Goal: Task Accomplishment & Management: Manage account settings

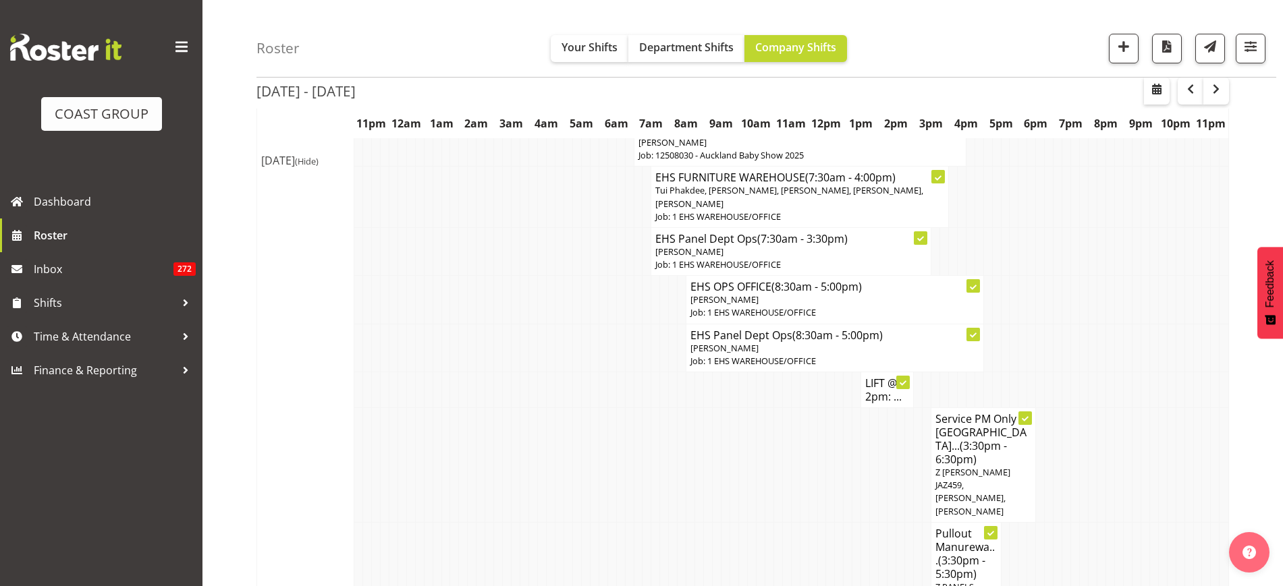
scroll to position [2200, 0]
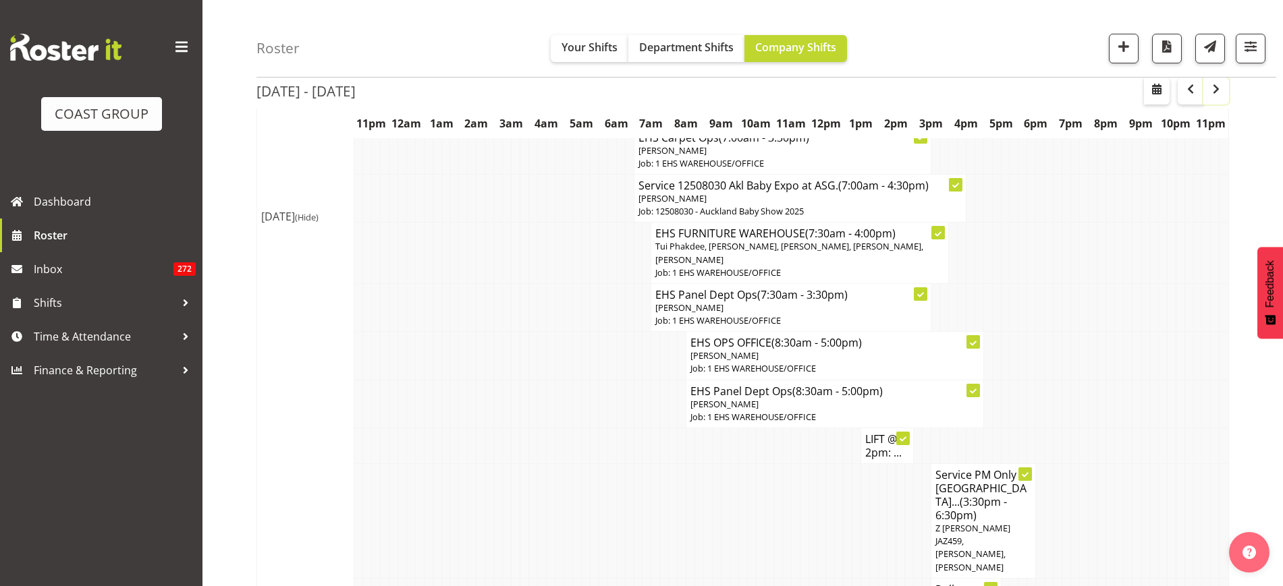
click at [1226, 88] on button "button" at bounding box center [1216, 91] width 26 height 27
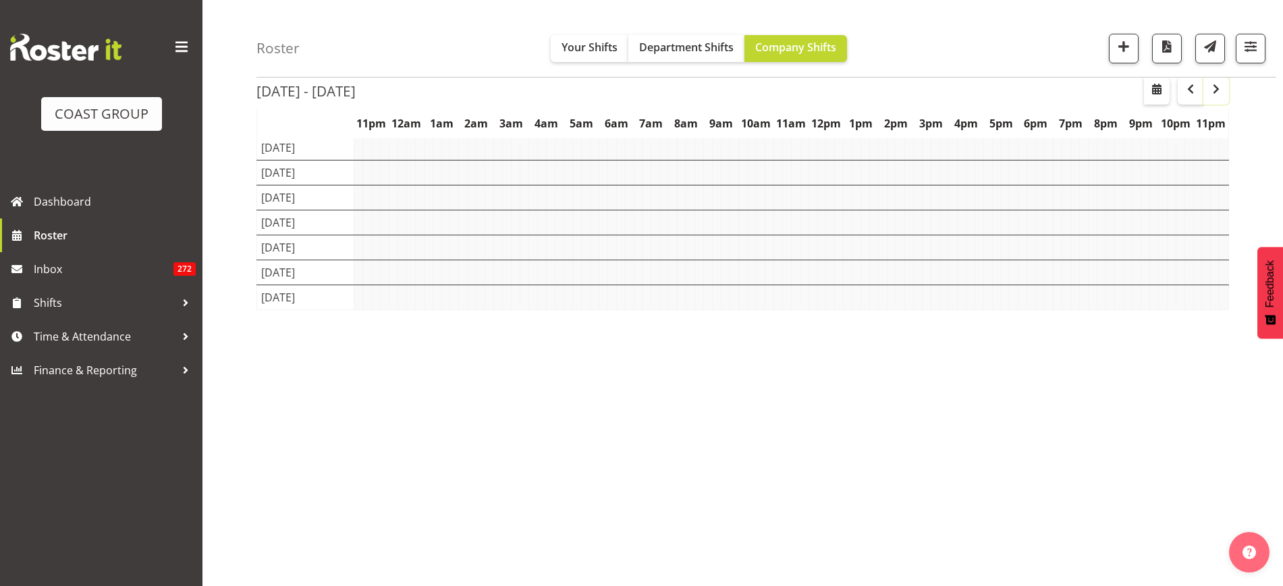
scroll to position [78, 0]
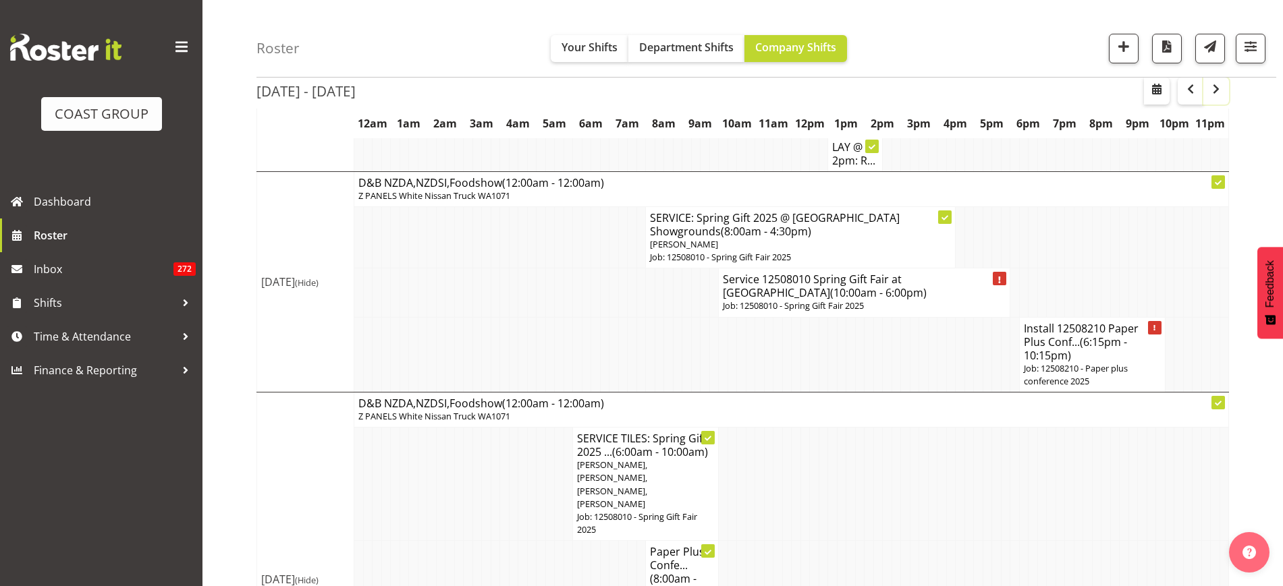
scroll to position [5289, 0]
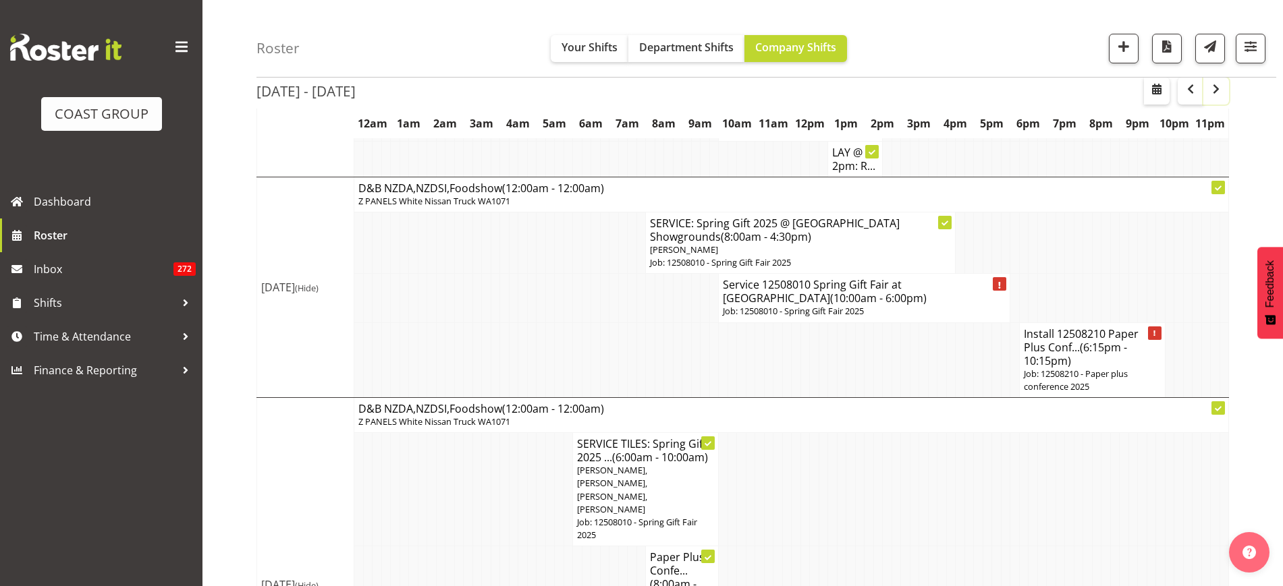
click at [1215, 94] on span "button" at bounding box center [1216, 89] width 16 height 16
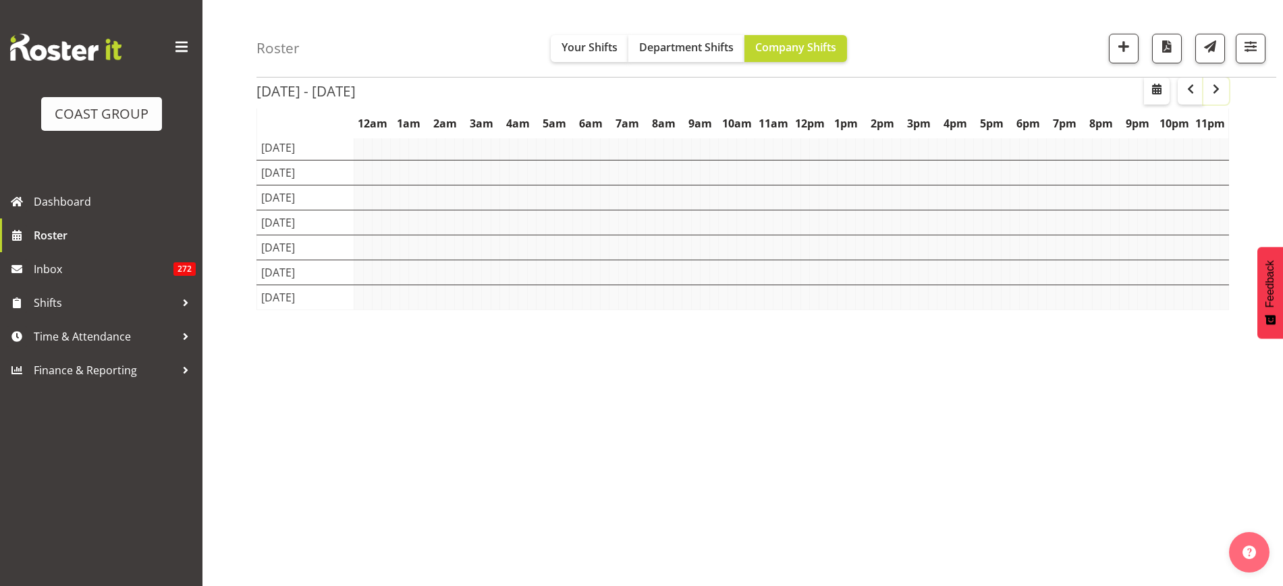
scroll to position [78, 0]
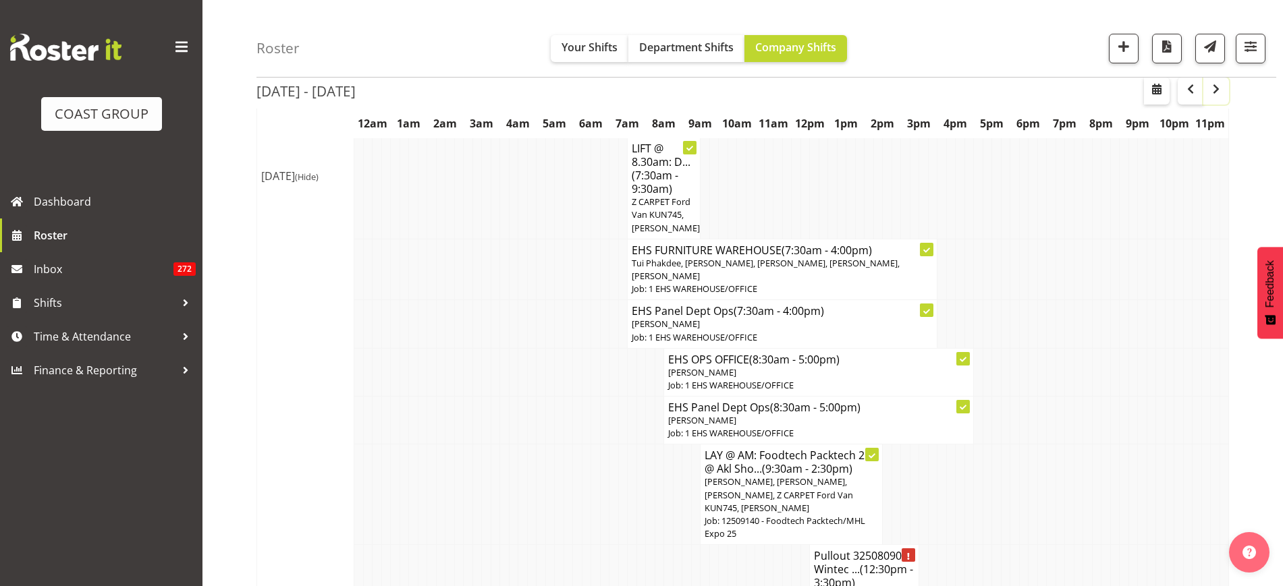
scroll to position [4782, 0]
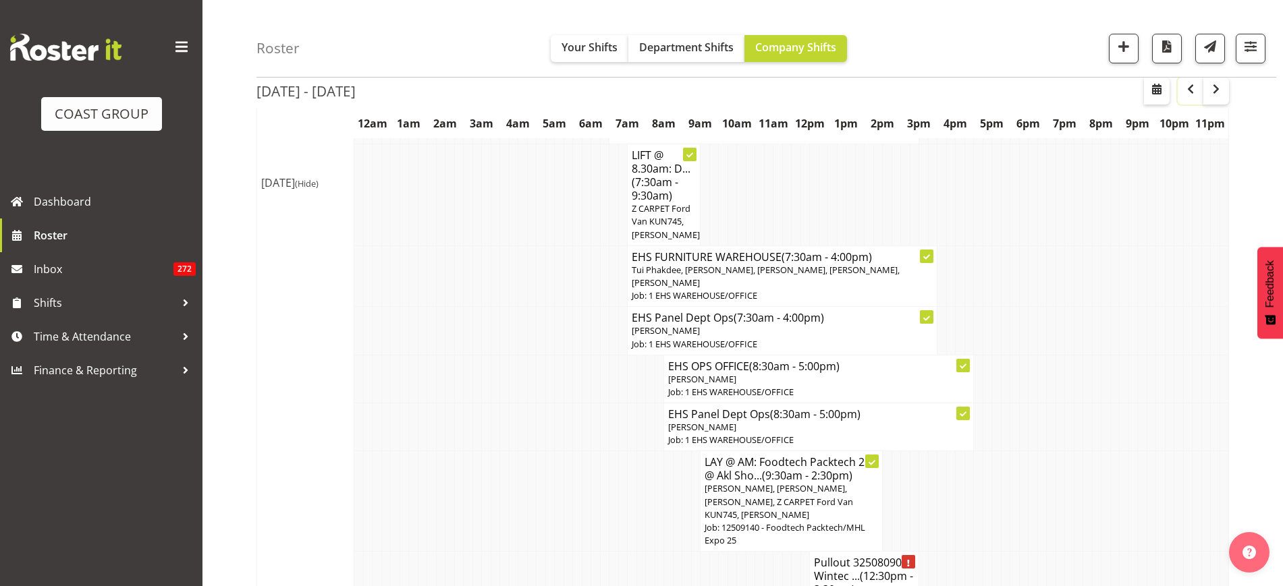
click at [1192, 93] on span "button" at bounding box center [1190, 89] width 16 height 16
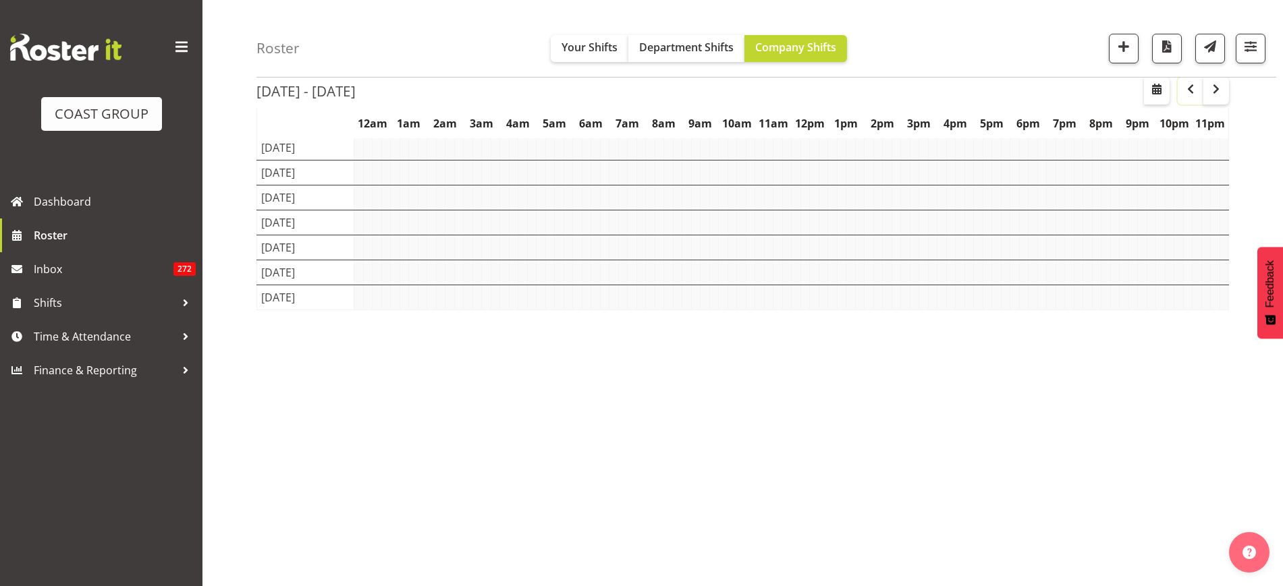
scroll to position [78, 0]
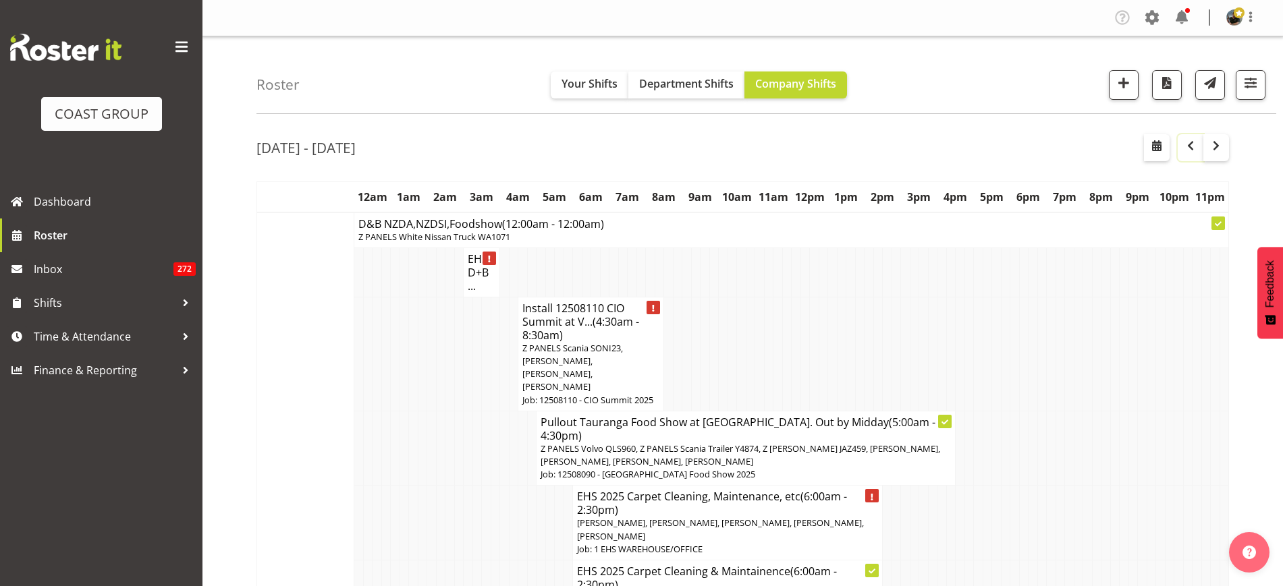
click at [1193, 145] on span "button" at bounding box center [1190, 146] width 16 height 16
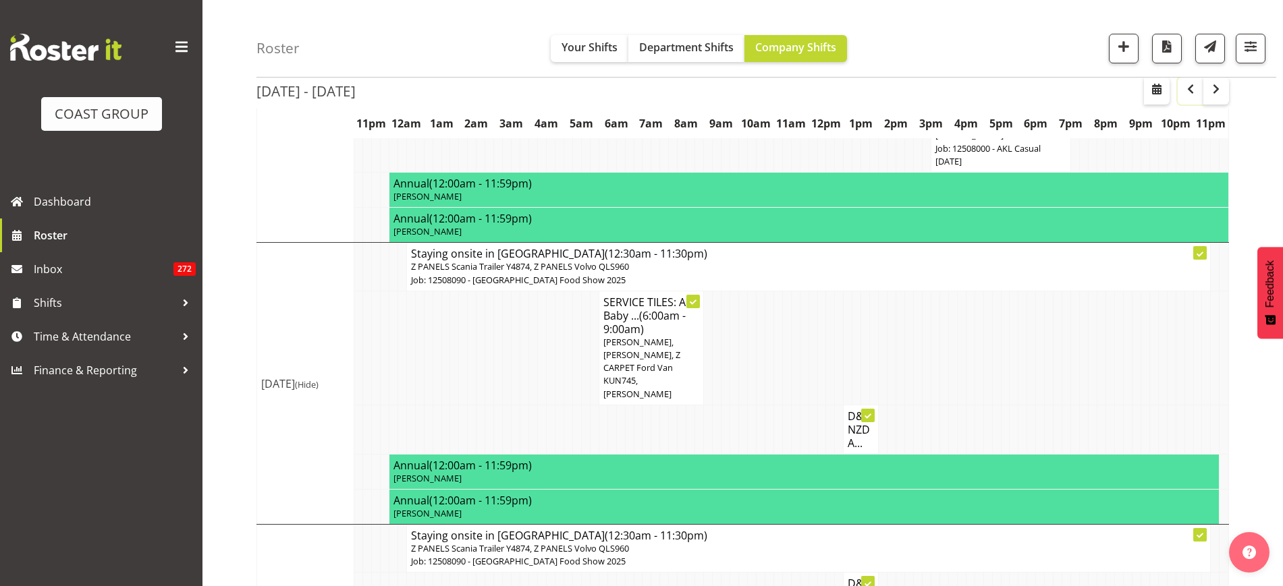
scroll to position [2959, 0]
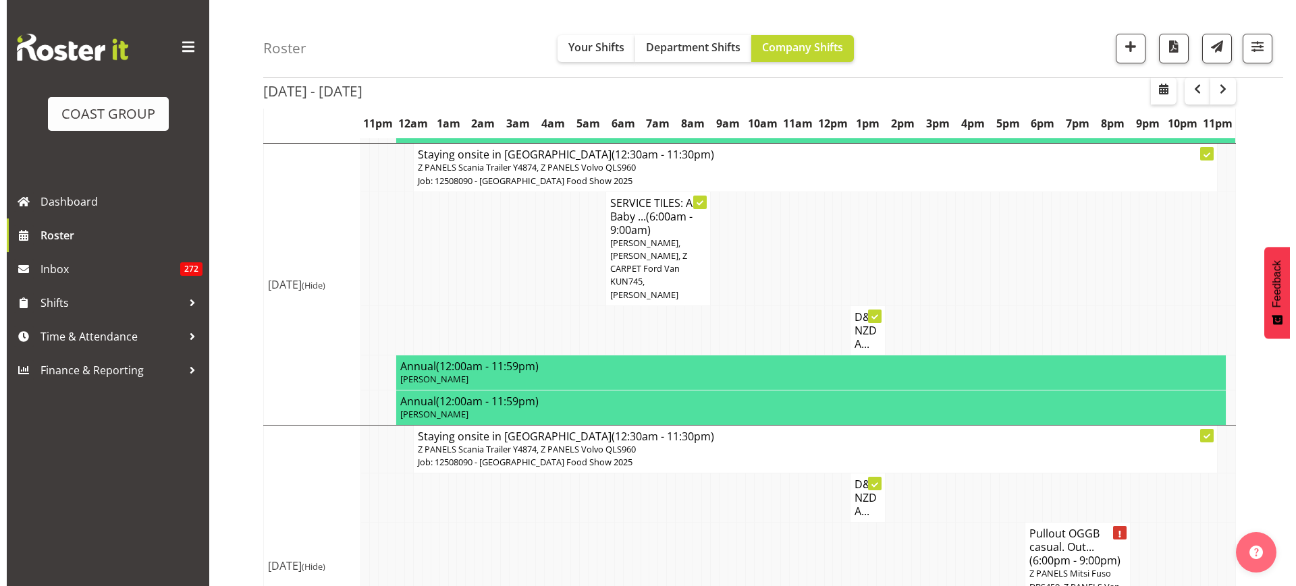
scroll to position [2932, 0]
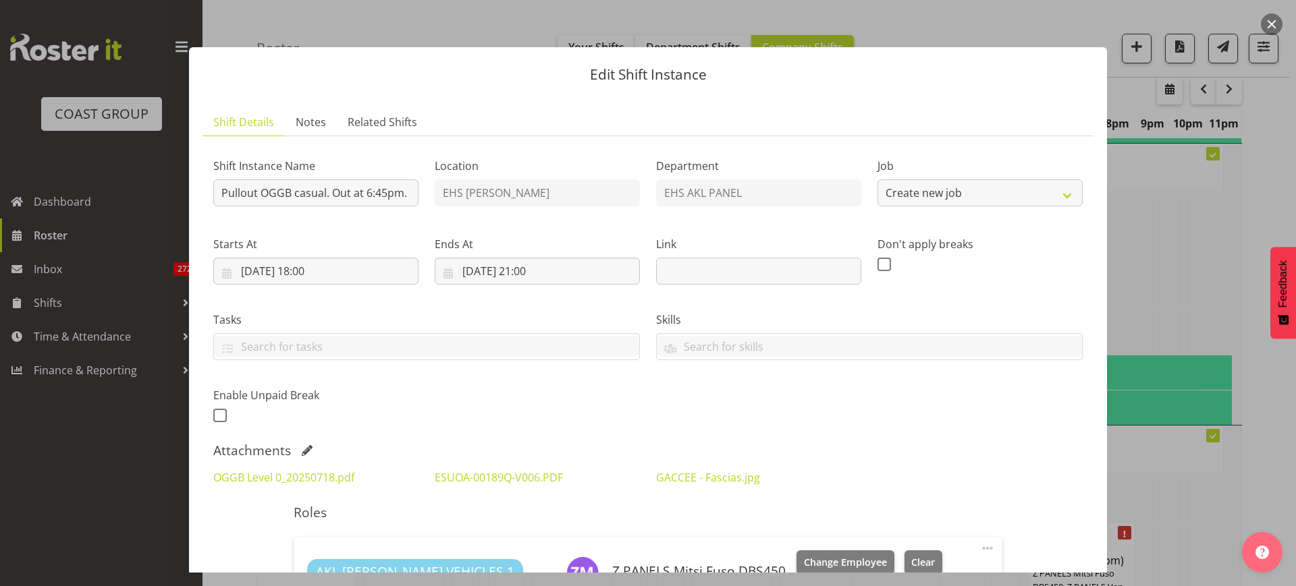
select select "8652"
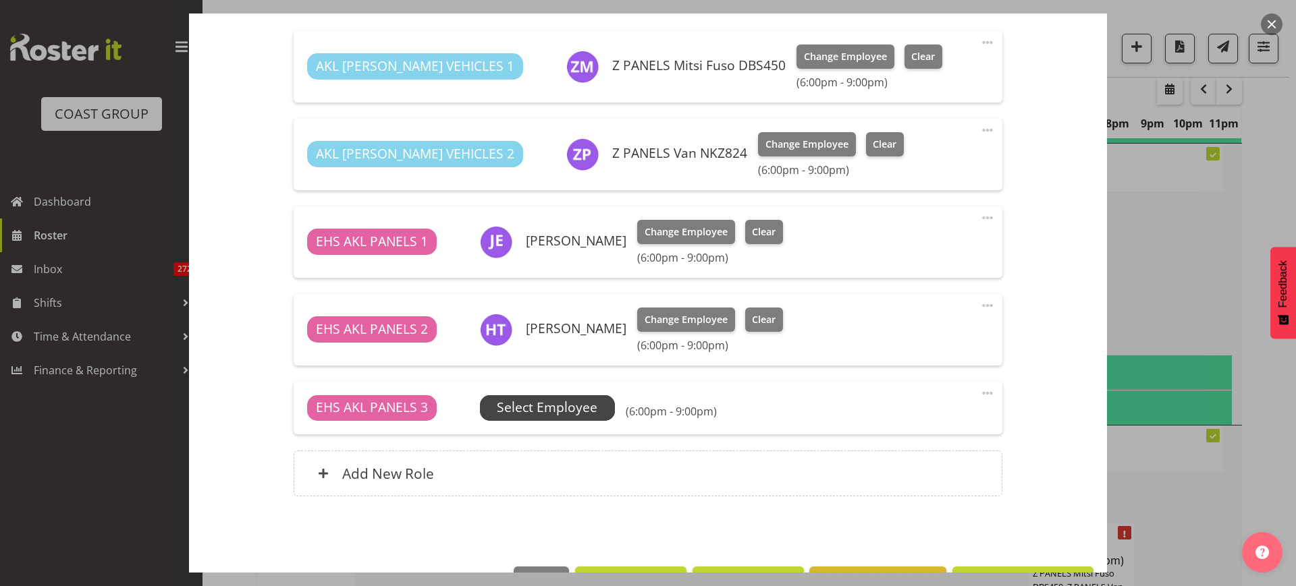
click at [577, 412] on span "Select Employee" at bounding box center [547, 408] width 101 height 20
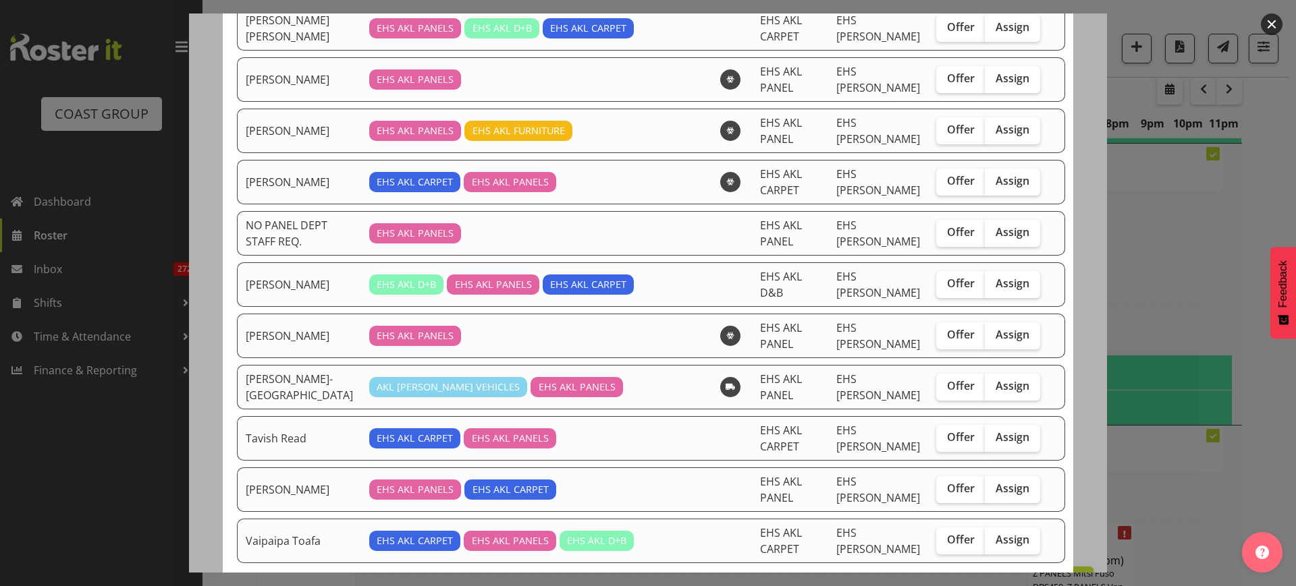
scroll to position [1097, 0]
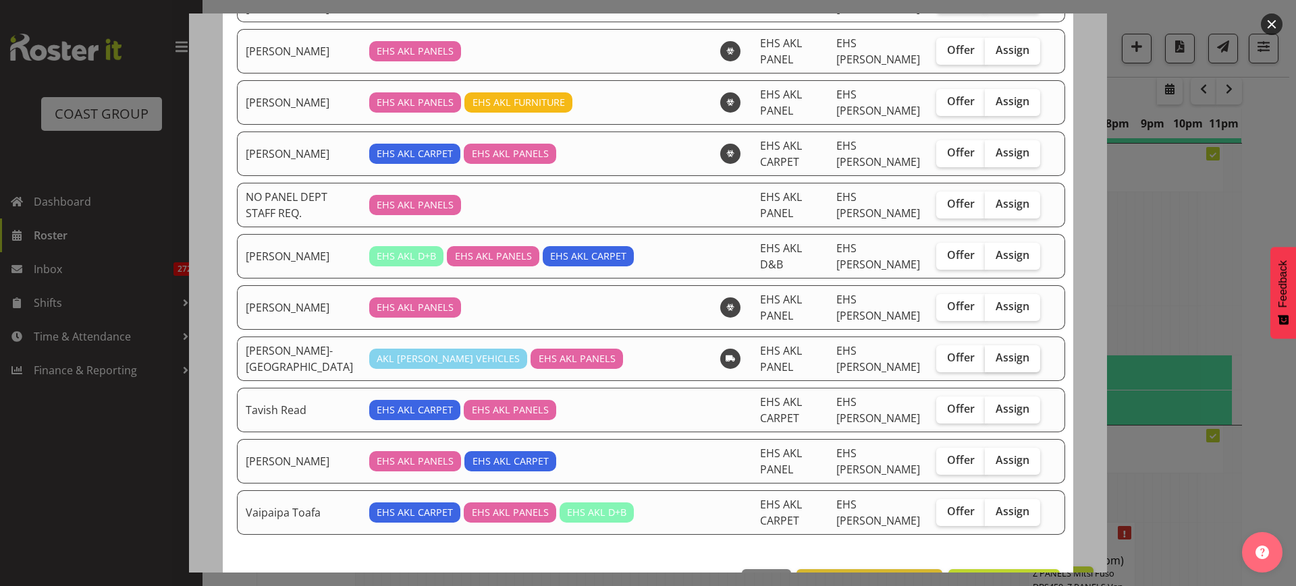
click at [995, 360] on span "Assign" at bounding box center [1012, 357] width 34 height 13
click at [987, 360] on input "Assign" at bounding box center [989, 358] width 9 height 9
checkbox input "true"
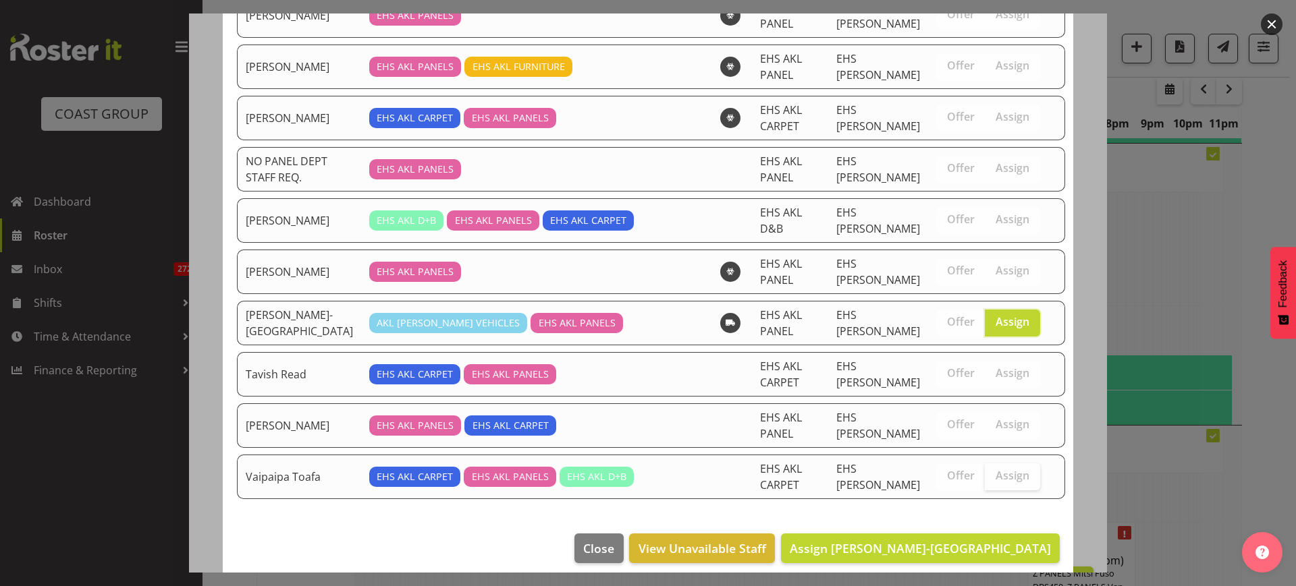
scroll to position [1143, 0]
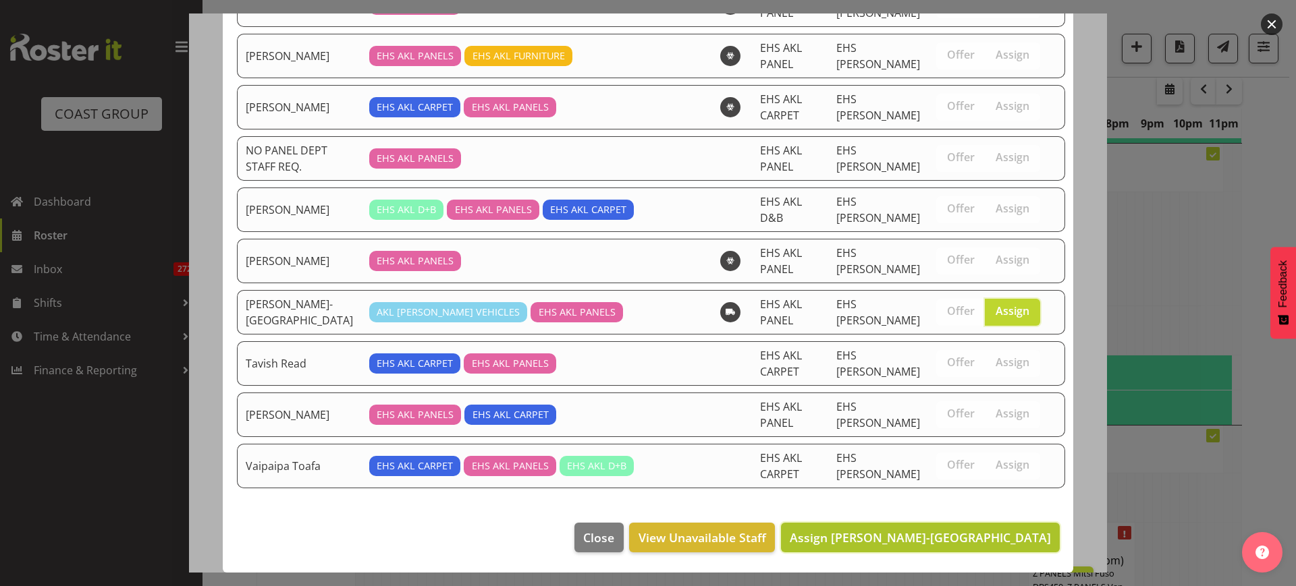
click at [912, 541] on span "Assign Takaria Leleimua-Kamira" at bounding box center [920, 538] width 261 height 16
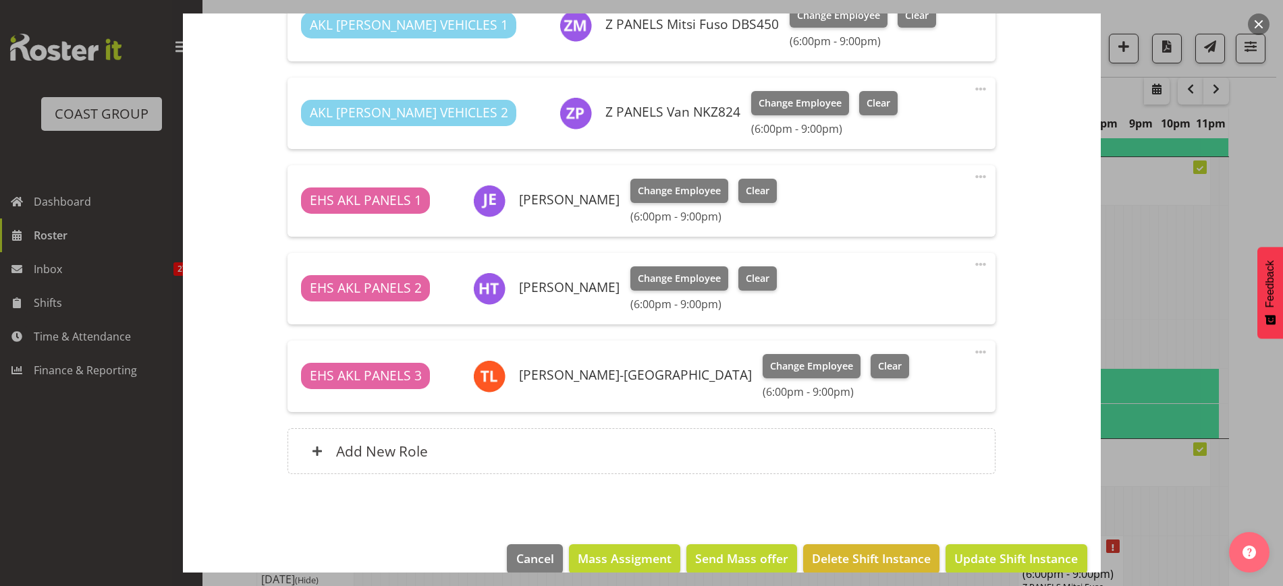
scroll to position [569, 0]
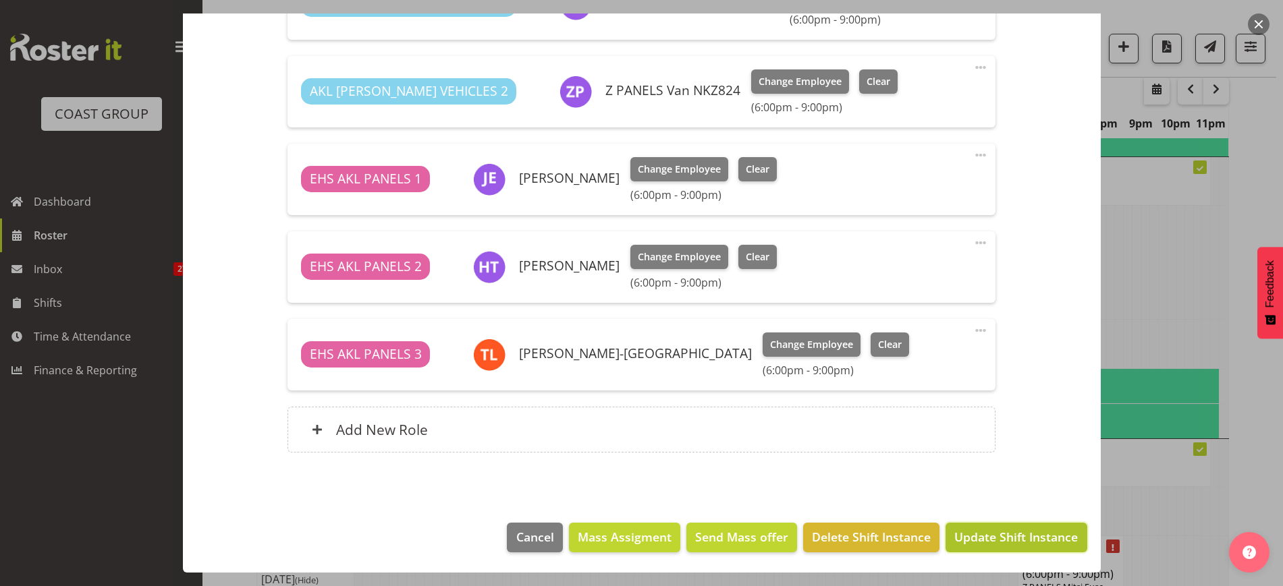
click at [972, 540] on span "Update Shift Instance" at bounding box center [1015, 537] width 123 height 18
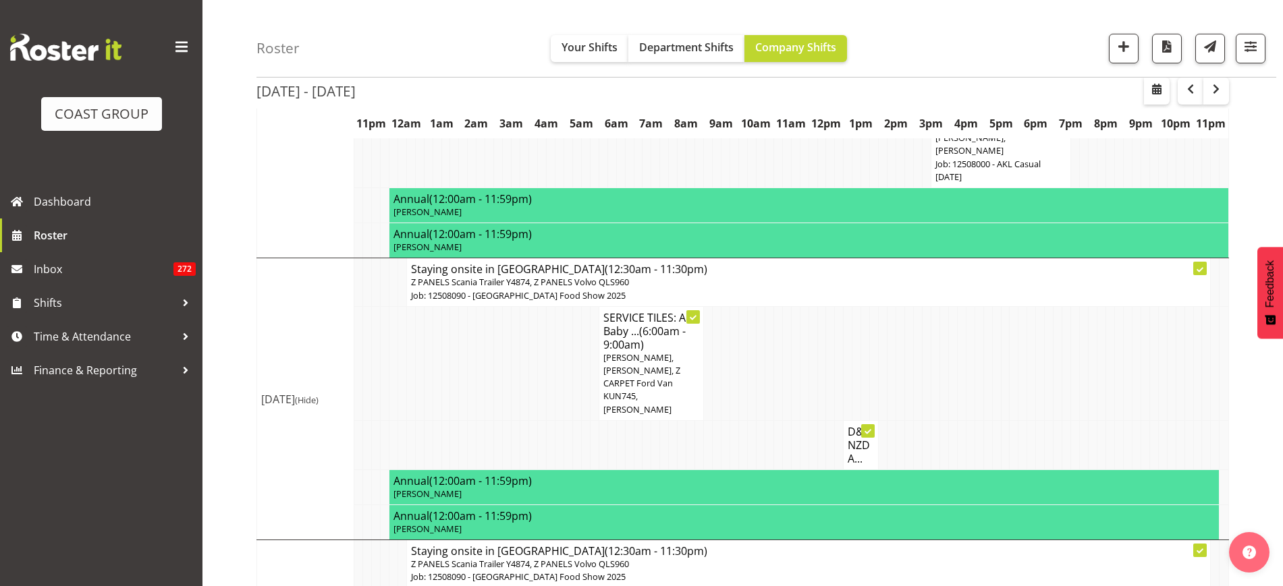
scroll to position [2985, 0]
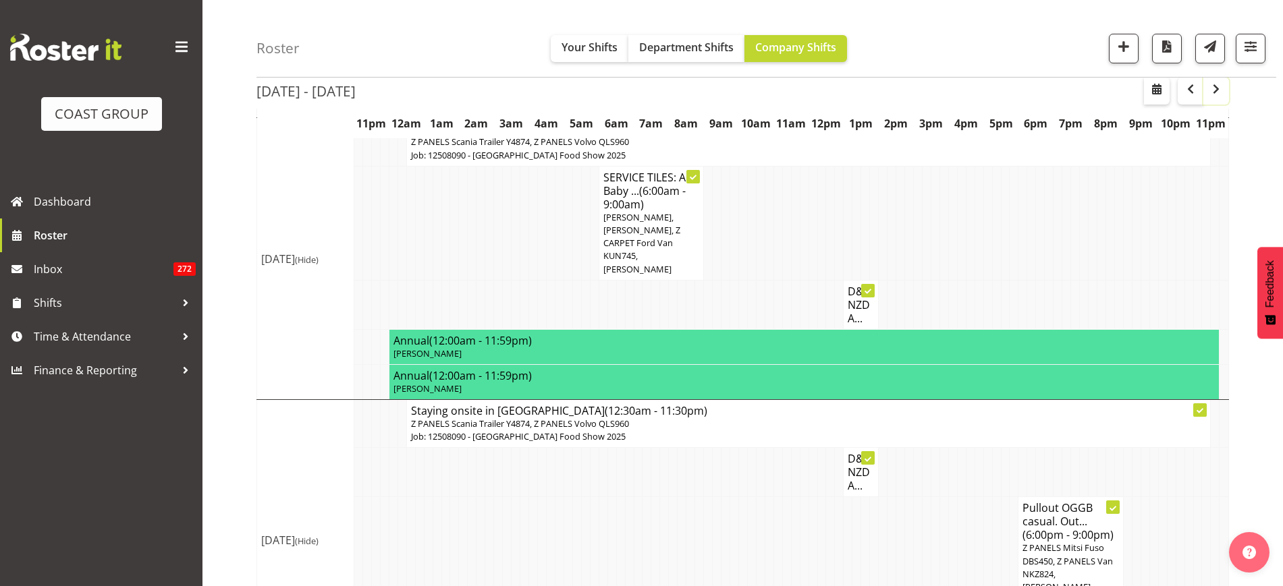
click at [1213, 86] on span "button" at bounding box center [1216, 89] width 16 height 16
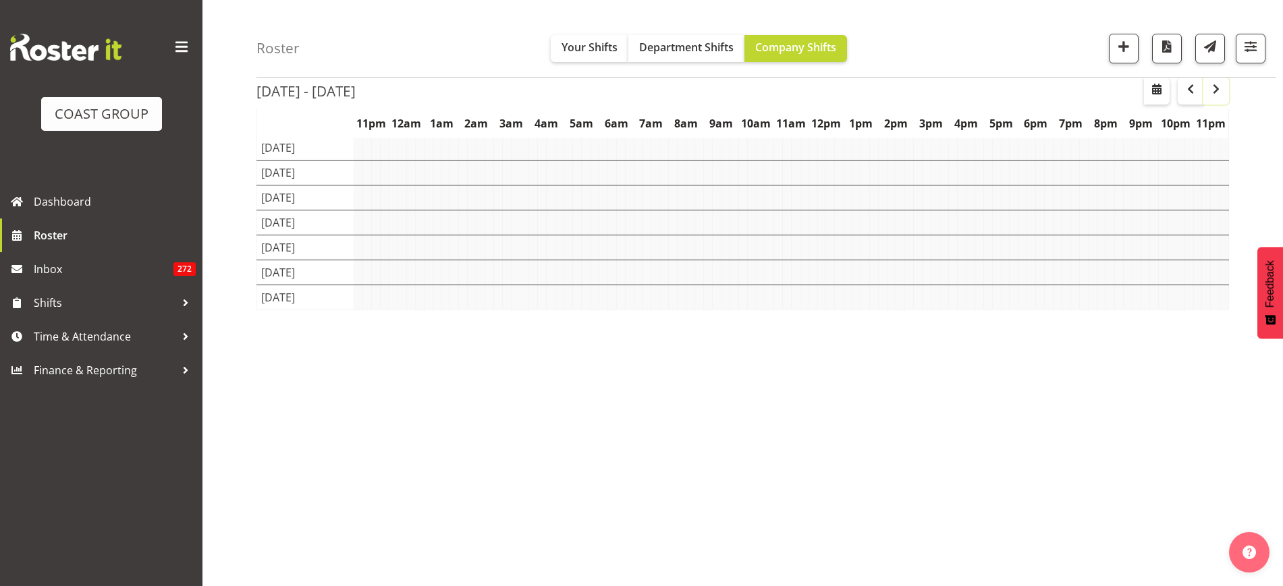
scroll to position [78, 0]
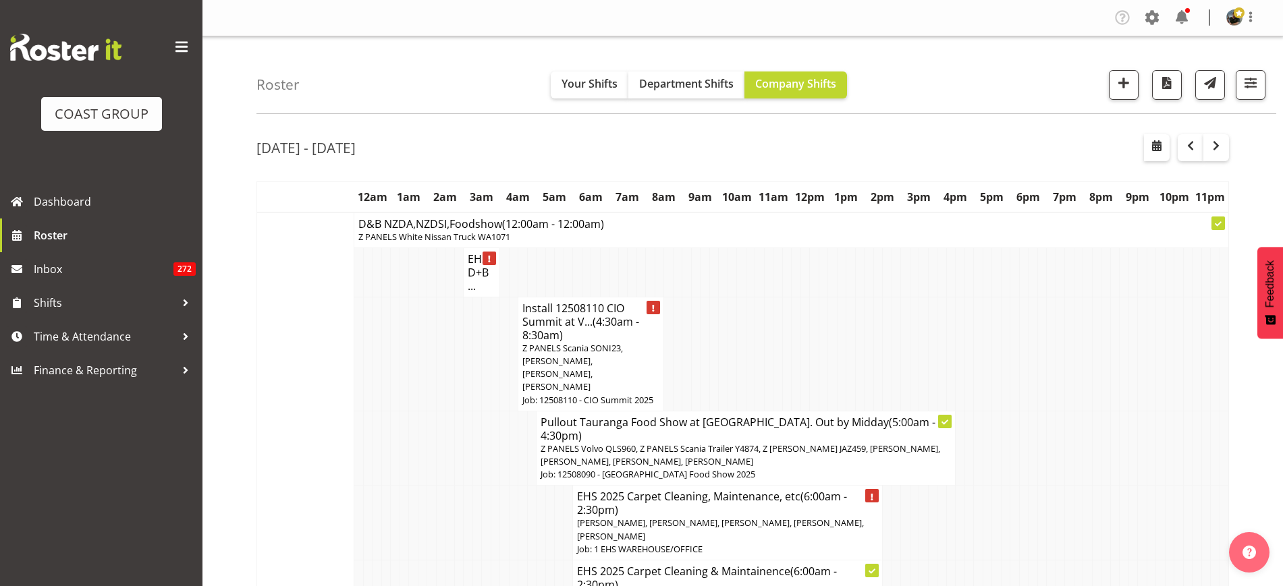
click at [604, 372] on p "Z PANELS Scania SONI23, Abe Denton, Jonathan Elder, Jeremy Zhu" at bounding box center [590, 368] width 137 height 52
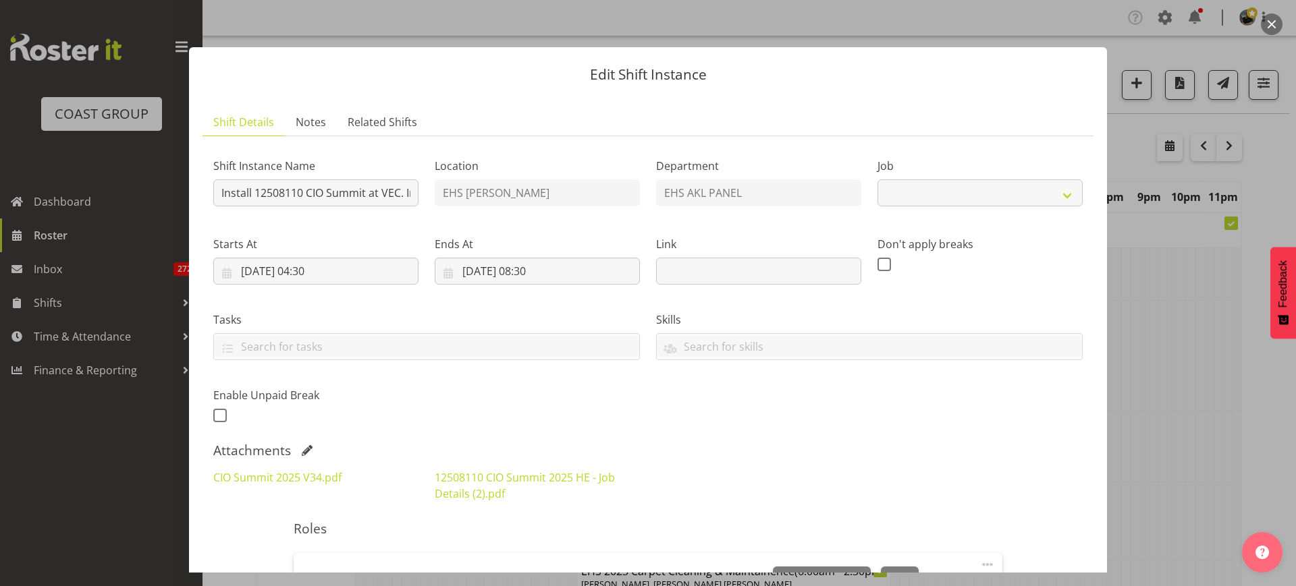
select select "9443"
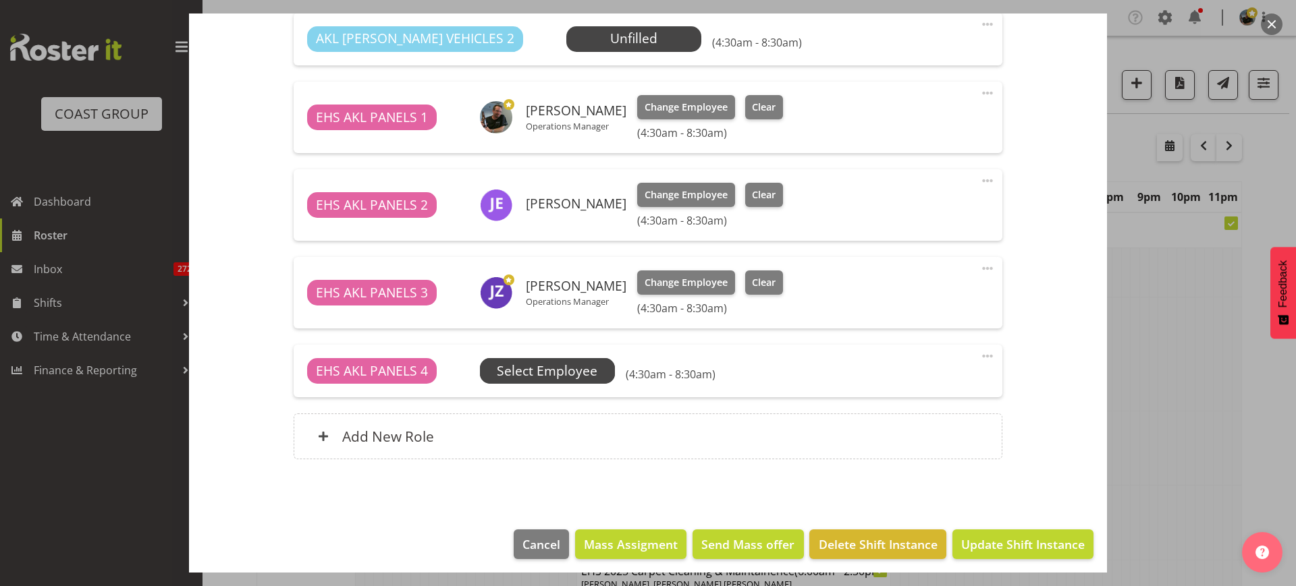
scroll to position [635, 0]
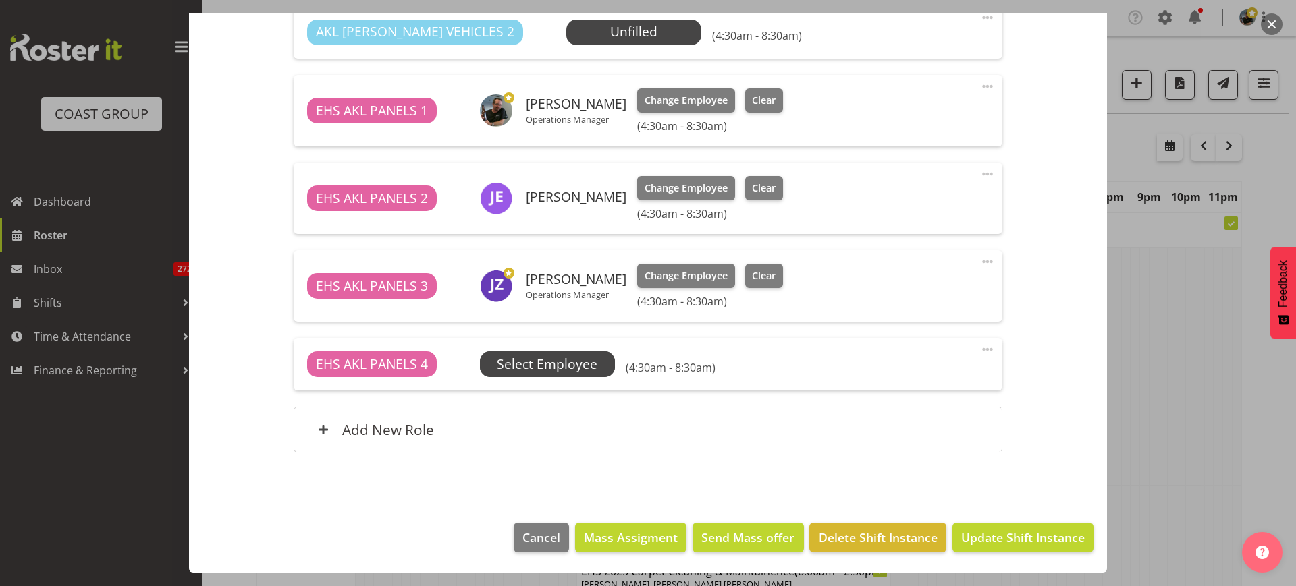
click at [0, 0] on span "Select Employee" at bounding box center [0, 0] width 0 height 0
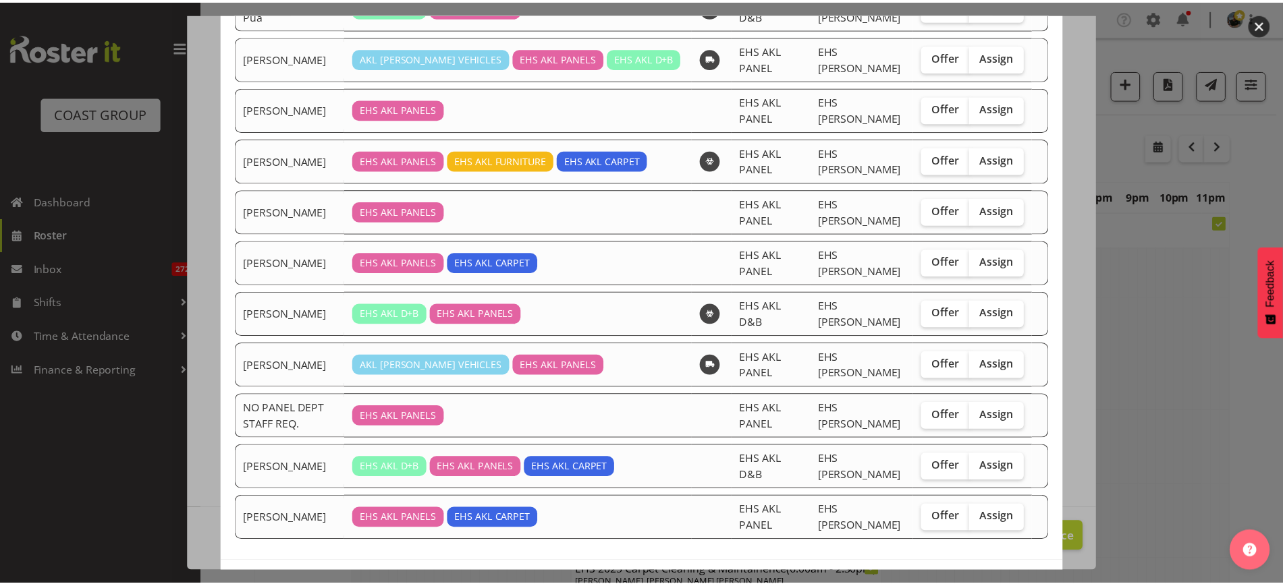
scroll to position [169, 0]
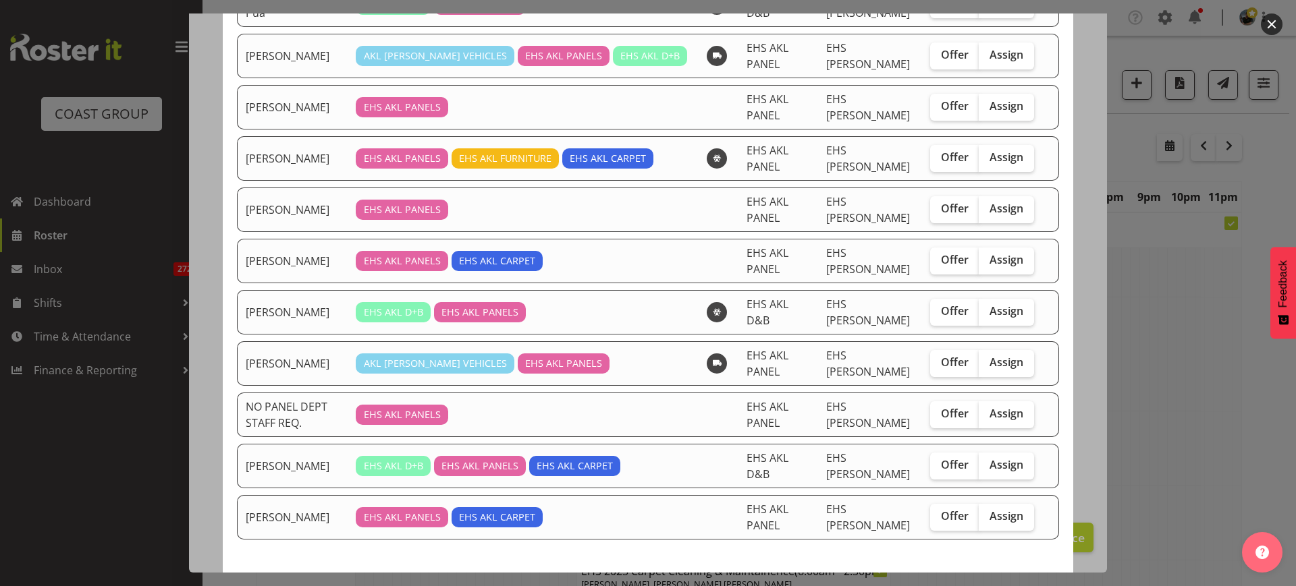
click at [1271, 25] on button "button" at bounding box center [1272, 24] width 22 height 22
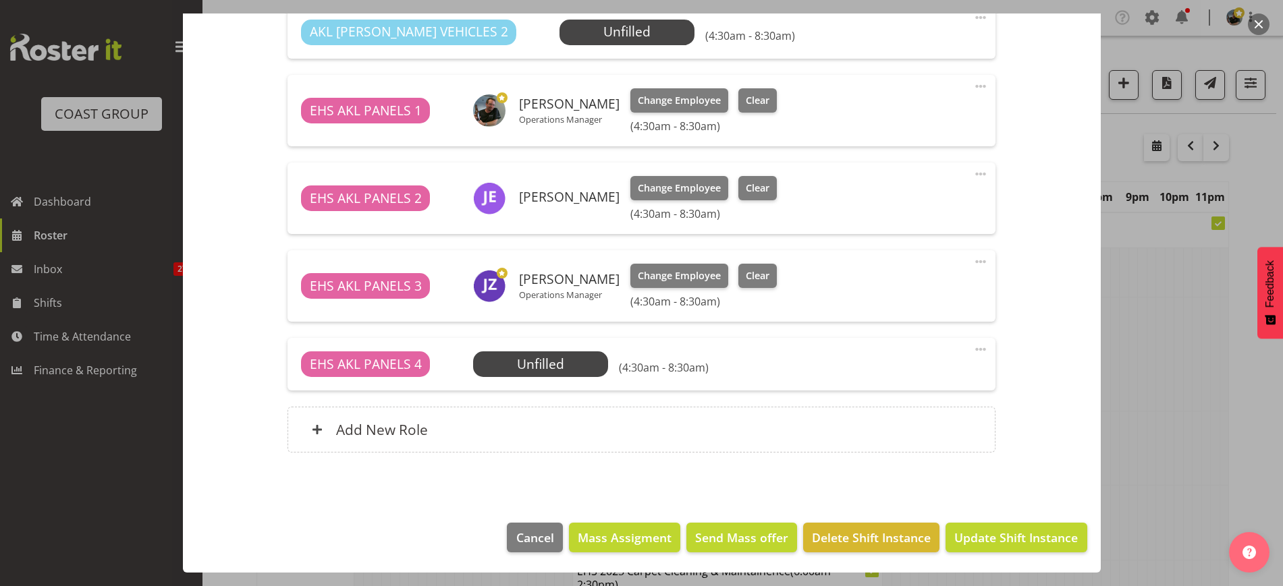
click at [1263, 28] on button "button" at bounding box center [1259, 24] width 22 height 22
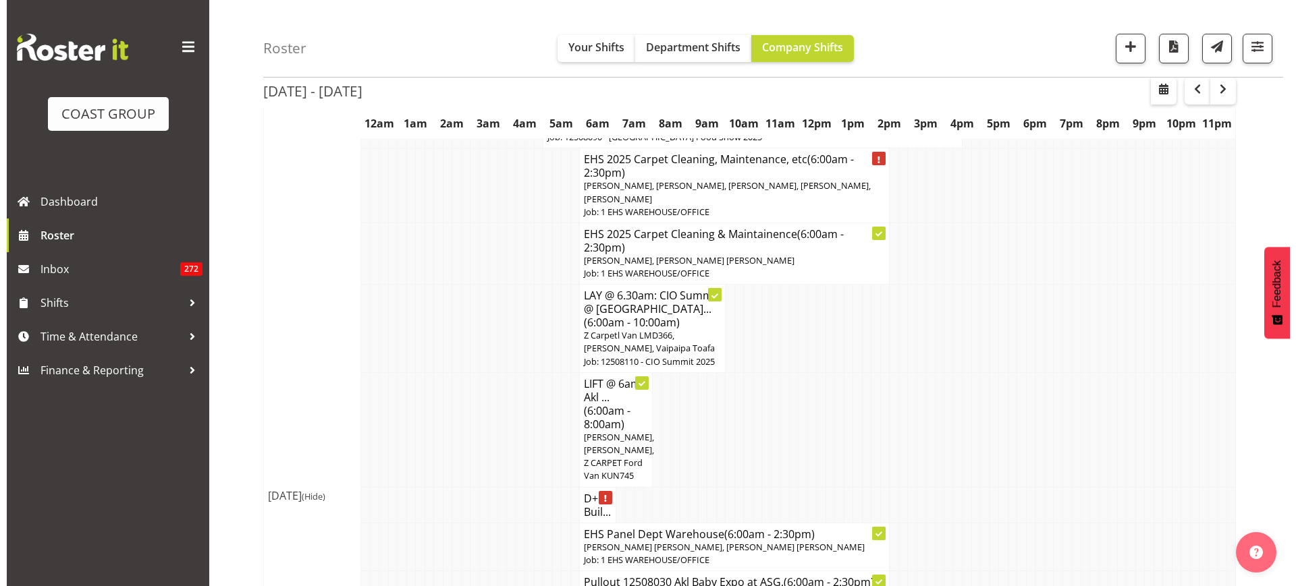
scroll to position [422, 0]
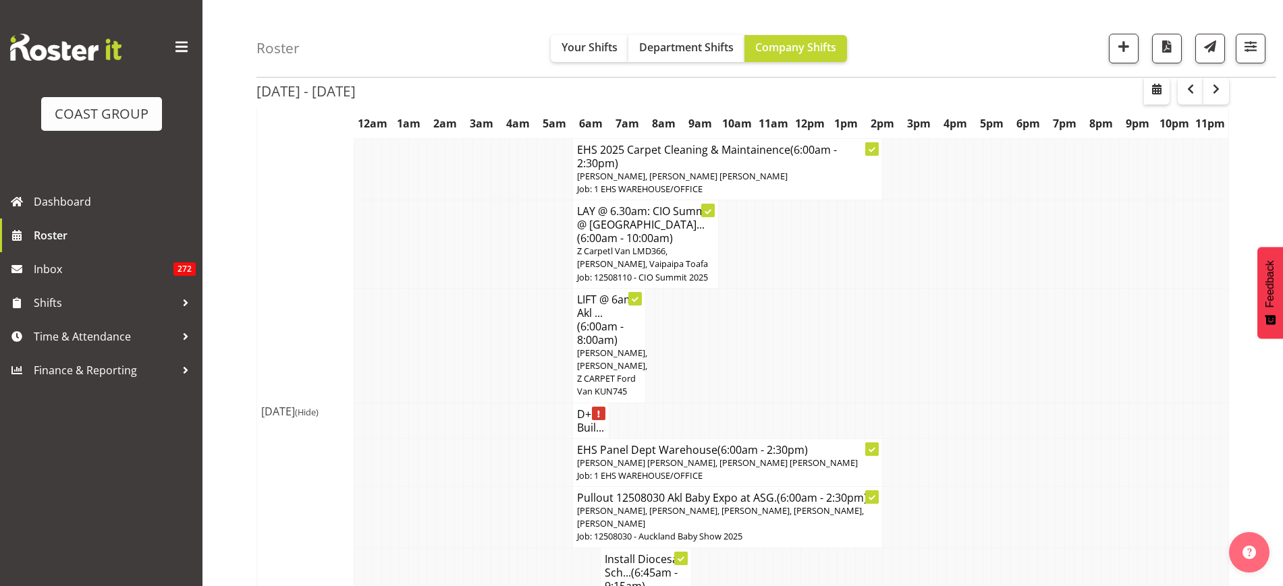
click at [742, 511] on span "[PERSON_NAME], [PERSON_NAME], [PERSON_NAME], [PERSON_NAME], [PERSON_NAME]" at bounding box center [720, 517] width 287 height 25
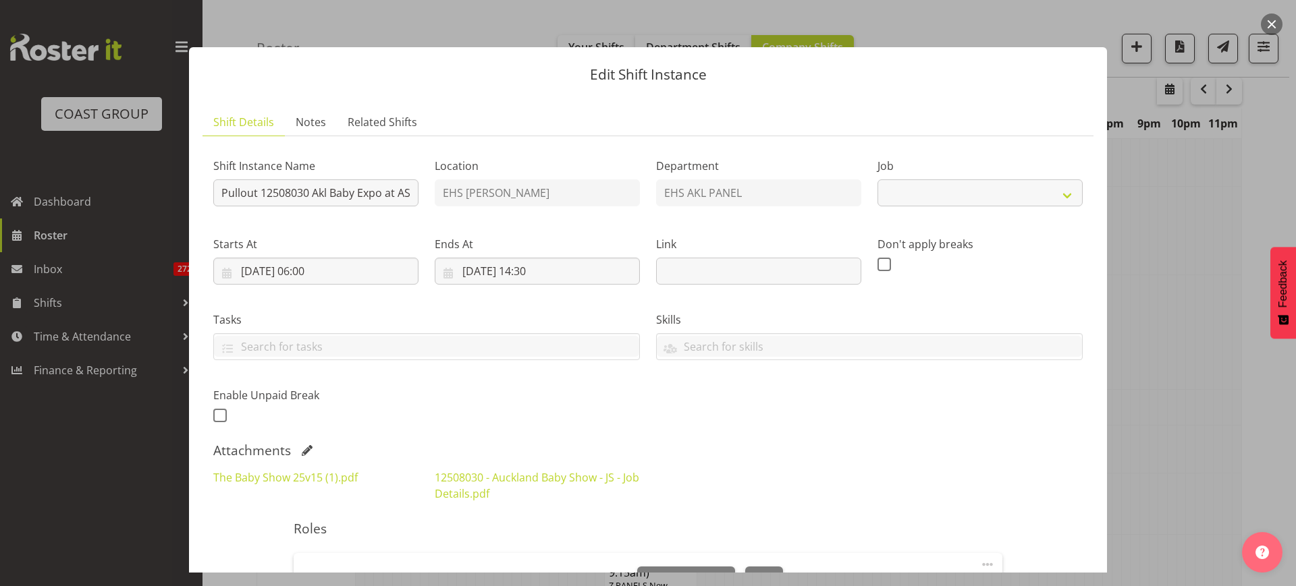
select select "9032"
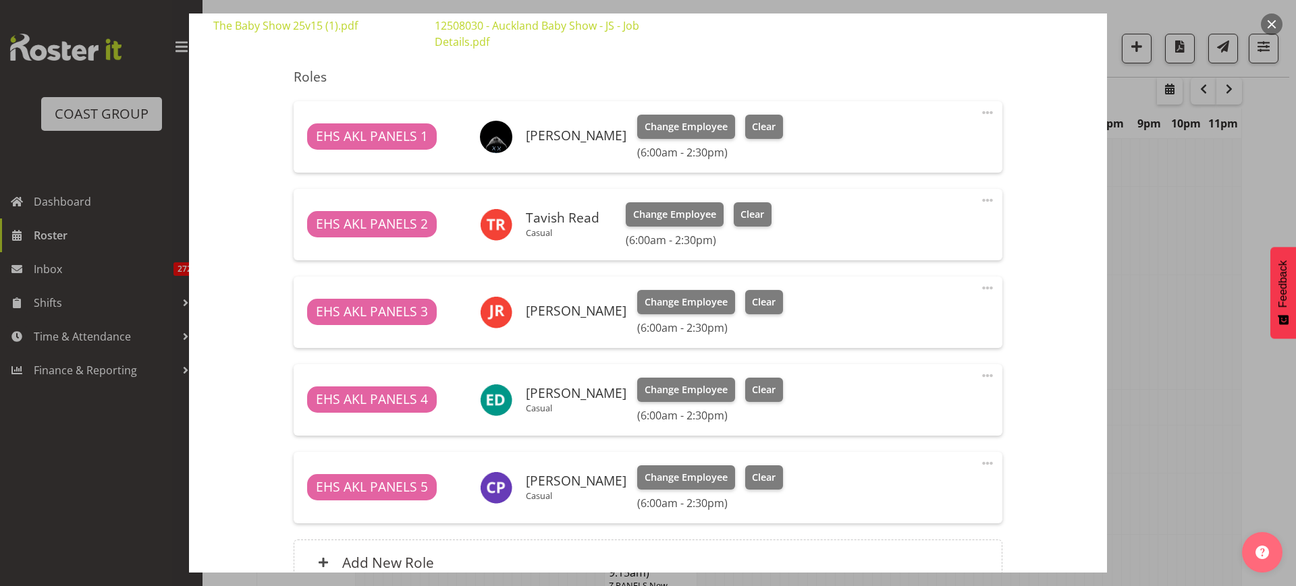
scroll to position [506, 0]
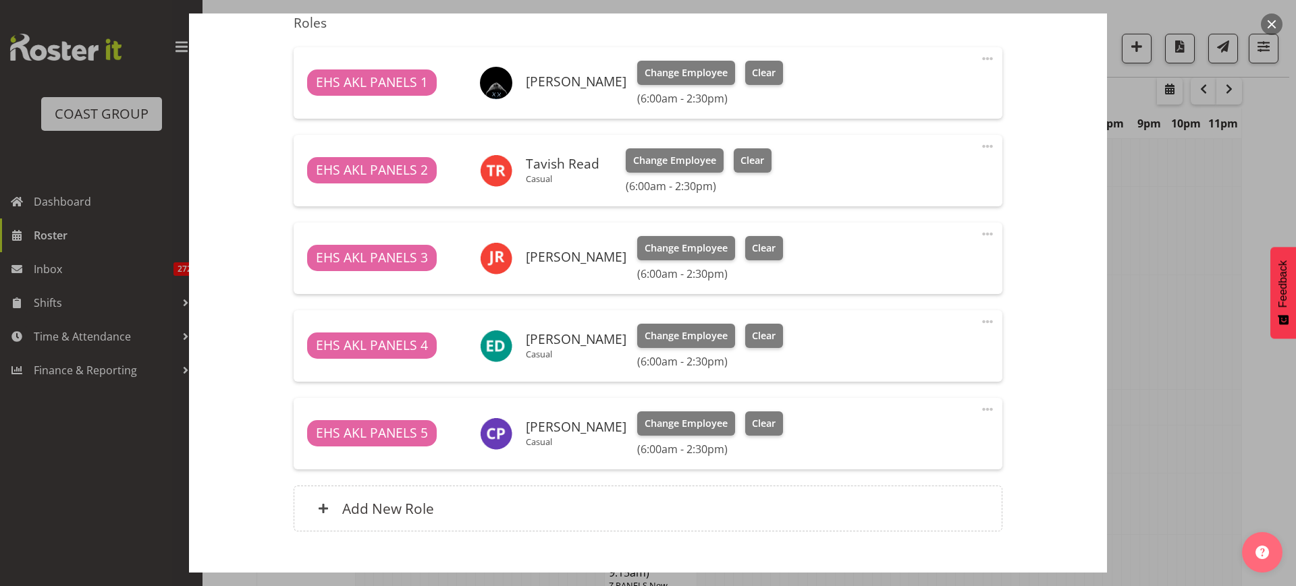
click at [979, 231] on span at bounding box center [987, 234] width 16 height 16
click at [908, 263] on link "Edit" at bounding box center [931, 264] width 130 height 24
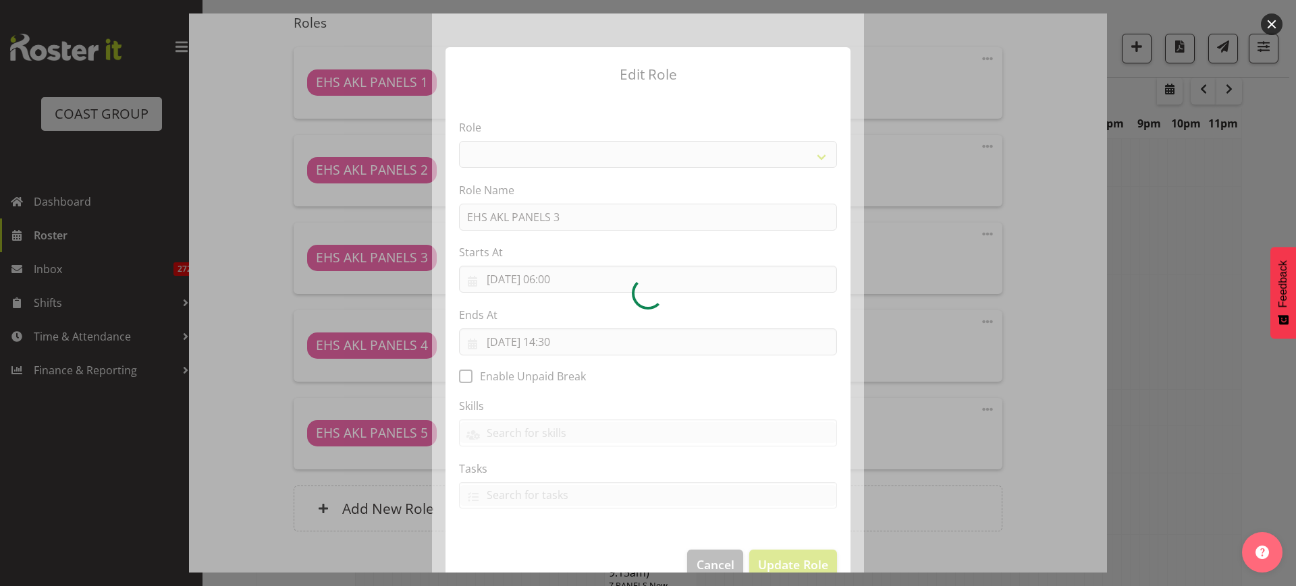
select select "188"
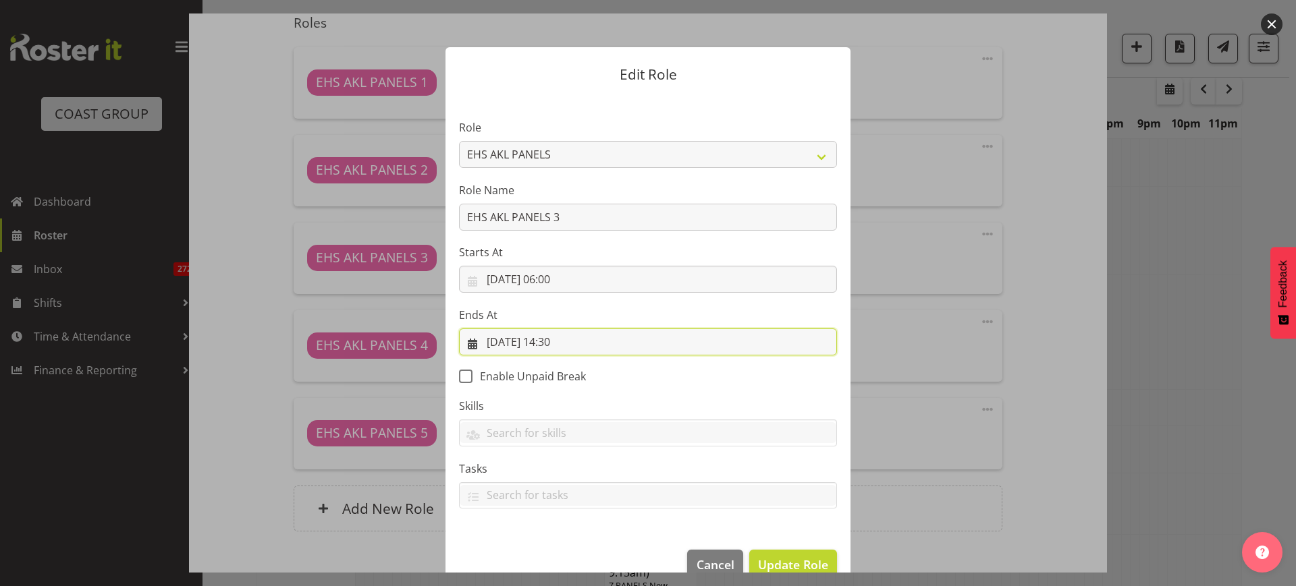
click at [633, 342] on input "18/08/2025, 14:30" at bounding box center [648, 342] width 378 height 27
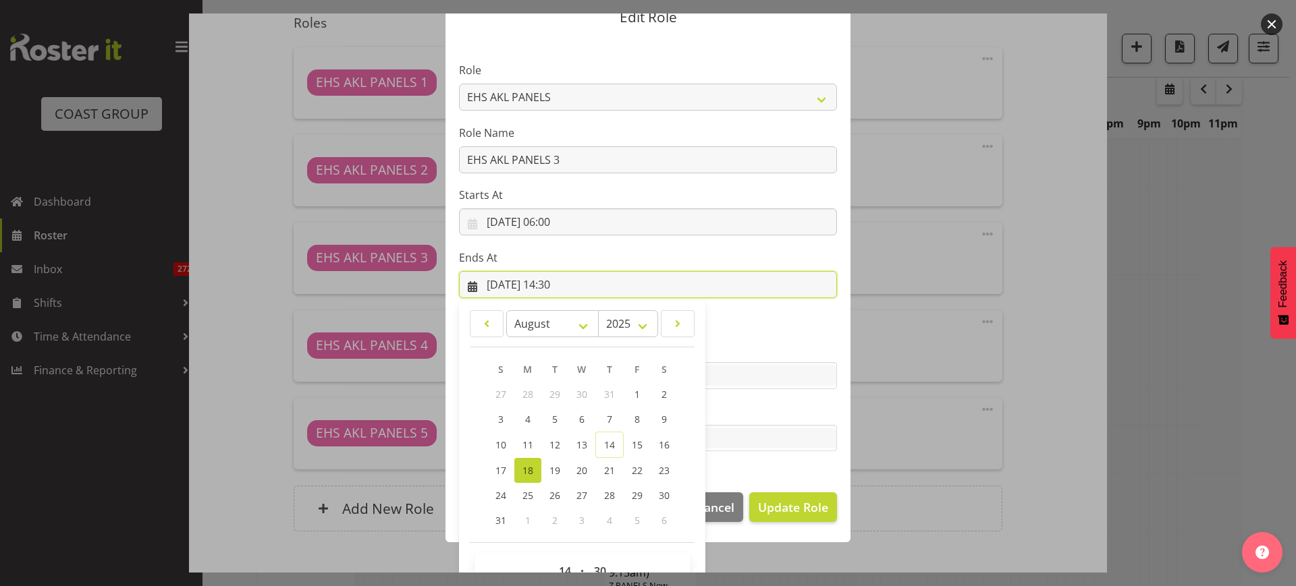
scroll to position [91, 0]
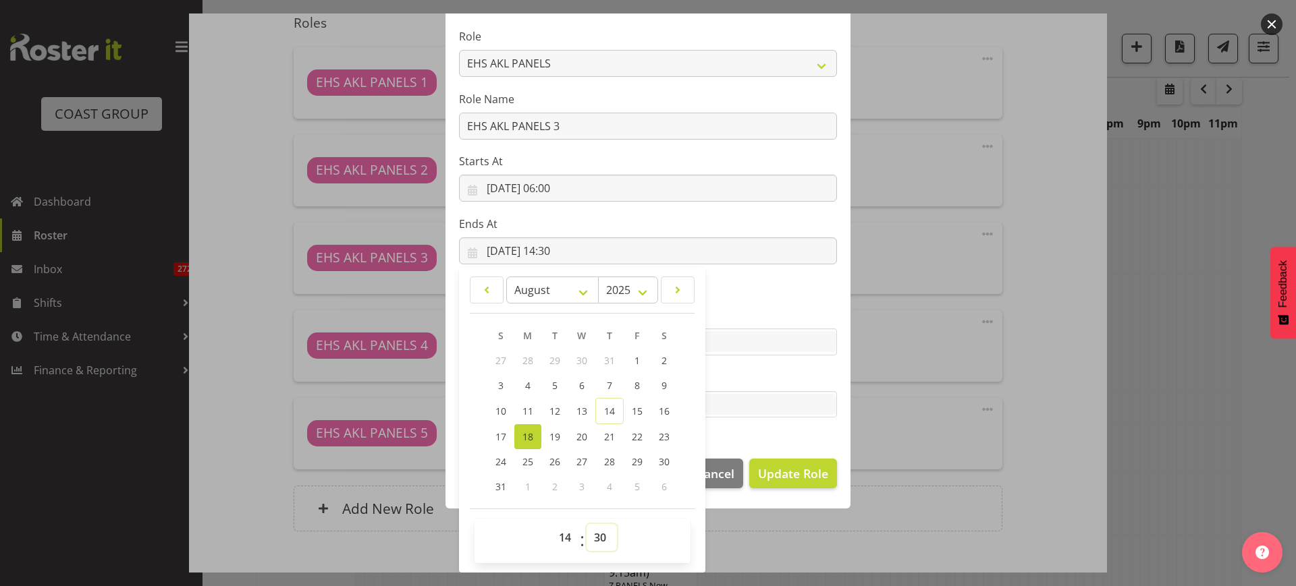
drag, startPoint x: 592, startPoint y: 534, endPoint x: 594, endPoint y: 526, distance: 7.5
click at [592, 534] on select "00 01 02 03 04 05 06 07 08 09 10 11 12 13 14 15 16 17 18 19 20 21 22 23 24 25 2…" at bounding box center [601, 537] width 30 height 27
select select "0"
click at [586, 524] on select "00 01 02 03 04 05 06 07 08 09 10 11 12 13 14 15 16 17 18 19 20 21 22 23 24 25 2…" at bounding box center [601, 537] width 30 height 27
type input "18/08/2025, 14:00"
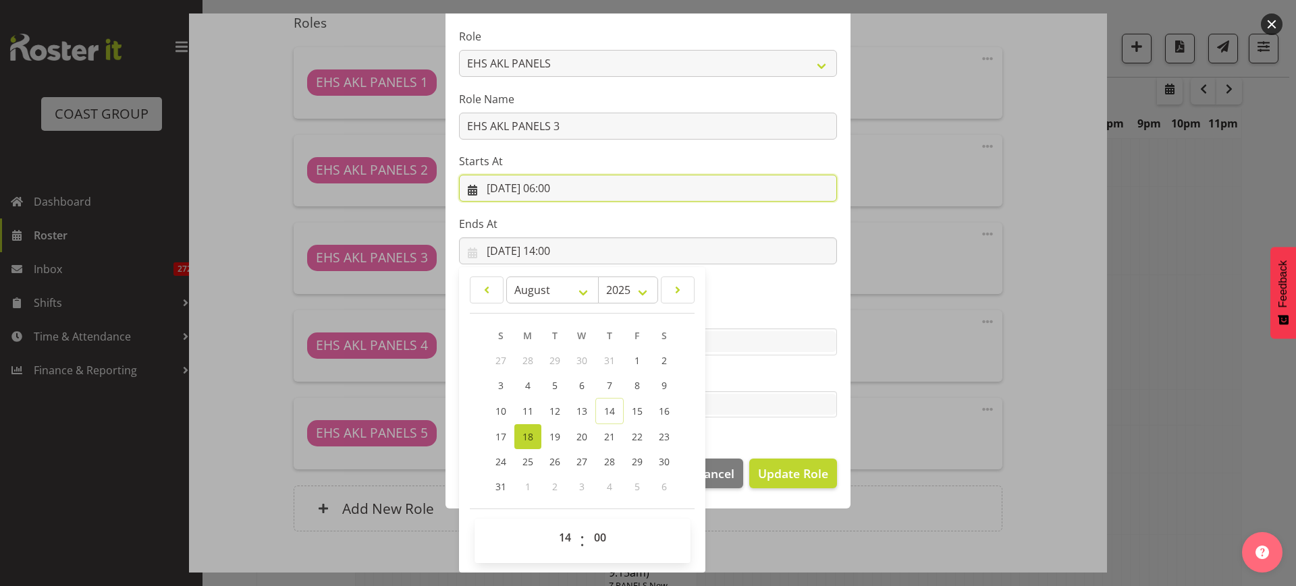
click at [657, 192] on input "18/08/2025, 06:00" at bounding box center [648, 188] width 378 height 27
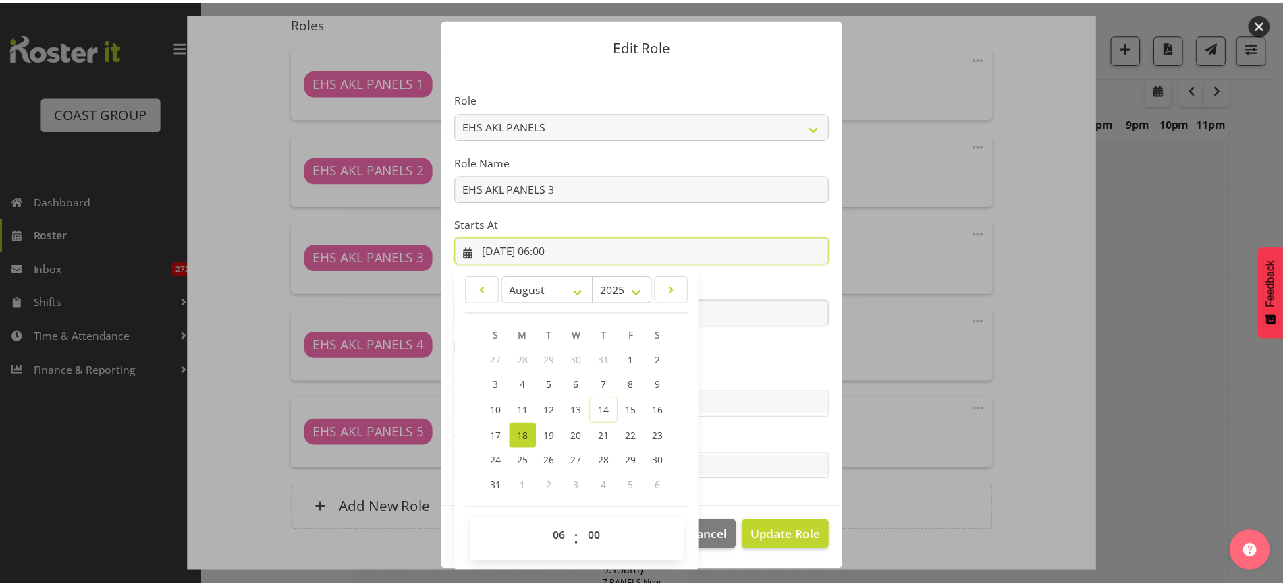
scroll to position [28, 0]
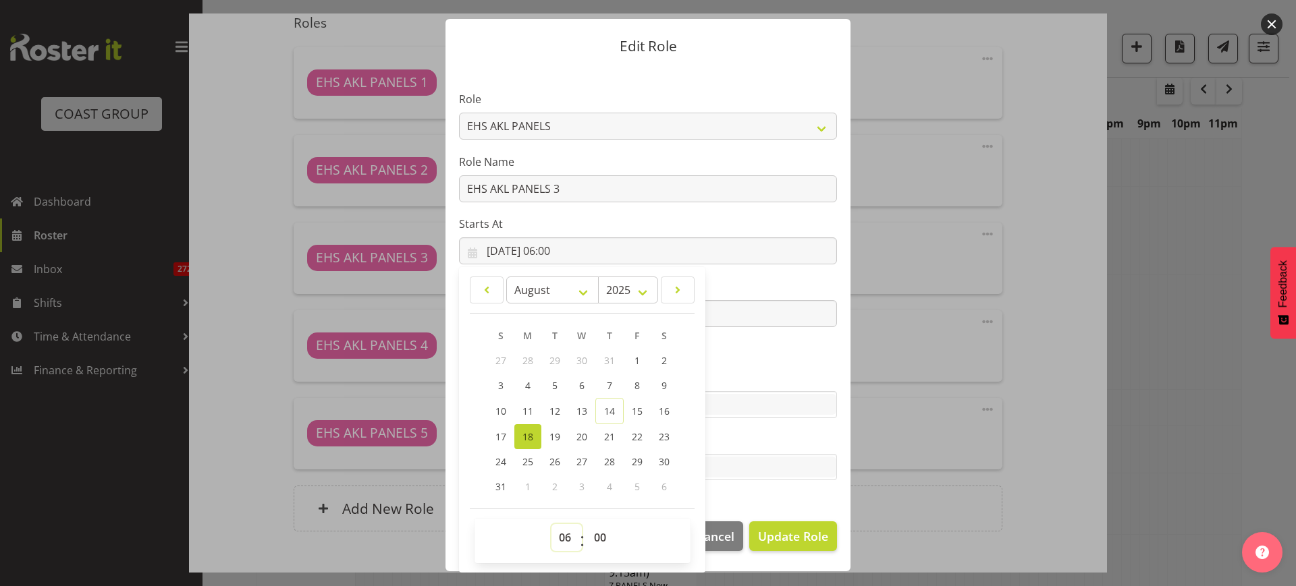
click at [559, 537] on select "00 01 02 03 04 05 06 07 08 09 10 11 12 13 14 15 16 17 18 19 20 21 22 23" at bounding box center [566, 537] width 30 height 27
select select "8"
click at [551, 524] on select "00 01 02 03 04 05 06 07 08 09 10 11 12 13 14 15 16 17 18 19 20 21 22 23" at bounding box center [566, 537] width 30 height 27
type input "18/08/2025, 08:00"
click at [596, 536] on select "00 01 02 03 04 05 06 07 08 09 10 11 12 13 14 15 16 17 18 19 20 21 22 23 24 25 2…" at bounding box center [601, 537] width 30 height 27
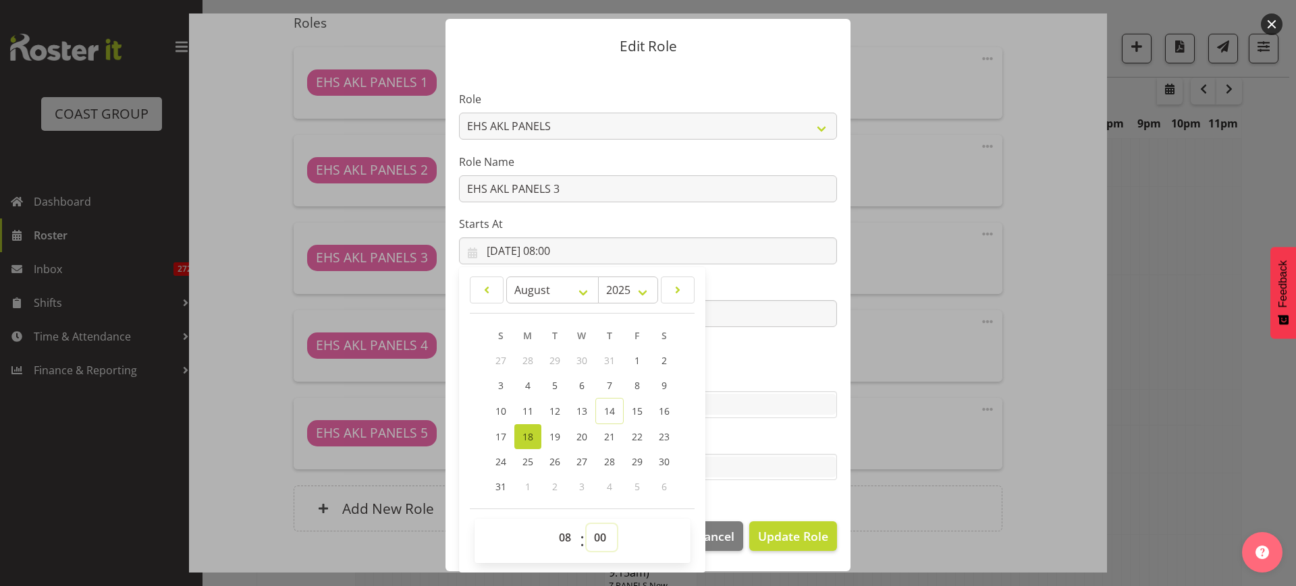
click at [590, 541] on select "00 01 02 03 04 05 06 07 08 09 10 11 12 13 14 15 16 17 18 19 20 21 22 23 24 25 2…" at bounding box center [601, 537] width 30 height 27
select select "30"
click at [586, 524] on select "00 01 02 03 04 05 06 07 08 09 10 11 12 13 14 15 16 17 18 19 20 21 22 23 24 25 2…" at bounding box center [601, 537] width 30 height 27
type input "[DATE] 08:30"
click at [783, 536] on span "Update Role" at bounding box center [793, 537] width 70 height 18
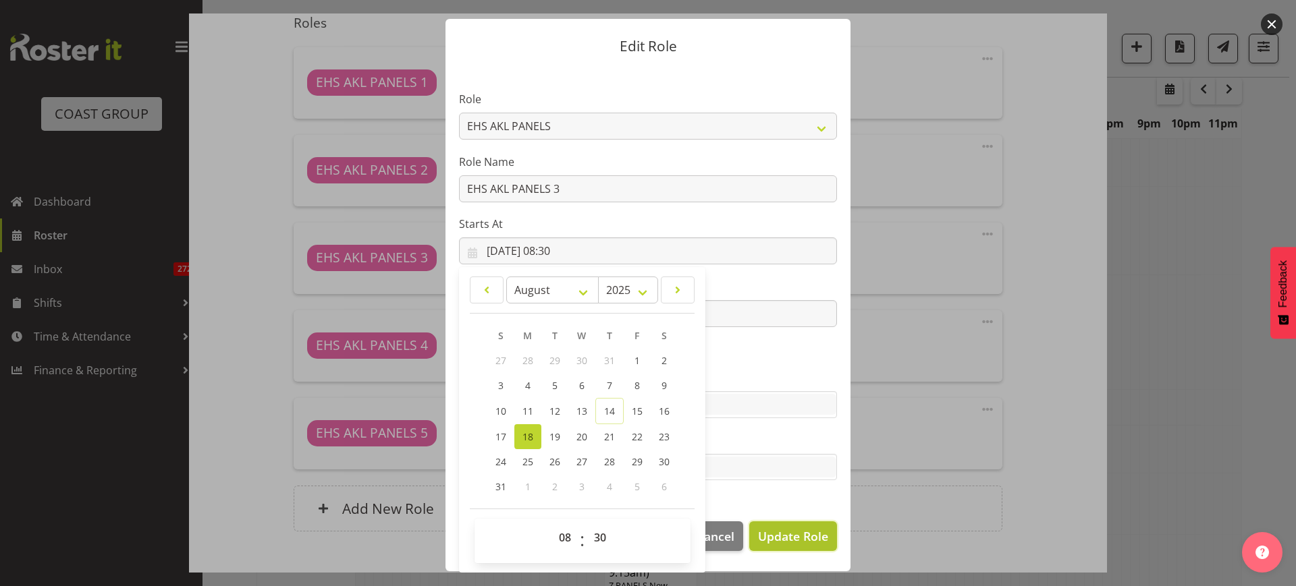
select select
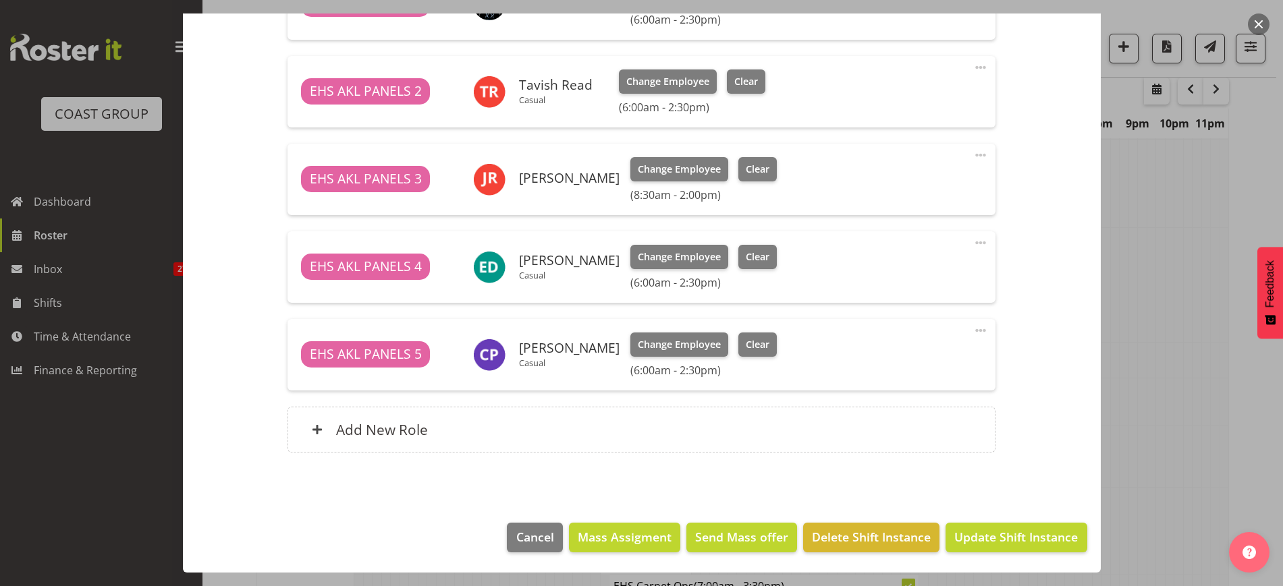
scroll to position [506, 0]
click at [991, 539] on span "Update Shift Instance" at bounding box center [1015, 537] width 123 height 18
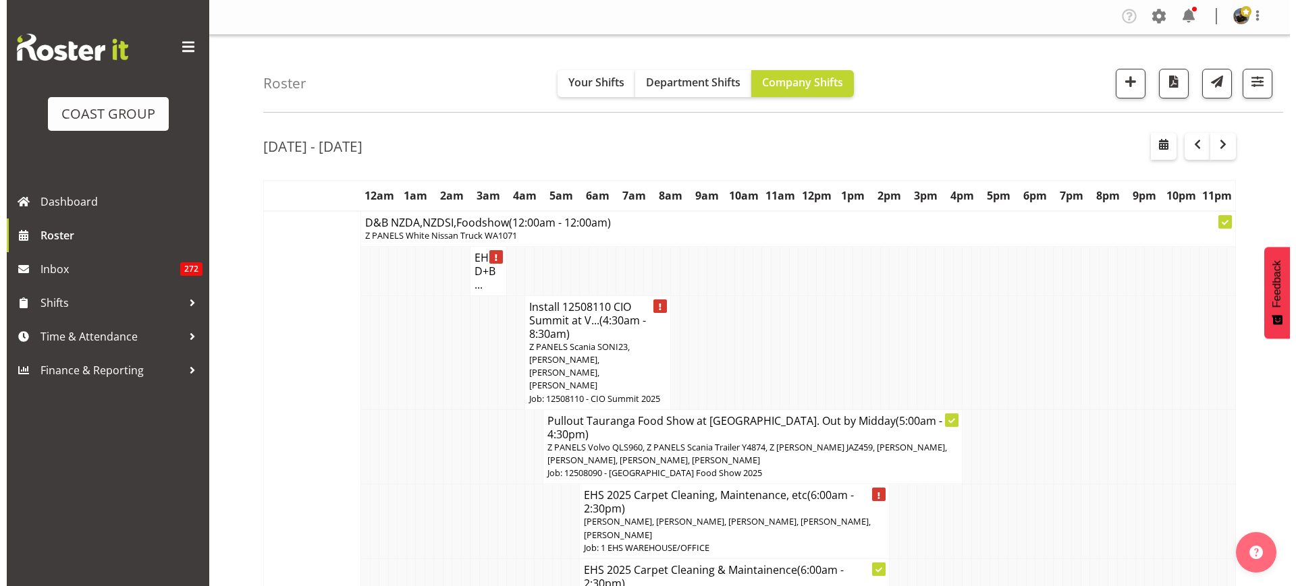
scroll to position [0, 0]
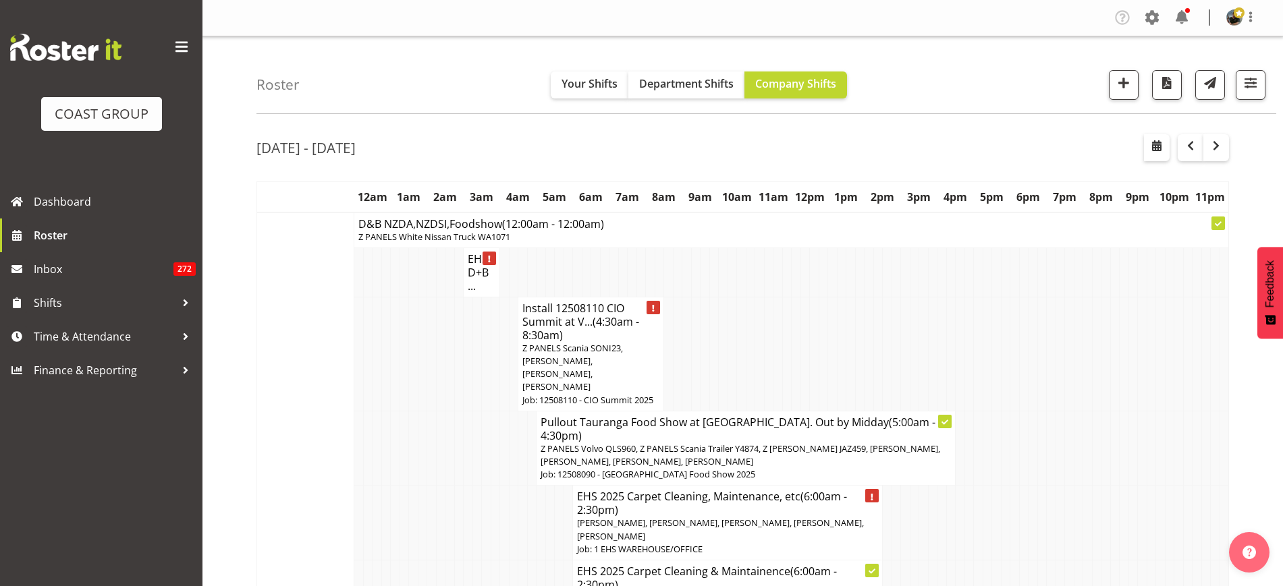
click at [585, 349] on span "Z PANELS Scania SONI23, Abe Denton, Jonathan Elder, Jeremy Zhu" at bounding box center [572, 367] width 101 height 51
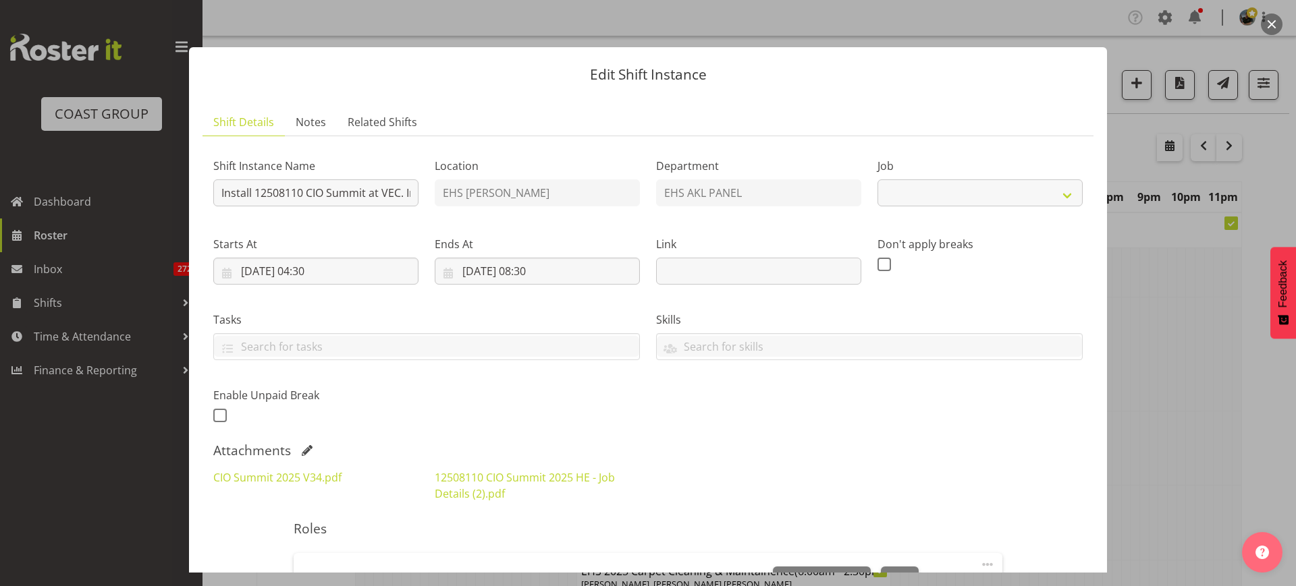
select select "9443"
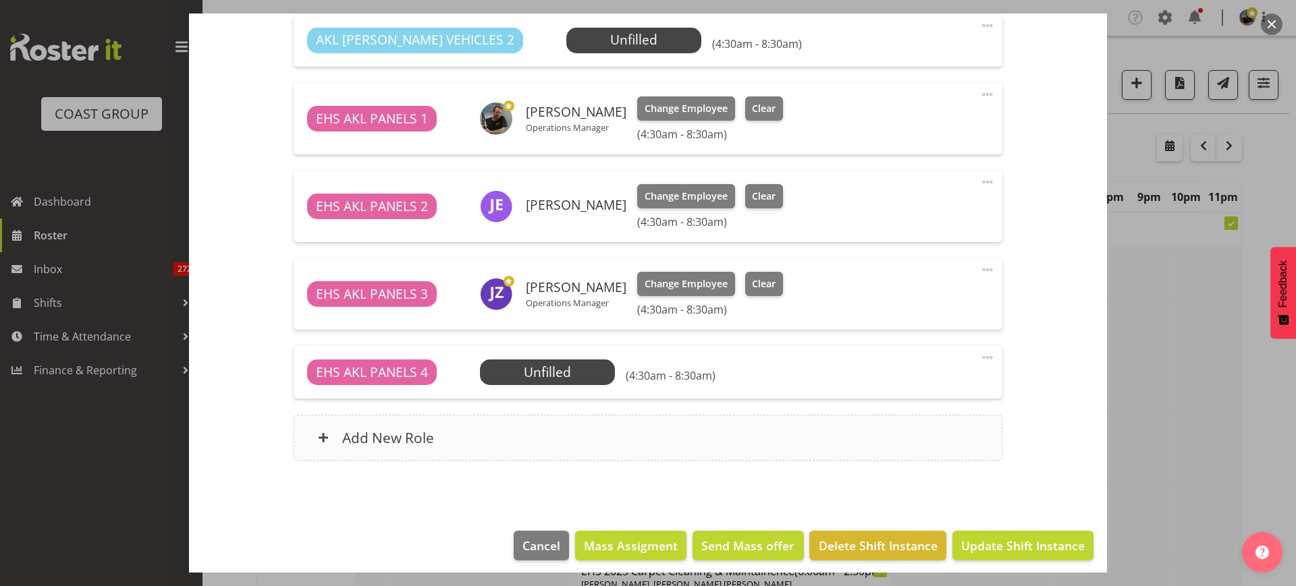
scroll to position [635, 0]
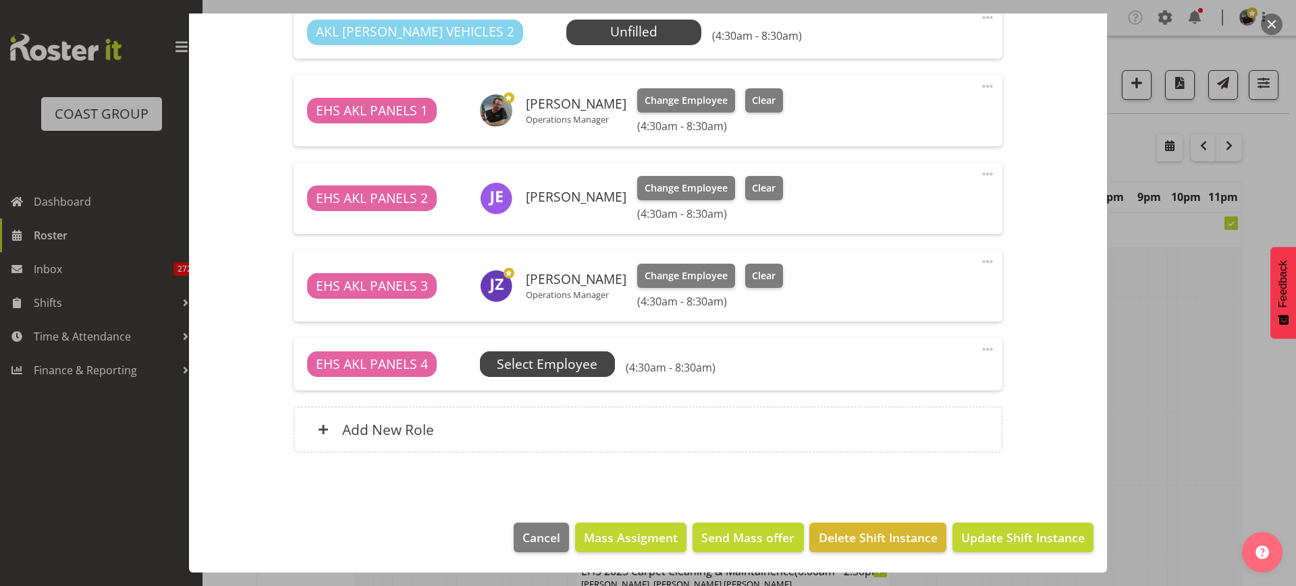
click at [0, 0] on span "Select Employee" at bounding box center [0, 0] width 0 height 0
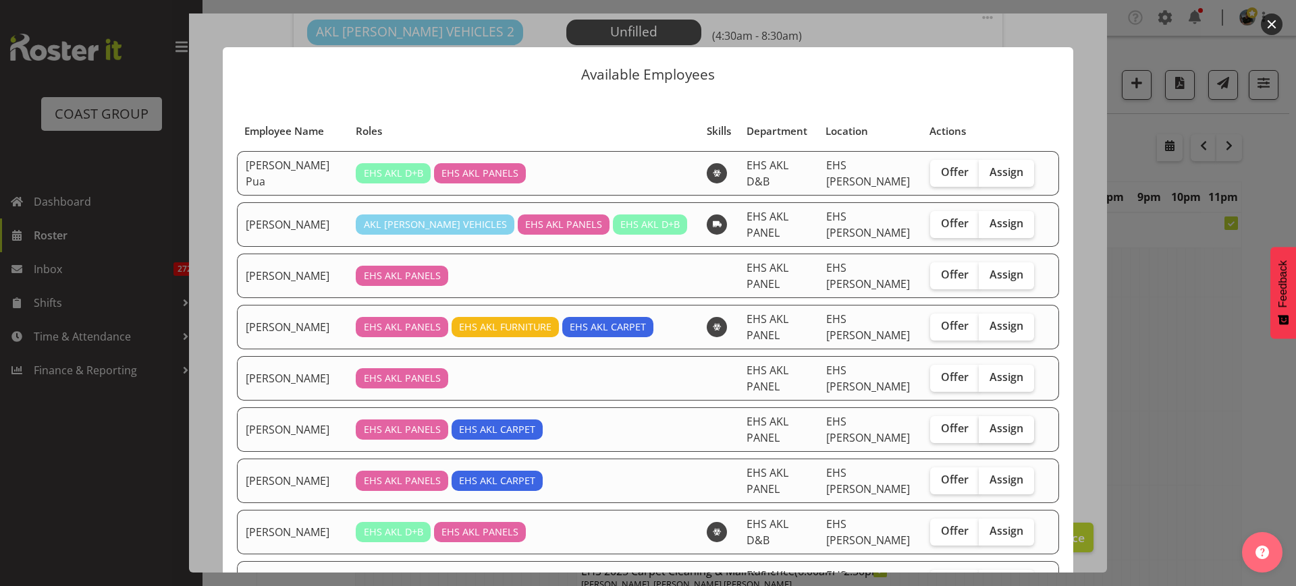
click at [1003, 431] on span "Assign" at bounding box center [1006, 428] width 34 height 13
click at [987, 431] on input "Assign" at bounding box center [982, 428] width 9 height 9
checkbox input "true"
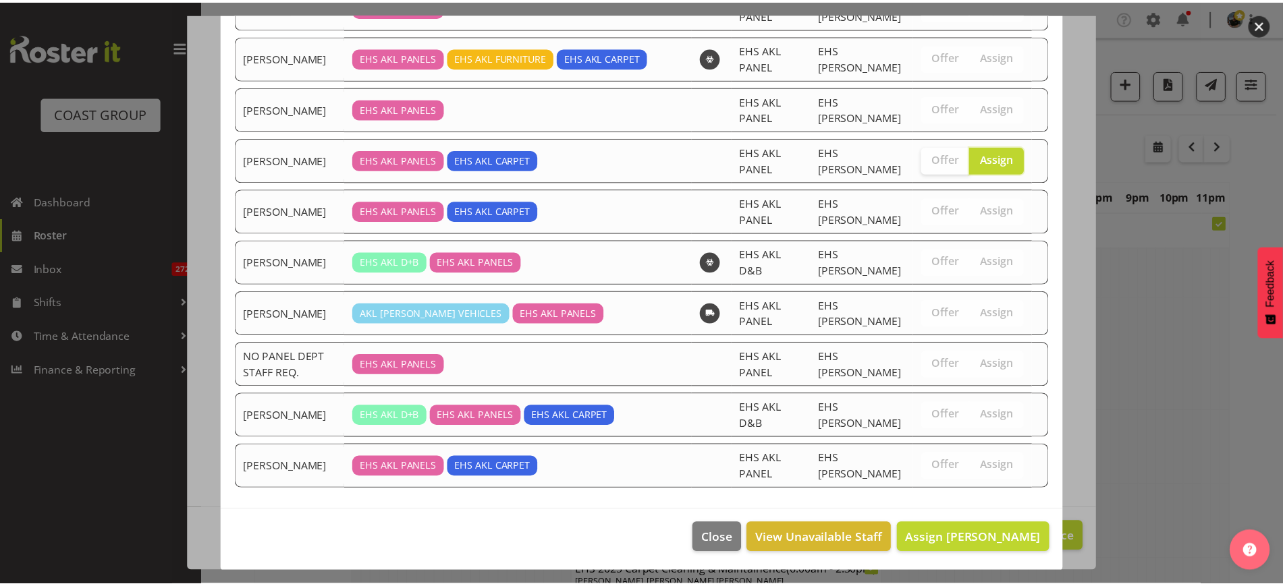
scroll to position [271, 0]
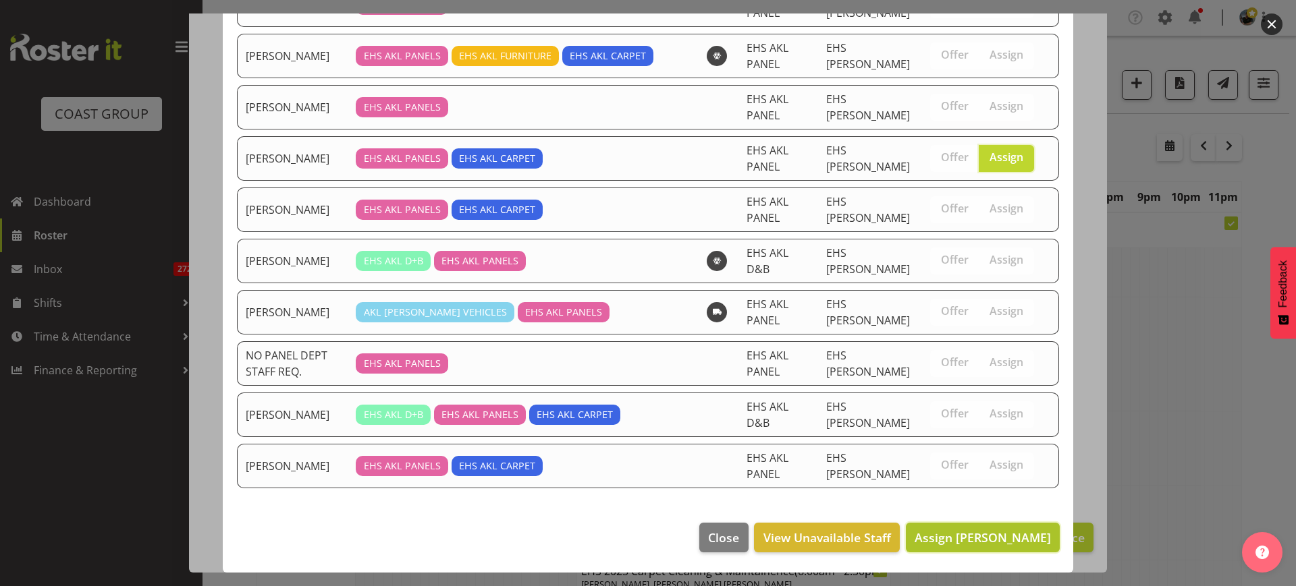
click at [949, 542] on span "Assign James Reid-Akehurst" at bounding box center [982, 538] width 136 height 16
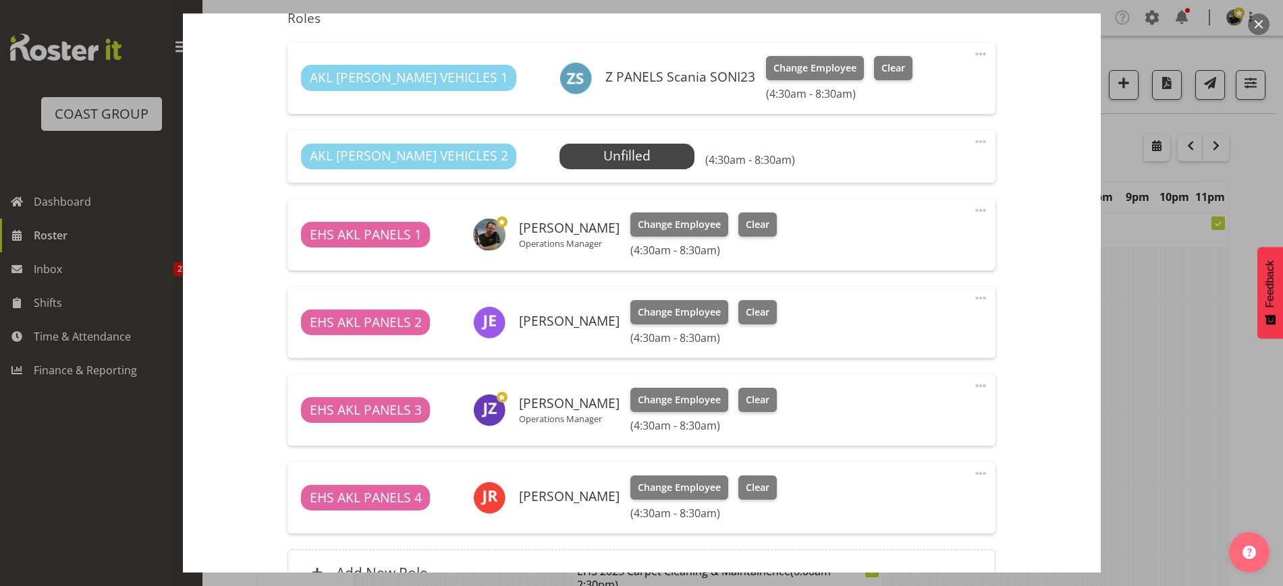
scroll to position [654, 0]
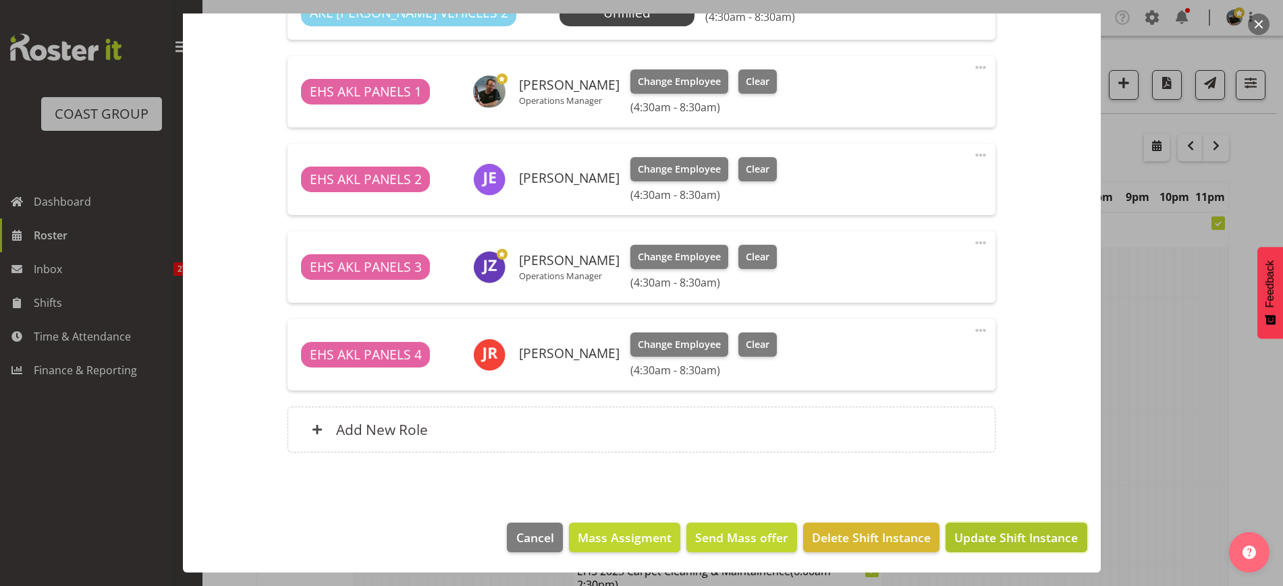
click at [978, 536] on span "Update Shift Instance" at bounding box center [1015, 538] width 123 height 18
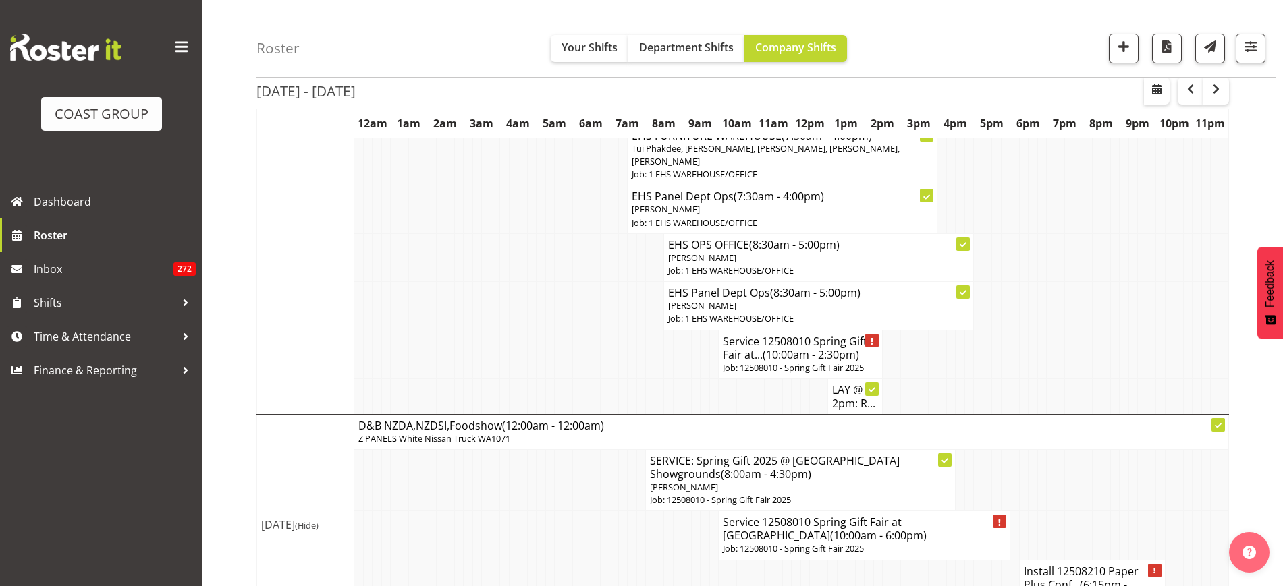
scroll to position [5127, 0]
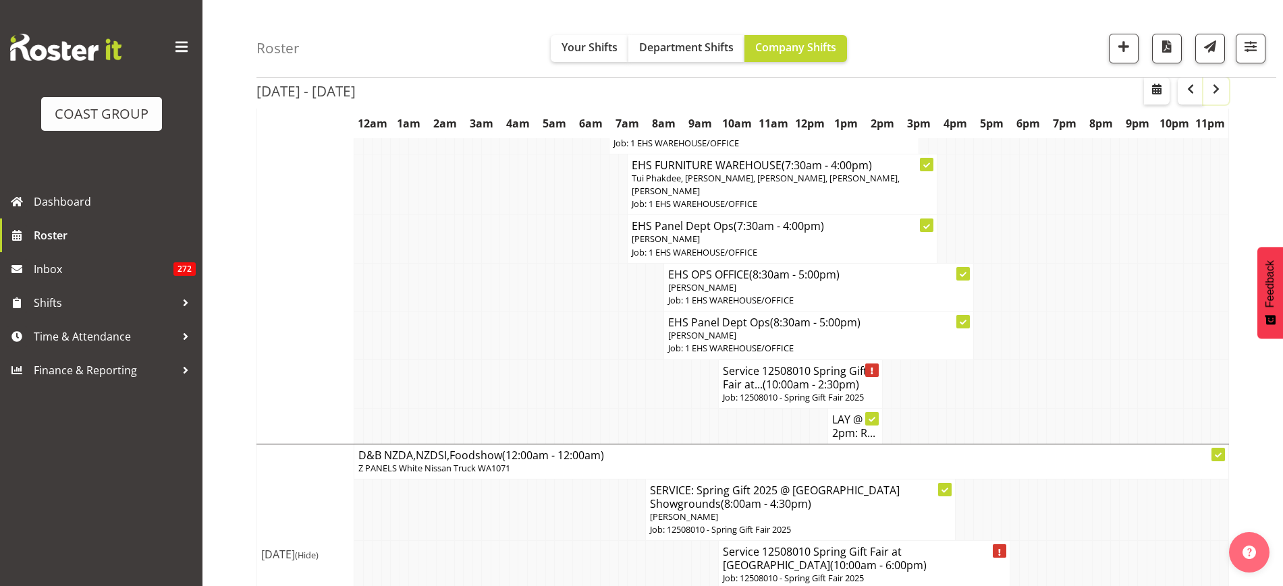
click at [1224, 96] on button "button" at bounding box center [1216, 91] width 26 height 27
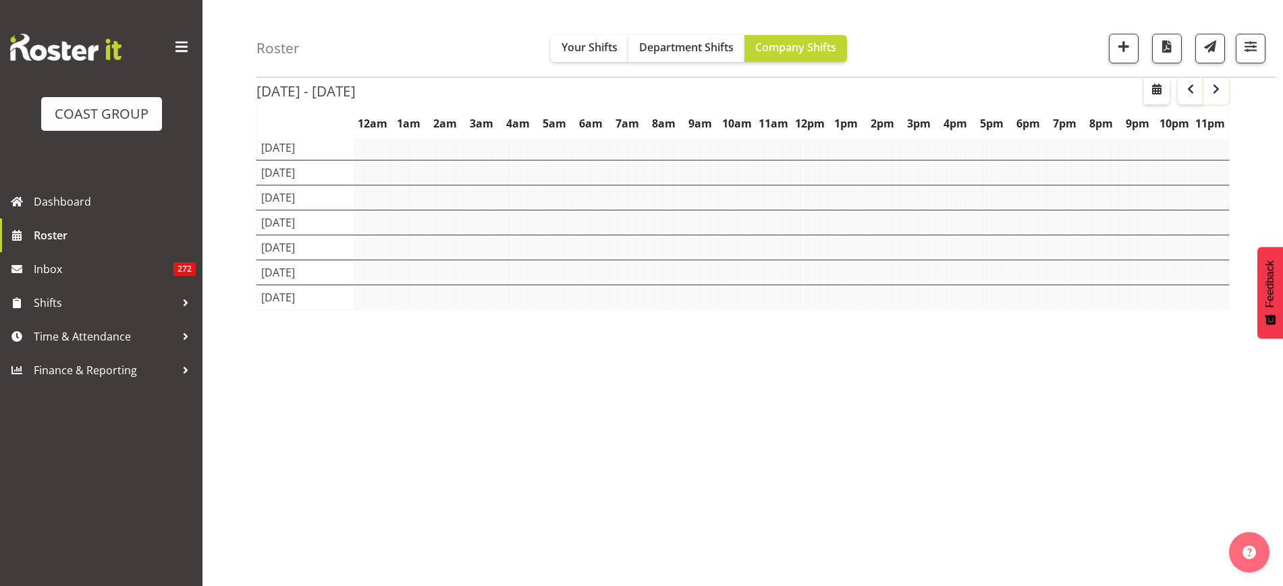
scroll to position [78, 0]
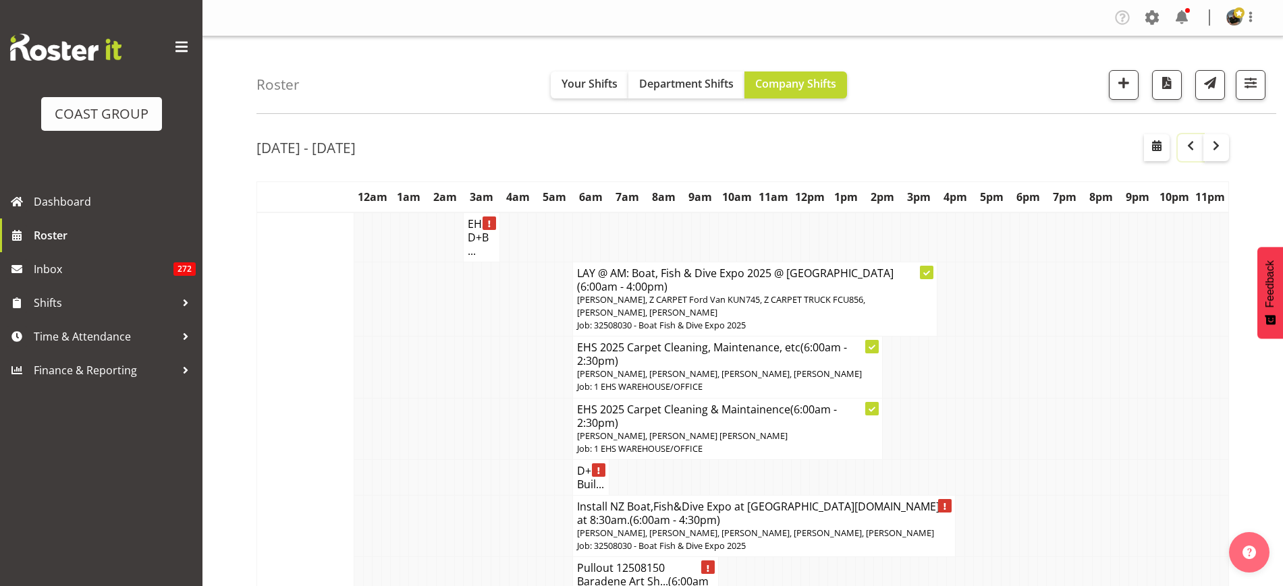
click at [1192, 152] on span "button" at bounding box center [1190, 146] width 16 height 16
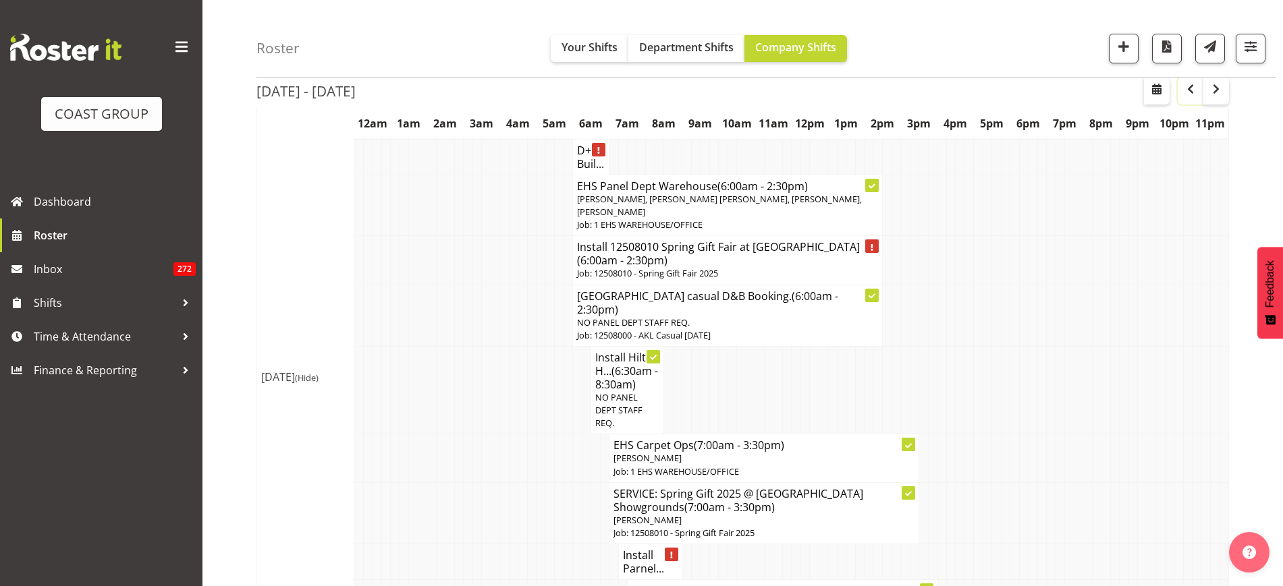
scroll to position [3711, 0]
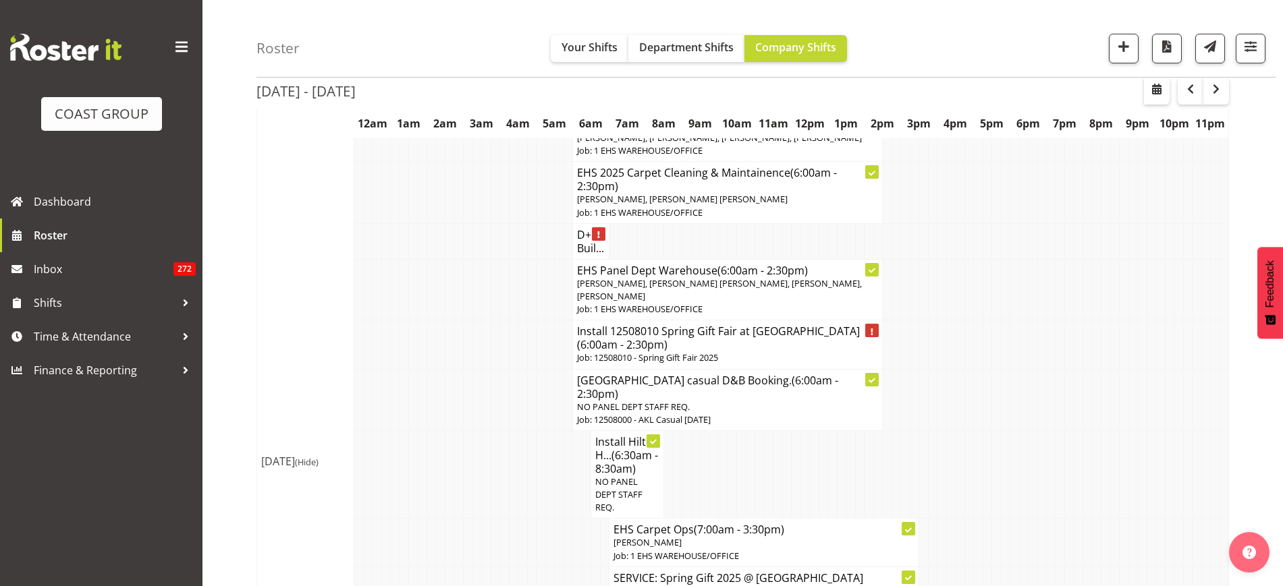
click at [728, 352] on p "Job: 12508010 - Spring Gift Fair 2025" at bounding box center [727, 358] width 301 height 13
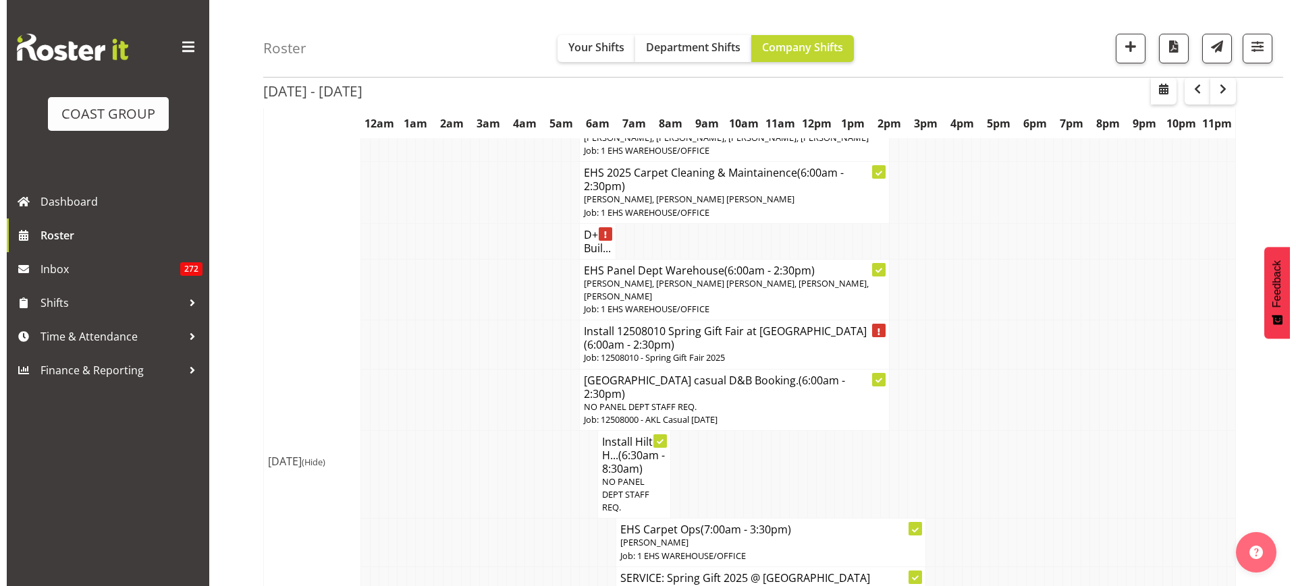
scroll to position [3699, 0]
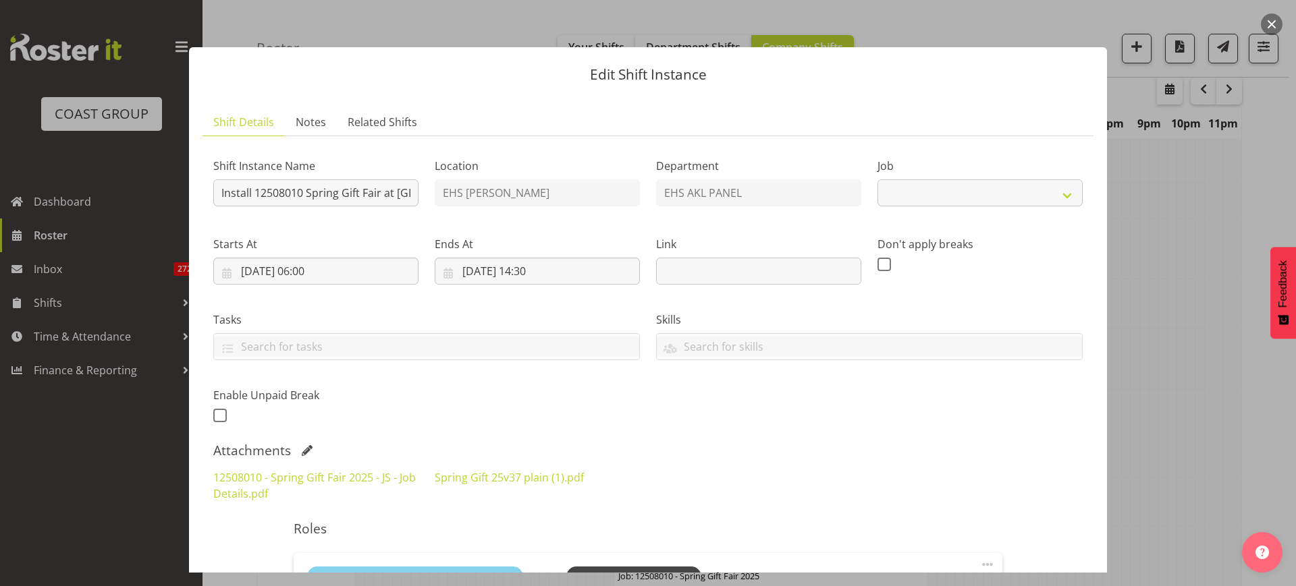
select select "8514"
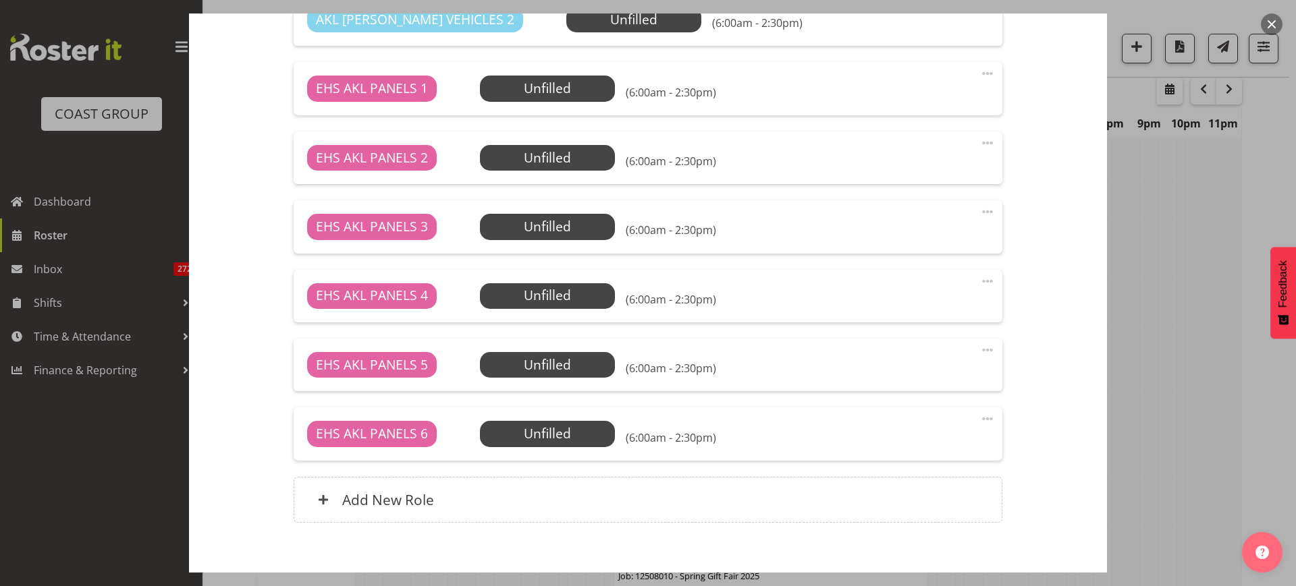
scroll to position [675, 0]
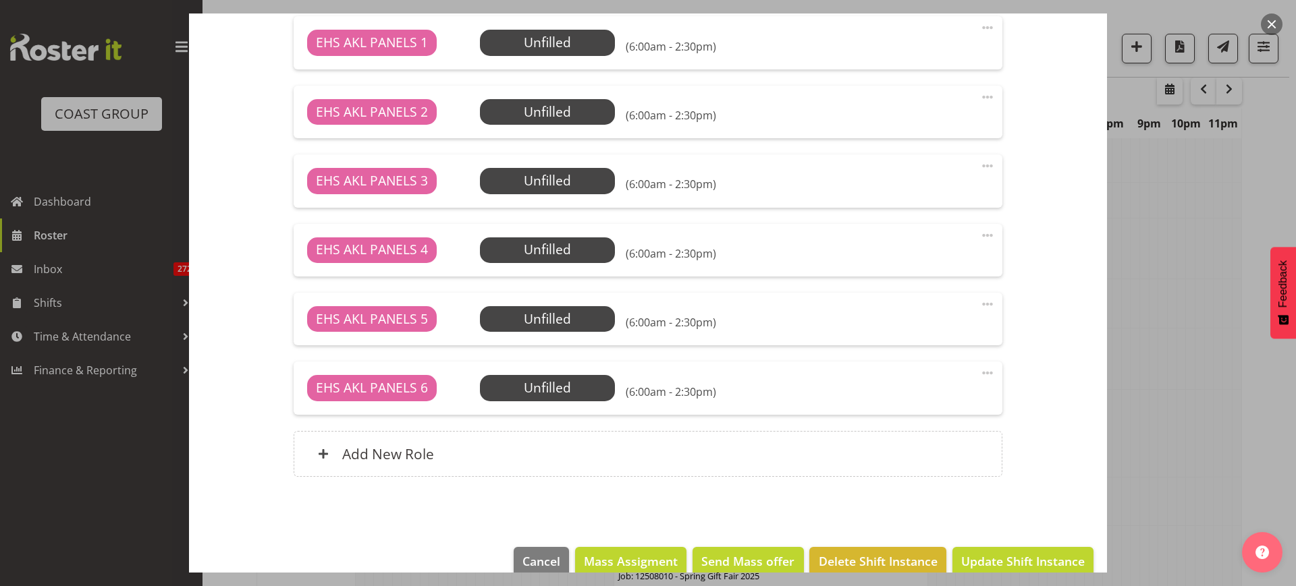
click at [979, 373] on span at bounding box center [987, 373] width 16 height 16
click at [927, 447] on link "Delete" at bounding box center [931, 451] width 130 height 24
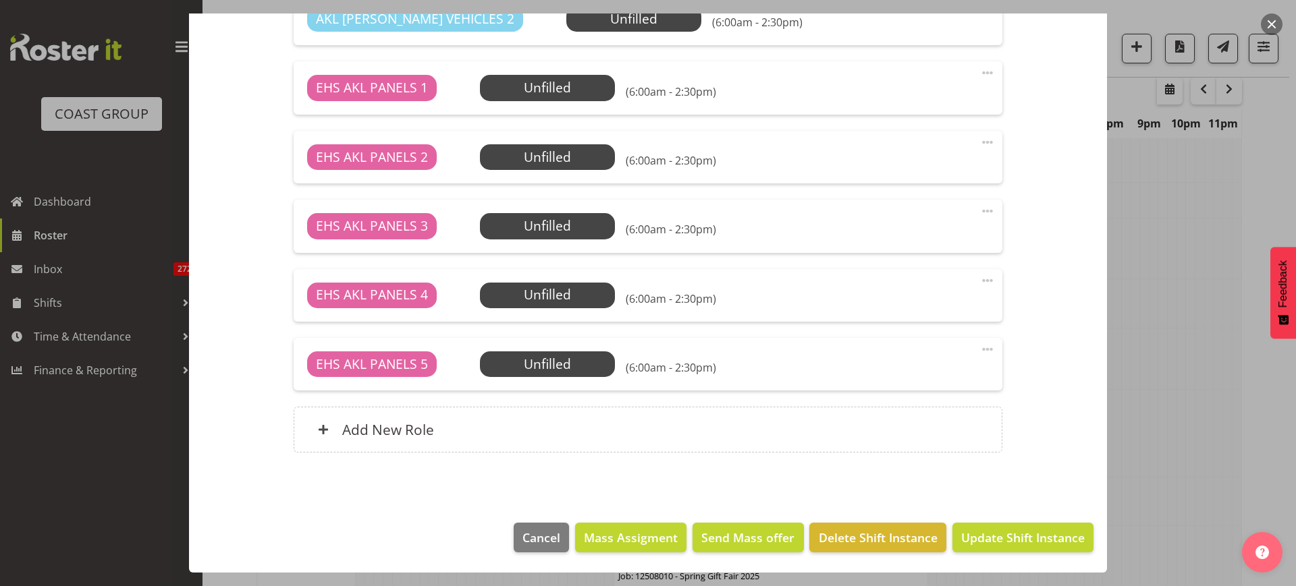
scroll to position [630, 0]
click at [979, 349] on span at bounding box center [987, 349] width 16 height 16
click at [943, 426] on link "Delete" at bounding box center [931, 428] width 130 height 24
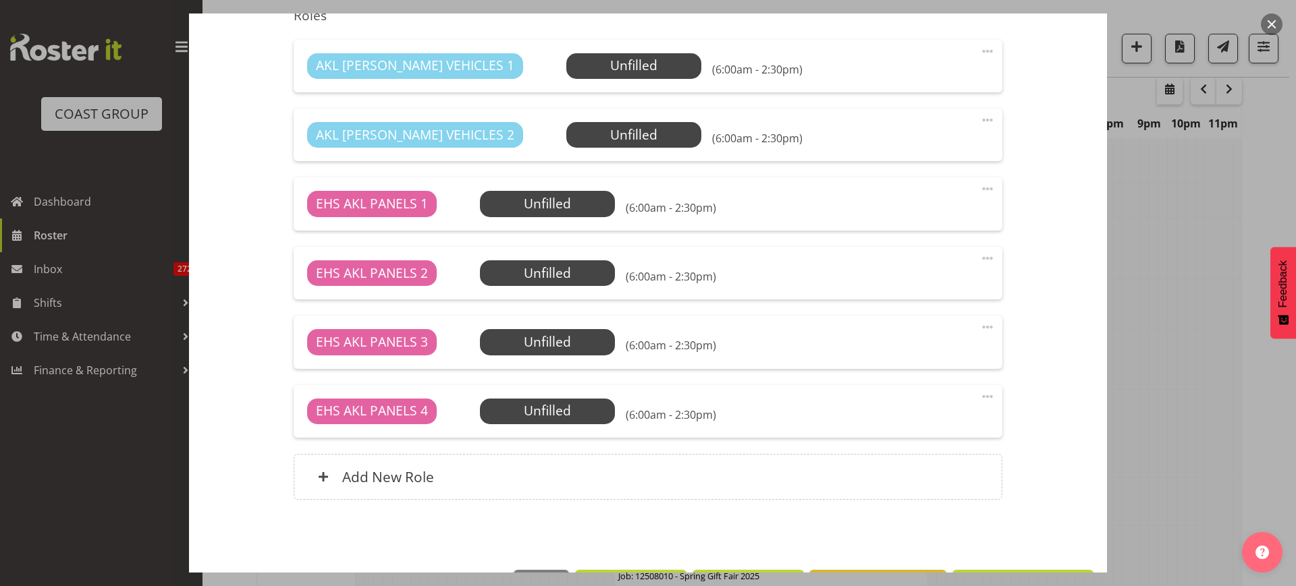
scroll to position [561, 0]
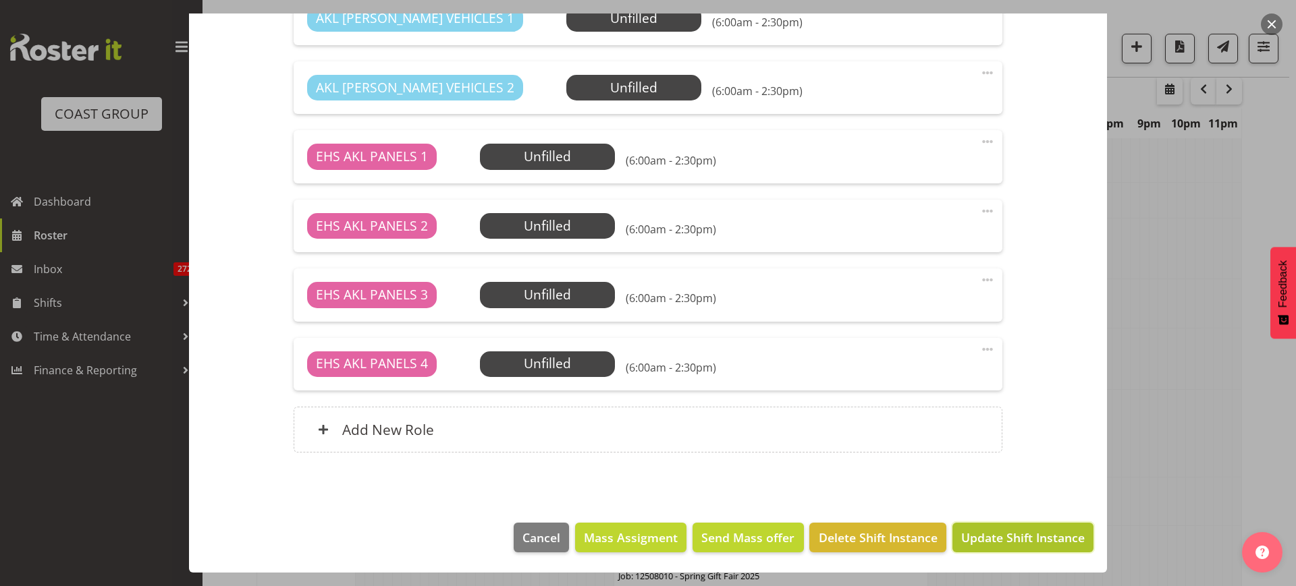
click at [985, 541] on span "Update Shift Instance" at bounding box center [1022, 538] width 123 height 18
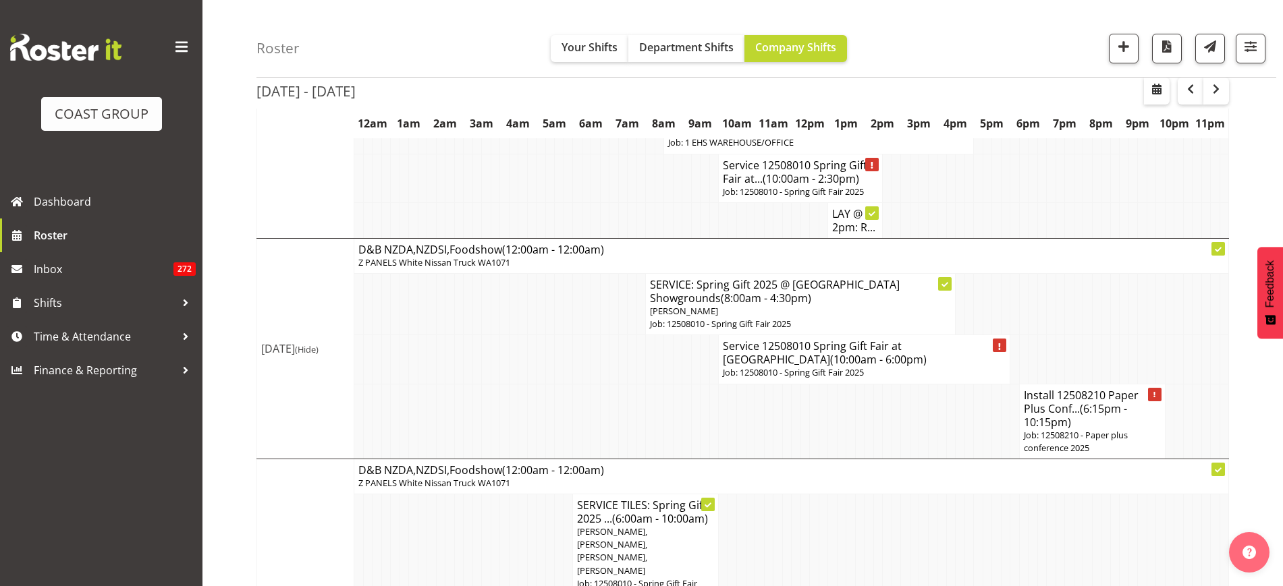
scroll to position [5295, 0]
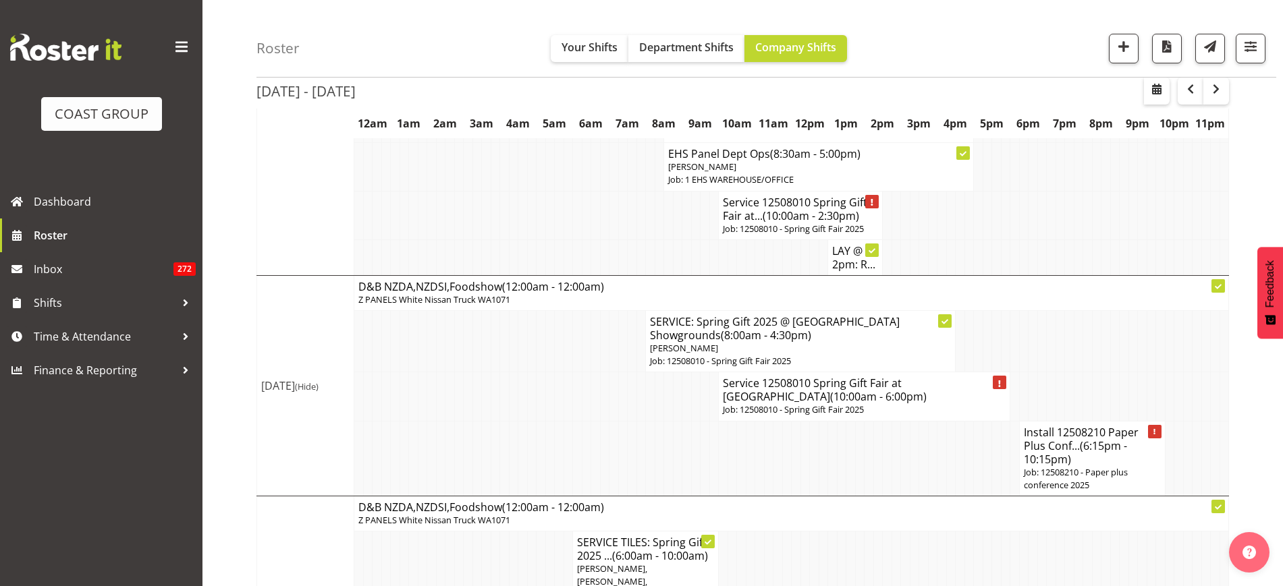
click at [922, 404] on p "Job: 12508010 - Spring Gift Fair 2025" at bounding box center [864, 410] width 283 height 13
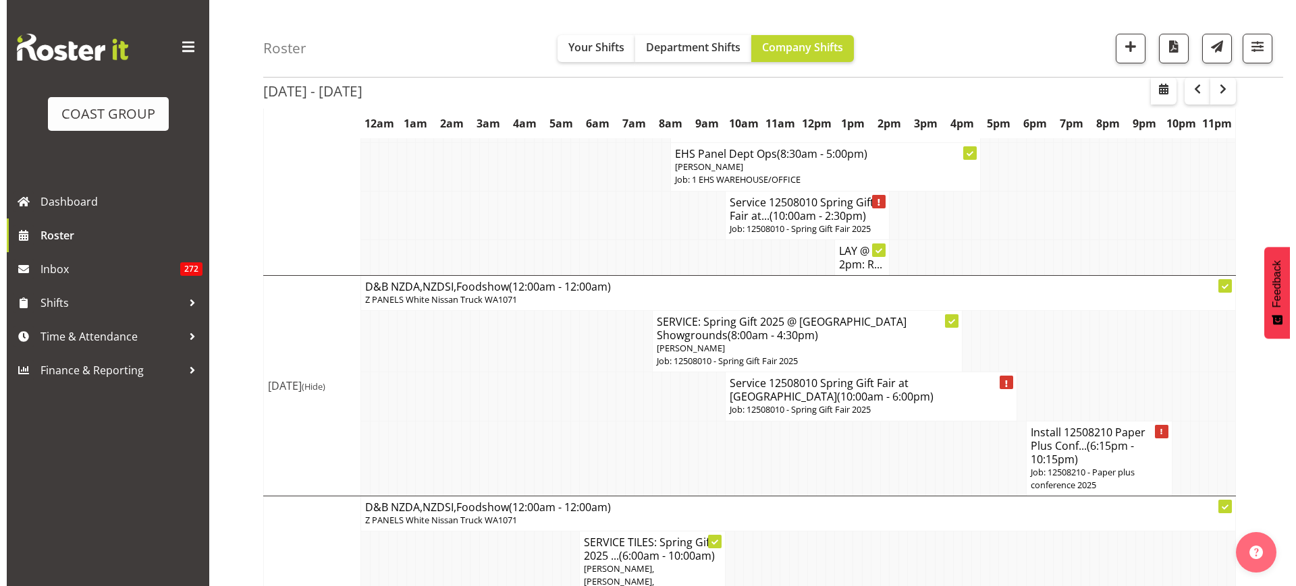
scroll to position [5282, 0]
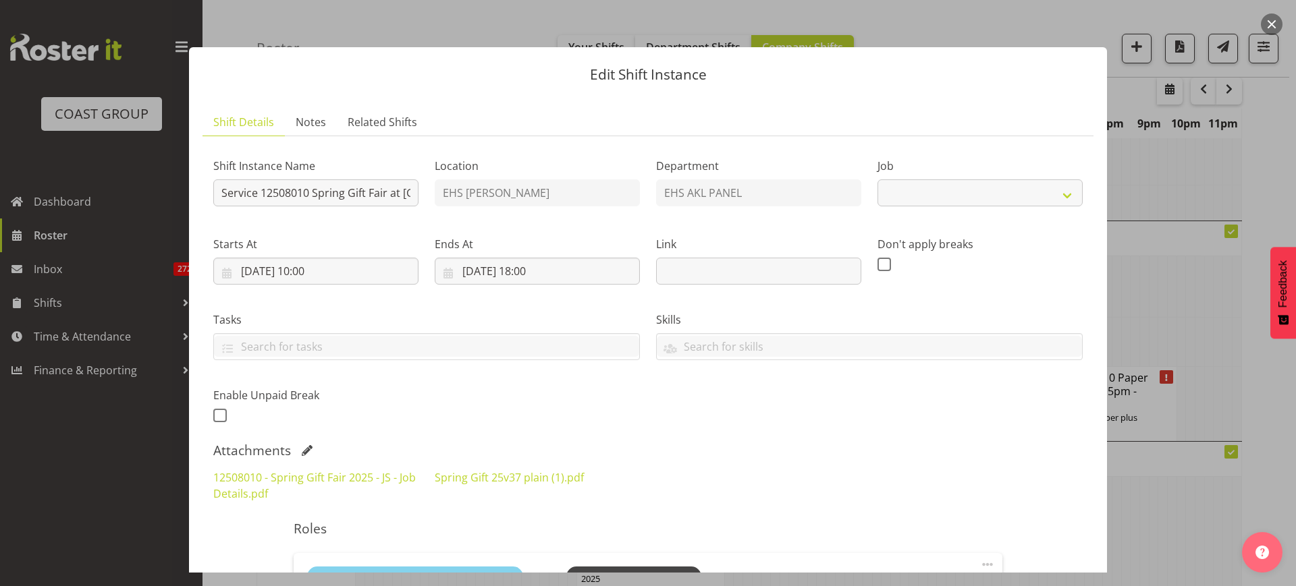
select select "8514"
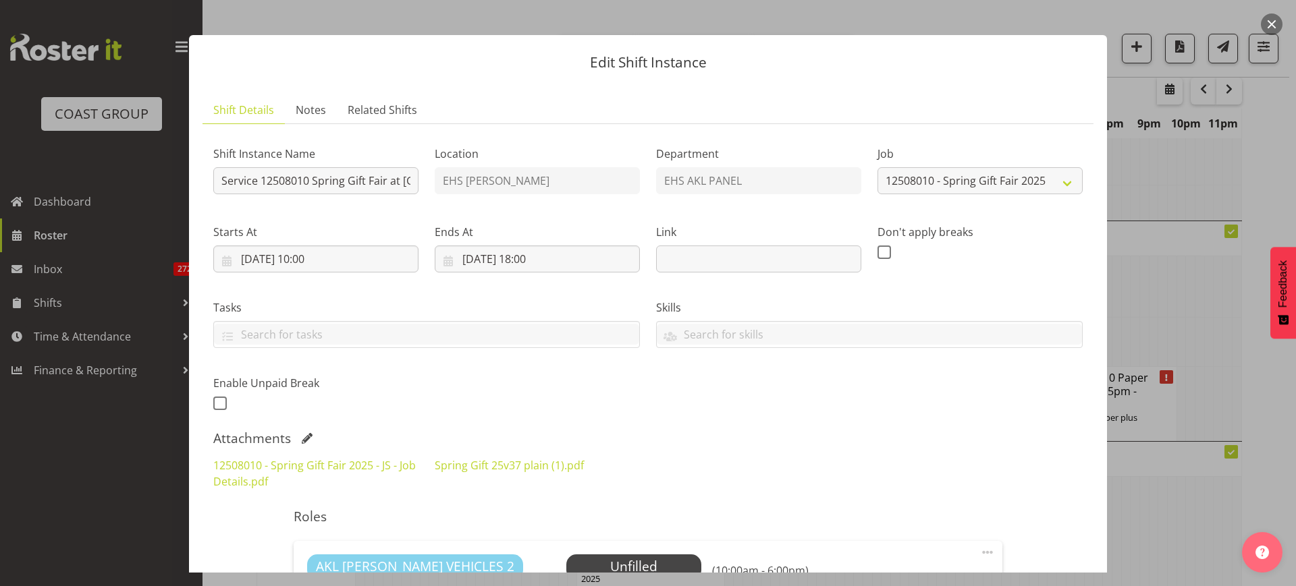
scroll to position [0, 0]
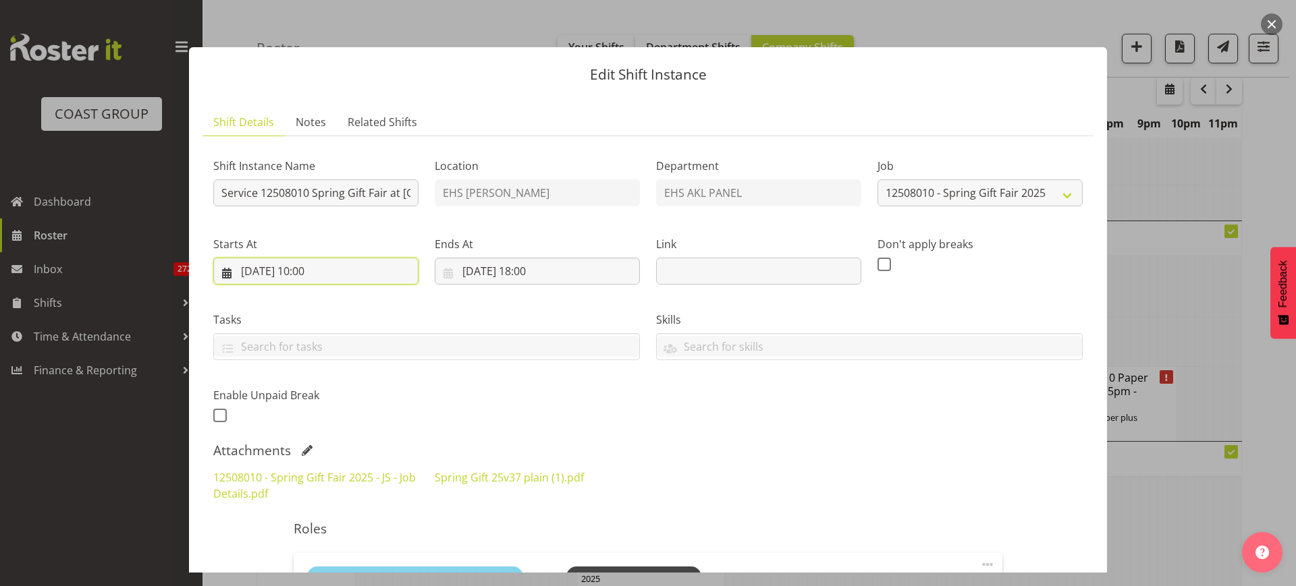
click at [364, 276] on input "23/08/2025, 10:00" at bounding box center [315, 271] width 205 height 27
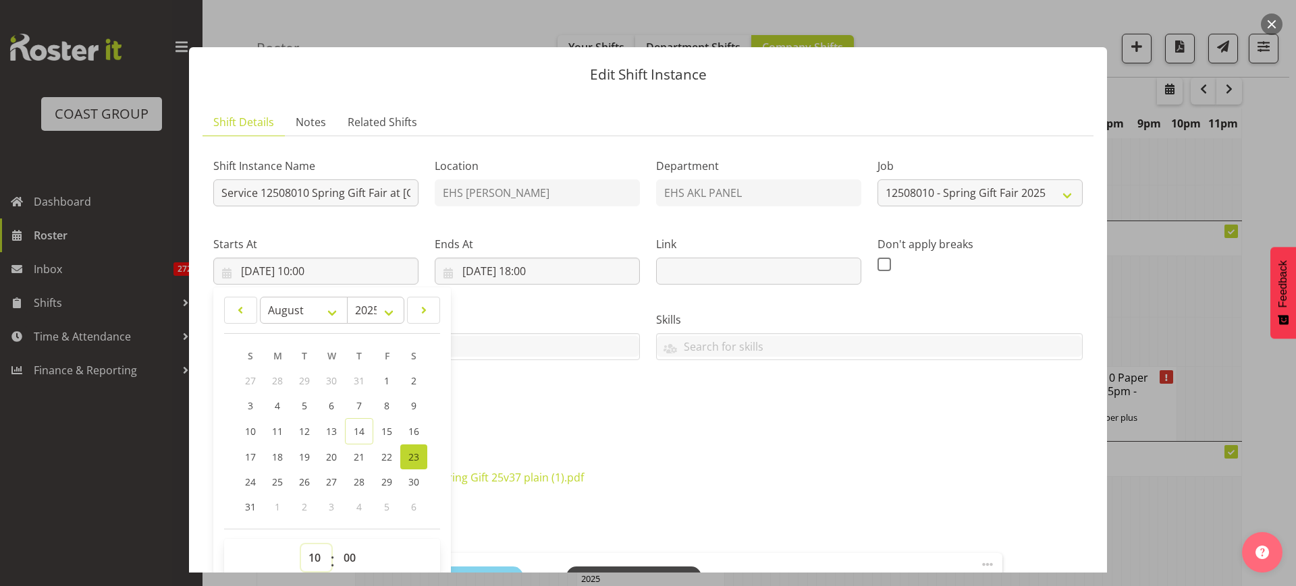
click at [314, 554] on select "00 01 02 03 04 05 06 07 08 09 10 11 12 13 14 15 16 17 18 19 20 21 22 23" at bounding box center [316, 558] width 30 height 27
select select "8"
click at [301, 545] on select "00 01 02 03 04 05 06 07 08 09 10 11 12 13 14 15 16 17 18 19 20 21 22 23" at bounding box center [316, 558] width 30 height 27
type input "23/08/2025, 08:00"
click at [578, 271] on input "23/08/2025, 18:00" at bounding box center [537, 271] width 205 height 27
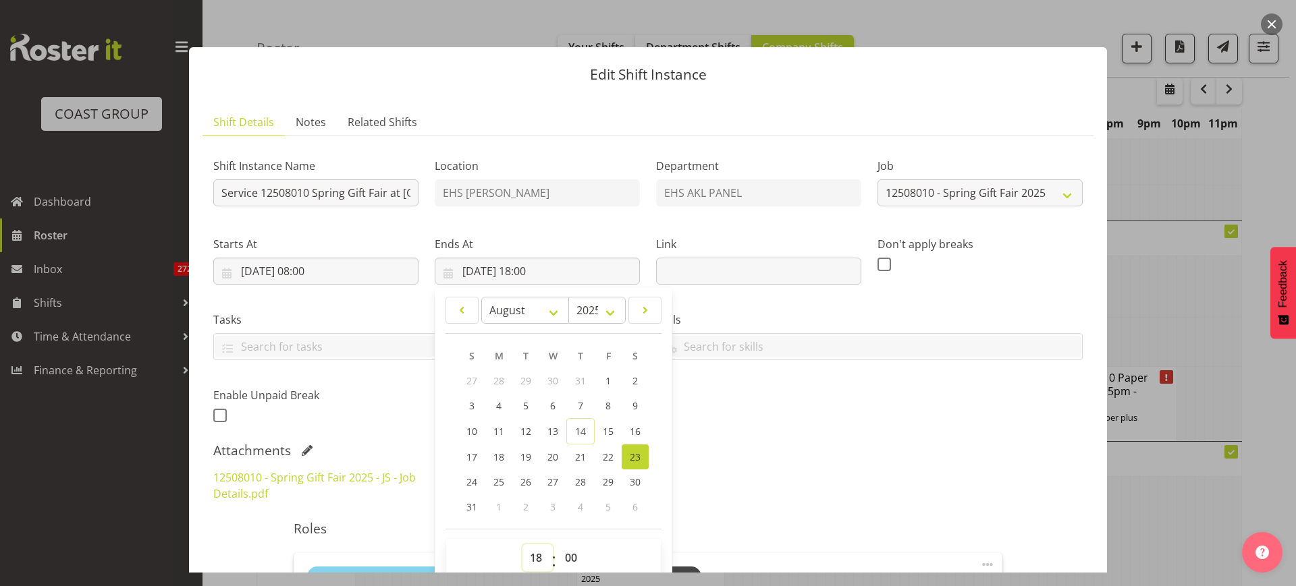
click at [532, 561] on select "00 01 02 03 04 05 06 07 08 09 10 11 12 13 14 15 16 17 18 19 20 21 22 23" at bounding box center [537, 558] width 30 height 27
select select "17"
click at [522, 545] on select "00 01 02 03 04 05 06 07 08 09 10 11 12 13 14 15 16 17 18 19 20 21 22 23" at bounding box center [537, 558] width 30 height 27
type input "23/08/2025, 17:00"
click at [939, 432] on div "Shift Instance Name Service 12508010 Spring Gift Fair at ASG Location EHS RYMER…" at bounding box center [647, 287] width 885 height 296
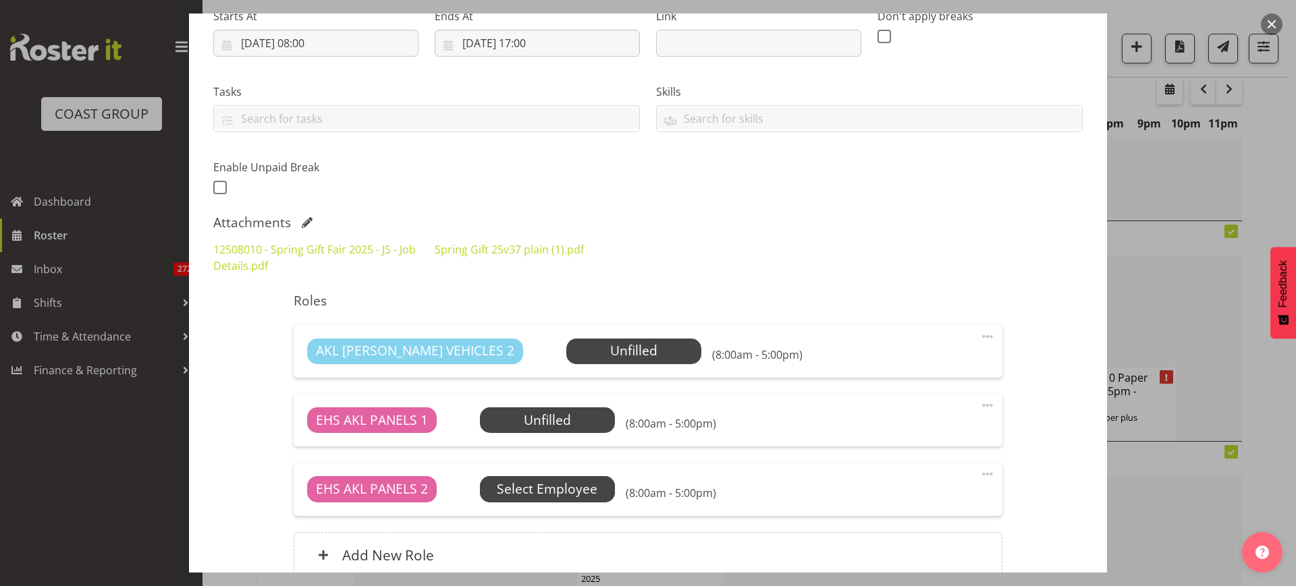
scroll to position [253, 0]
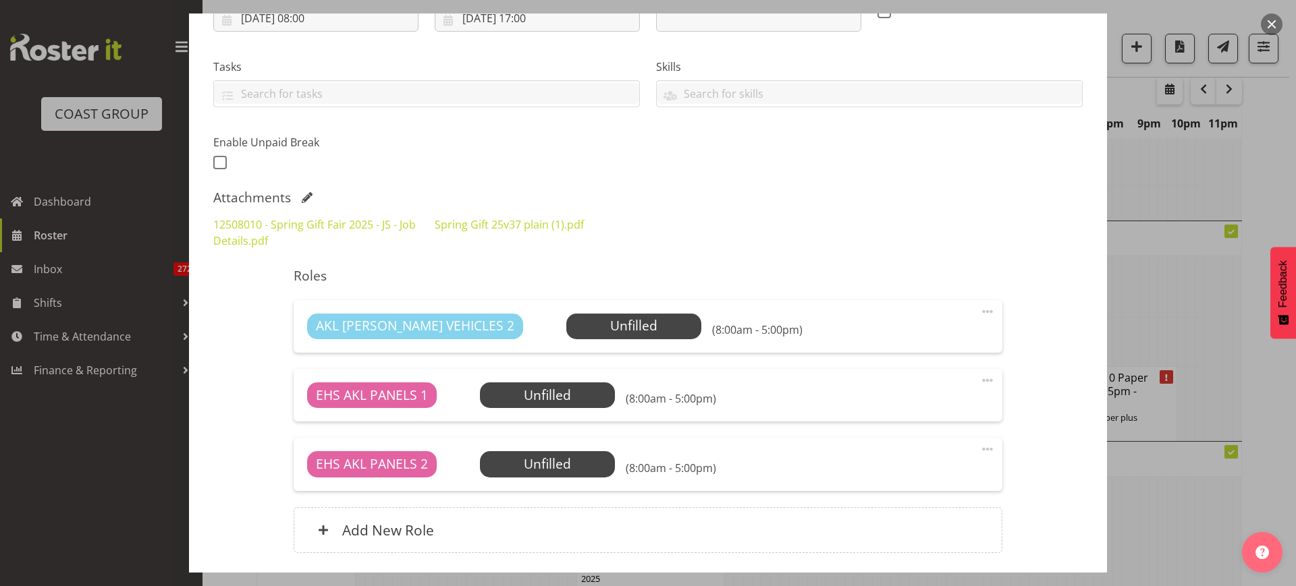
click at [979, 379] on span at bounding box center [987, 380] width 16 height 16
click at [915, 408] on link "Edit" at bounding box center [931, 410] width 130 height 24
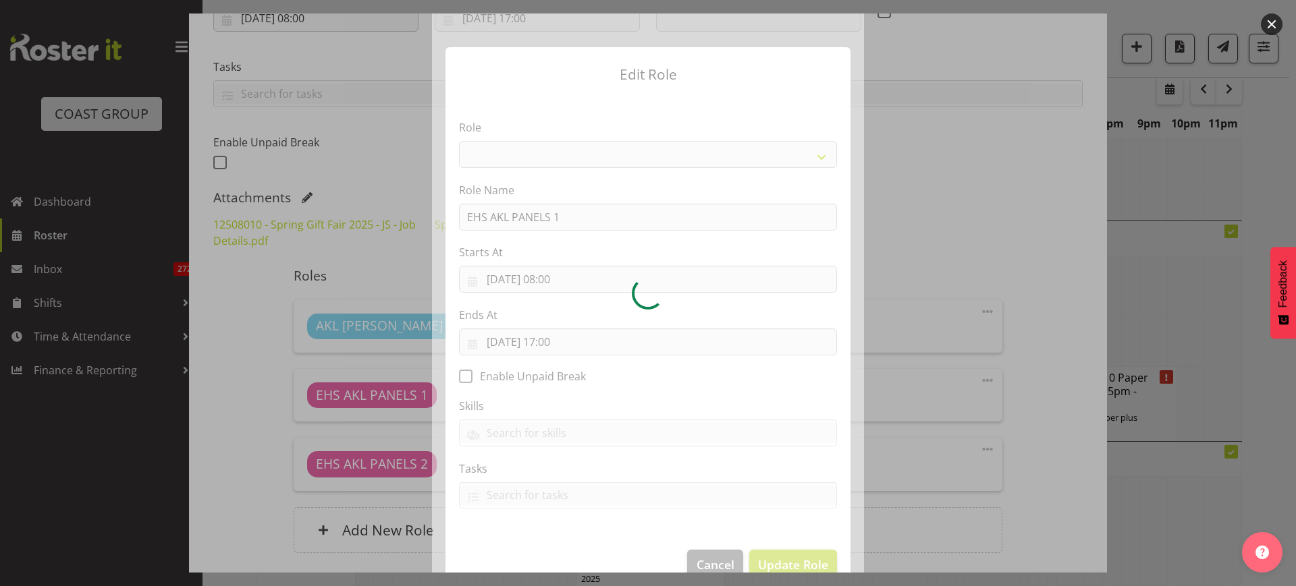
select select "188"
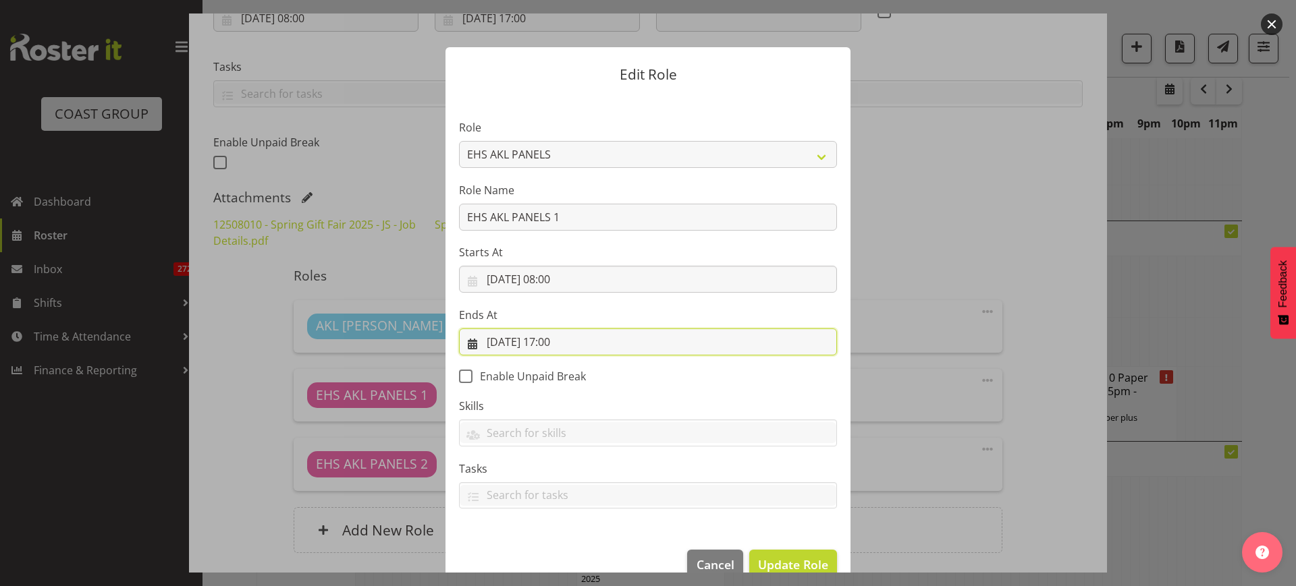
click at [603, 342] on input "23/08/2025, 17:00" at bounding box center [648, 342] width 378 height 27
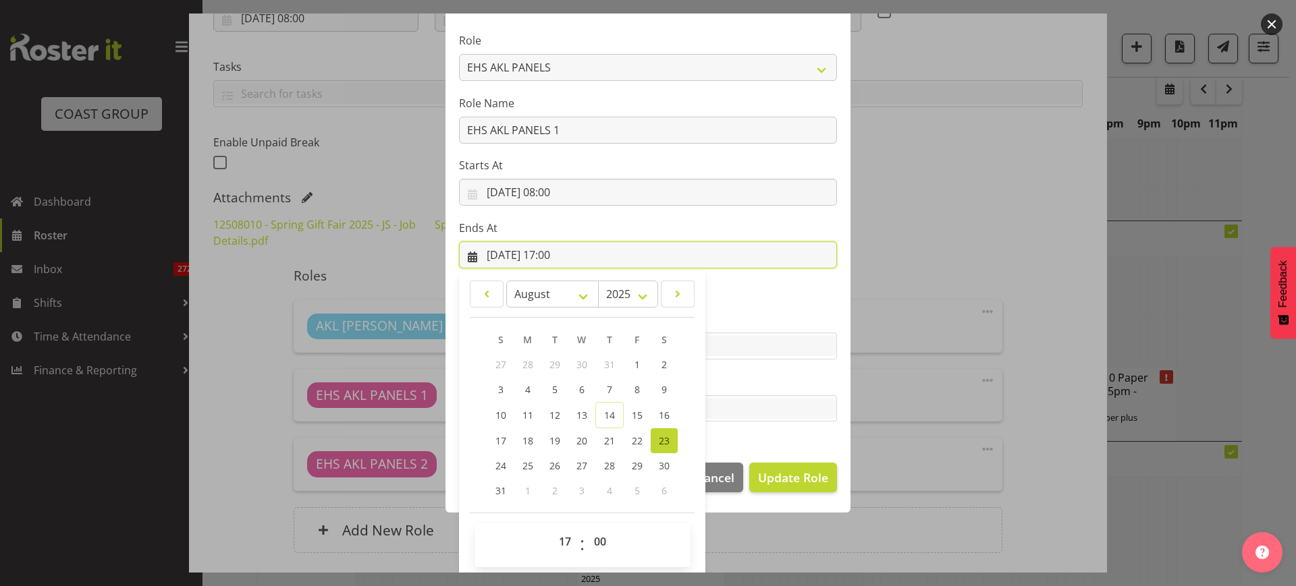
scroll to position [91, 0]
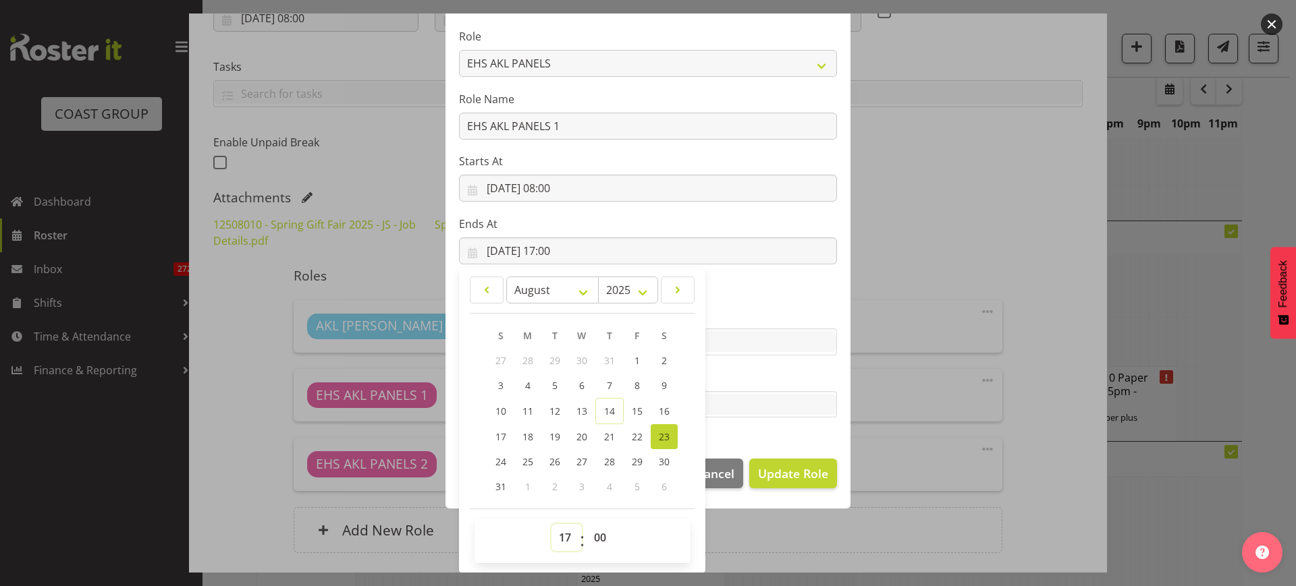
click at [554, 540] on select "00 01 02 03 04 05 06 07 08 09 10 11 12 13 14 15 16 17 18 19 20 21 22 23" at bounding box center [566, 537] width 30 height 27
select select "13"
click at [551, 524] on select "00 01 02 03 04 05 06 07 08 09 10 11 12 13 14 15 16 17 18 19 20 21 22 23" at bounding box center [566, 537] width 30 height 27
type input "23/08/2025, 13:00"
click at [773, 476] on span "Update Role" at bounding box center [793, 474] width 70 height 18
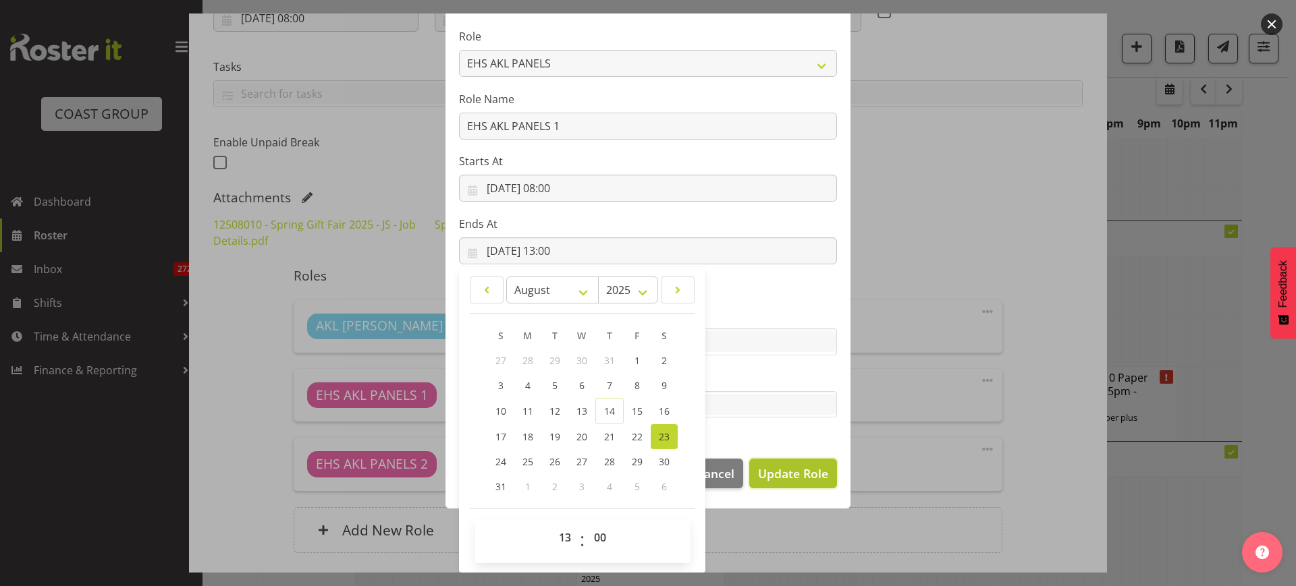
select select
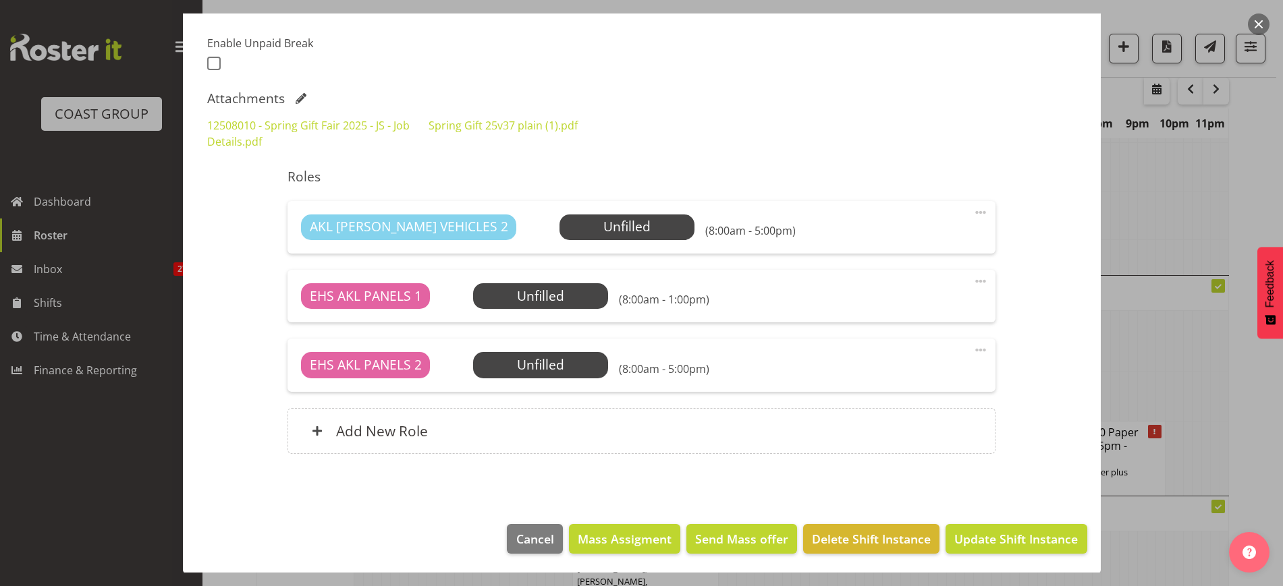
scroll to position [354, 0]
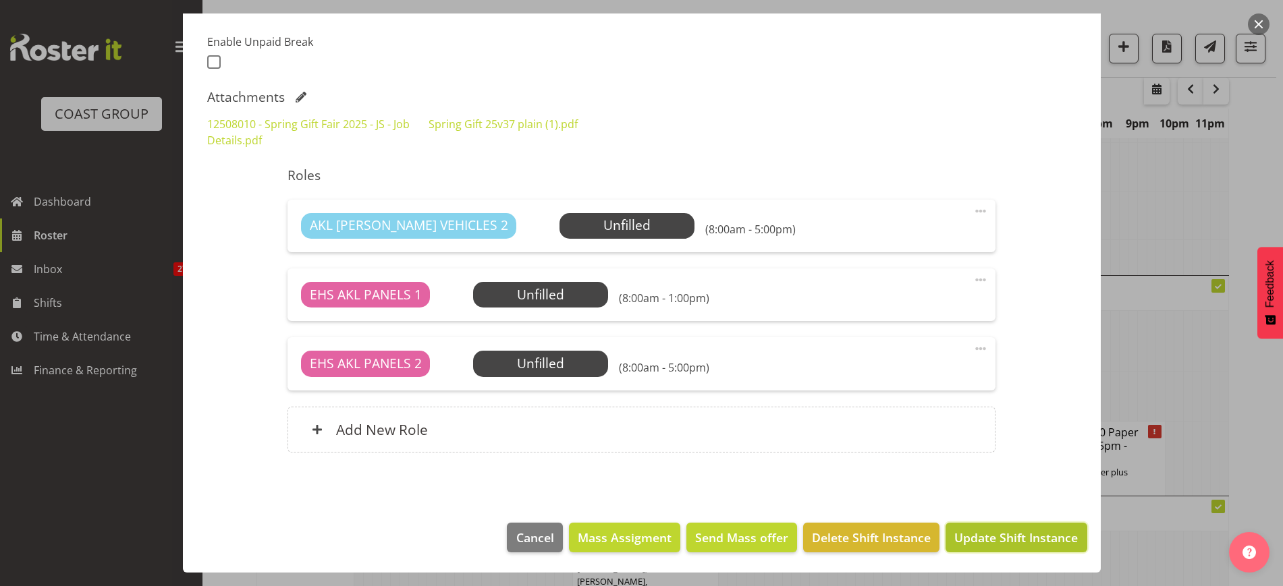
click at [978, 535] on span "Update Shift Instance" at bounding box center [1015, 538] width 123 height 18
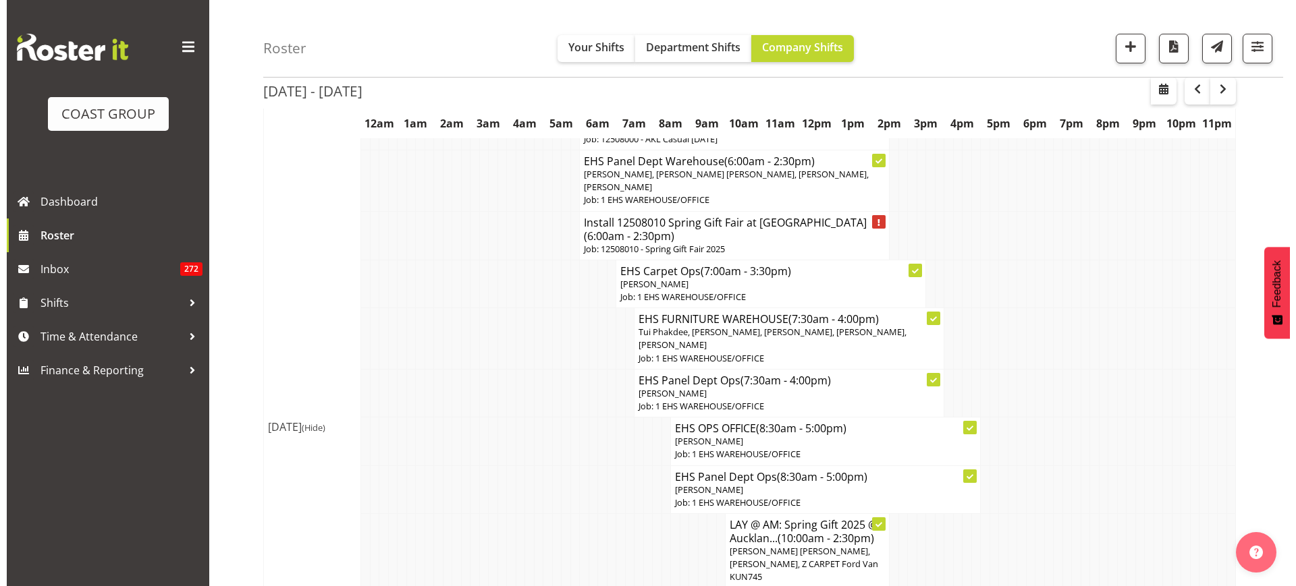
scroll to position [2329, 0]
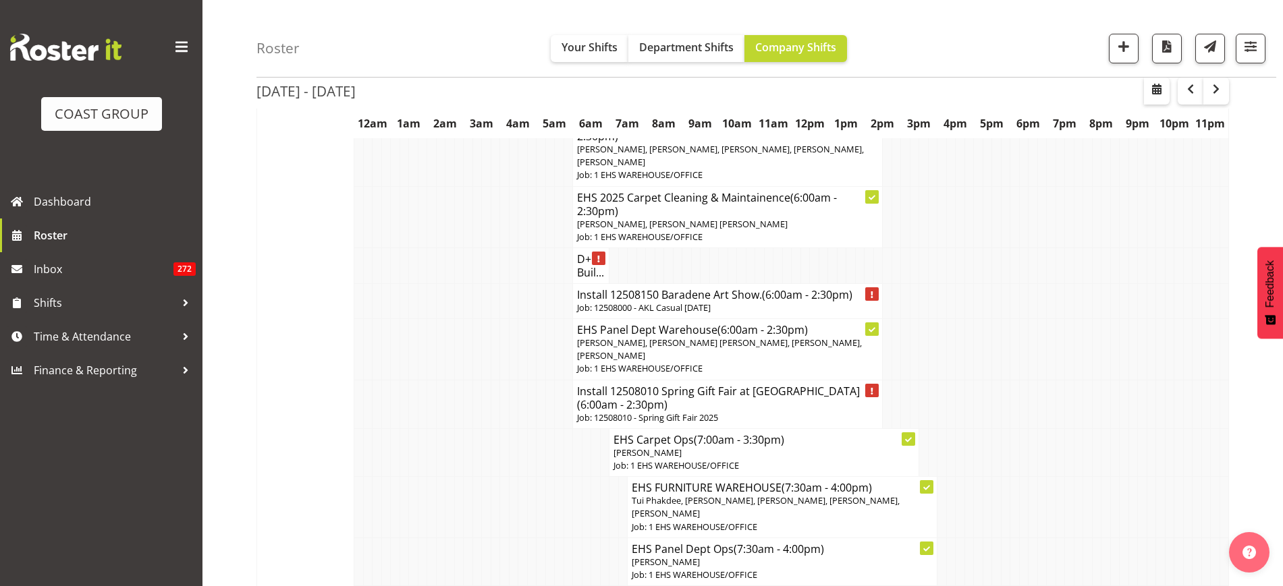
click at [733, 302] on h4 "Install 12508150 Baradene Art Show. (6:00am - 2:30pm)" at bounding box center [727, 294] width 301 height 13
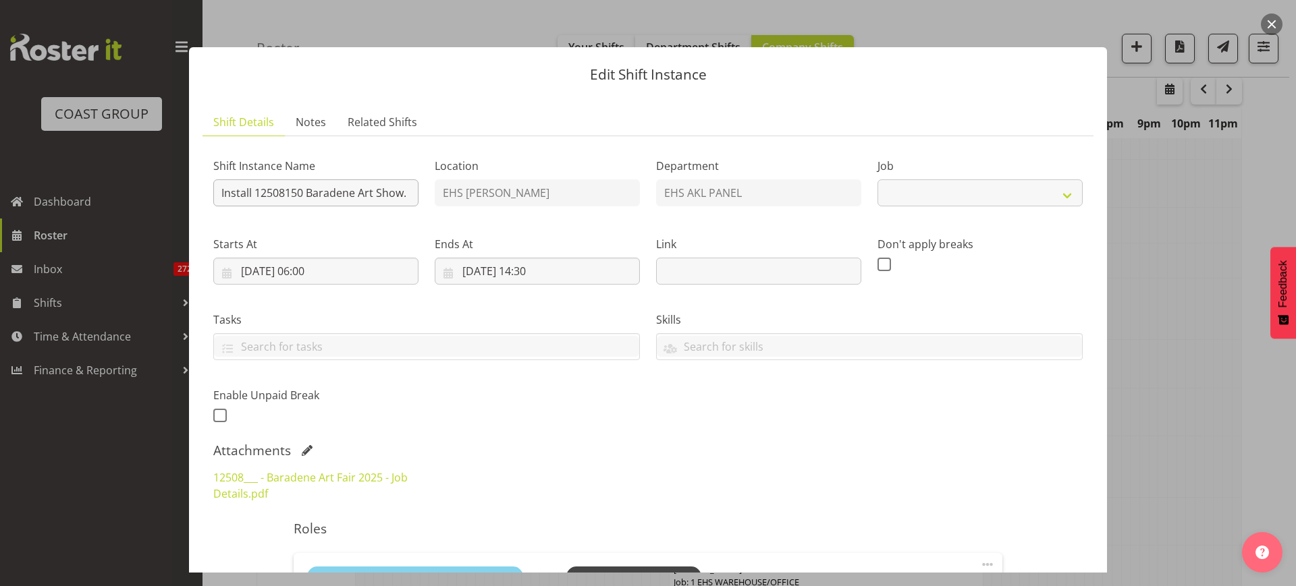
select select "8652"
click at [406, 195] on input "Install 12508150 Baradene Art Show." at bounding box center [315, 193] width 205 height 27
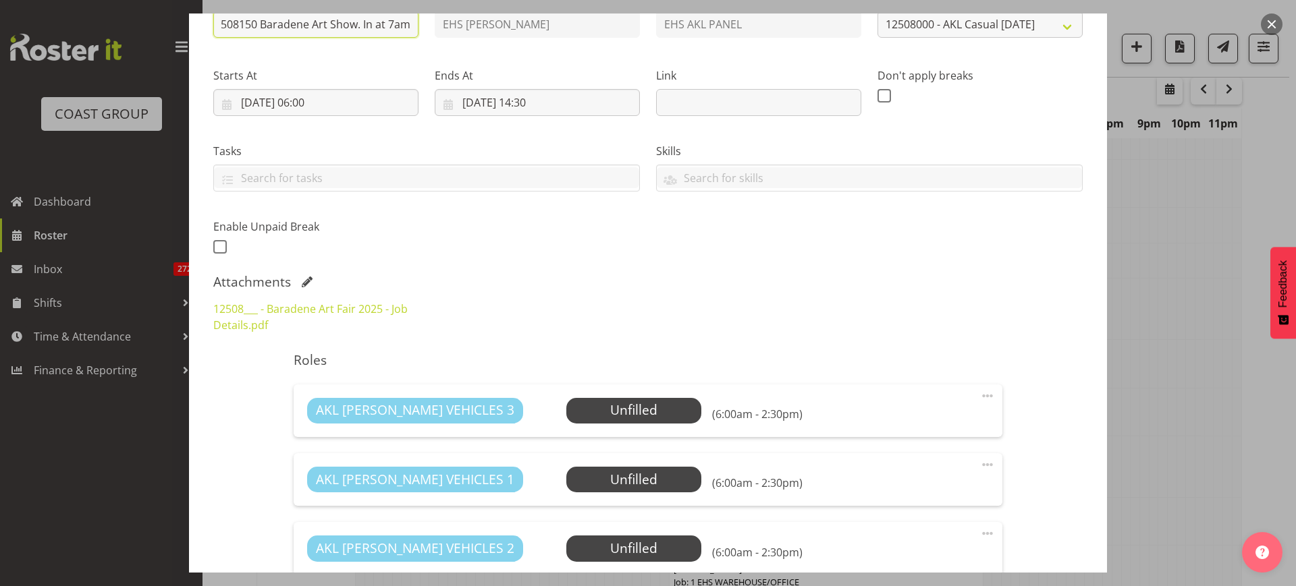
scroll to position [253, 0]
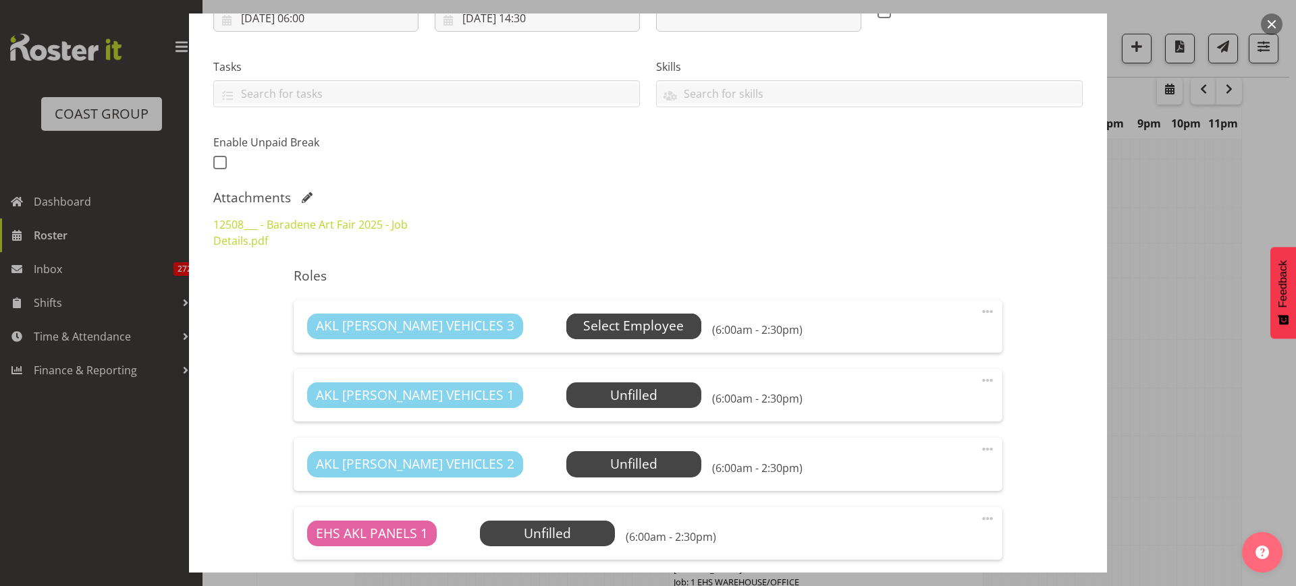
type input "Install 12508150 Baradene Art Show. In at 7am"
click at [583, 323] on span "Select Employee" at bounding box center [633, 326] width 101 height 20
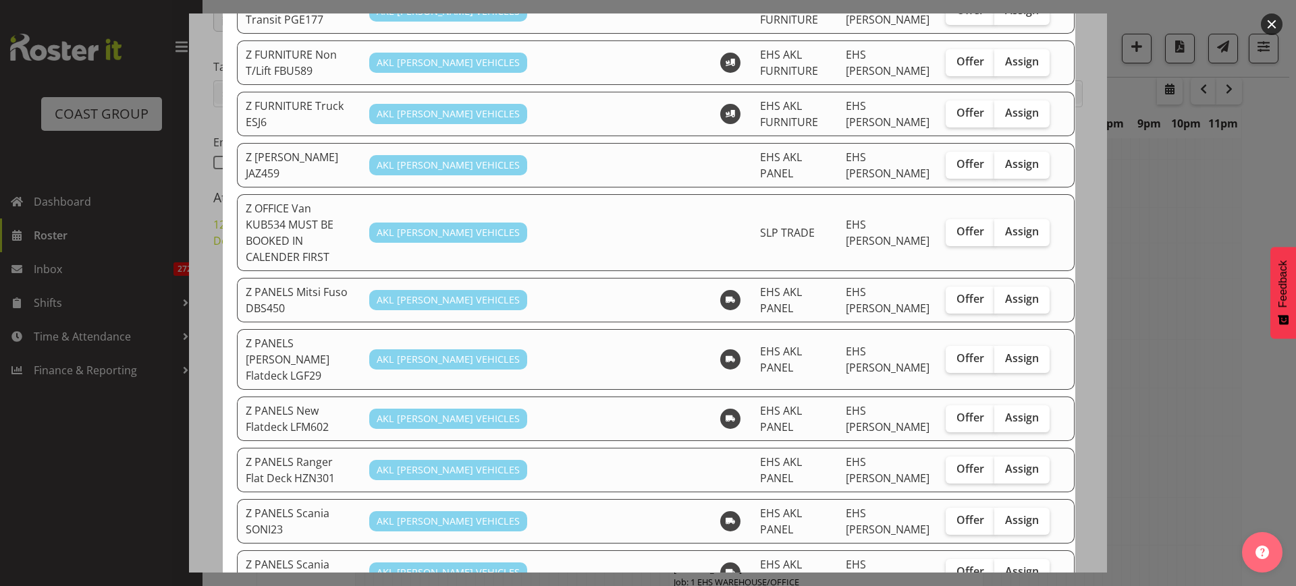
scroll to position [759, 0]
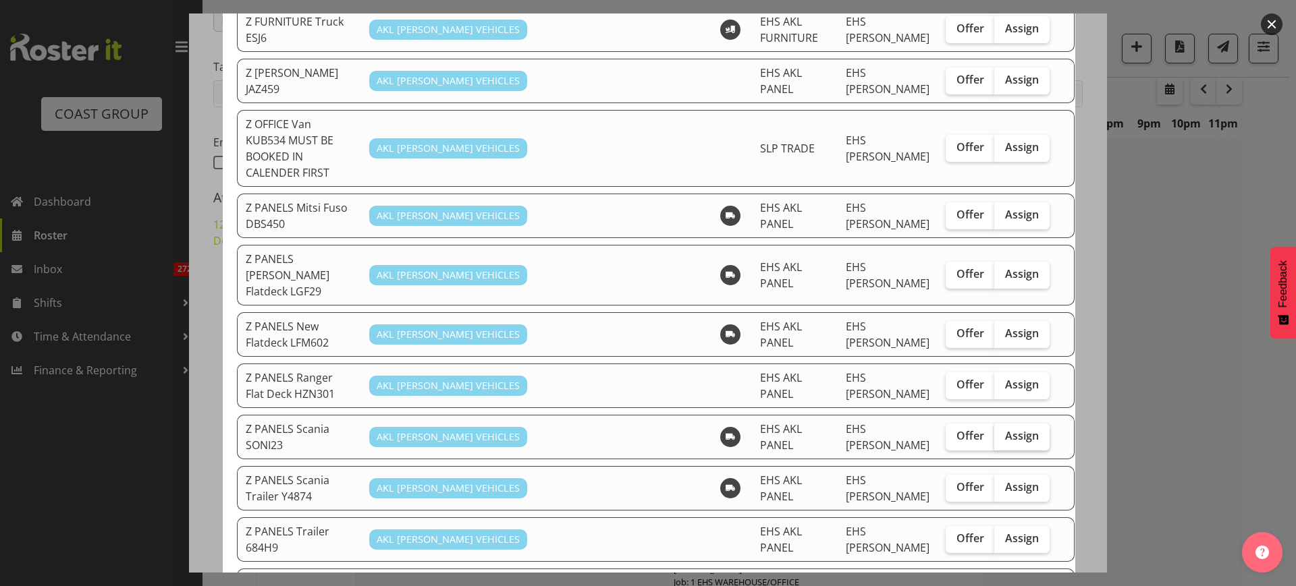
click at [1005, 429] on span "Assign" at bounding box center [1022, 435] width 34 height 13
click at [995, 432] on input "Assign" at bounding box center [998, 436] width 9 height 9
checkbox input "true"
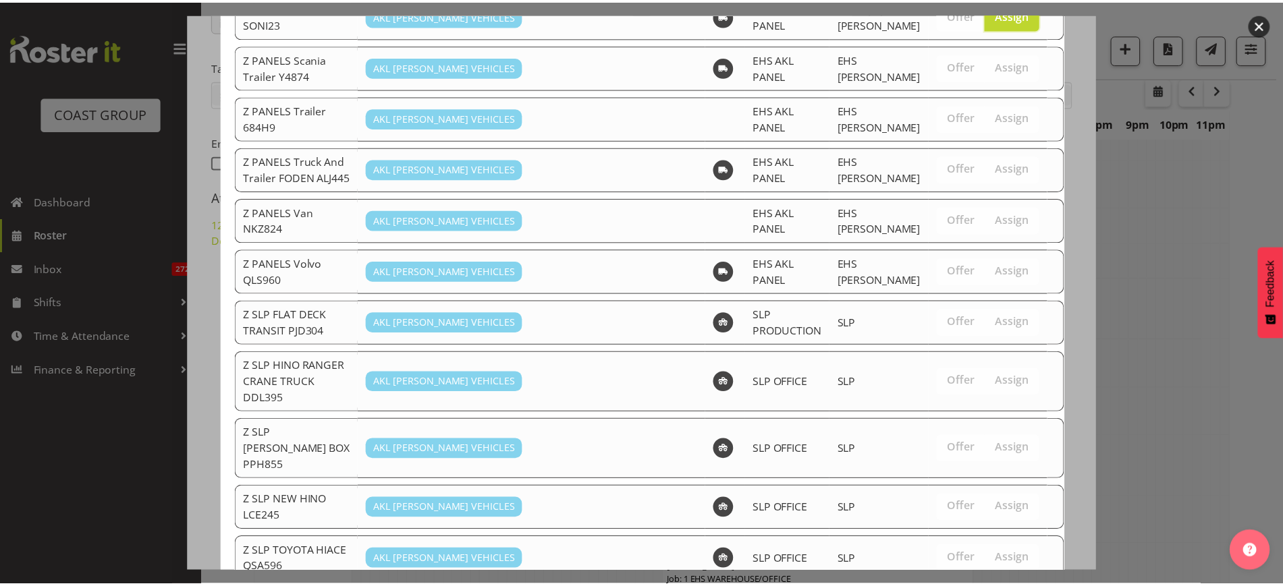
scroll to position [1300, 0]
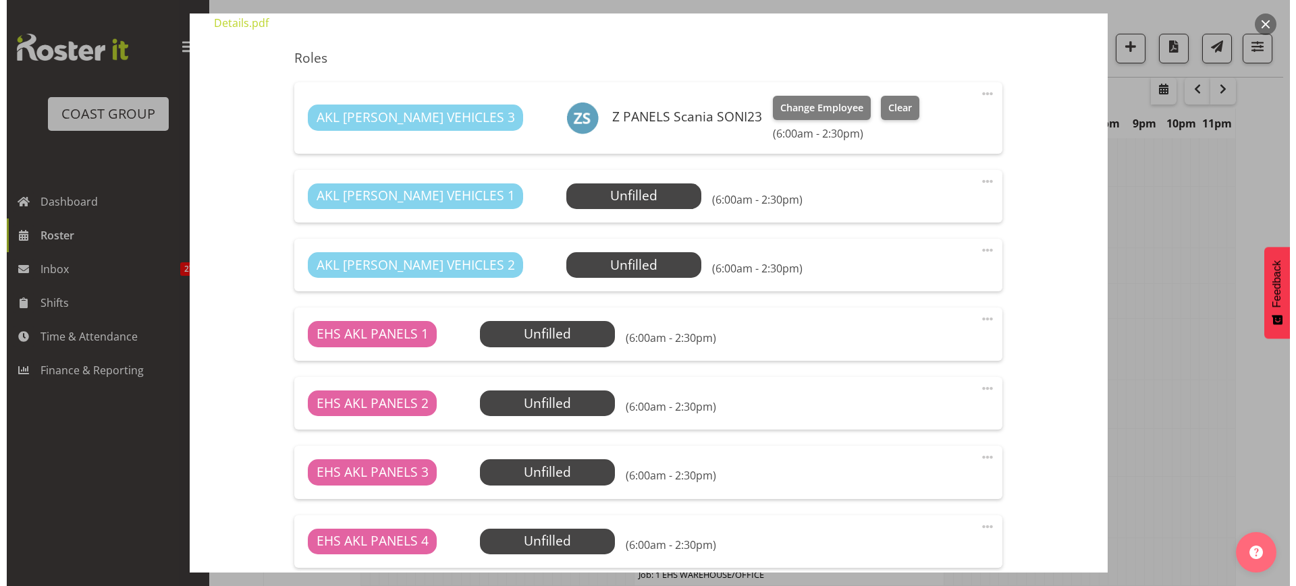
scroll to position [506, 0]
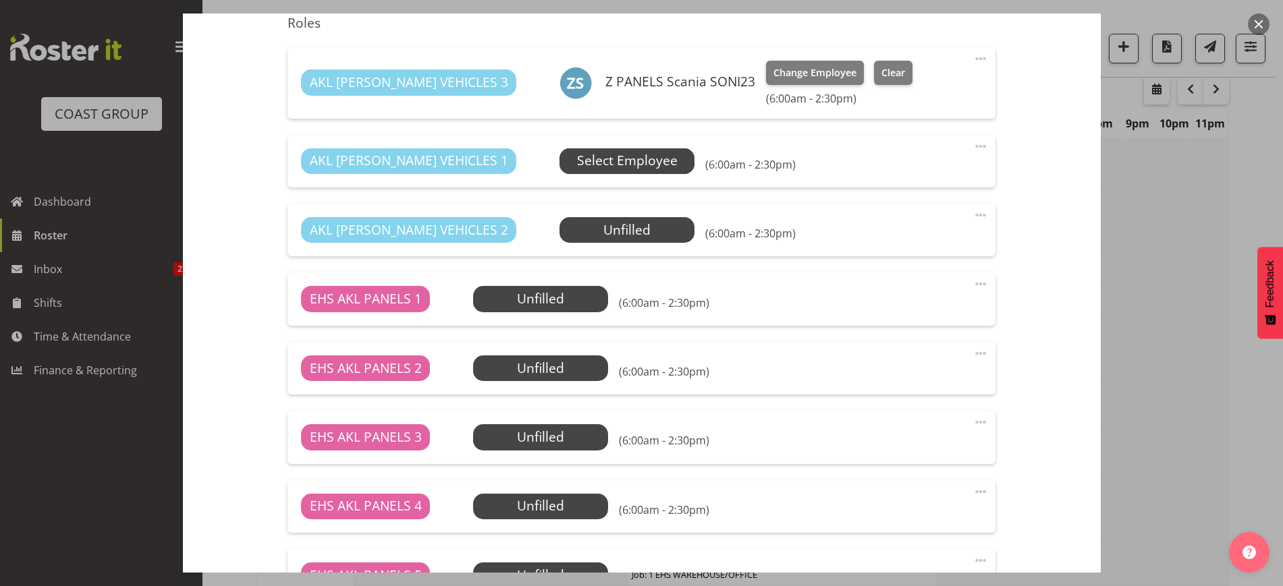
click at [579, 165] on span "Select Employee" at bounding box center [627, 161] width 101 height 20
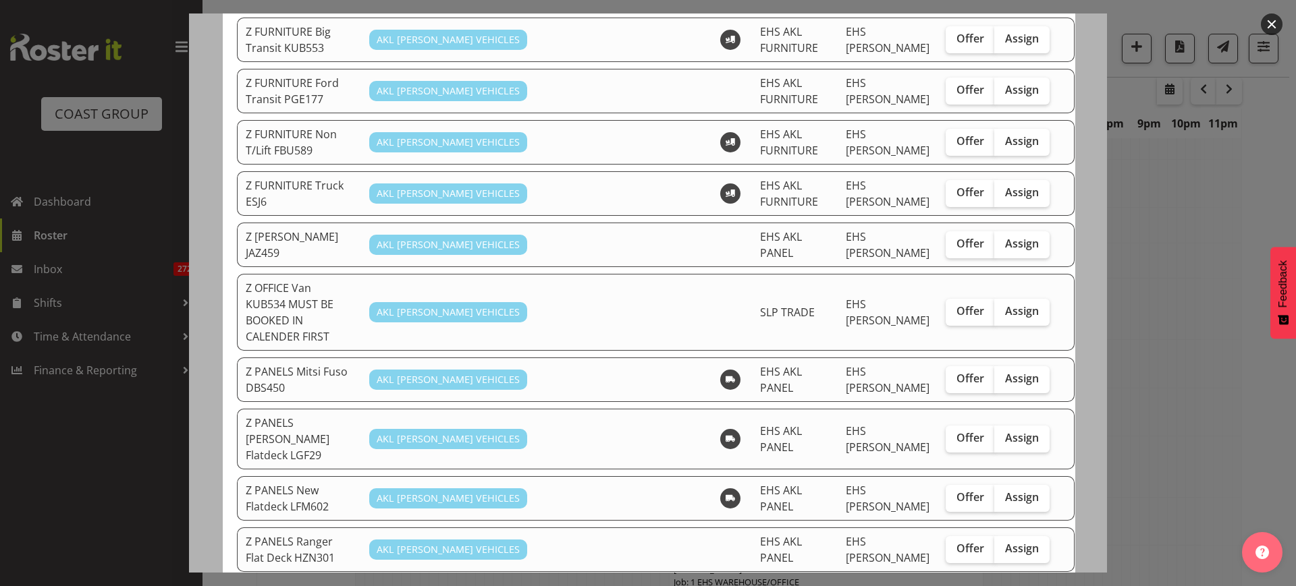
scroll to position [675, 0]
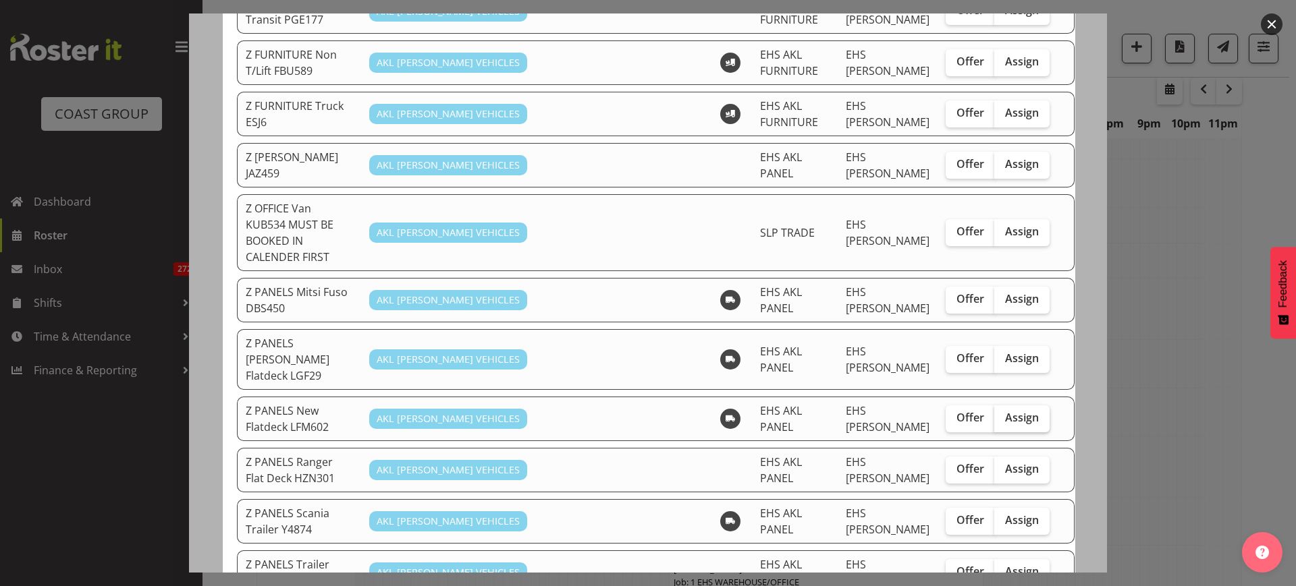
click at [1005, 411] on span "Assign" at bounding box center [1022, 417] width 34 height 13
click at [994, 414] on input "Assign" at bounding box center [998, 418] width 9 height 9
checkbox input "true"
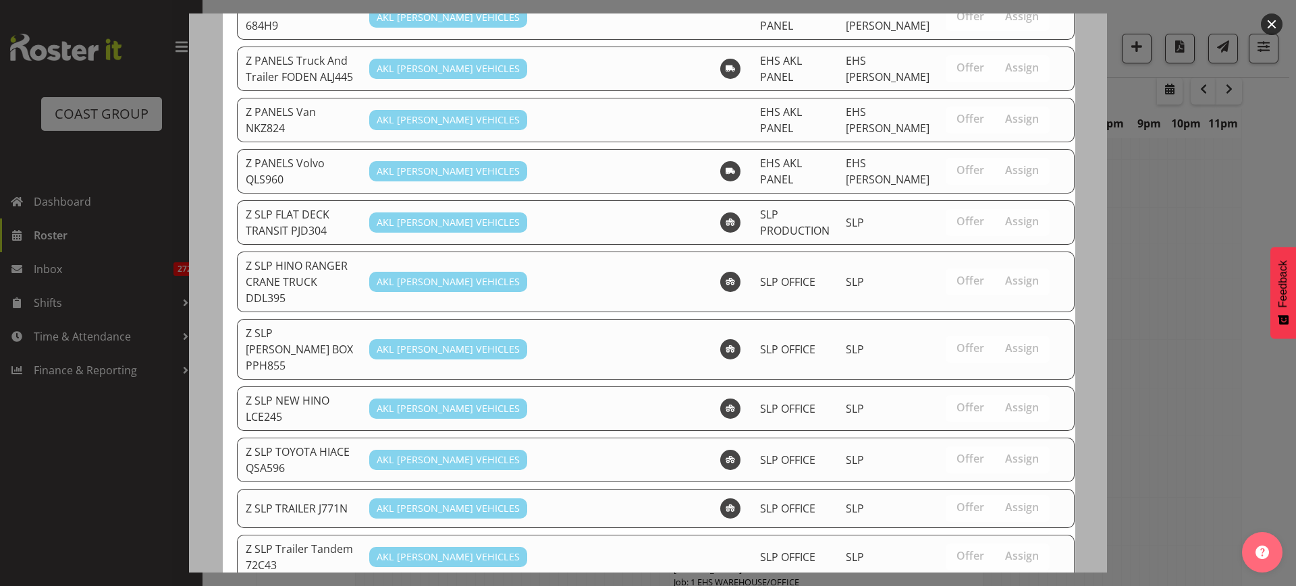
scroll to position [1254, 0]
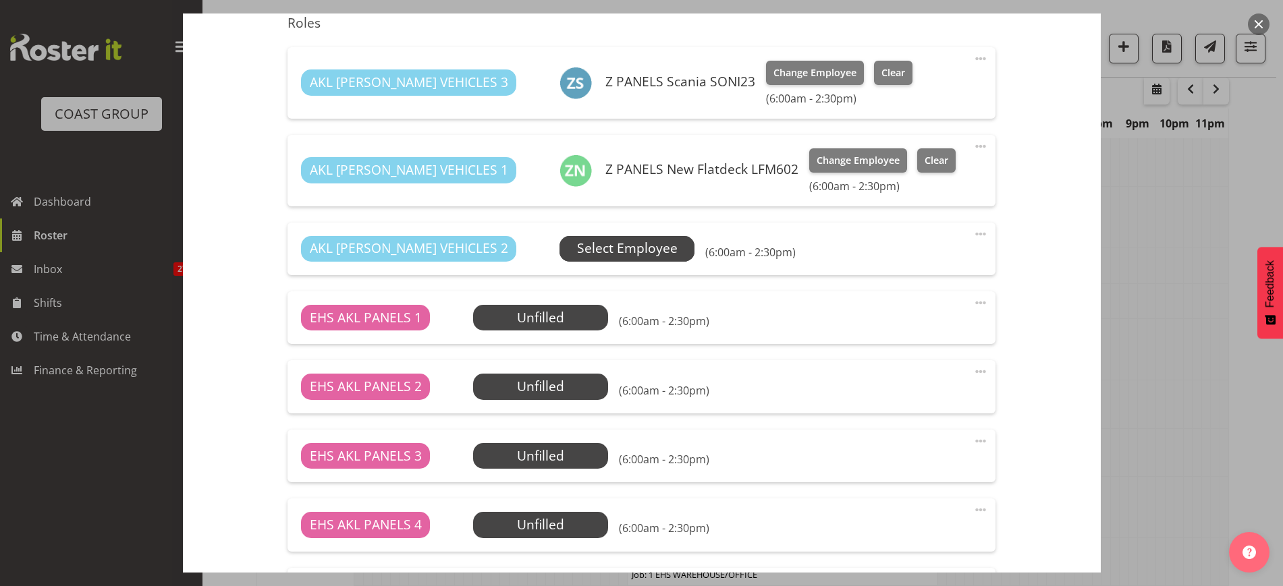
click at [577, 251] on span "Select Employee" at bounding box center [627, 249] width 101 height 20
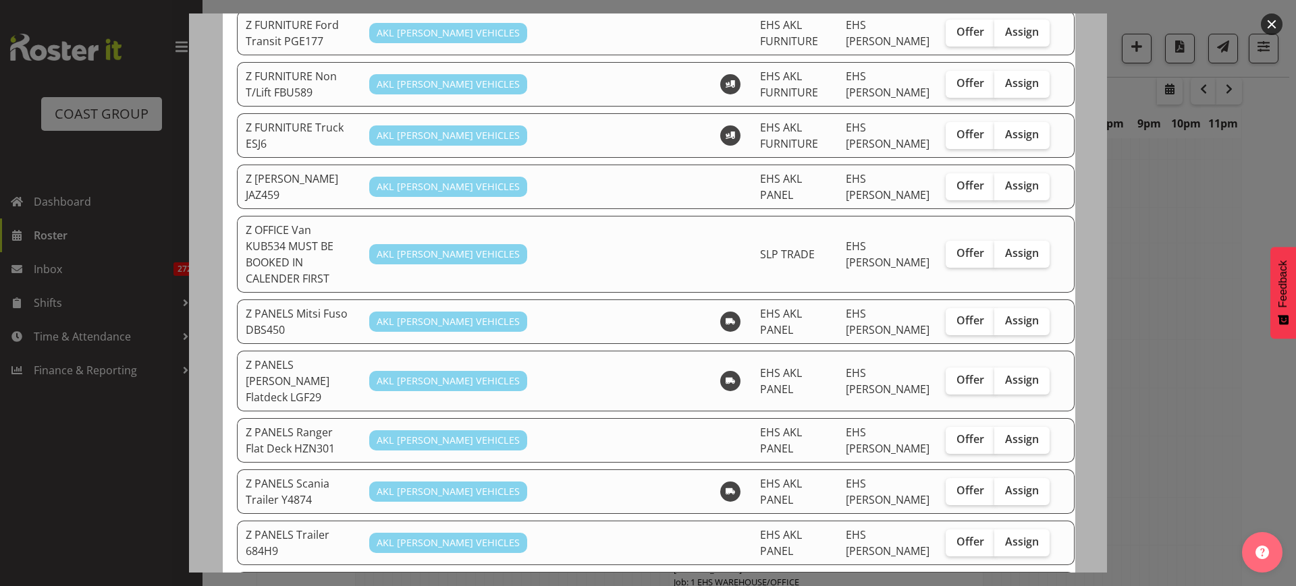
scroll to position [675, 0]
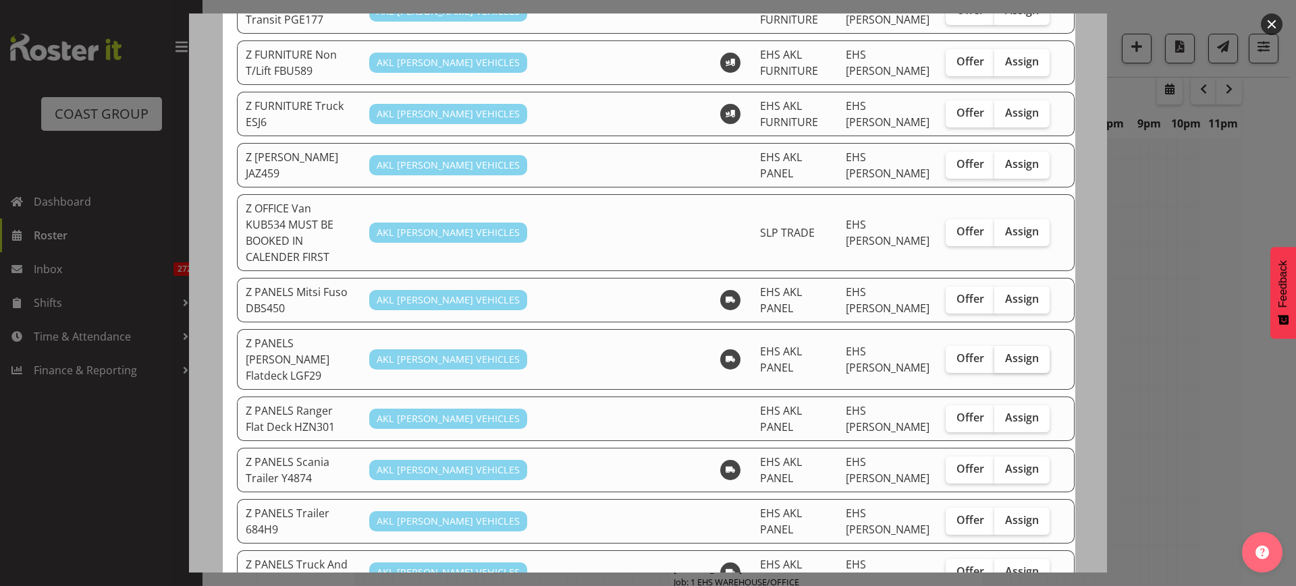
click at [1005, 352] on span "Assign" at bounding box center [1022, 358] width 34 height 13
click at [994, 354] on input "Assign" at bounding box center [998, 358] width 9 height 9
checkbox input "true"
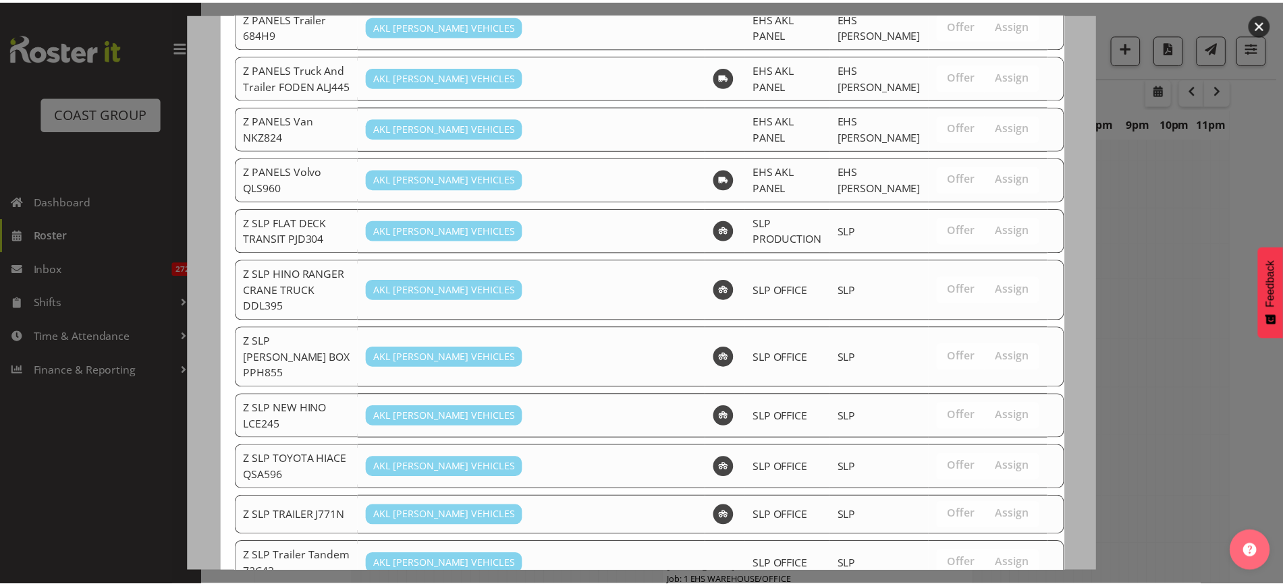
scroll to position [1203, 0]
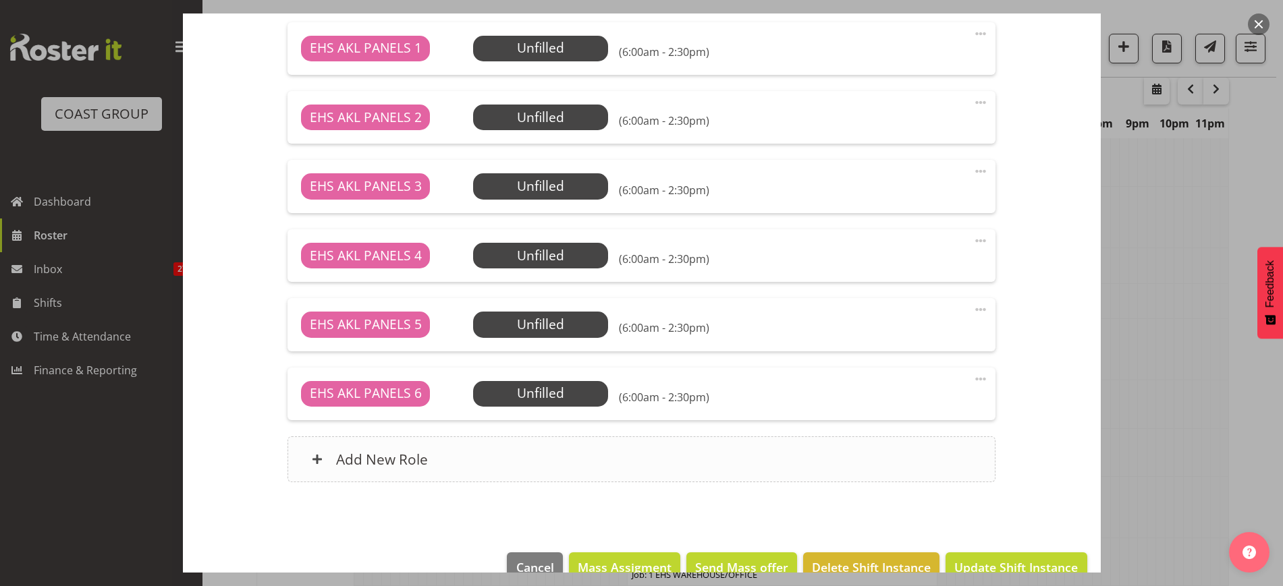
scroll to position [824, 0]
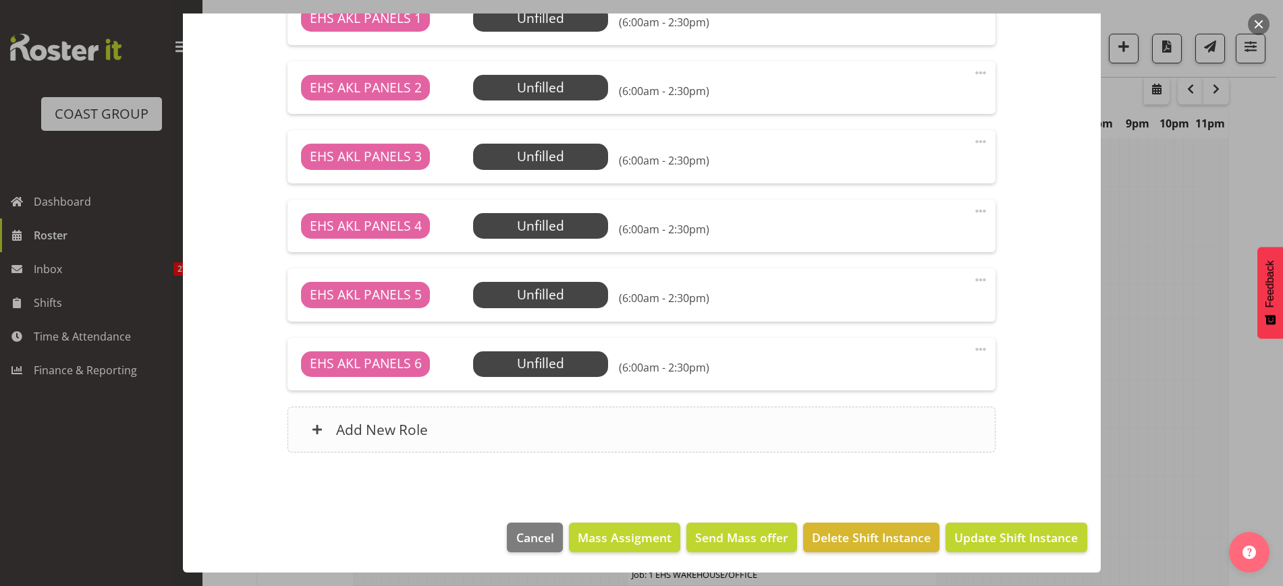
click at [707, 435] on div "Add New Role" at bounding box center [641, 430] width 708 height 46
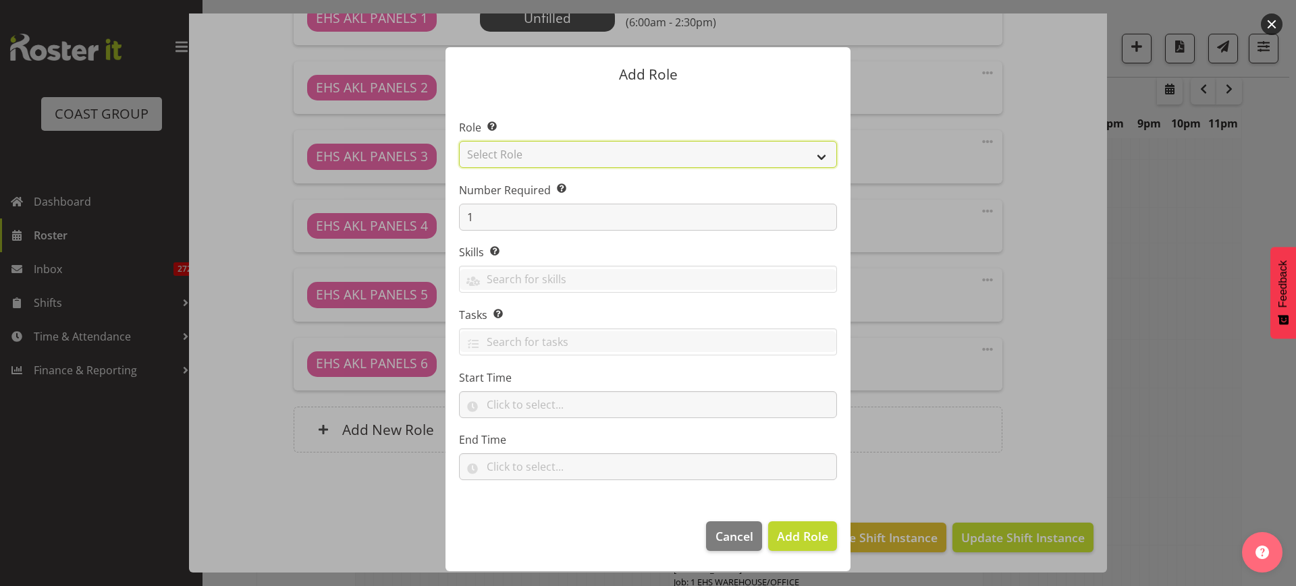
click at [824, 157] on select "Select Role ACCOUNT MANAGER ACCOUNT MANAGER DW ACCOUNTS [PERSON_NAME] VEHICLES …" at bounding box center [648, 154] width 378 height 27
click at [459, 141] on select "Select Role ACCOUNT MANAGER ACCOUNT MANAGER DW ACCOUNTS [PERSON_NAME] VEHICLES …" at bounding box center [648, 154] width 378 height 27
click at [824, 153] on select "ACCOUNT MANAGER ACCOUNT MANAGER DW ACCOUNTS AKL DIANNA VEHICLES AKL RYMER VEHIC…" at bounding box center [648, 154] width 378 height 27
select select "81"
click at [459, 141] on select "ACCOUNT MANAGER ACCOUNT MANAGER DW ACCOUNTS AKL DIANNA VEHICLES AKL RYMER VEHIC…" at bounding box center [648, 154] width 378 height 27
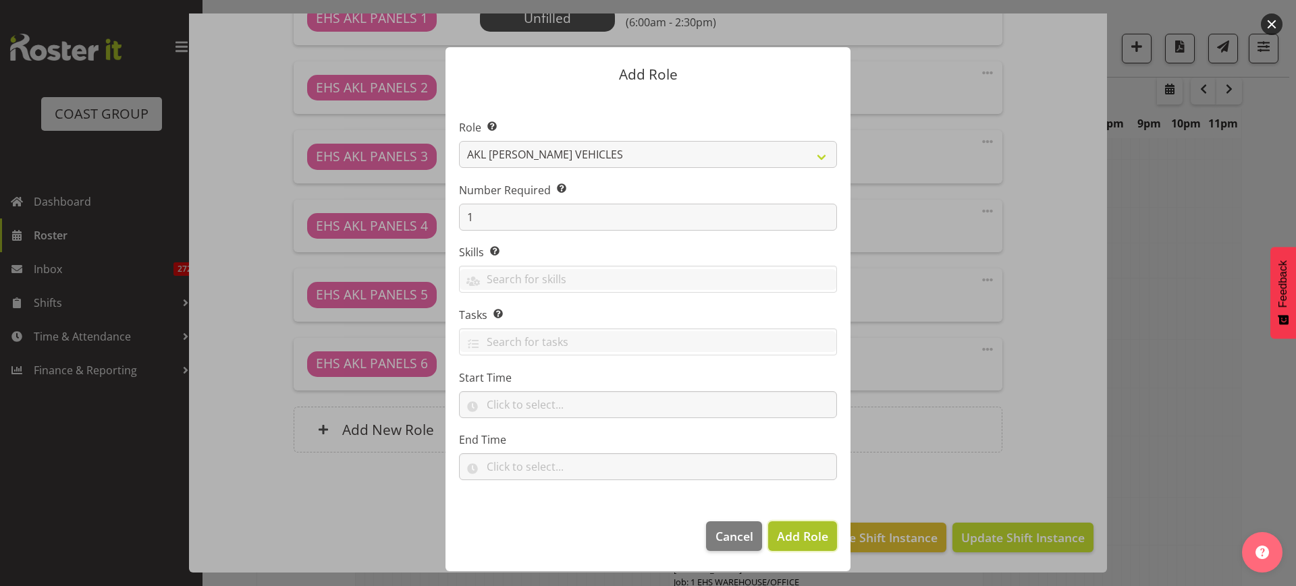
click at [794, 534] on span "Add Role" at bounding box center [802, 536] width 51 height 16
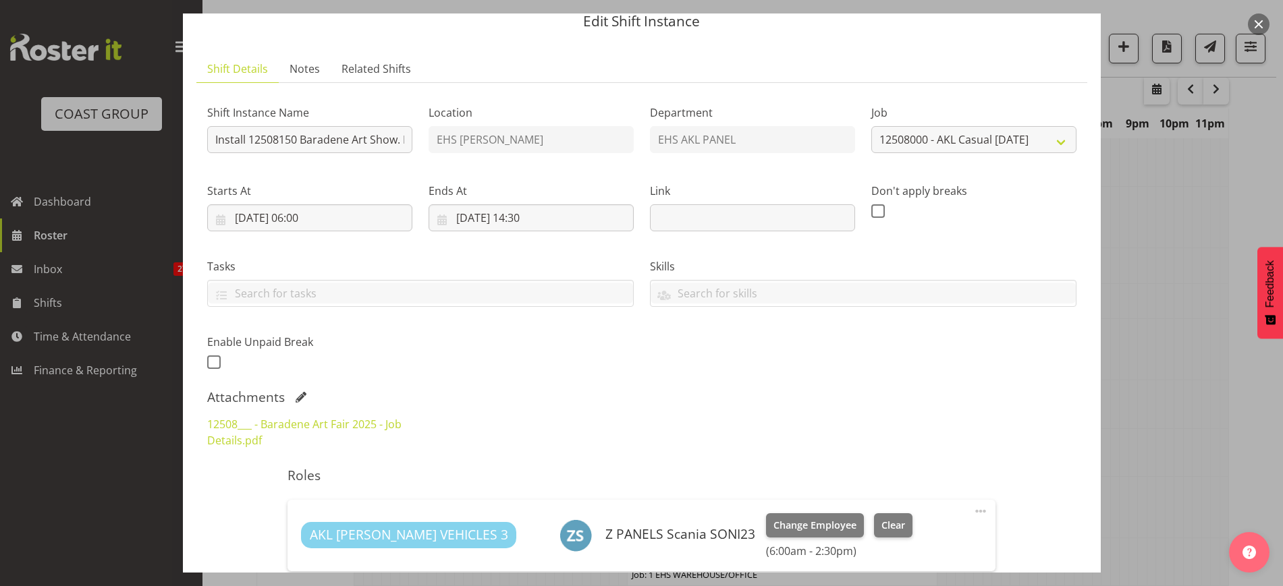
scroll to position [0, 0]
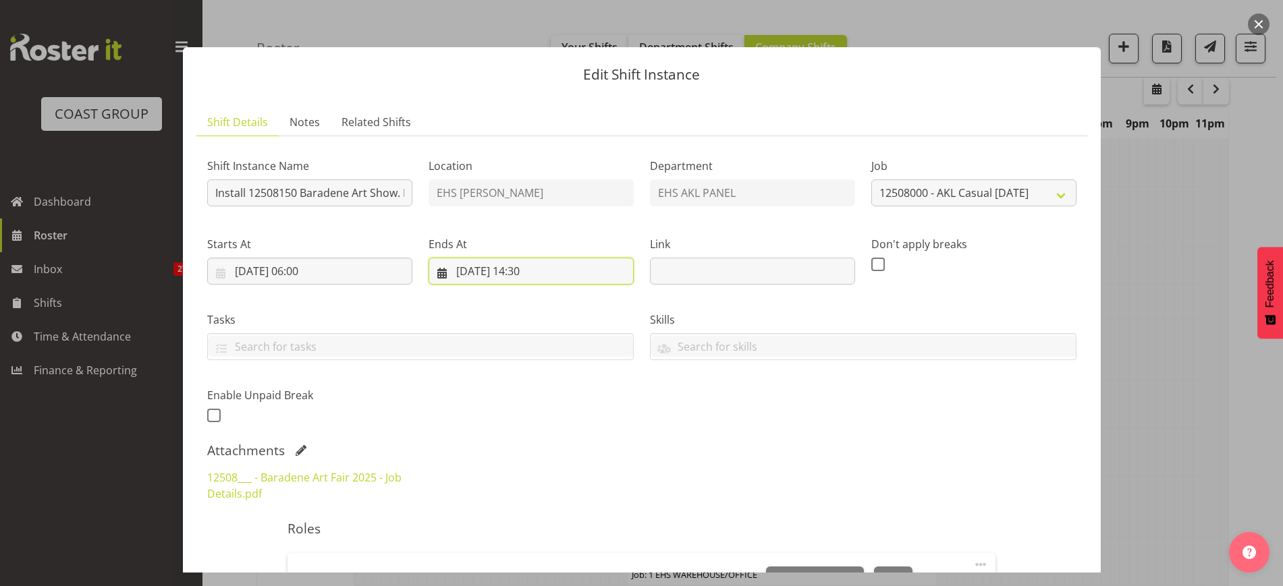
click at [570, 274] on input "[DATE] 14:30" at bounding box center [531, 271] width 205 height 27
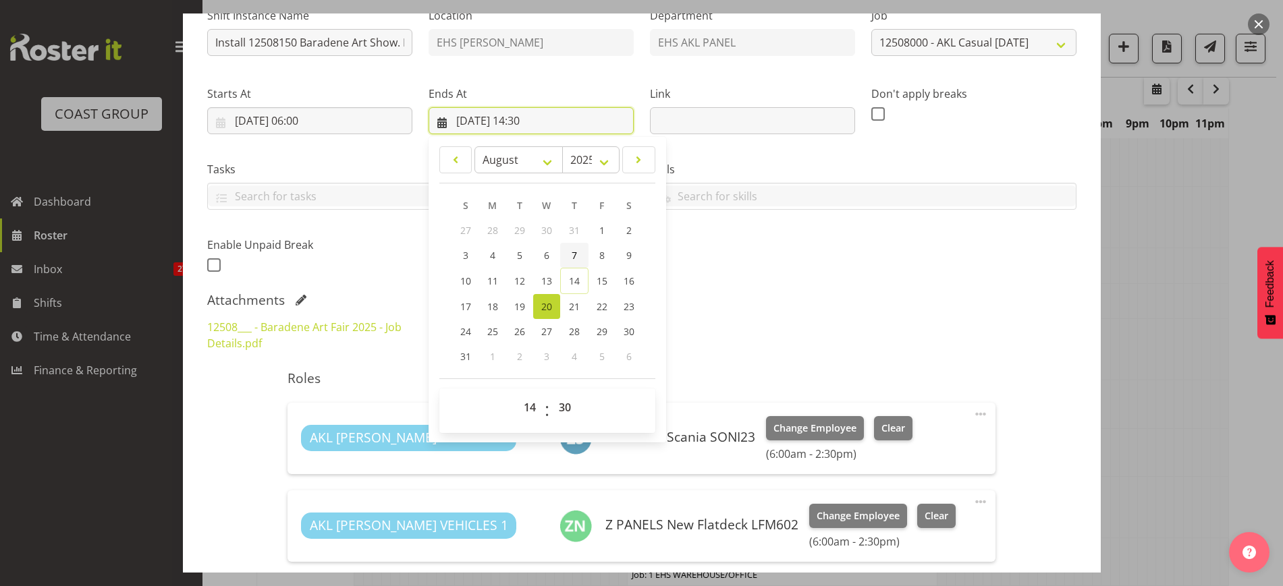
scroll to position [169, 0]
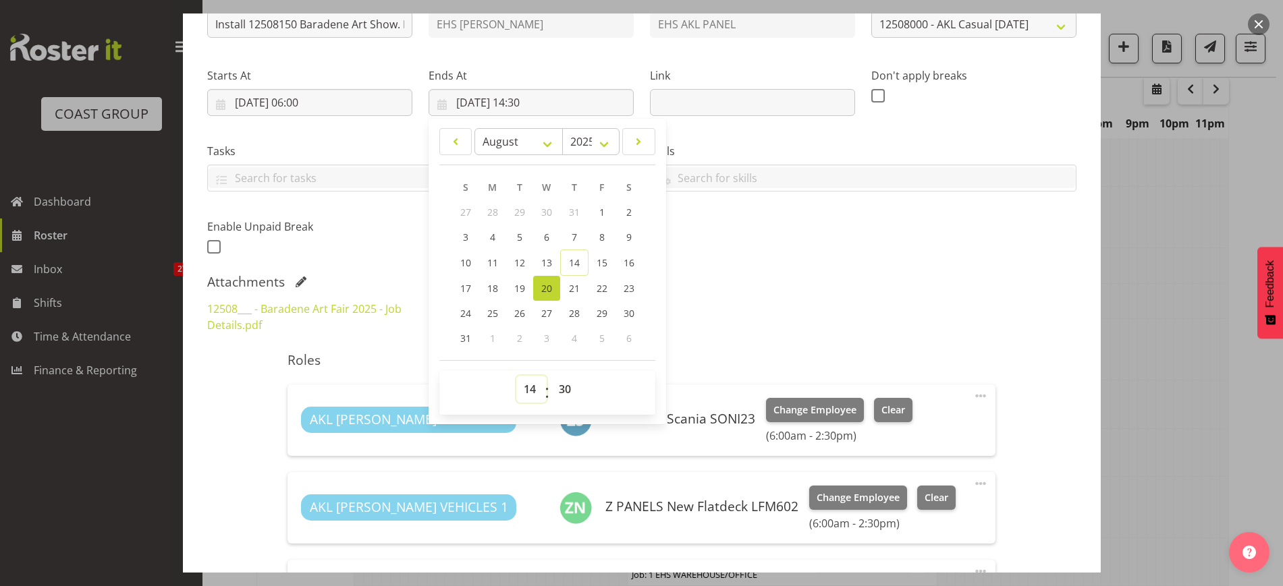
click at [527, 391] on select "00 01 02 03 04 05 06 07 08 09 10 11 12 13 14 15 16 17 18 19 20 21 22 23" at bounding box center [531, 389] width 30 height 27
select select "10"
click at [516, 376] on select "00 01 02 03 04 05 06 07 08 09 10 11 12 13 14 15 16 17 18 19 20 21 22 23" at bounding box center [531, 389] width 30 height 27
type input "20/08/2025, 10:30"
click at [910, 277] on div "Attachments" at bounding box center [641, 282] width 869 height 16
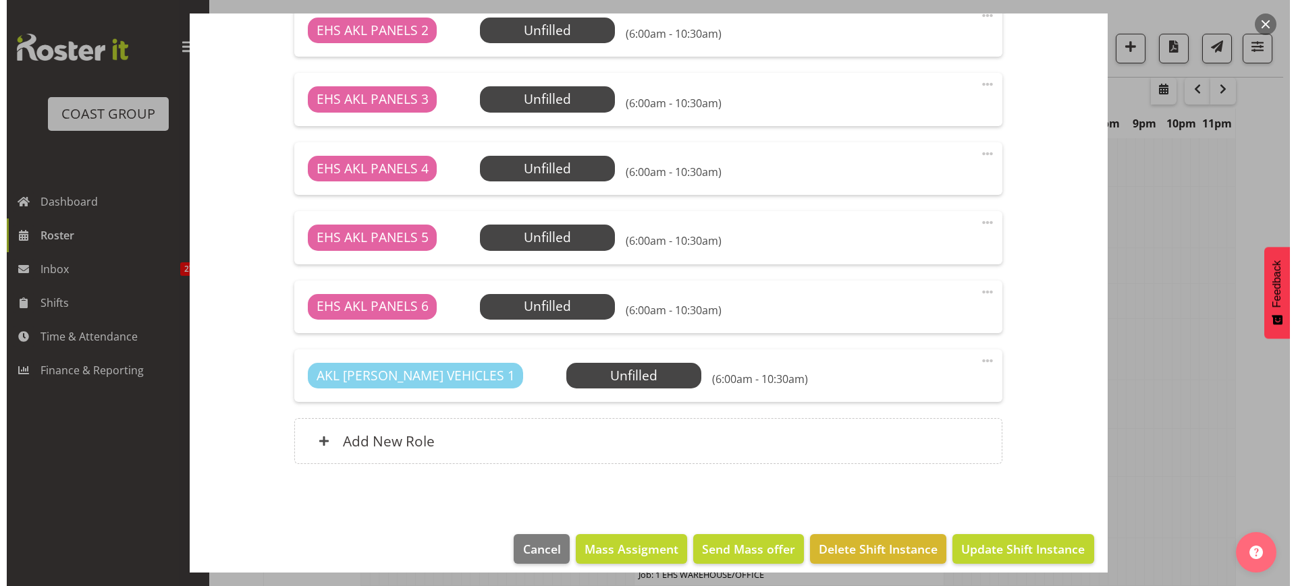
scroll to position [893, 0]
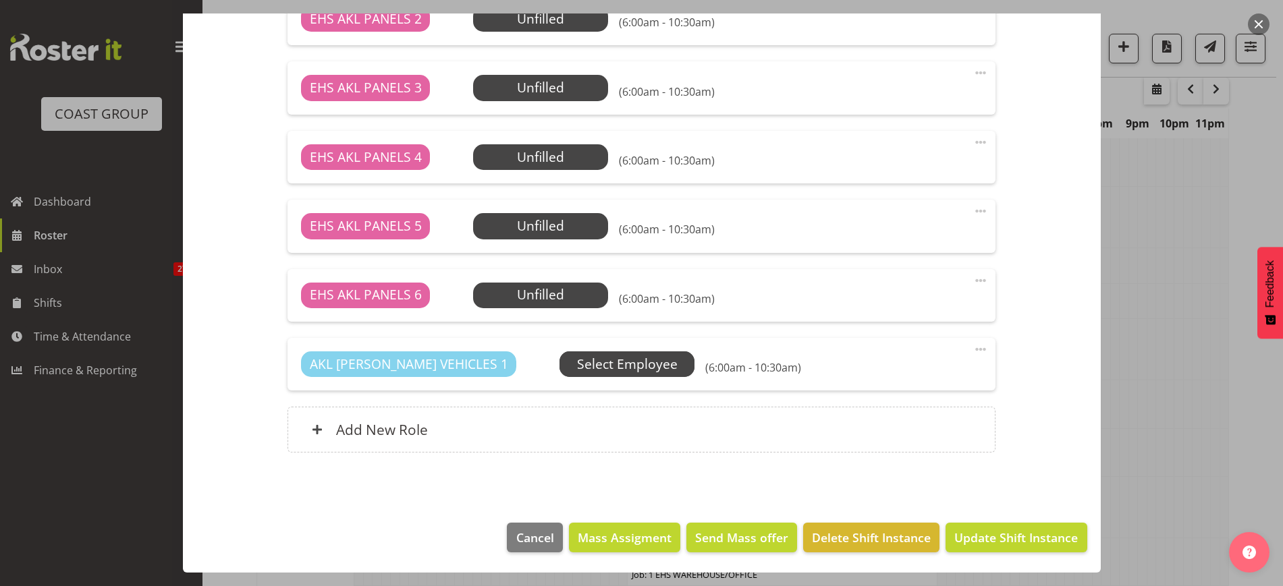
click at [0, 0] on span "Select Employee" at bounding box center [0, 0] width 0 height 0
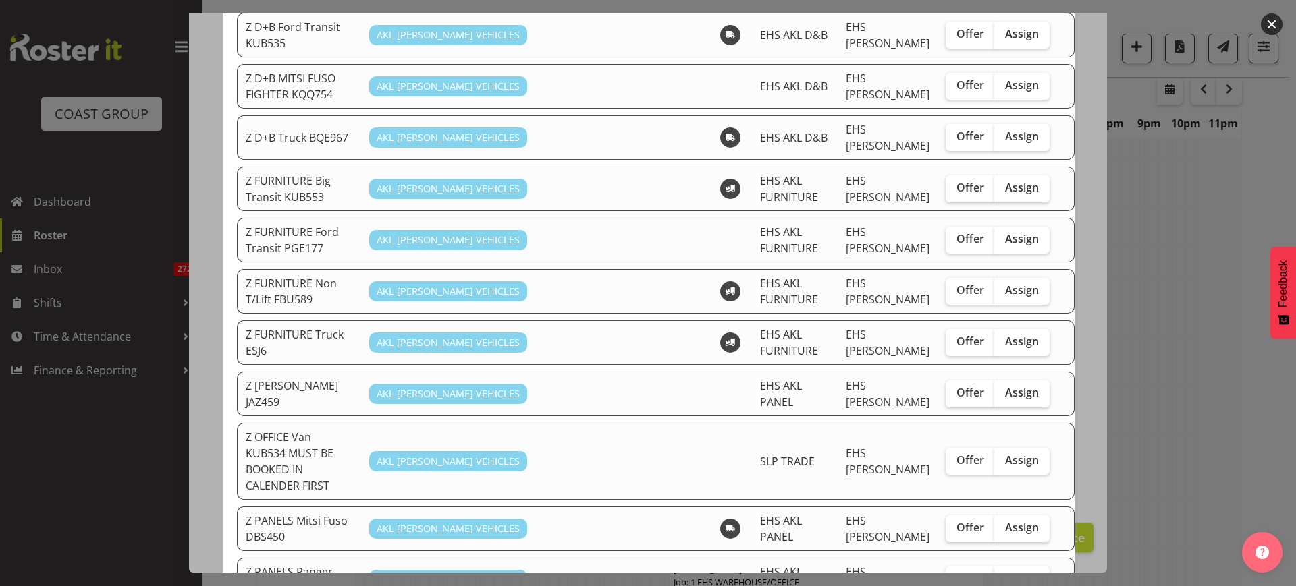
scroll to position [590, 0]
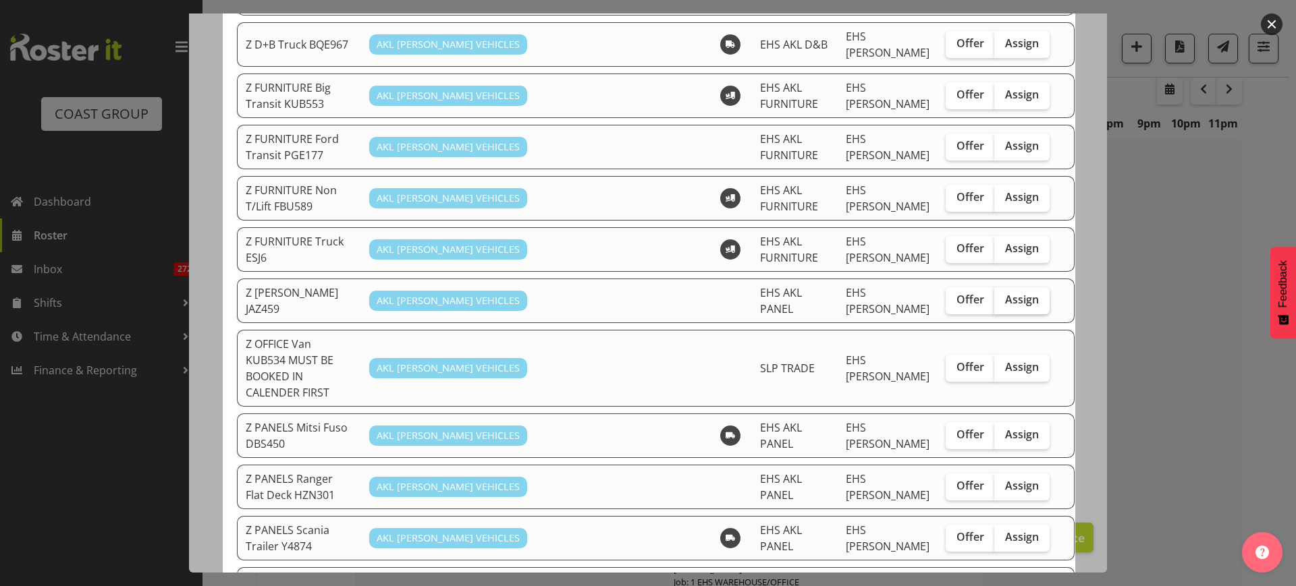
click at [1005, 293] on span "Assign" at bounding box center [1022, 299] width 34 height 13
click at [994, 296] on input "Assign" at bounding box center [998, 300] width 9 height 9
checkbox input "true"
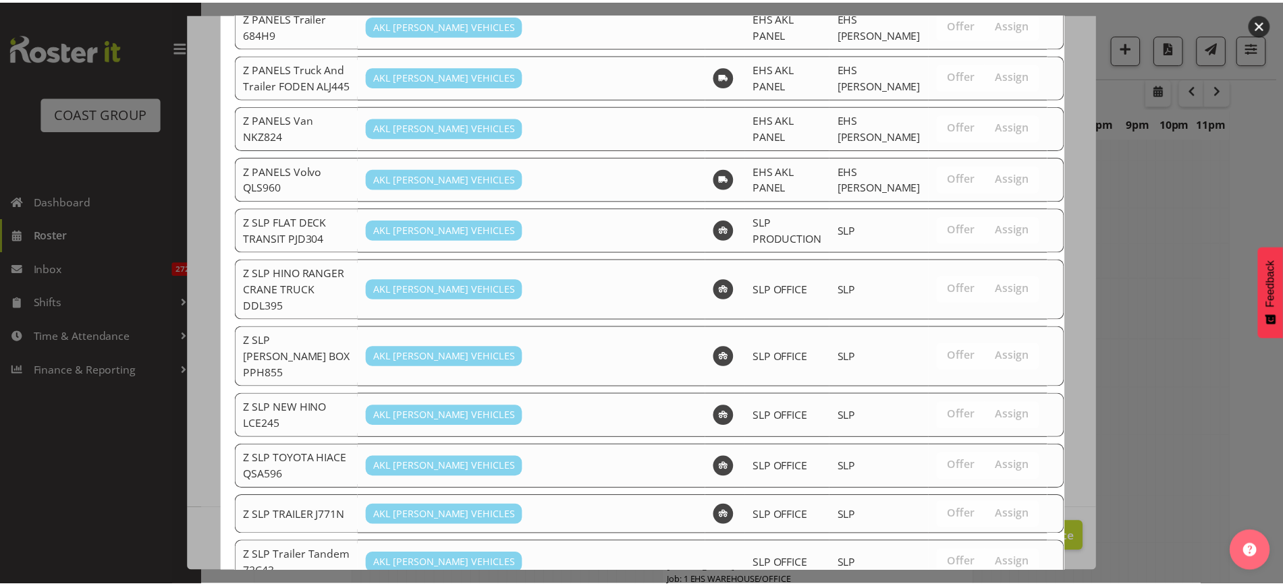
scroll to position [1203, 0]
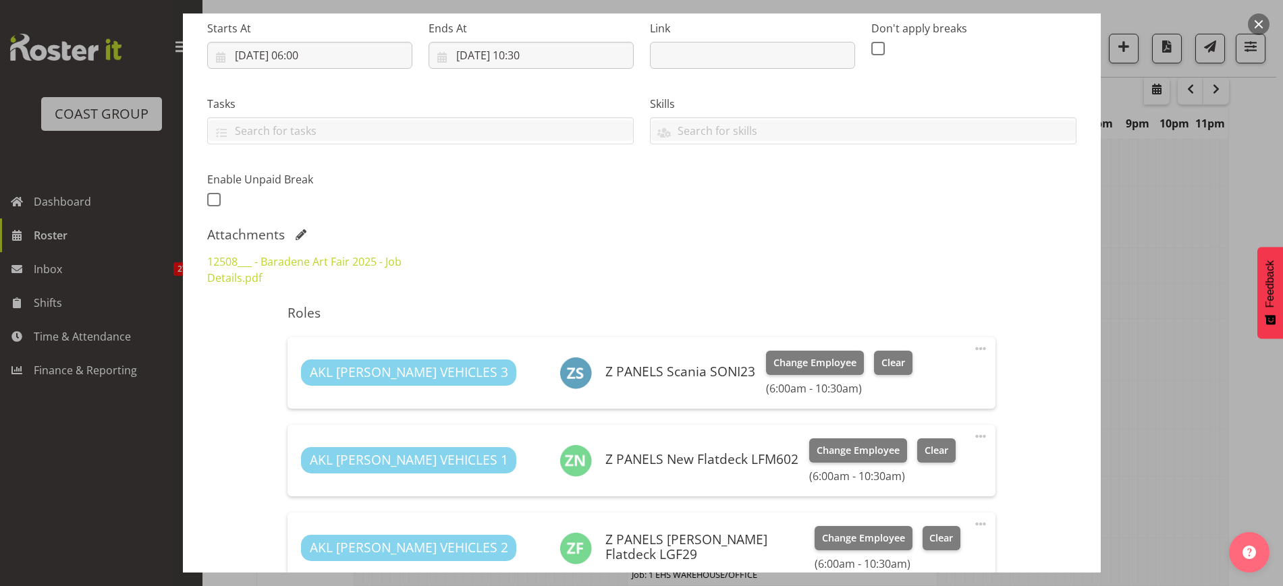
scroll to position [68, 0]
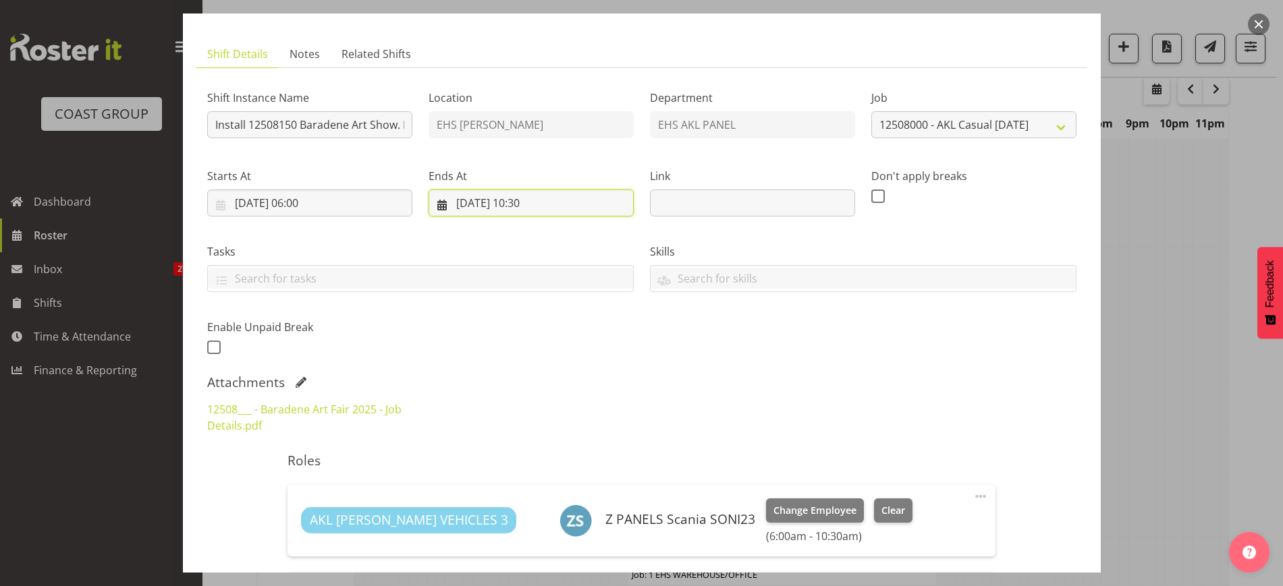
click at [578, 209] on input "20/08/2025, 10:30" at bounding box center [531, 203] width 205 height 27
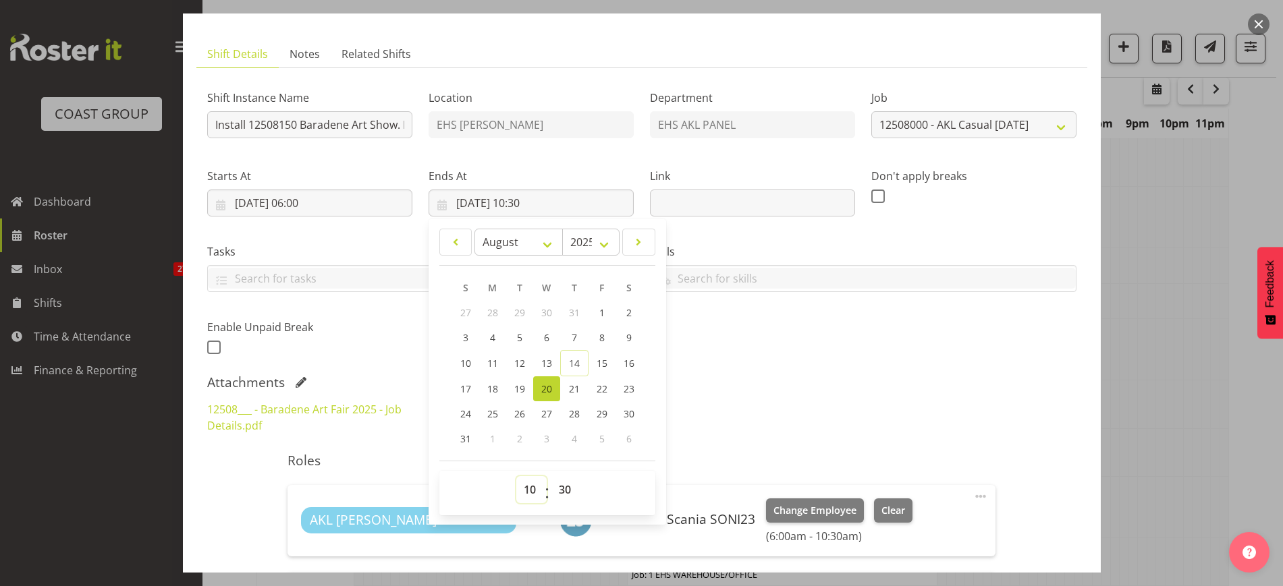
click at [524, 491] on select "00 01 02 03 04 05 06 07 08 09 10 11 12 13 14 15 16 17 18 19 20 21 22 23" at bounding box center [531, 489] width 30 height 27
select select "11"
click at [516, 476] on select "00 01 02 03 04 05 06 07 08 09 10 11 12 13 14 15 16 17 18 19 20 21 22 23" at bounding box center [531, 489] width 30 height 27
type input "20/08/2025, 11:30"
click at [561, 489] on select "00 01 02 03 04 05 06 07 08 09 10 11 12 13 14 15 16 17 18 19 20 21 22 23 24 25 2…" at bounding box center [566, 489] width 30 height 27
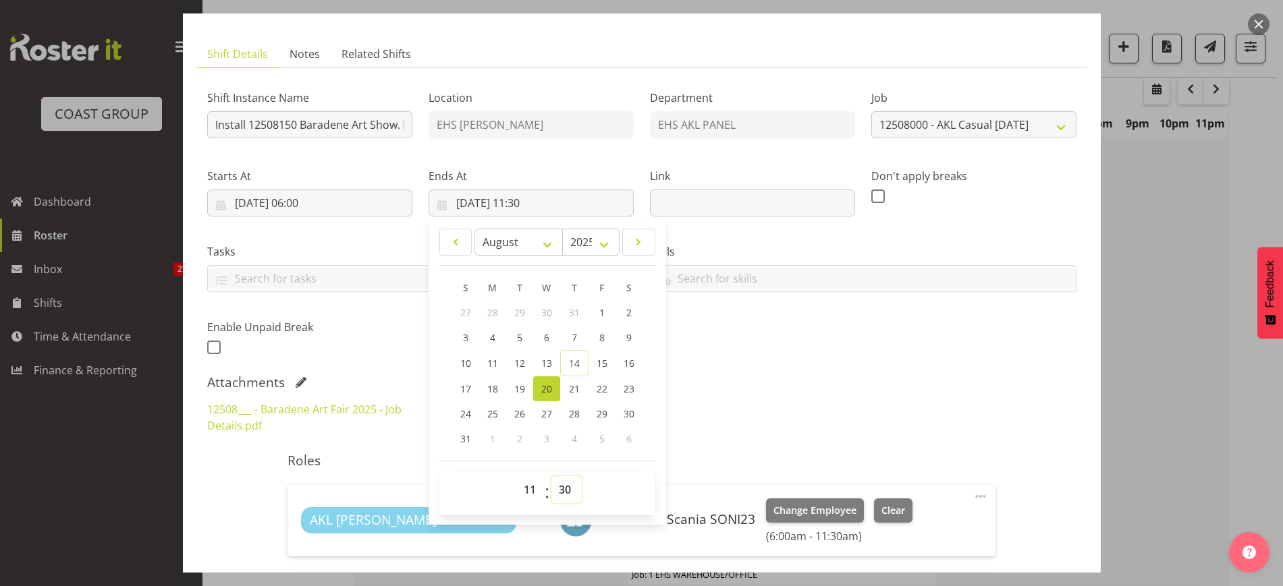
select select "0"
click at [551, 476] on select "00 01 02 03 04 05 06 07 08 09 10 11 12 13 14 15 16 17 18 19 20 21 22 23 24 25 2…" at bounding box center [566, 489] width 30 height 27
type input "[DATE] 11:00"
click at [905, 381] on div "Attachments" at bounding box center [641, 383] width 869 height 16
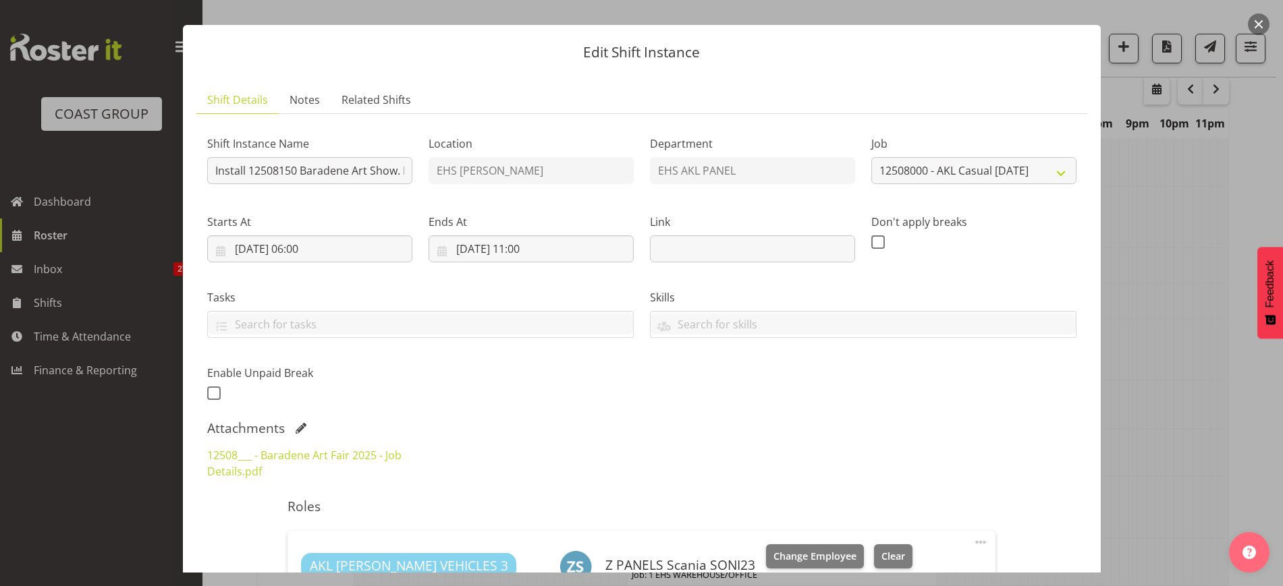
scroll to position [0, 0]
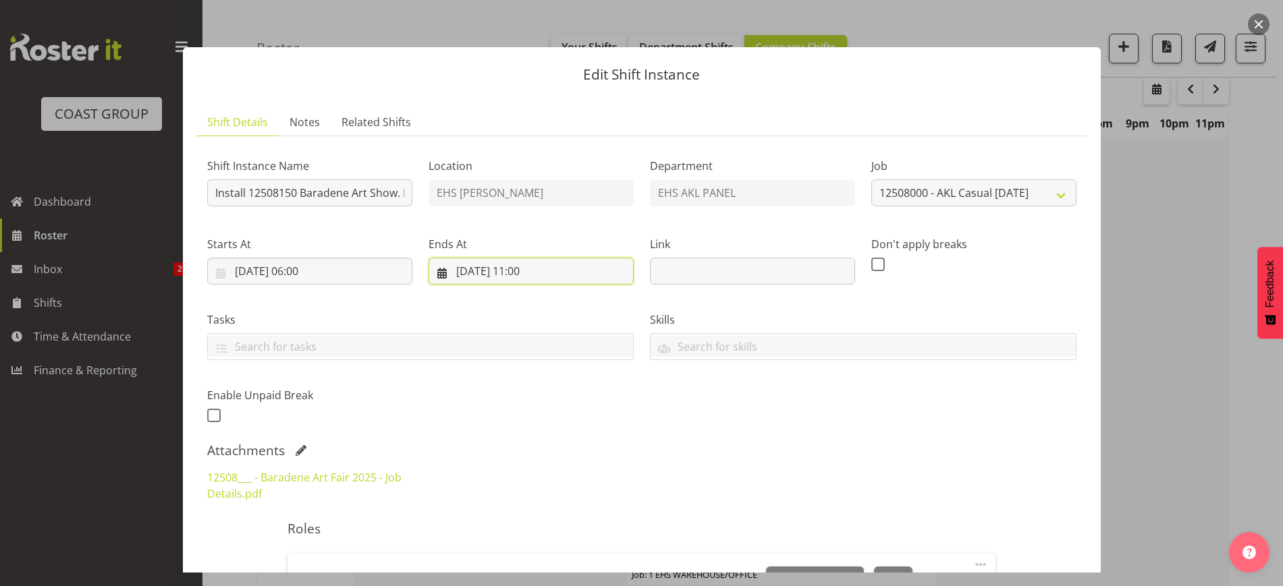
click at [563, 275] on input "[DATE] 11:00" at bounding box center [531, 271] width 205 height 27
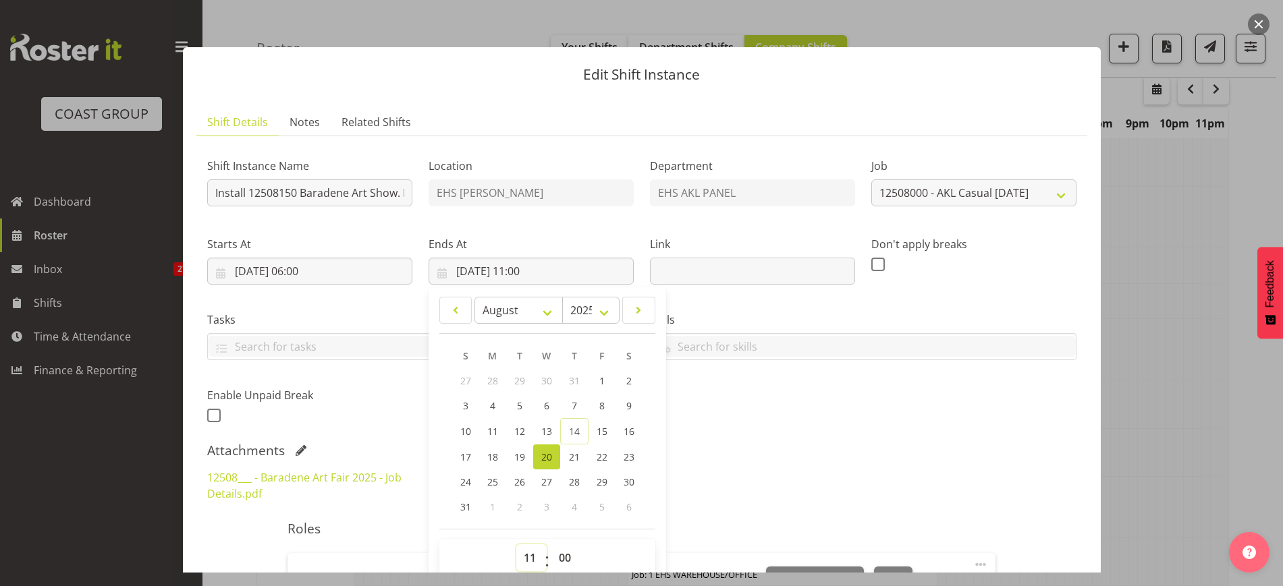
click at [523, 557] on select "00 01 02 03 04 05 06 07 08 09 10 11 12 13 14 15 16 17 18 19 20 21 22 23" at bounding box center [531, 558] width 30 height 27
click at [794, 422] on div "Shift Instance Name Install 12508150 Baradene Art Show. In at 7am Location EHS …" at bounding box center [641, 287] width 885 height 296
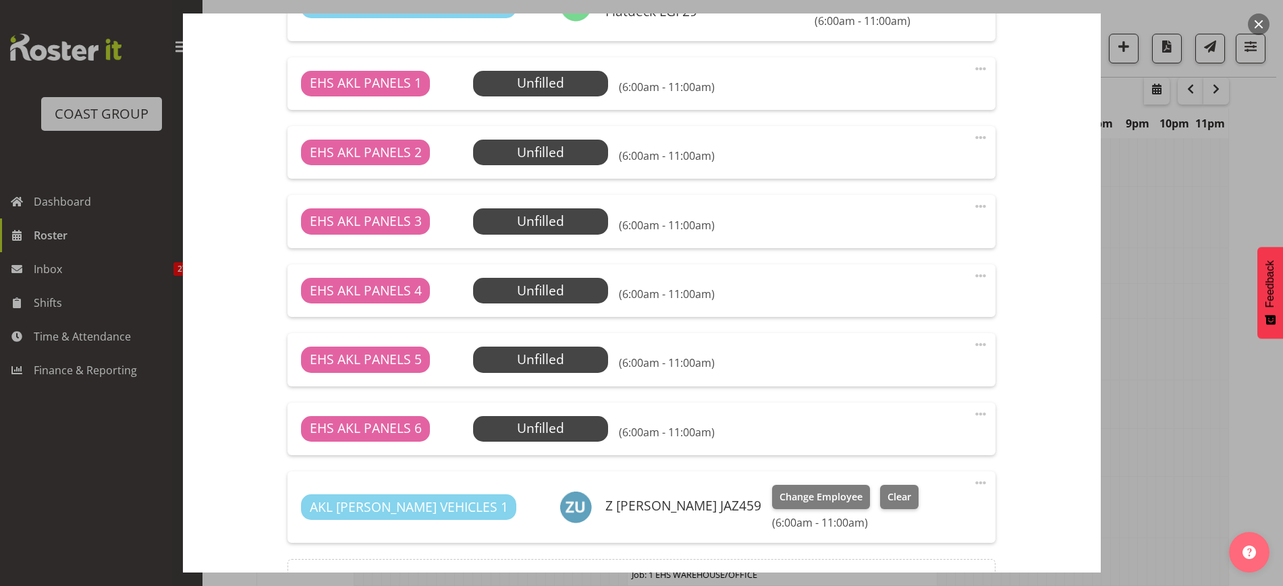
scroll to position [912, 0]
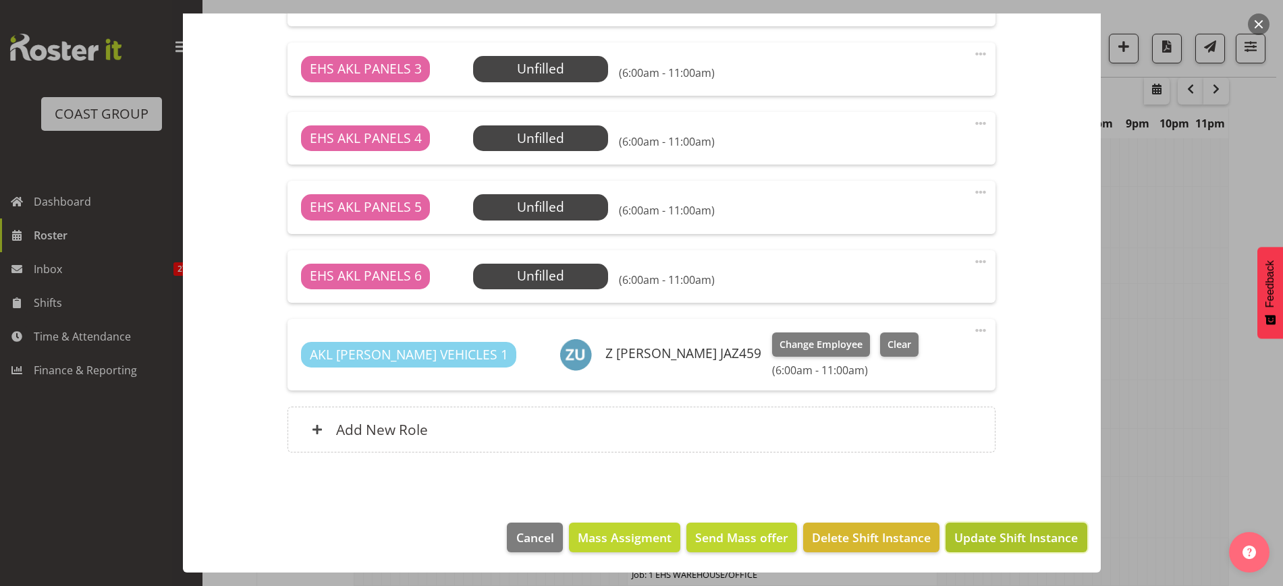
click at [992, 539] on span "Update Shift Instance" at bounding box center [1015, 538] width 123 height 18
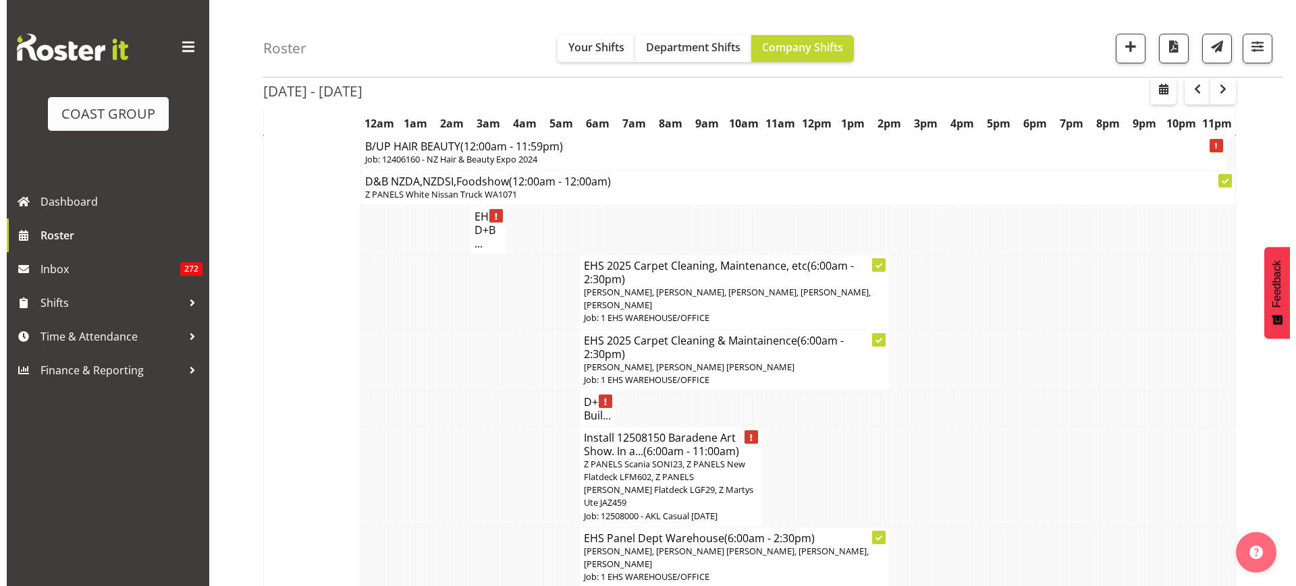
scroll to position [2355, 0]
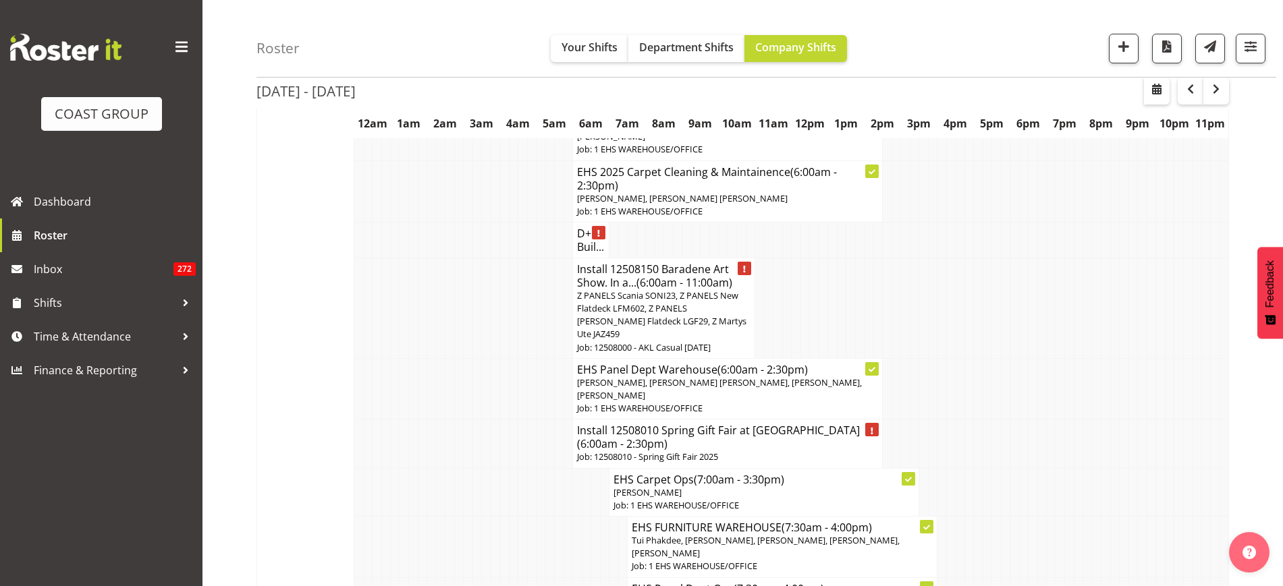
click at [711, 381] on span "[PERSON_NAME], [PERSON_NAME] [PERSON_NAME], [PERSON_NAME], [PERSON_NAME]" at bounding box center [719, 389] width 285 height 25
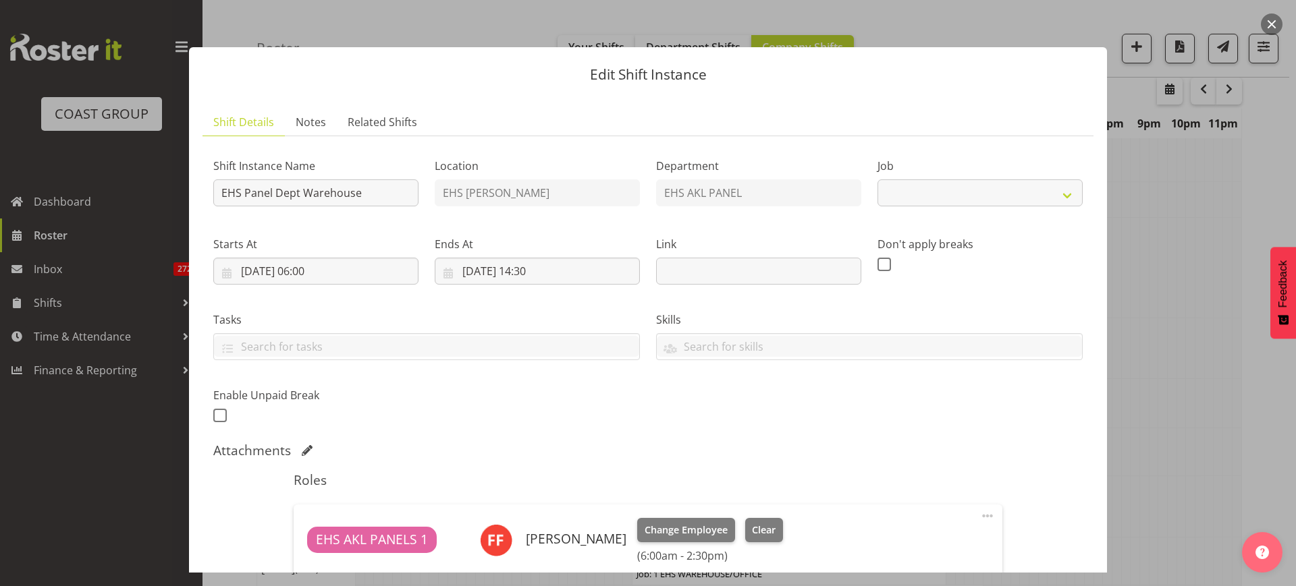
select select "69"
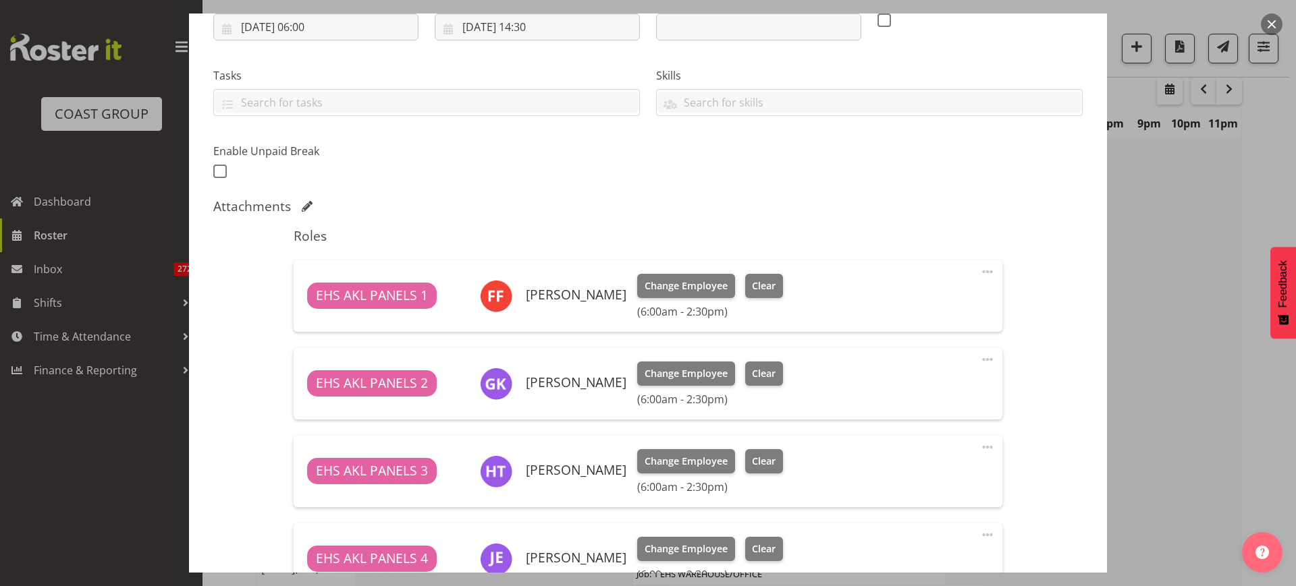
scroll to position [253, 0]
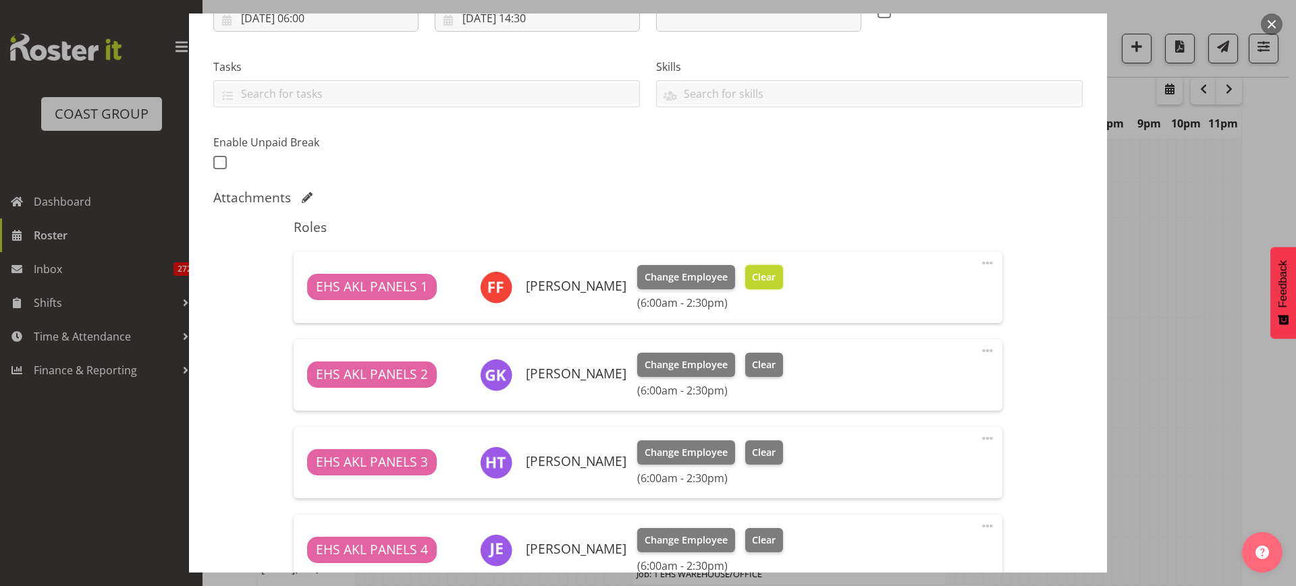
click at [757, 279] on span "Clear" at bounding box center [764, 277] width 24 height 15
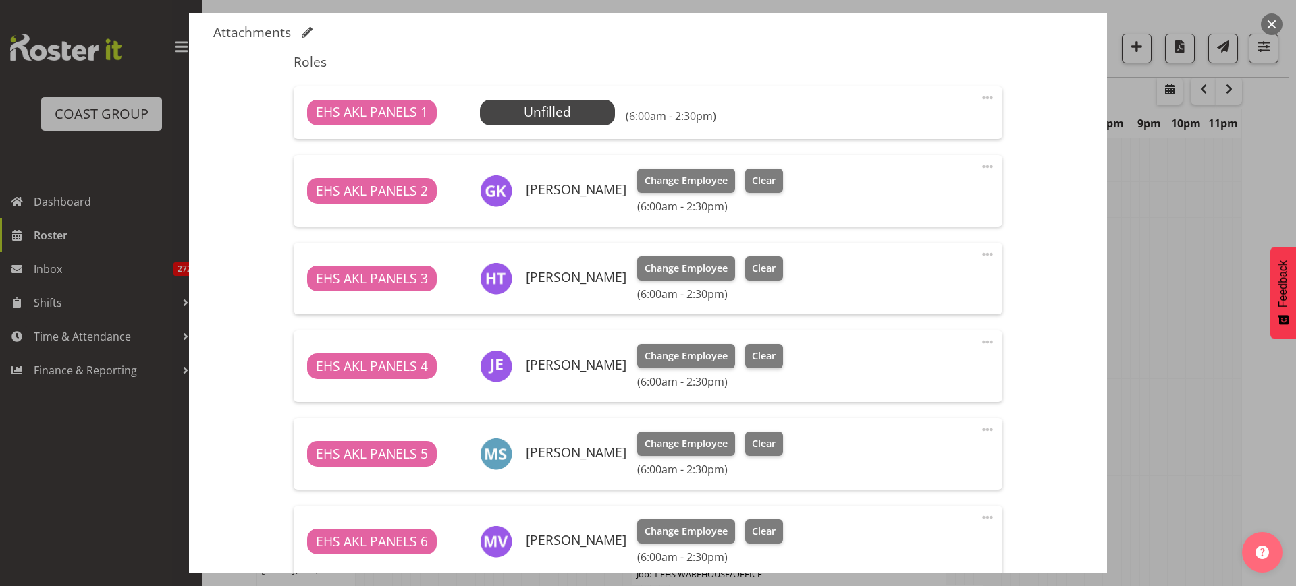
scroll to position [422, 0]
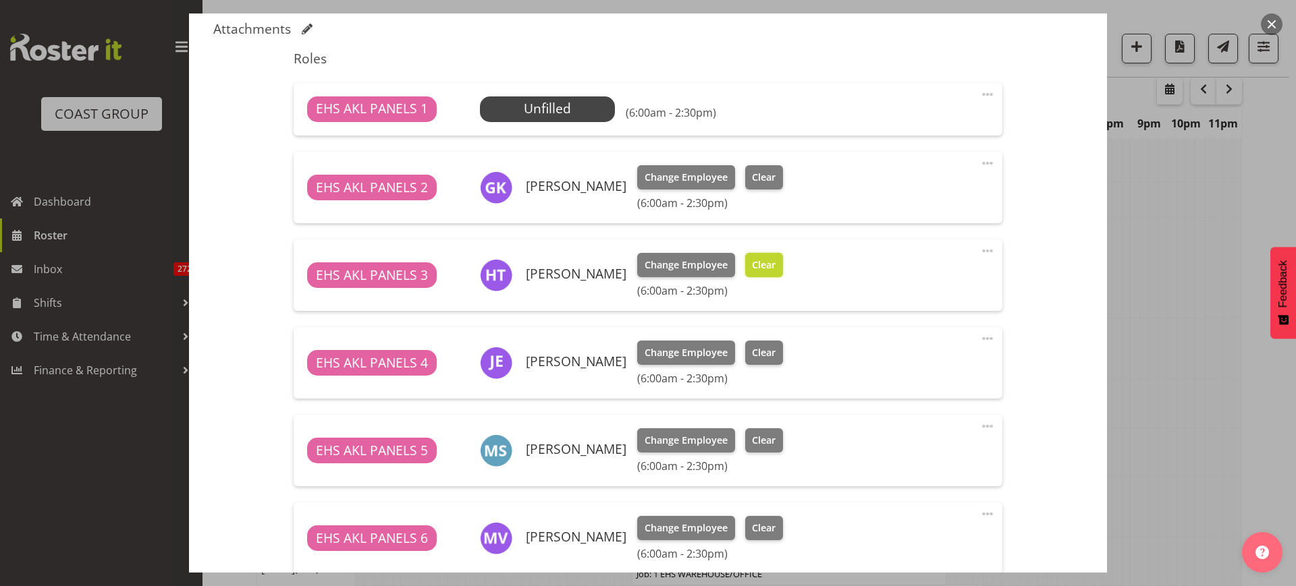
click at [766, 270] on span "Clear" at bounding box center [764, 265] width 24 height 15
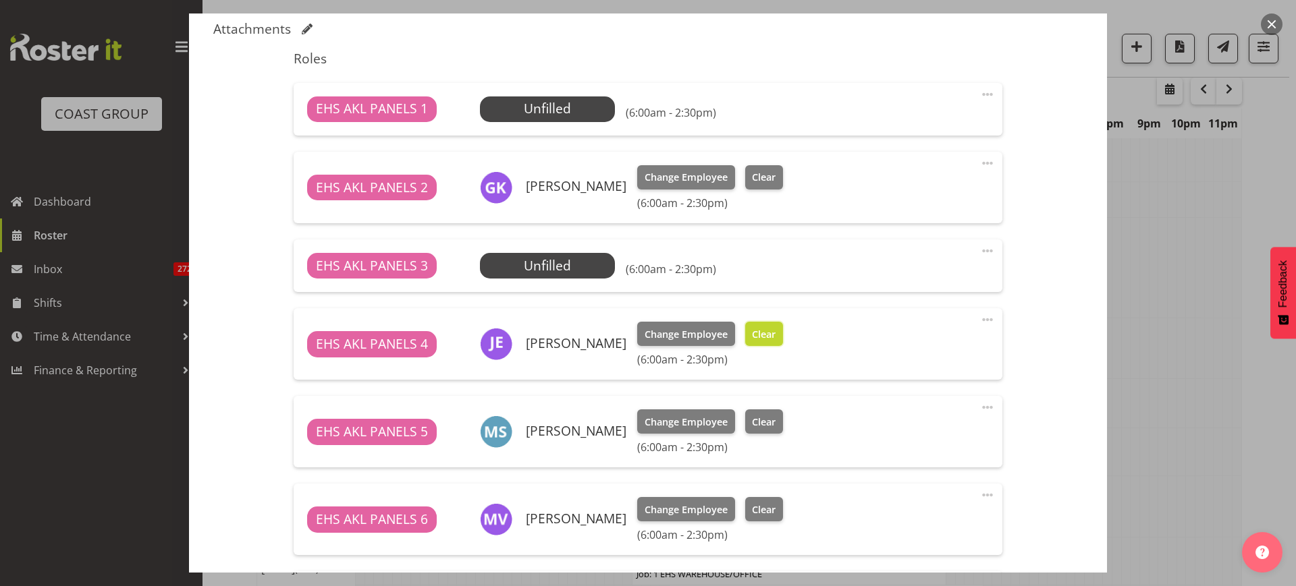
click at [758, 339] on span "Clear" at bounding box center [764, 334] width 24 height 15
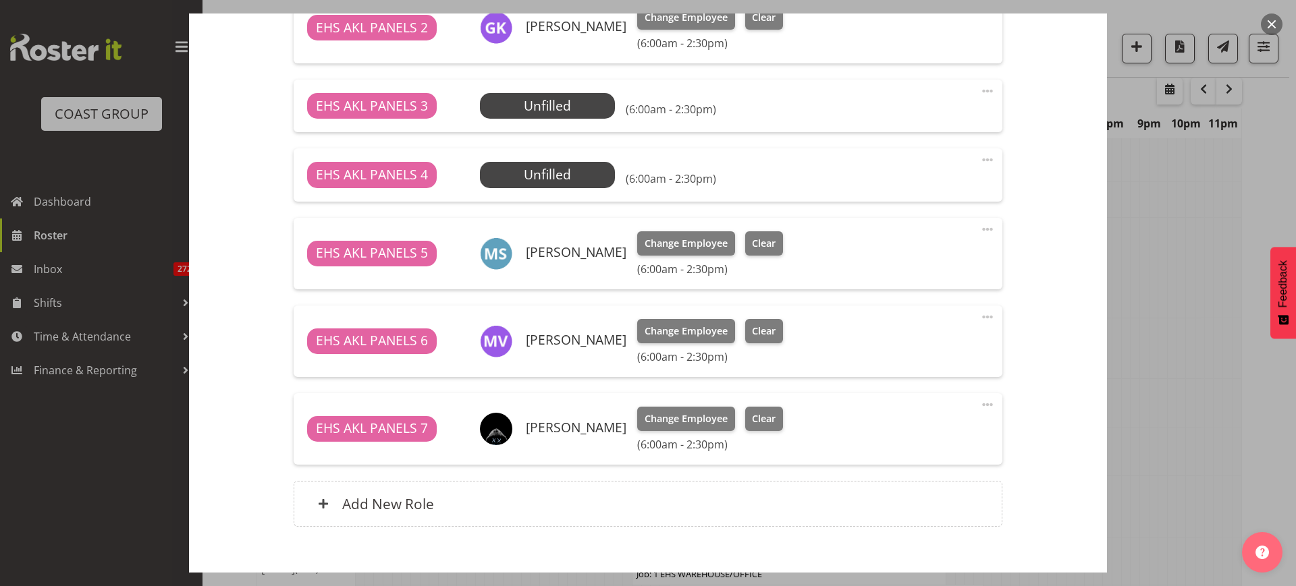
scroll to position [590, 0]
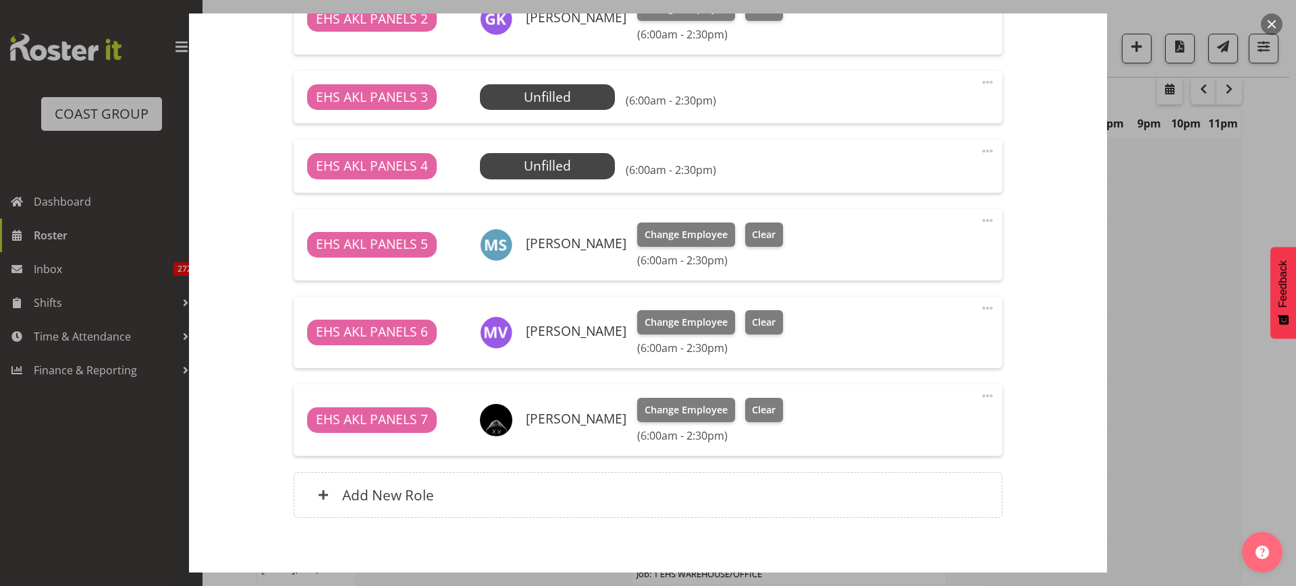
click at [979, 217] on span at bounding box center [987, 221] width 16 height 16
click at [1269, 31] on button "button" at bounding box center [1272, 24] width 22 height 22
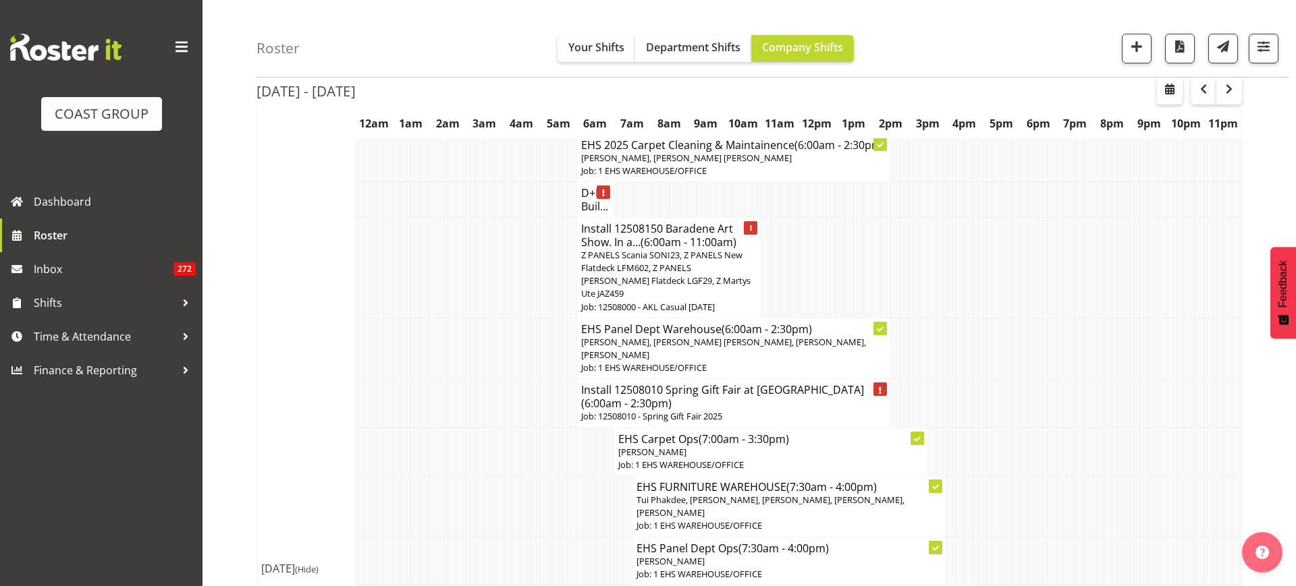
scroll to position [2361, 0]
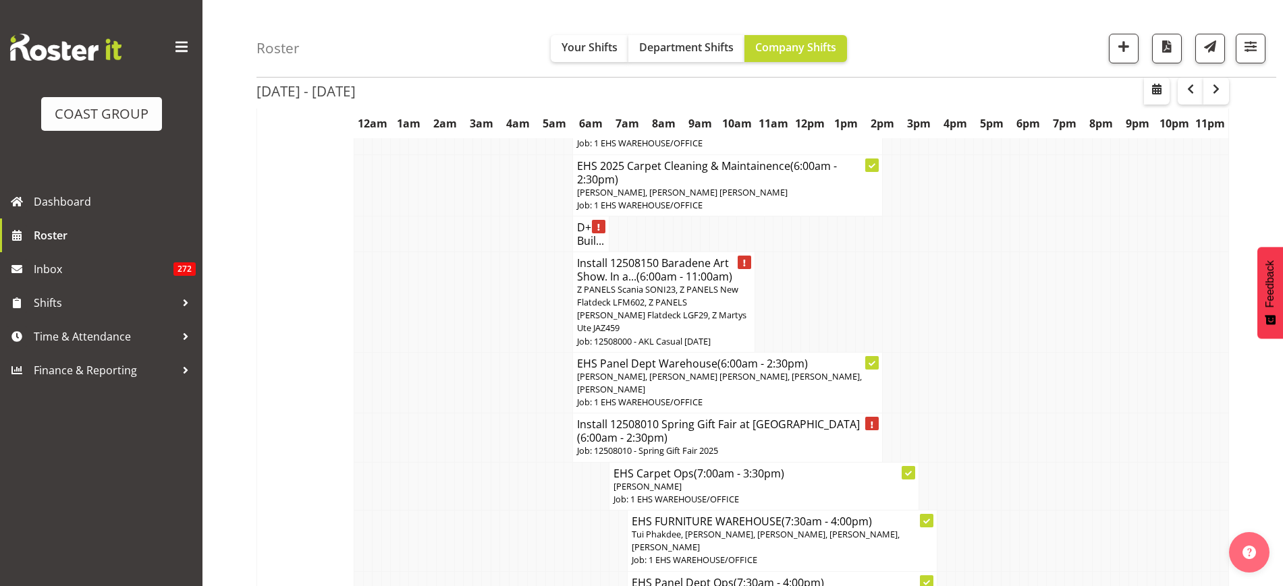
click at [704, 376] on span "[PERSON_NAME], [PERSON_NAME] [PERSON_NAME], [PERSON_NAME], [PERSON_NAME]" at bounding box center [719, 382] width 285 height 25
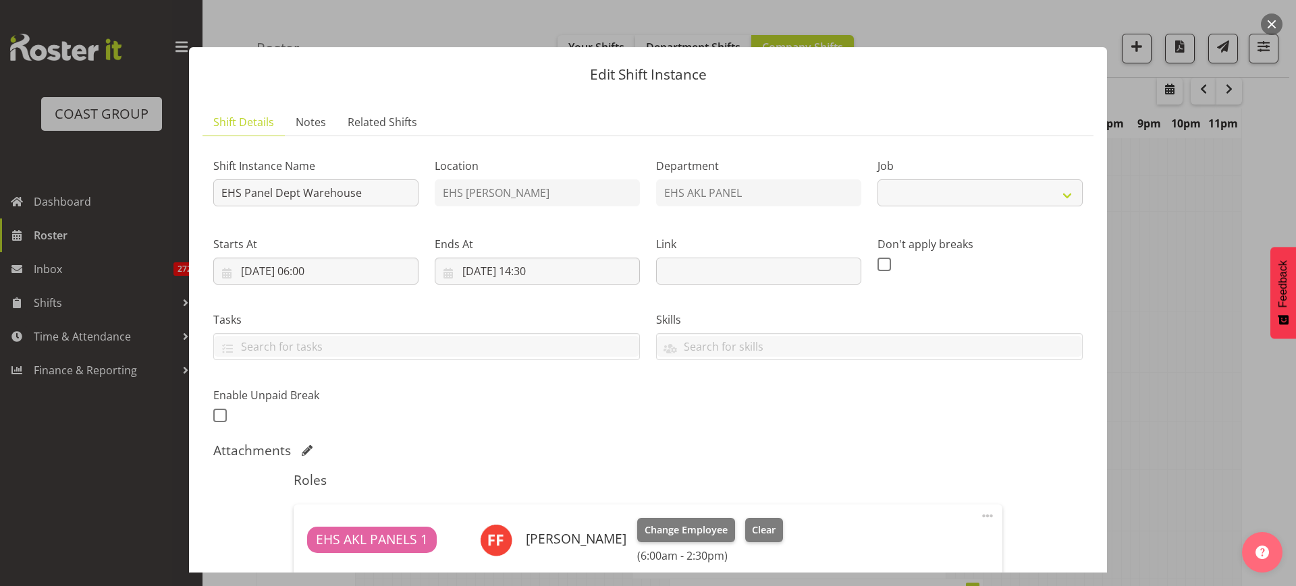
select select "69"
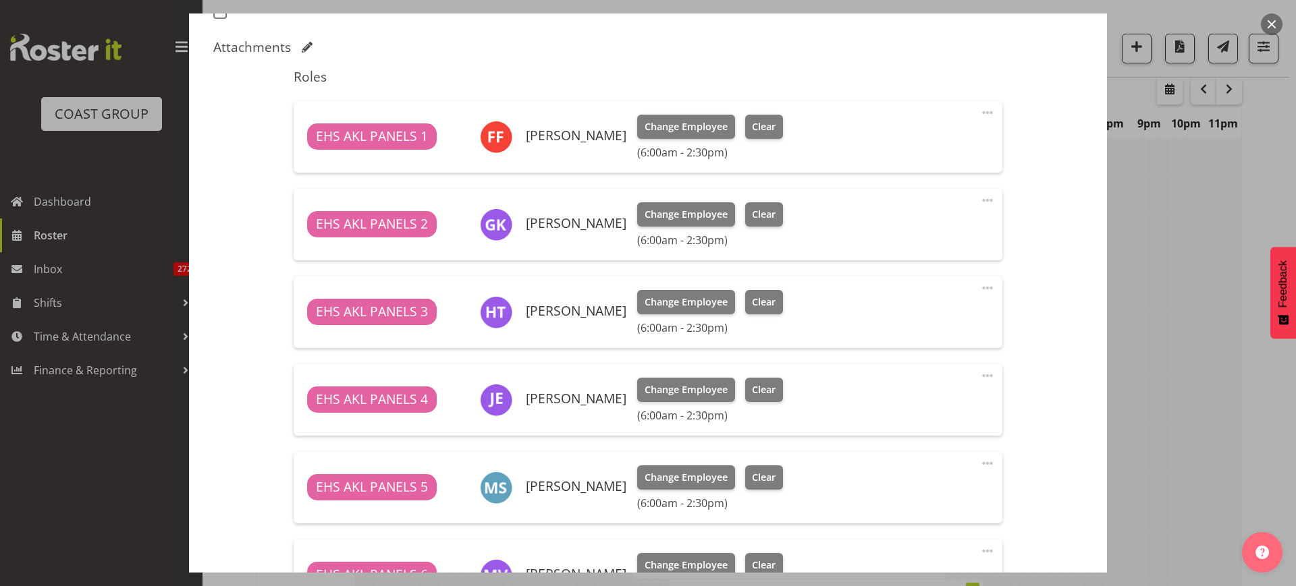
scroll to position [422, 0]
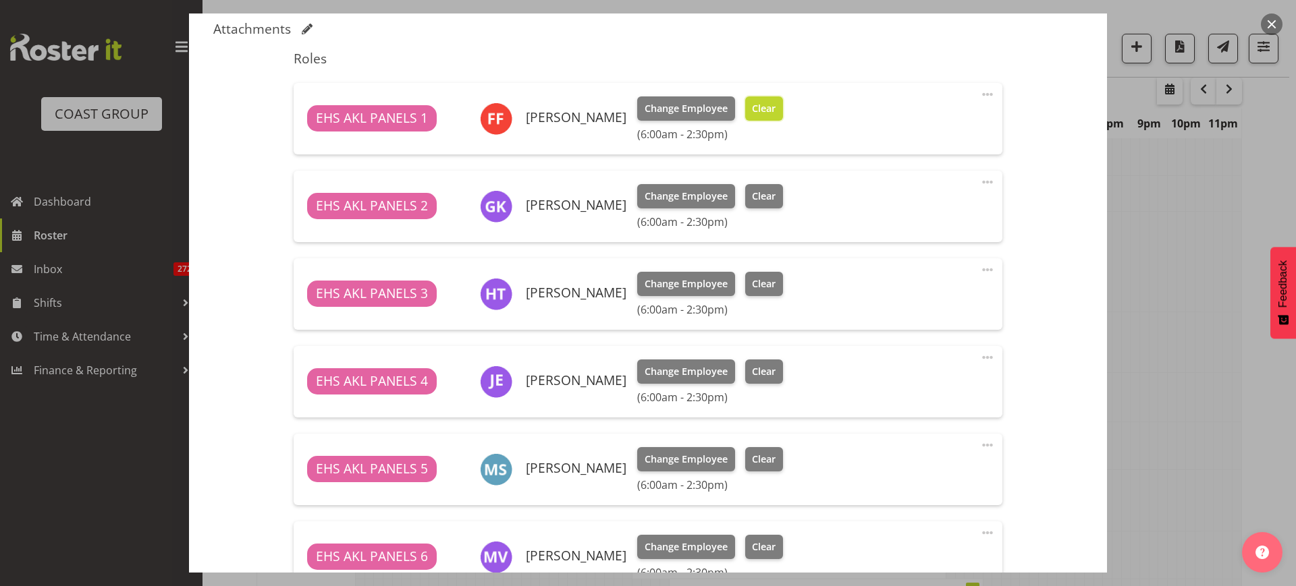
click at [763, 109] on button "Clear" at bounding box center [764, 108] width 38 height 24
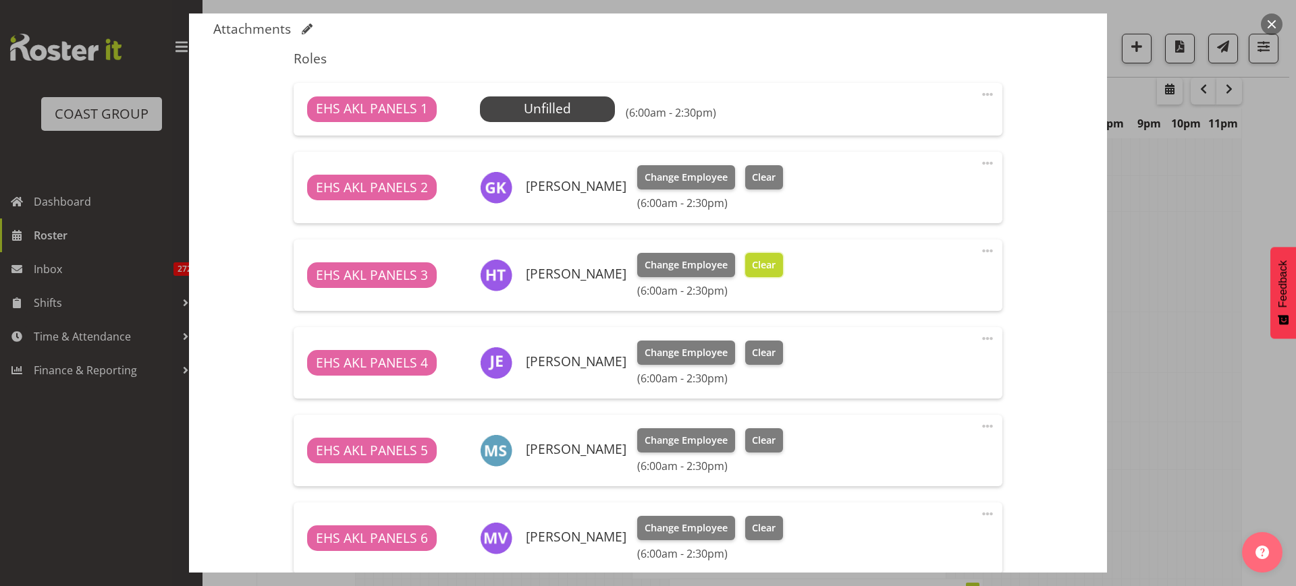
click at [763, 265] on span "Clear" at bounding box center [764, 265] width 24 height 15
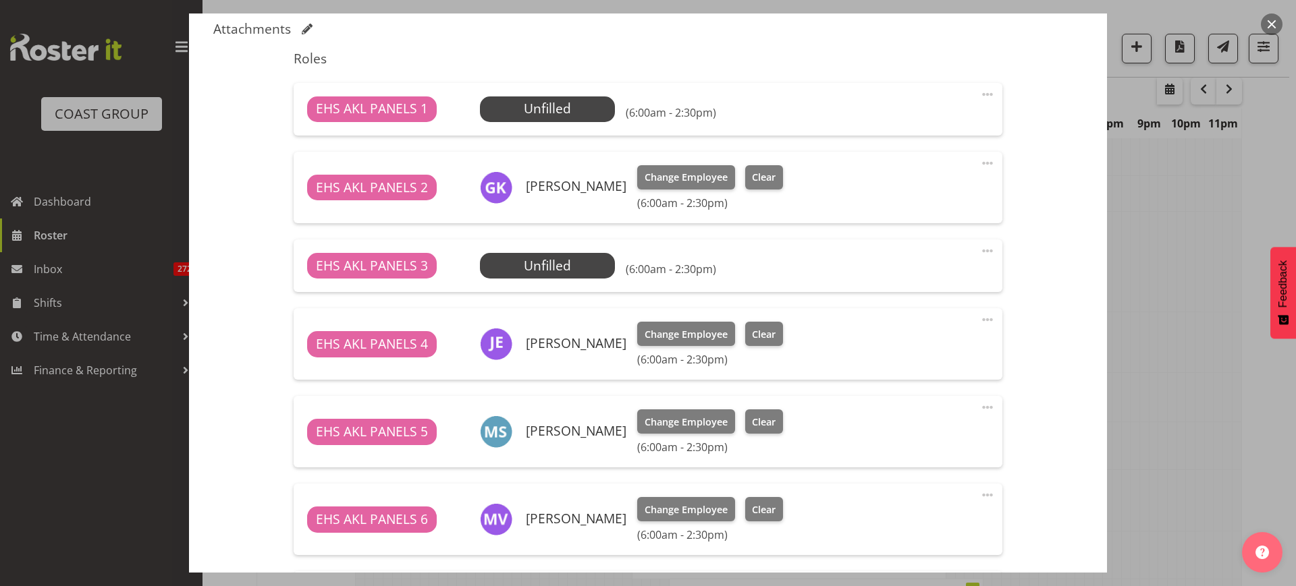
click at [979, 319] on span at bounding box center [987, 320] width 16 height 16
click at [887, 343] on link "Edit" at bounding box center [931, 349] width 130 height 24
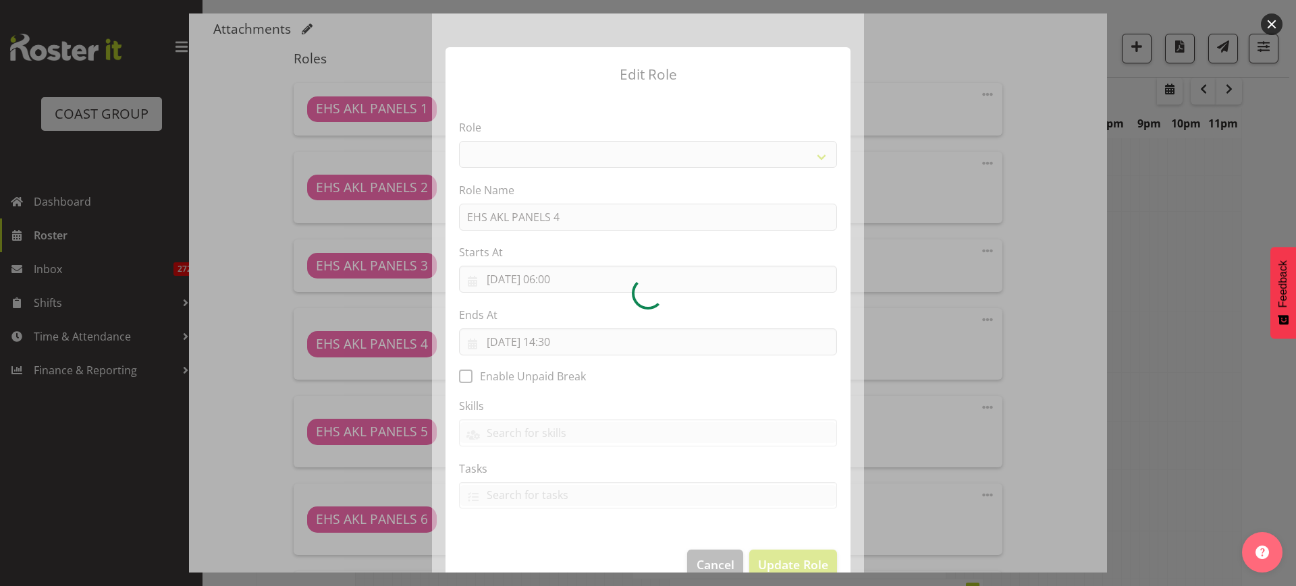
select select "188"
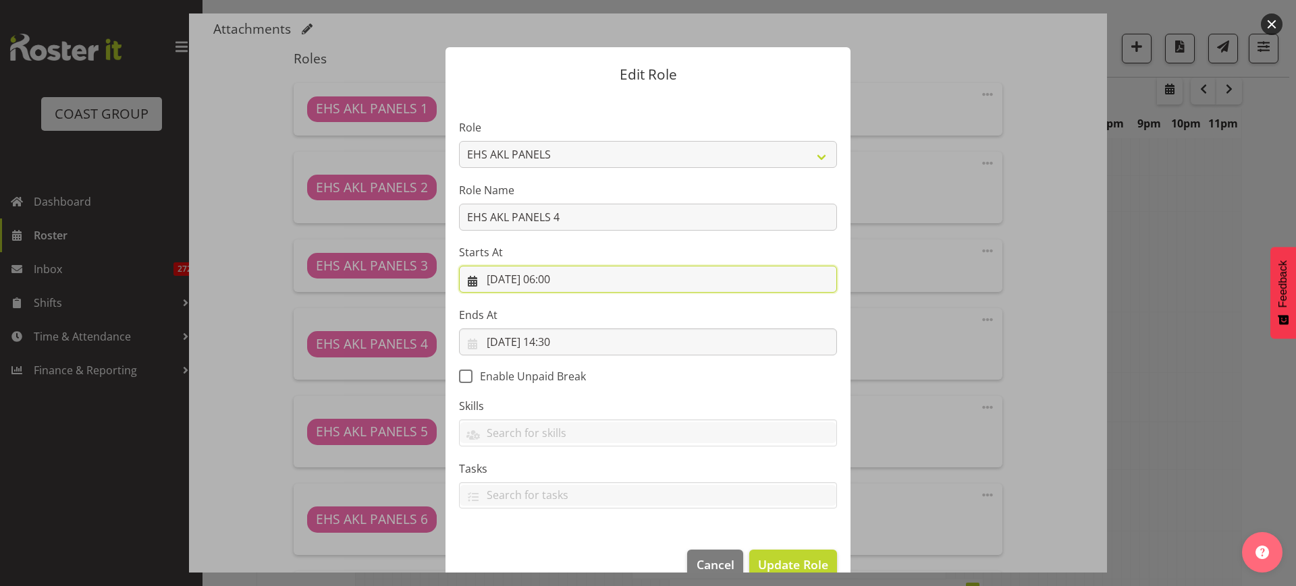
click at [592, 282] on input "[DATE] 06:00" at bounding box center [648, 279] width 378 height 27
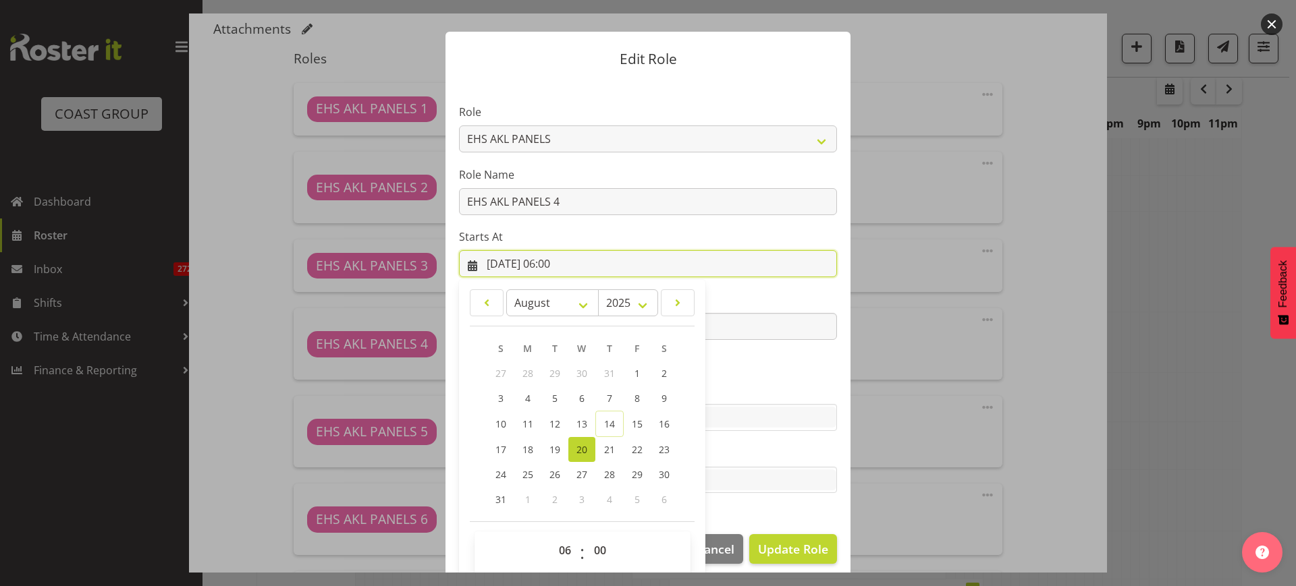
scroll to position [28, 0]
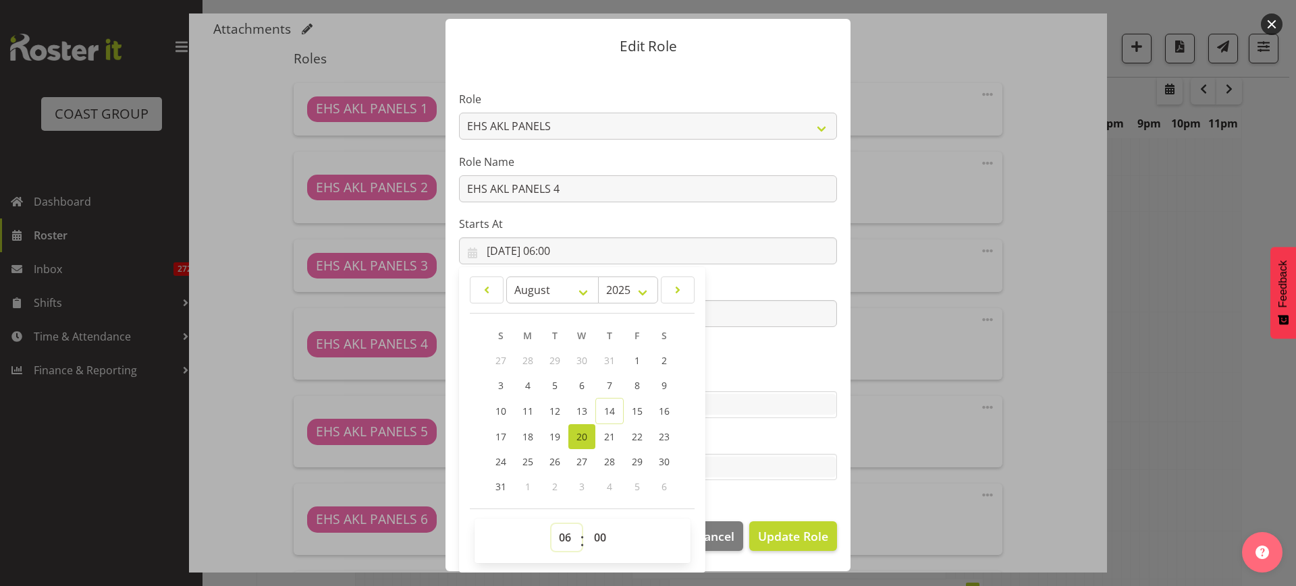
click at [555, 532] on select "00 01 02 03 04 05 06 07 08 09 10 11 12 13 14 15 16 17 18 19 20 21 22 23" at bounding box center [566, 537] width 30 height 27
select select "11"
click at [551, 524] on select "00 01 02 03 04 05 06 07 08 09 10 11 12 13 14 15 16 17 18 19 20 21 22 23" at bounding box center [566, 537] width 30 height 27
type input "[DATE] 11:00"
click at [775, 543] on span "Update Role" at bounding box center [793, 537] width 70 height 18
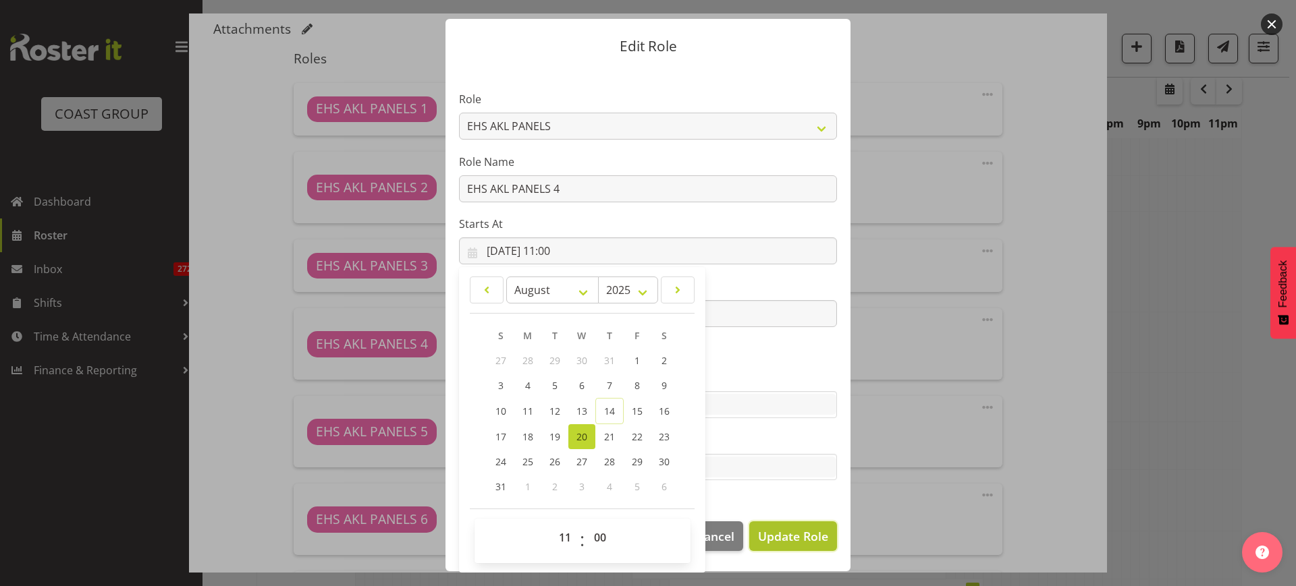
select select
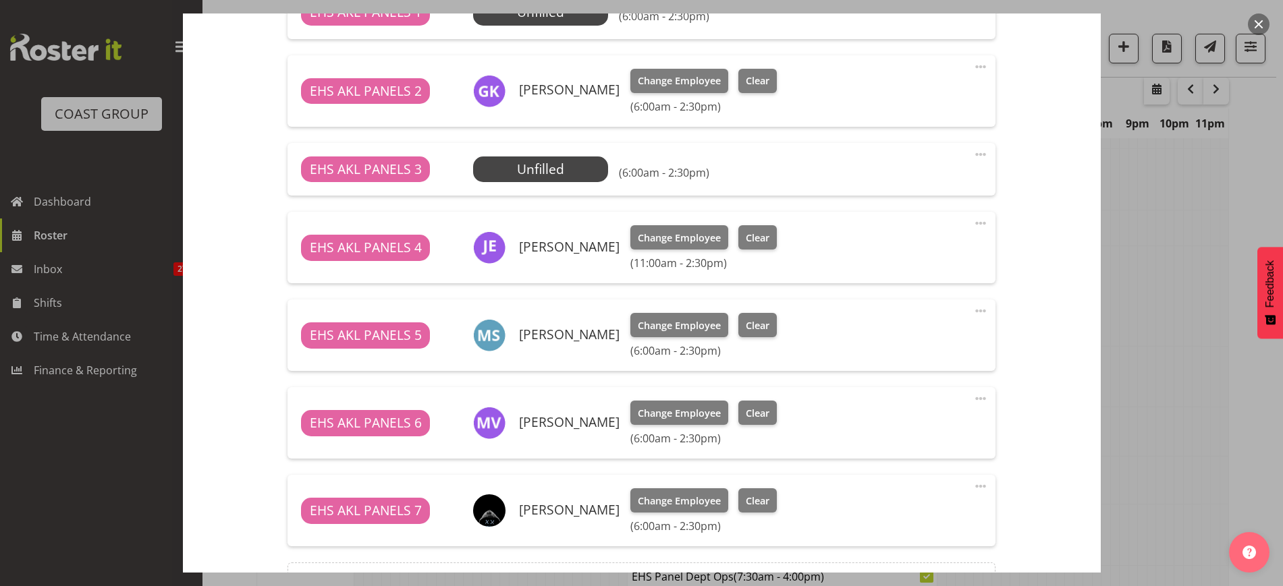
scroll to position [590, 0]
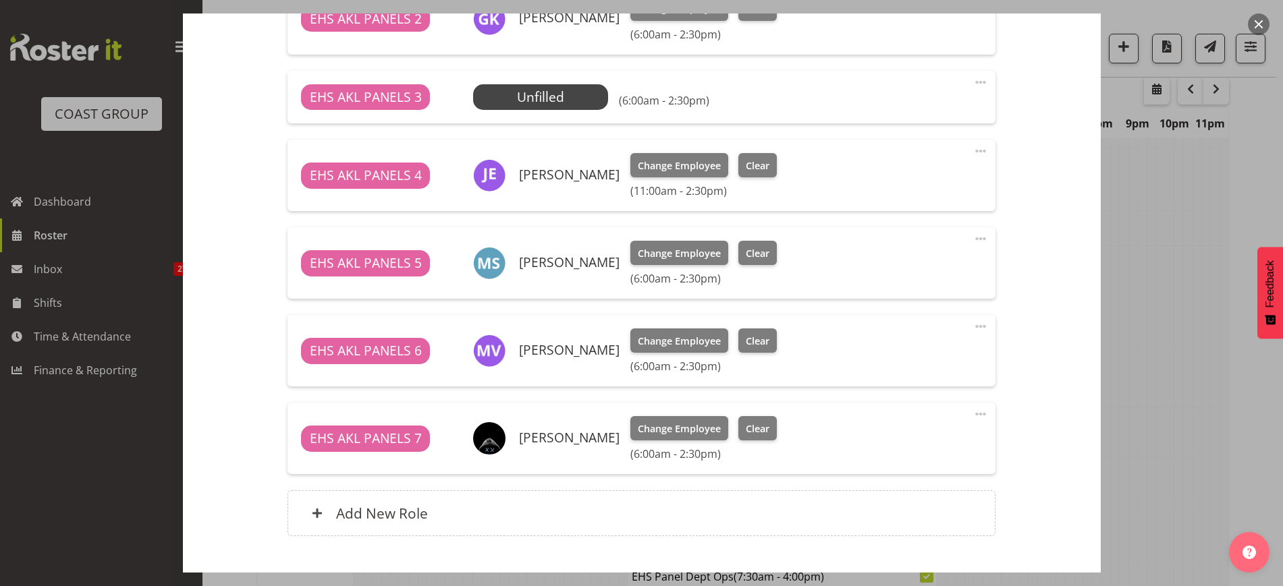
click at [972, 239] on span at bounding box center [980, 239] width 16 height 16
click at [893, 273] on link "Edit" at bounding box center [924, 268] width 130 height 24
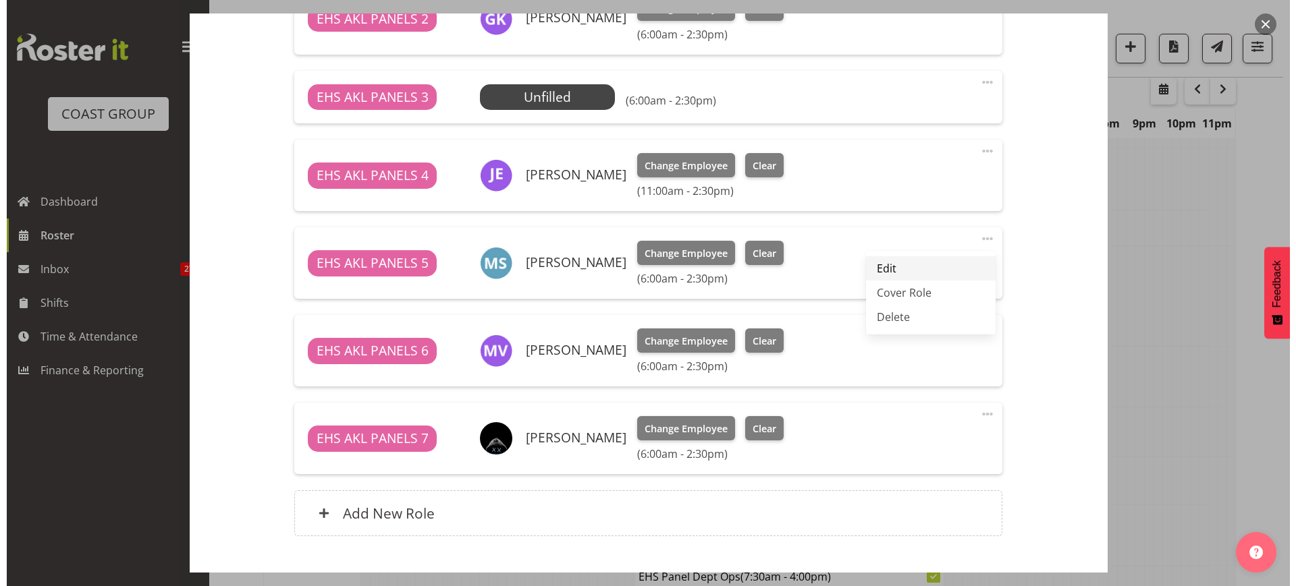
scroll to position [2361, 0]
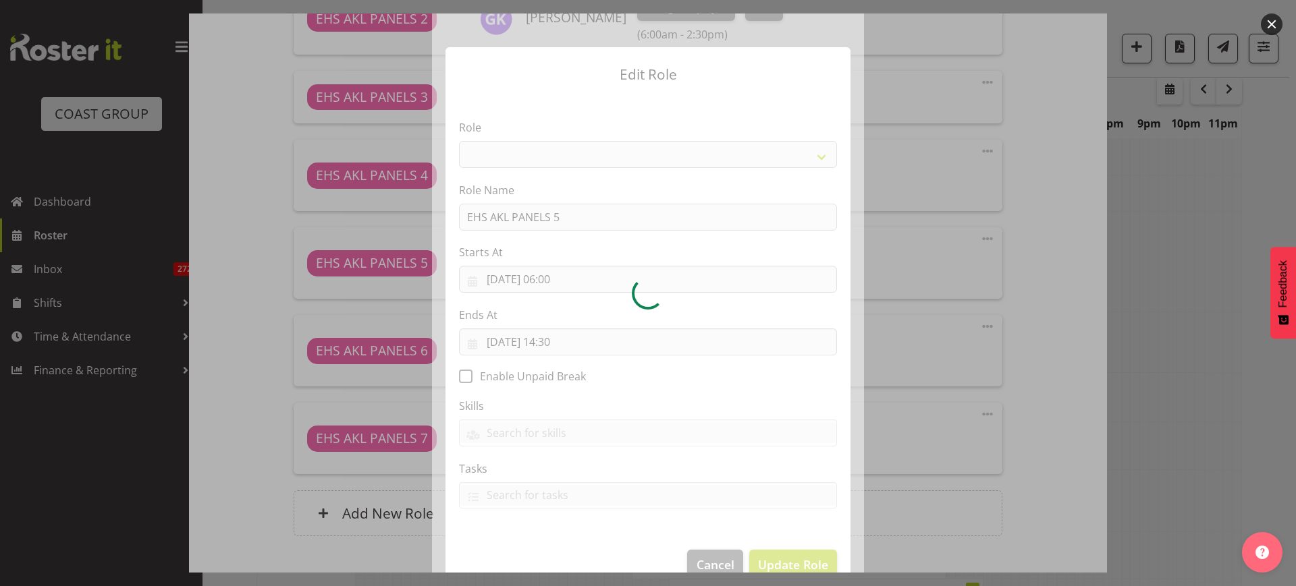
select select "188"
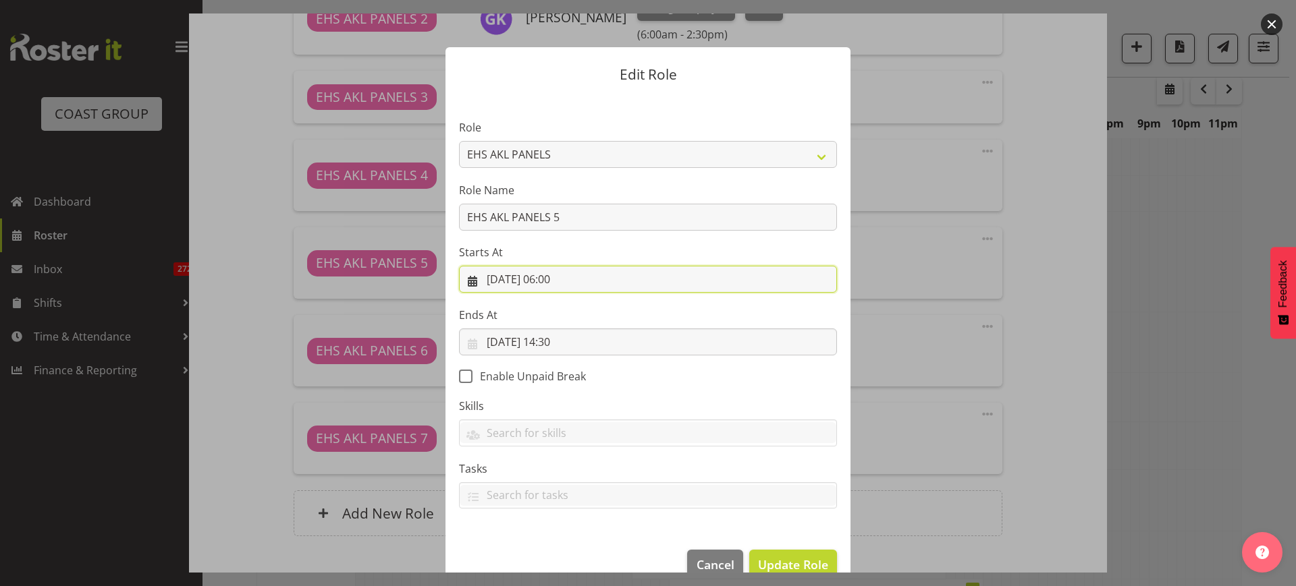
click at [594, 280] on input "[DATE] 06:00" at bounding box center [648, 279] width 378 height 27
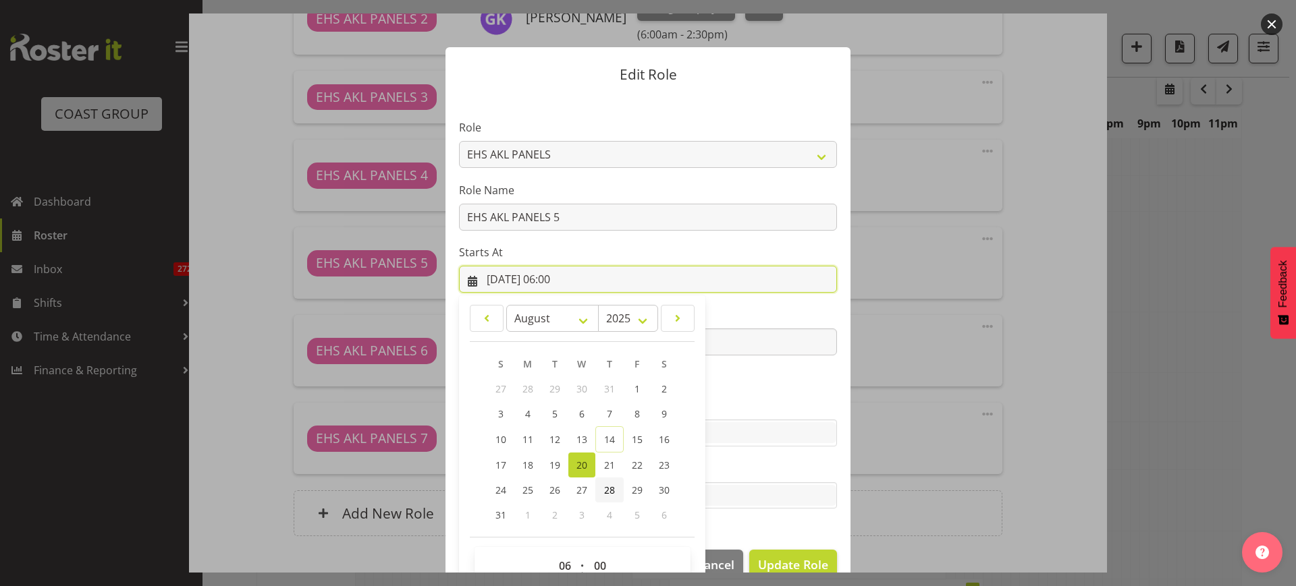
scroll to position [28, 0]
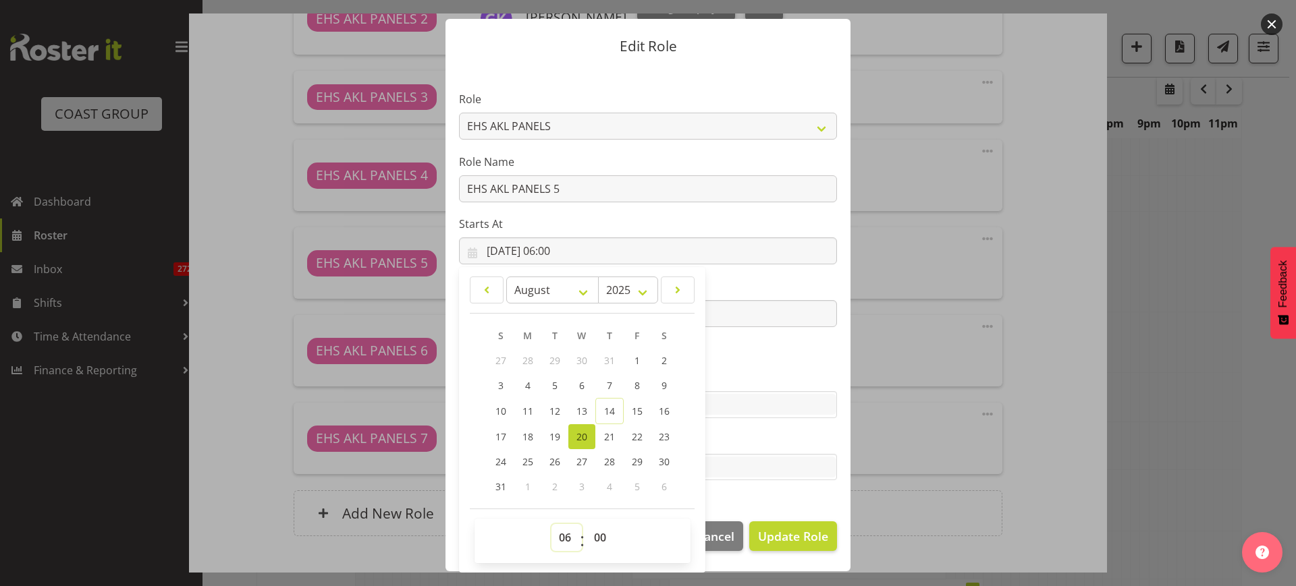
click at [557, 539] on select "00 01 02 03 04 05 06 07 08 09 10 11 12 13 14 15 16 17 18 19 20 21 22 23" at bounding box center [566, 537] width 30 height 27
select select "11"
click at [551, 524] on select "00 01 02 03 04 05 06 07 08 09 10 11 12 13 14 15 16 17 18 19 20 21 22 23" at bounding box center [566, 537] width 30 height 27
type input "[DATE] 11:00"
click at [770, 539] on span "Update Role" at bounding box center [793, 537] width 70 height 18
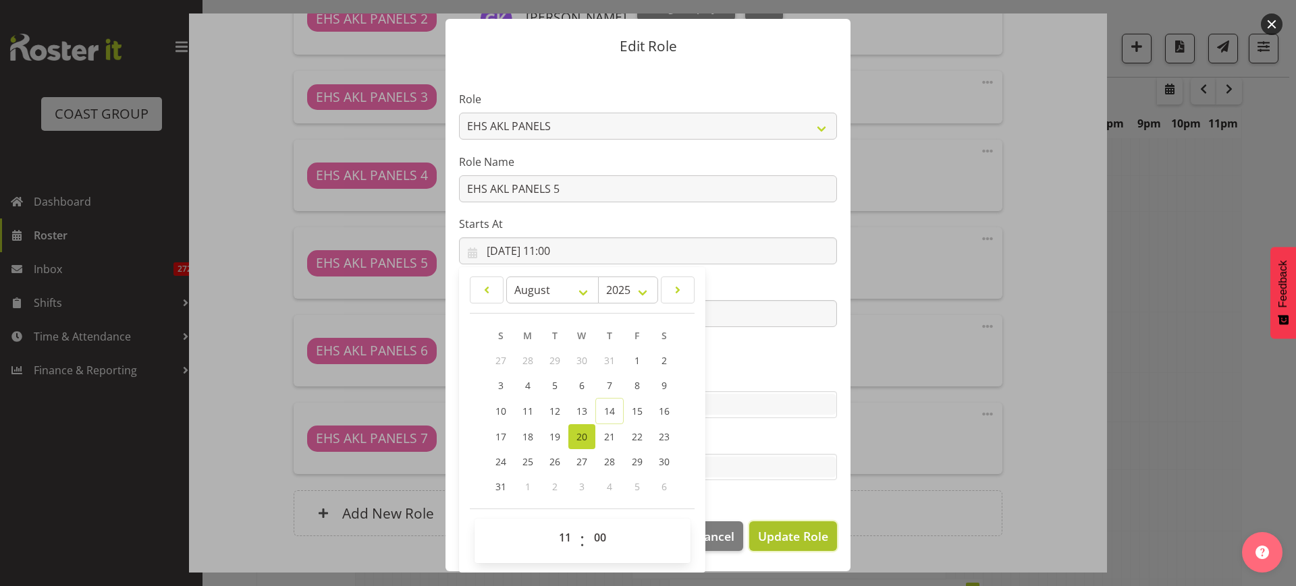
select select
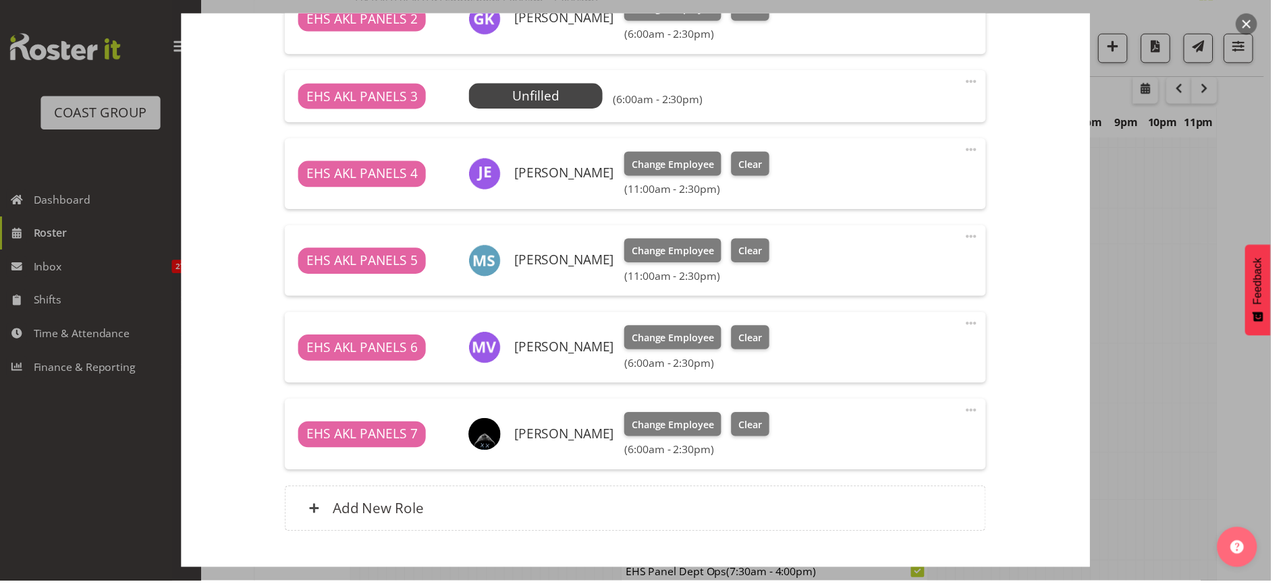
scroll to position [0, 0]
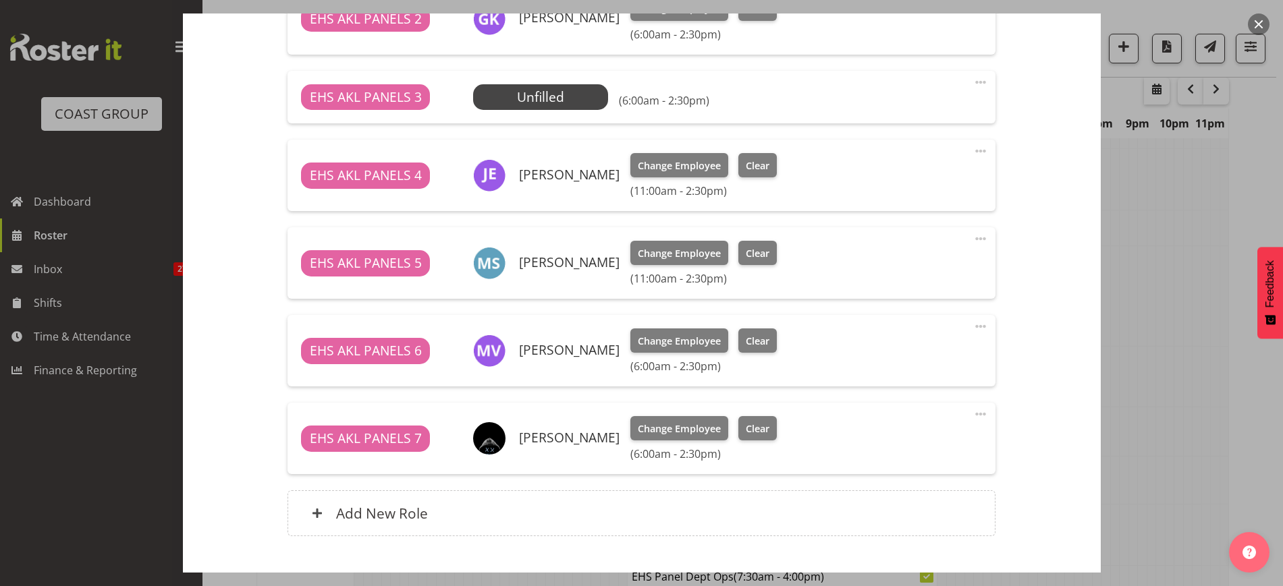
click at [972, 328] on span at bounding box center [980, 327] width 16 height 16
click at [890, 355] on link "Edit" at bounding box center [924, 356] width 130 height 24
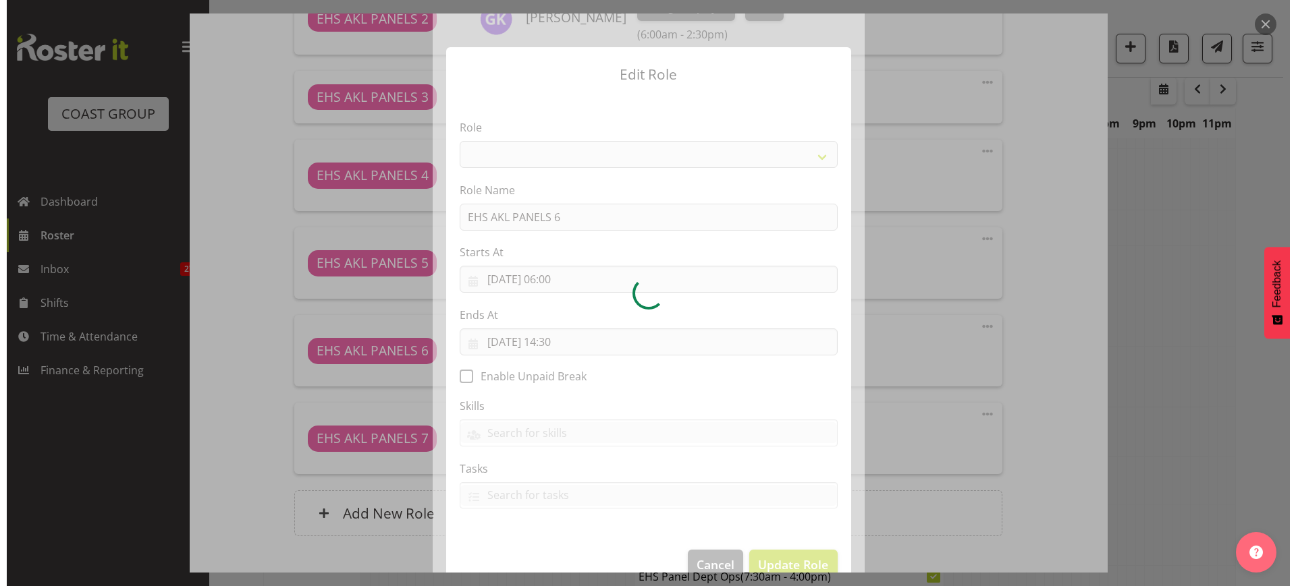
scroll to position [2361, 0]
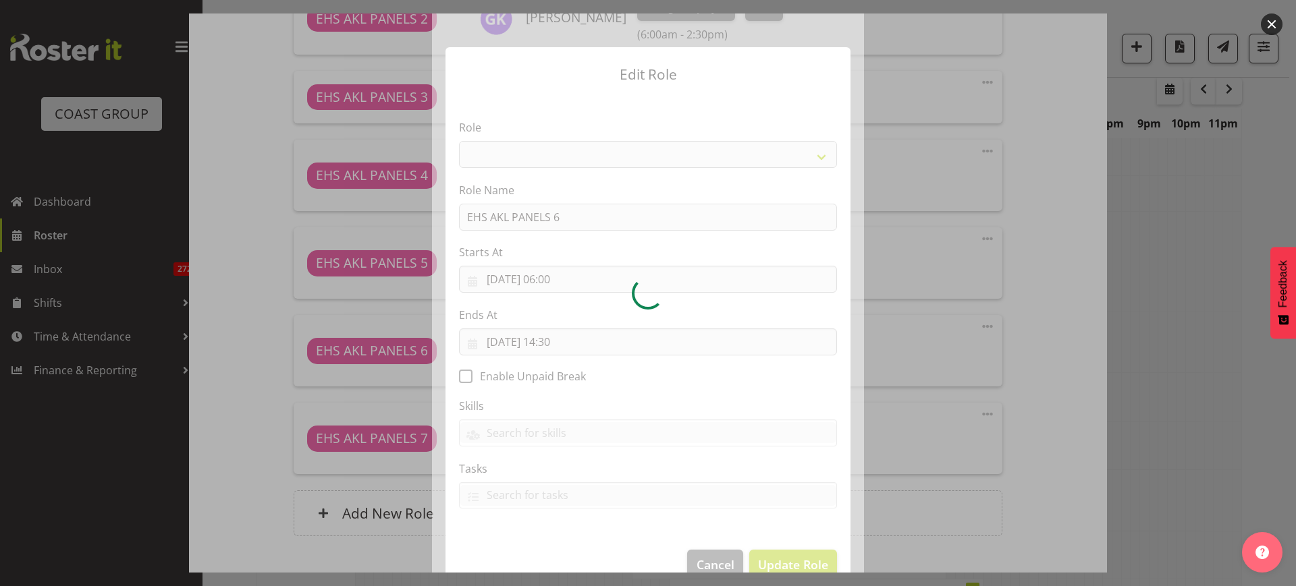
select select "188"
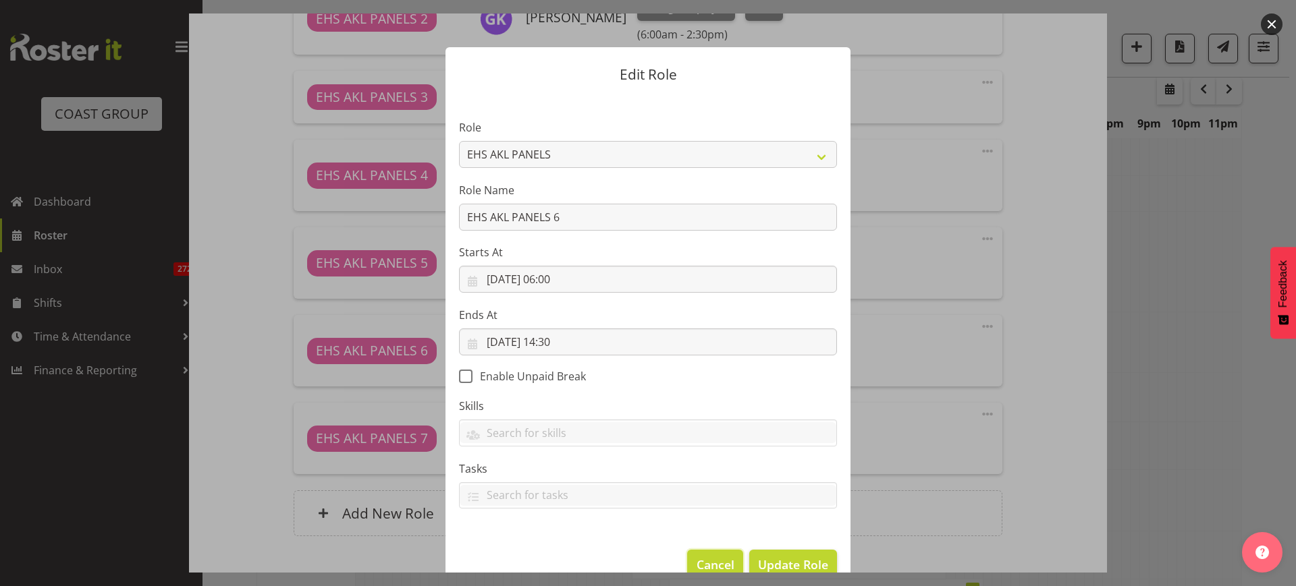
click at [711, 563] on span "Cancel" at bounding box center [715, 565] width 38 height 18
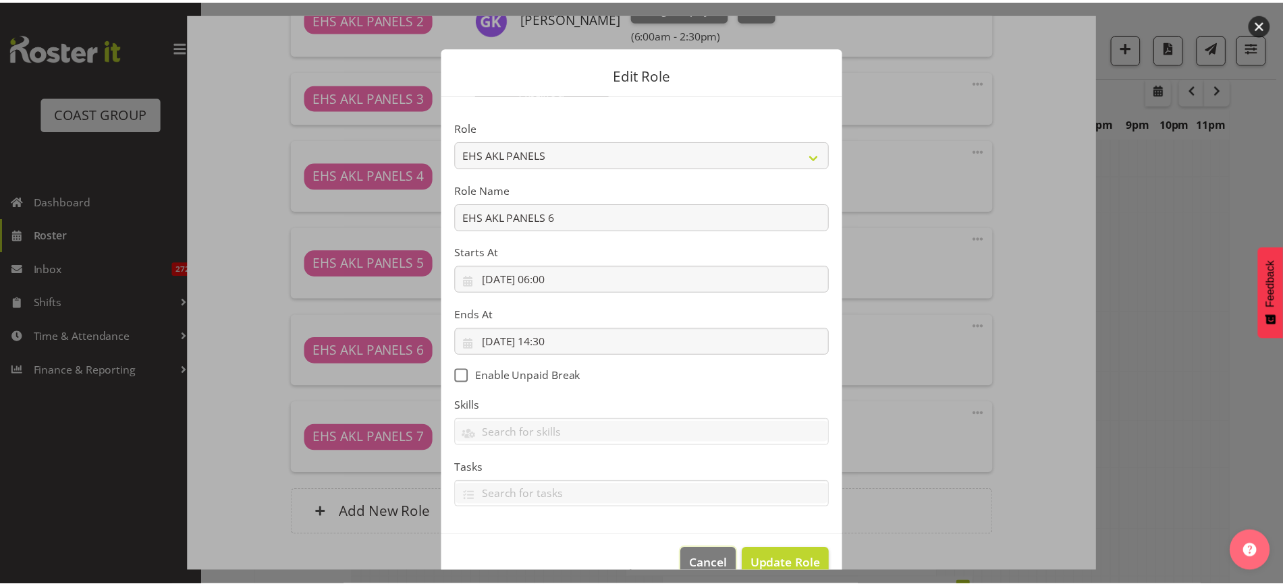
scroll to position [2367, 0]
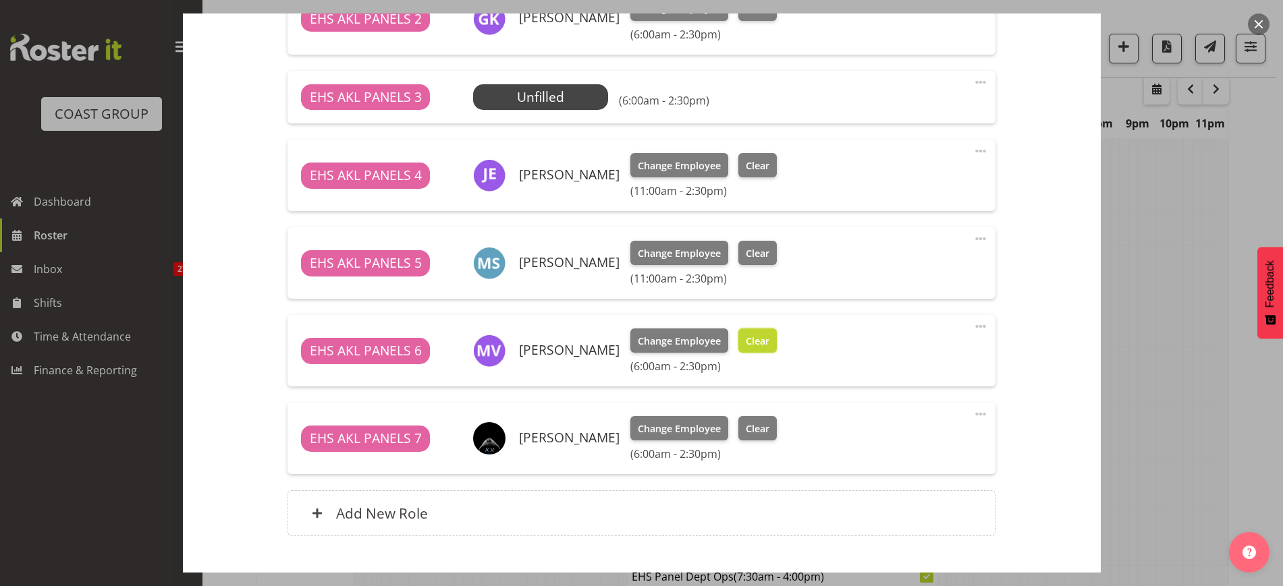
click at [769, 338] on span "Clear" at bounding box center [758, 341] width 24 height 15
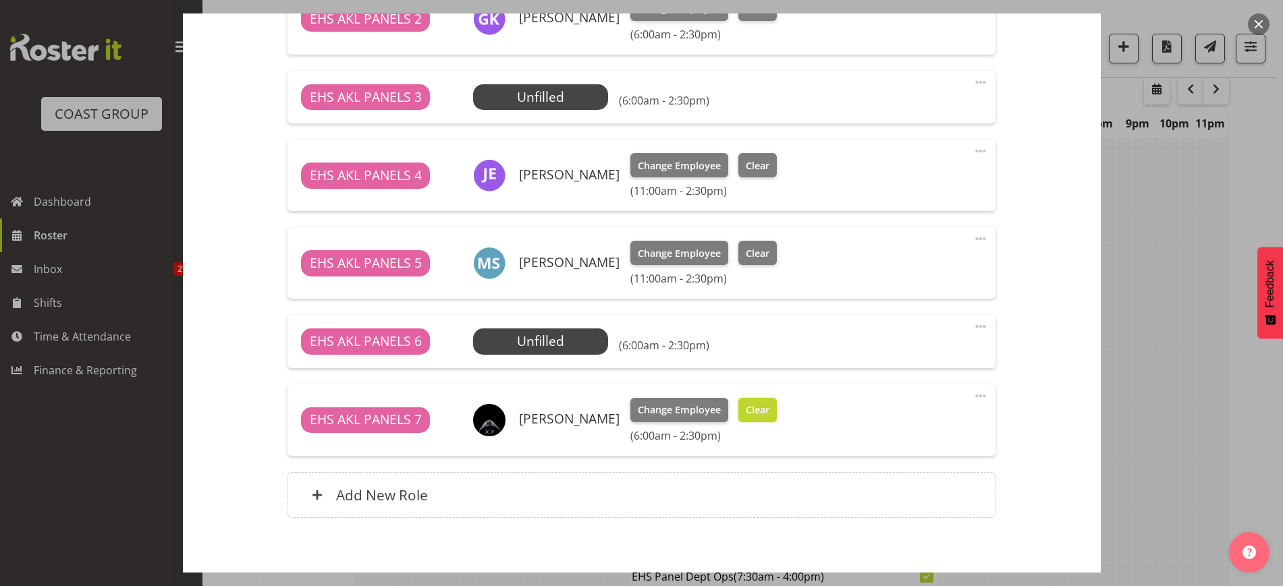
click at [757, 415] on span "Clear" at bounding box center [758, 410] width 24 height 15
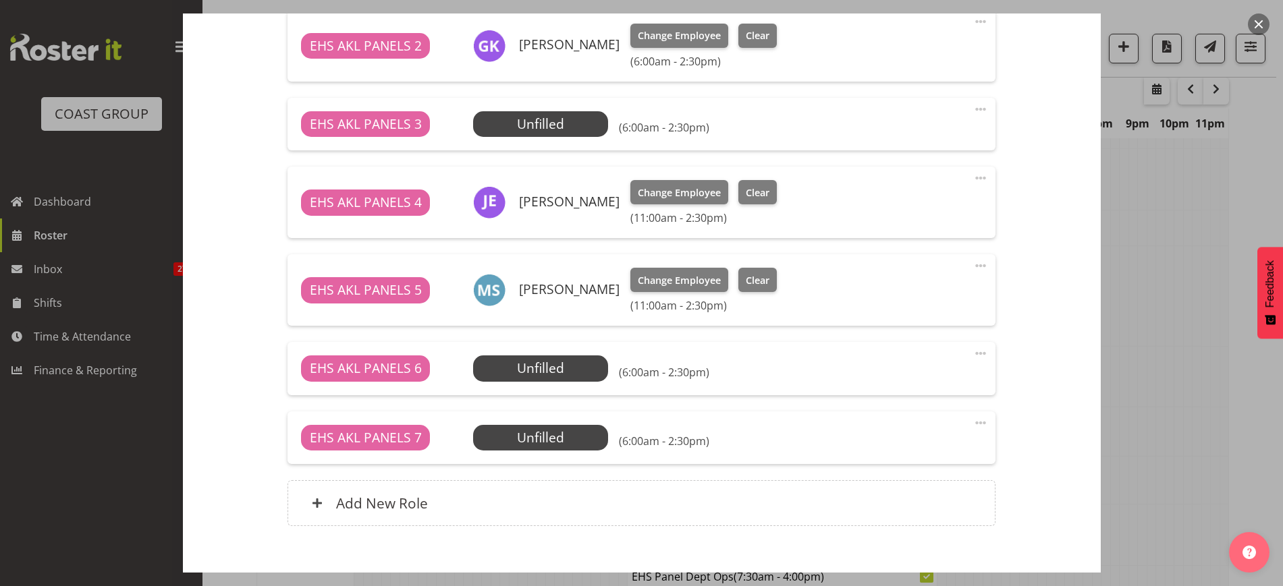
scroll to position [590, 0]
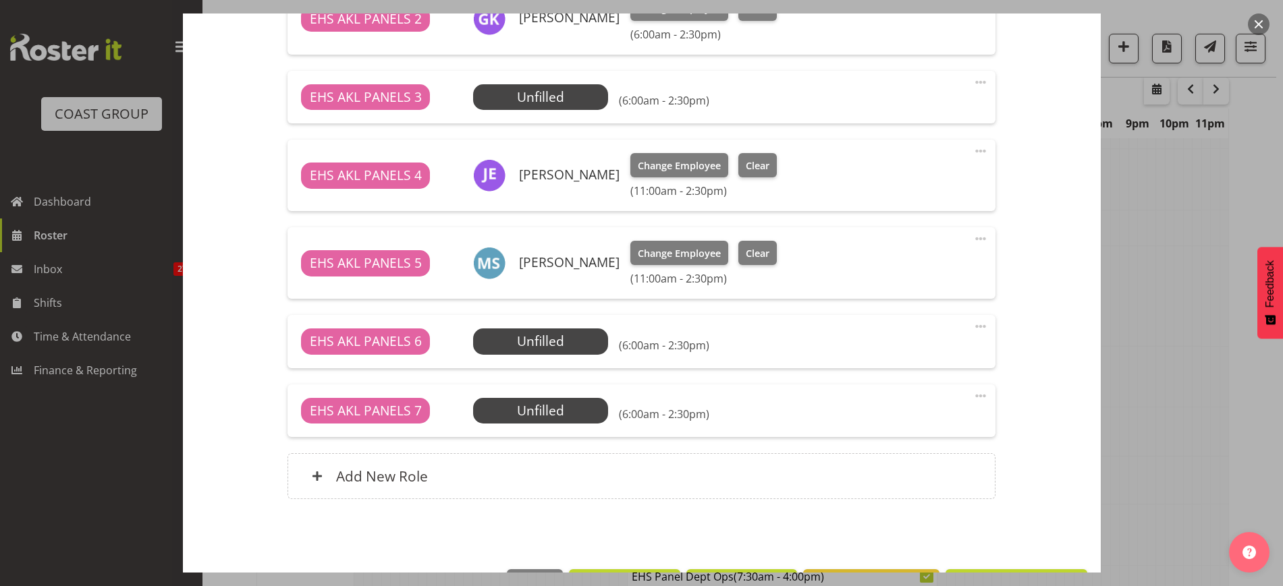
click at [972, 394] on span at bounding box center [980, 396] width 16 height 16
click at [905, 468] on link "Delete" at bounding box center [924, 474] width 130 height 24
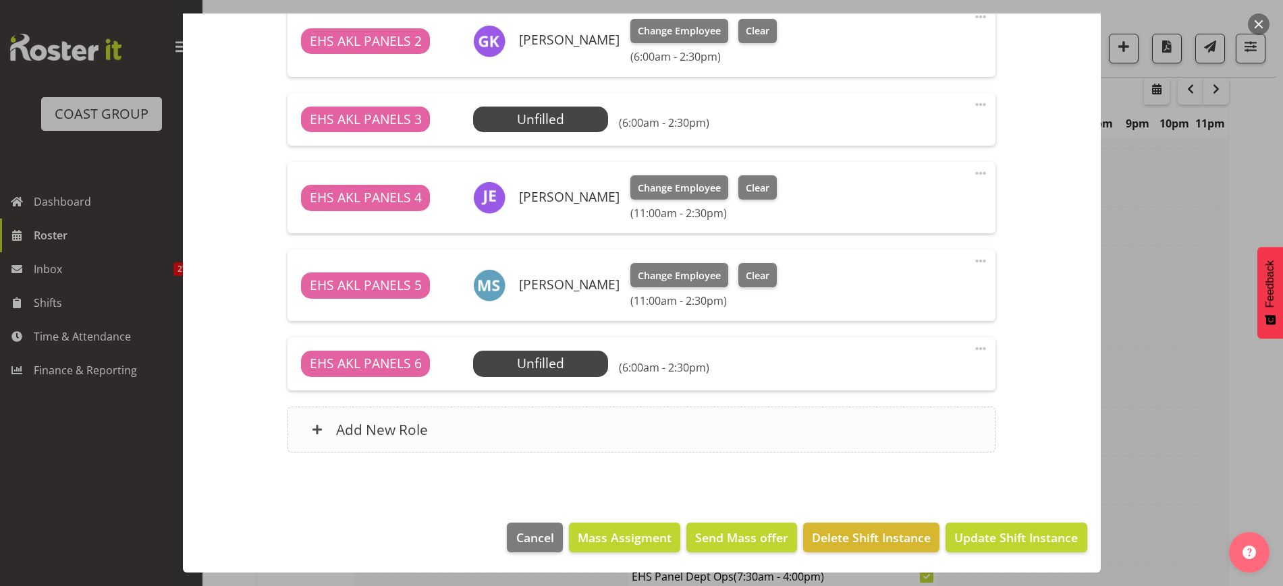
scroll to position [568, 0]
click at [972, 347] on span at bounding box center [980, 349] width 16 height 16
click at [905, 423] on link "Delete" at bounding box center [924, 427] width 130 height 24
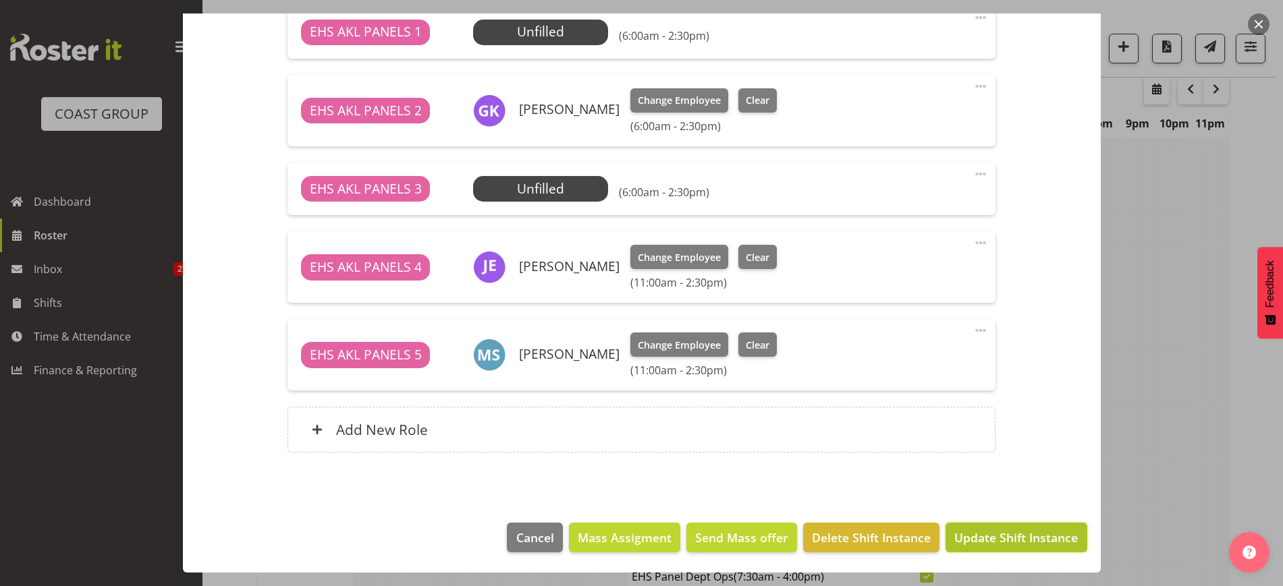
click at [966, 532] on span "Update Shift Instance" at bounding box center [1015, 538] width 123 height 18
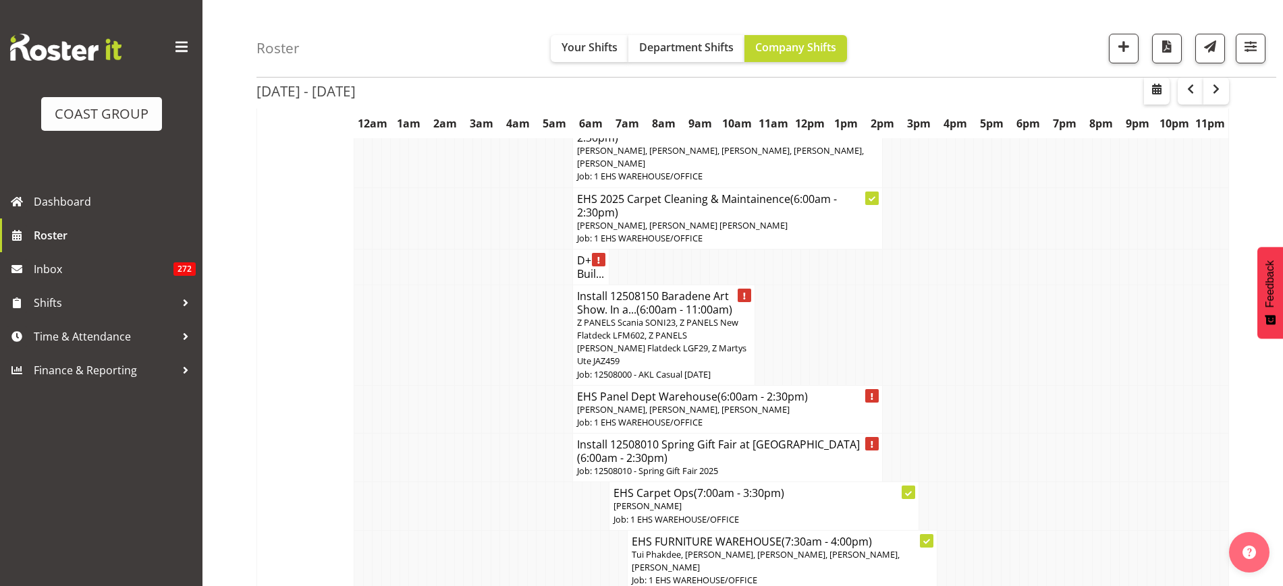
scroll to position [2355, 0]
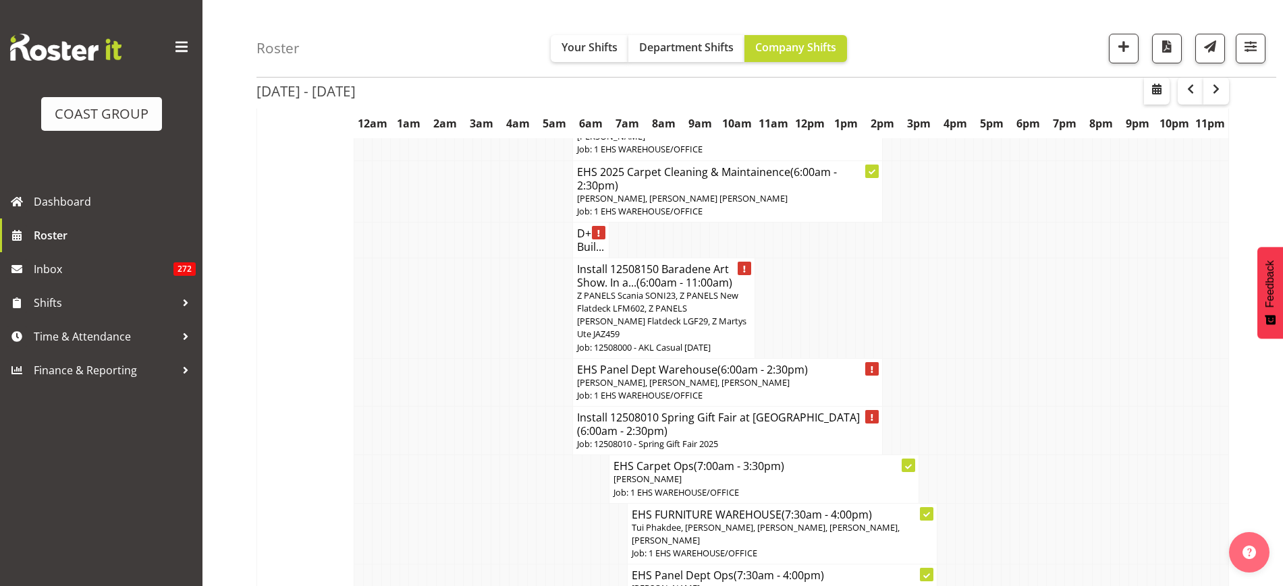
click at [675, 308] on span "Z PANELS Scania SONI23, Z PANELS New Flatdeck LFM602, Z PANELS [PERSON_NAME] Fl…" at bounding box center [661, 314] width 169 height 51
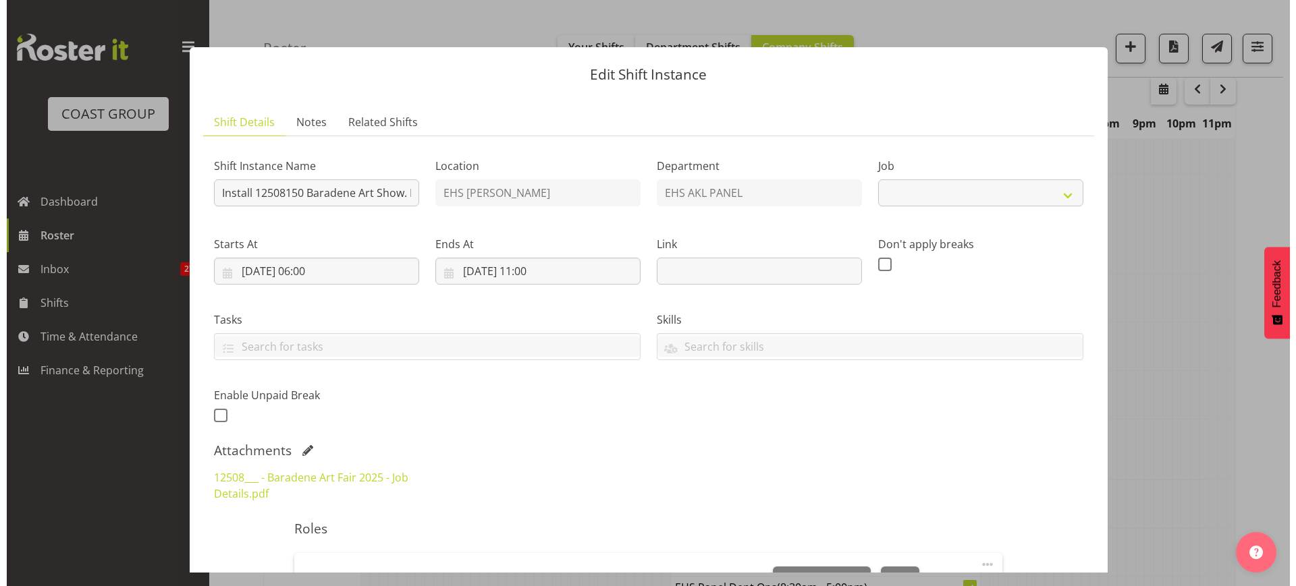
scroll to position [2433, 0]
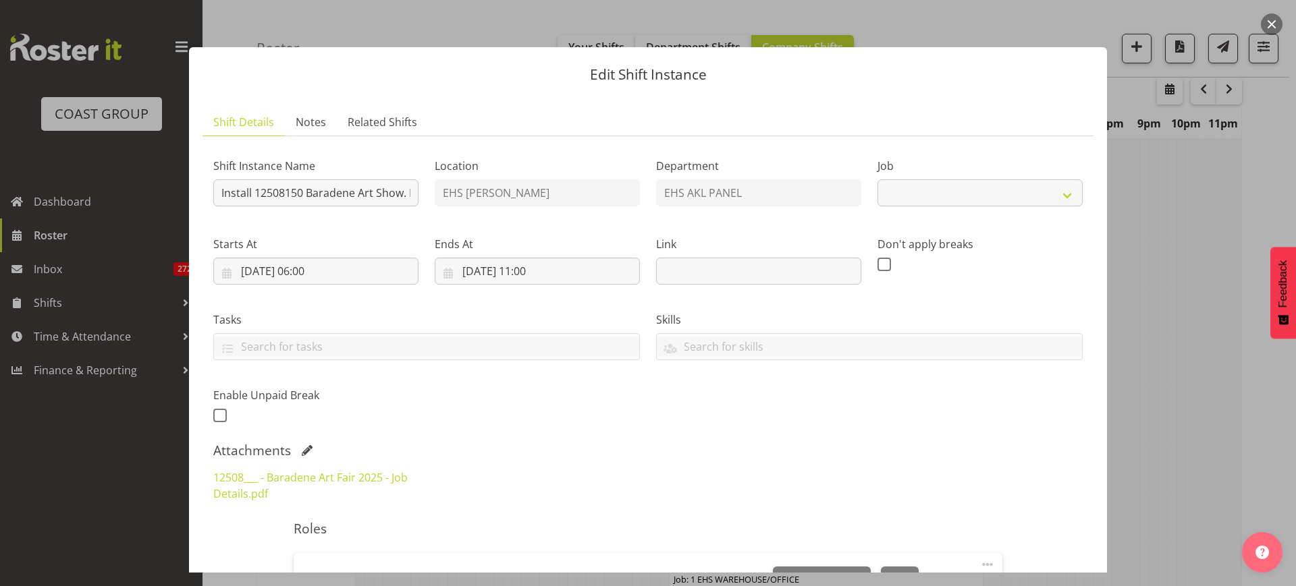
select select "8652"
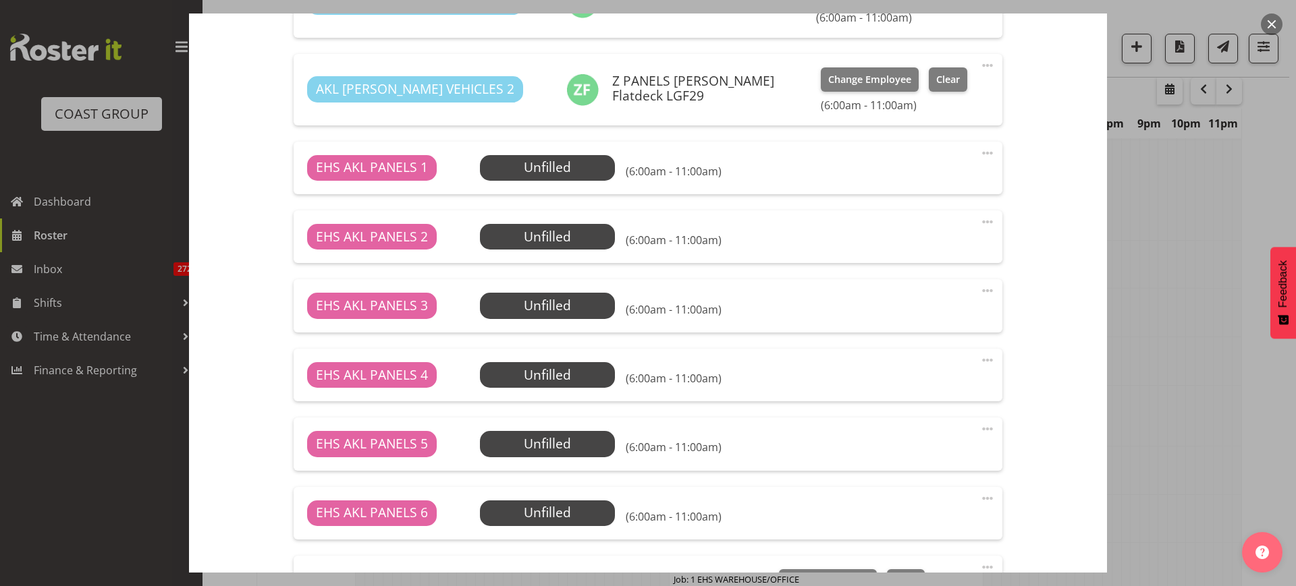
scroll to position [422, 0]
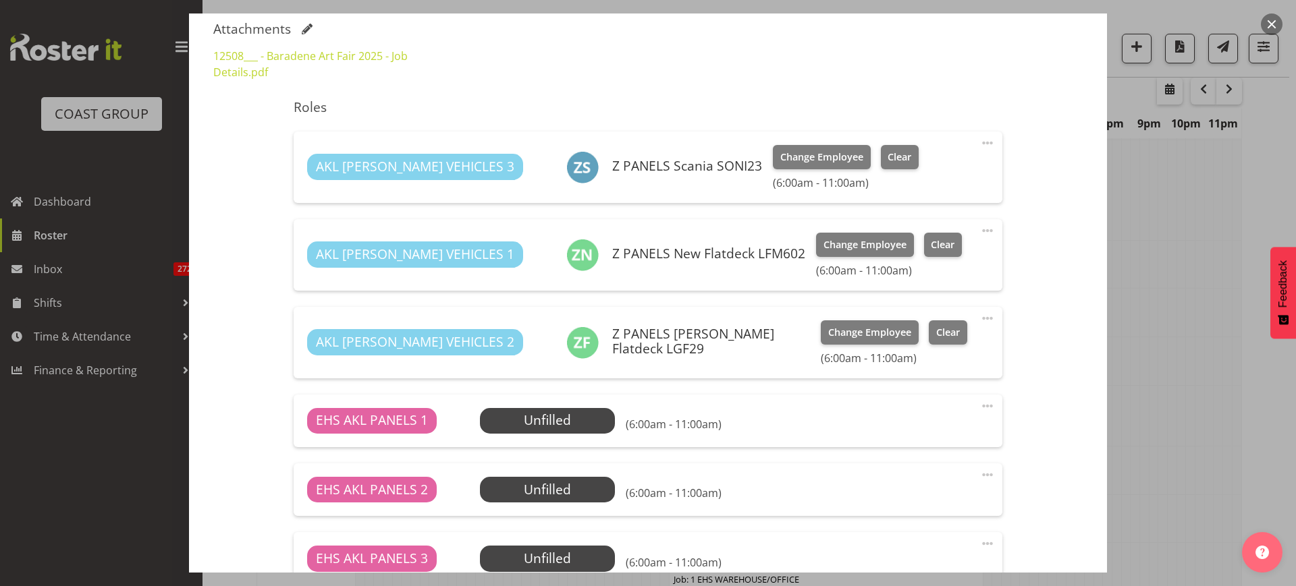
click at [1271, 27] on button "button" at bounding box center [1272, 24] width 22 height 22
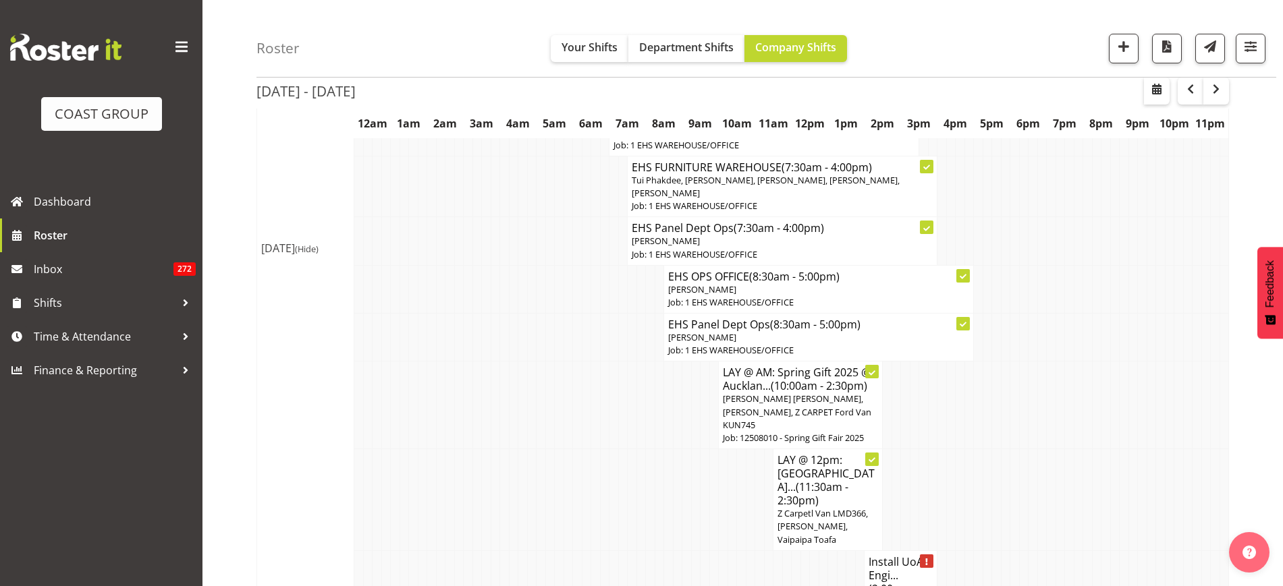
scroll to position [2693, 0]
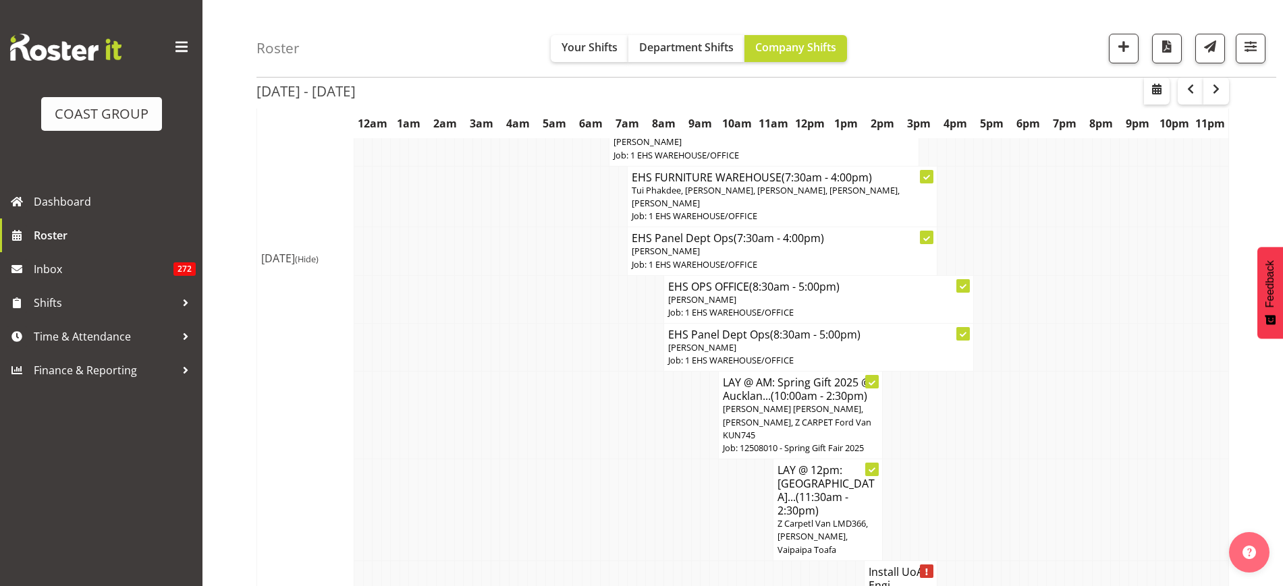
click at [837, 341] on p "[PERSON_NAME]" at bounding box center [818, 347] width 301 height 13
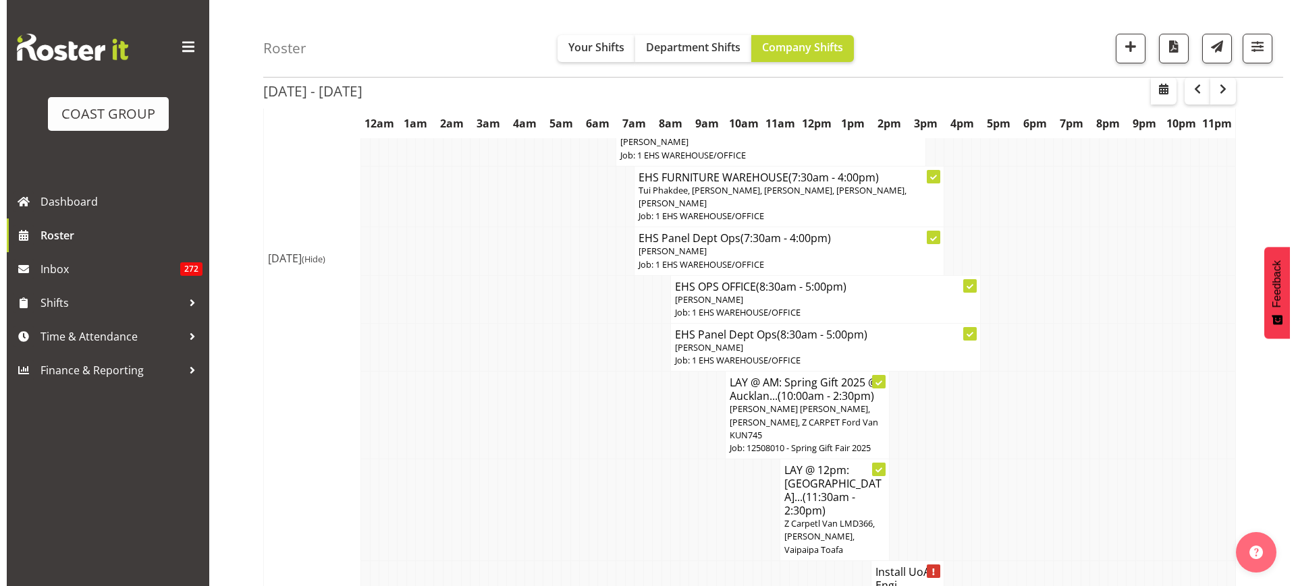
scroll to position [2686, 0]
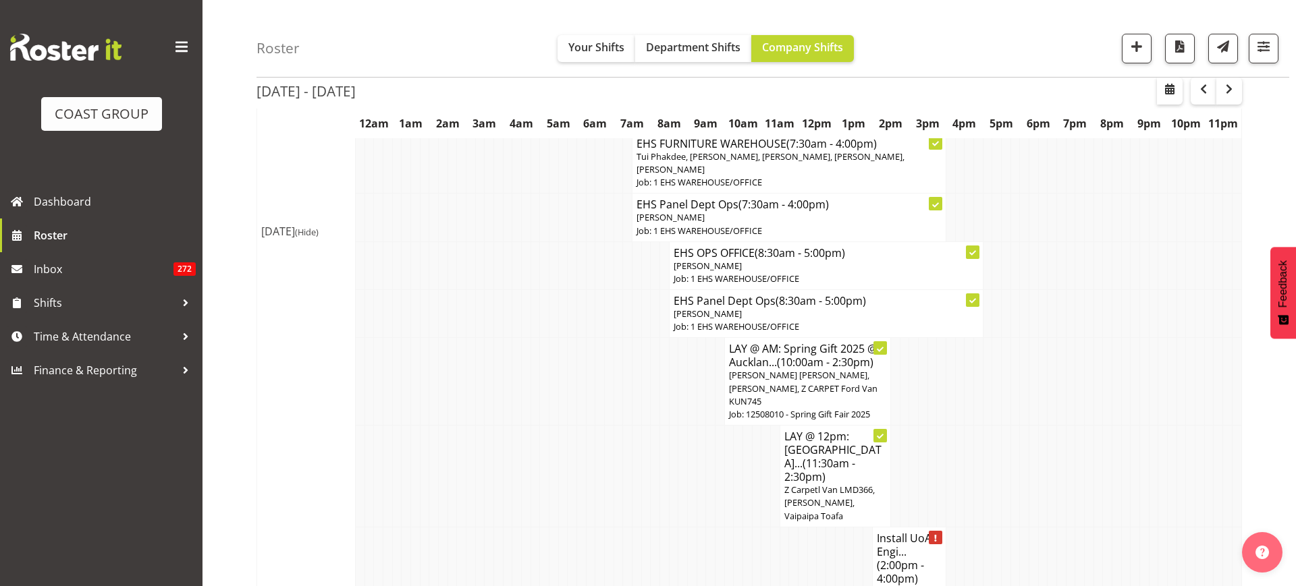
select select
select select "7"
select select "2025"
select select "8"
select select "30"
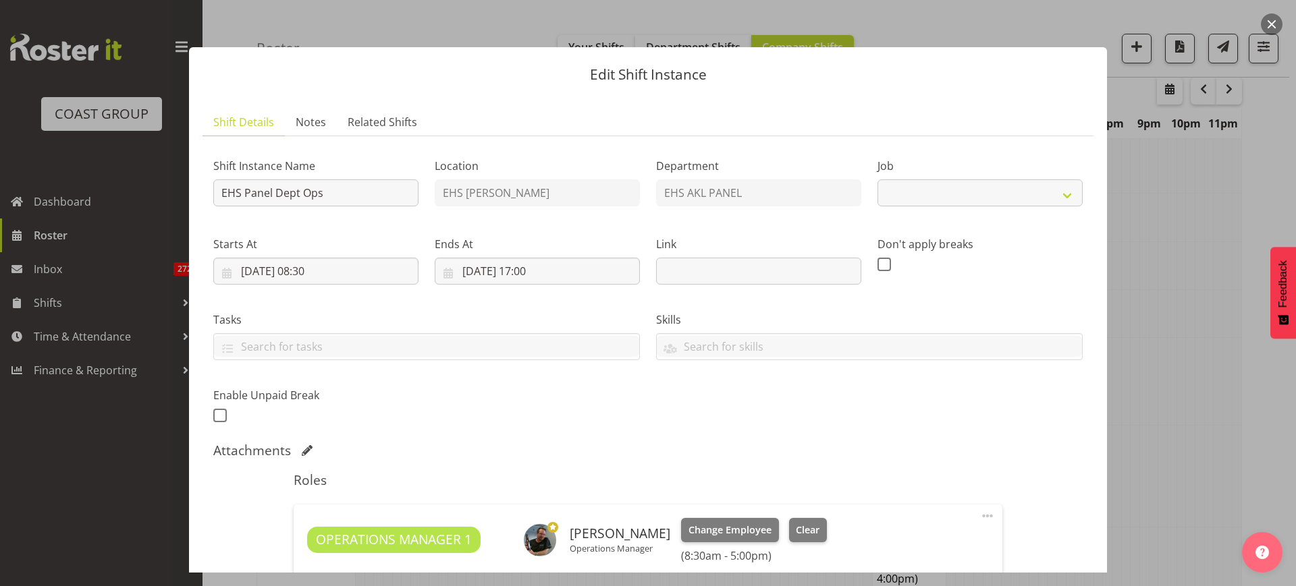
select select "69"
click at [358, 274] on input "20/08/2025, 08:30" at bounding box center [315, 271] width 205 height 27
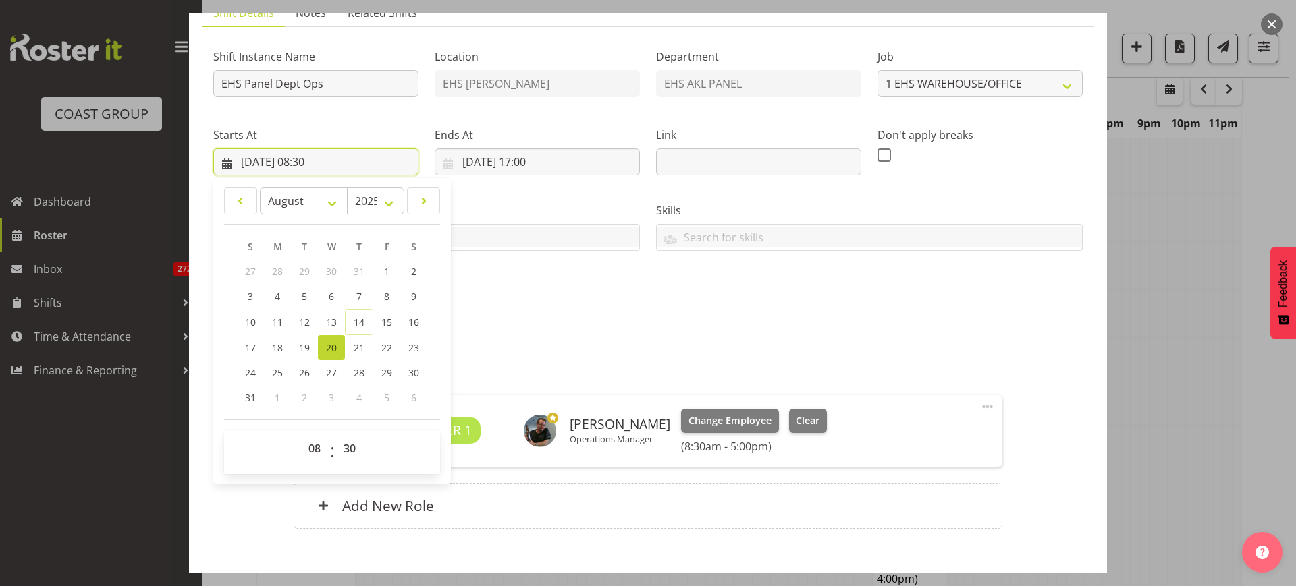
scroll to position [186, 0]
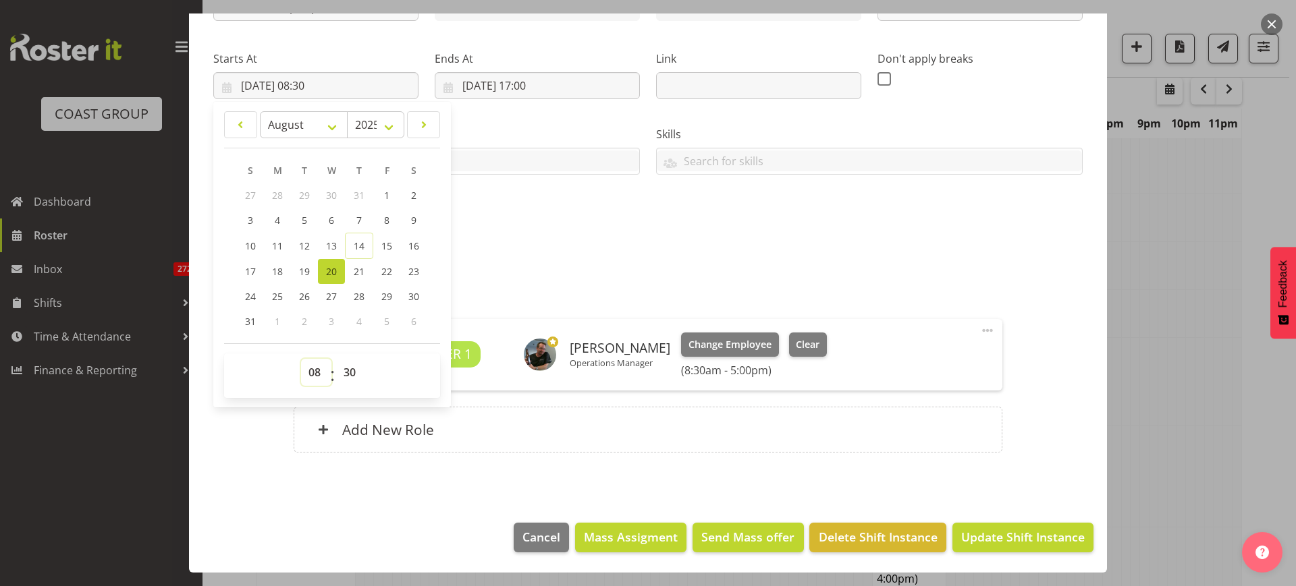
click at [314, 375] on select "00 01 02 03 04 05 06 07 08 09 10 11 12 13 14 15 16 17 18 19 20 21 22 23" at bounding box center [316, 372] width 30 height 27
select select "11"
click at [301, 359] on select "00 01 02 03 04 05 06 07 08 09 10 11 12 13 14 15 16 17 18 19 20 21 22 23" at bounding box center [316, 372] width 30 height 27
type input "20/08/2025, 11:30"
click at [353, 373] on select "00 01 02 03 04 05 06 07 08 09 10 11 12 13 14 15 16 17 18 19 20 21 22 23 24 25 2…" at bounding box center [351, 372] width 30 height 27
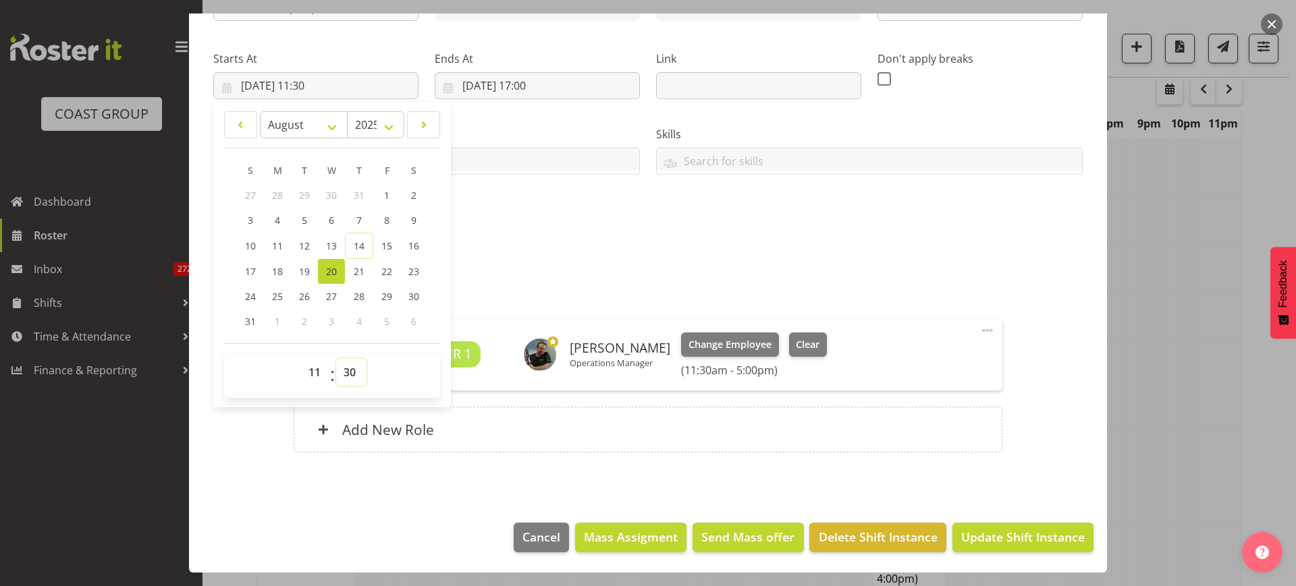
select select "0"
click at [336, 359] on select "00 01 02 03 04 05 06 07 08 09 10 11 12 13 14 15 16 17 18 19 20 21 22 23 24 25 2…" at bounding box center [351, 372] width 30 height 27
type input "[DATE] 11:00"
click at [962, 534] on span "Update Shift Instance" at bounding box center [1022, 537] width 123 height 18
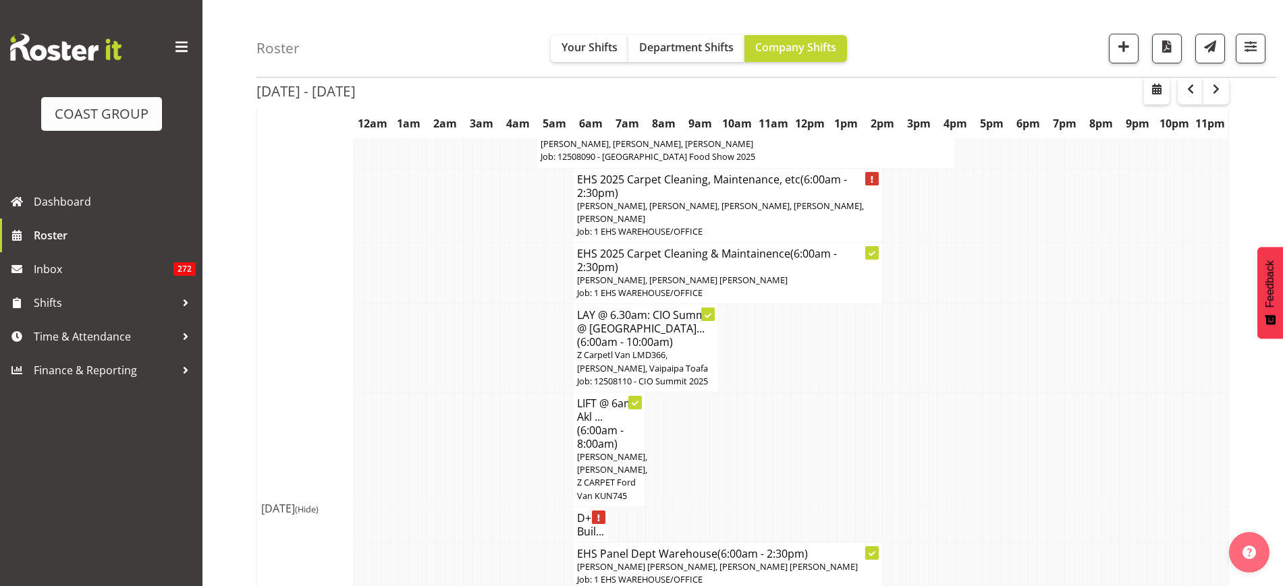
scroll to position [584, 0]
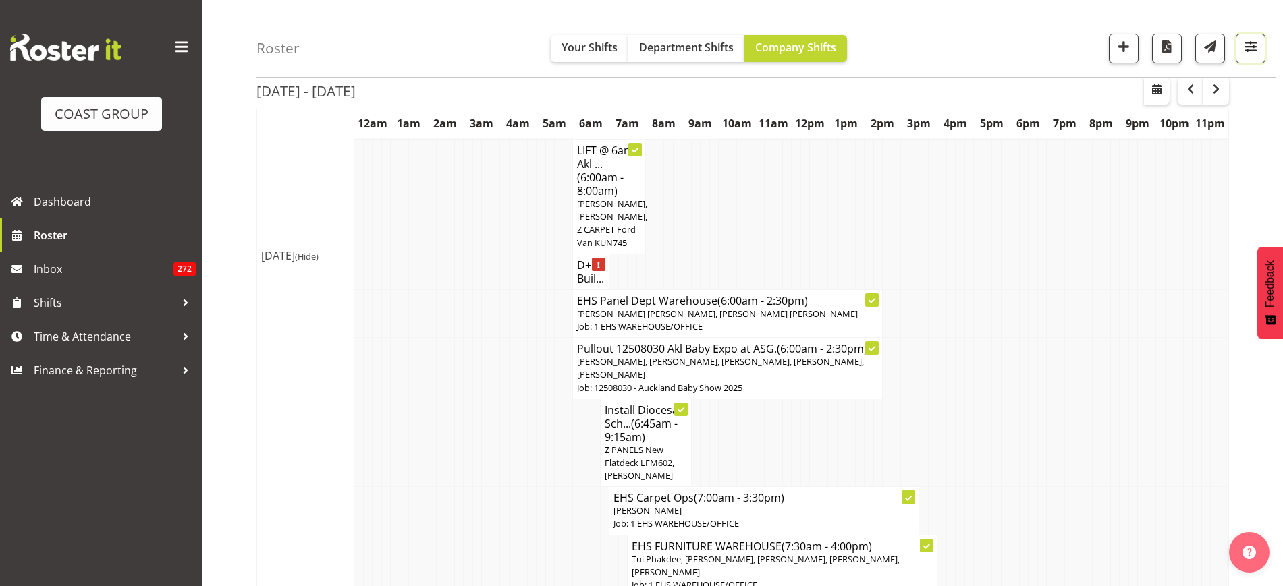
click at [1252, 48] on span "button" at bounding box center [1251, 47] width 18 height 18
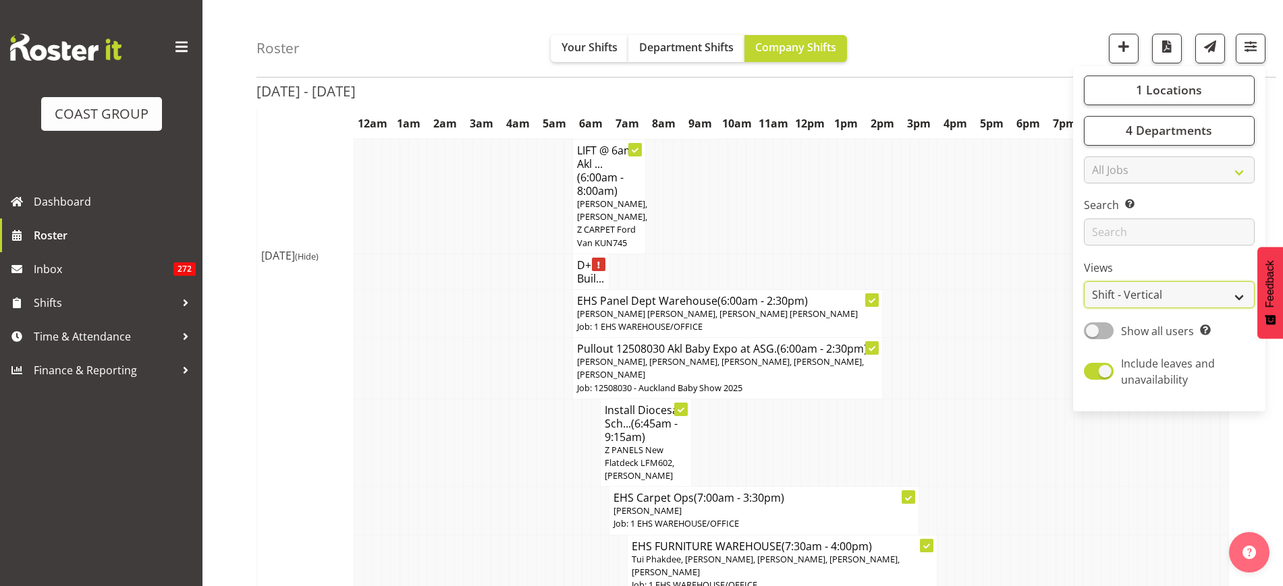
click at [1234, 290] on select "Staff Role Shift - Horizontal Shift - Vertical Staff - Location" at bounding box center [1169, 295] width 171 height 27
click at [1084, 282] on select "Staff Role Shift - Horizontal Shift - Vertical Staff - Location" at bounding box center [1169, 295] width 171 height 27
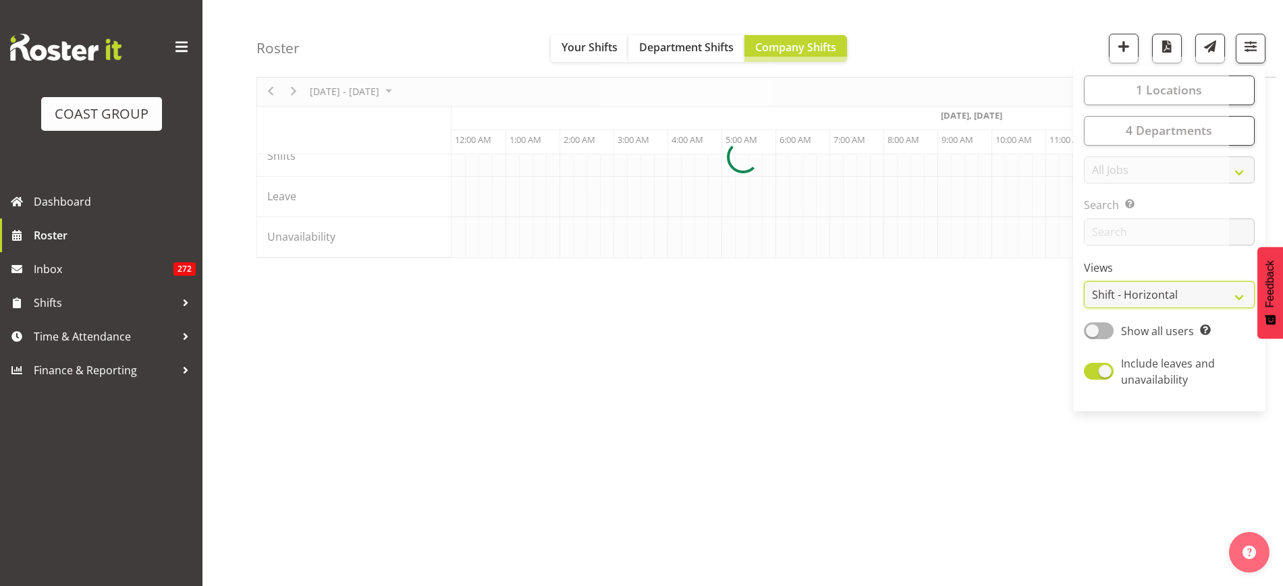
scroll to position [0, 486]
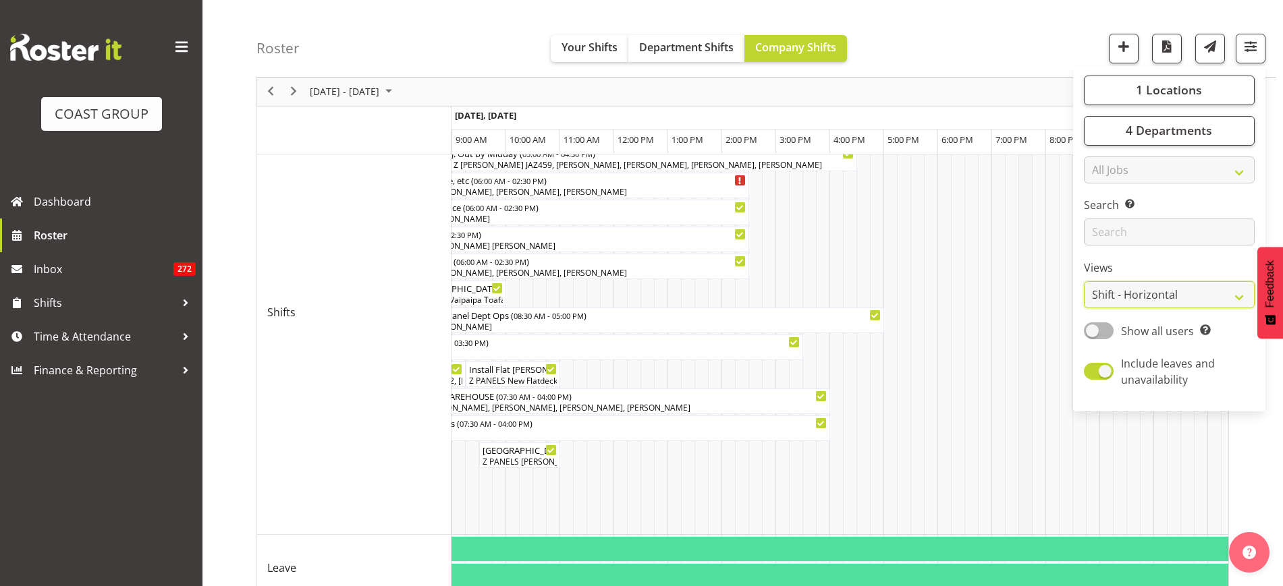
scroll to position [203, 0]
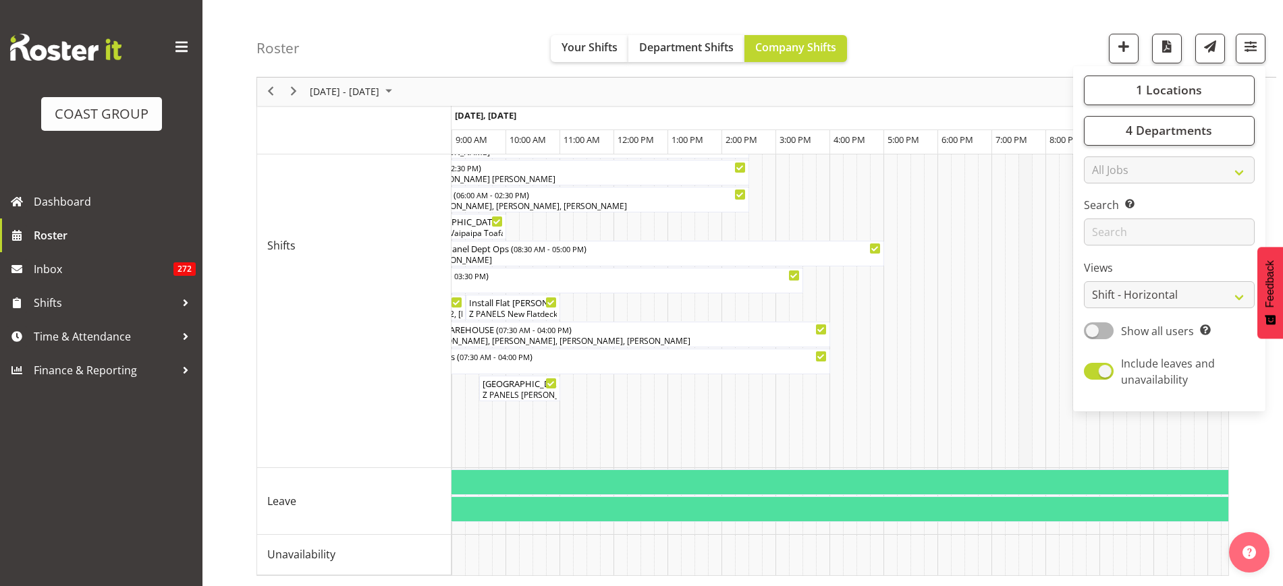
click at [1018, 327] on td "Timeline Week of August 18, 2025" at bounding box center [1024, 246] width 13 height 445
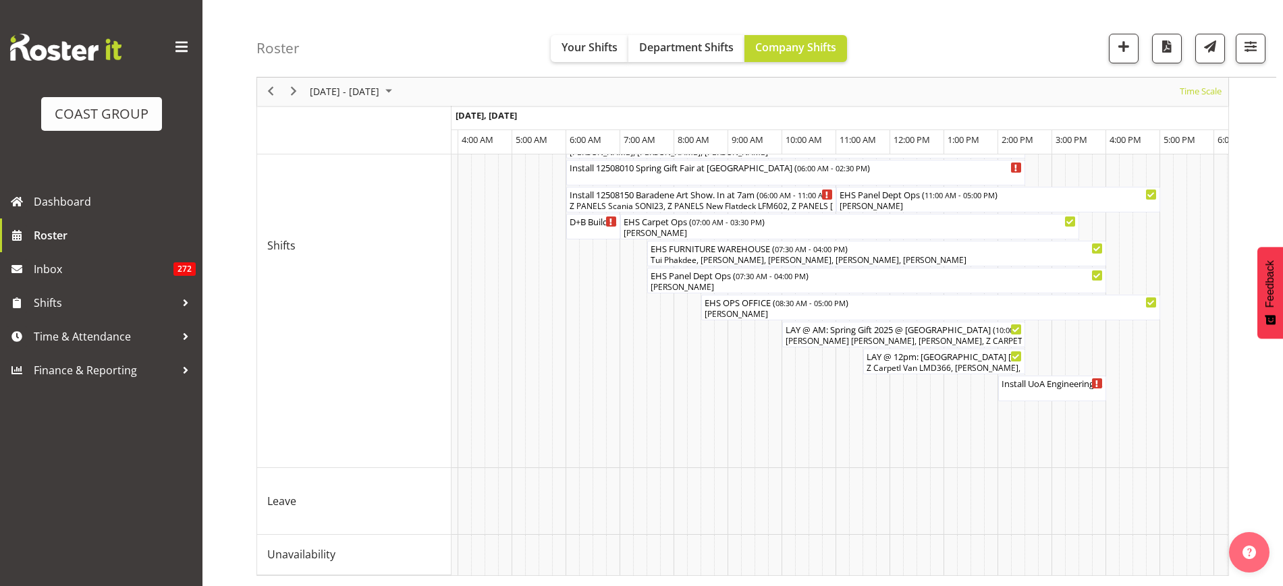
scroll to position [0, 0]
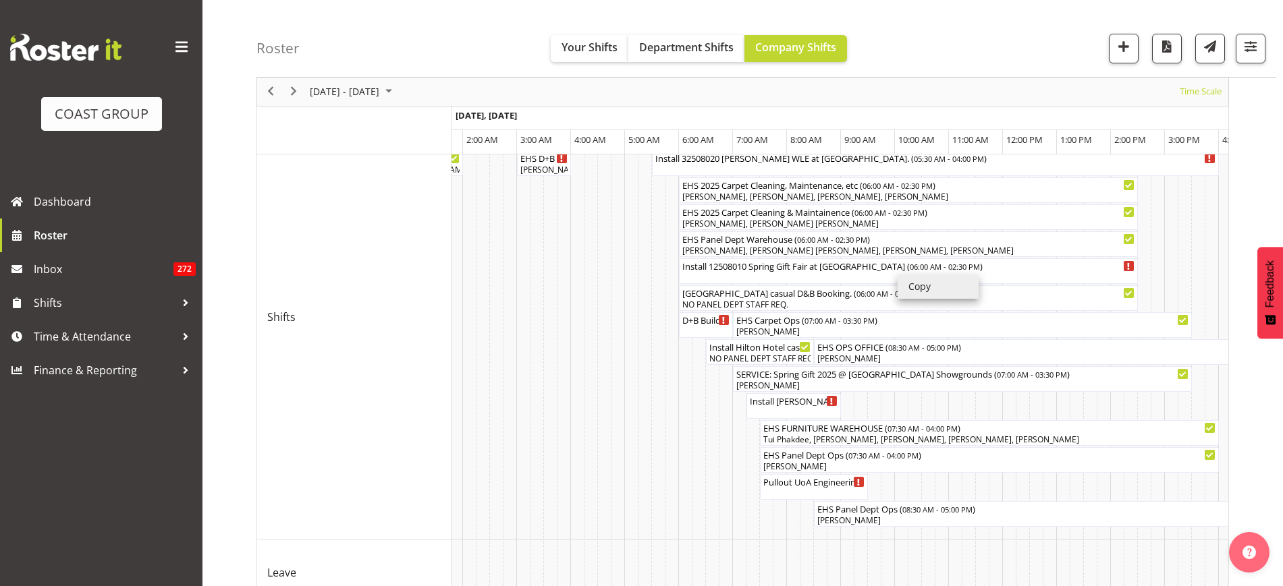
click at [921, 291] on li "Copy" at bounding box center [938, 287] width 81 height 24
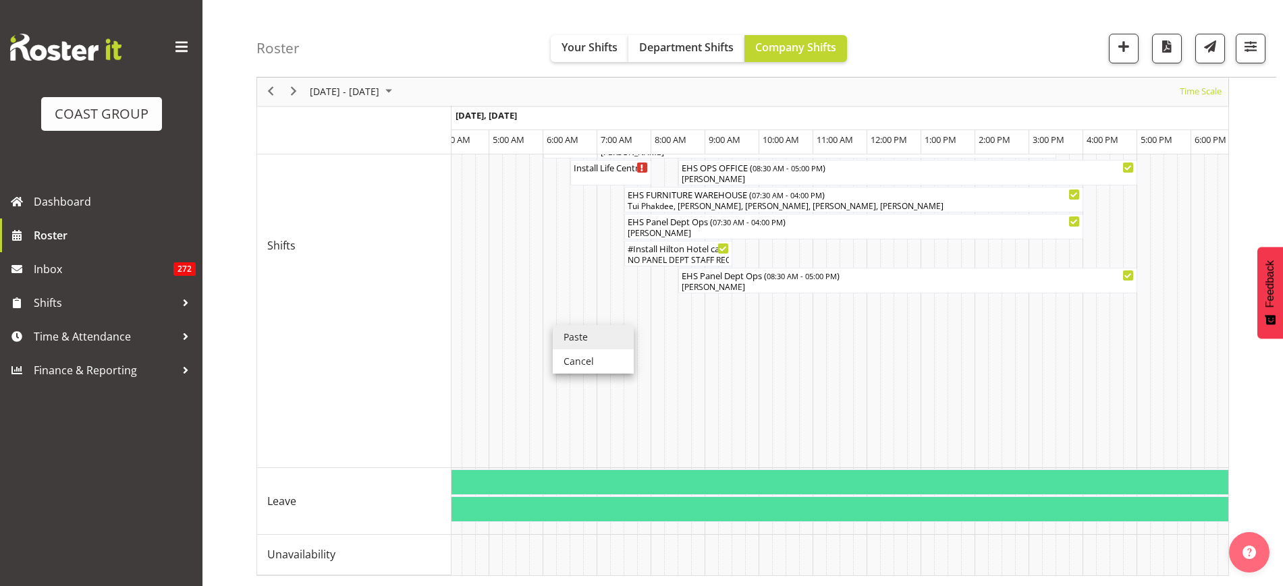
click at [569, 325] on li "Paste" at bounding box center [593, 337] width 81 height 24
click at [1250, 57] on button "button" at bounding box center [1251, 49] width 30 height 30
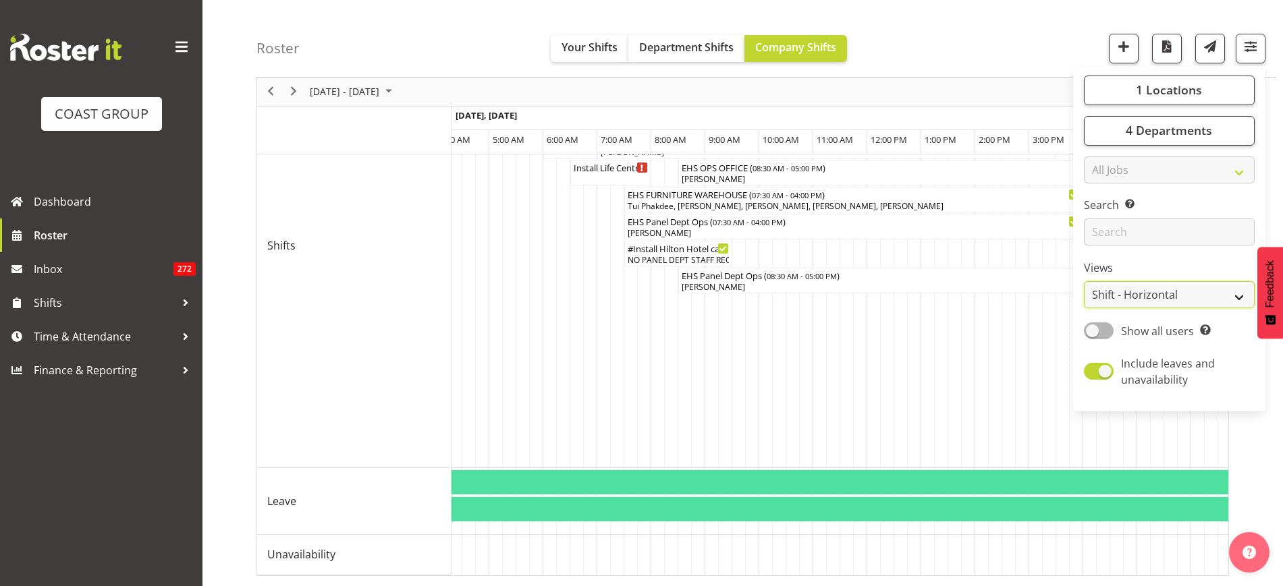
click at [1242, 295] on select "Staff Role Shift - Horizontal Shift - Vertical Staff - Location" at bounding box center [1169, 295] width 171 height 27
select select "shift"
click at [1084, 282] on select "Staff Role Shift - Horizontal Shift - Vertical Staff - Location" at bounding box center [1169, 295] width 171 height 27
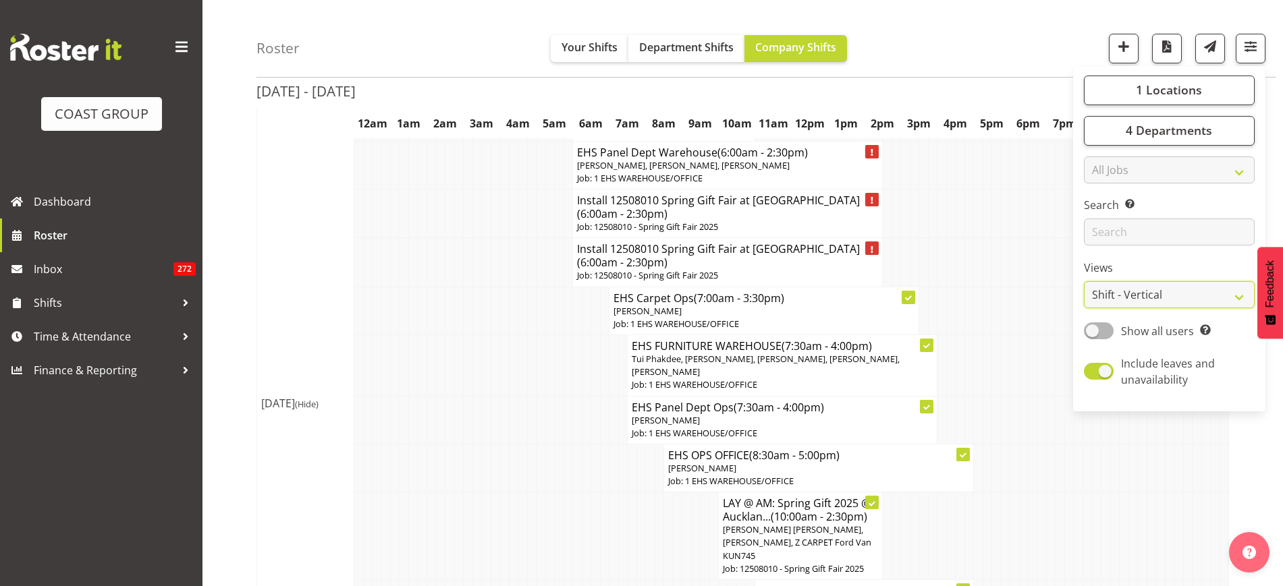
scroll to position [2488, 0]
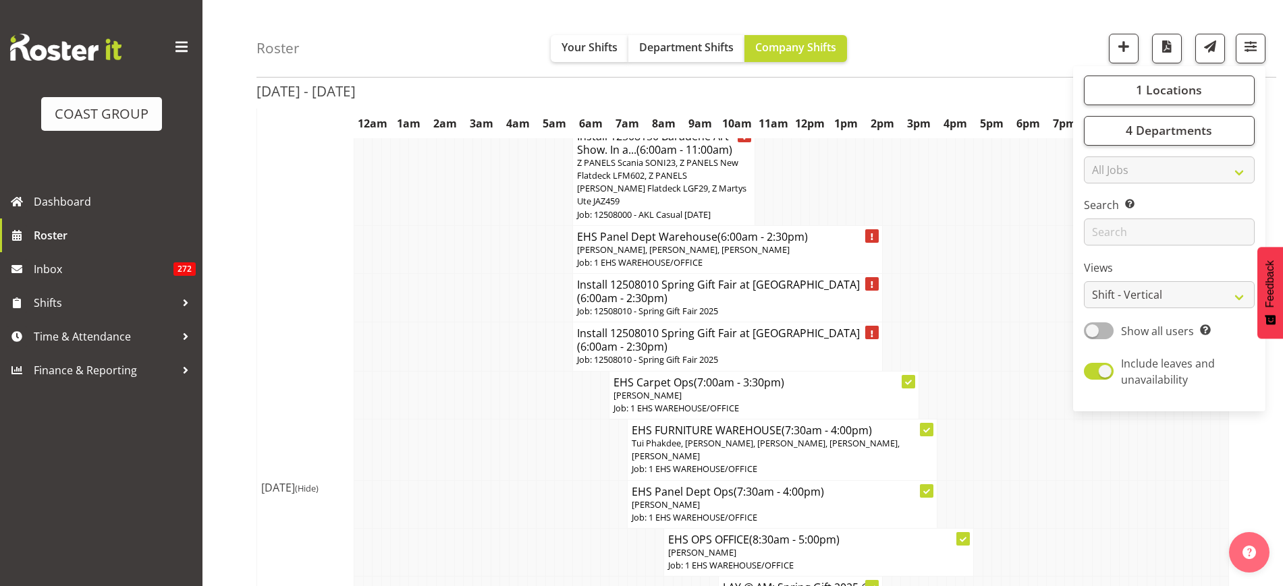
click at [601, 354] on p "Job: 12508010 - Spring Gift Fair 2025" at bounding box center [727, 360] width 301 height 13
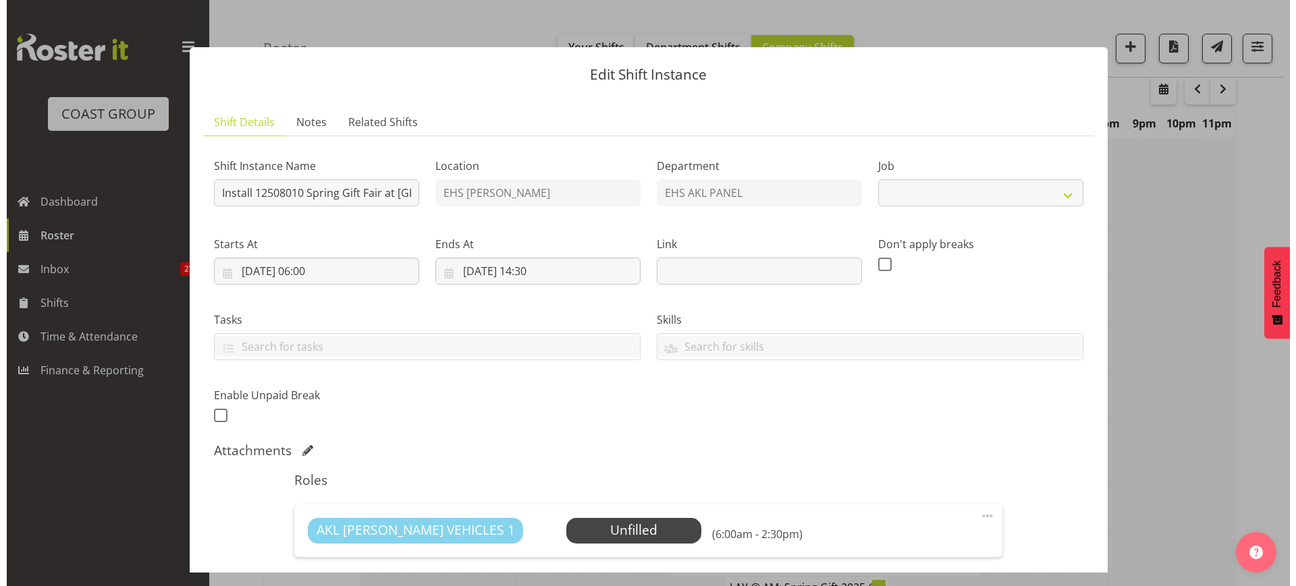
scroll to position [2481, 0]
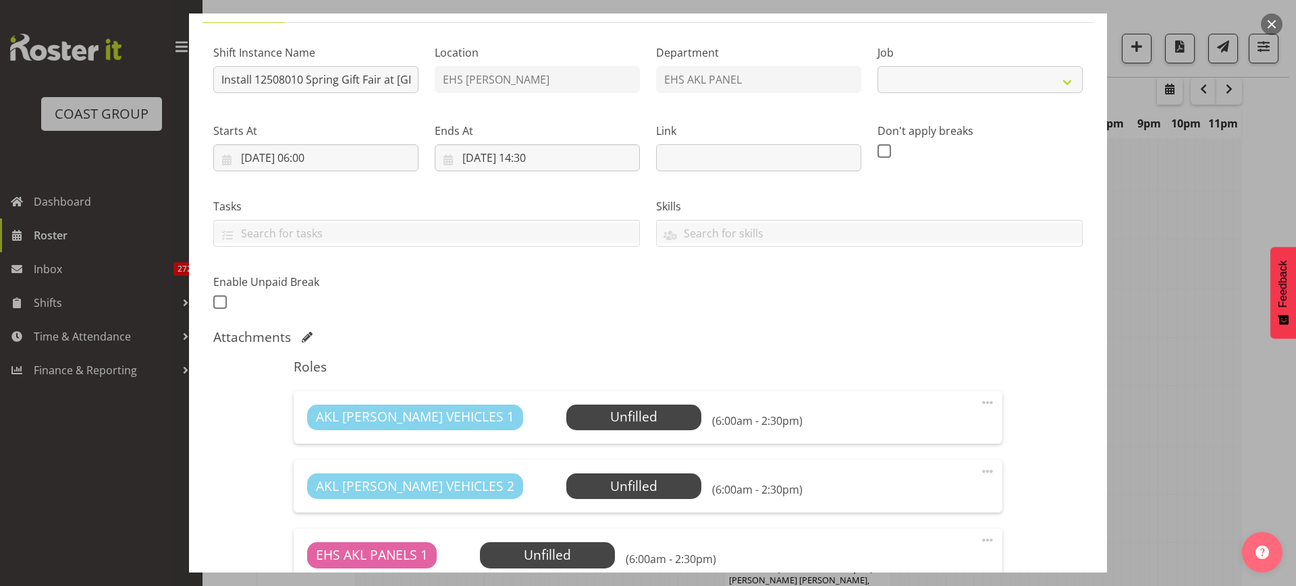
select select "8514"
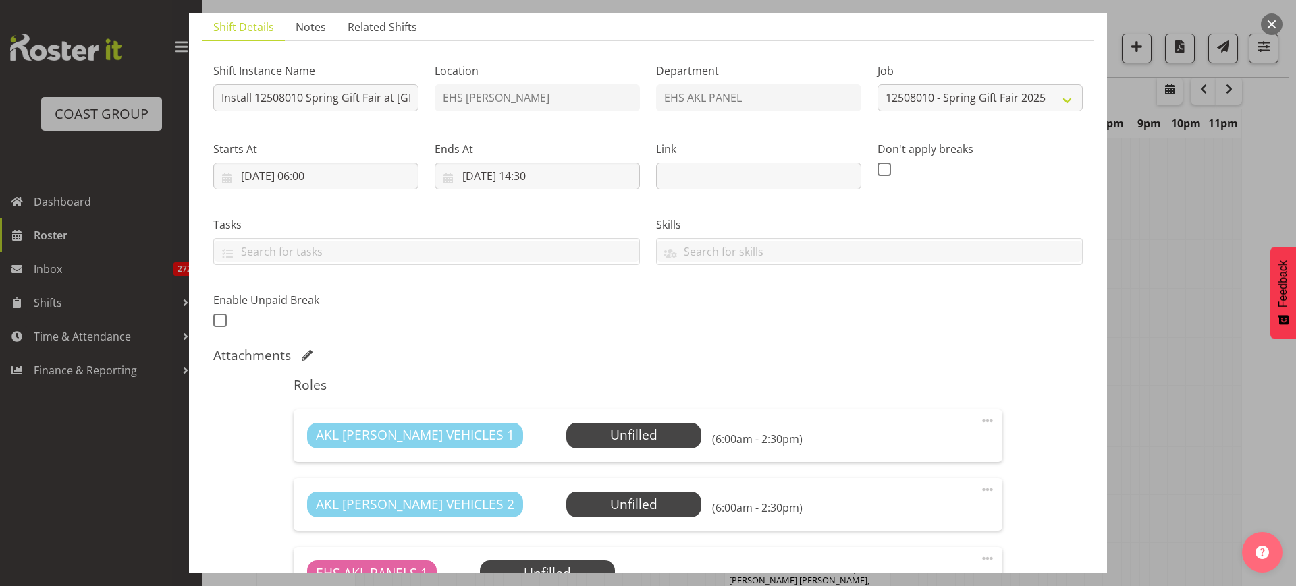
scroll to position [6, 0]
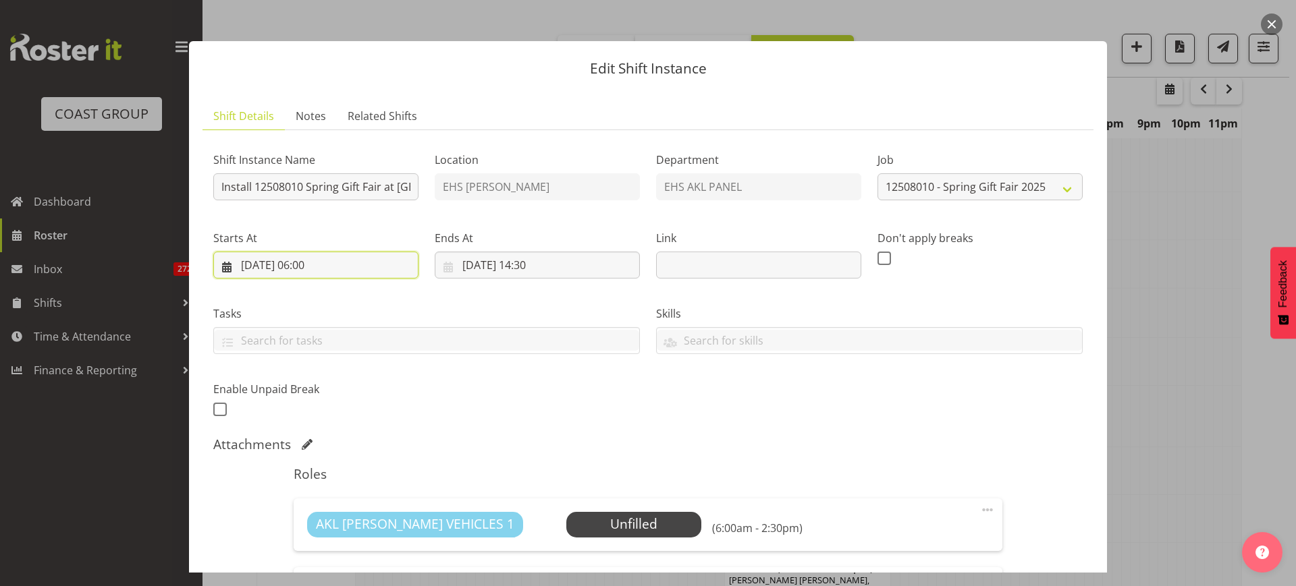
click at [368, 271] on input "[DATE] 06:00" at bounding box center [315, 265] width 205 height 27
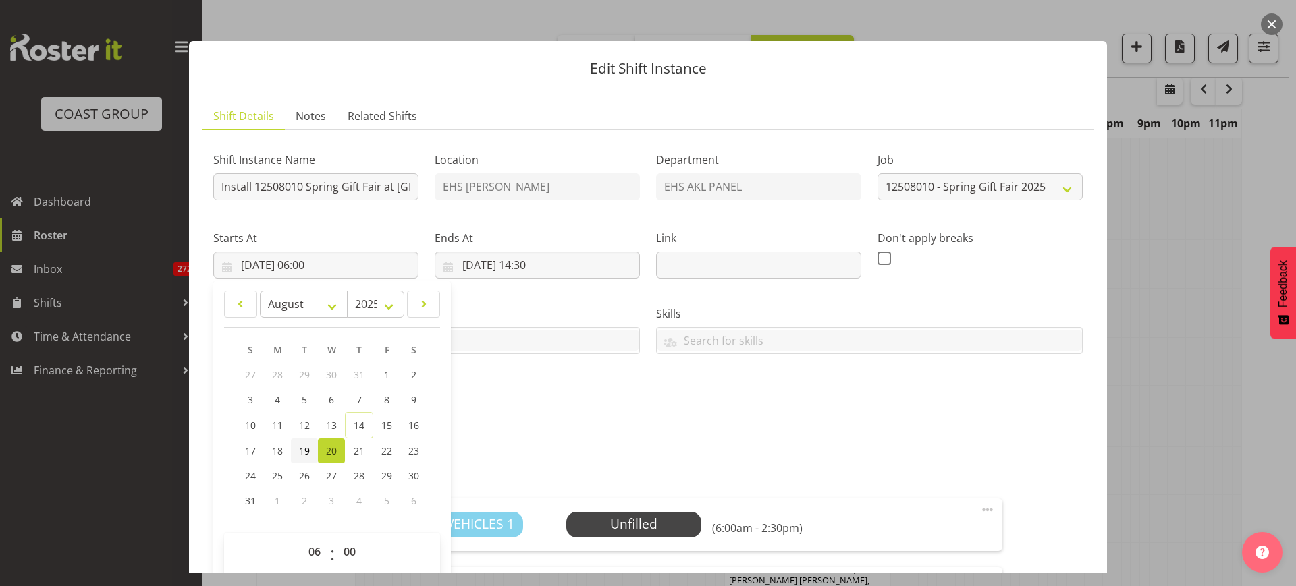
click at [308, 445] on span "19" at bounding box center [304, 451] width 11 height 13
type input "[DATE] 06:00"
click at [580, 263] on input "[DATE] 14:30" at bounding box center [537, 265] width 205 height 27
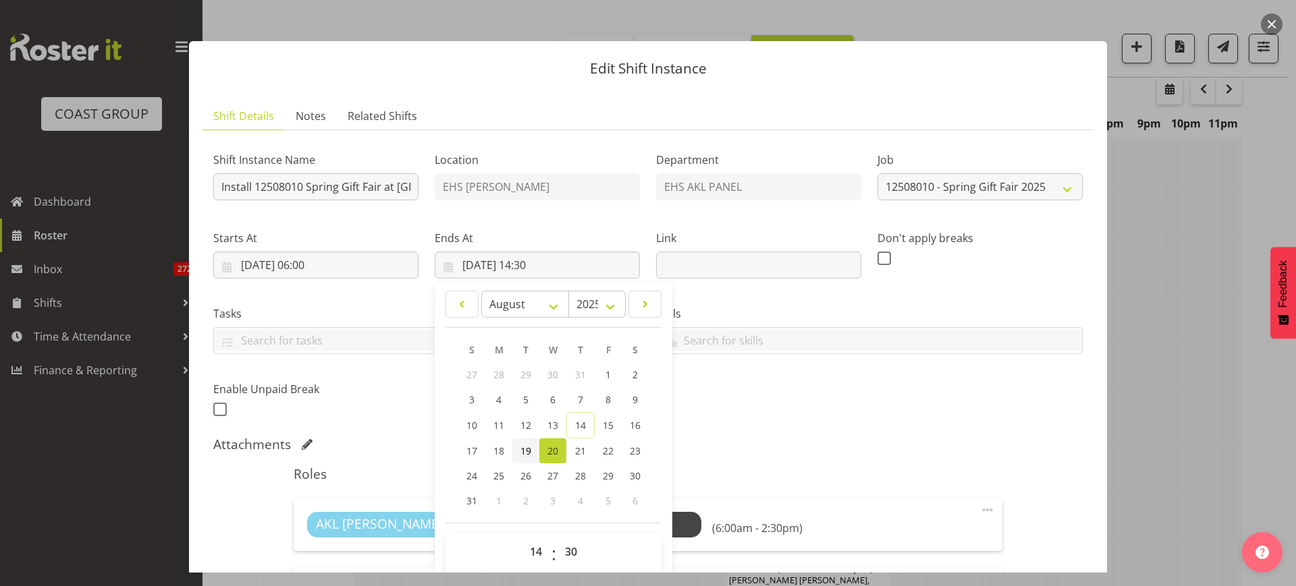
click at [524, 448] on span "19" at bounding box center [525, 451] width 11 height 13
type input "[DATE] 14:30"
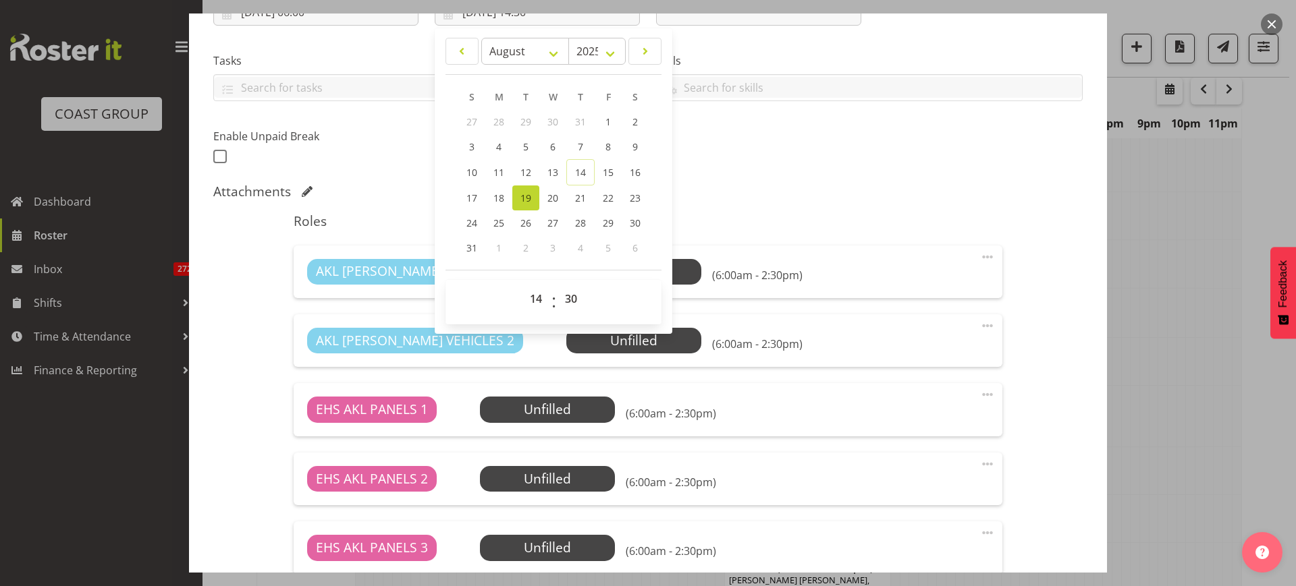
scroll to position [428, 0]
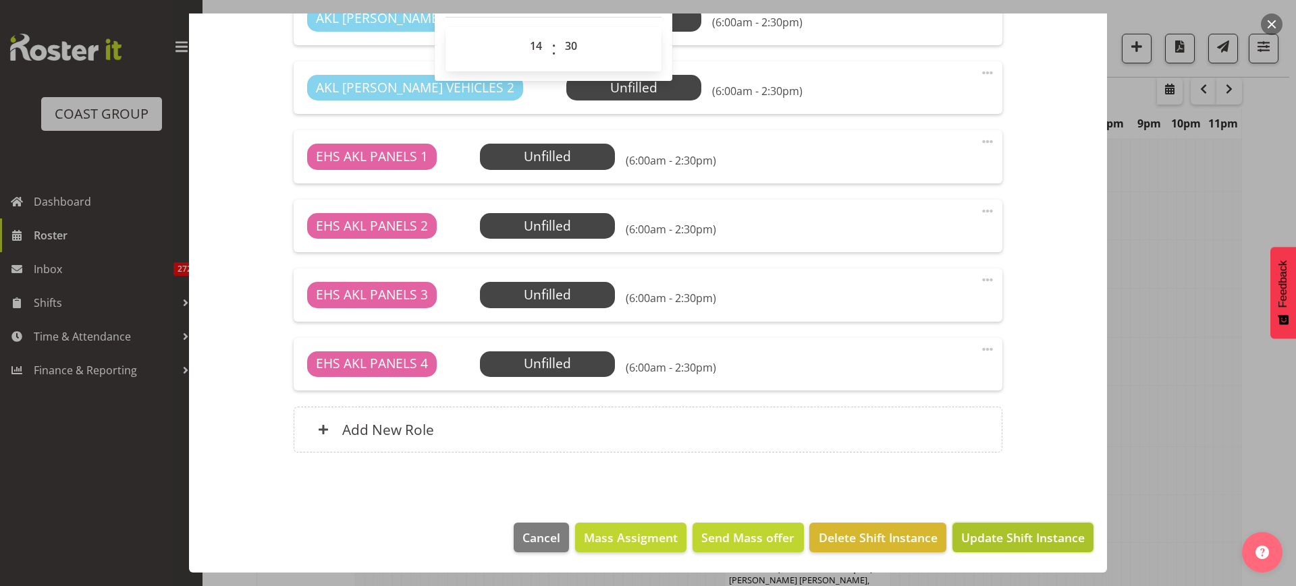
click at [993, 540] on span "Update Shift Instance" at bounding box center [1022, 538] width 123 height 18
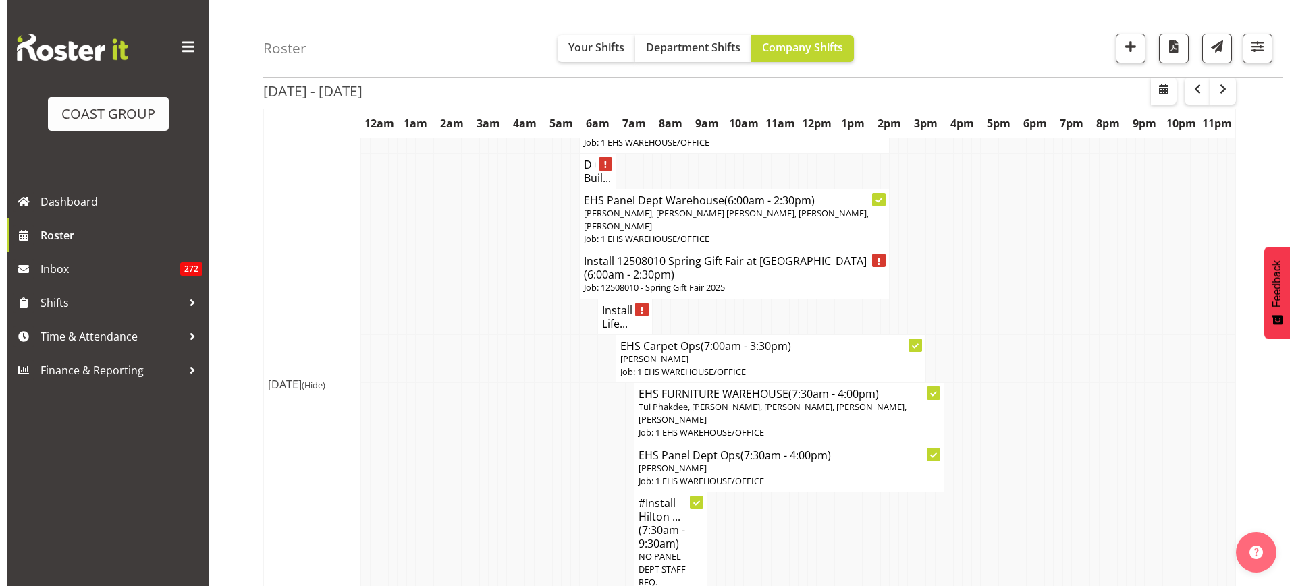
scroll to position [1512, 0]
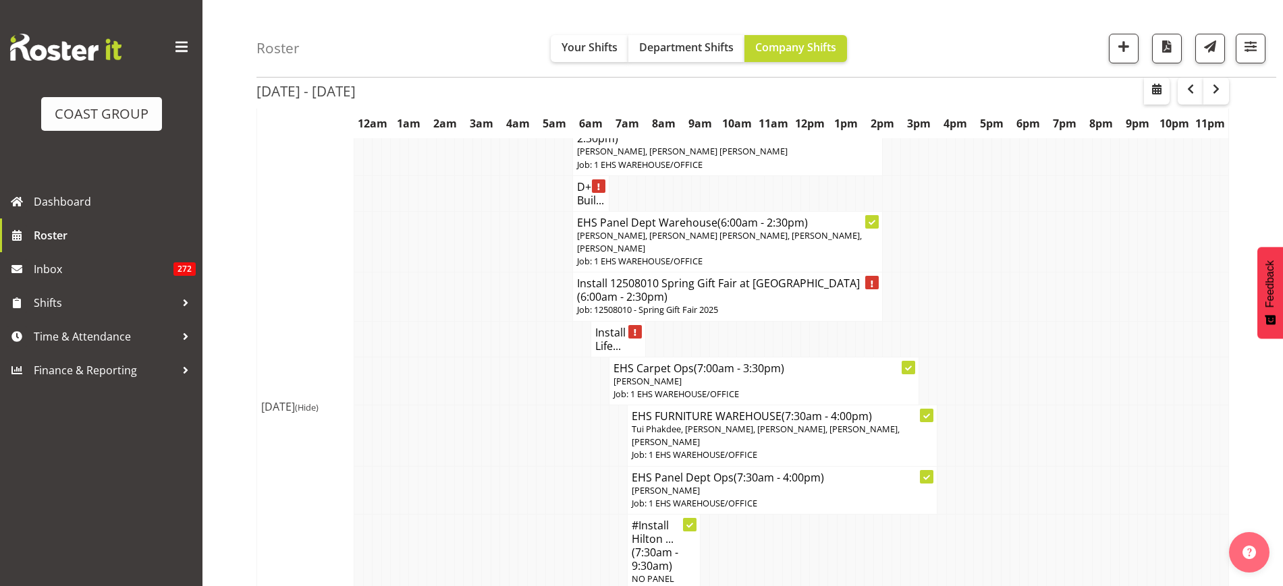
click at [617, 326] on h4 "Install Life..." at bounding box center [618, 339] width 46 height 27
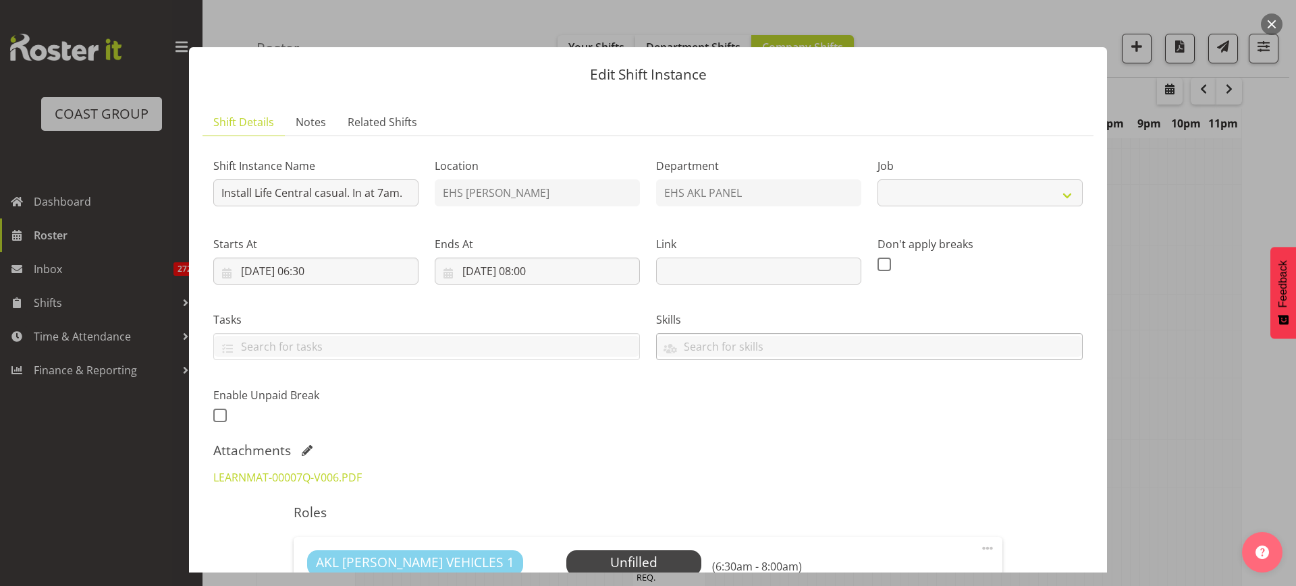
select select "8652"
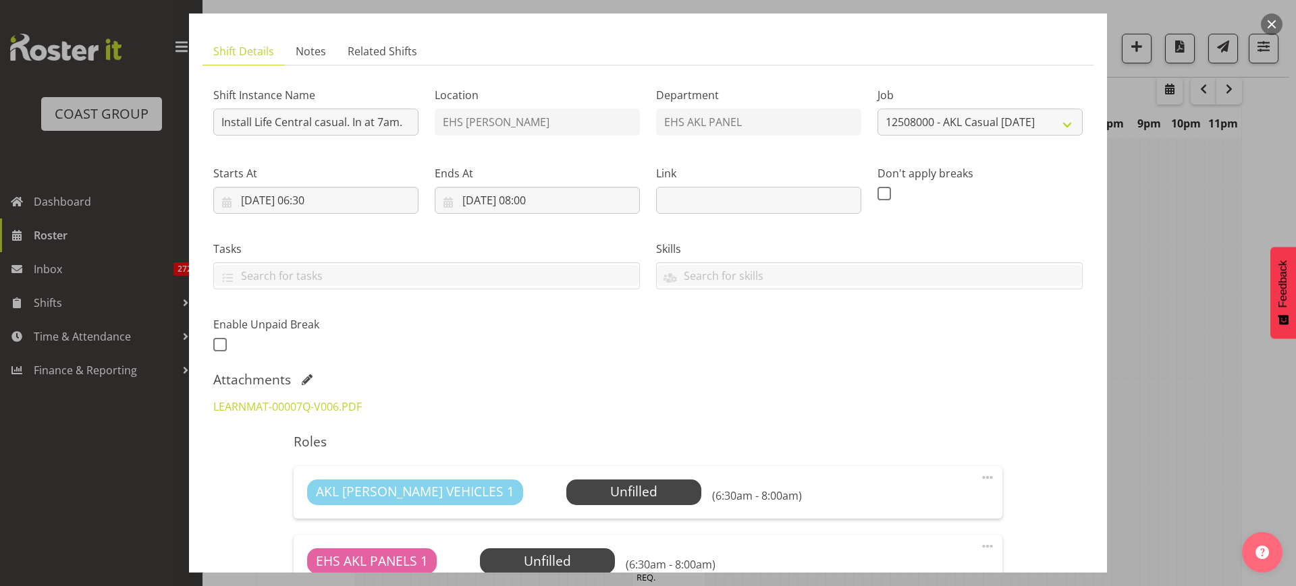
scroll to position [169, 0]
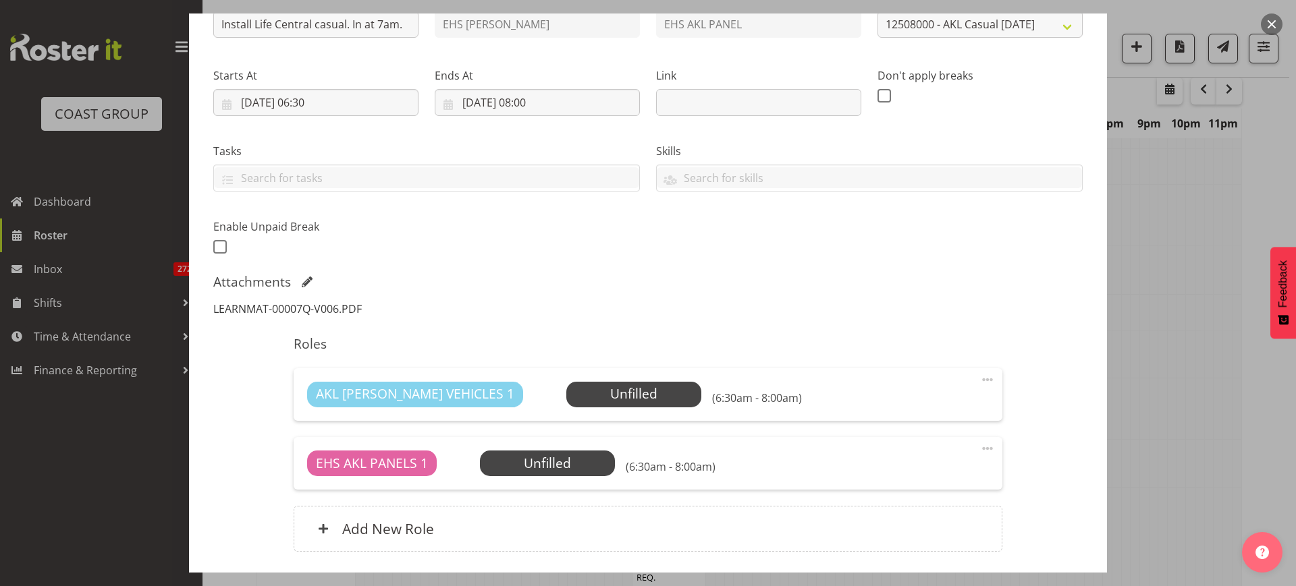
click at [325, 310] on link "LEARNMAT-00007Q-V006.PDF" at bounding box center [287, 309] width 148 height 15
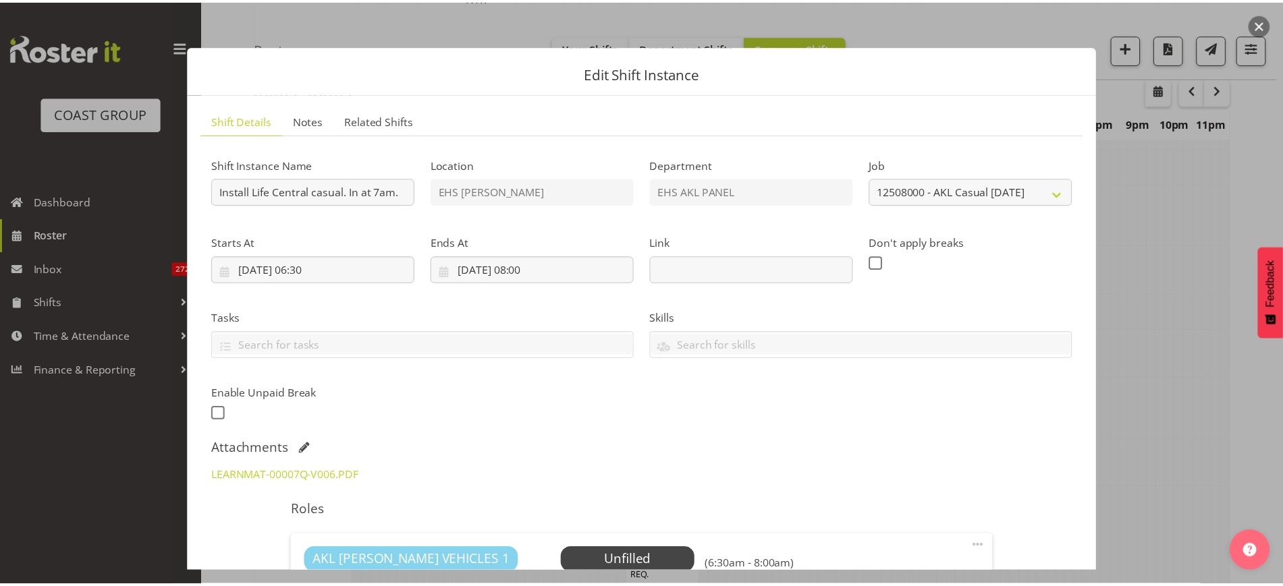
scroll to position [0, 0]
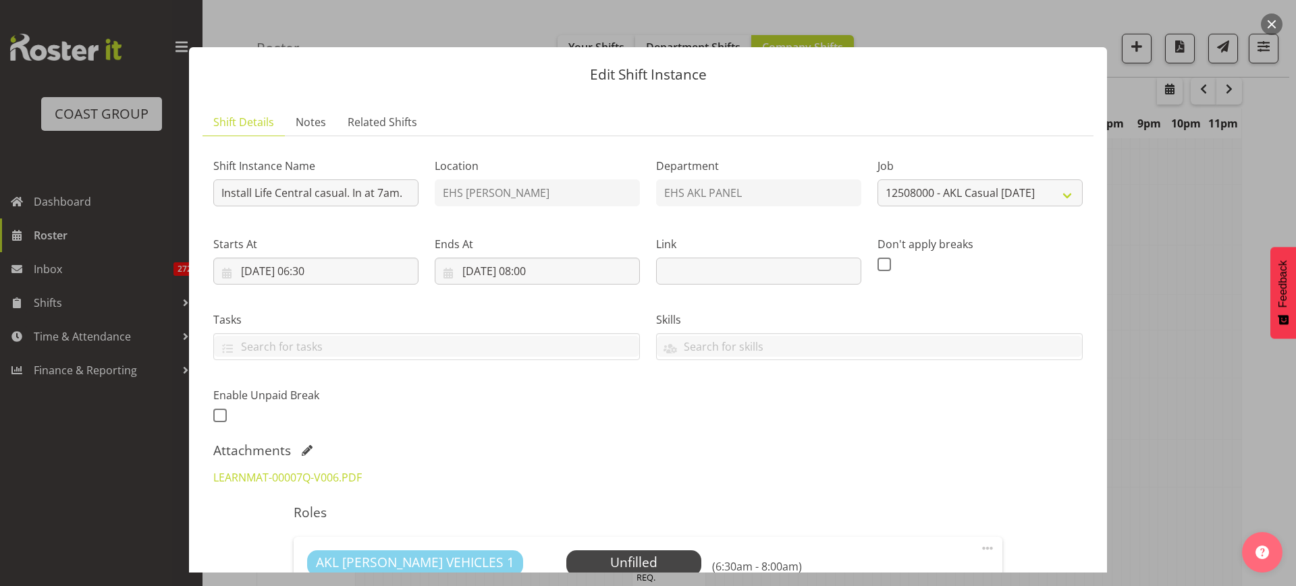
click at [1269, 21] on button "button" at bounding box center [1272, 24] width 22 height 22
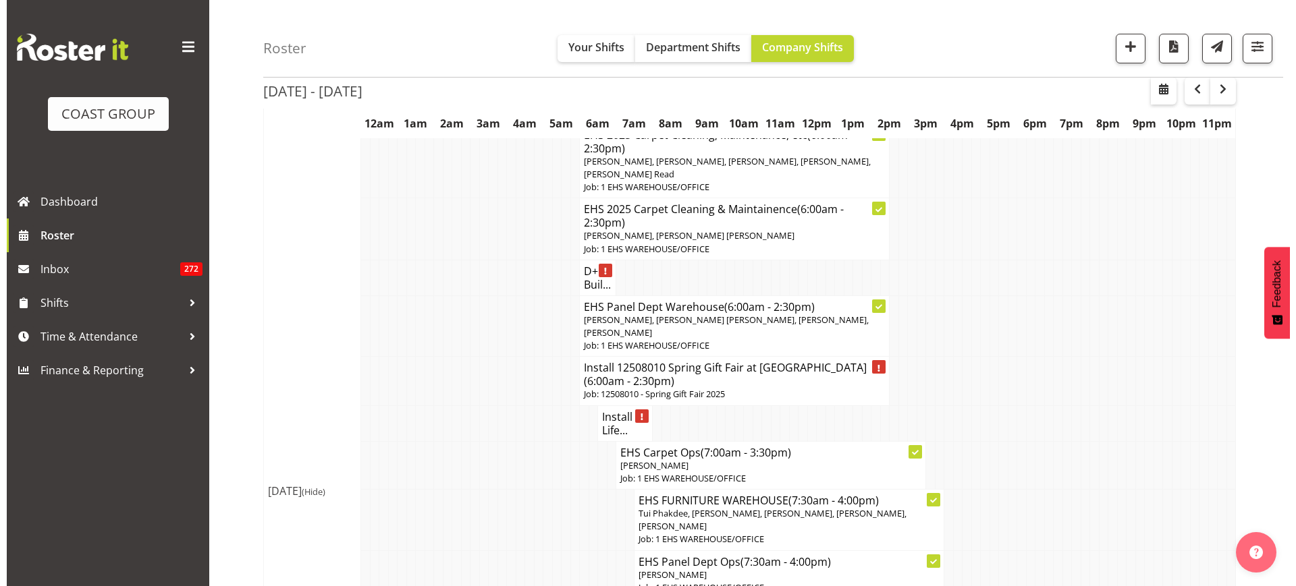
scroll to position [1512, 0]
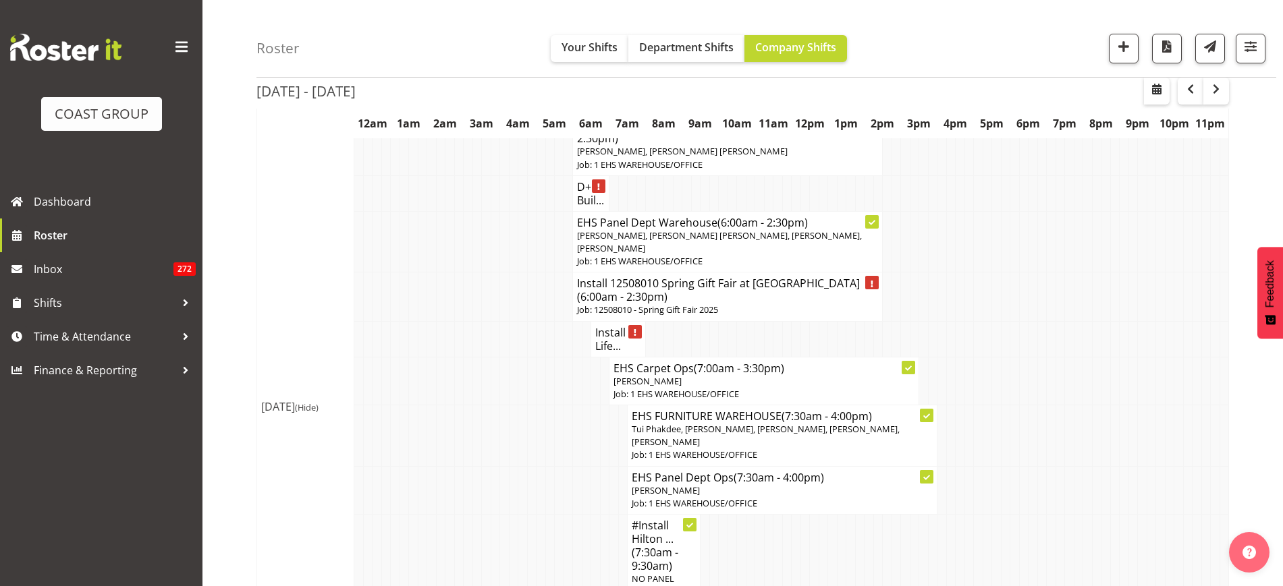
click at [708, 289] on h4 "Install 12508010 Spring Gift Fair at [GEOGRAPHIC_DATA] (6:00am - 2:30pm)" at bounding box center [727, 290] width 301 height 27
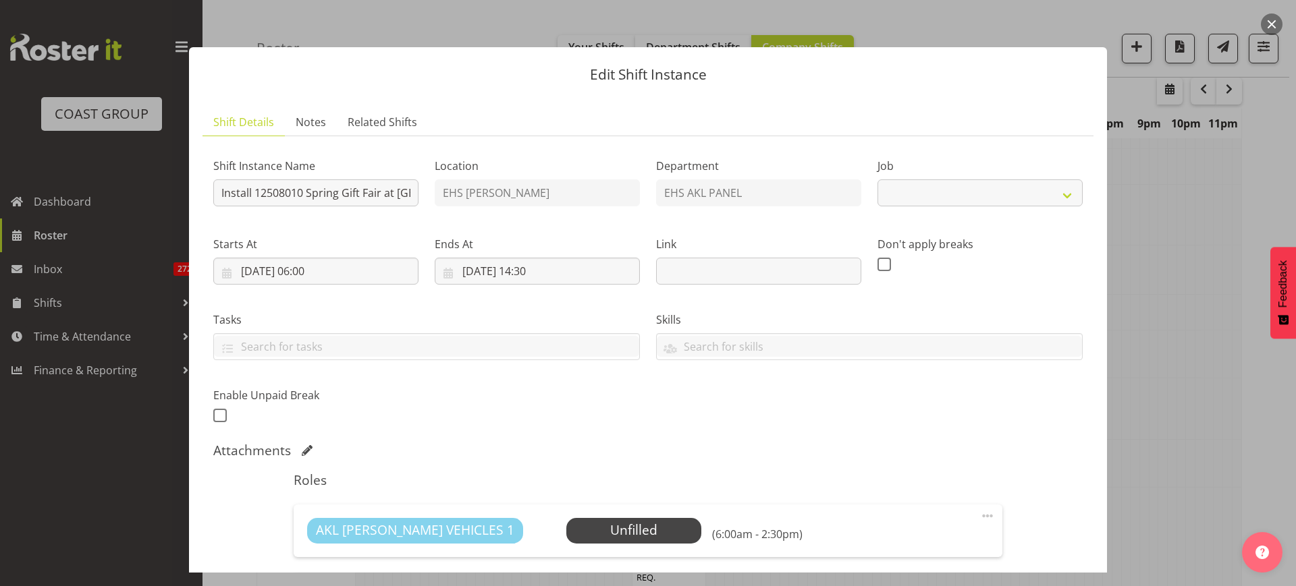
select select "8514"
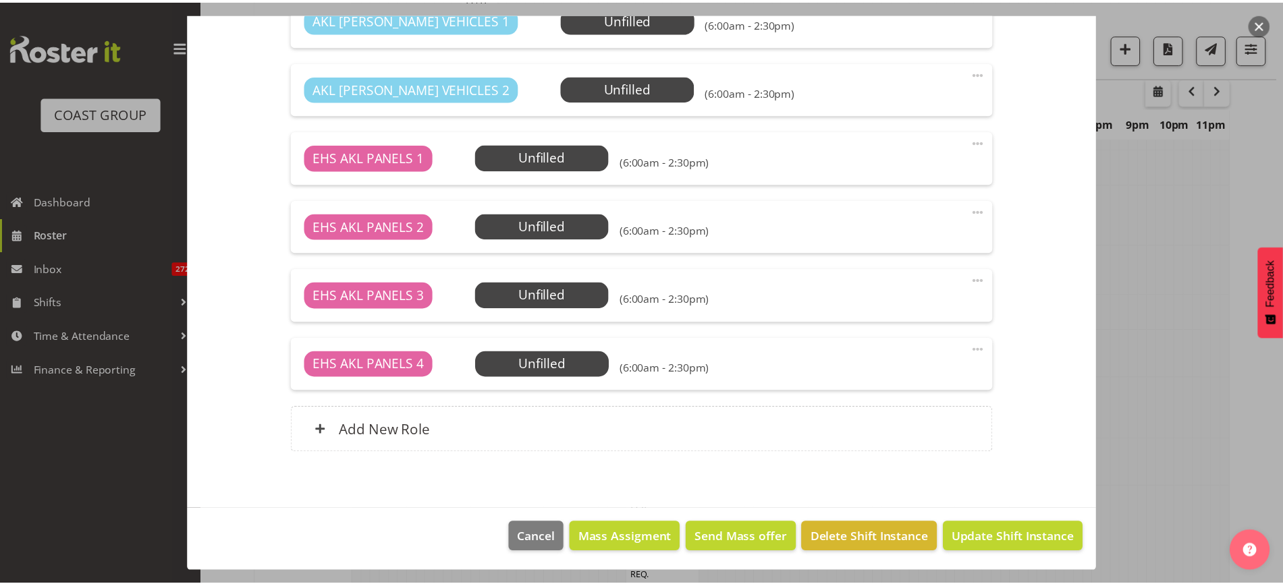
scroll to position [512, 0]
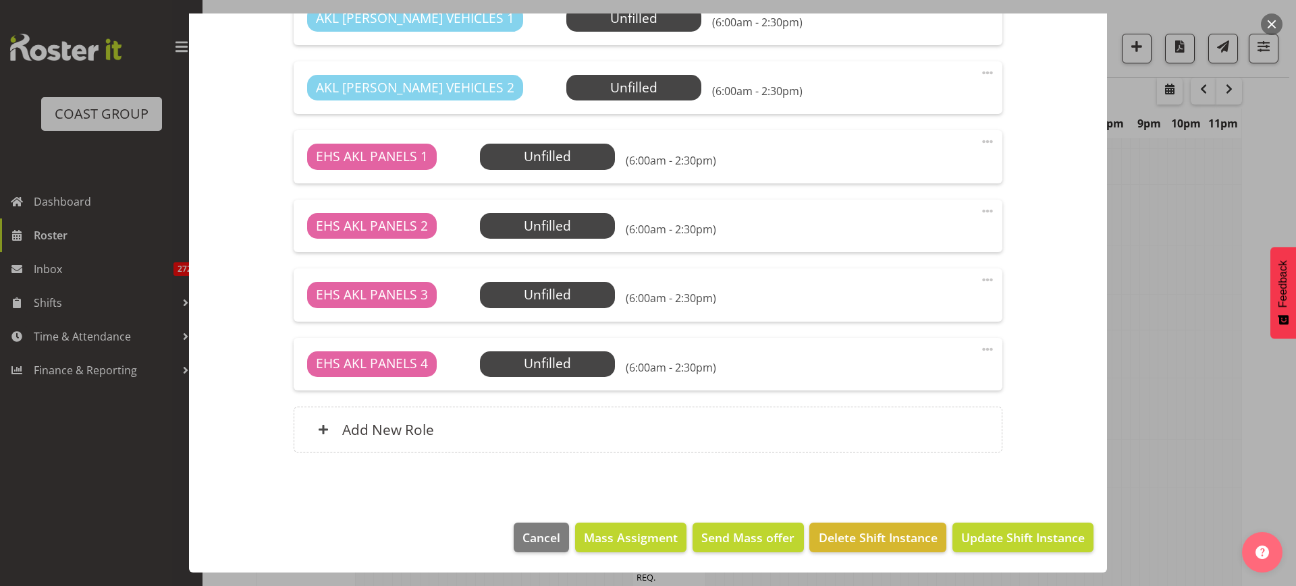
click at [1275, 28] on button "button" at bounding box center [1272, 24] width 22 height 22
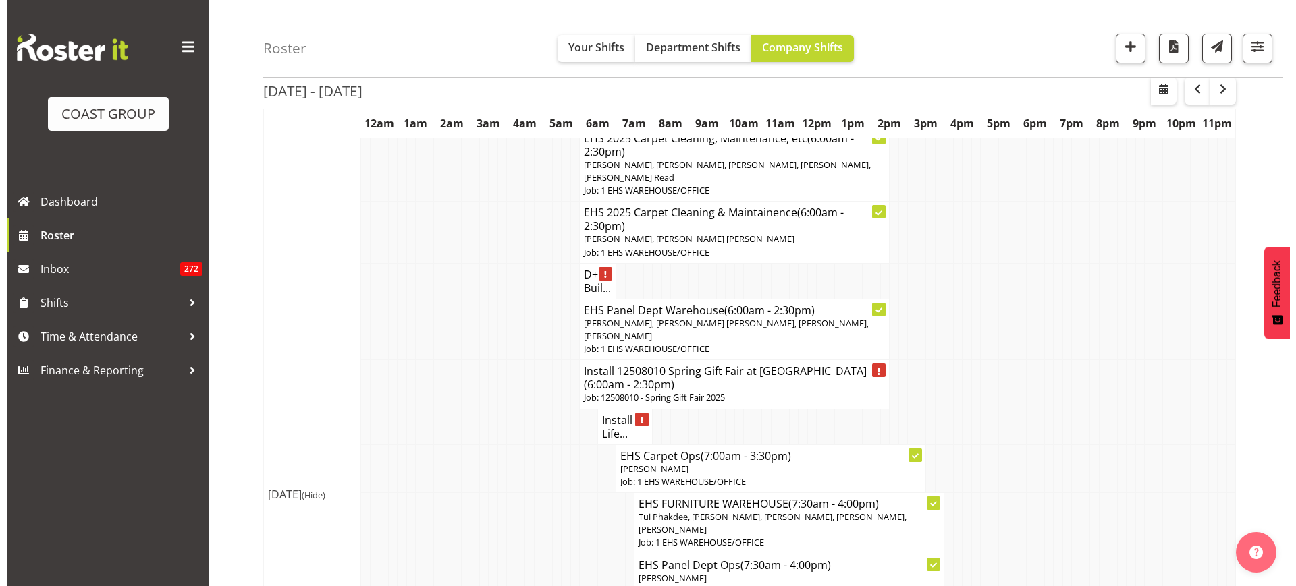
scroll to position [1343, 0]
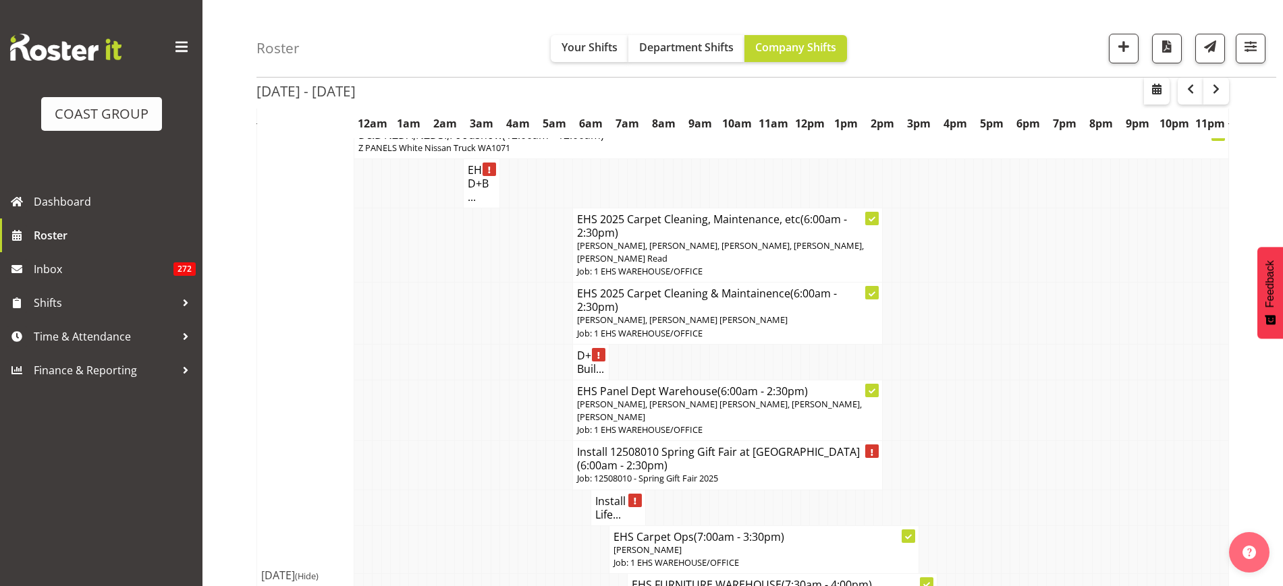
click at [644, 416] on span "[PERSON_NAME], [PERSON_NAME] [PERSON_NAME], [PERSON_NAME], [PERSON_NAME]" at bounding box center [719, 410] width 285 height 25
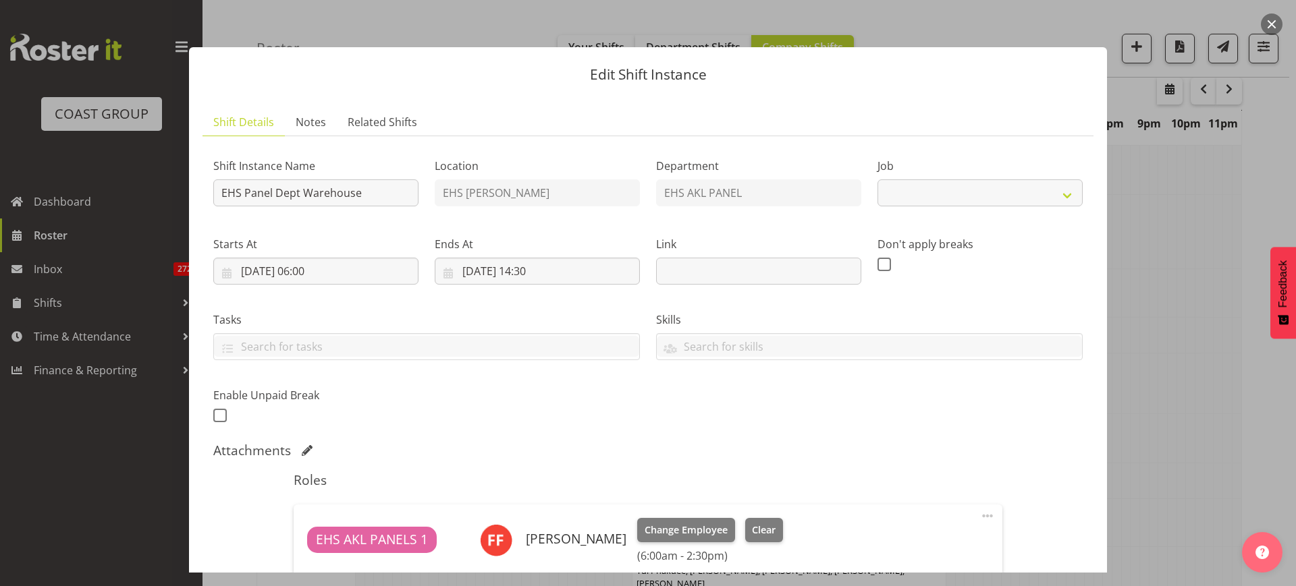
select select "69"
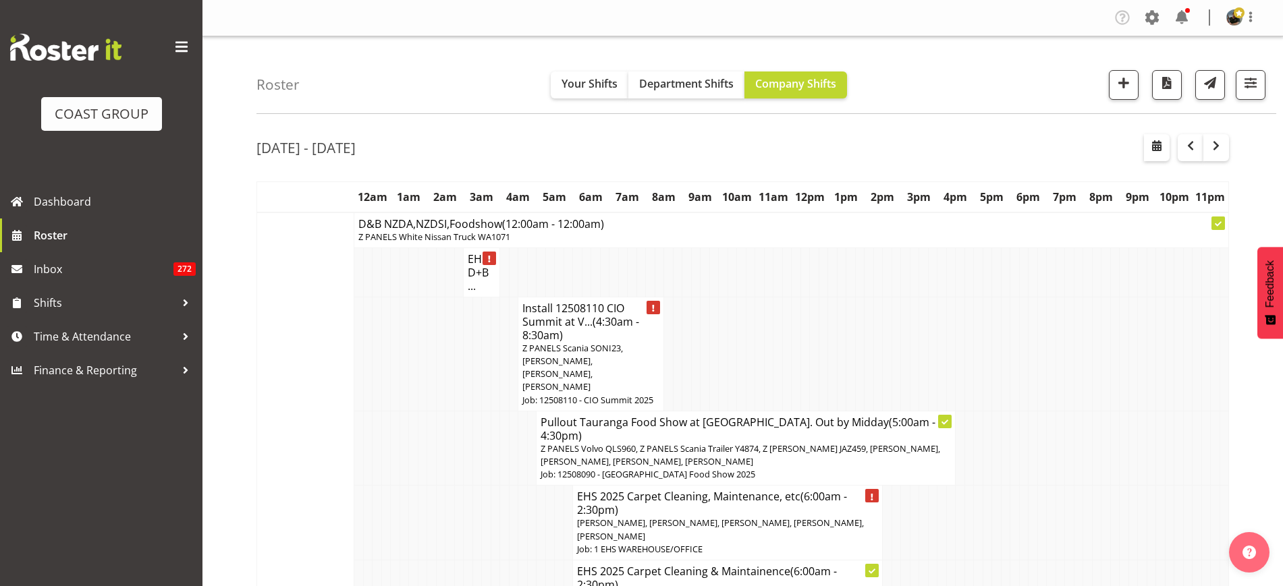
scroll to position [4724, 0]
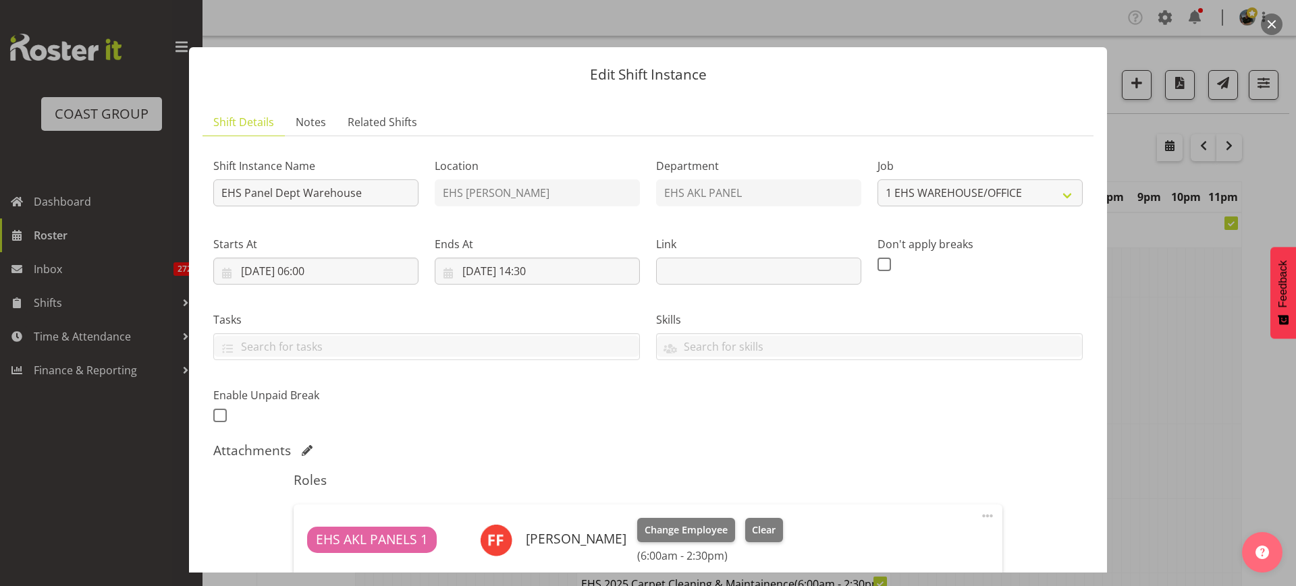
select select "69"
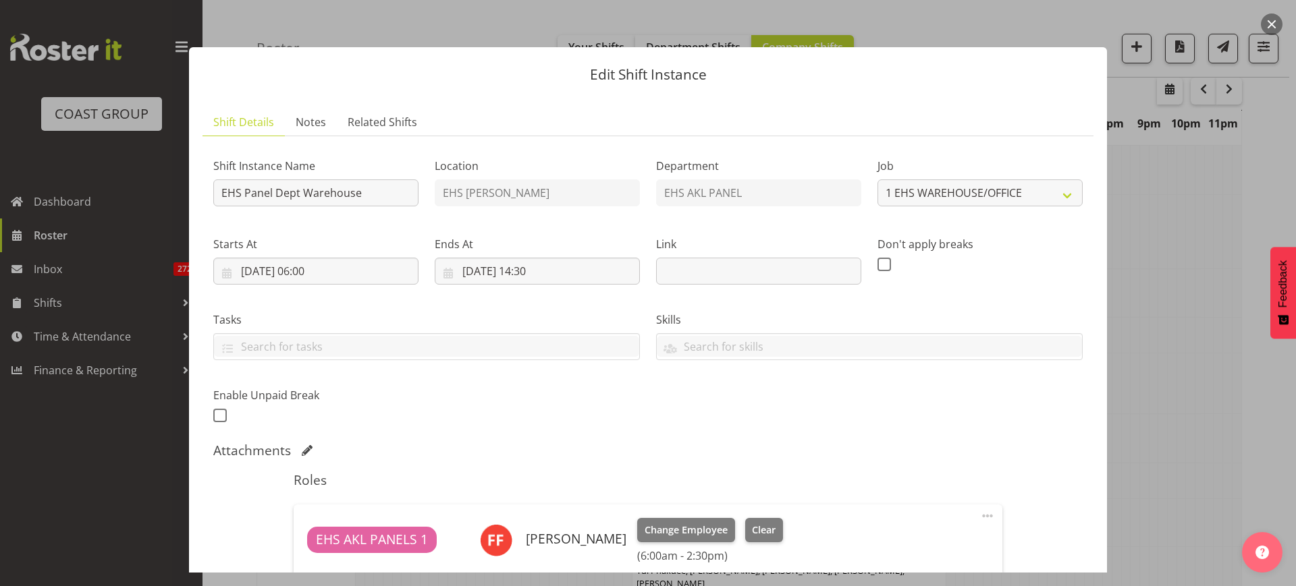
scroll to position [337, 0]
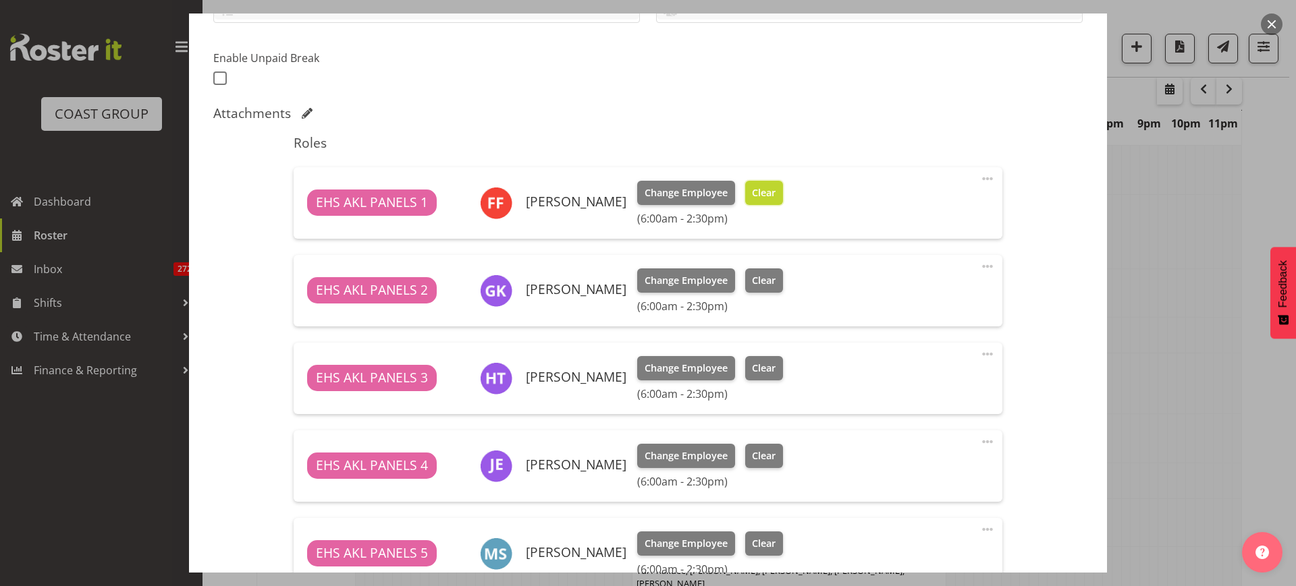
click at [758, 193] on span "Clear" at bounding box center [764, 193] width 24 height 15
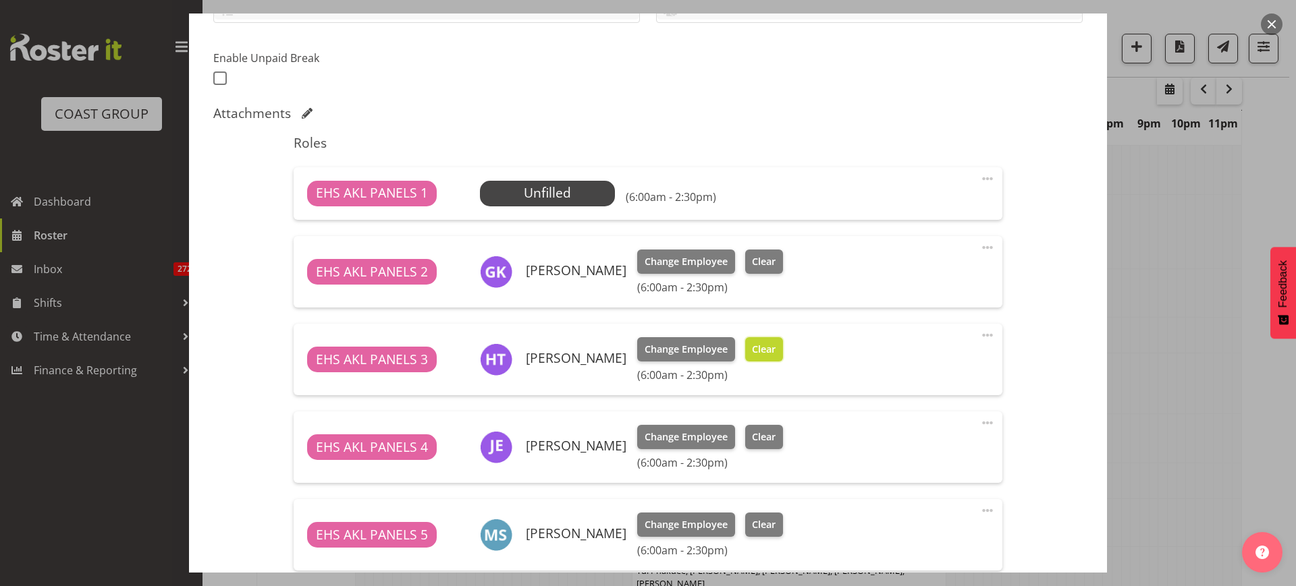
click at [758, 352] on span "Clear" at bounding box center [764, 349] width 24 height 15
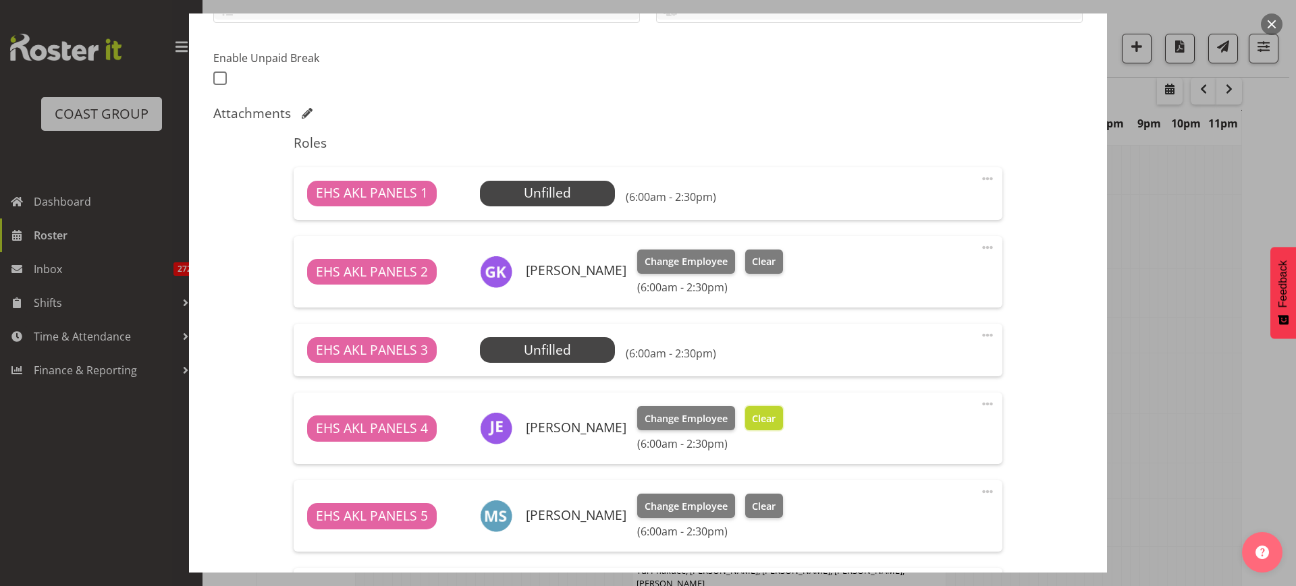
click at [752, 418] on span "Clear" at bounding box center [764, 419] width 24 height 15
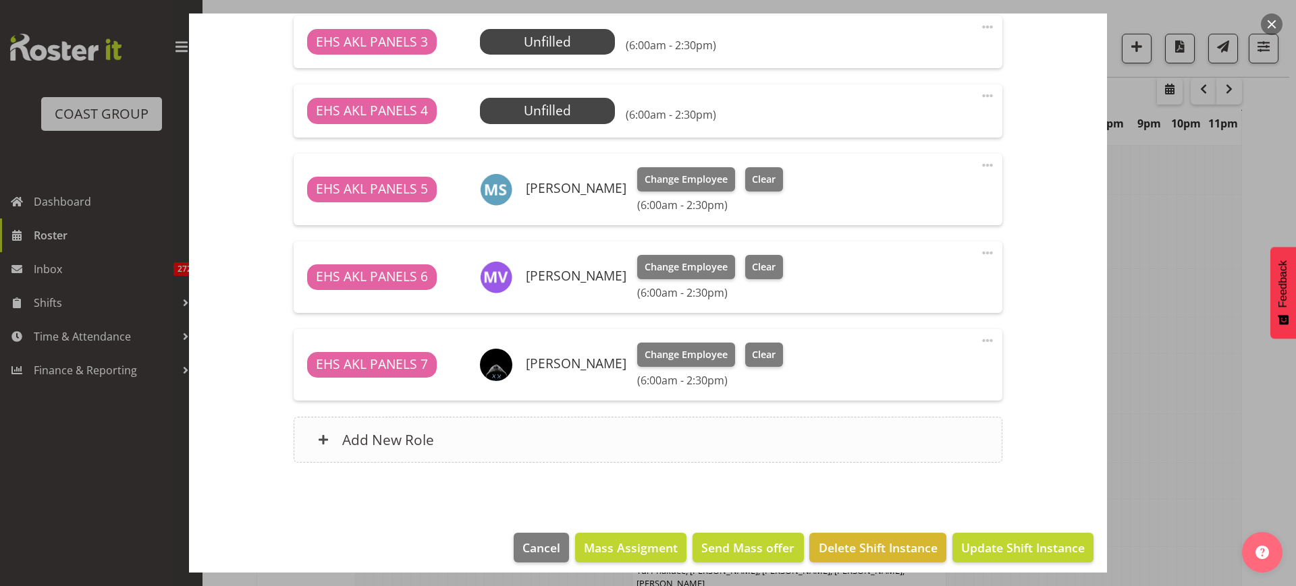
scroll to position [656, 0]
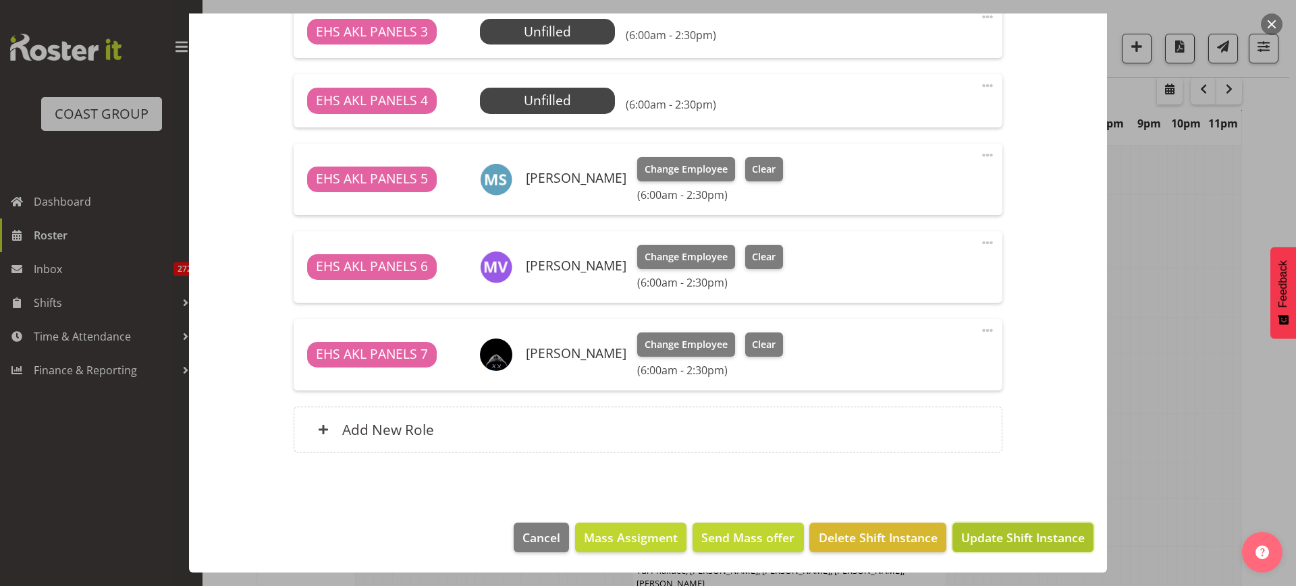
click at [979, 540] on span "Update Shift Instance" at bounding box center [1022, 538] width 123 height 18
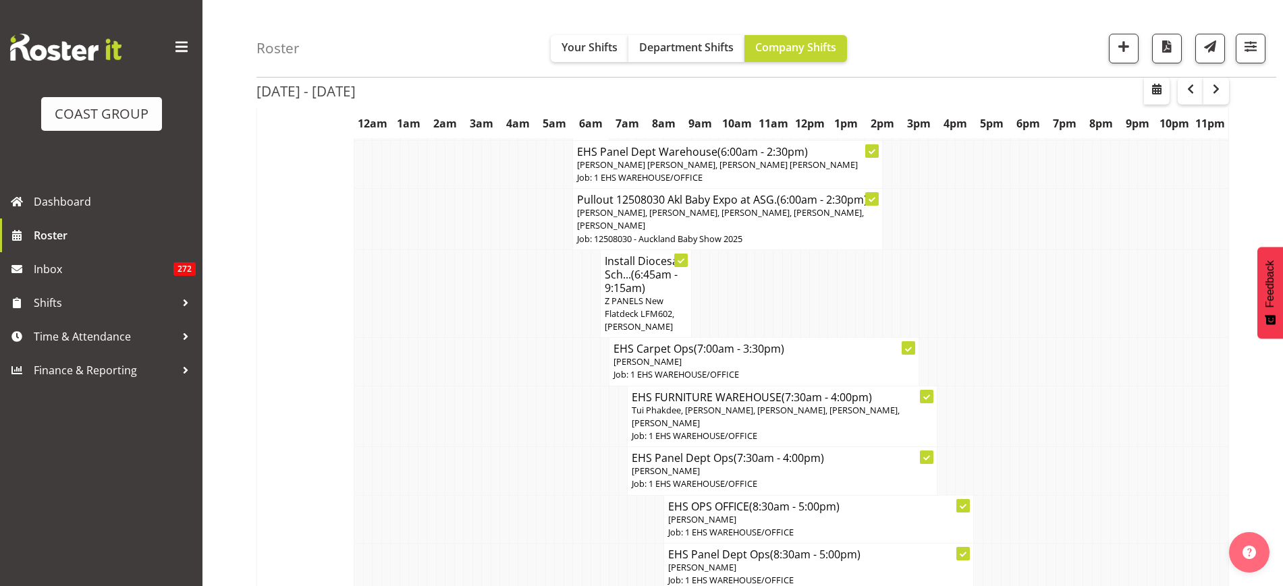
scroll to position [752, 0]
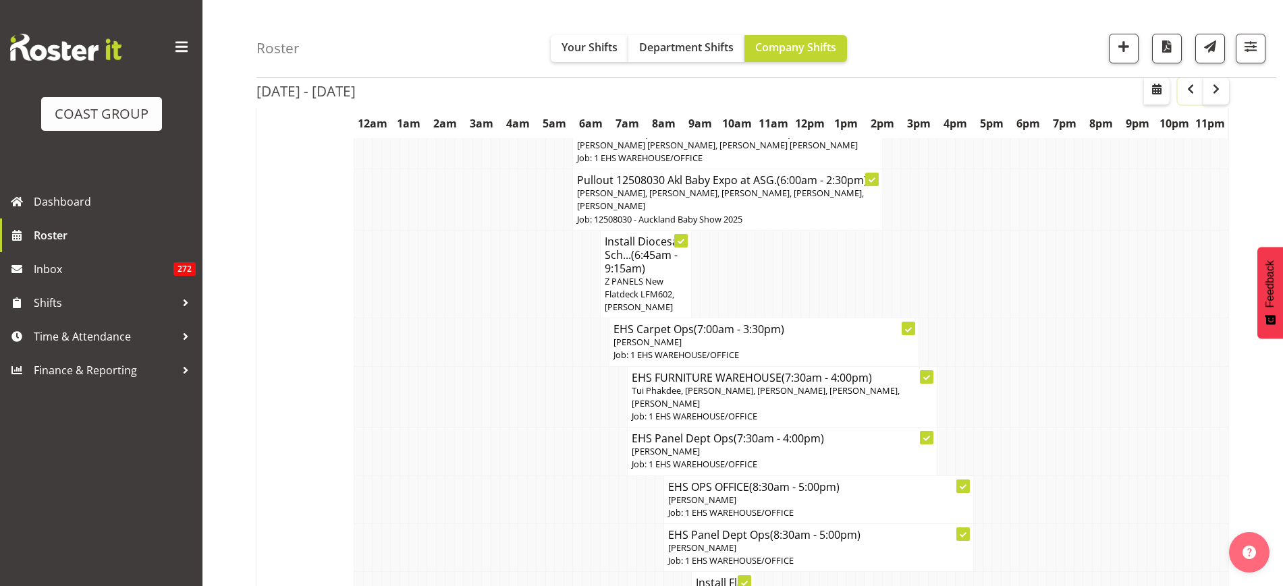
click at [1190, 91] on span "button" at bounding box center [1190, 89] width 16 height 16
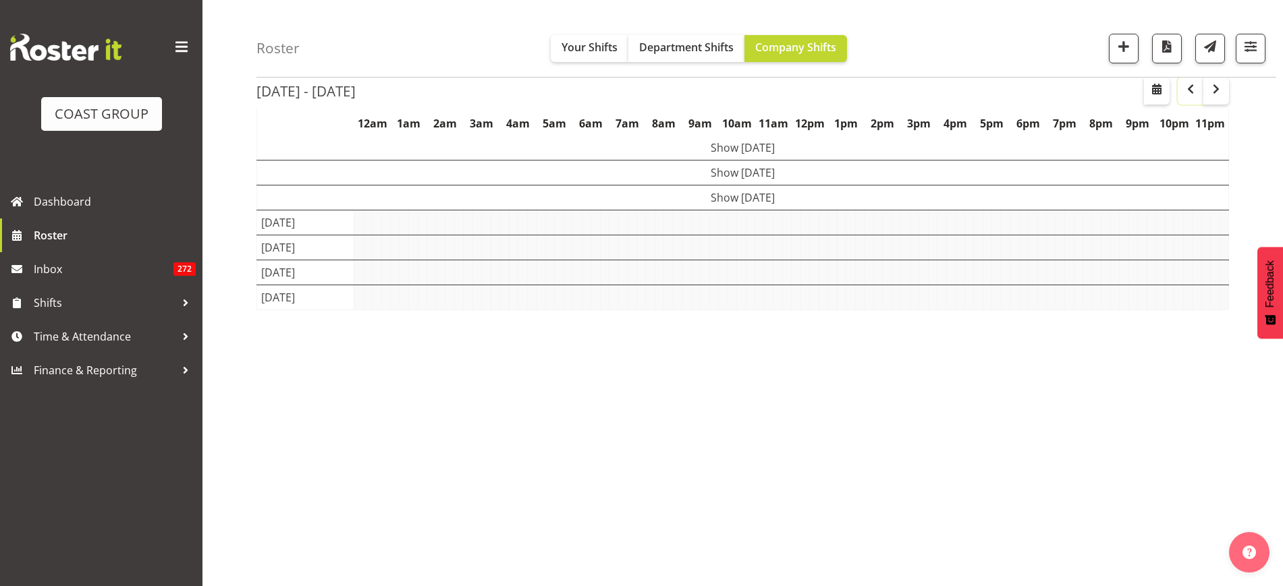
scroll to position [78, 0]
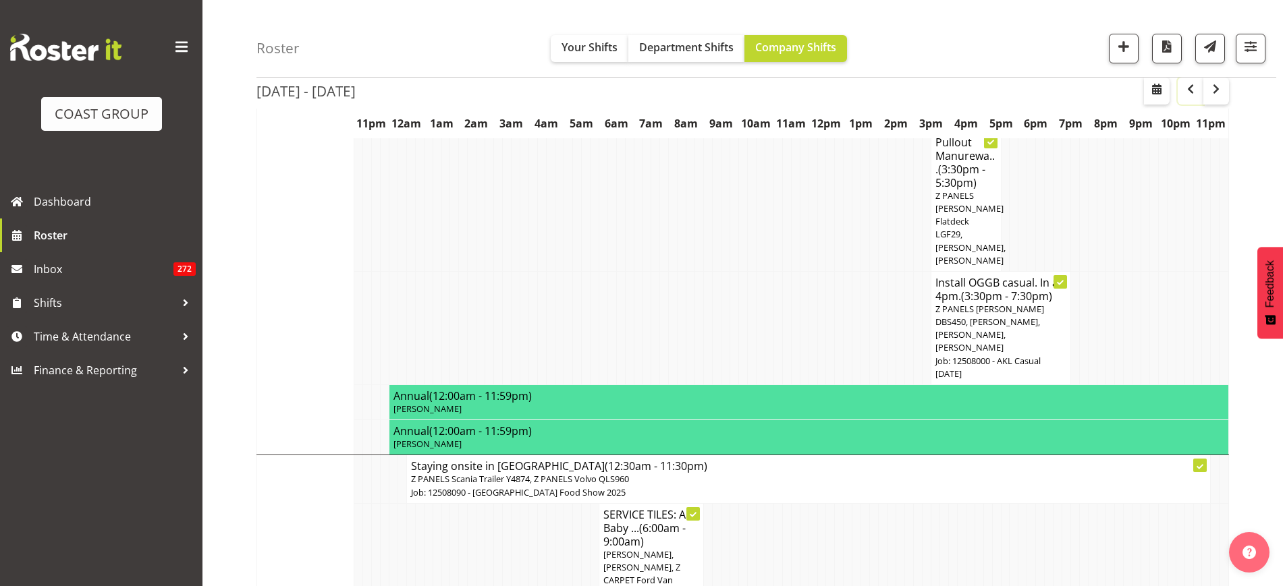
scroll to position [2985, 0]
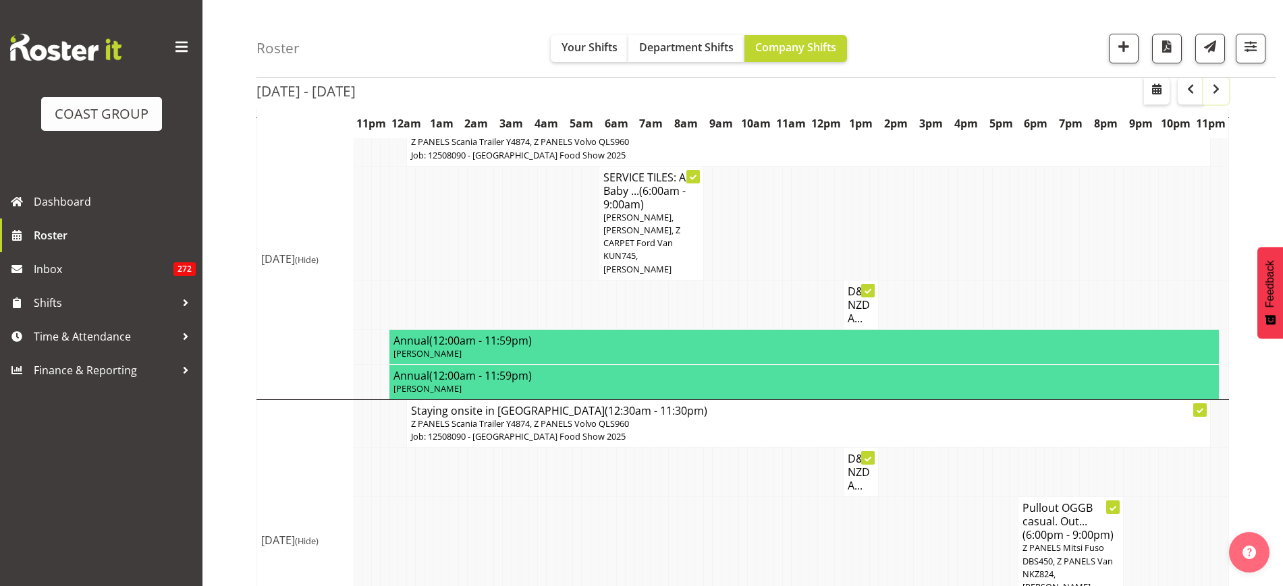
click at [1219, 92] on span "button" at bounding box center [1216, 89] width 16 height 16
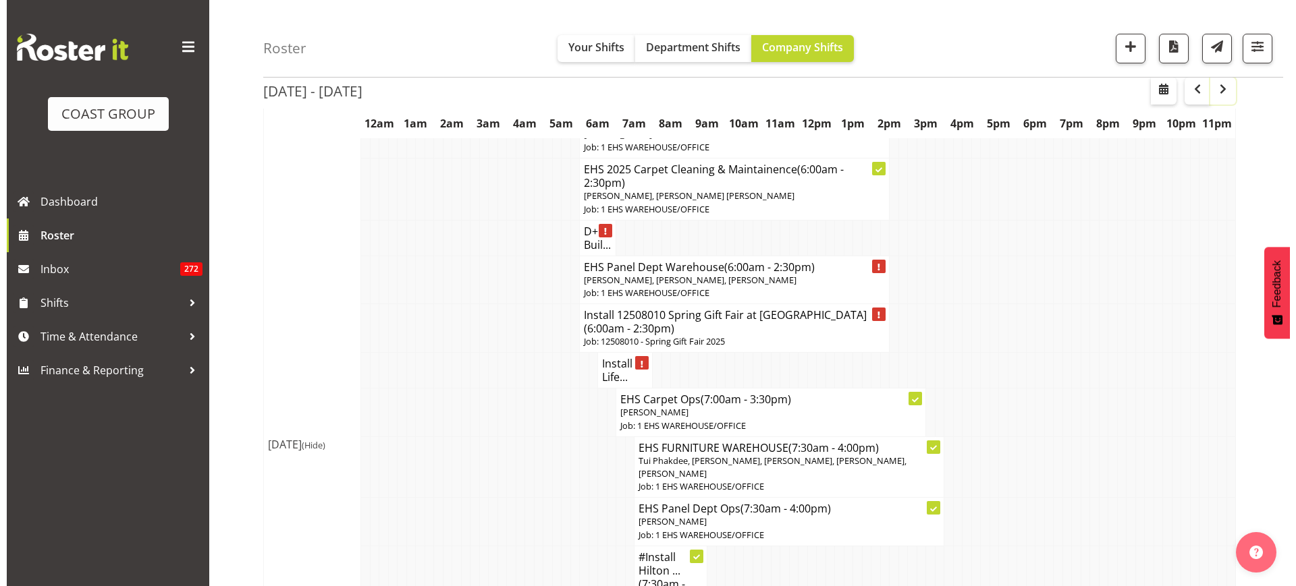
scroll to position [1466, 0]
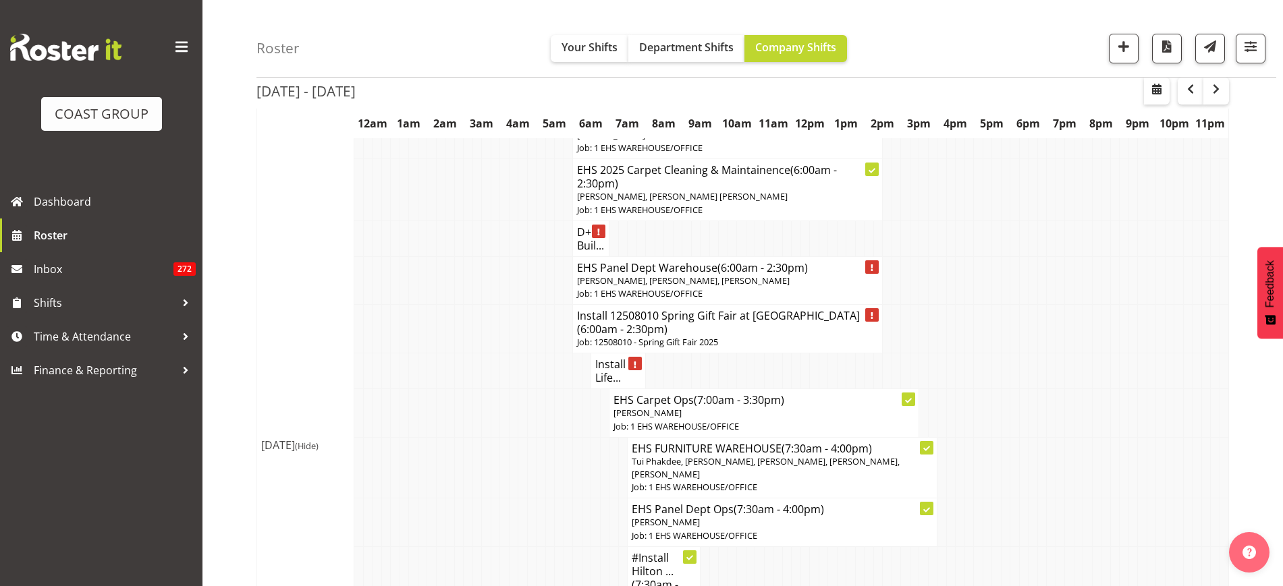
click at [759, 314] on h4 "Install 12508010 Spring Gift Fair at [GEOGRAPHIC_DATA] (6:00am - 2:30pm)" at bounding box center [727, 322] width 301 height 27
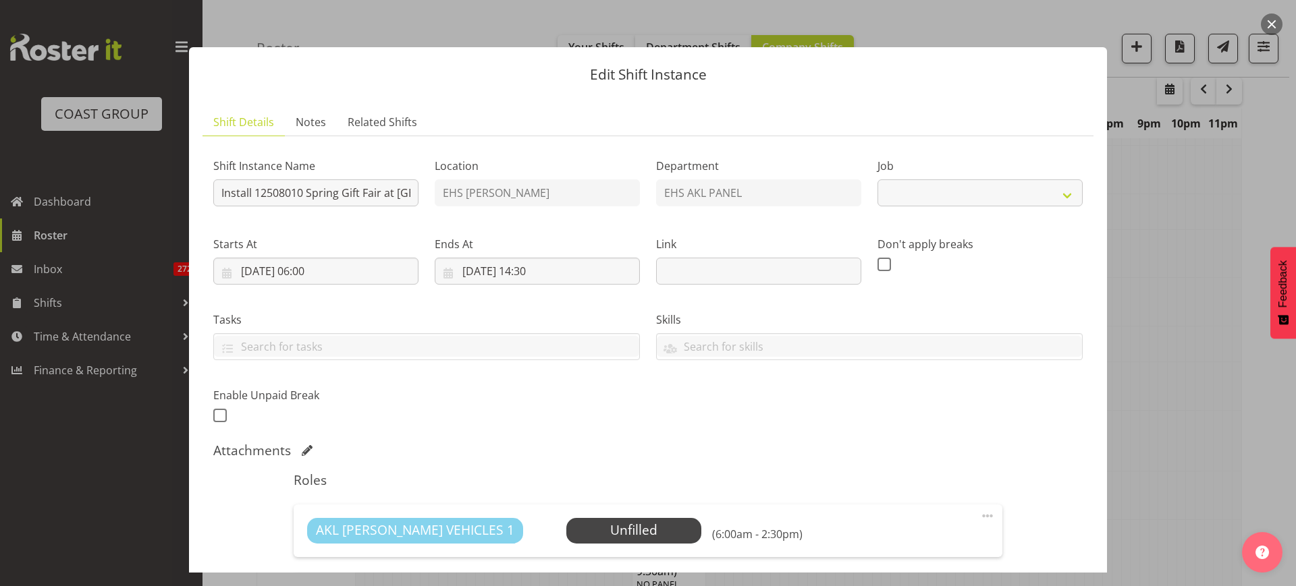
select select "8514"
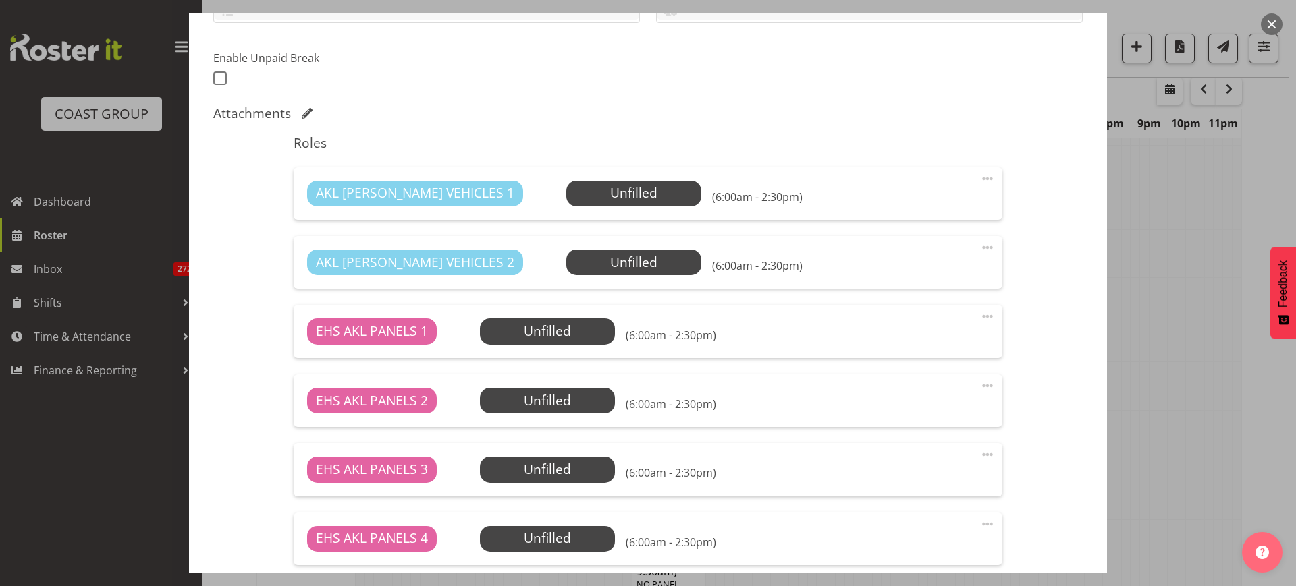
scroll to position [512, 0]
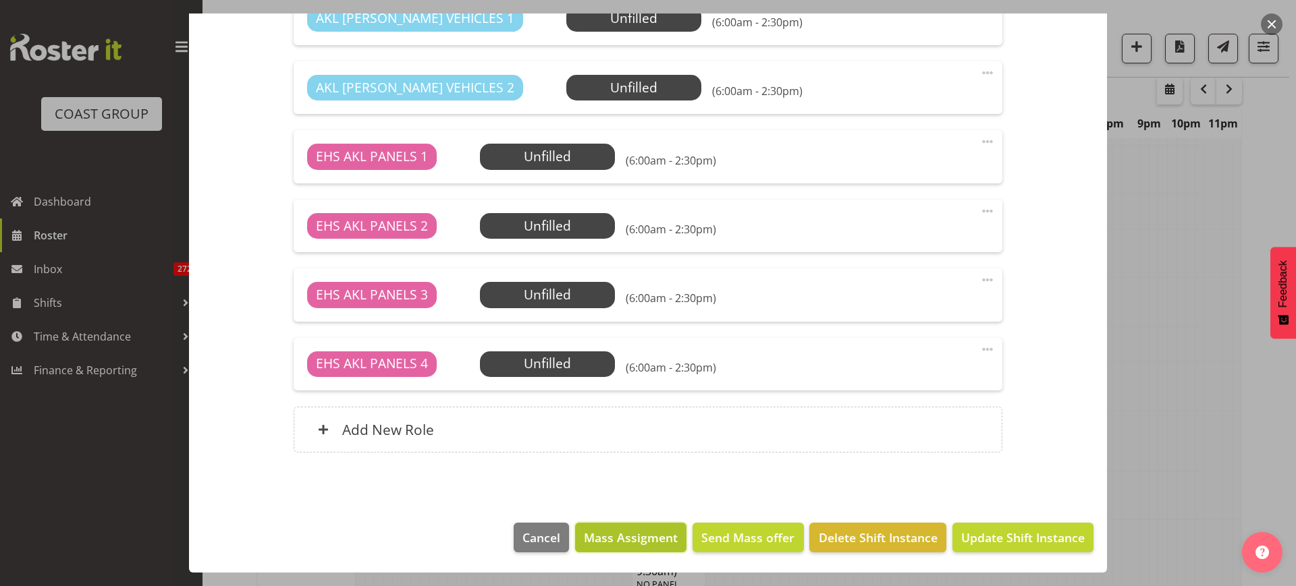
click at [613, 530] on span "Mass Assigment" at bounding box center [631, 538] width 94 height 18
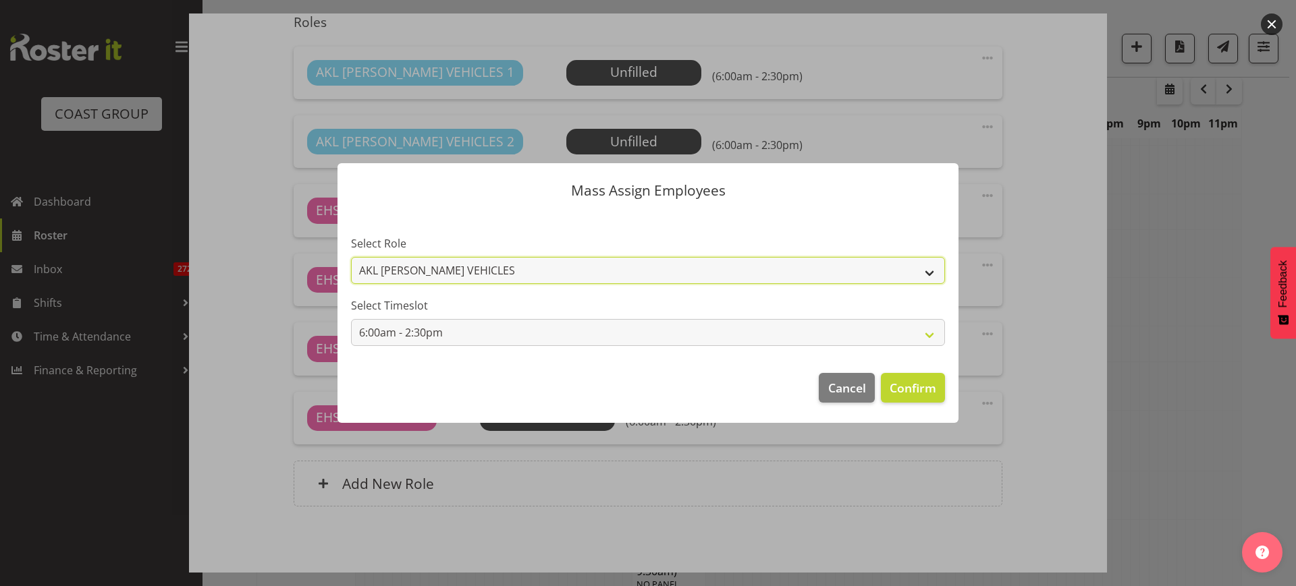
click at [929, 275] on select "AKL [PERSON_NAME] VEHICLES EHS AKL PANELS" at bounding box center [648, 270] width 594 height 27
select select "188"
click at [351, 257] on select "AKL [PERSON_NAME] VEHICLES EHS AKL PANELS" at bounding box center [648, 270] width 594 height 27
click at [908, 389] on span "Confirm" at bounding box center [912, 388] width 47 height 18
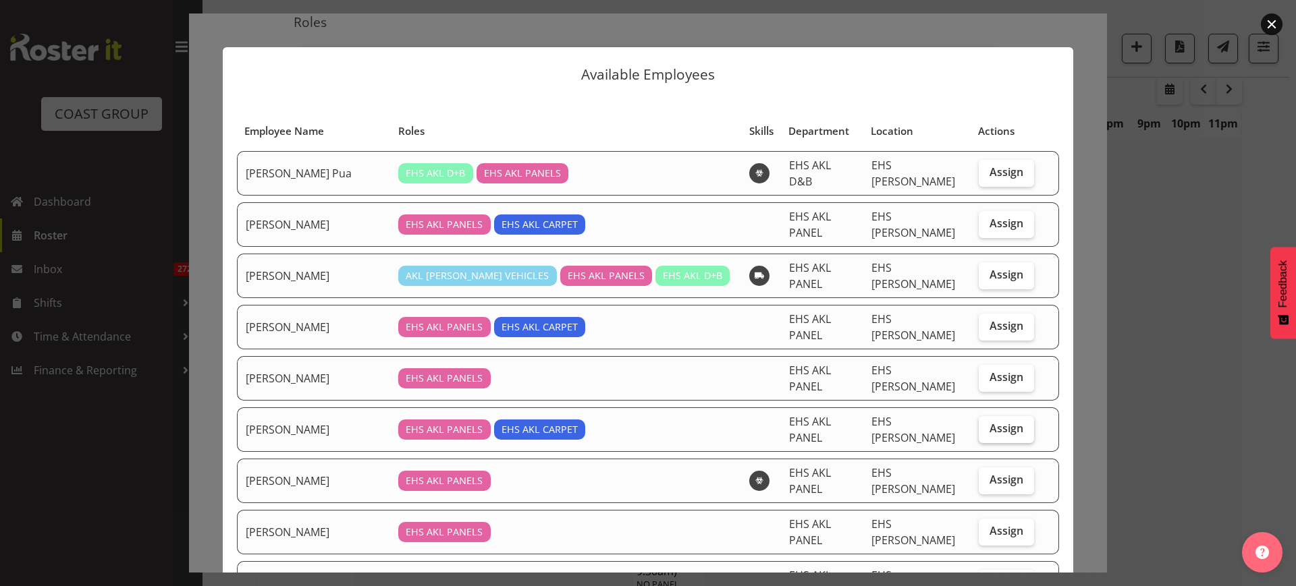
click at [989, 422] on span "Assign" at bounding box center [1006, 428] width 34 height 13
click at [981, 424] on input "Assign" at bounding box center [982, 428] width 9 height 9
checkbox input "true"
click at [989, 473] on span "Assign" at bounding box center [1006, 479] width 34 height 13
click at [986, 476] on input "Assign" at bounding box center [982, 480] width 9 height 9
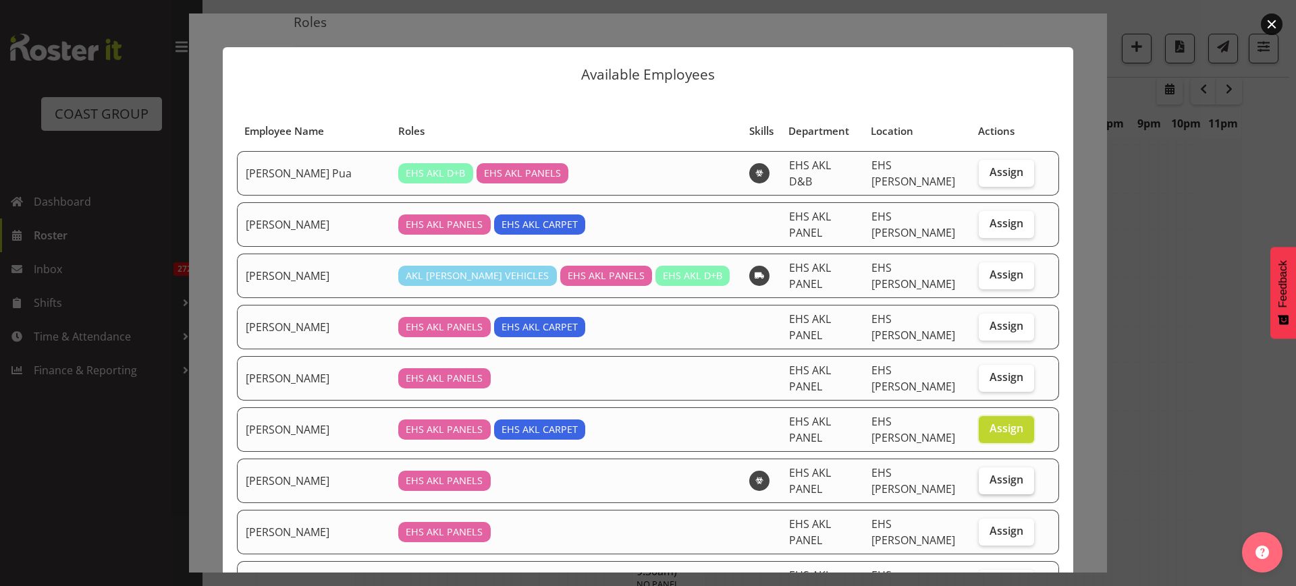
checkbox input "true"
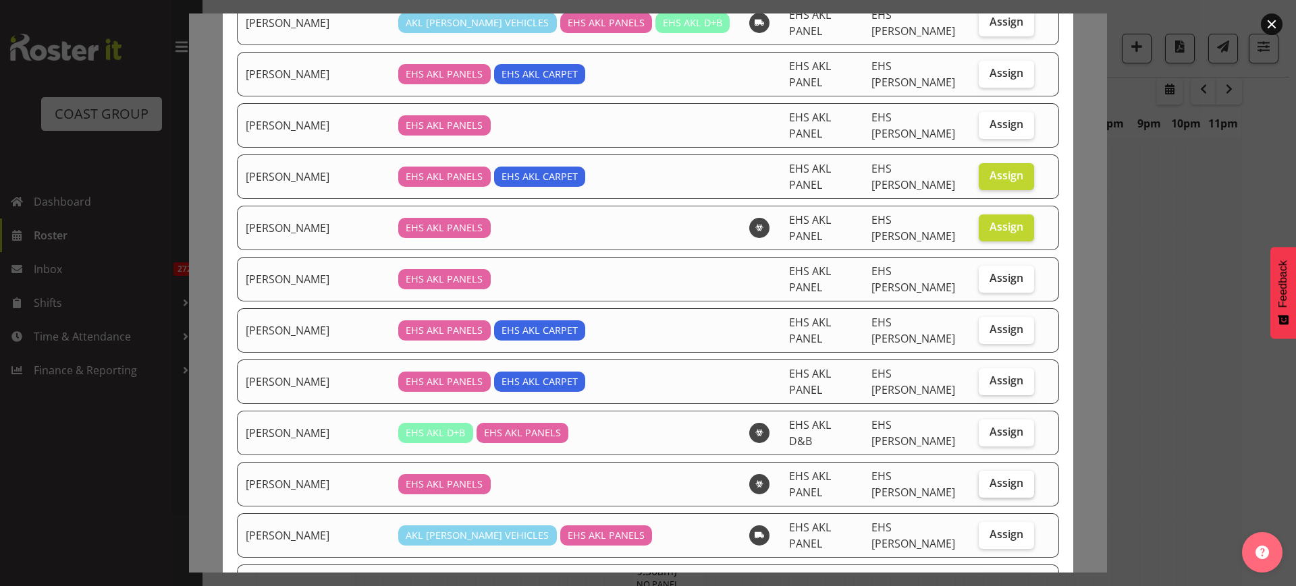
click at [989, 476] on span "Assign" at bounding box center [1006, 482] width 34 height 13
click at [982, 479] on input "Assign" at bounding box center [982, 483] width 9 height 9
checkbox input "true"
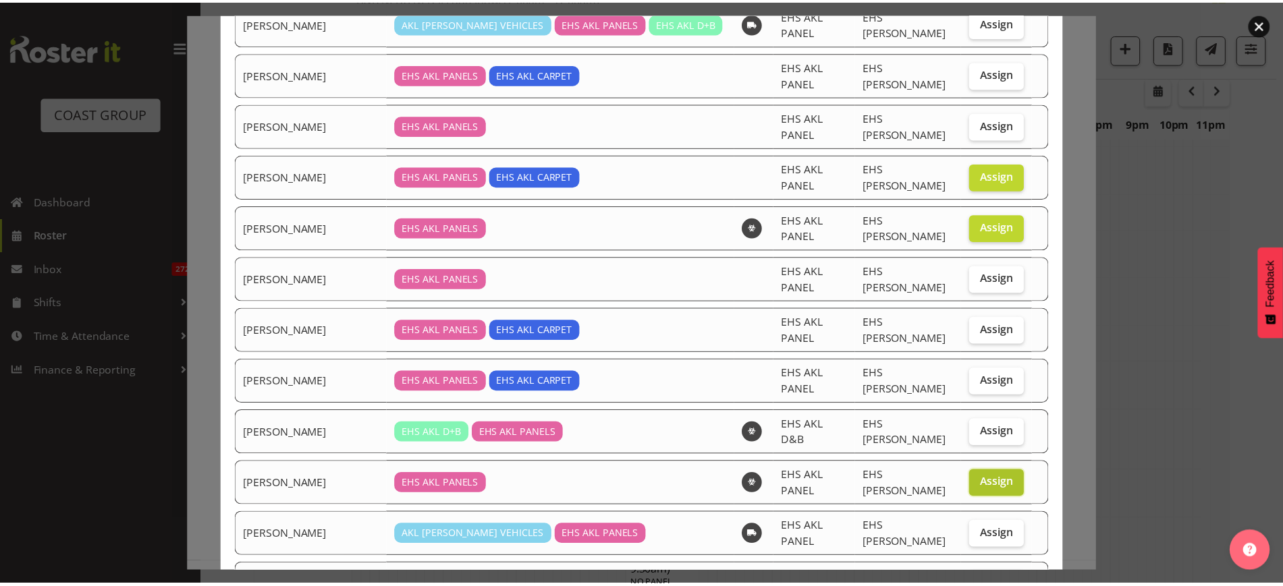
scroll to position [390, 0]
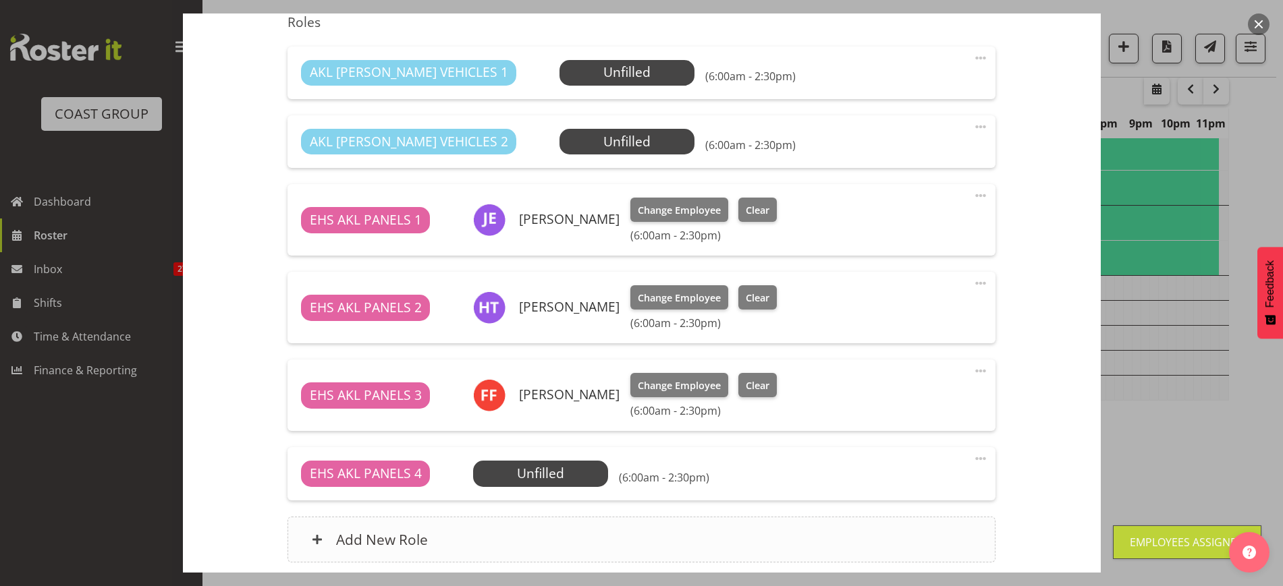
scroll to position [568, 0]
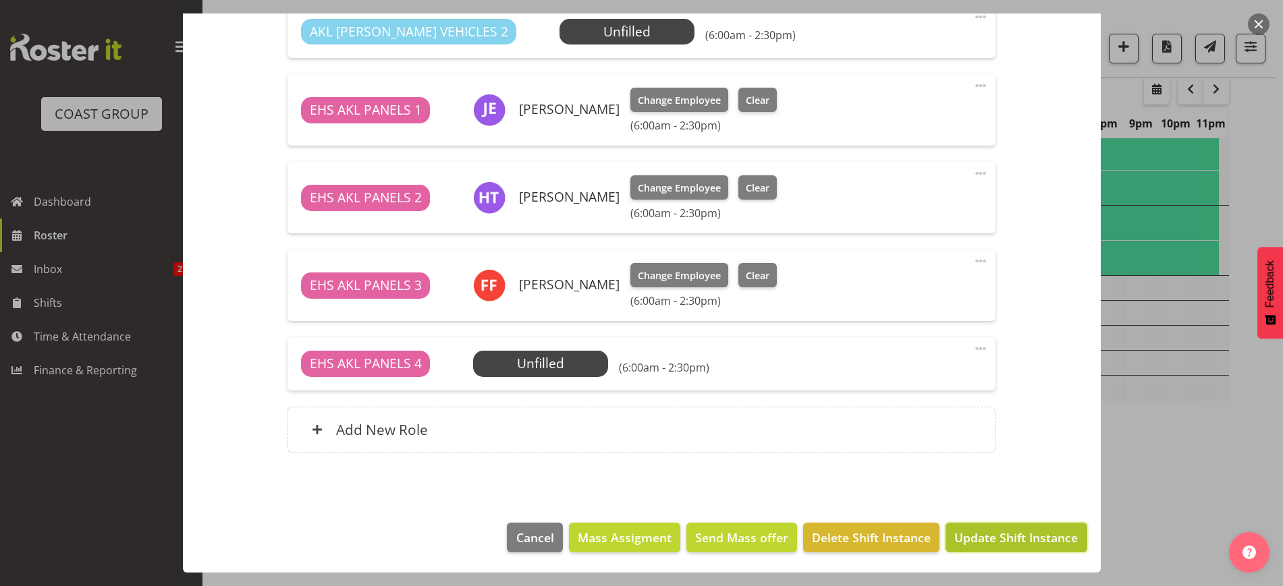
click at [980, 539] on span "Update Shift Instance" at bounding box center [1015, 538] width 123 height 18
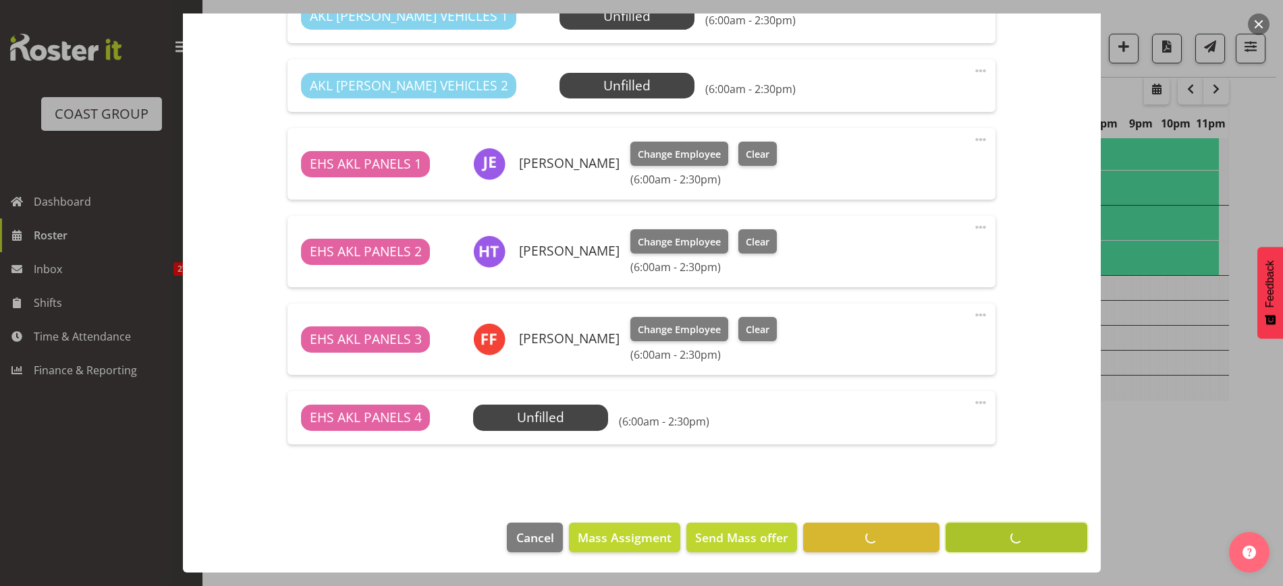
scroll to position [514, 0]
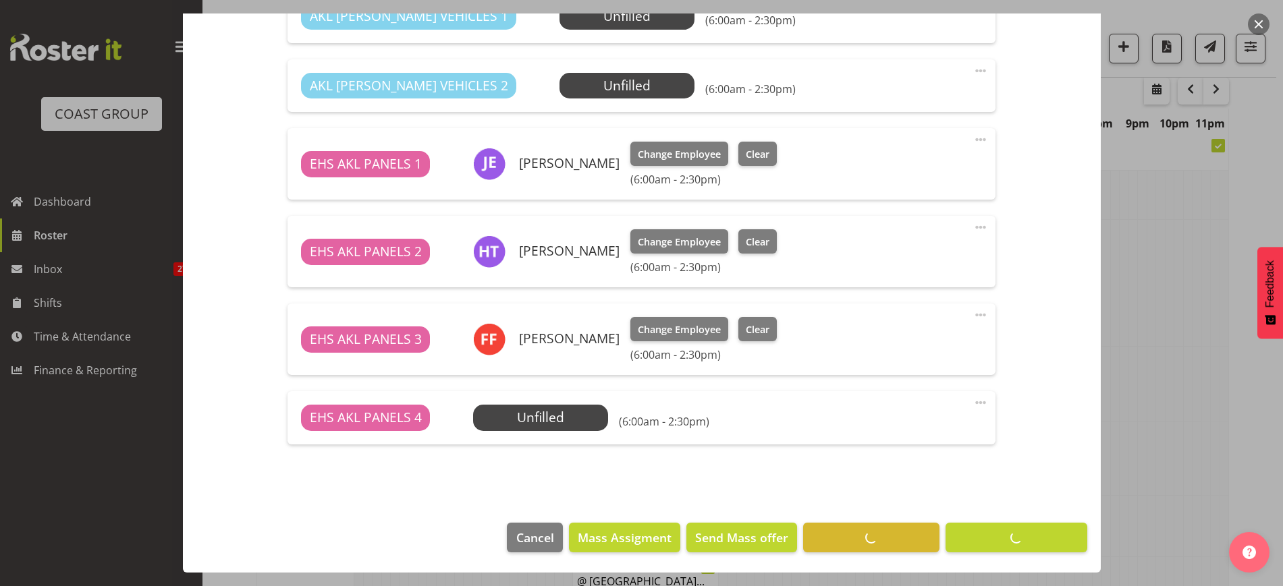
click at [1257, 21] on button "button" at bounding box center [1259, 24] width 22 height 22
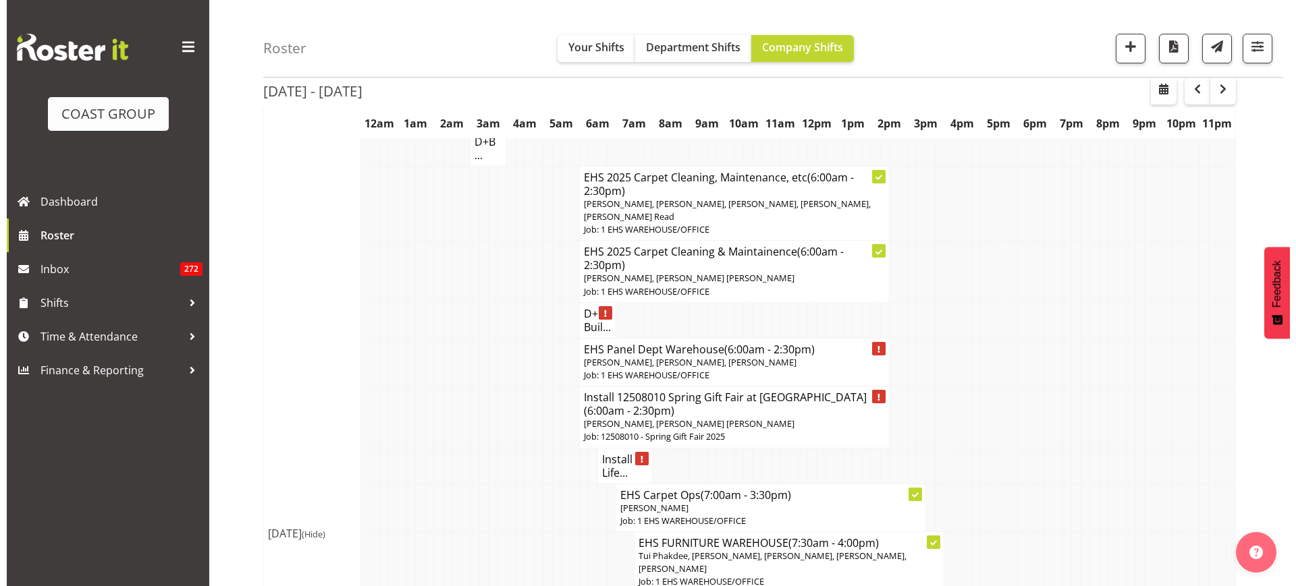
scroll to position [1434, 0]
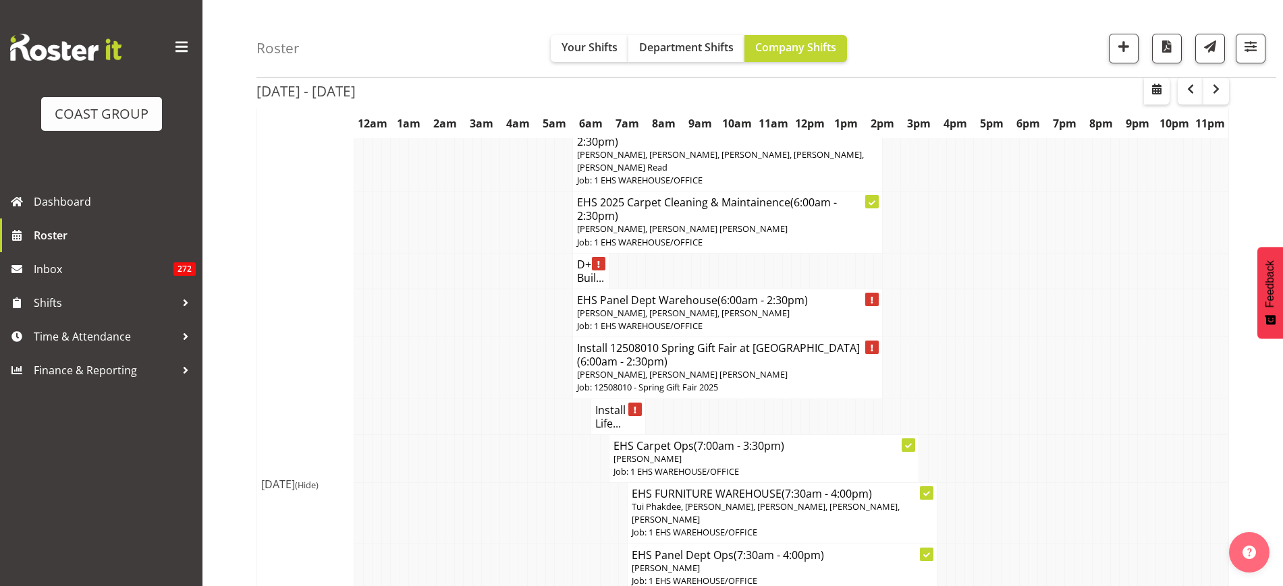
click at [718, 320] on p "Job: 1 EHS WAREHOUSE/OFFICE" at bounding box center [727, 326] width 301 height 13
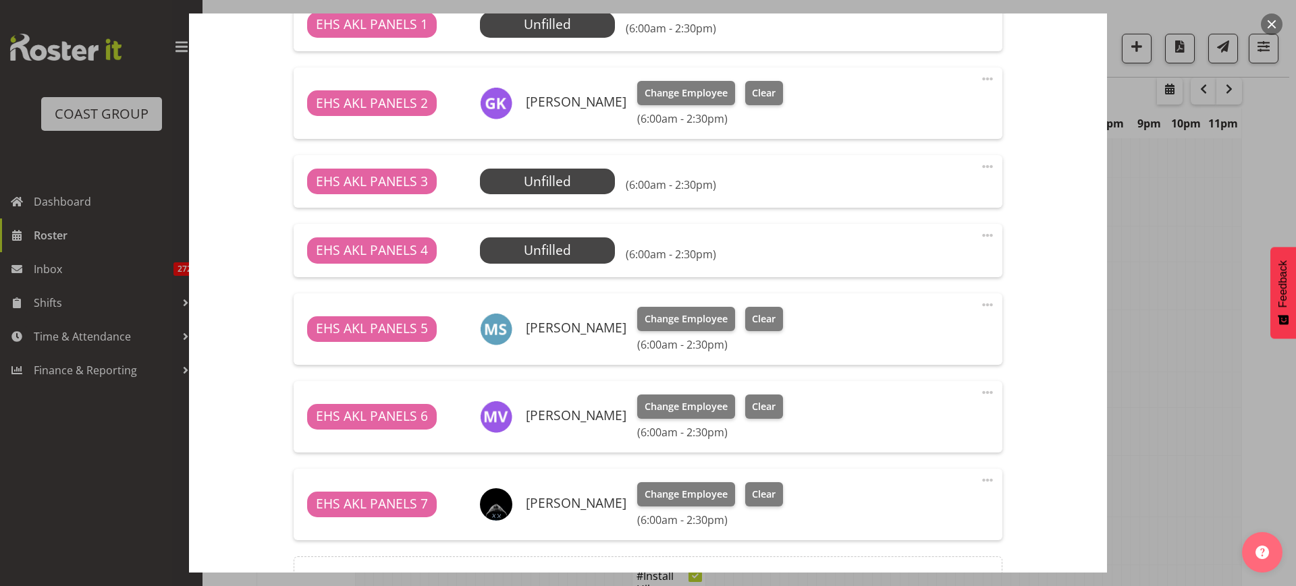
select select "69"
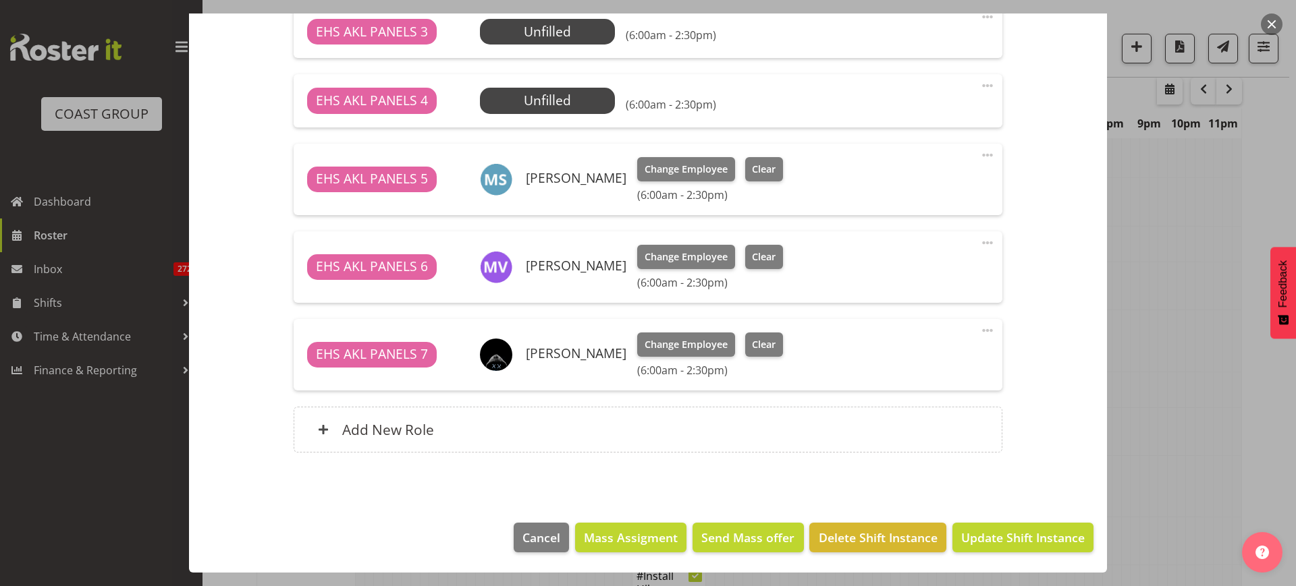
click at [979, 332] on span at bounding box center [987, 331] width 16 height 16
click at [934, 407] on link "Delete" at bounding box center [931, 409] width 130 height 24
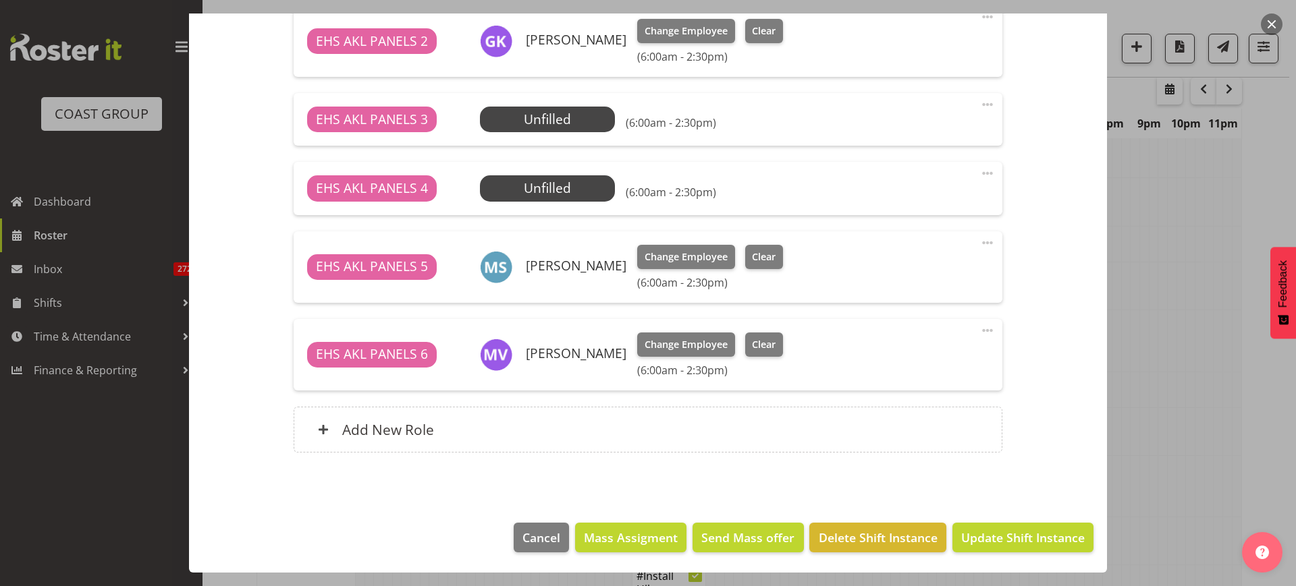
scroll to position [568, 0]
click at [969, 538] on span "Update Shift Instance" at bounding box center [1022, 538] width 123 height 18
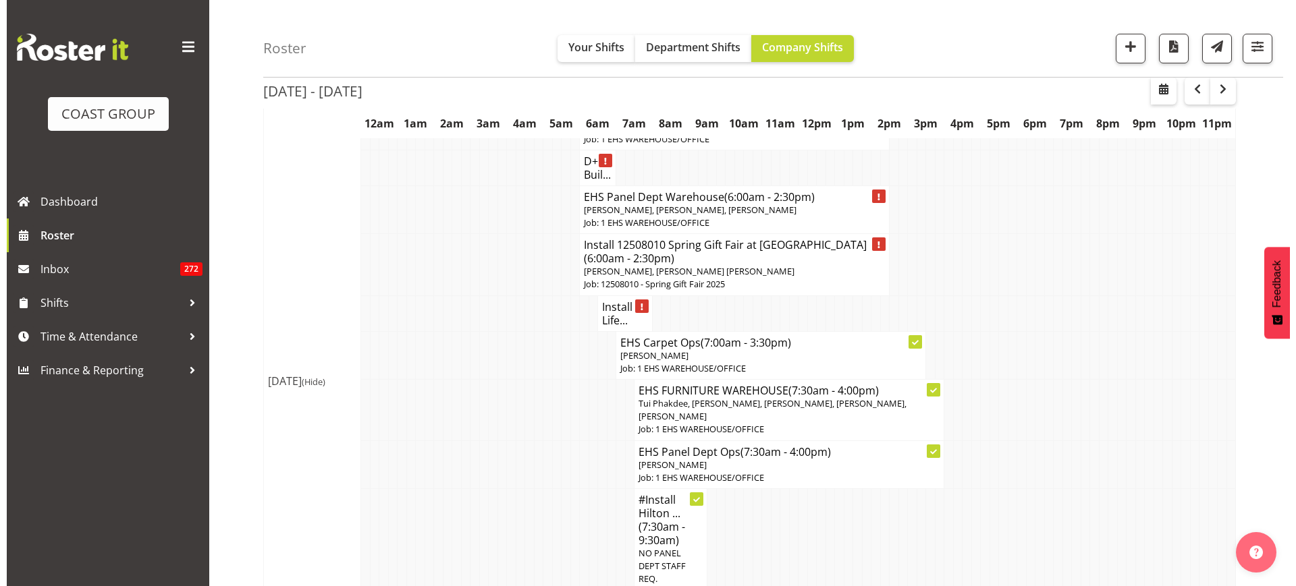
scroll to position [1512, 0]
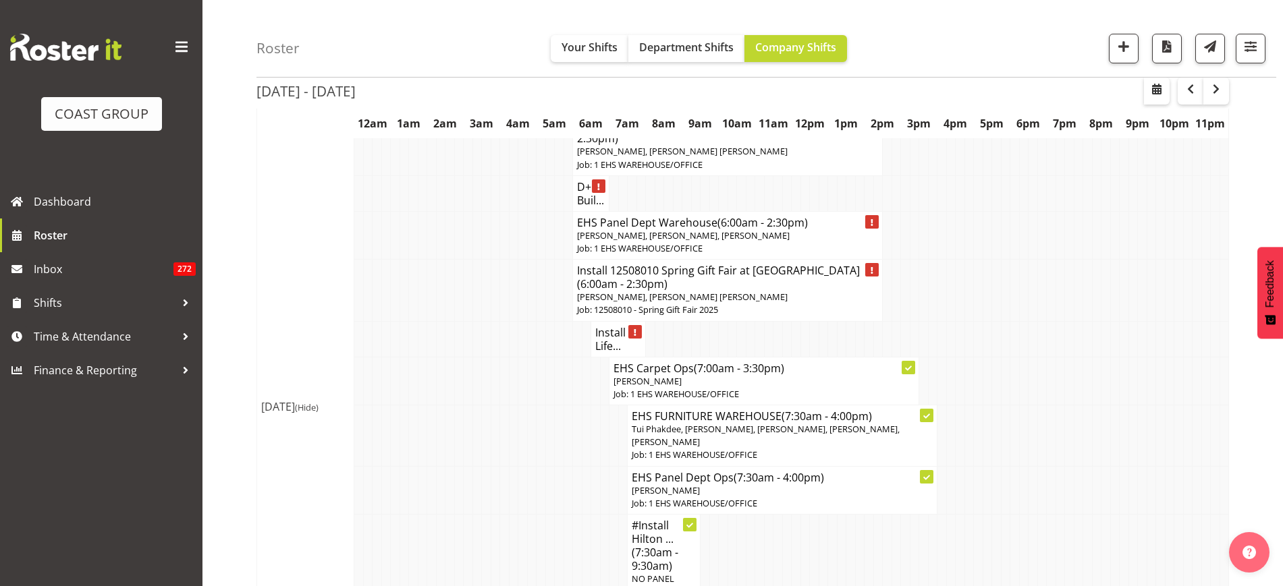
click at [752, 291] on span "[PERSON_NAME], [PERSON_NAME] [PERSON_NAME]" at bounding box center [682, 297] width 211 height 12
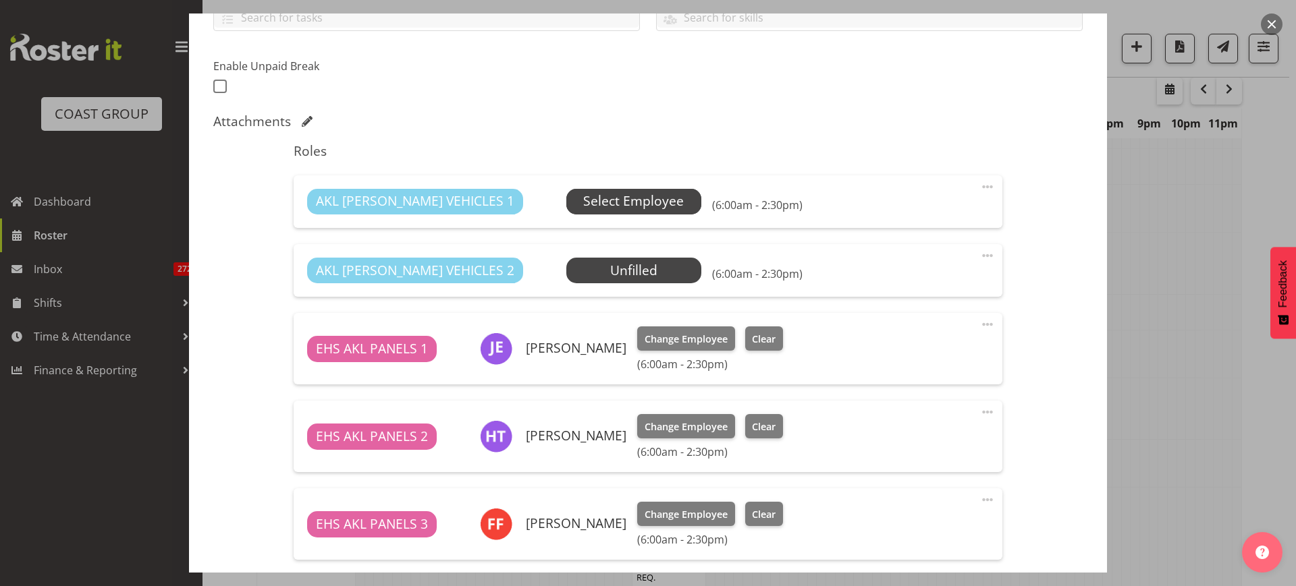
scroll to position [337, 0]
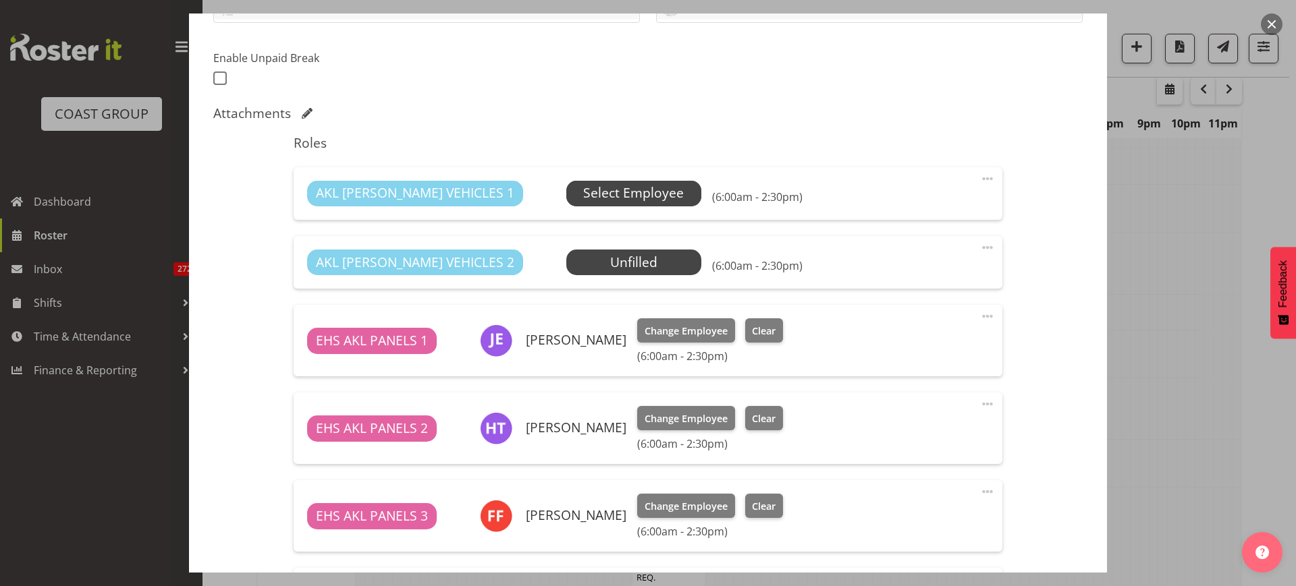
select select "8514"
click at [605, 192] on span "Select Employee" at bounding box center [633, 194] width 101 height 20
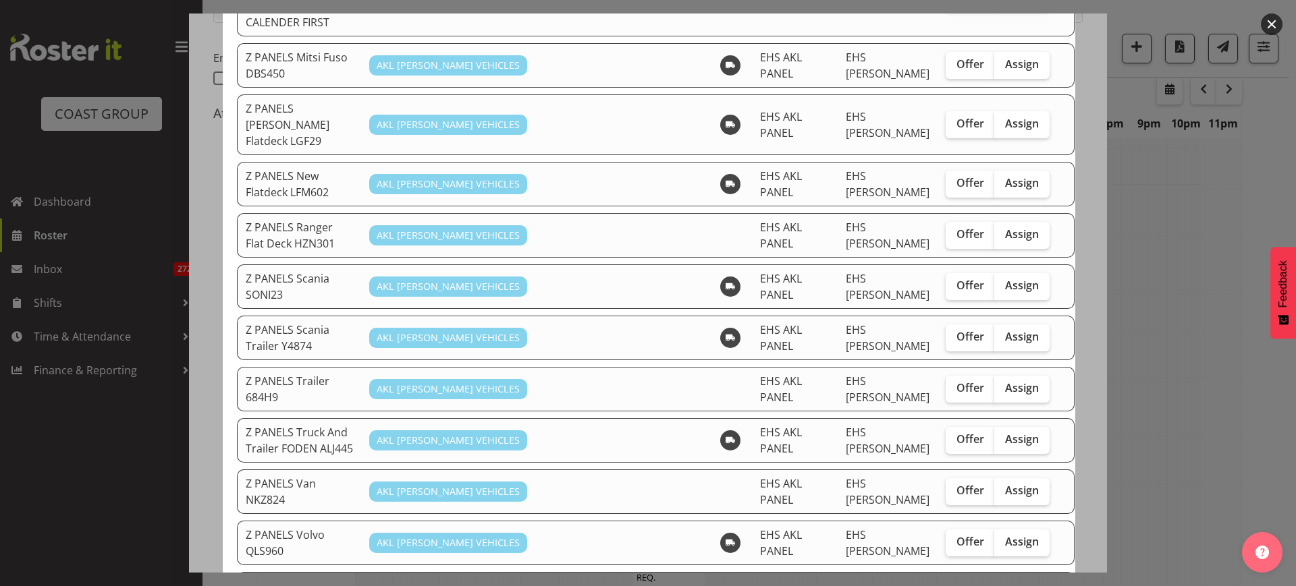
scroll to position [1097, 0]
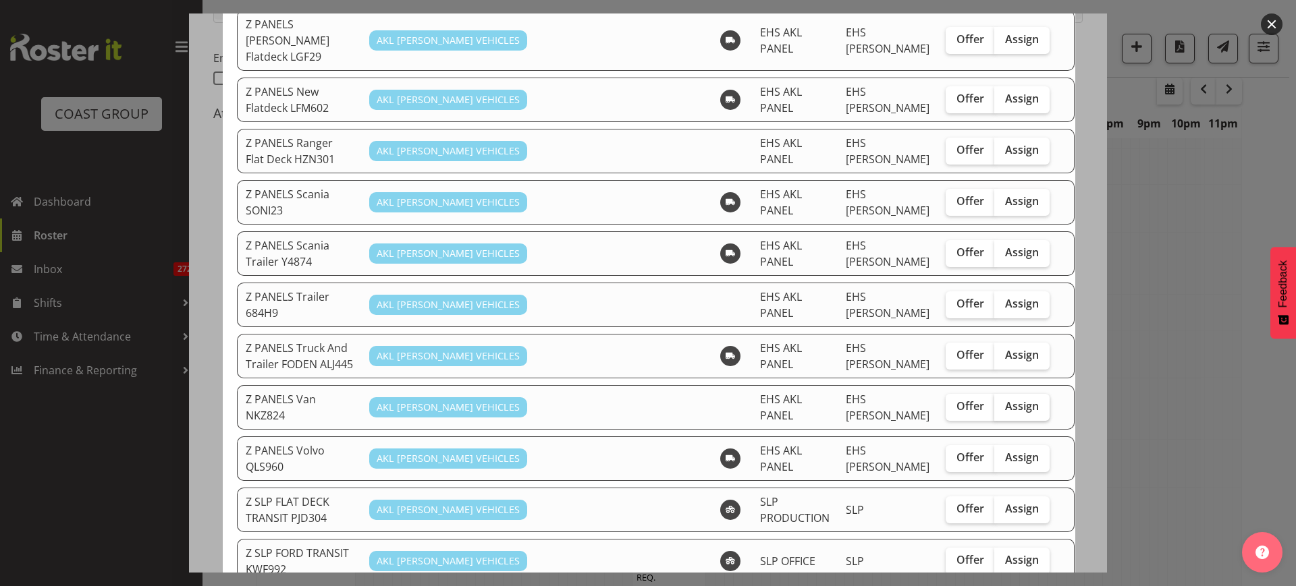
click at [1005, 399] on span "Assign" at bounding box center [1022, 405] width 34 height 13
click at [994, 402] on input "Assign" at bounding box center [998, 406] width 9 height 9
checkbox input "true"
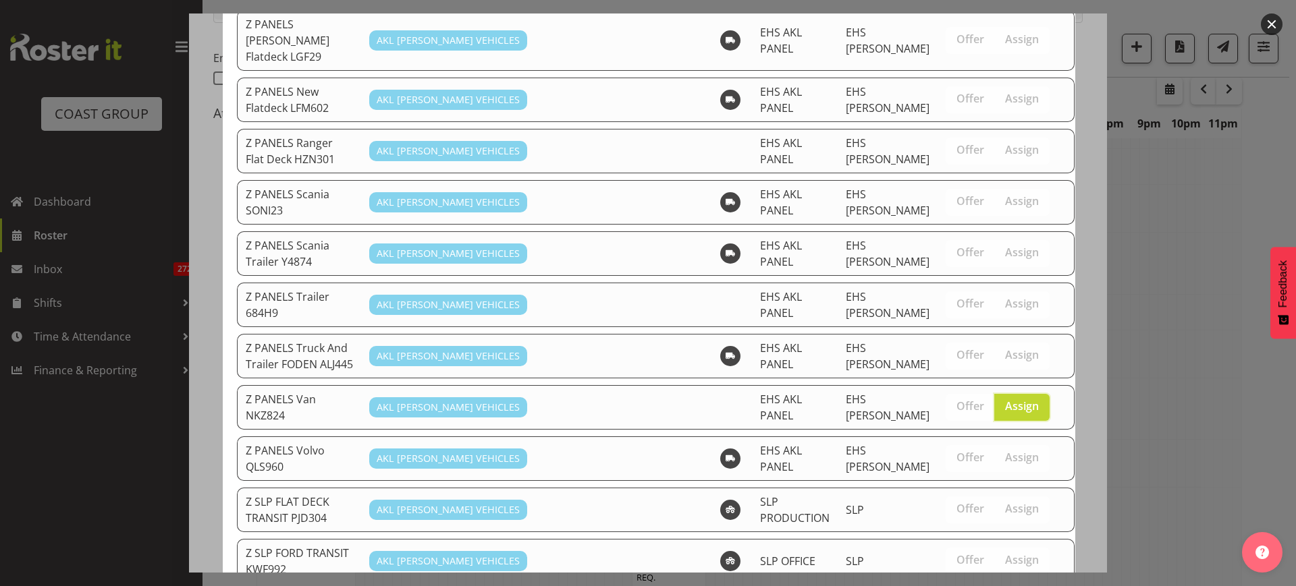
scroll to position [1454, 0]
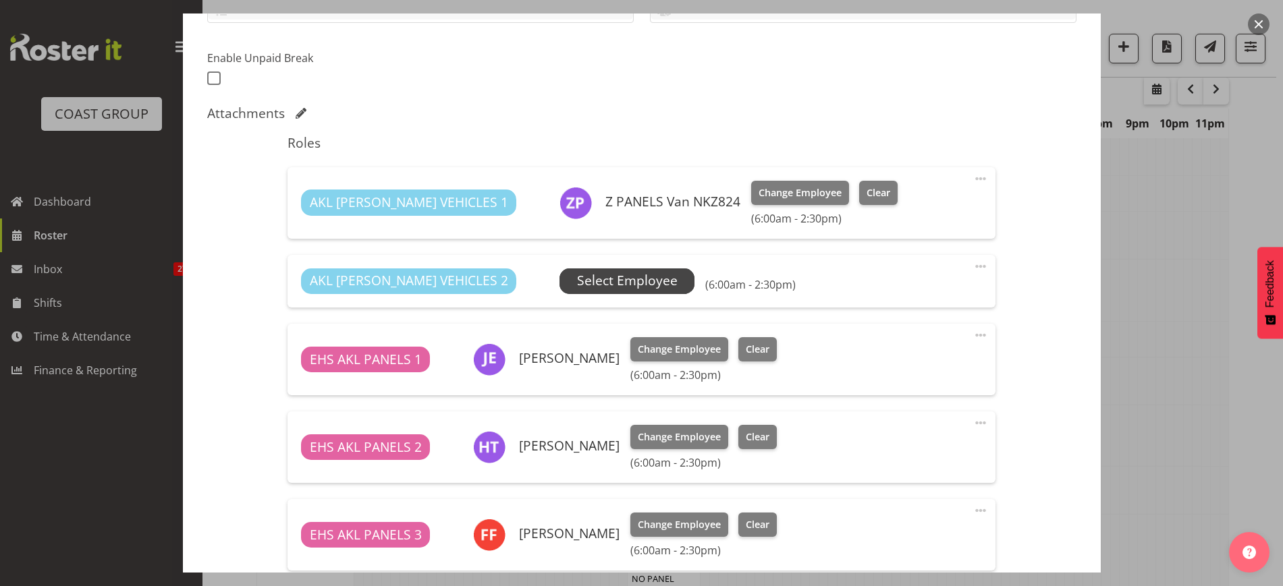
click at [601, 279] on span "Select Employee" at bounding box center [627, 281] width 101 height 20
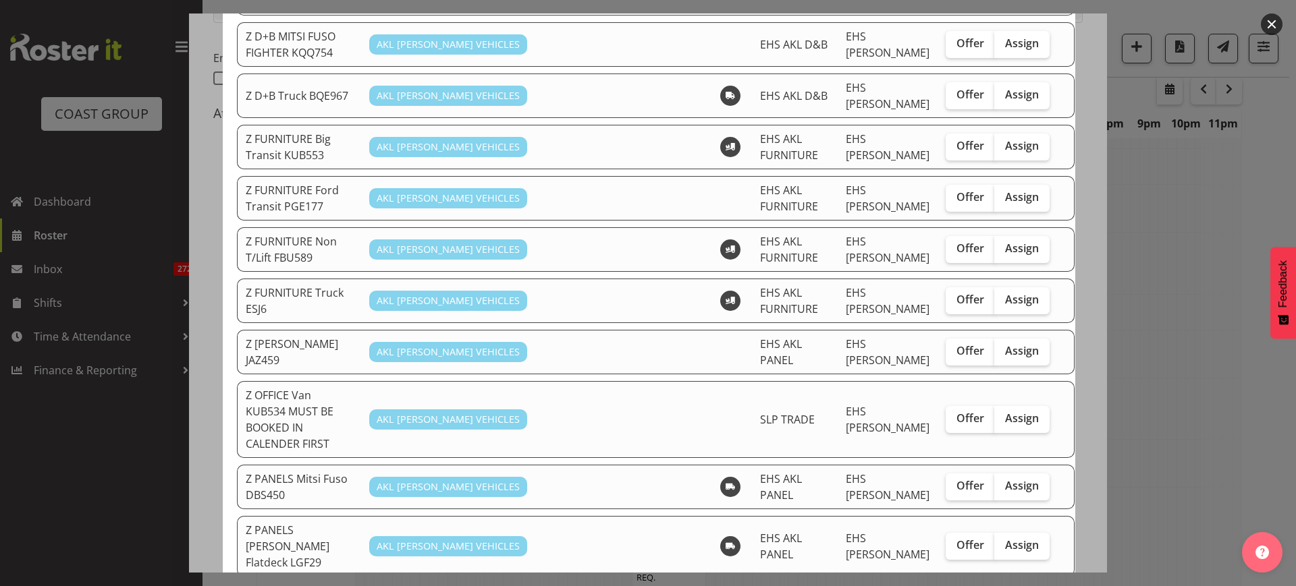
scroll to position [759, 0]
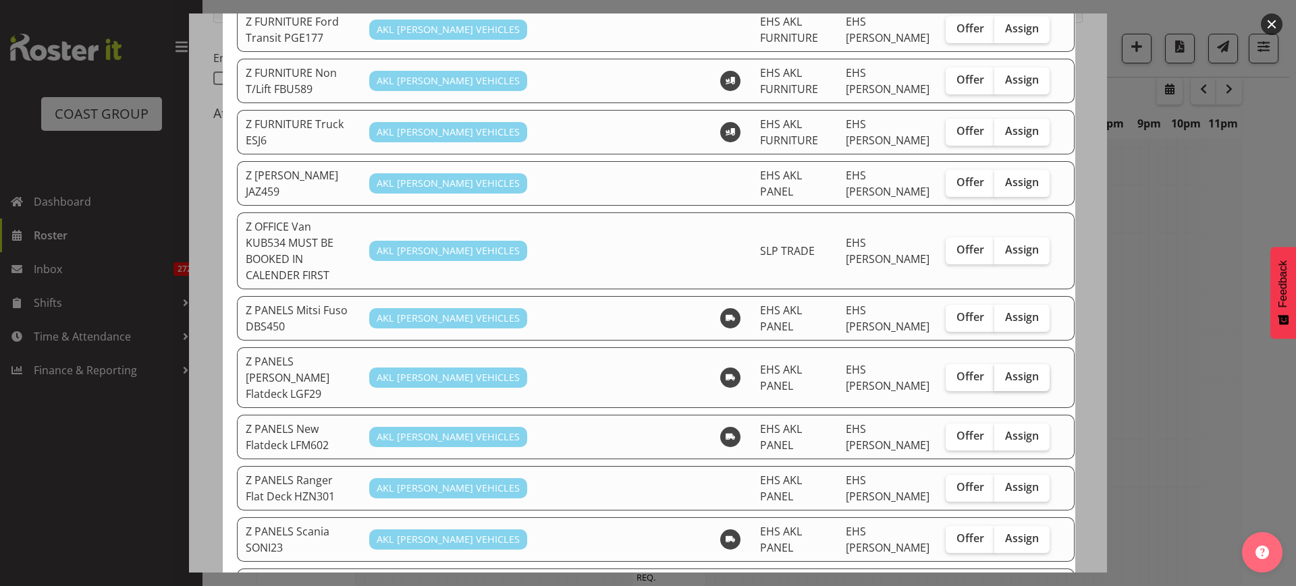
click at [1005, 370] on span "Assign" at bounding box center [1022, 376] width 34 height 13
click at [994, 372] on input "Assign" at bounding box center [998, 376] width 9 height 9
checkbox input "true"
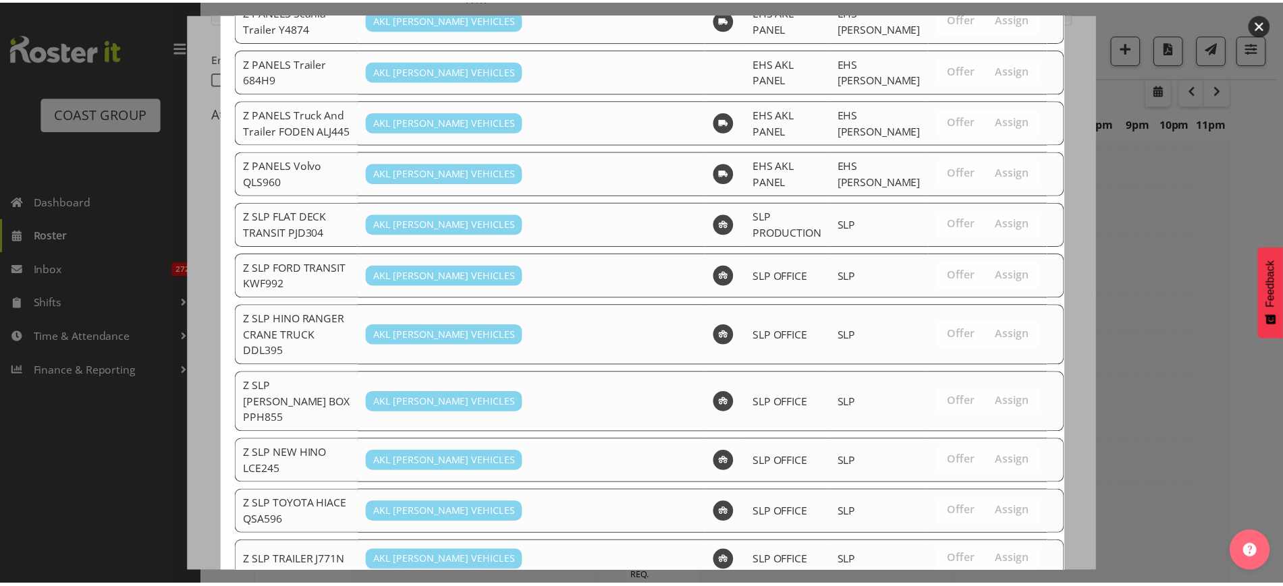
scroll to position [1408, 0]
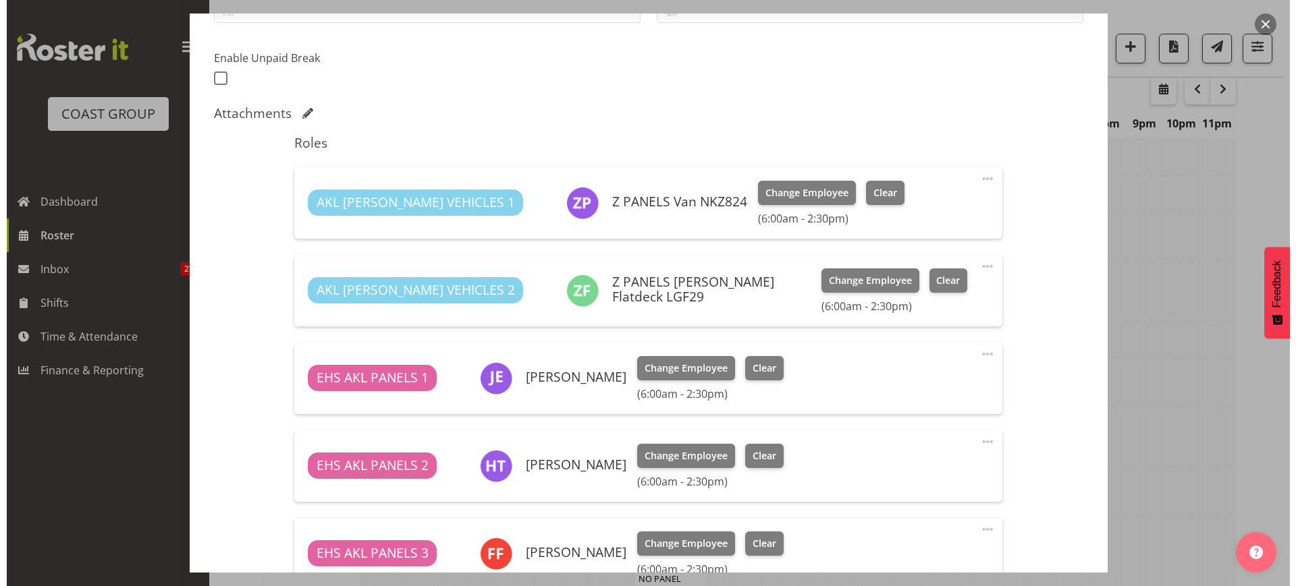
scroll to position [605, 0]
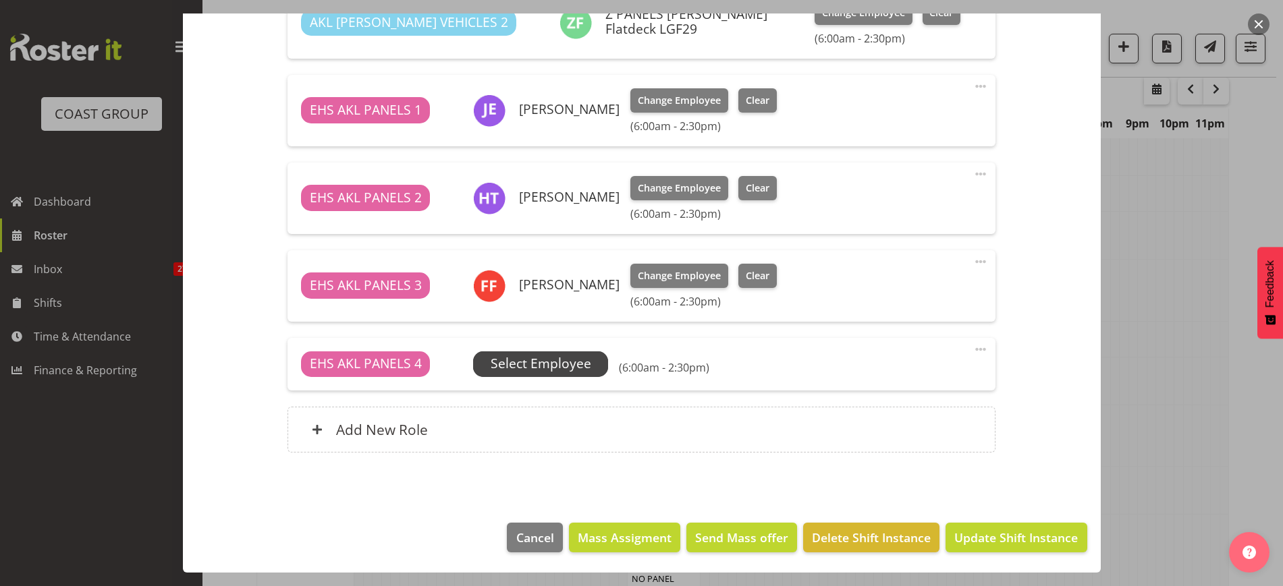
click at [570, 364] on span "Select Employee" at bounding box center [541, 364] width 101 height 20
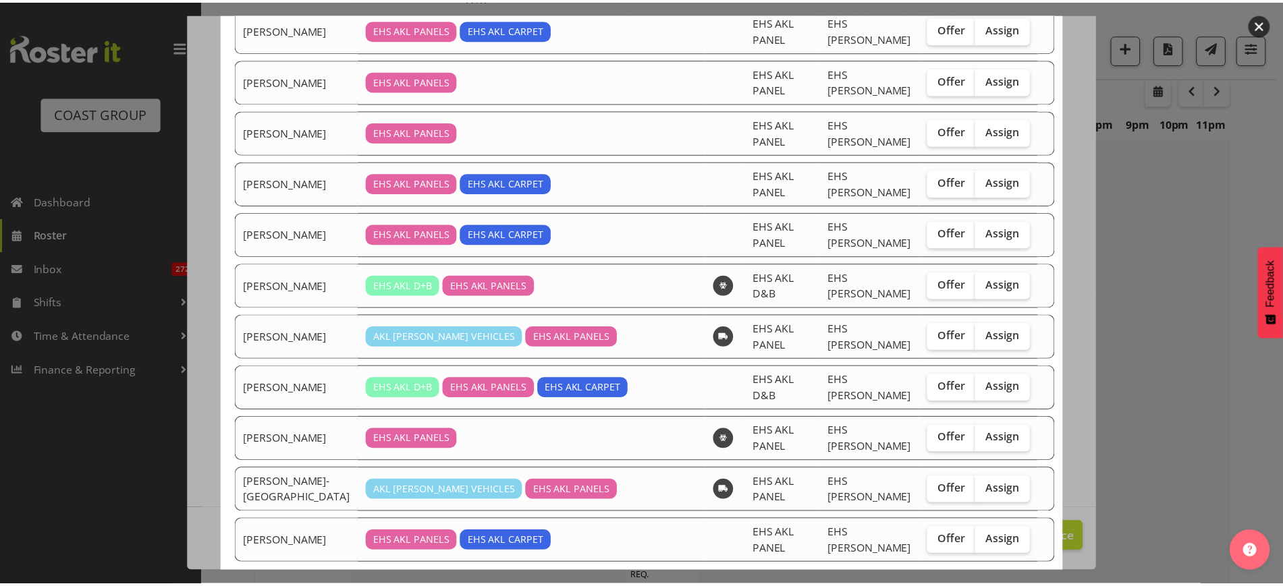
scroll to position [298, 0]
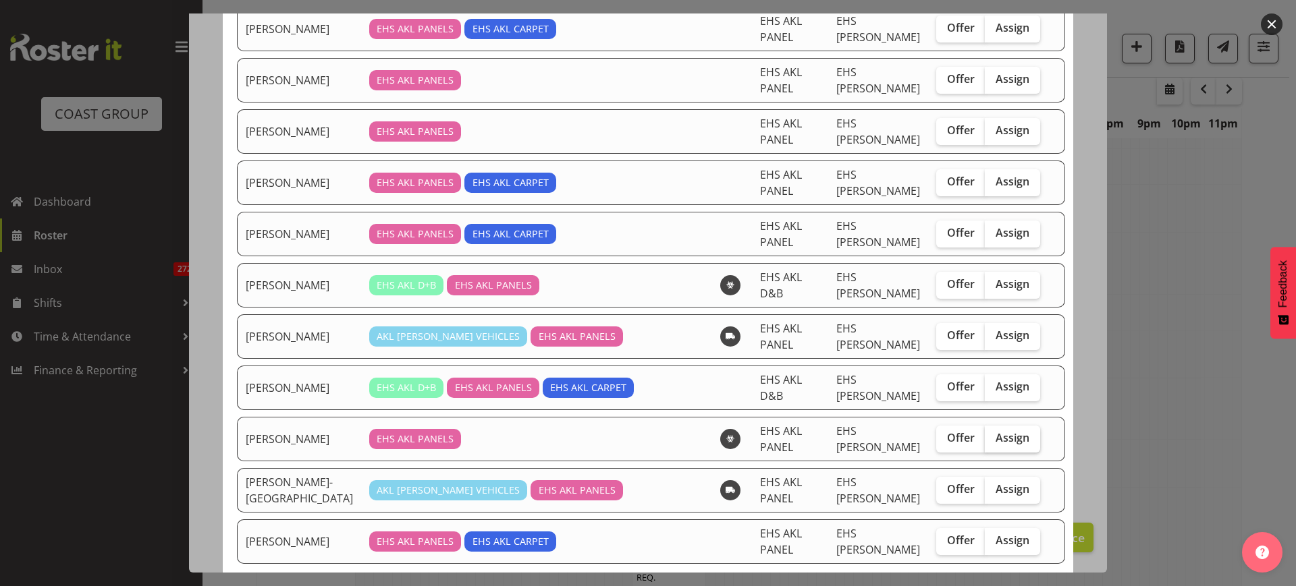
click at [995, 431] on span "Assign" at bounding box center [1012, 437] width 34 height 13
click at [987, 434] on input "Assign" at bounding box center [989, 438] width 9 height 9
checkbox input "true"
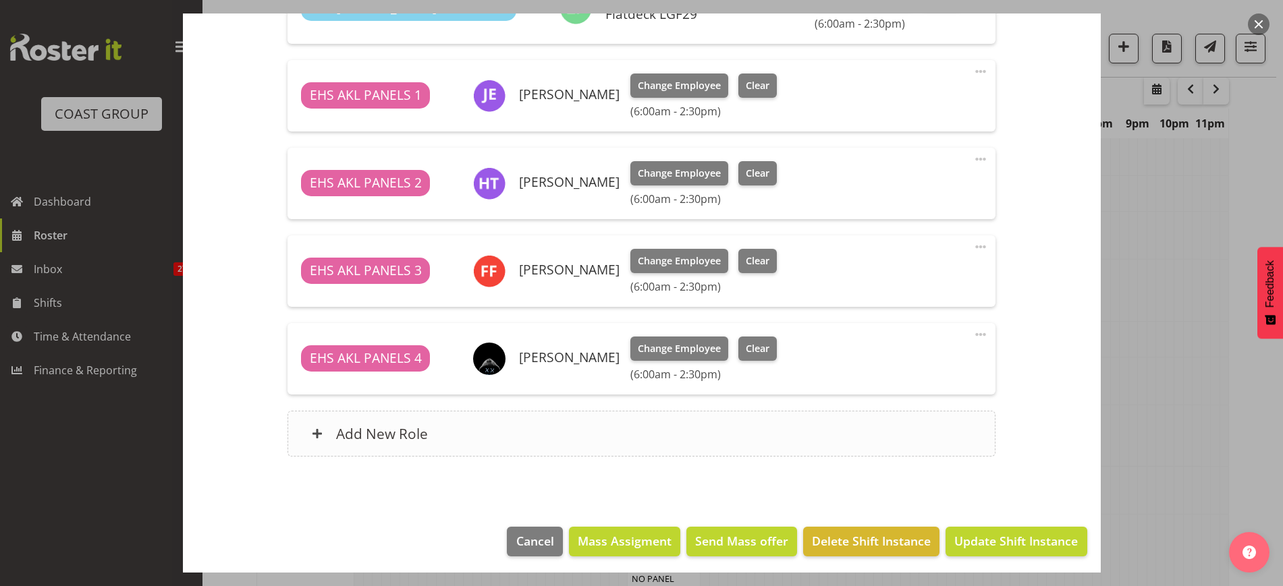
scroll to position [624, 0]
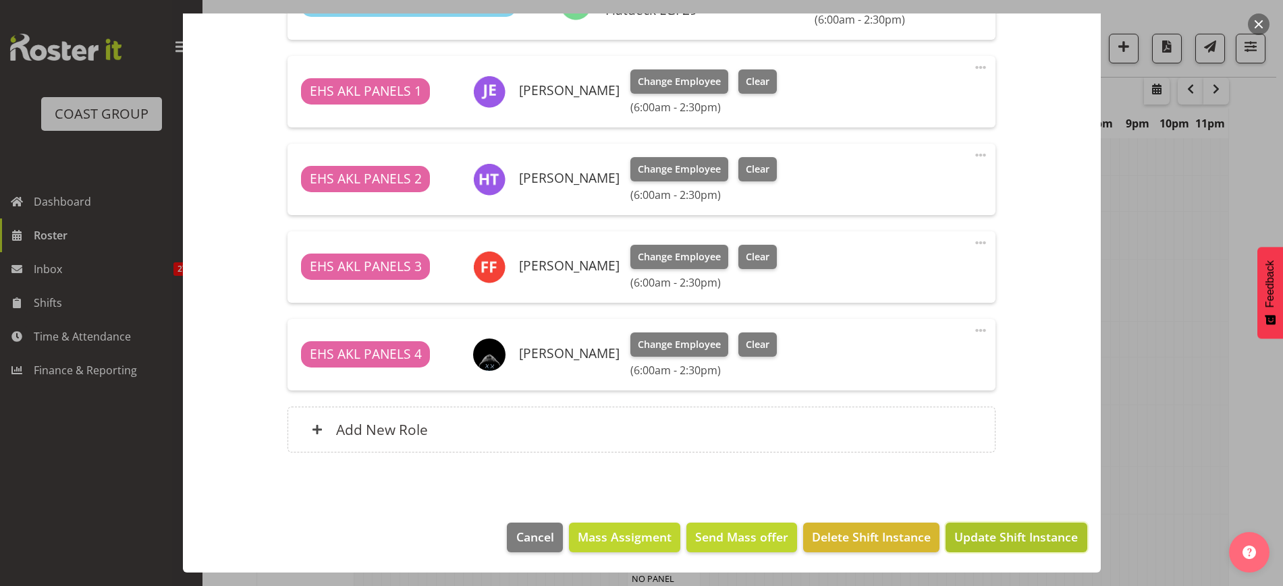
click at [971, 538] on span "Update Shift Instance" at bounding box center [1015, 537] width 123 height 18
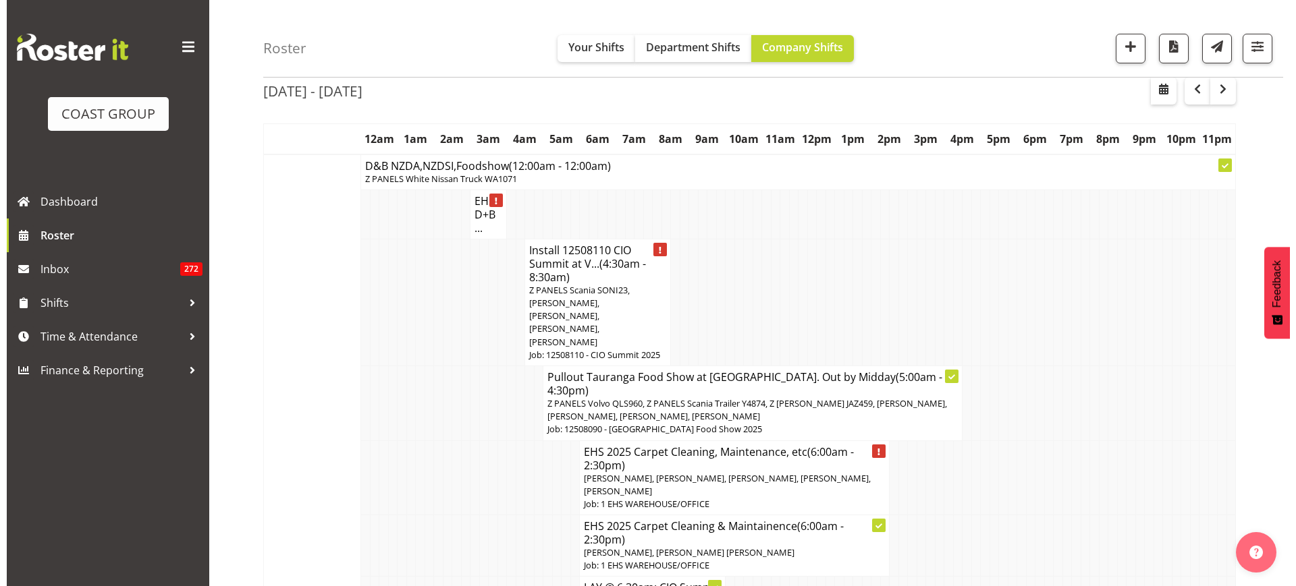
scroll to position [169, 0]
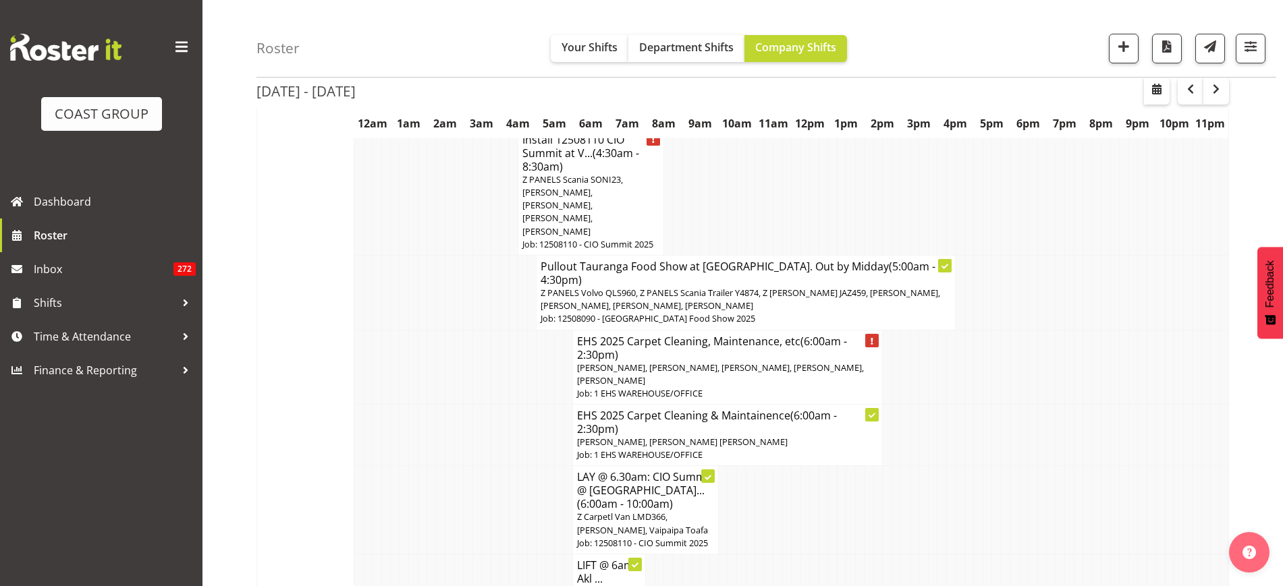
click at [588, 190] on span "Z PANELS Scania SONI23, [PERSON_NAME], [PERSON_NAME], [PERSON_NAME], [PERSON_NA…" at bounding box center [572, 205] width 101 height 64
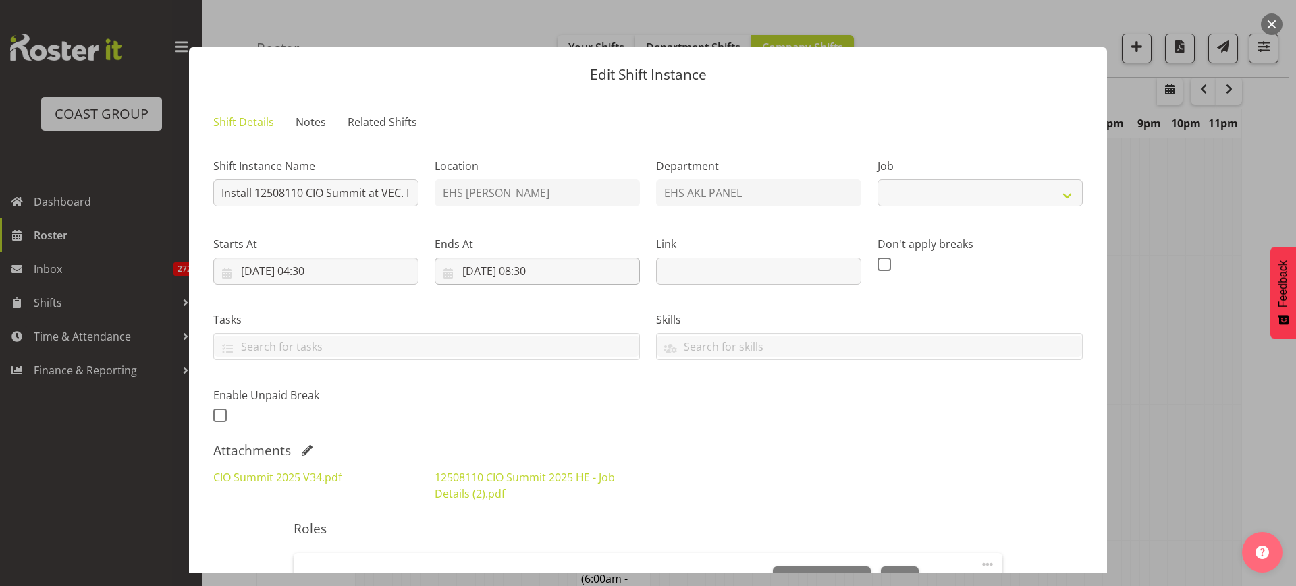
select select "9443"
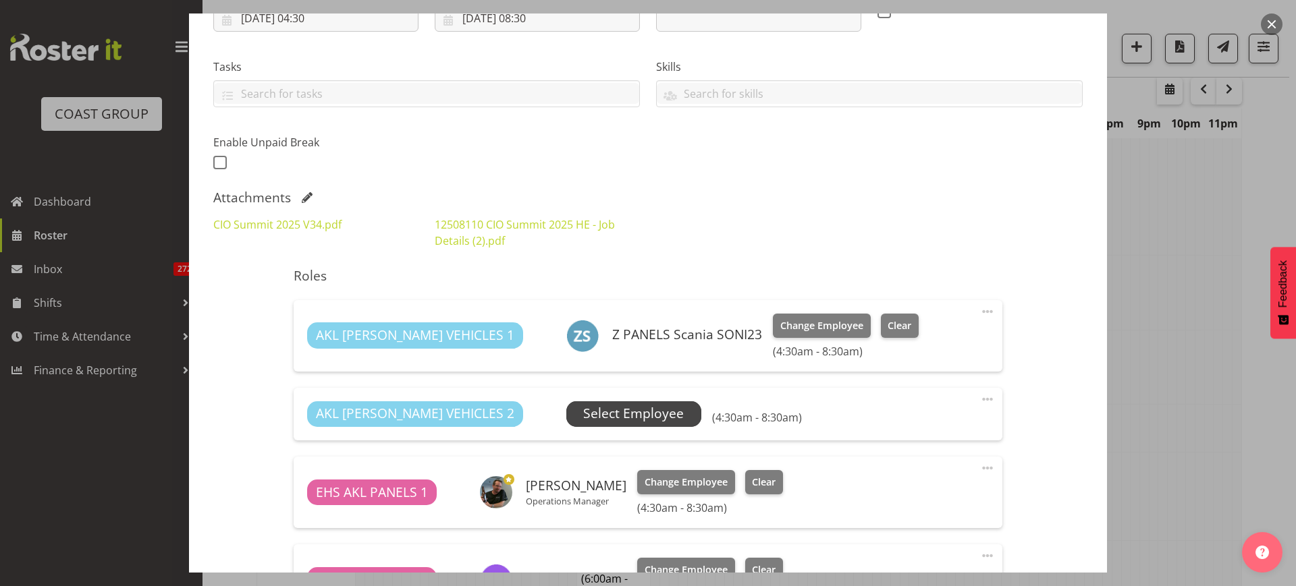
click at [591, 415] on span "Select Employee" at bounding box center [633, 414] width 101 height 20
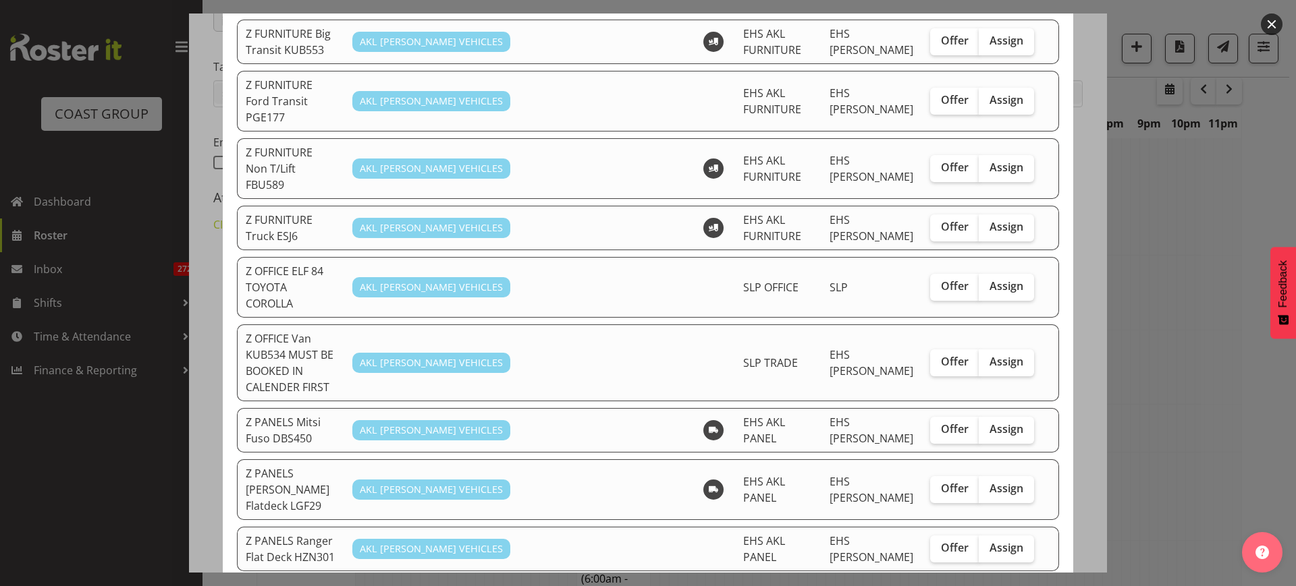
scroll to position [675, 0]
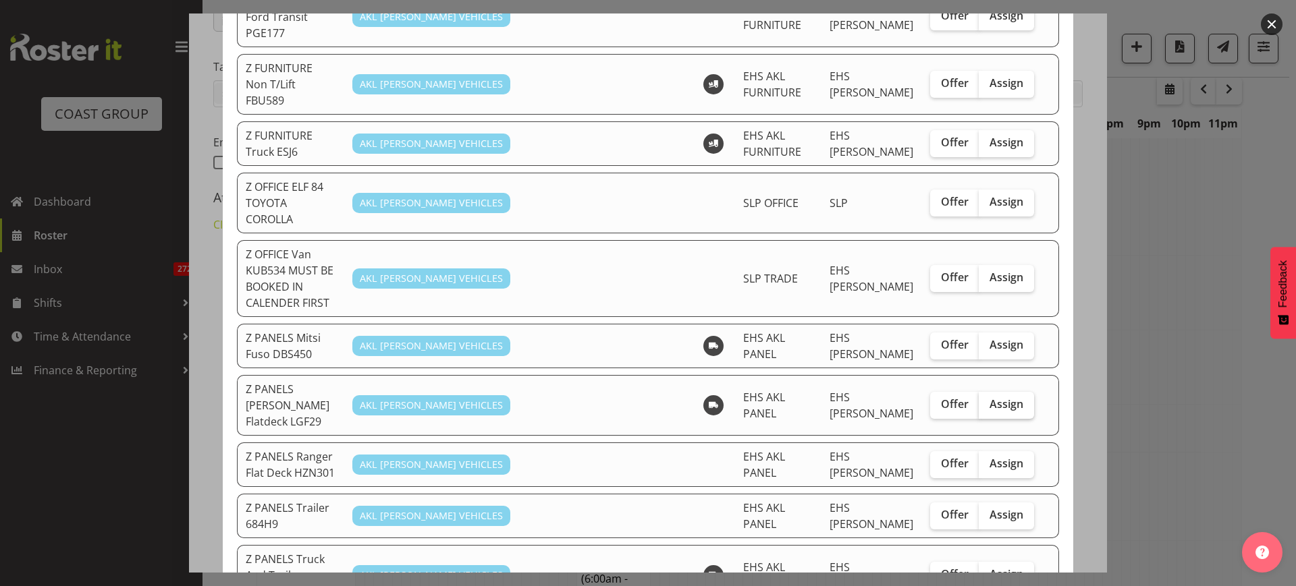
click at [995, 397] on span "Assign" at bounding box center [1006, 403] width 34 height 13
click at [987, 400] on input "Assign" at bounding box center [982, 404] width 9 height 9
checkbox input "true"
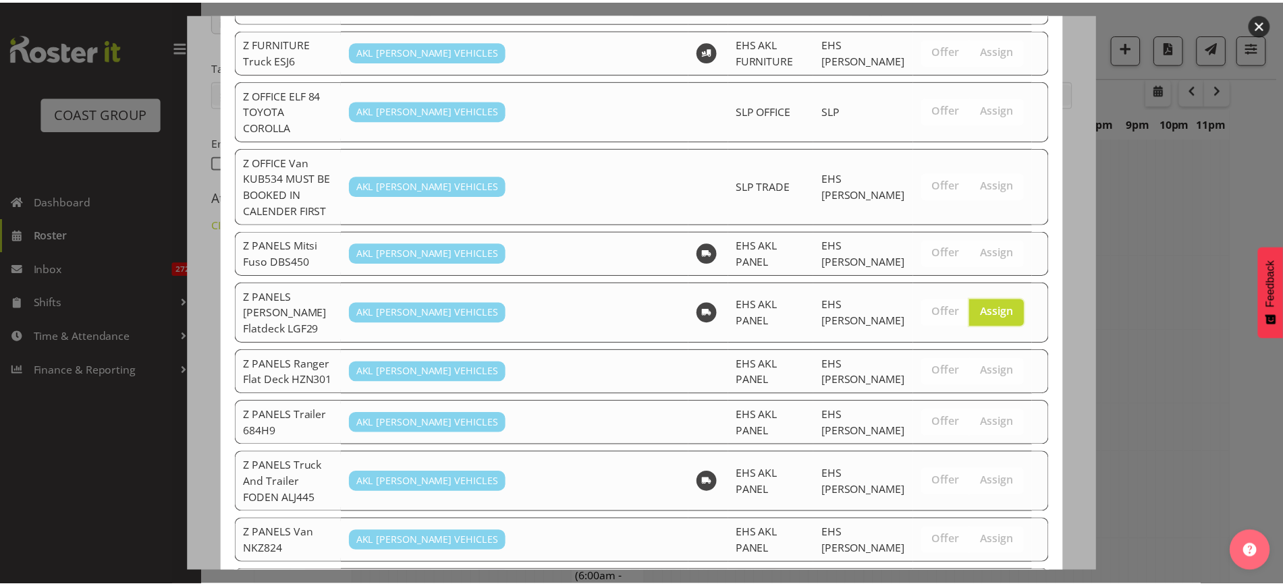
scroll to position [1065, 0]
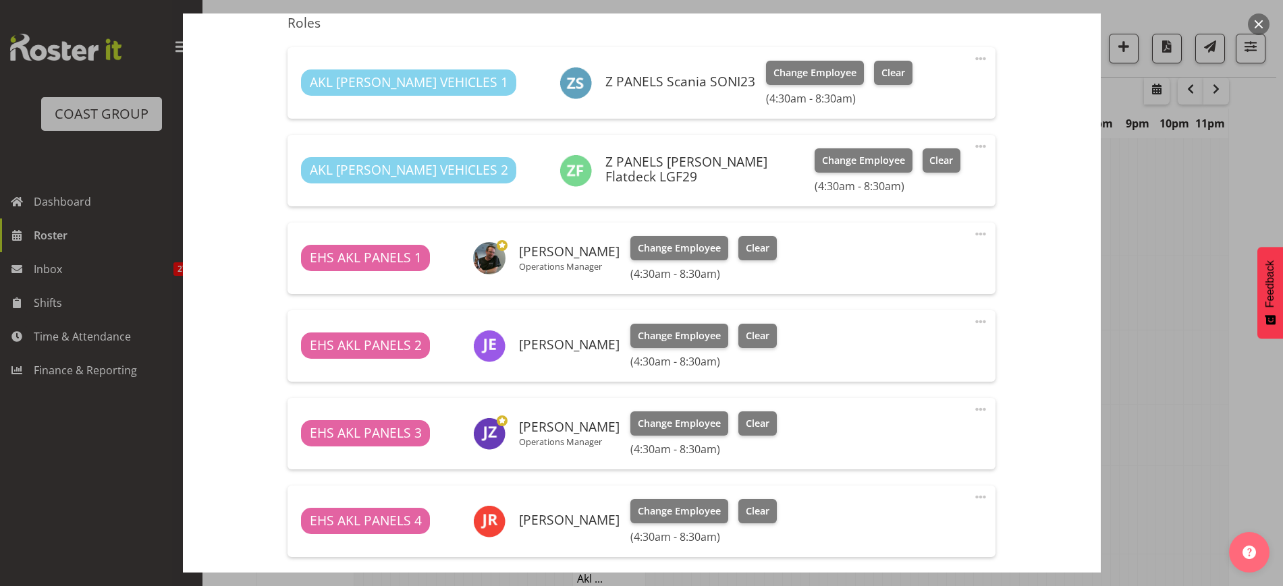
scroll to position [673, 0]
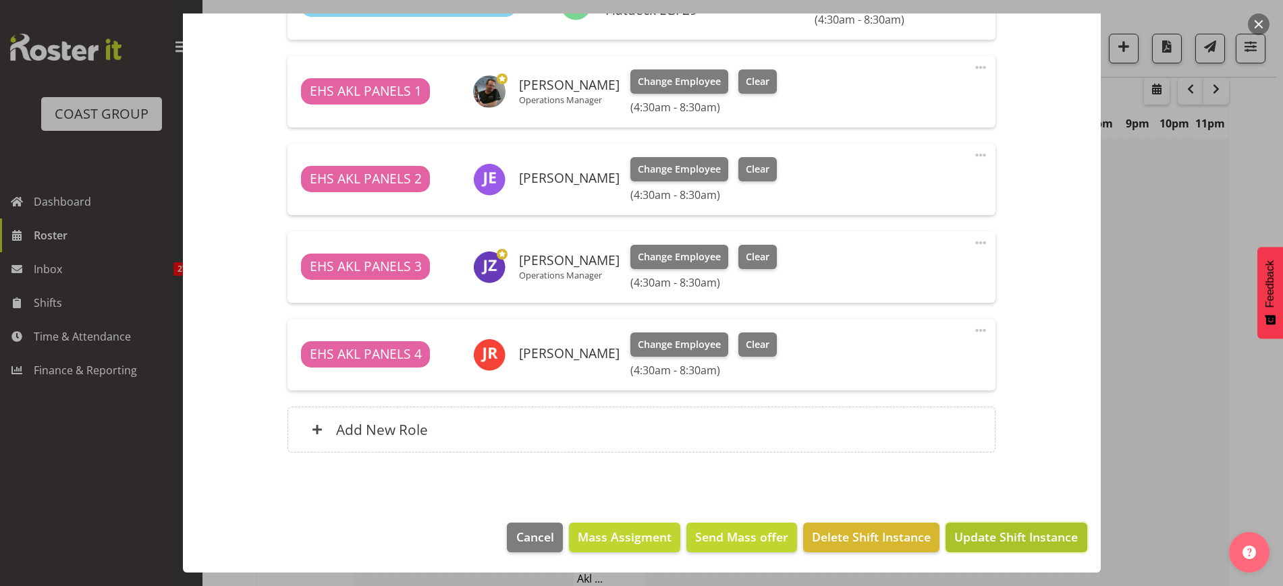
click at [976, 536] on span "Update Shift Instance" at bounding box center [1015, 537] width 123 height 18
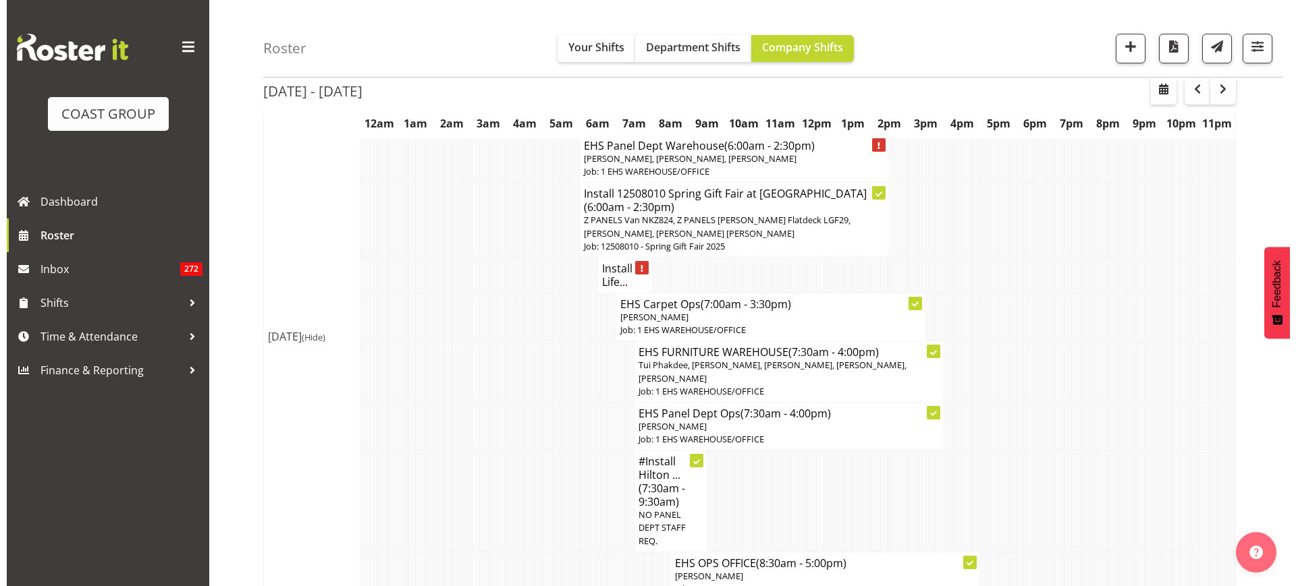
scroll to position [1603, 0]
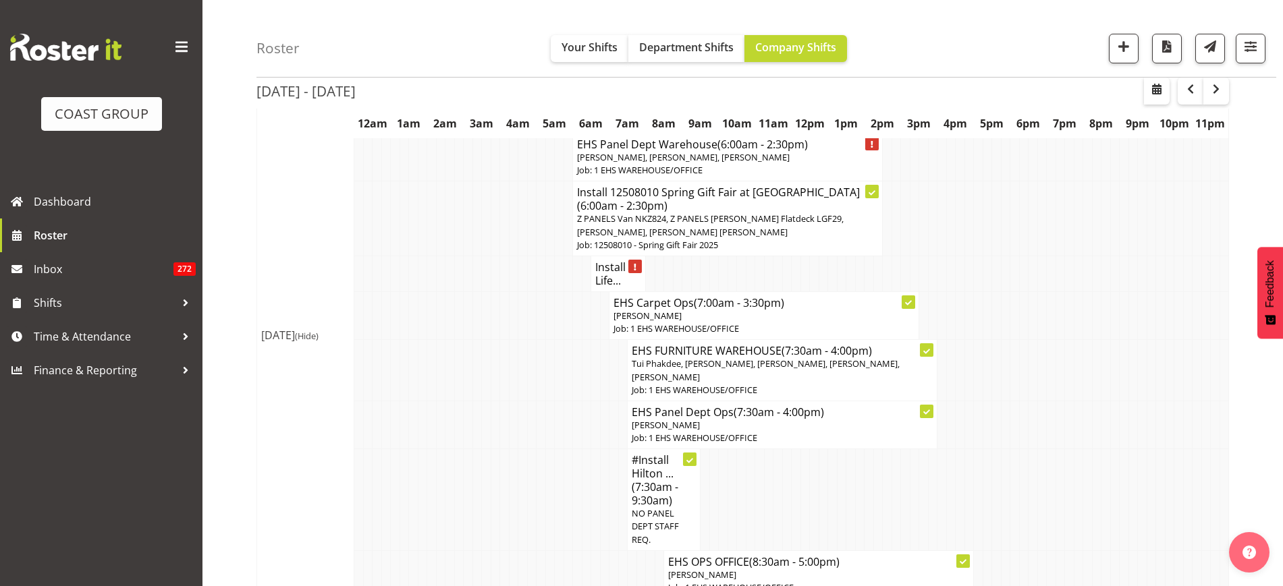
click at [605, 263] on h4 "Install Life..." at bounding box center [618, 273] width 46 height 27
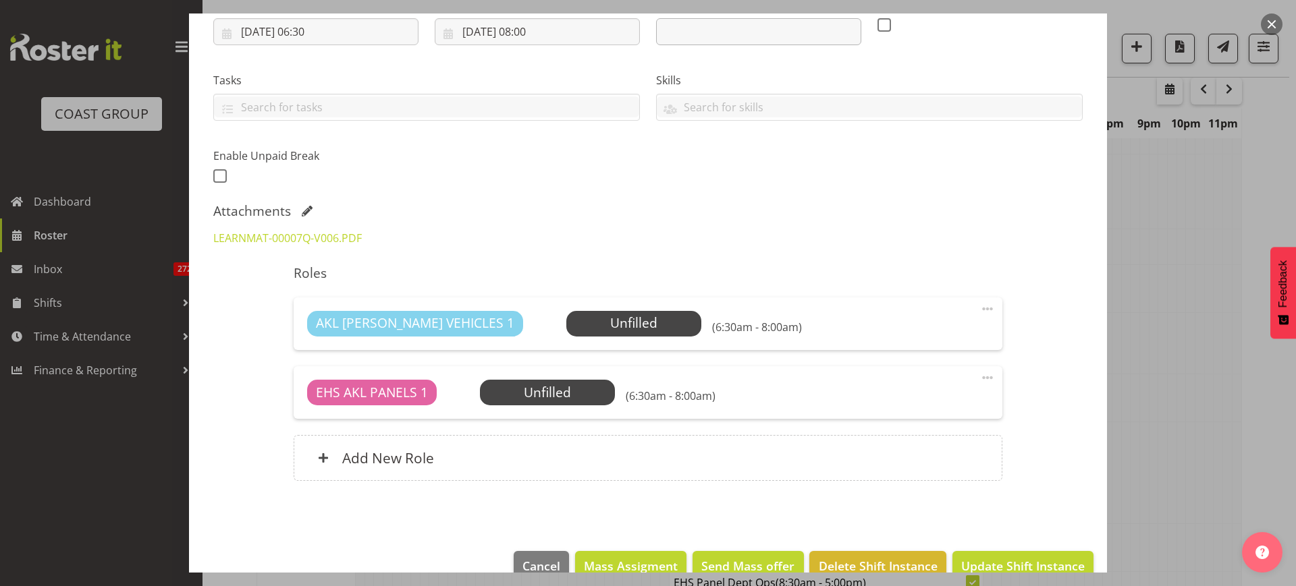
scroll to position [253, 0]
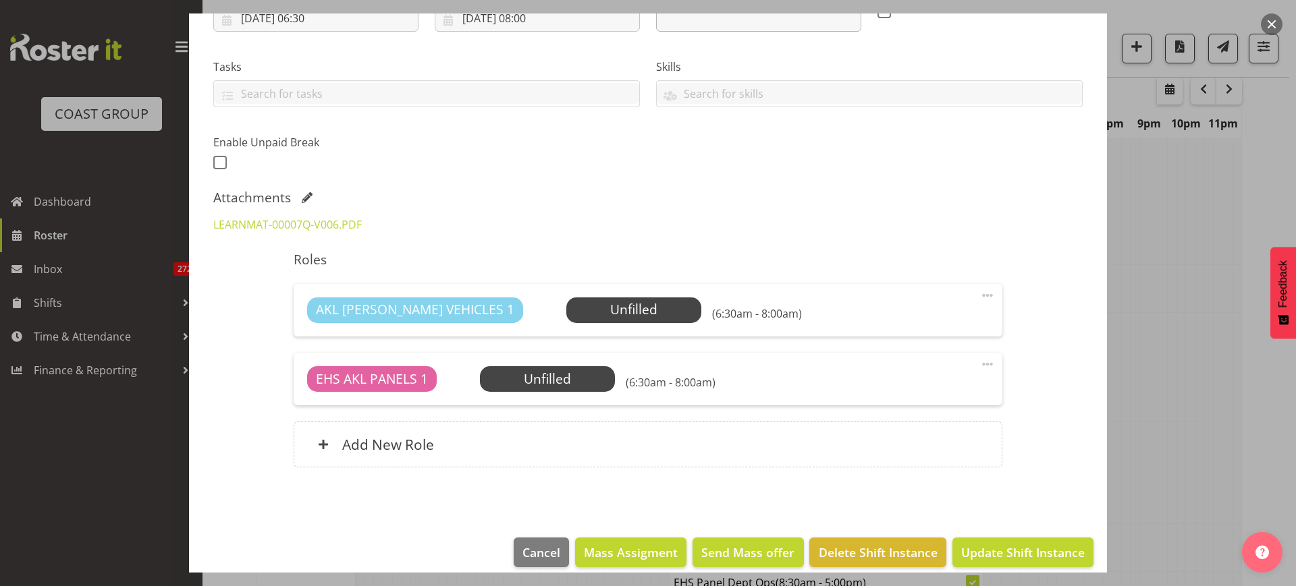
select select "8652"
click at [640, 449] on div "Add New Role" at bounding box center [648, 445] width 708 height 46
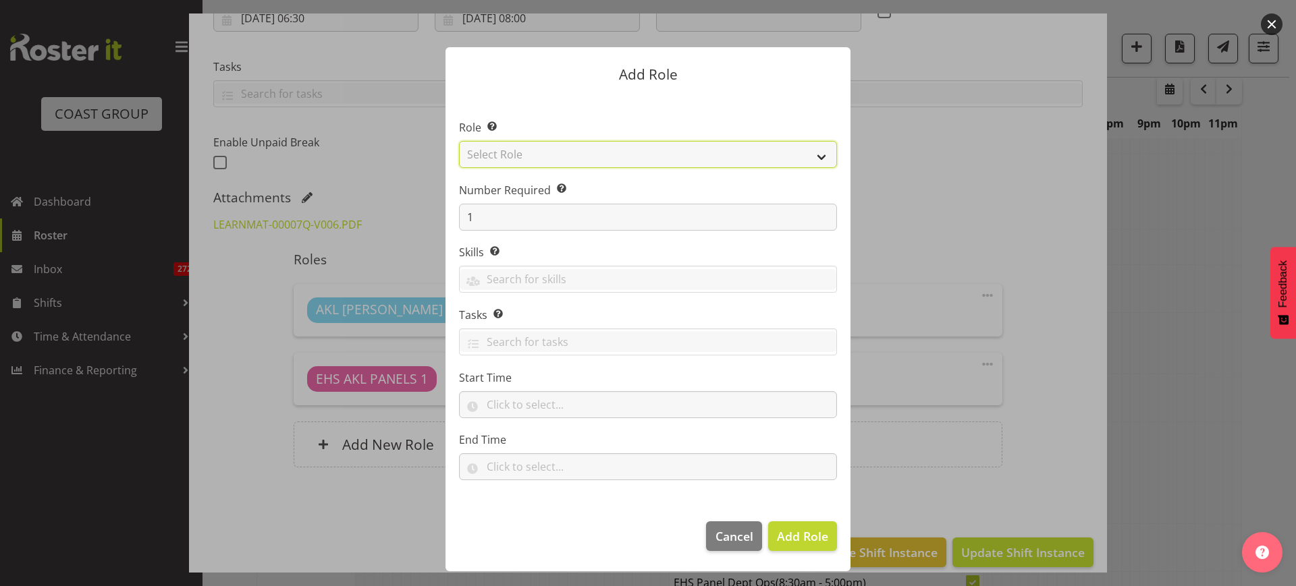
click at [821, 156] on select "Select Role ACCOUNT MANAGER ACCOUNT MANAGER DW ACCOUNTS [PERSON_NAME] VEHICLES …" at bounding box center [648, 154] width 378 height 27
select select "188"
click at [459, 141] on select "Select Role ACCOUNT MANAGER ACCOUNT MANAGER DW ACCOUNTS [PERSON_NAME] VEHICLES …" at bounding box center [648, 154] width 378 height 27
click at [808, 540] on span "Add Role" at bounding box center [802, 536] width 51 height 16
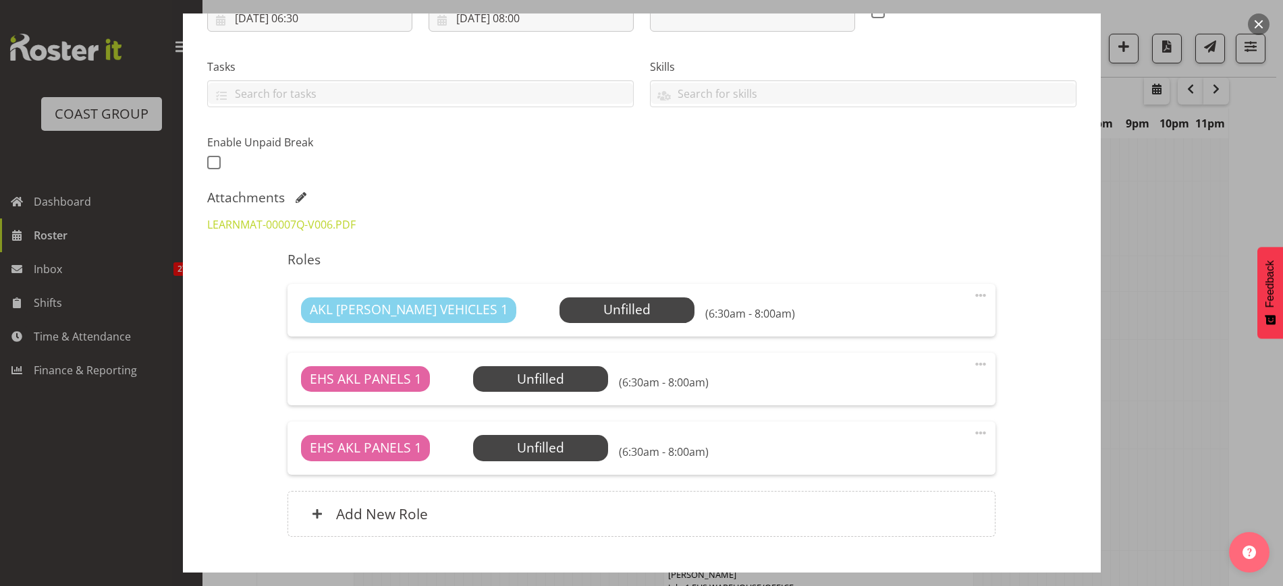
scroll to position [337, 0]
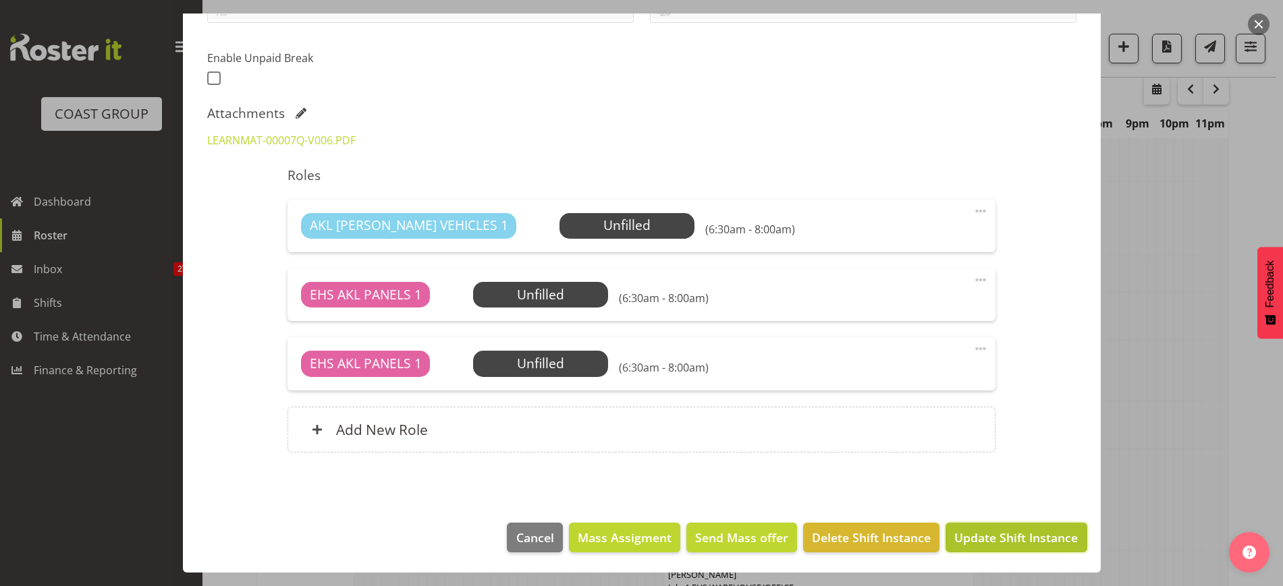
click at [976, 545] on span "Update Shift Instance" at bounding box center [1015, 538] width 123 height 18
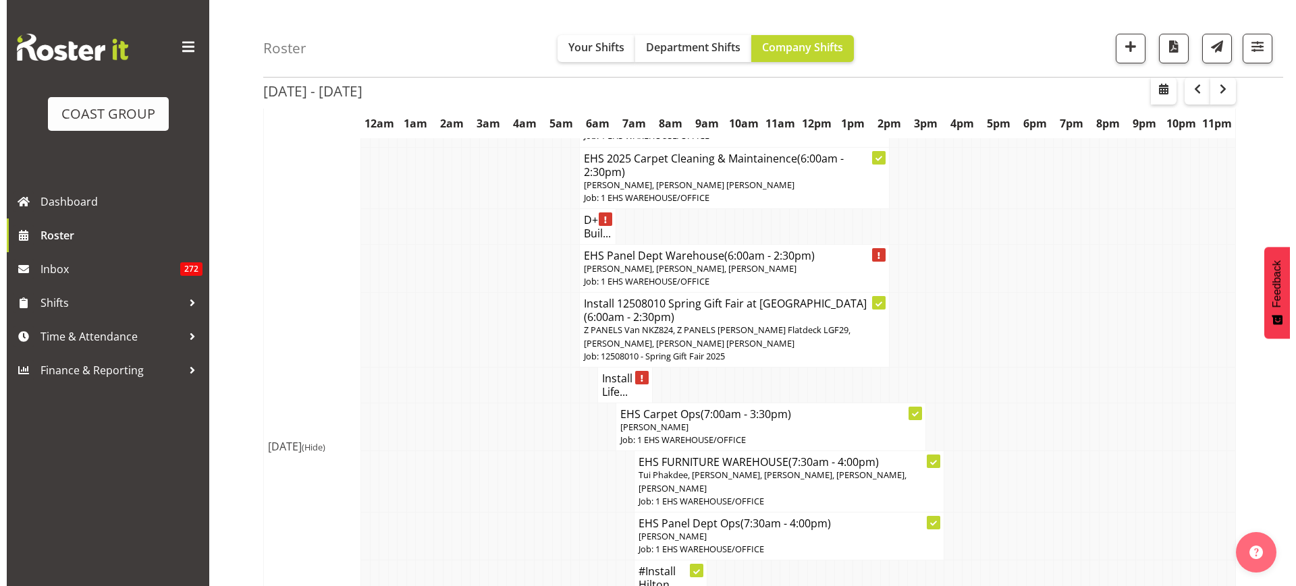
scroll to position [1512, 0]
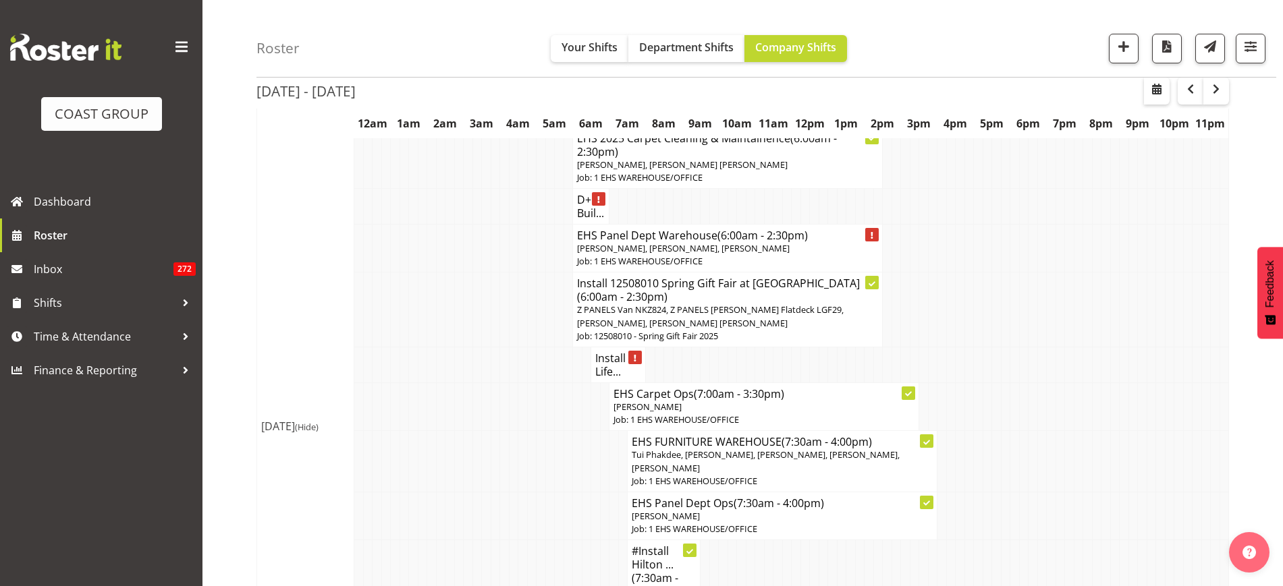
click at [700, 249] on span "[PERSON_NAME], [PERSON_NAME], [PERSON_NAME]" at bounding box center [683, 248] width 213 height 12
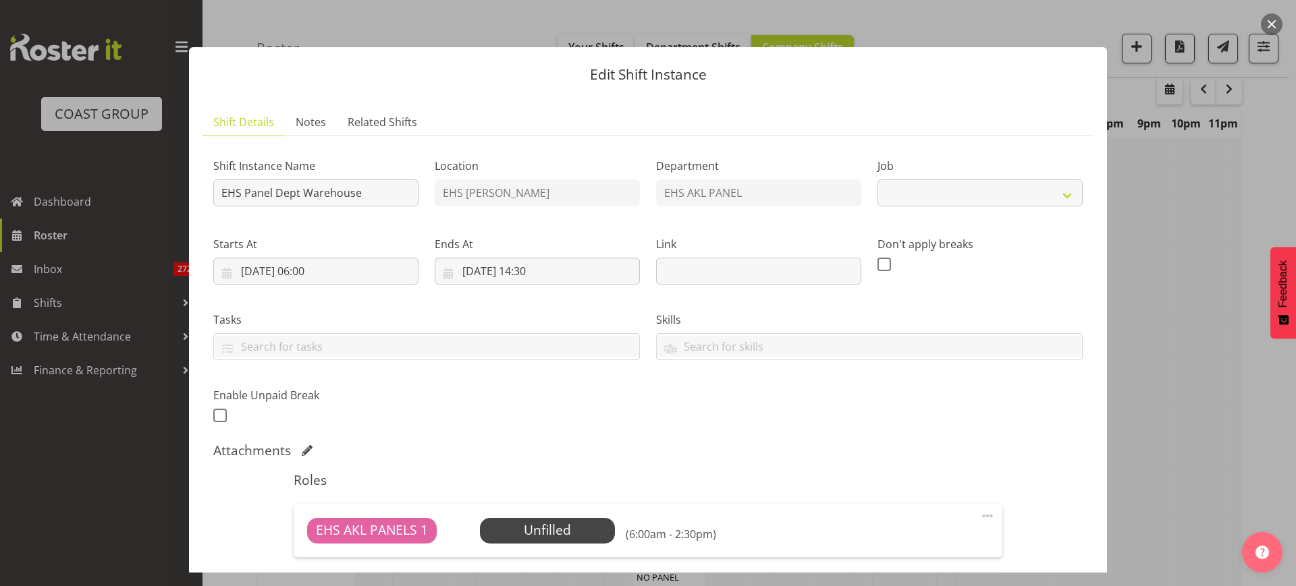
select select "69"
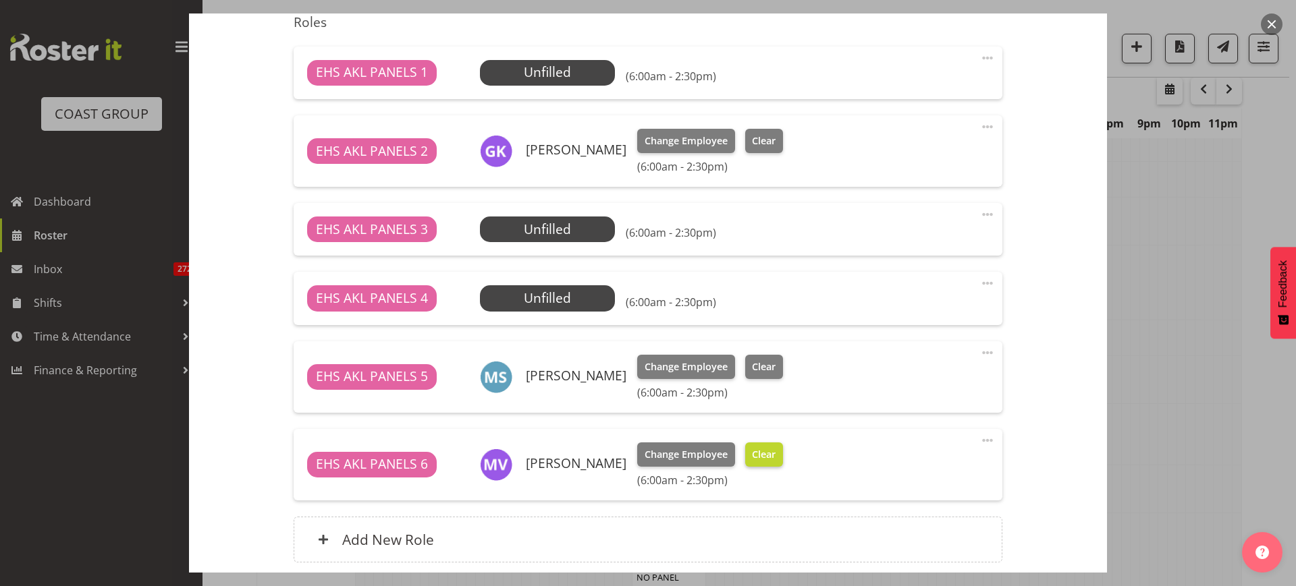
scroll to position [506, 0]
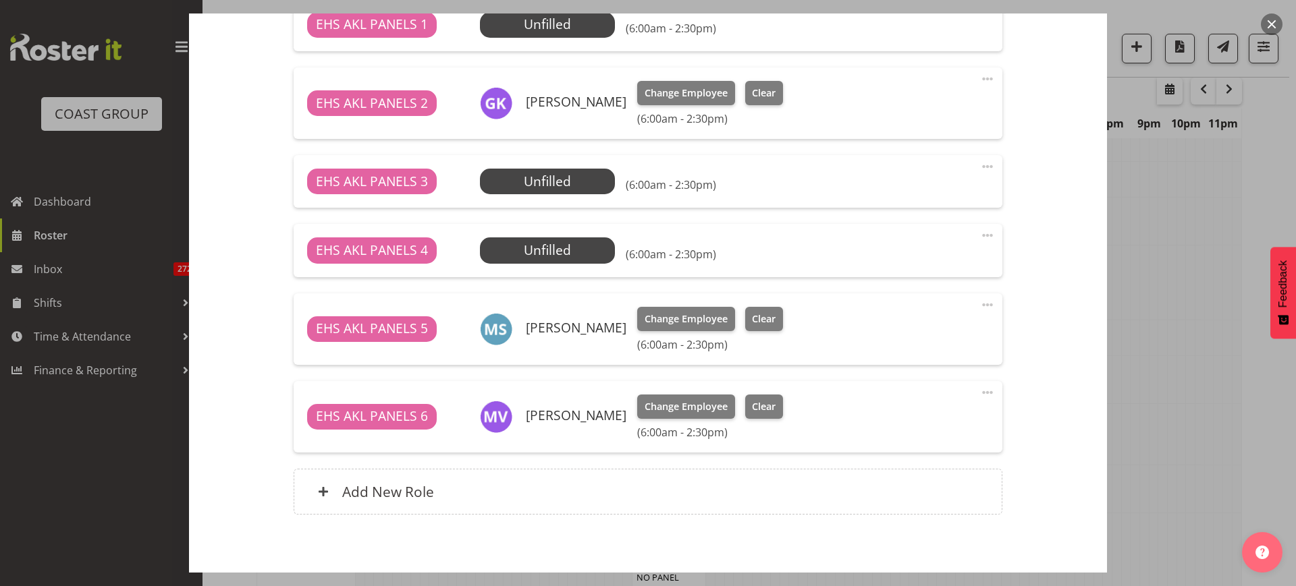
click at [979, 304] on span at bounding box center [987, 305] width 16 height 16
click at [891, 335] on link "Edit" at bounding box center [931, 335] width 130 height 24
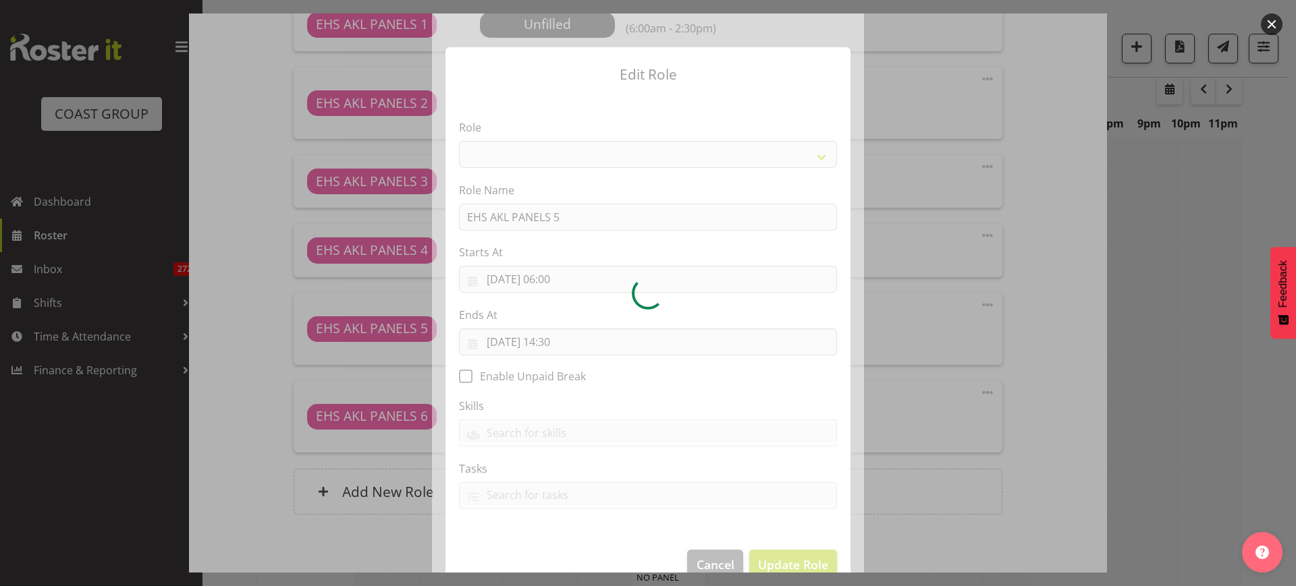
select select "188"
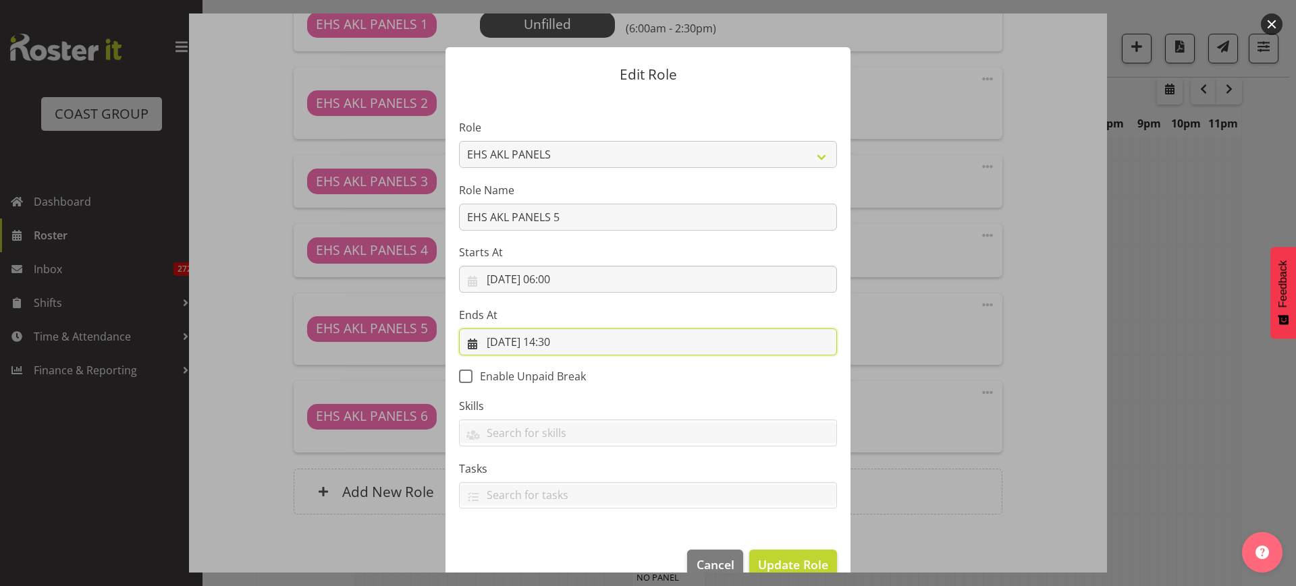
click at [604, 343] on input "[DATE] 14:30" at bounding box center [648, 342] width 378 height 27
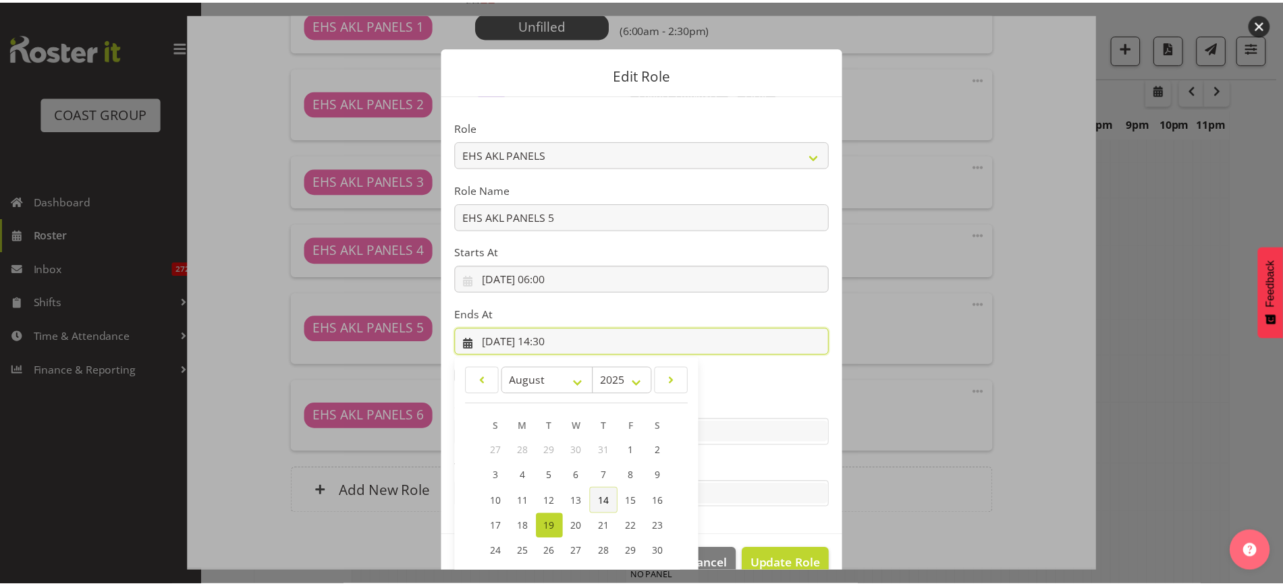
scroll to position [91, 0]
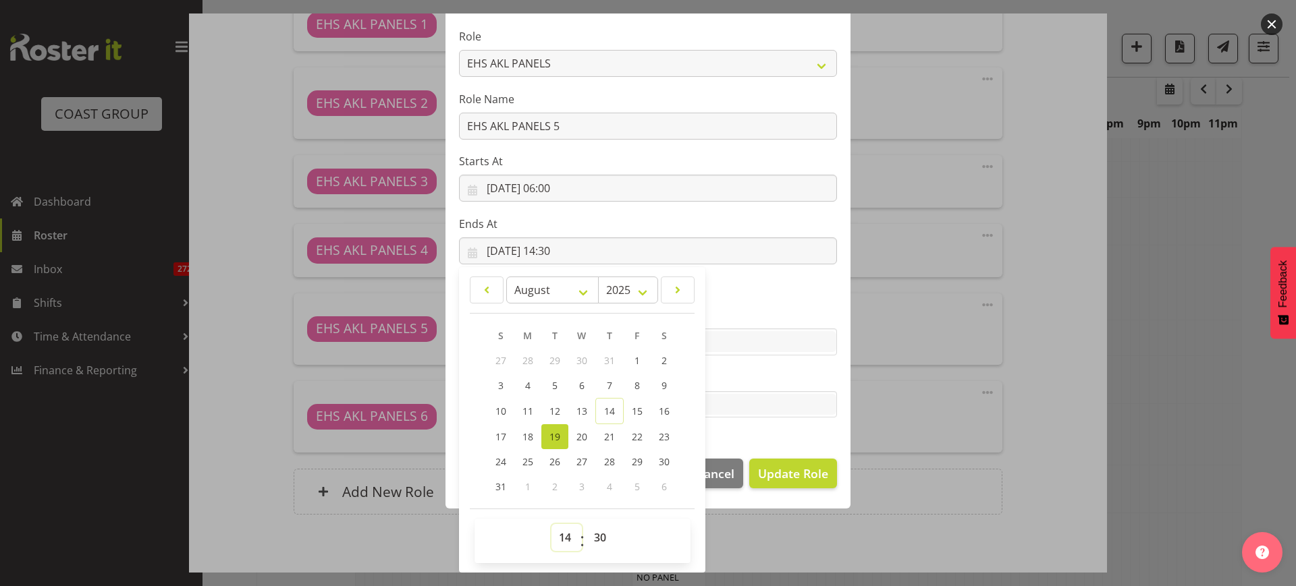
click at [561, 539] on select "00 01 02 03 04 05 06 07 08 09 10 11 12 13 14 15 16 17 18 19 20 21 22 23" at bounding box center [566, 537] width 30 height 27
select select "6"
click at [551, 524] on select "00 01 02 03 04 05 06 07 08 09 10 11 12 13 14 15 16 17 18 19 20 21 22 23" at bounding box center [566, 537] width 30 height 27
type input "[DATE] 06:30"
click at [777, 469] on span "Update Role" at bounding box center [793, 474] width 70 height 18
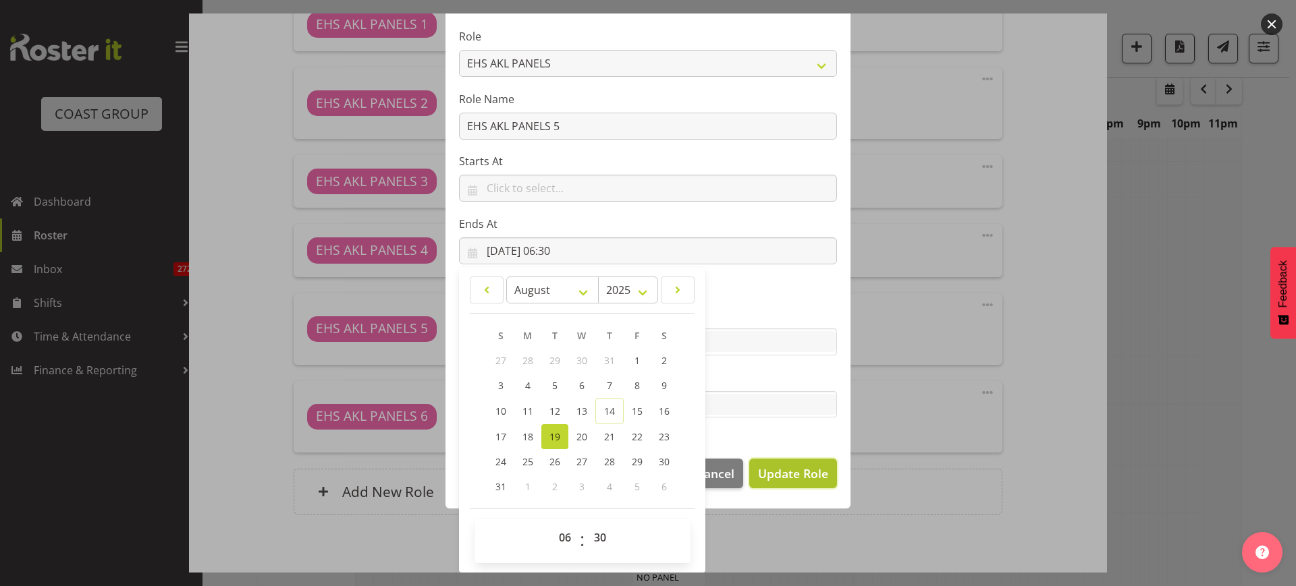
select select
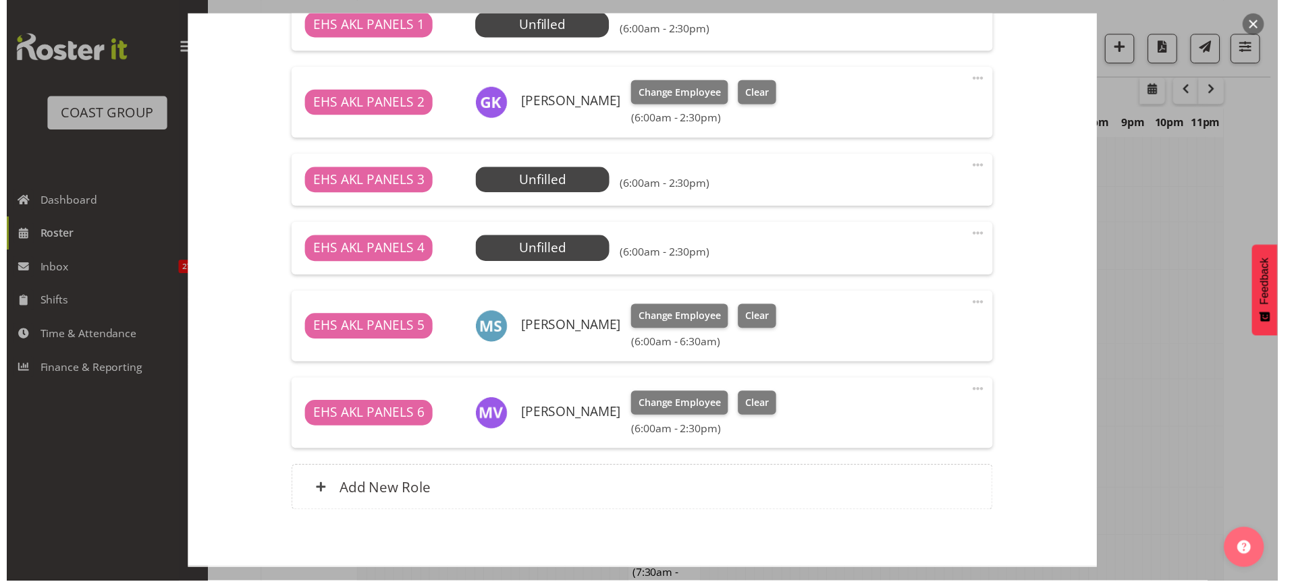
scroll to position [90, 0]
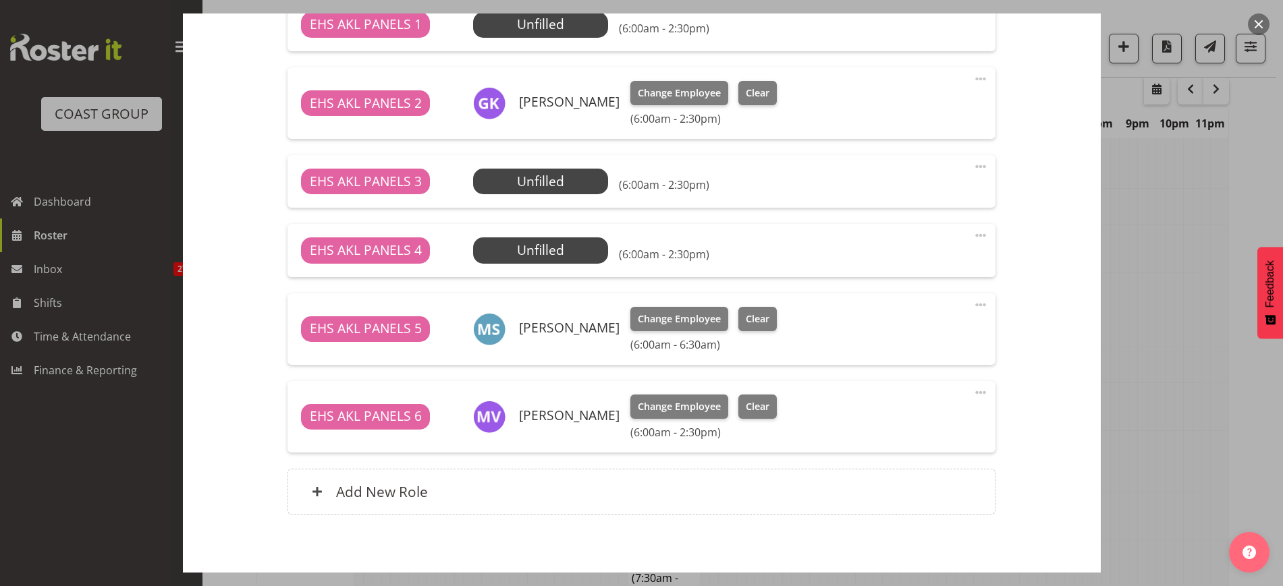
click at [972, 391] on span at bounding box center [980, 393] width 16 height 16
click at [891, 421] on link "Edit" at bounding box center [924, 422] width 130 height 24
select select "7"
select select "2025"
select select "14"
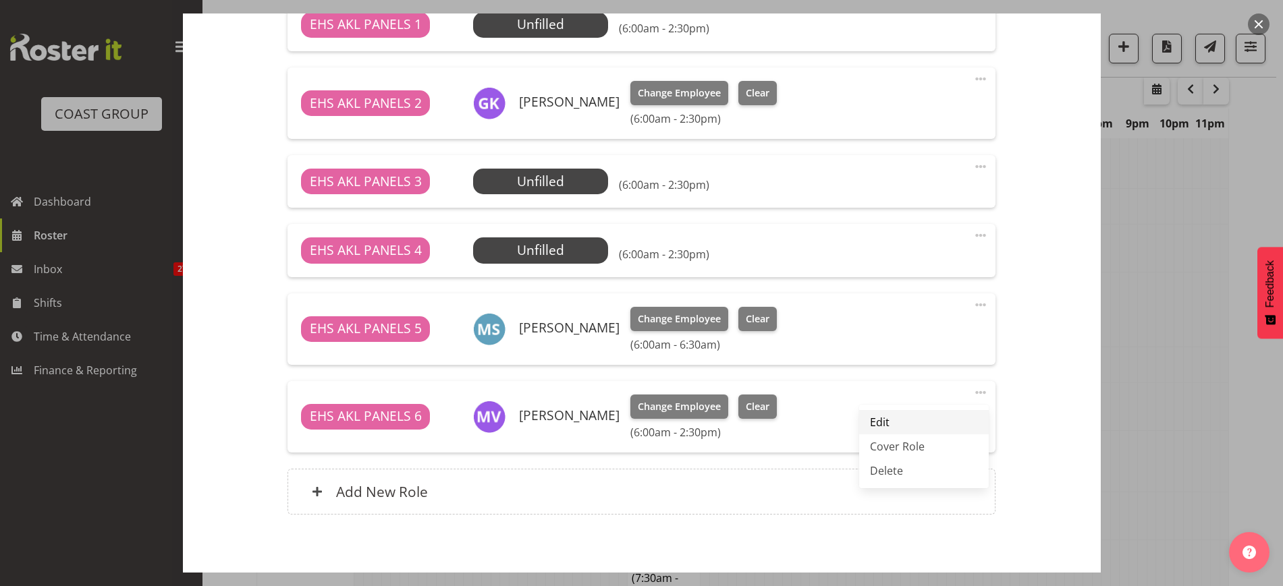
select select "30"
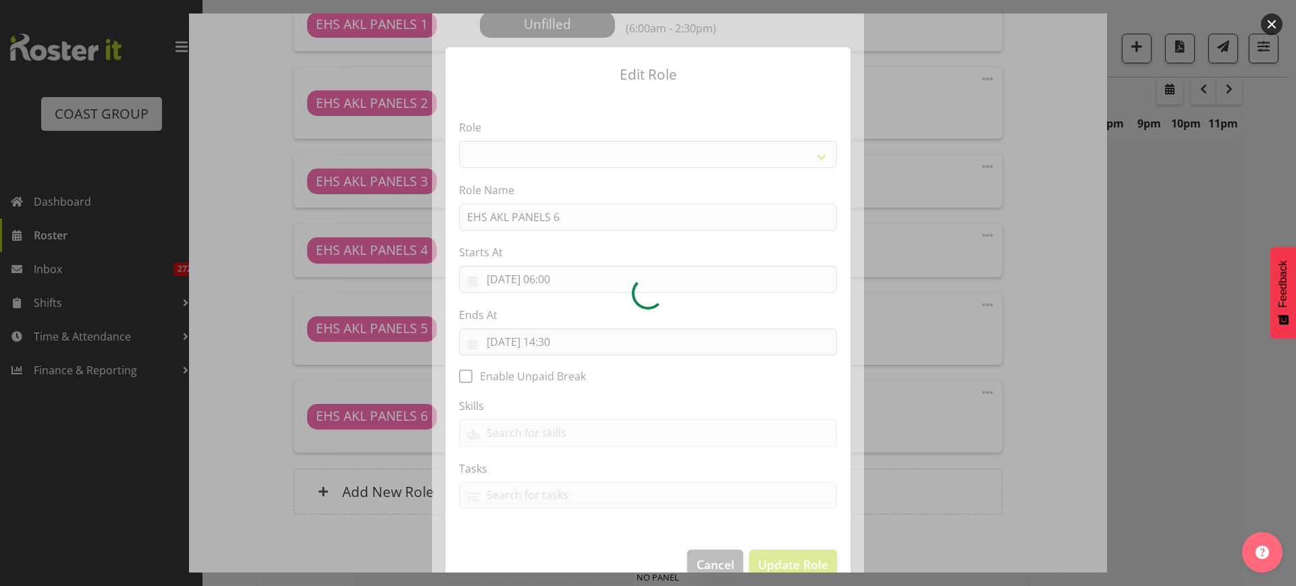
select select "188"
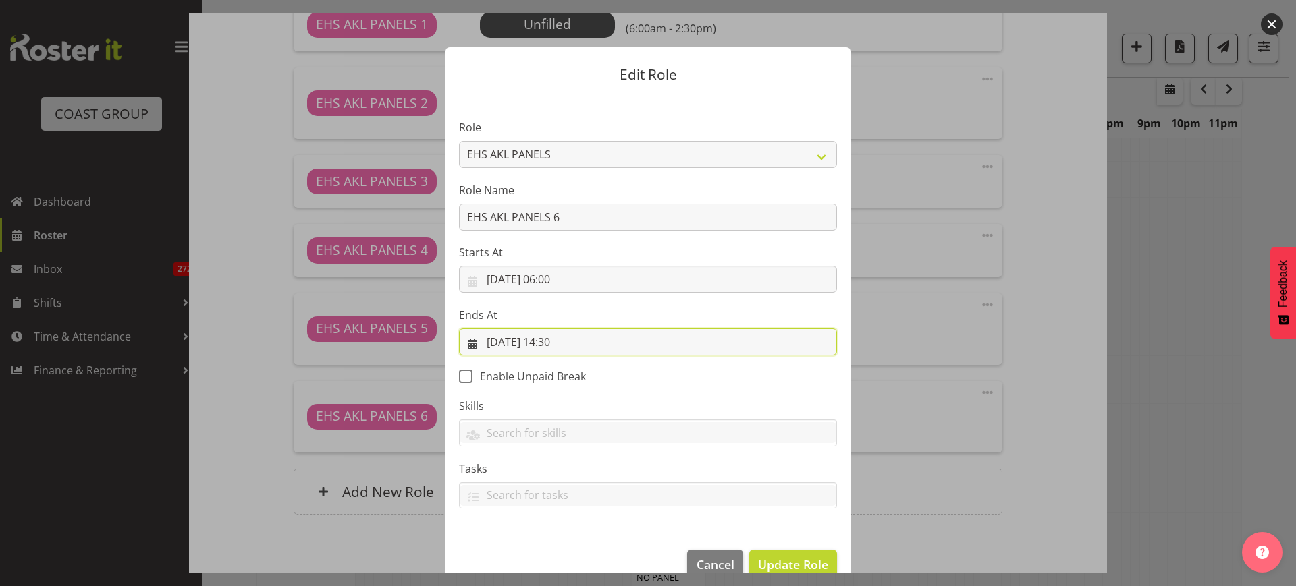
click at [592, 341] on input "[DATE] 14:30" at bounding box center [648, 342] width 378 height 27
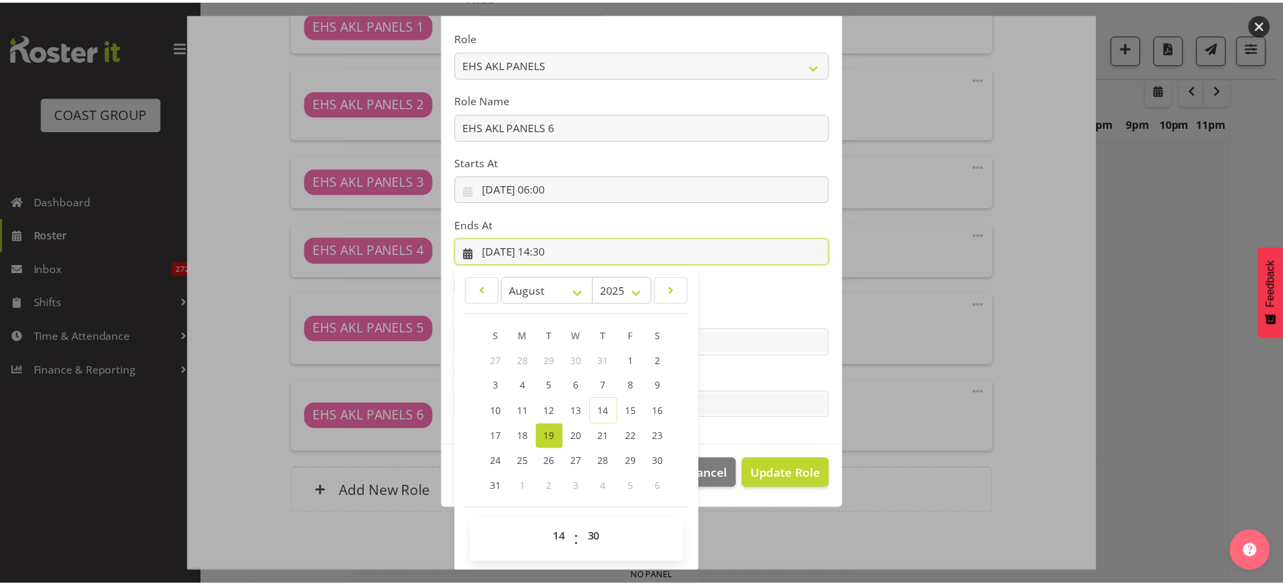
scroll to position [91, 0]
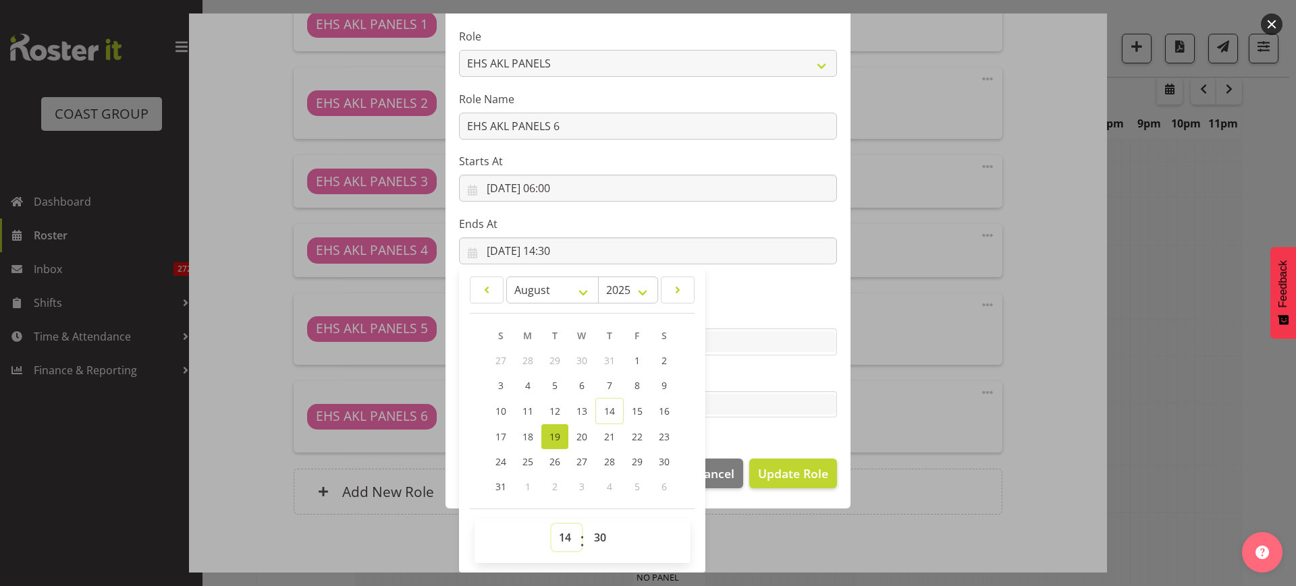
click at [555, 539] on select "00 01 02 03 04 05 06 07 08 09 10 11 12 13 14 15 16 17 18 19 20 21 22 23" at bounding box center [566, 537] width 30 height 27
select select "6"
click at [551, 524] on select "00 01 02 03 04 05 06 07 08 09 10 11 12 13 14 15 16 17 18 19 20 21 22 23" at bounding box center [566, 537] width 30 height 27
type input "[DATE] 06:30"
click at [788, 475] on span "Update Role" at bounding box center [793, 474] width 70 height 18
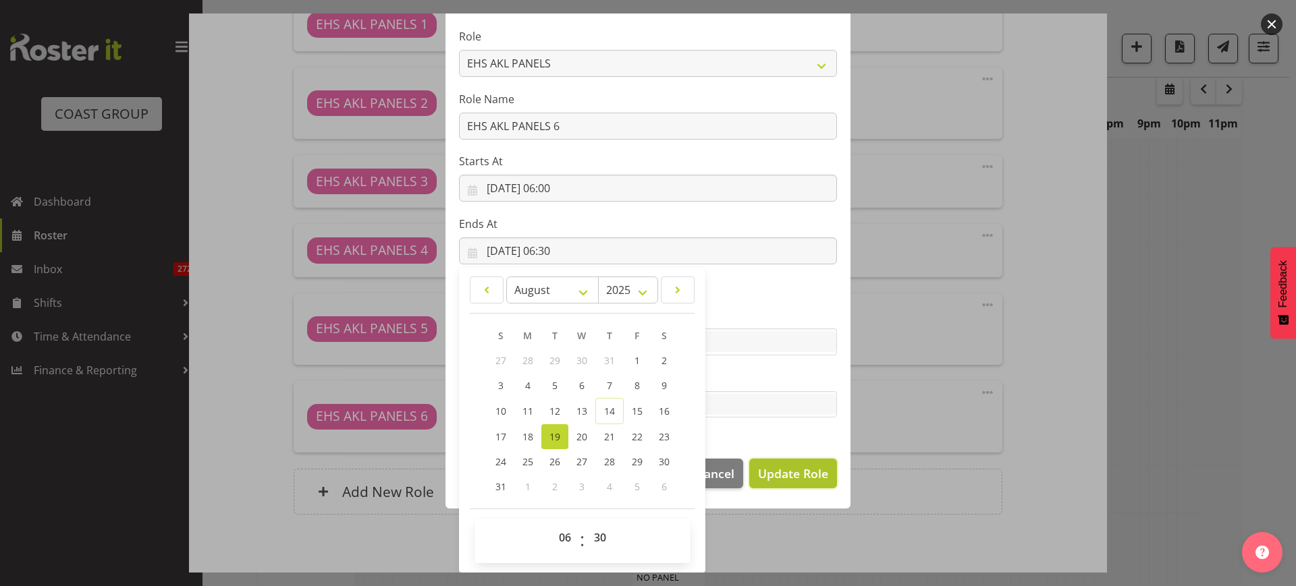
select select
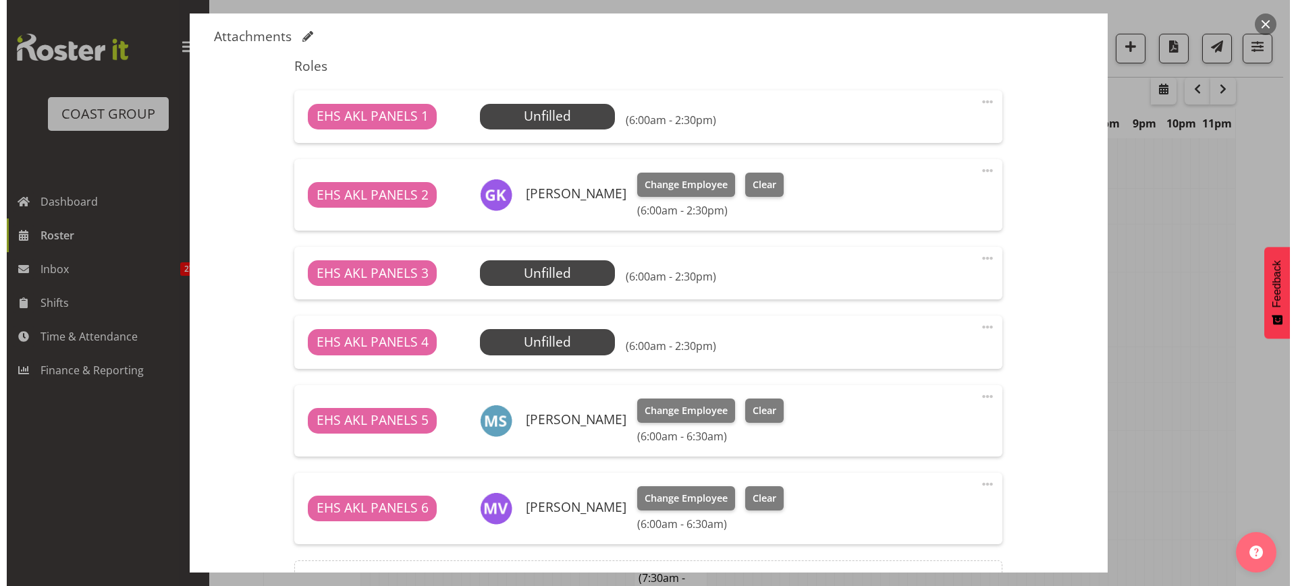
scroll to position [337, 0]
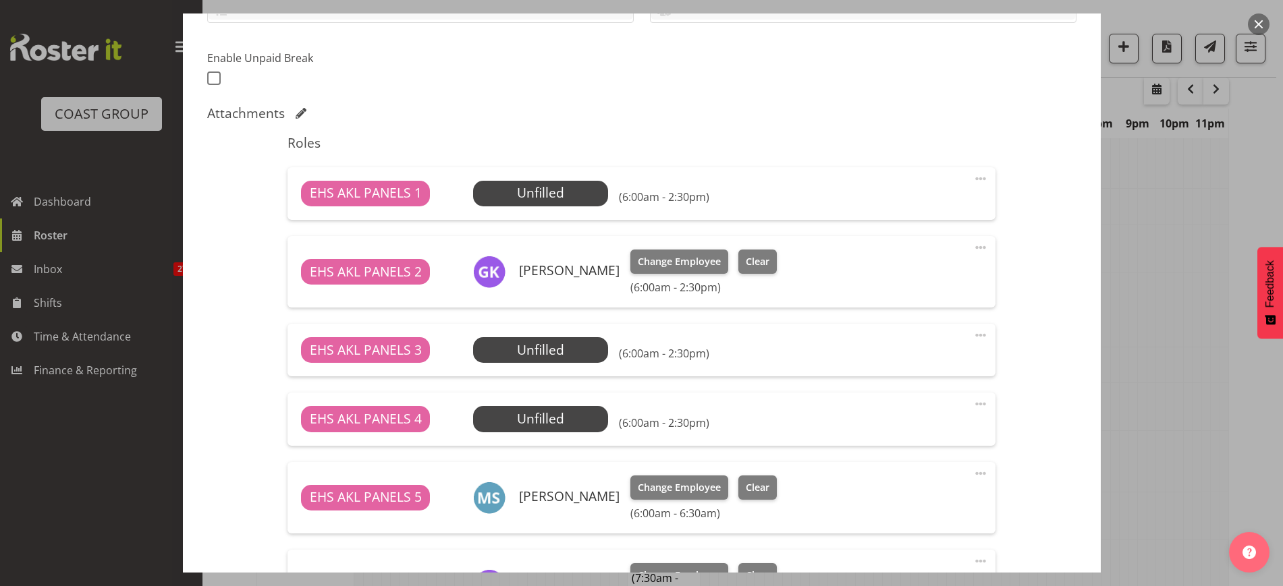
click at [972, 401] on span at bounding box center [980, 404] width 16 height 16
click at [877, 432] on link "Edit" at bounding box center [924, 434] width 130 height 24
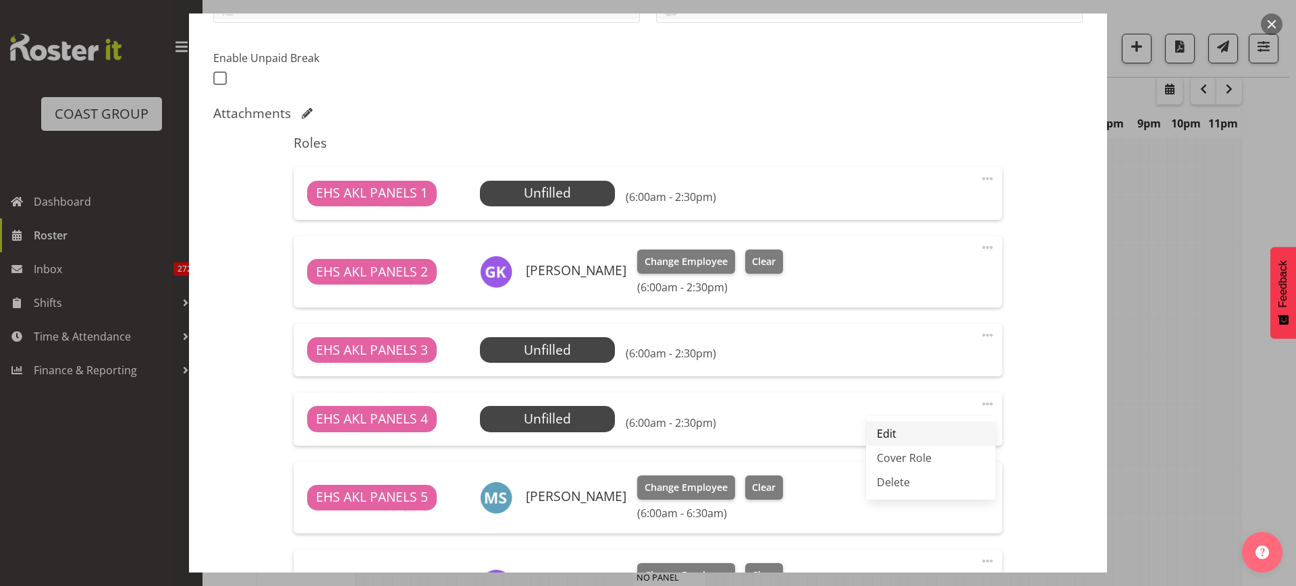
select select "7"
select select "2025"
select select "6"
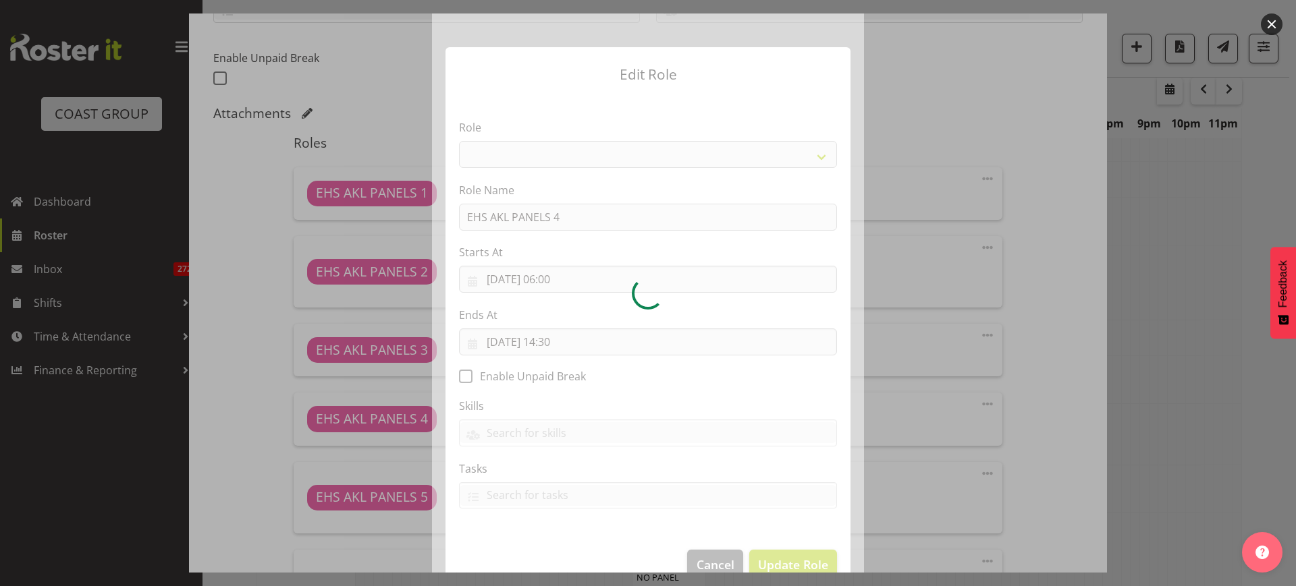
select select "188"
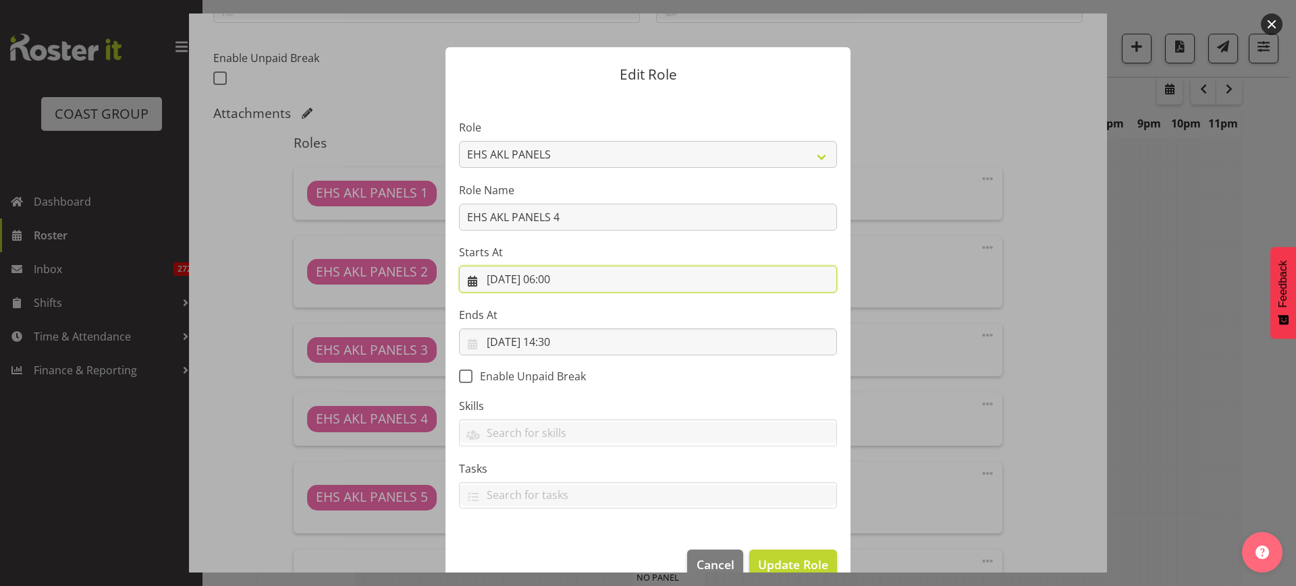
click at [605, 281] on input "[DATE] 06:00" at bounding box center [648, 279] width 378 height 27
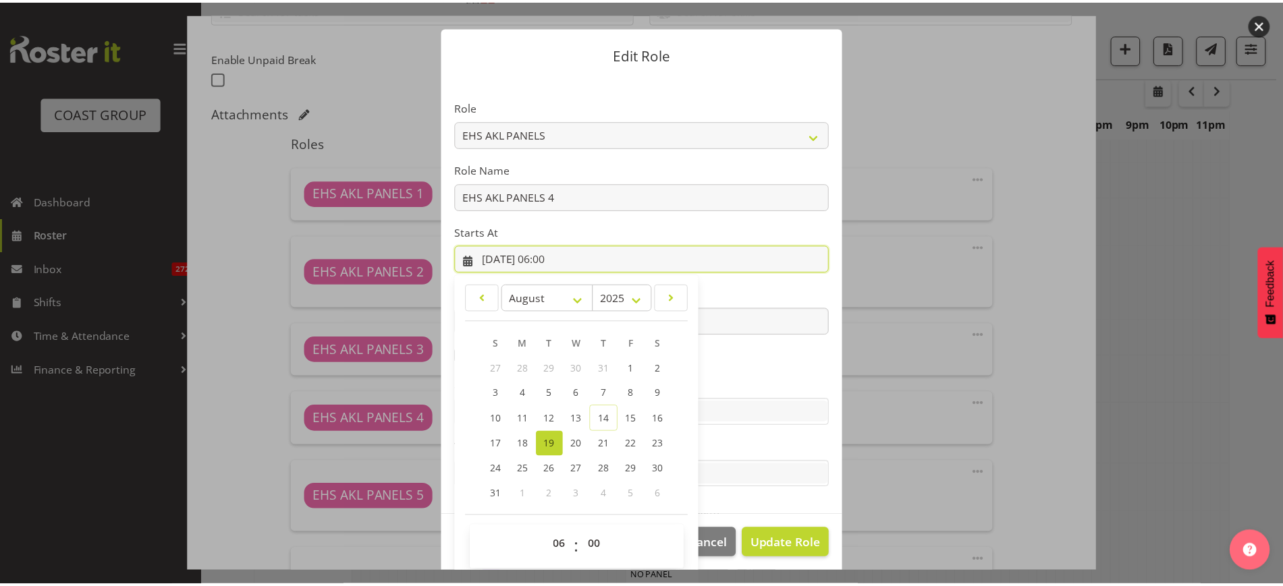
scroll to position [28, 0]
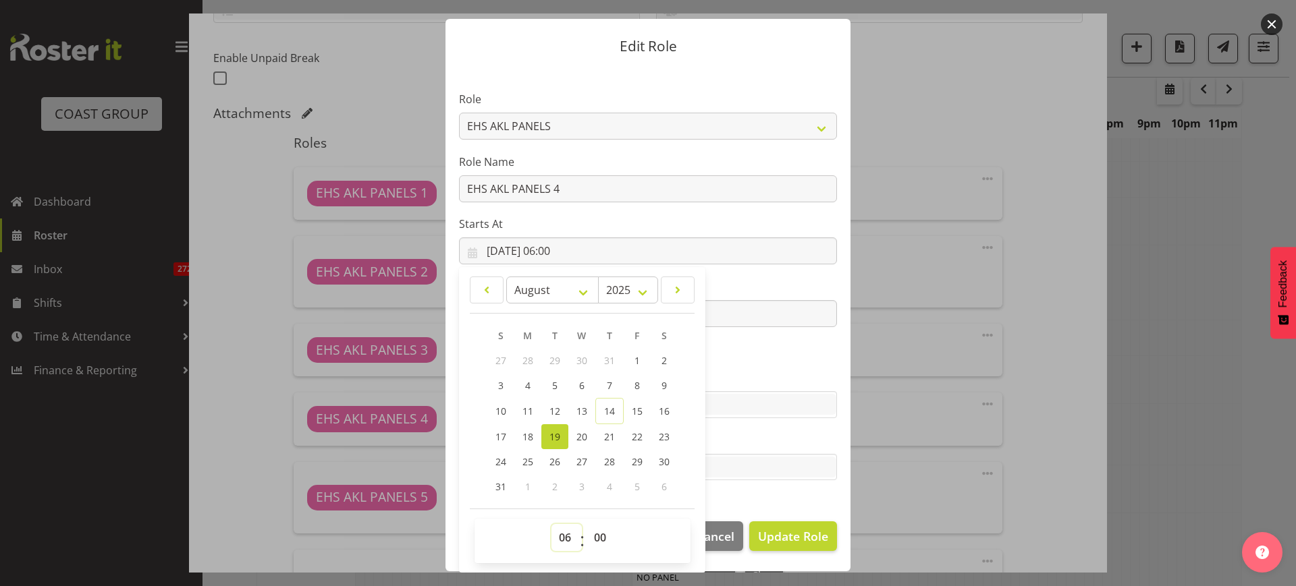
click at [561, 536] on select "00 01 02 03 04 05 06 07 08 09 10 11 12 13 14 15 16 17 18 19 20 21 22 23" at bounding box center [566, 537] width 30 height 27
select select "8"
click at [551, 524] on select "00 01 02 03 04 05 06 07 08 09 10 11 12 13 14 15 16 17 18 19 20 21 22 23" at bounding box center [566, 537] width 30 height 27
type input "[DATE] 08:00"
click at [774, 539] on span "Update Role" at bounding box center [793, 537] width 70 height 18
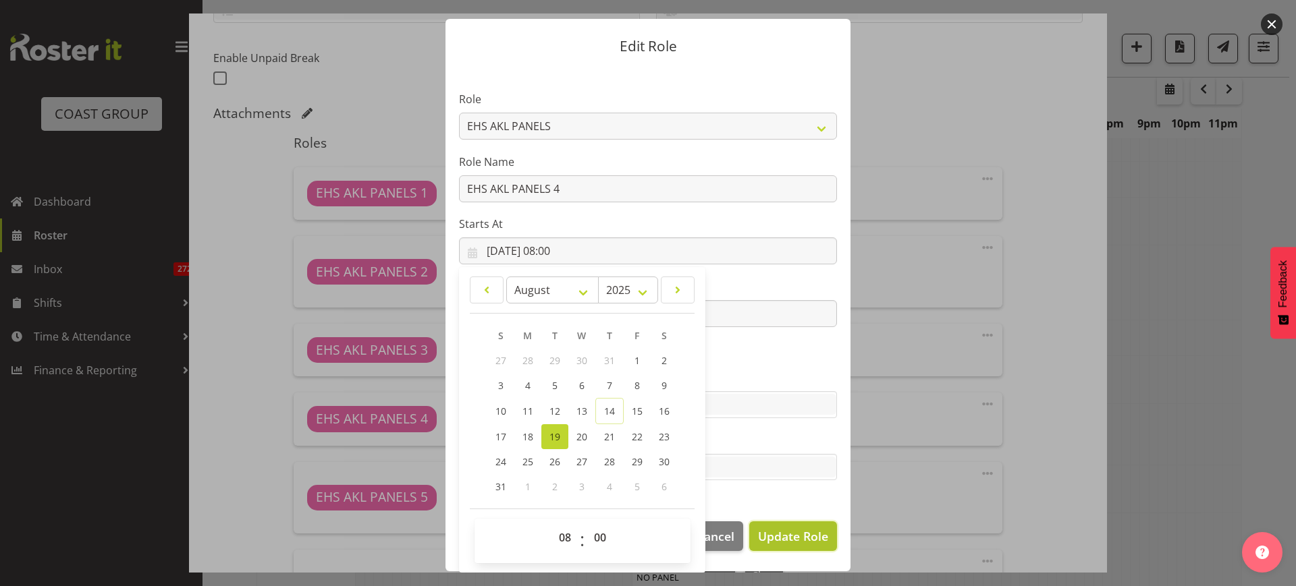
select select
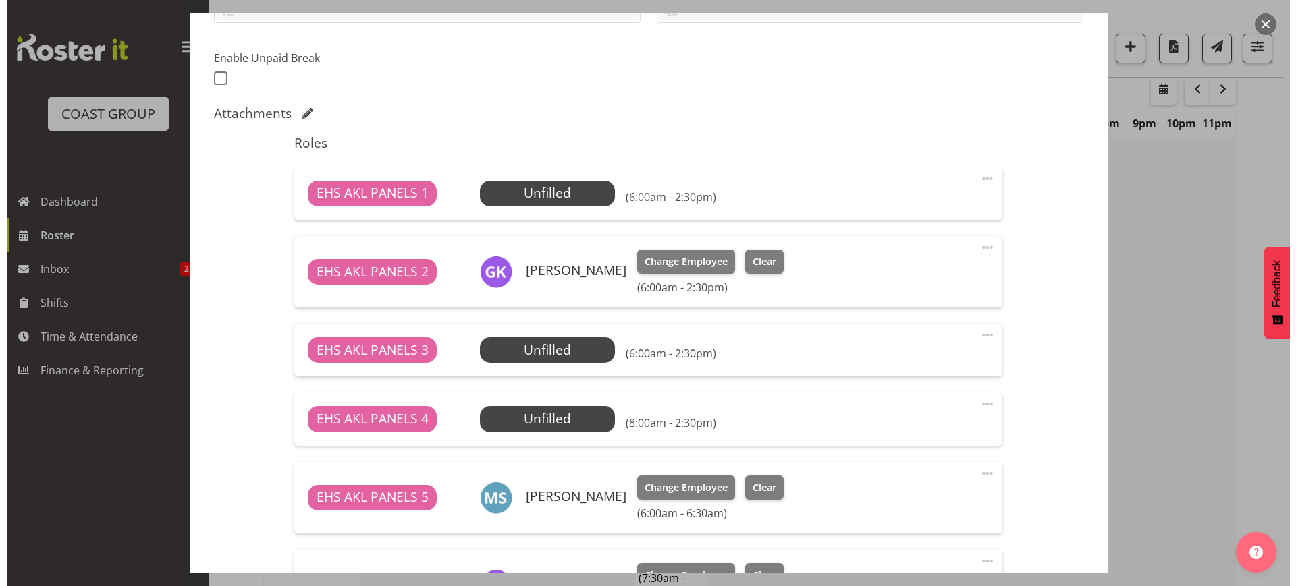
scroll to position [27, 0]
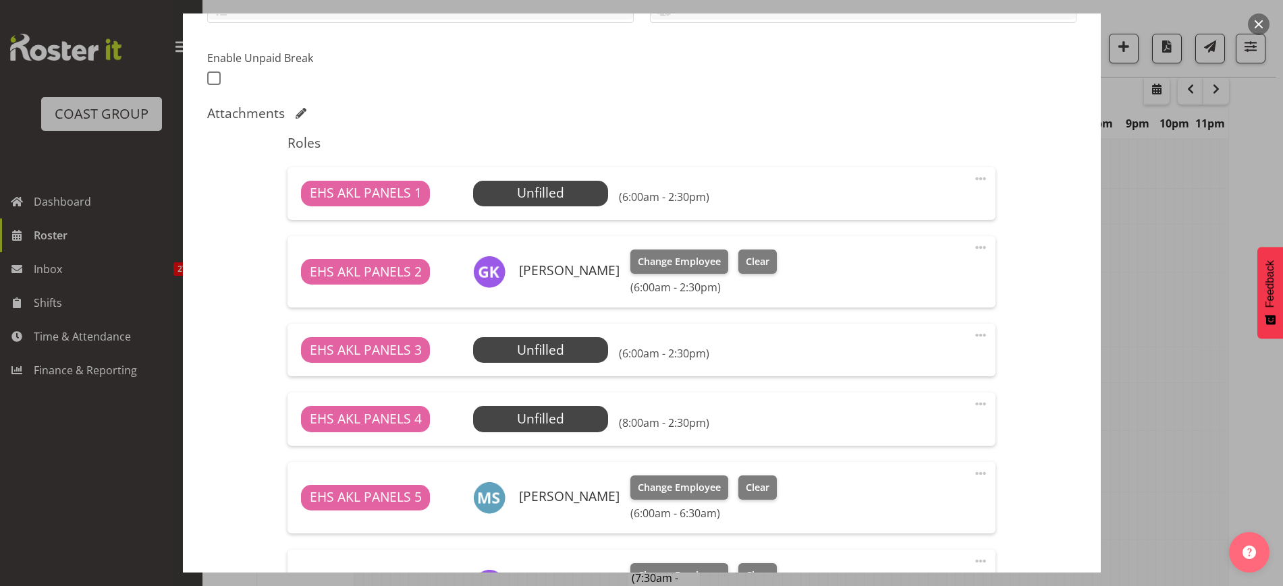
click at [972, 335] on span at bounding box center [980, 335] width 16 height 16
click at [885, 366] on link "Edit" at bounding box center [924, 365] width 130 height 24
select select "7"
select select "2025"
select select "6"
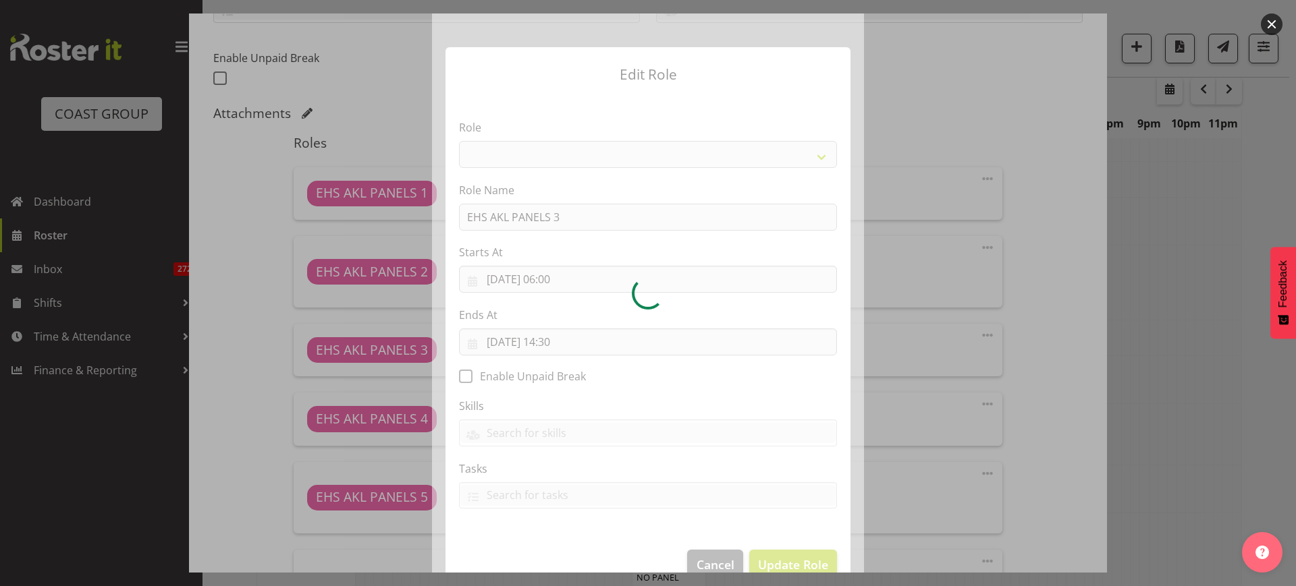
select select "188"
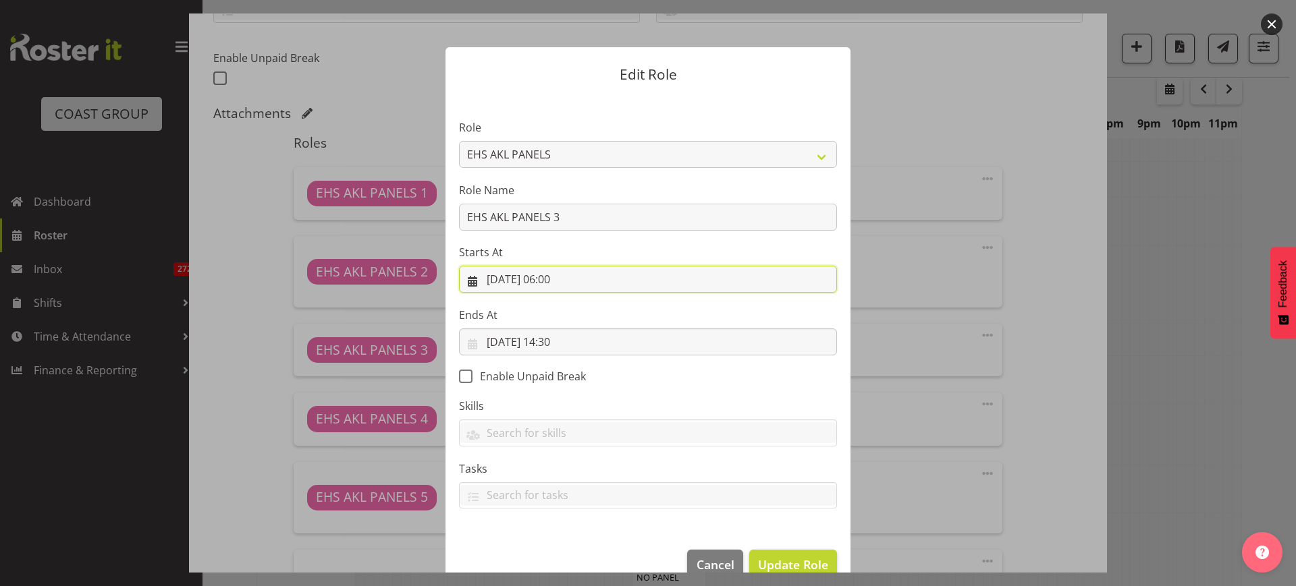
click at [589, 277] on input "[DATE] 06:00" at bounding box center [648, 279] width 378 height 27
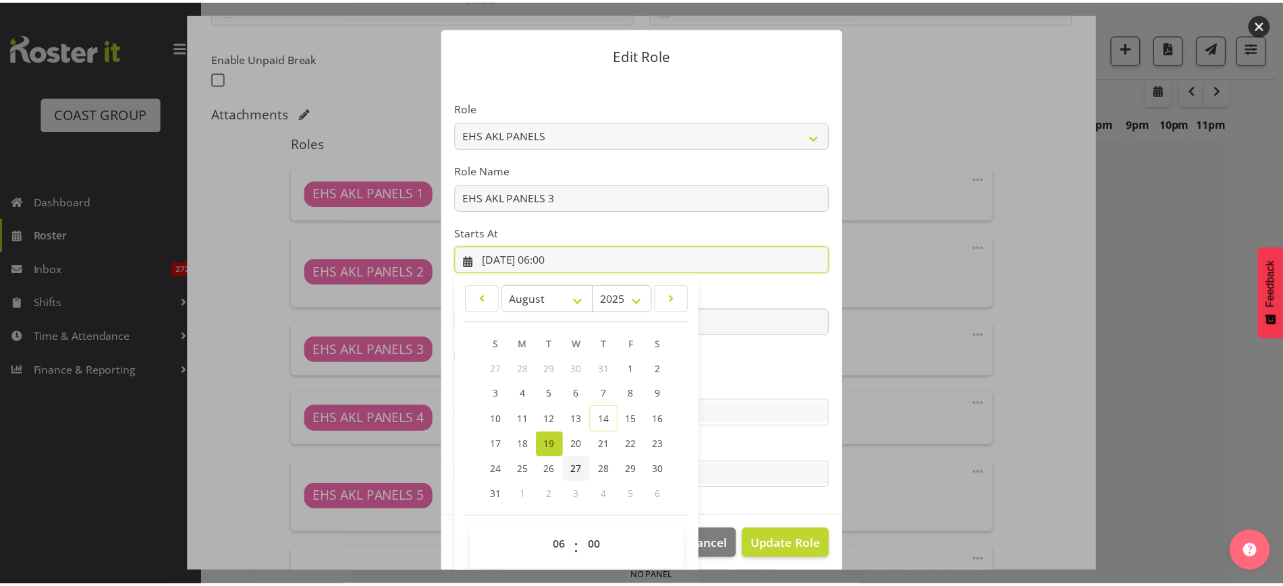
scroll to position [28, 0]
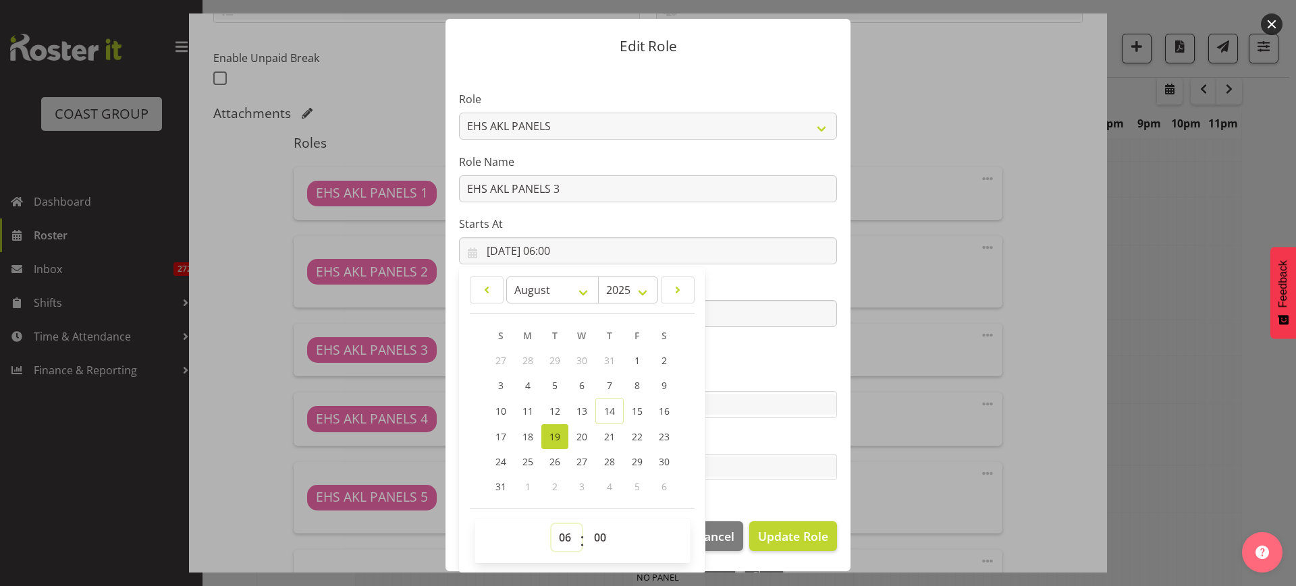
click at [559, 535] on select "00 01 02 03 04 05 06 07 08 09 10 11 12 13 14 15 16 17 18 19 20 21 22 23" at bounding box center [566, 537] width 30 height 27
select select "8"
click at [551, 524] on select "00 01 02 03 04 05 06 07 08 09 10 11 12 13 14 15 16 17 18 19 20 21 22 23" at bounding box center [566, 537] width 30 height 27
type input "[DATE] 08:00"
click at [785, 530] on span "Update Role" at bounding box center [793, 537] width 70 height 18
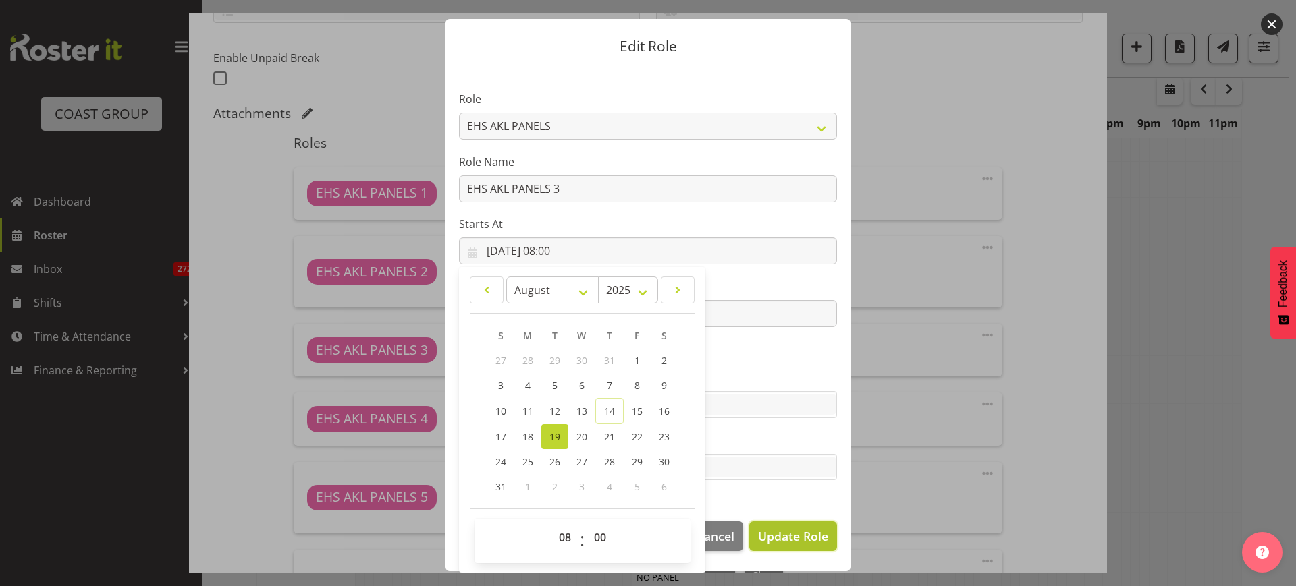
select select
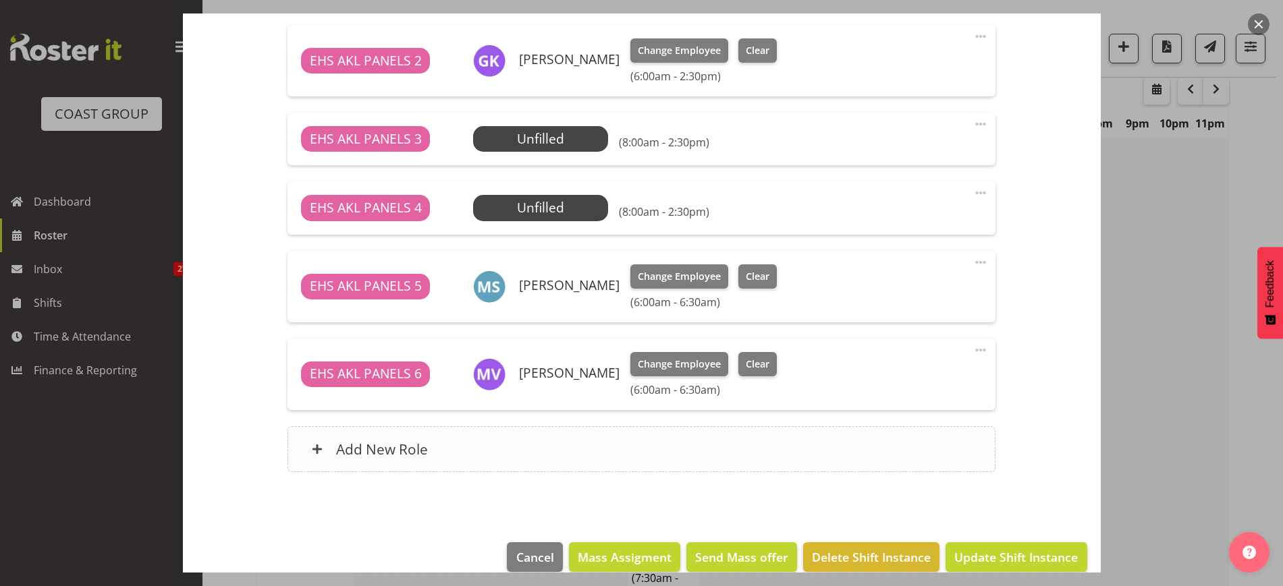
scroll to position [568, 0]
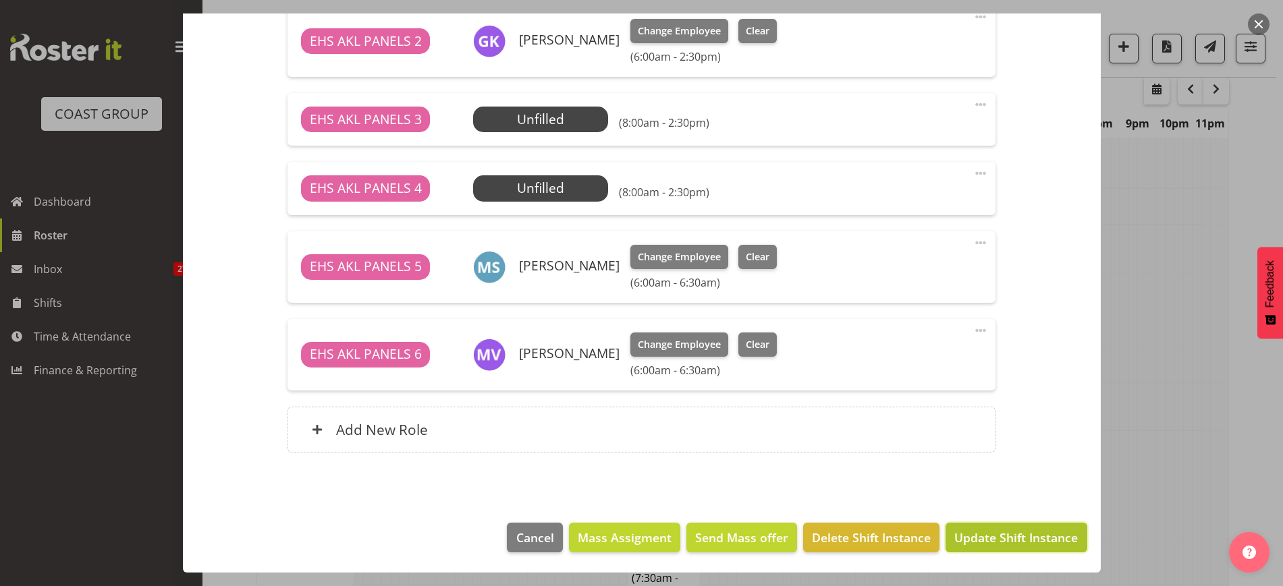
click at [976, 542] on span "Update Shift Instance" at bounding box center [1015, 538] width 123 height 18
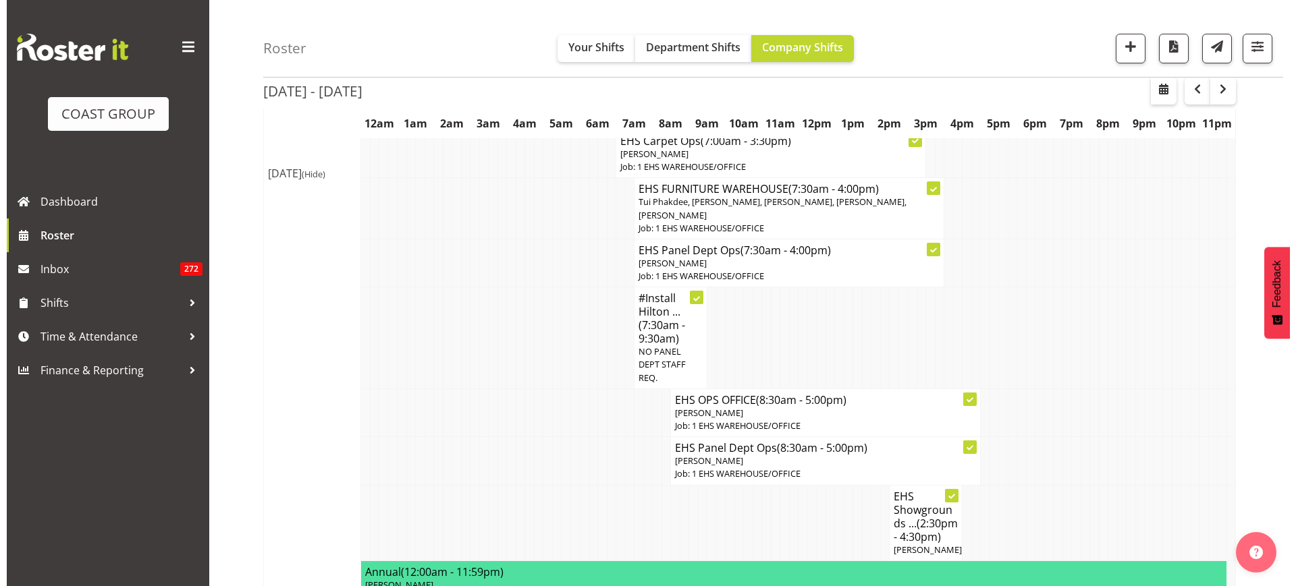
scroll to position [1512, 0]
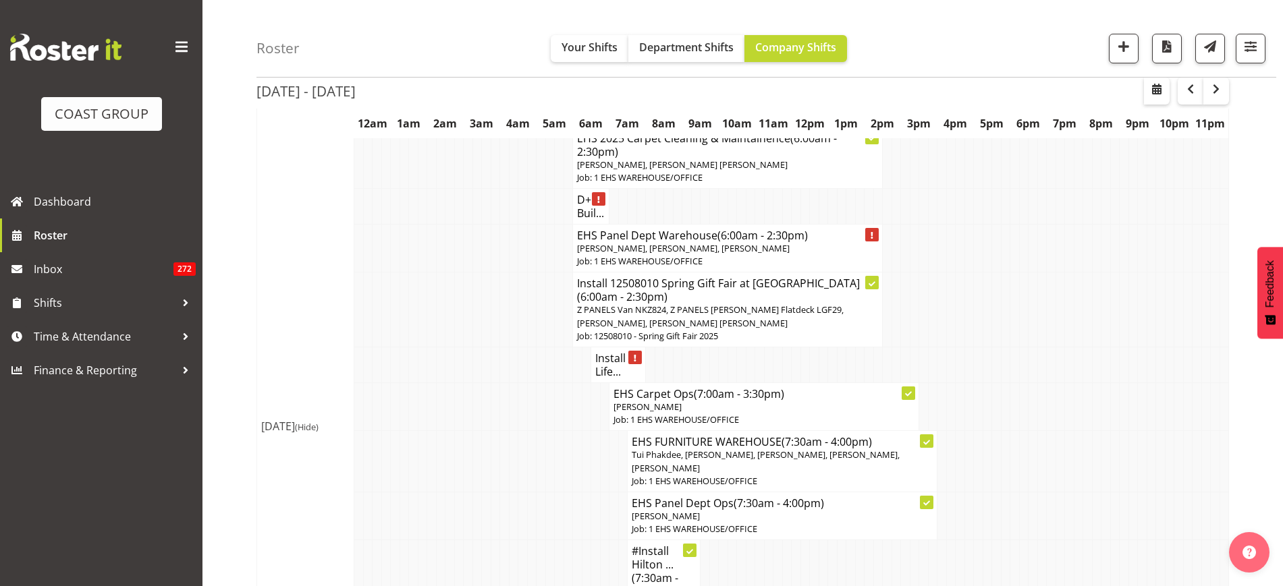
click at [613, 353] on h4 "Install Life..." at bounding box center [618, 365] width 46 height 27
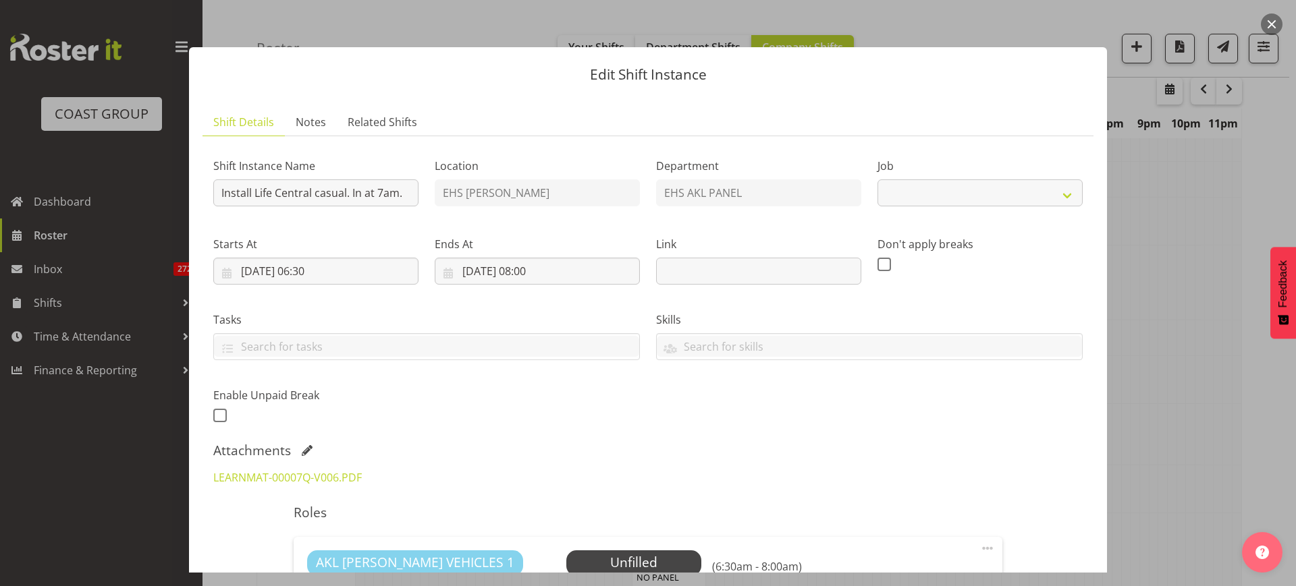
select select "8652"
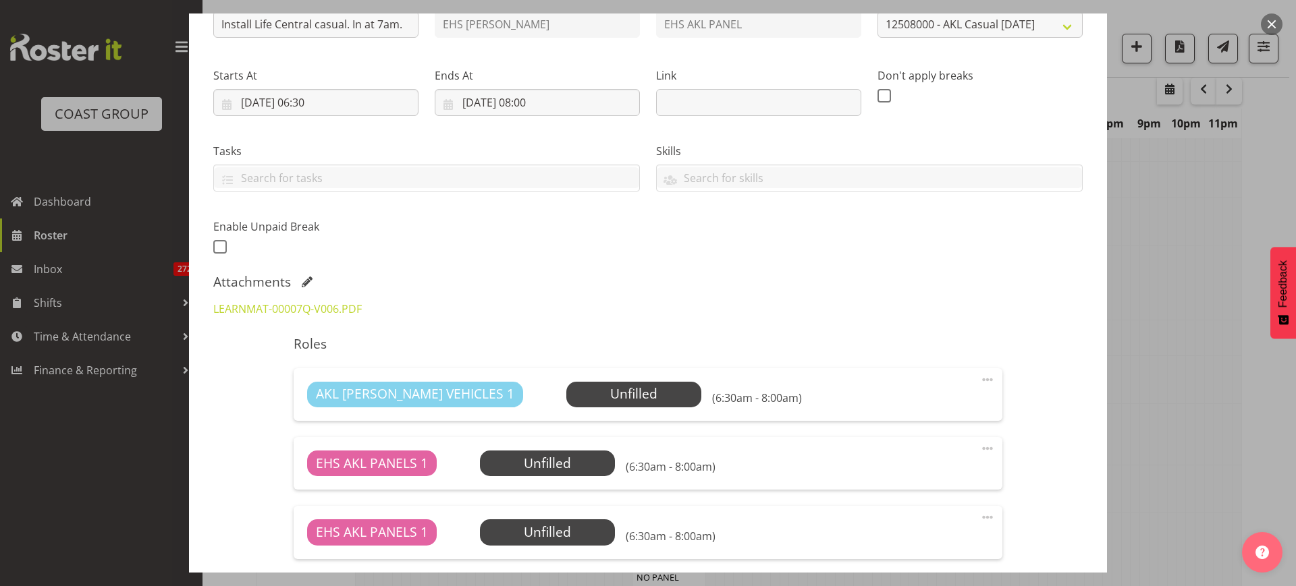
scroll to position [253, 0]
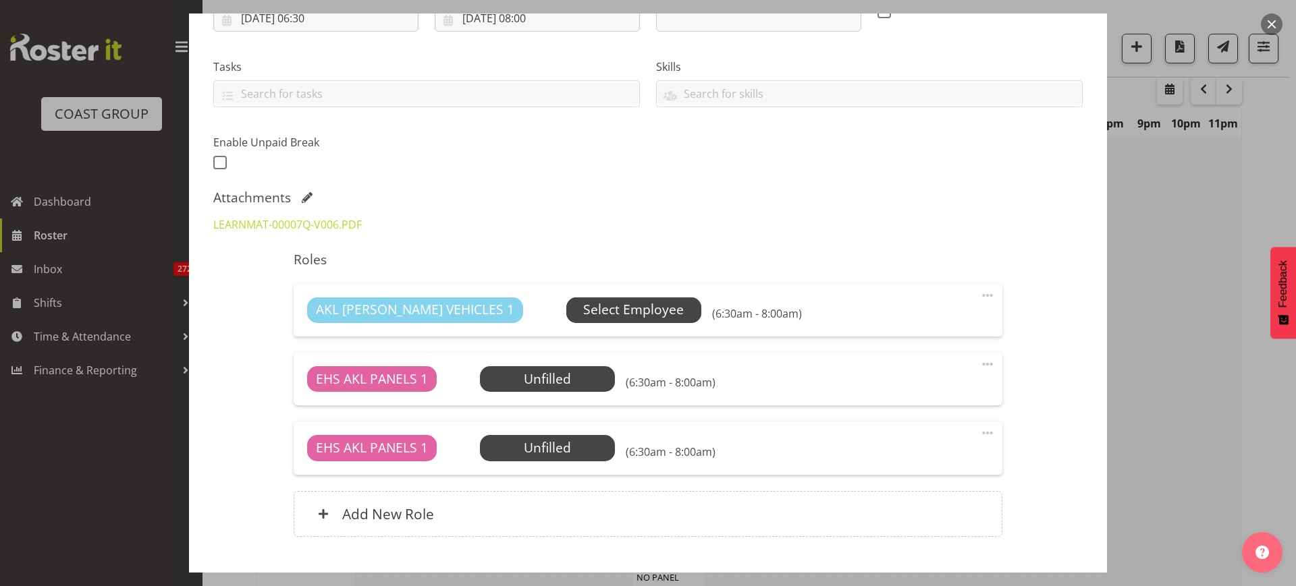
click at [595, 308] on span "Select Employee" at bounding box center [633, 310] width 101 height 20
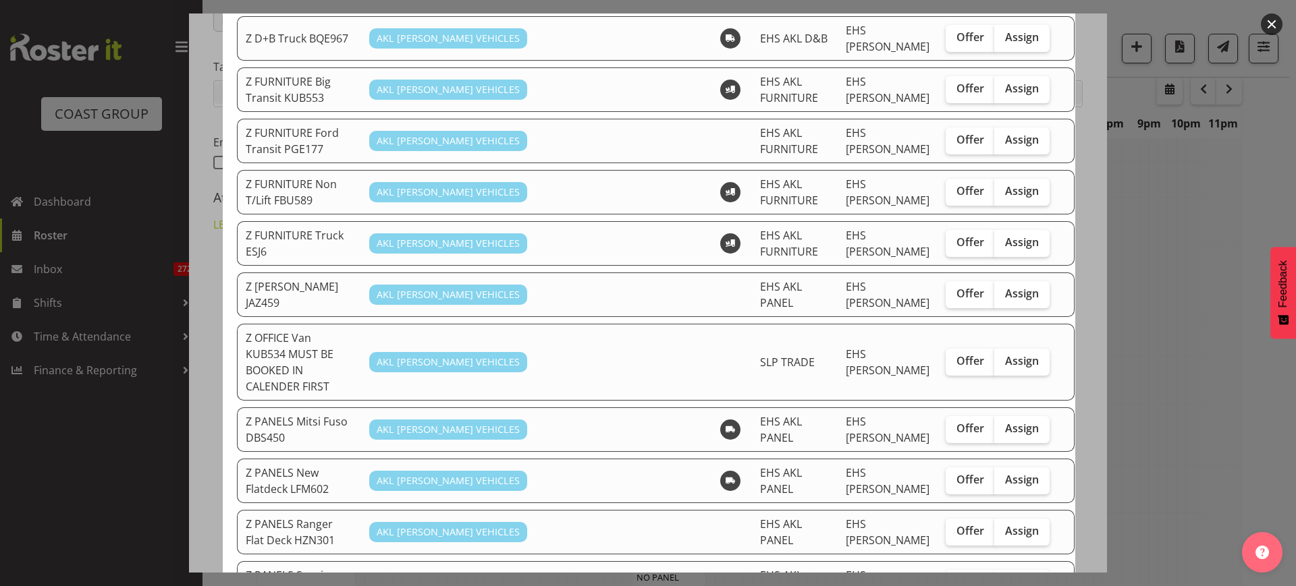
scroll to position [675, 0]
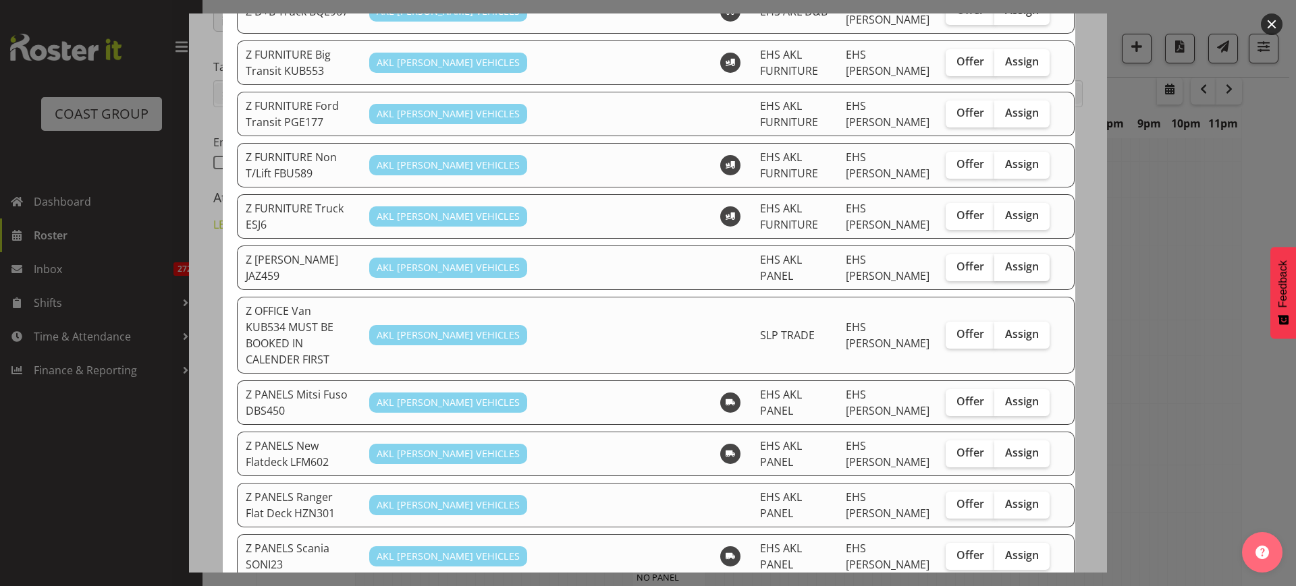
click at [1005, 260] on span "Assign" at bounding box center [1022, 266] width 34 height 13
click at [994, 263] on input "Assign" at bounding box center [998, 267] width 9 height 9
checkbox input "true"
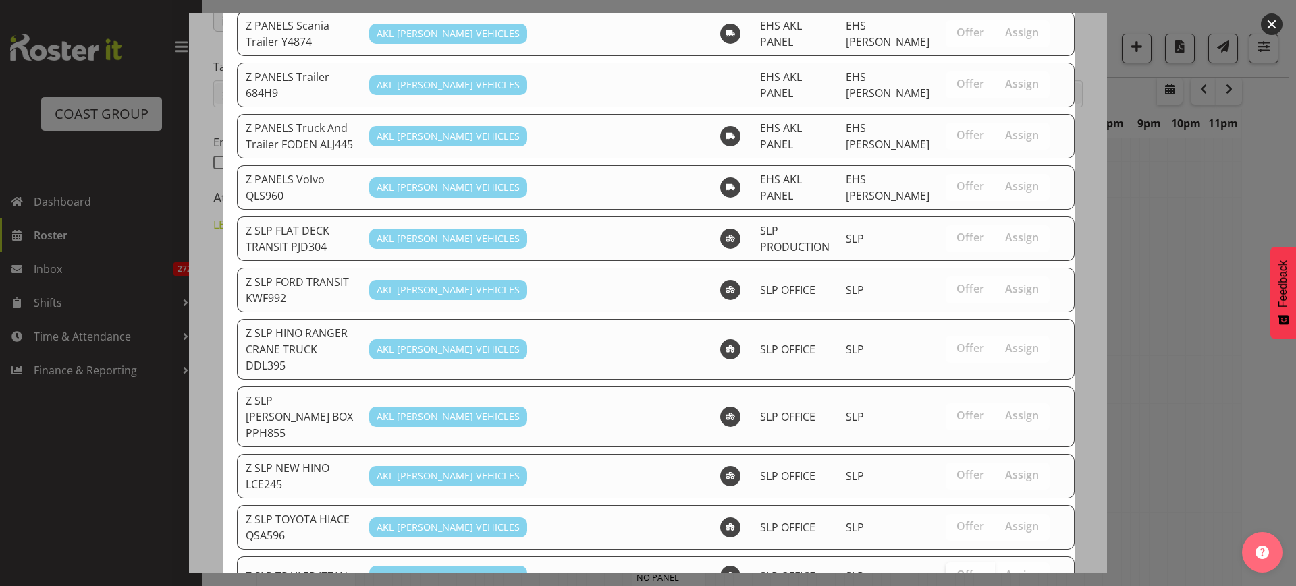
scroll to position [1356, 0]
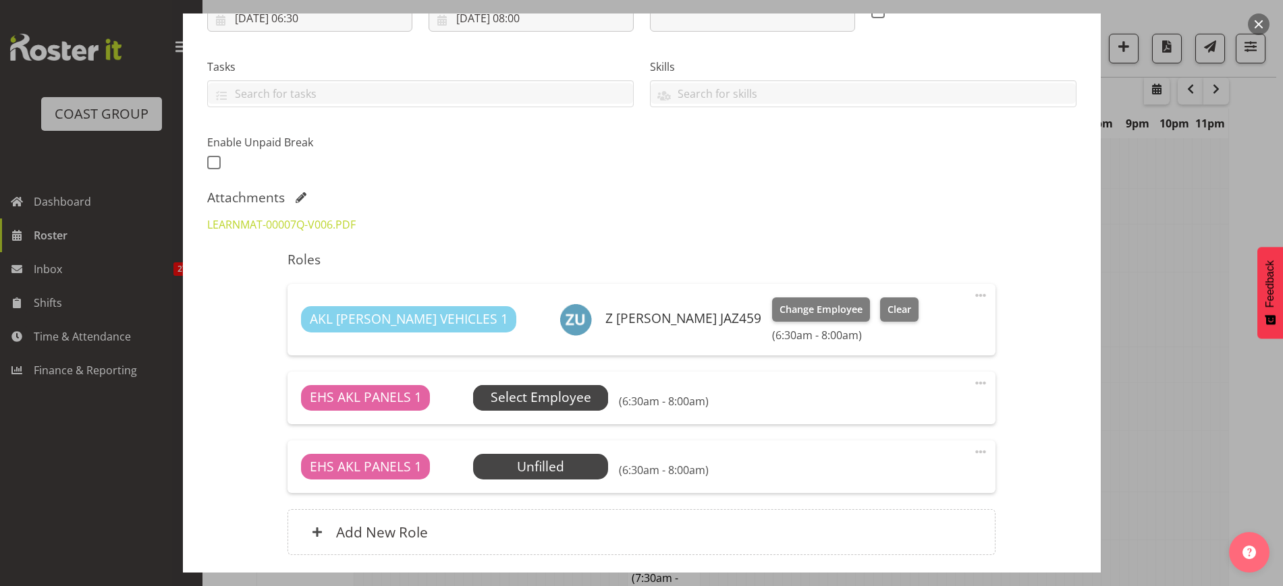
click at [517, 406] on span "Select Employee" at bounding box center [541, 398] width 101 height 20
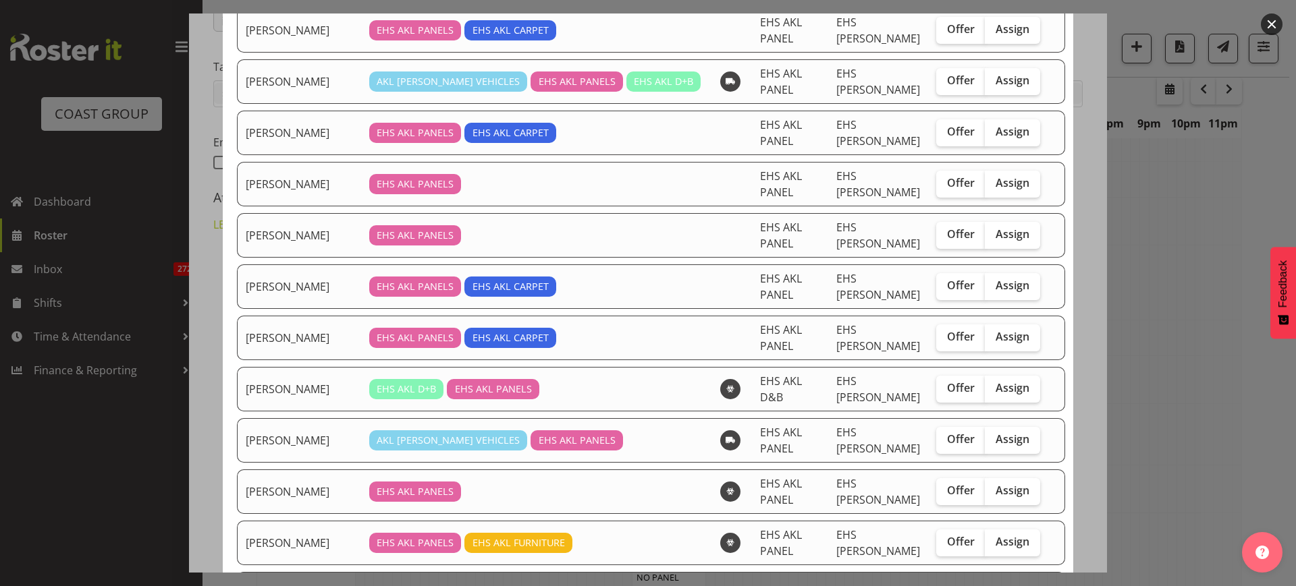
scroll to position [253, 0]
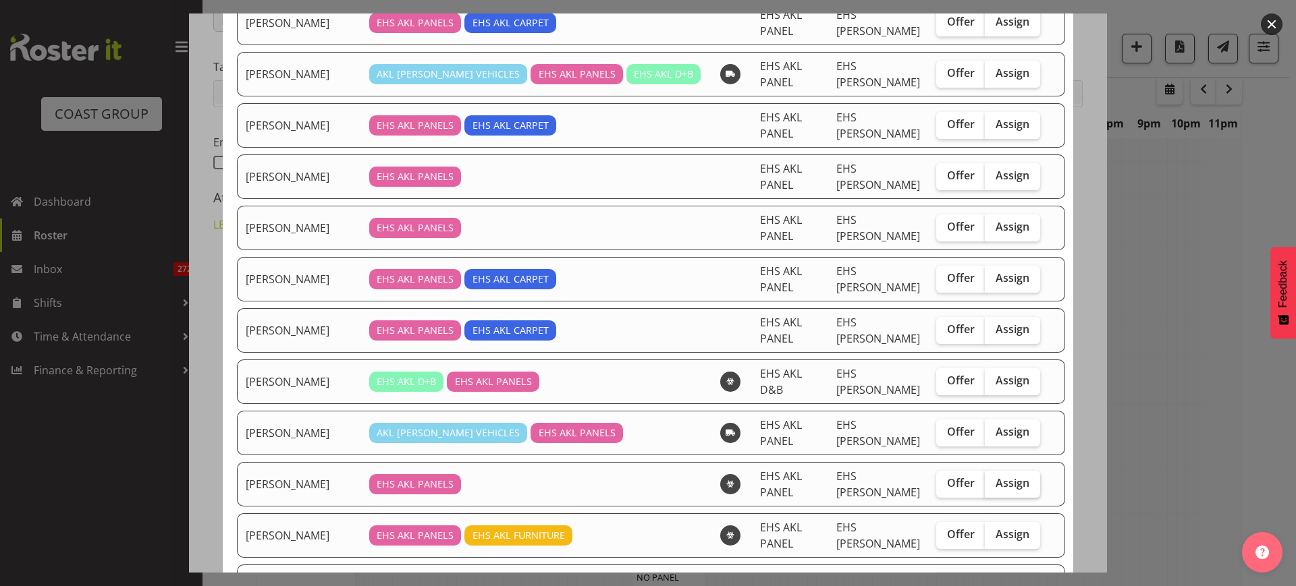
click at [995, 476] on span "Assign" at bounding box center [1012, 482] width 34 height 13
click at [992, 479] on input "Assign" at bounding box center [989, 483] width 9 height 9
checkbox input "true"
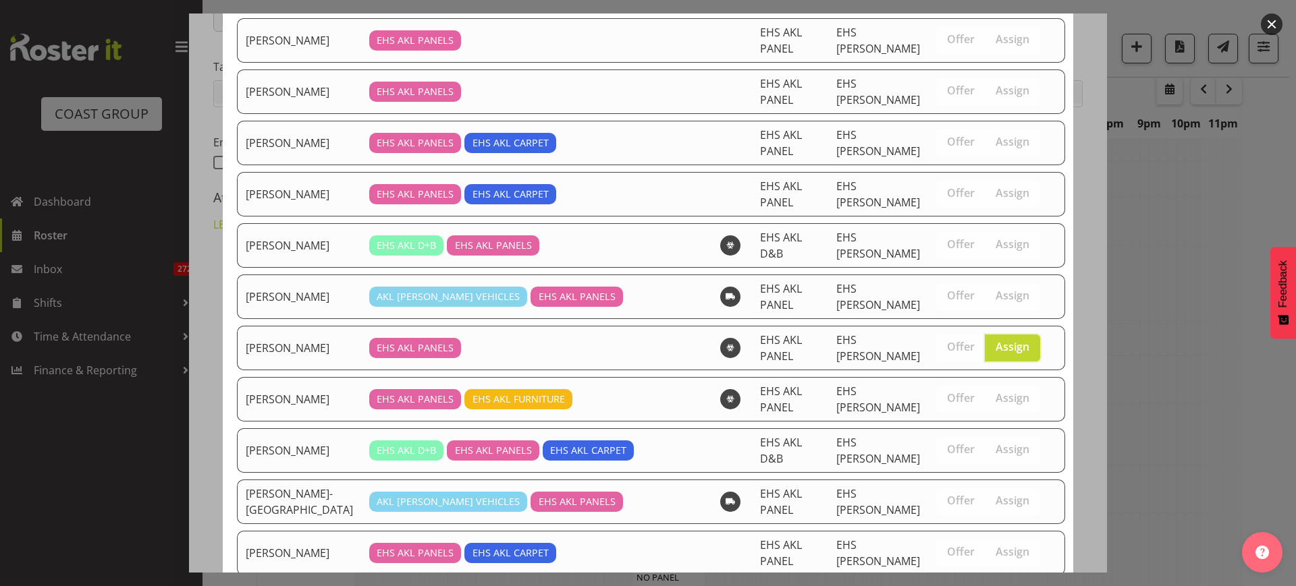
scroll to position [390, 0]
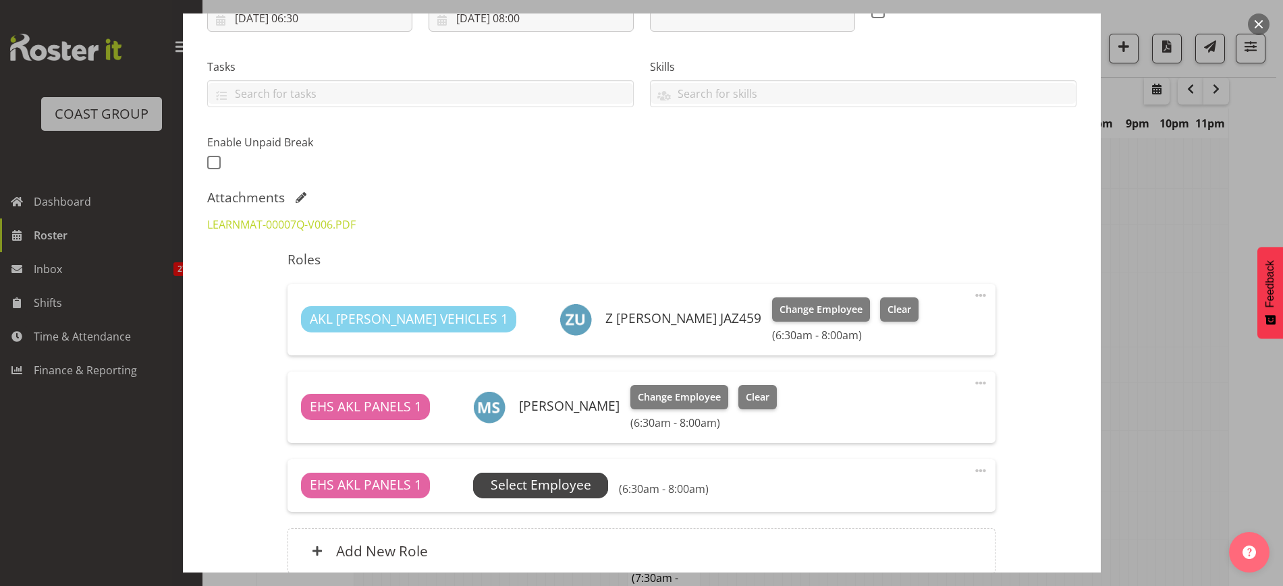
click at [569, 485] on span "Select Employee" at bounding box center [541, 486] width 101 height 20
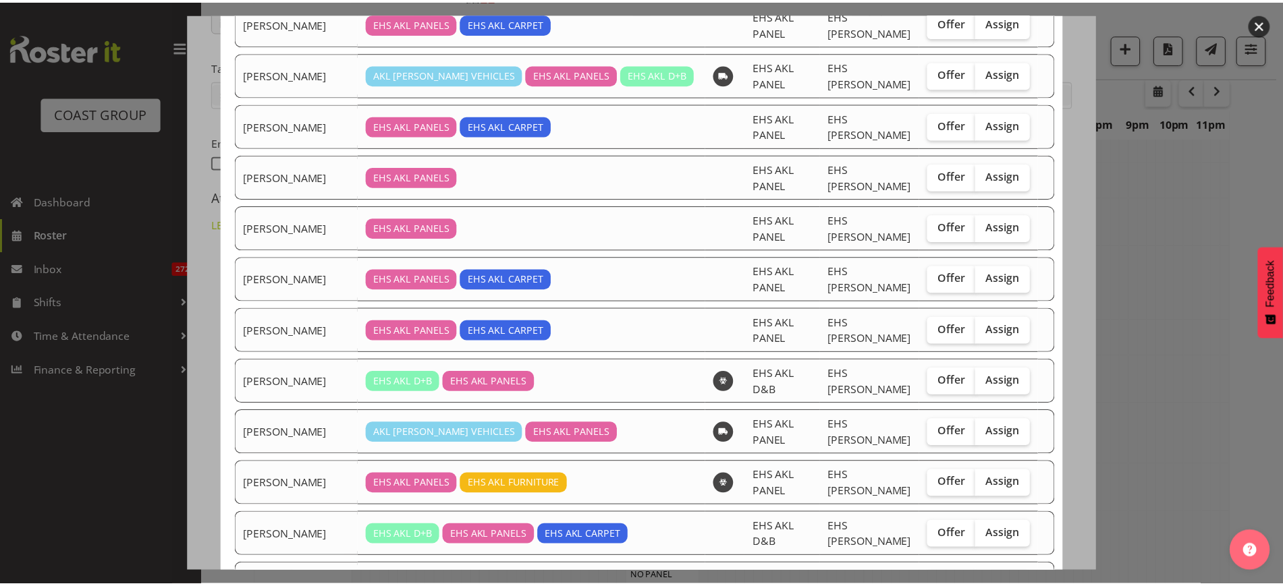
scroll to position [337, 0]
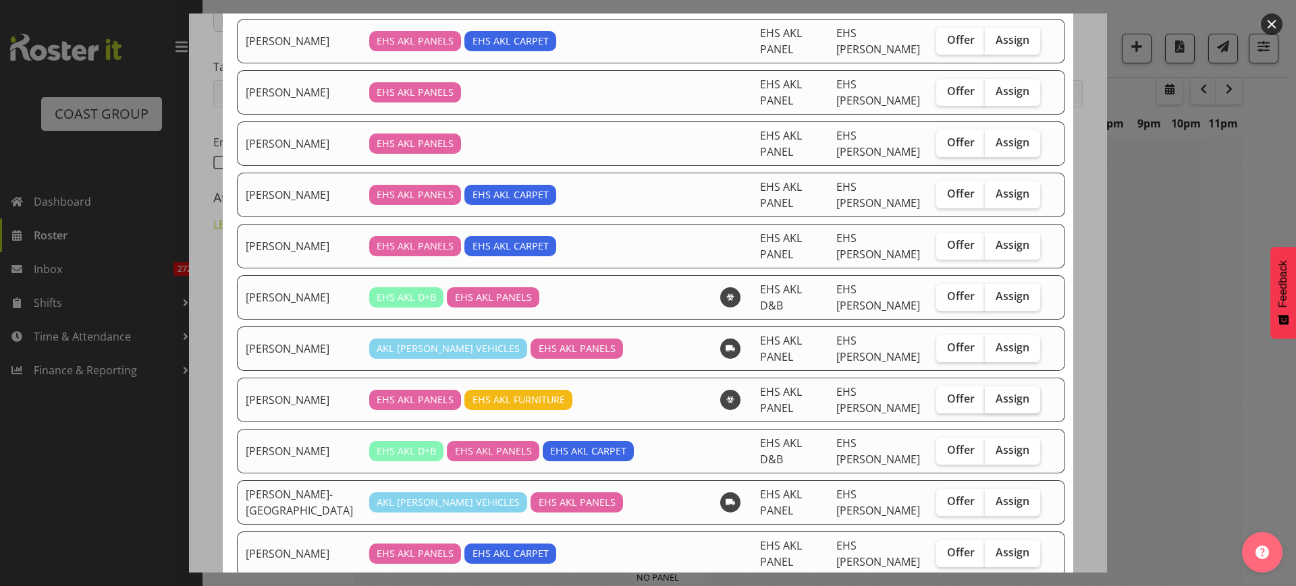
click at [996, 392] on span "Assign" at bounding box center [1012, 398] width 34 height 13
click at [993, 395] on input "Assign" at bounding box center [989, 399] width 9 height 9
checkbox input "true"
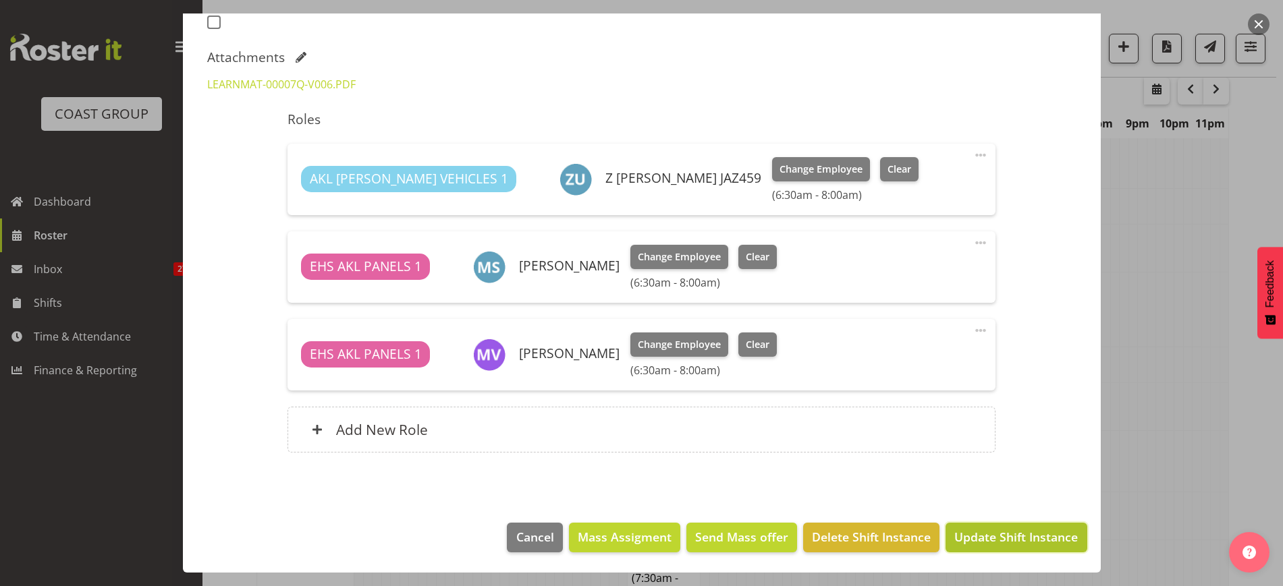
click at [1009, 541] on span "Update Shift Instance" at bounding box center [1015, 537] width 123 height 18
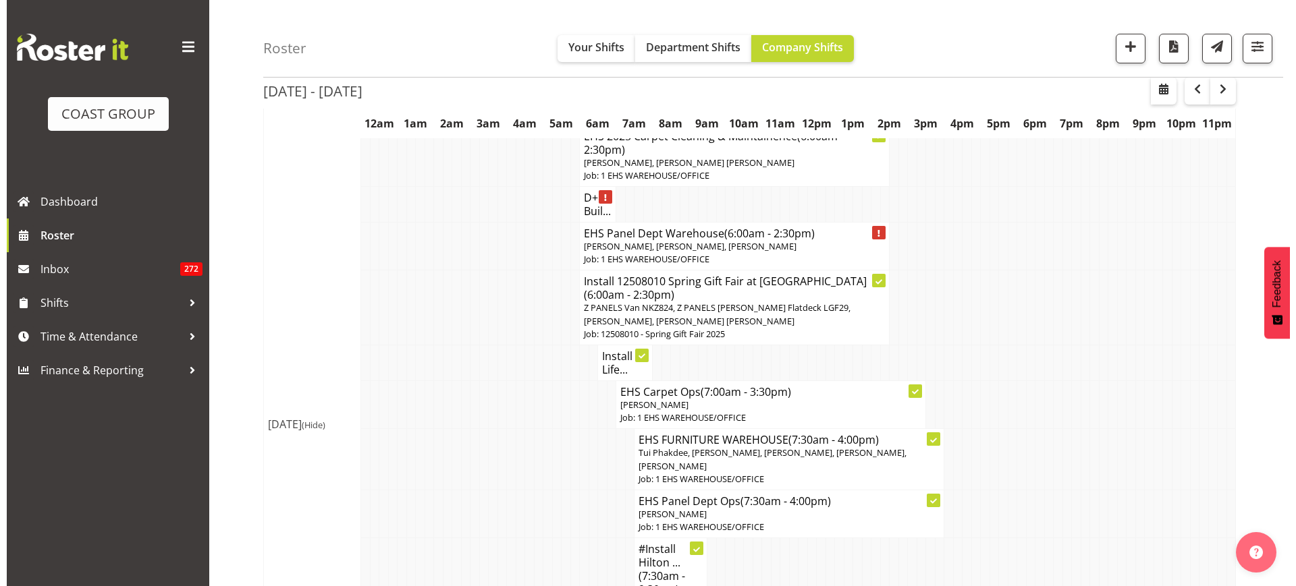
scroll to position [1512, 0]
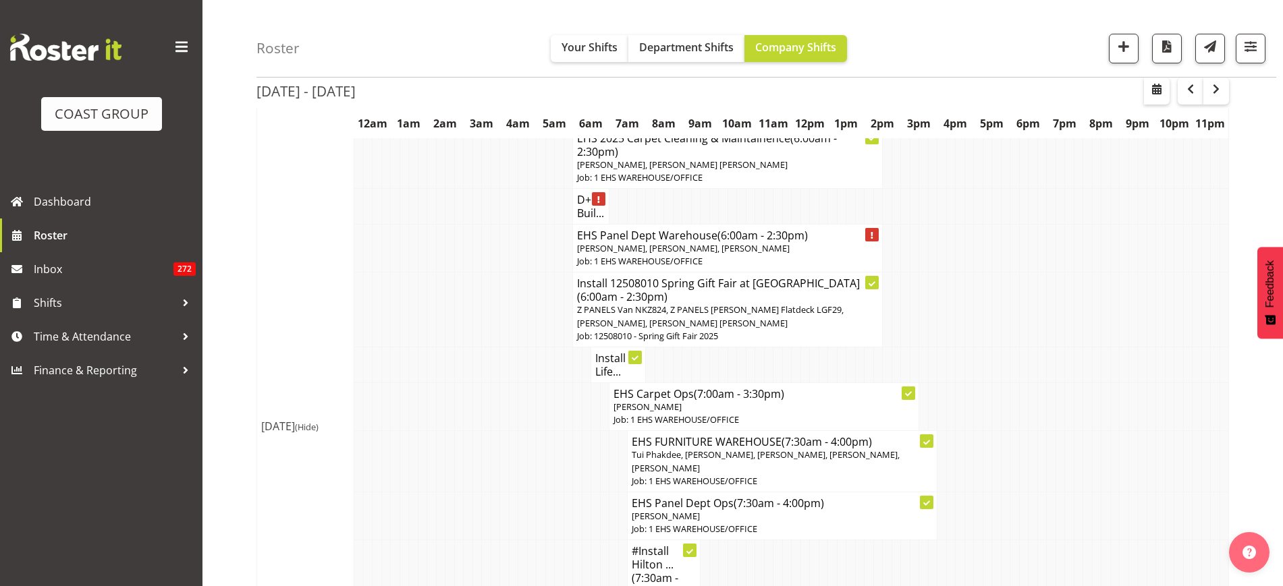
click at [740, 252] on span "[PERSON_NAME], [PERSON_NAME], [PERSON_NAME]" at bounding box center [683, 248] width 213 height 12
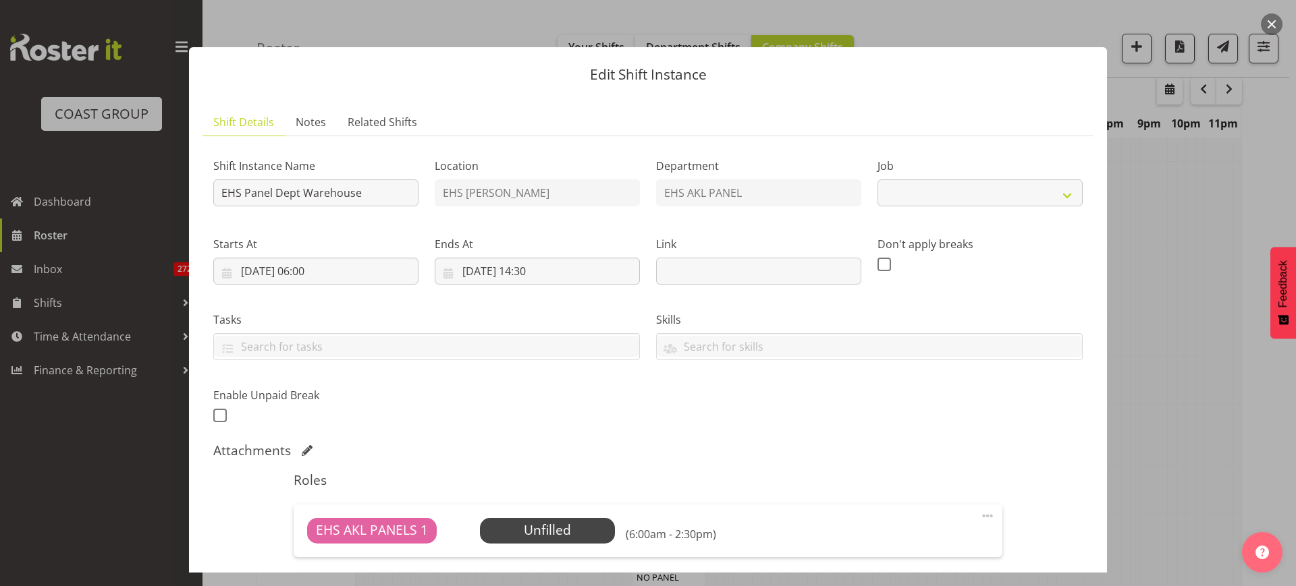
select select "69"
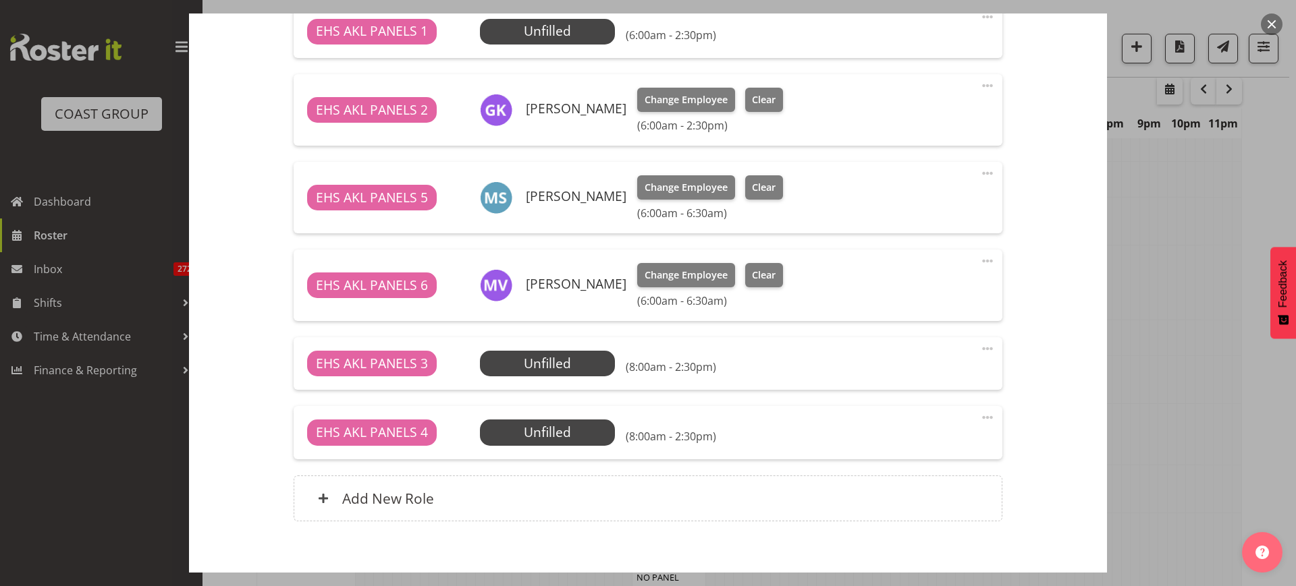
scroll to position [506, 0]
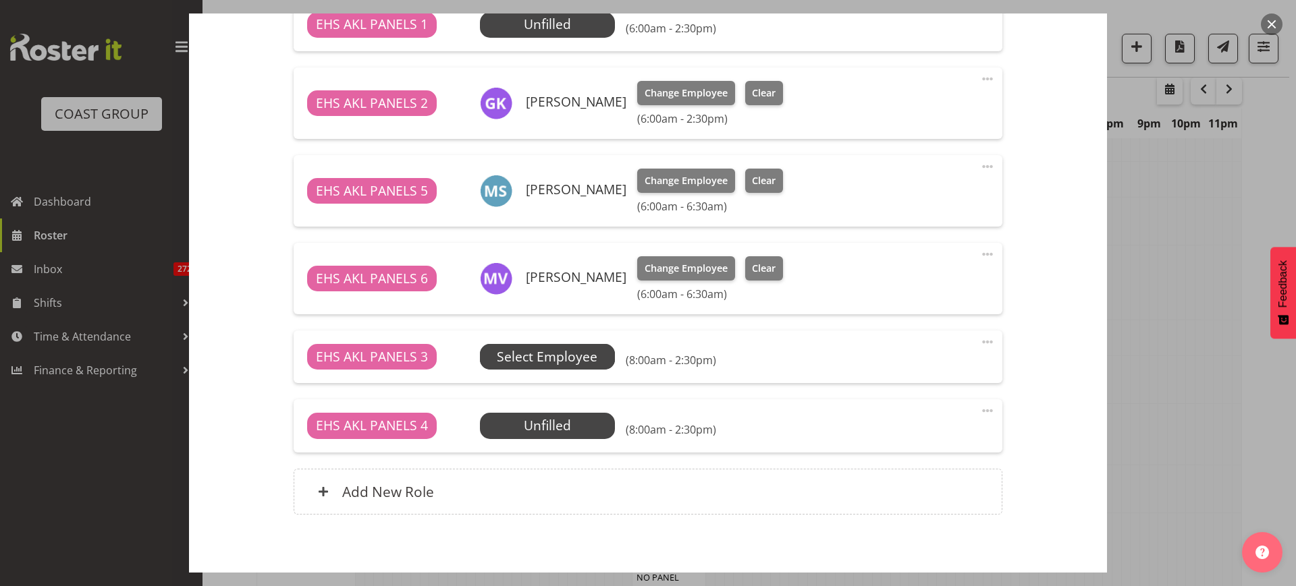
click at [0, 0] on span "Select Employee" at bounding box center [0, 0] width 0 height 0
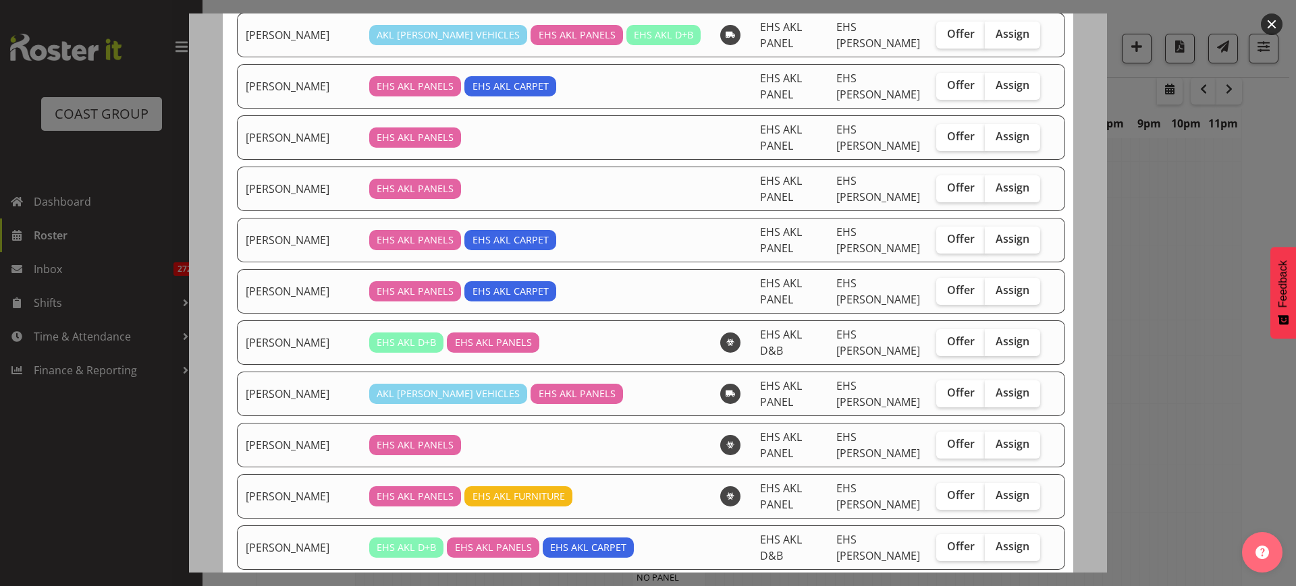
scroll to position [253, 0]
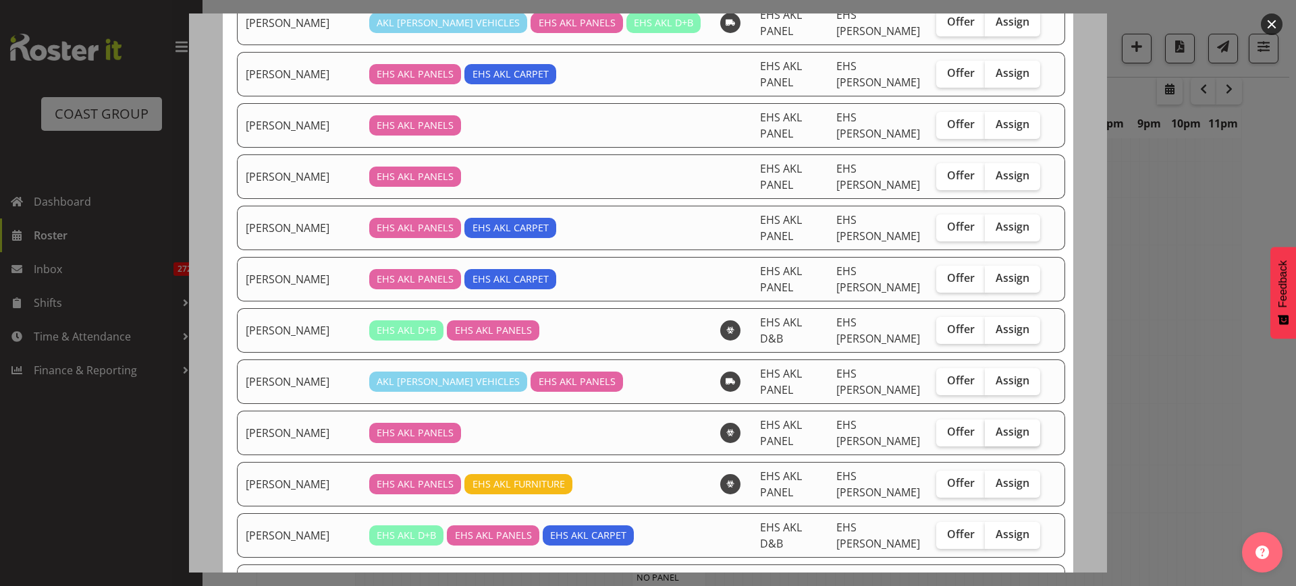
click at [995, 425] on span "Assign" at bounding box center [1012, 431] width 34 height 13
click at [986, 428] on input "Assign" at bounding box center [989, 432] width 9 height 9
checkbox input "true"
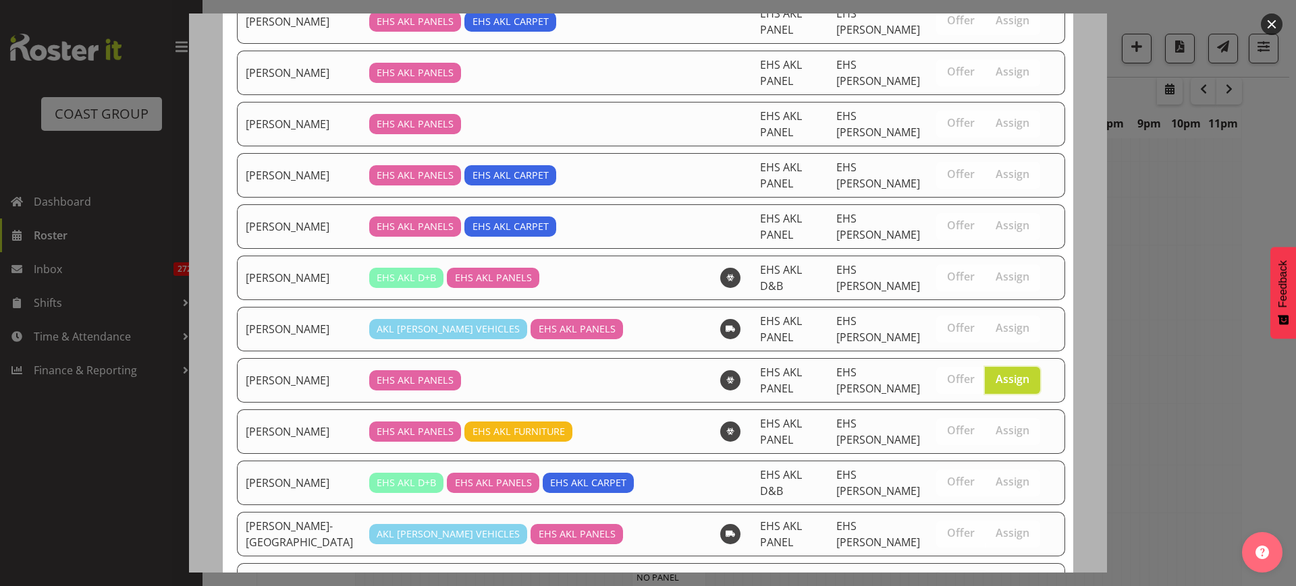
scroll to position [344, 0]
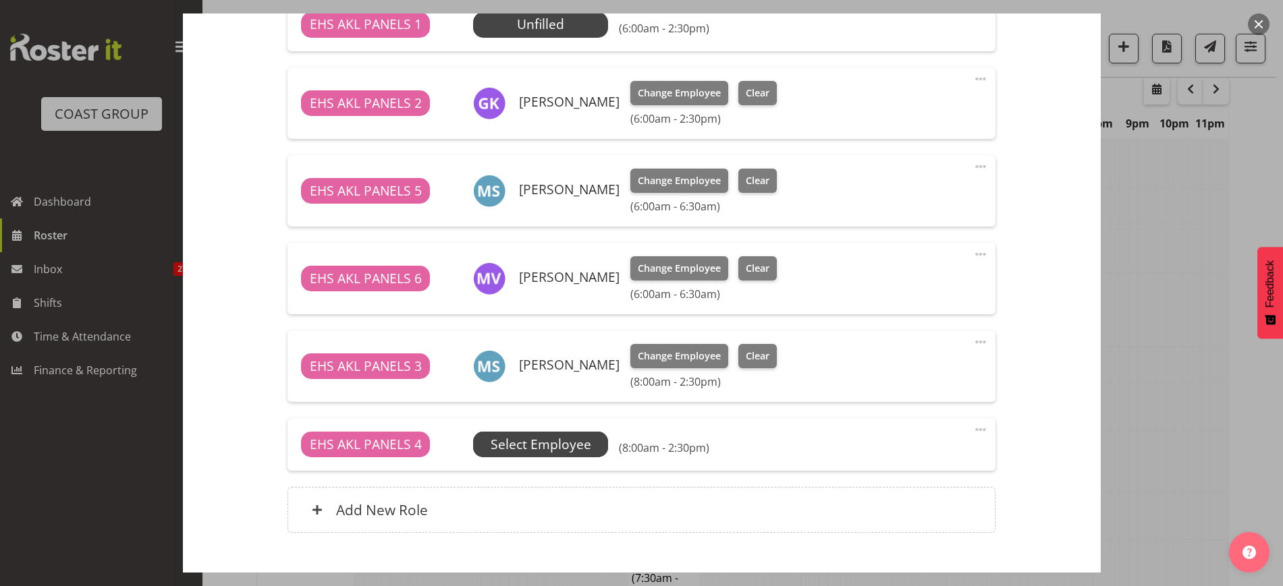
click at [0, 0] on span "Select Employee" at bounding box center [0, 0] width 0 height 0
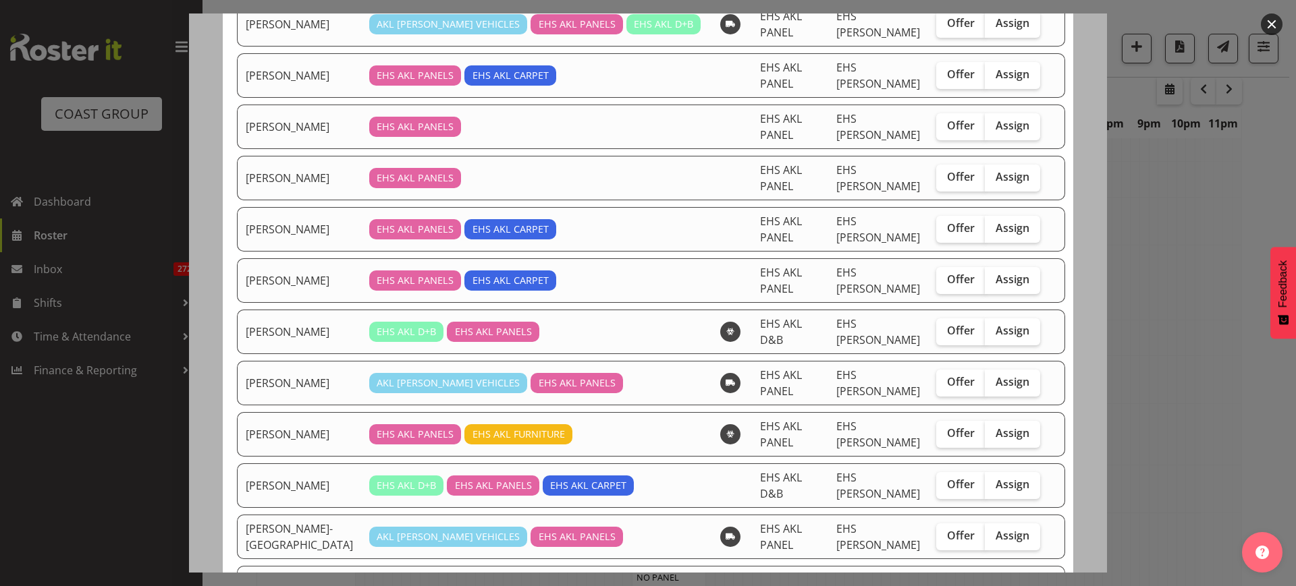
scroll to position [253, 0]
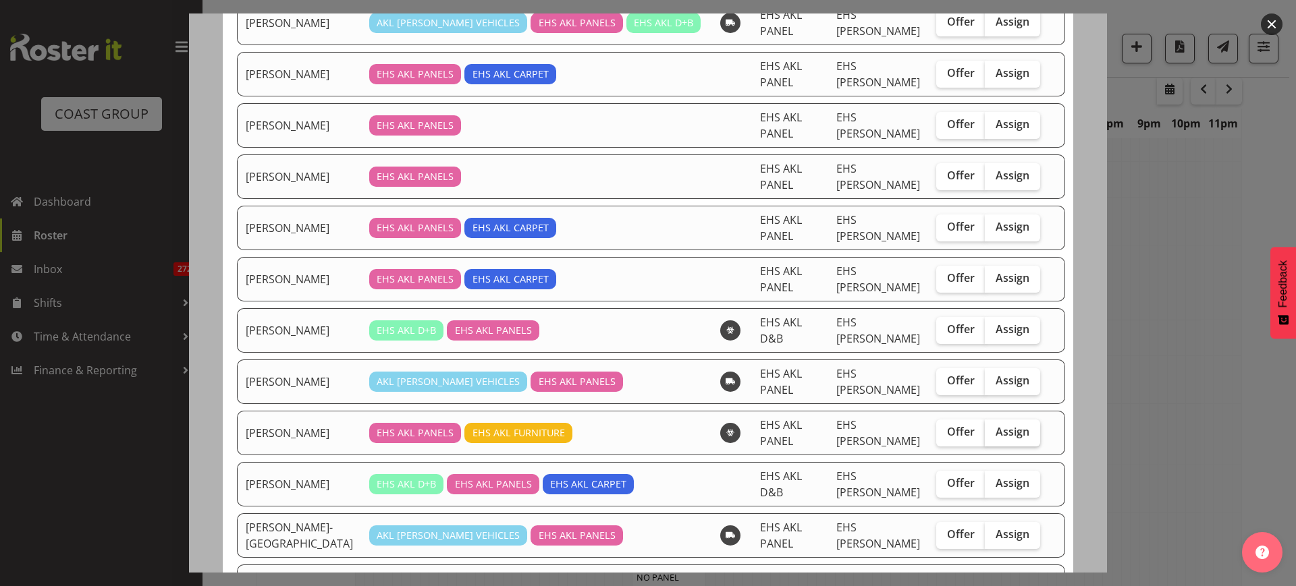
click at [995, 425] on span "Assign" at bounding box center [1012, 431] width 34 height 13
click at [985, 428] on input "Assign" at bounding box center [989, 432] width 9 height 9
checkbox input "true"
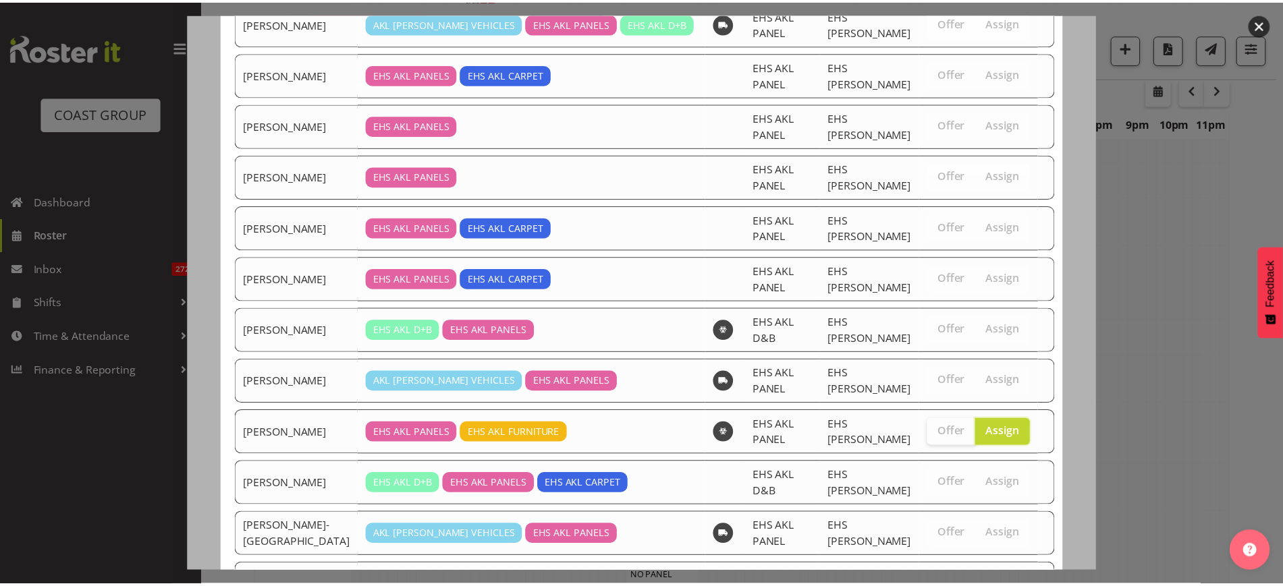
scroll to position [298, 0]
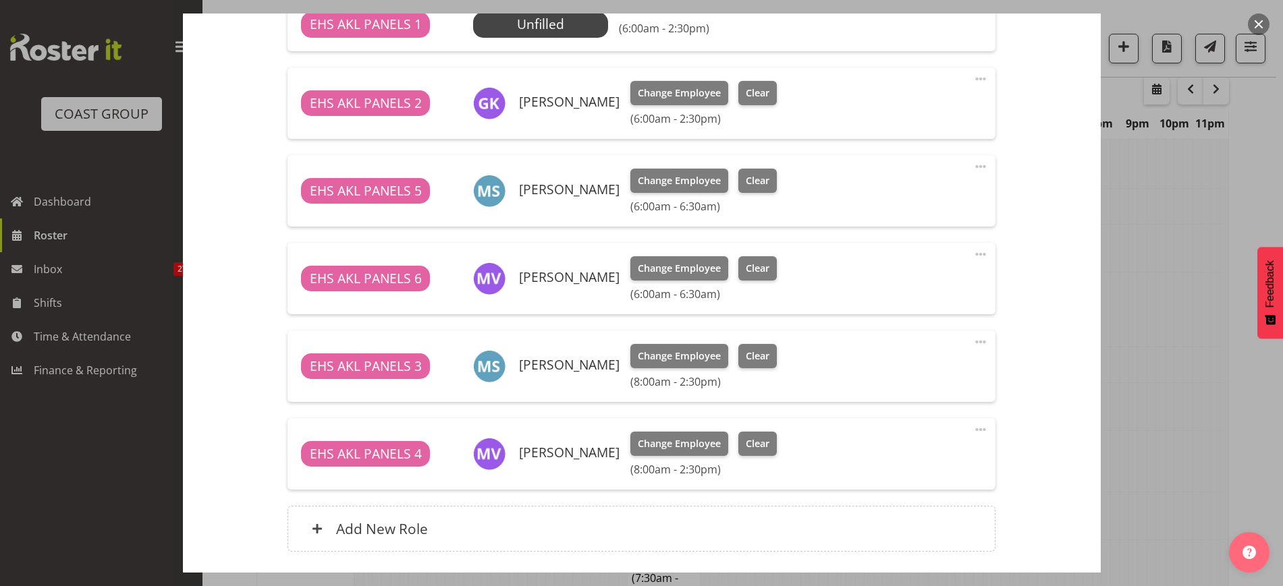
scroll to position [605, 0]
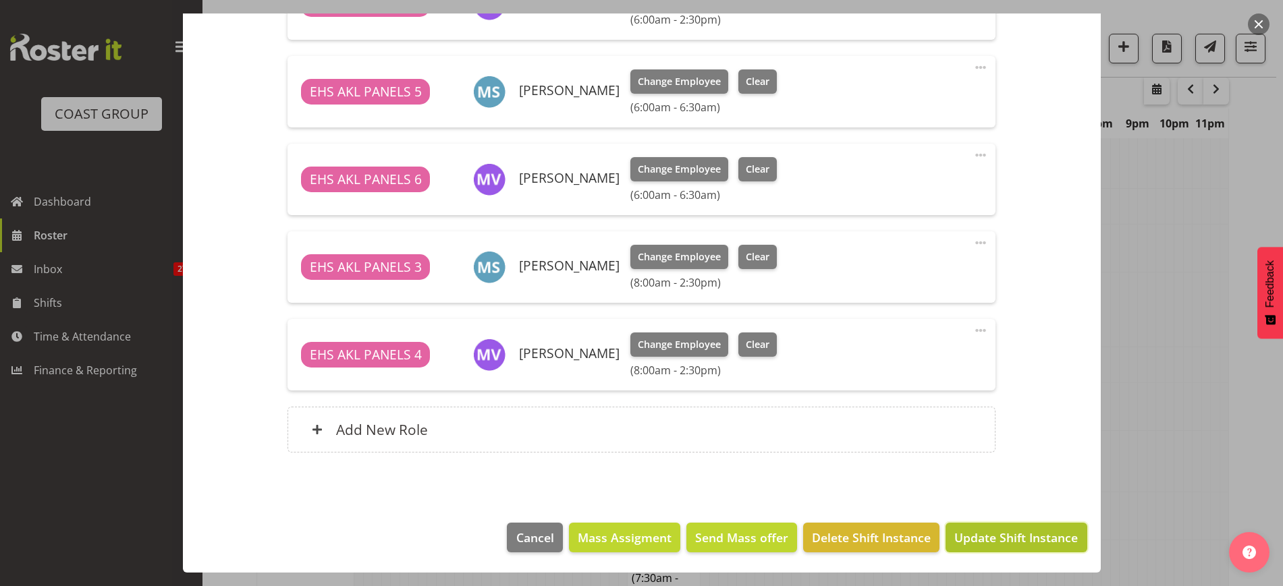
click at [976, 540] on span "Update Shift Instance" at bounding box center [1015, 538] width 123 height 18
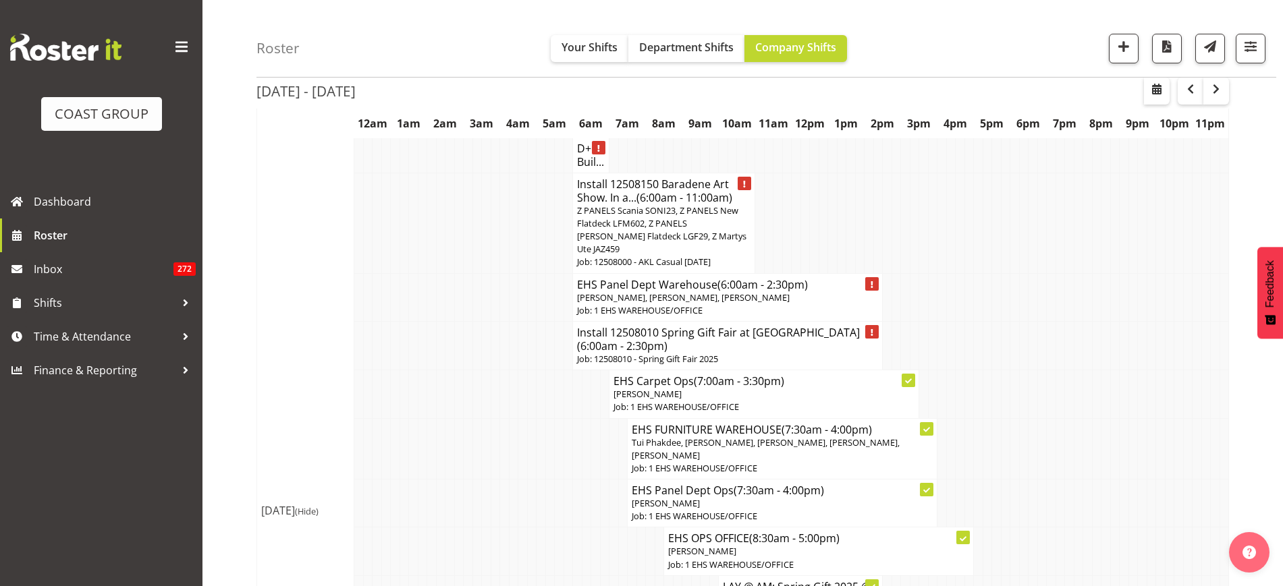
scroll to position [2524, 0]
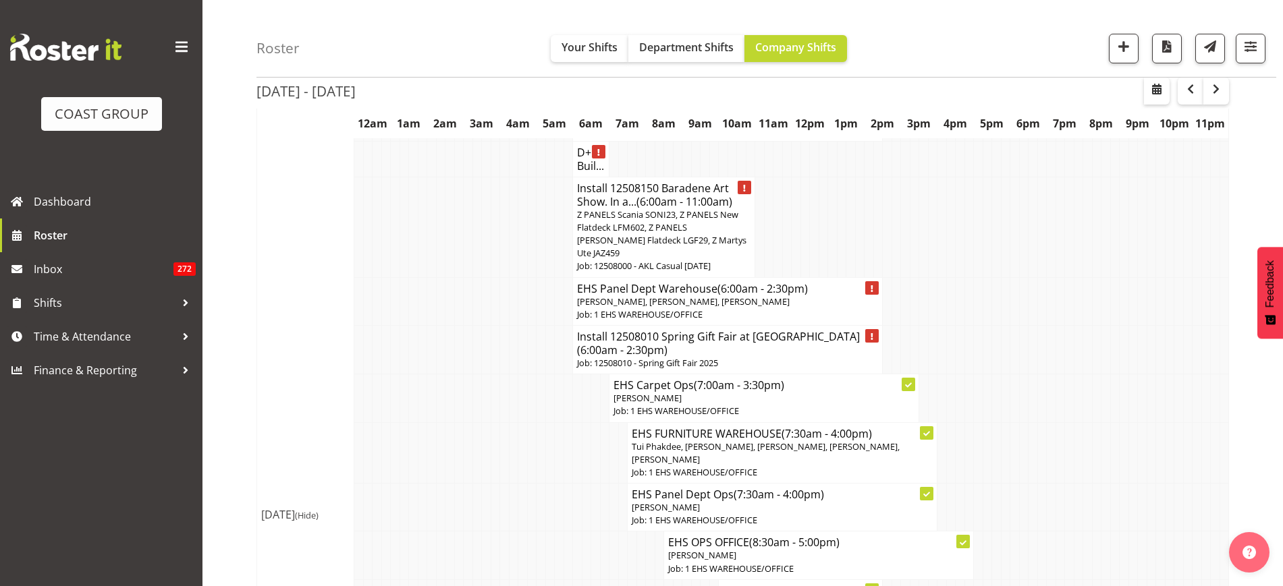
click at [670, 224] on span "Z PANELS Scania SONI23, Z PANELS New Flatdeck LFM602, Z PANELS [PERSON_NAME] Fl…" at bounding box center [661, 234] width 169 height 51
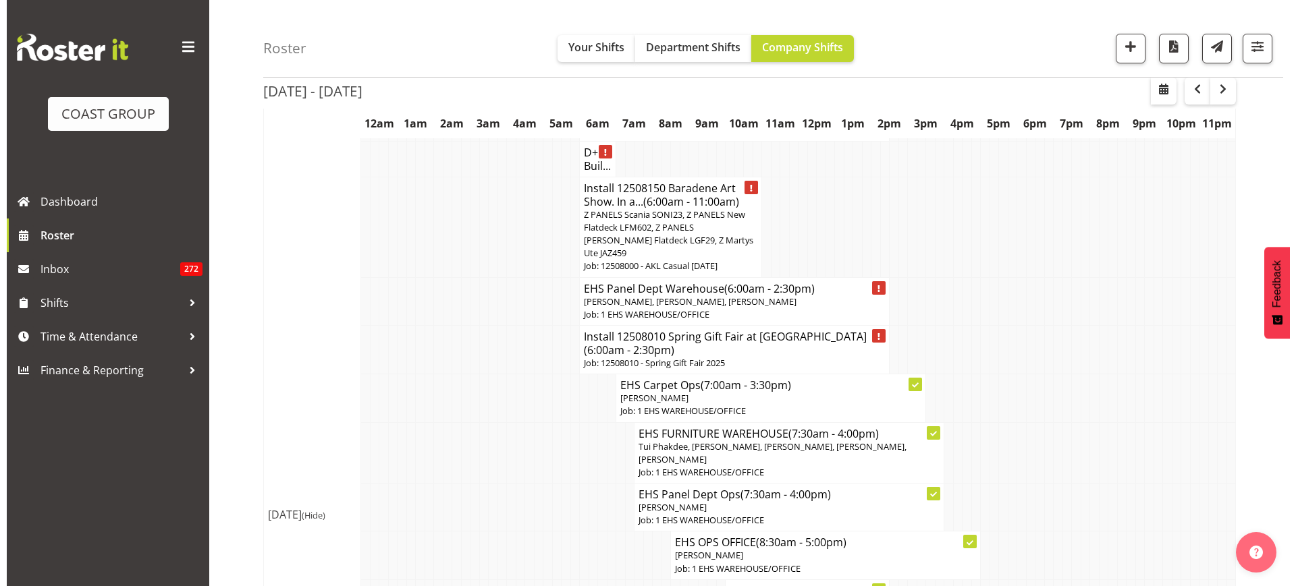
scroll to position [2517, 0]
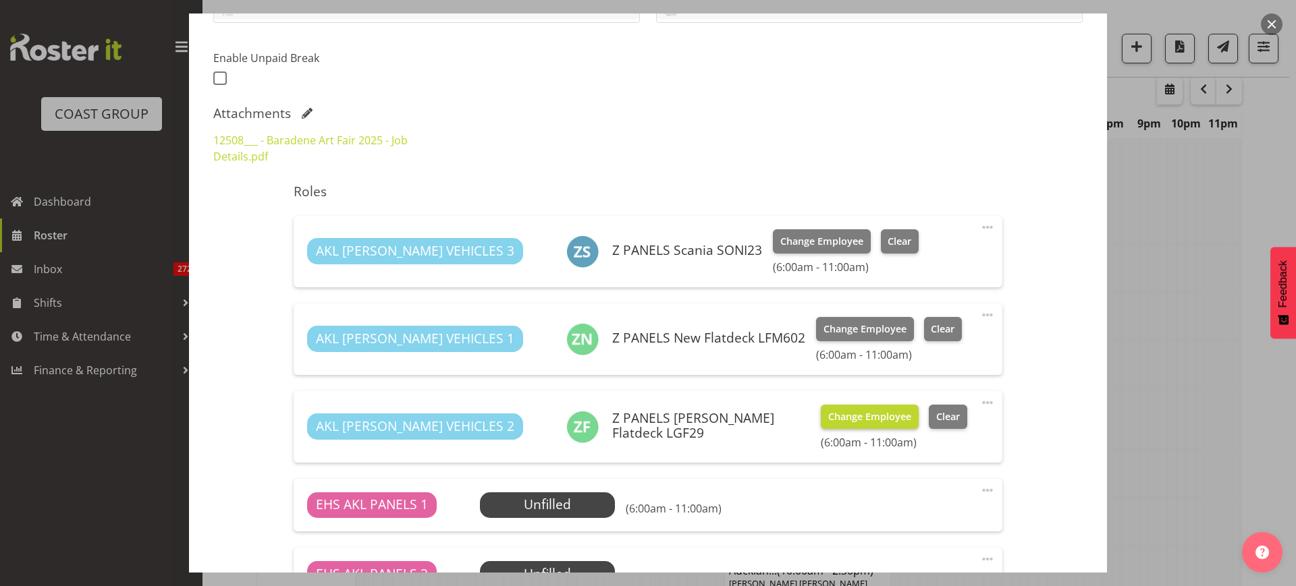
select select "8652"
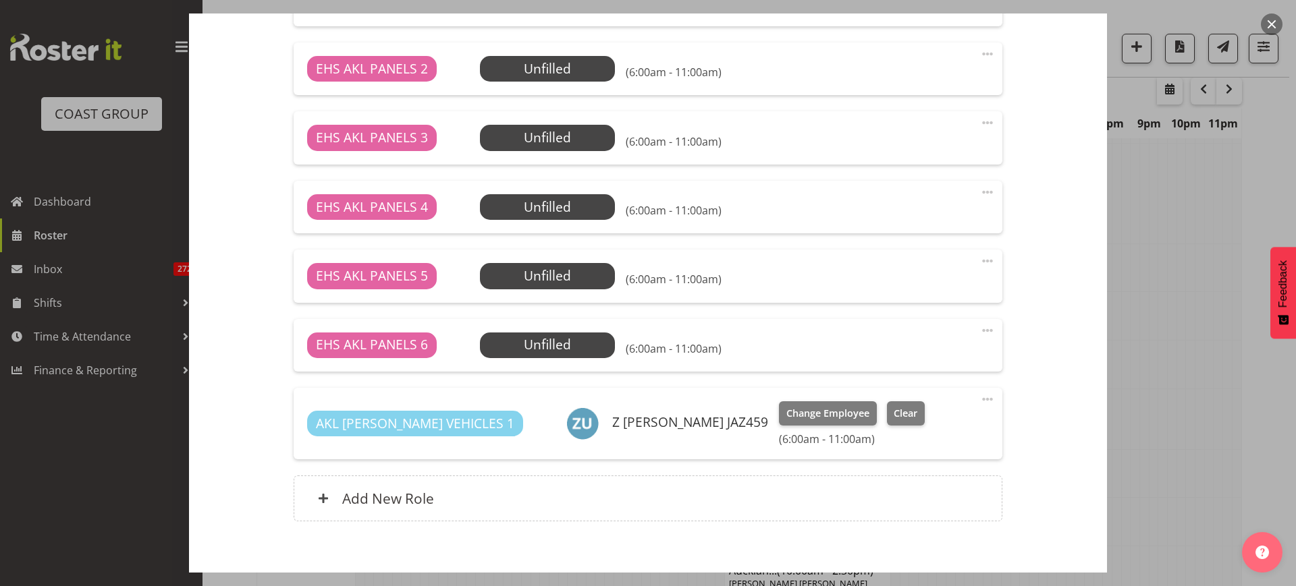
scroll to position [912, 0]
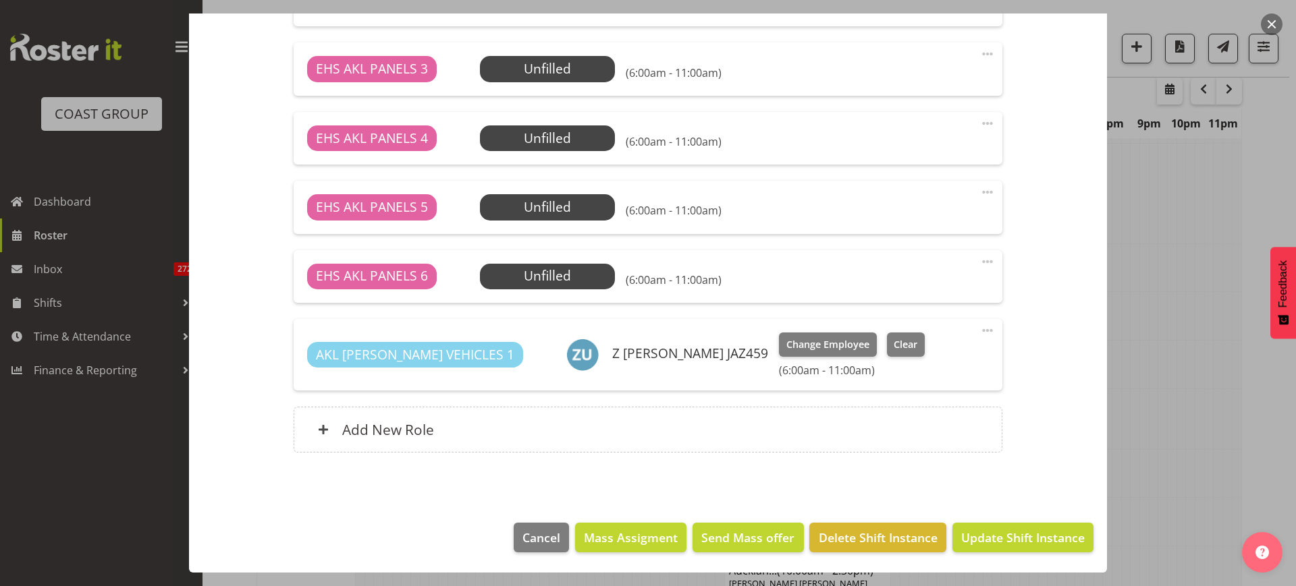
click at [1267, 22] on button "button" at bounding box center [1272, 24] width 22 height 22
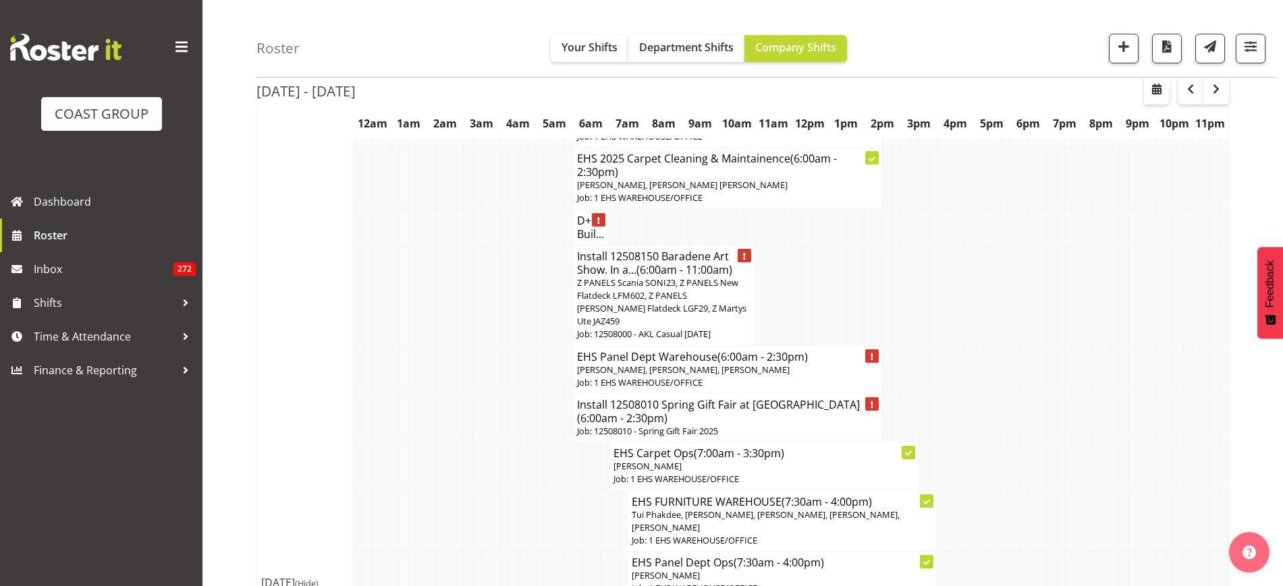
scroll to position [2439, 0]
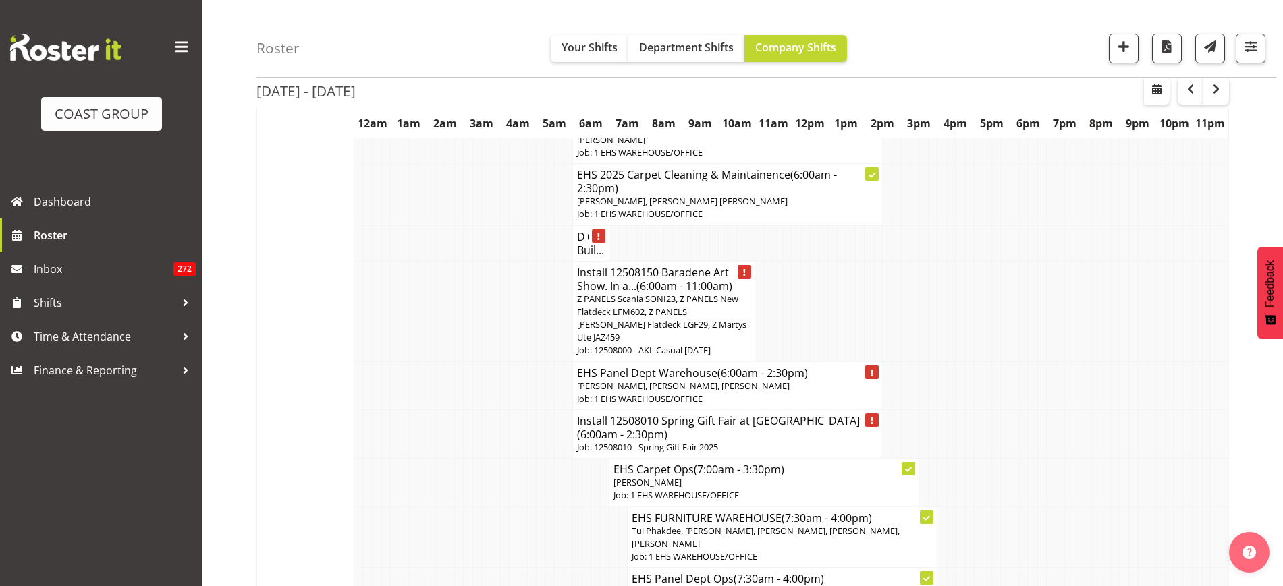
click at [673, 310] on span "Z PANELS Scania SONI23, Z PANELS New Flatdeck LFM602, Z PANELS [PERSON_NAME] Fl…" at bounding box center [661, 318] width 169 height 51
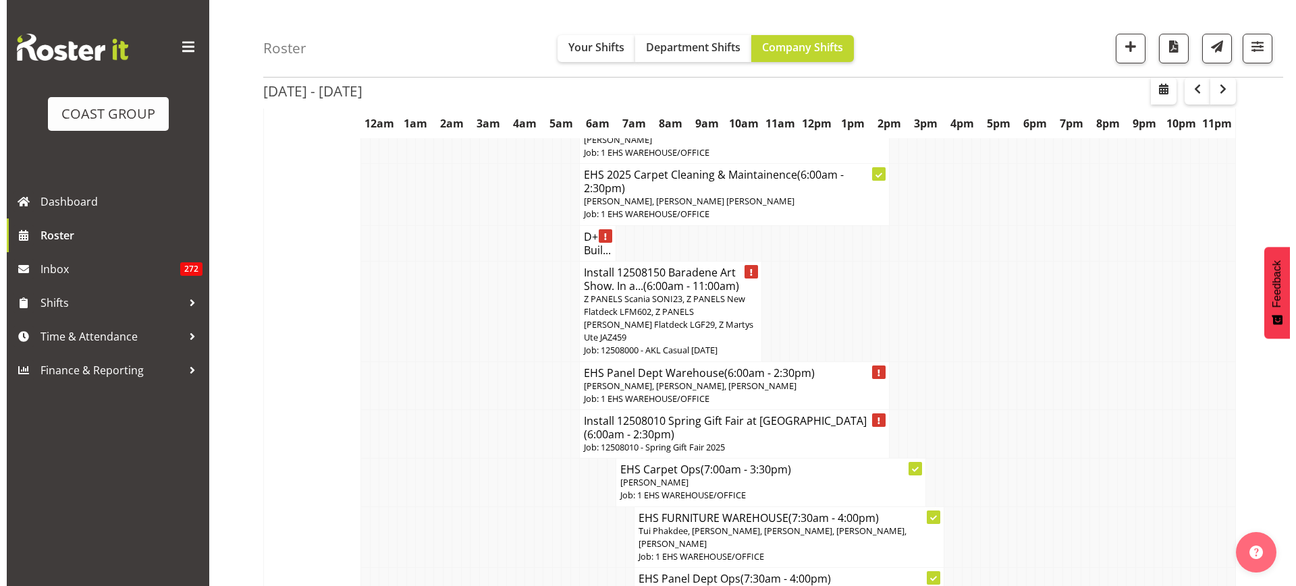
scroll to position [2433, 0]
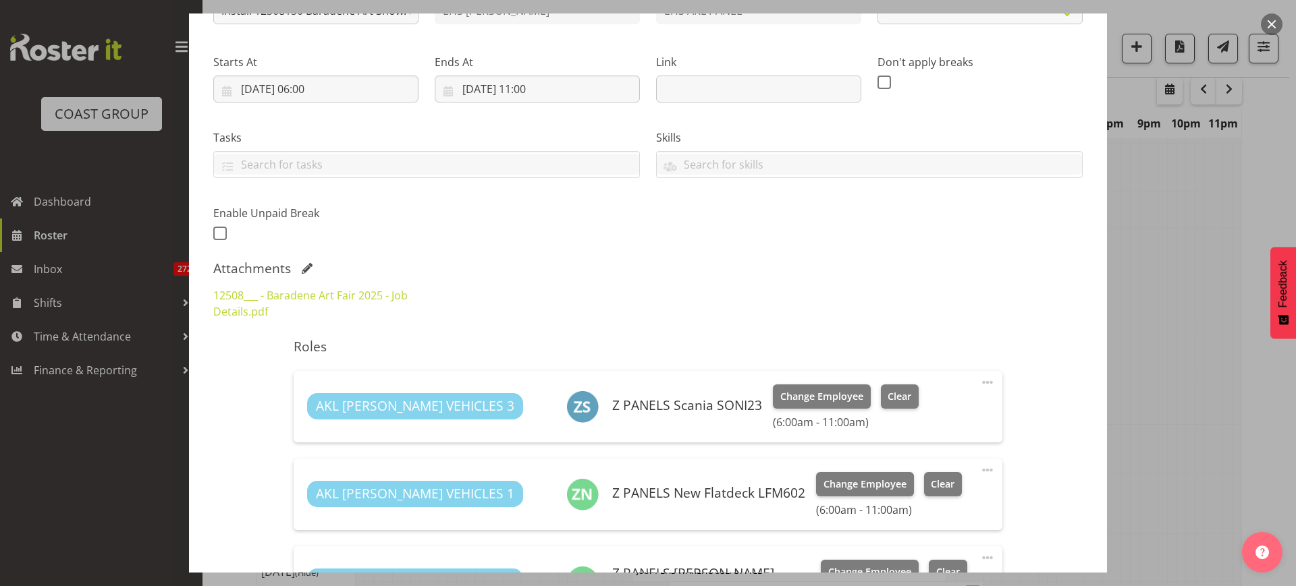
select select "8652"
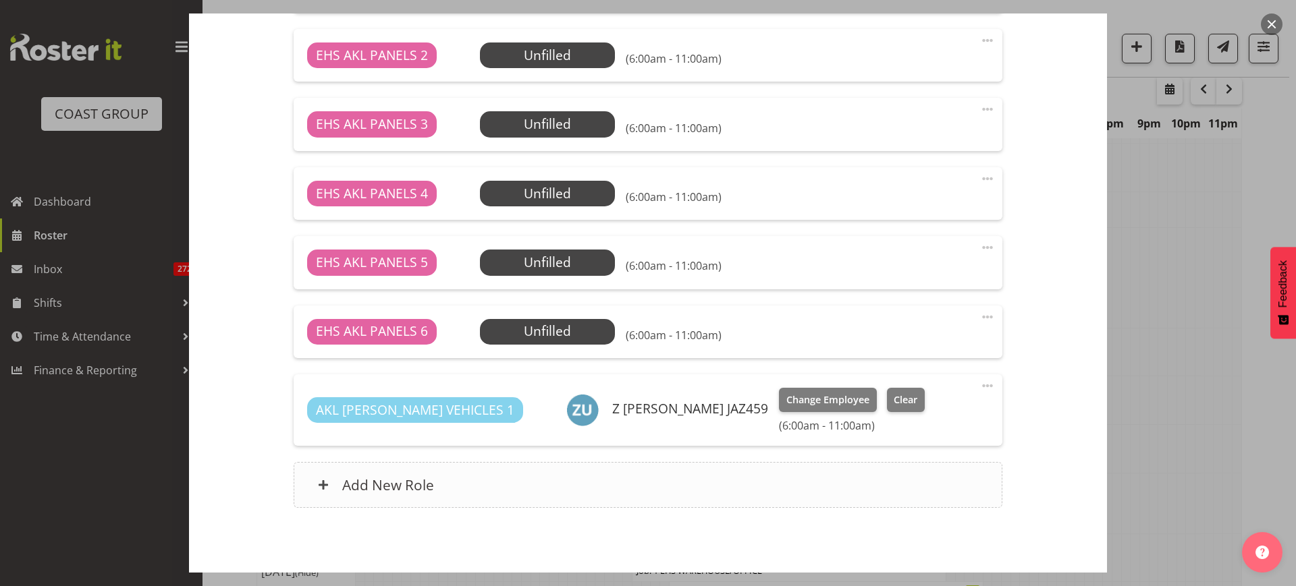
scroll to position [912, 0]
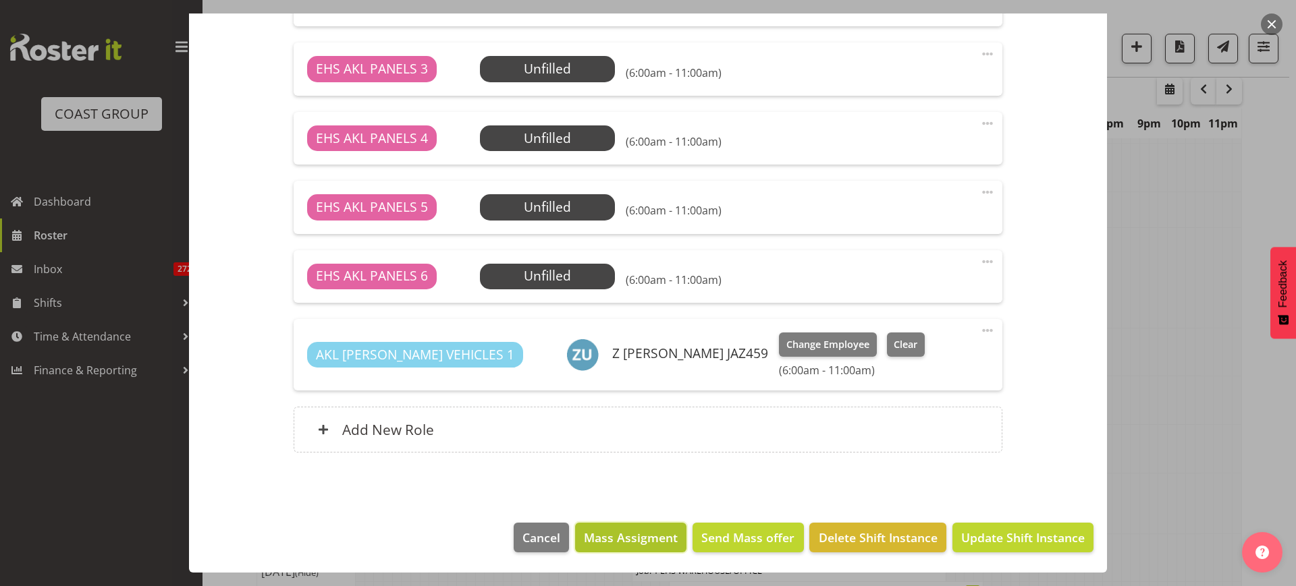
click at [655, 544] on span "Mass Assigment" at bounding box center [631, 538] width 94 height 18
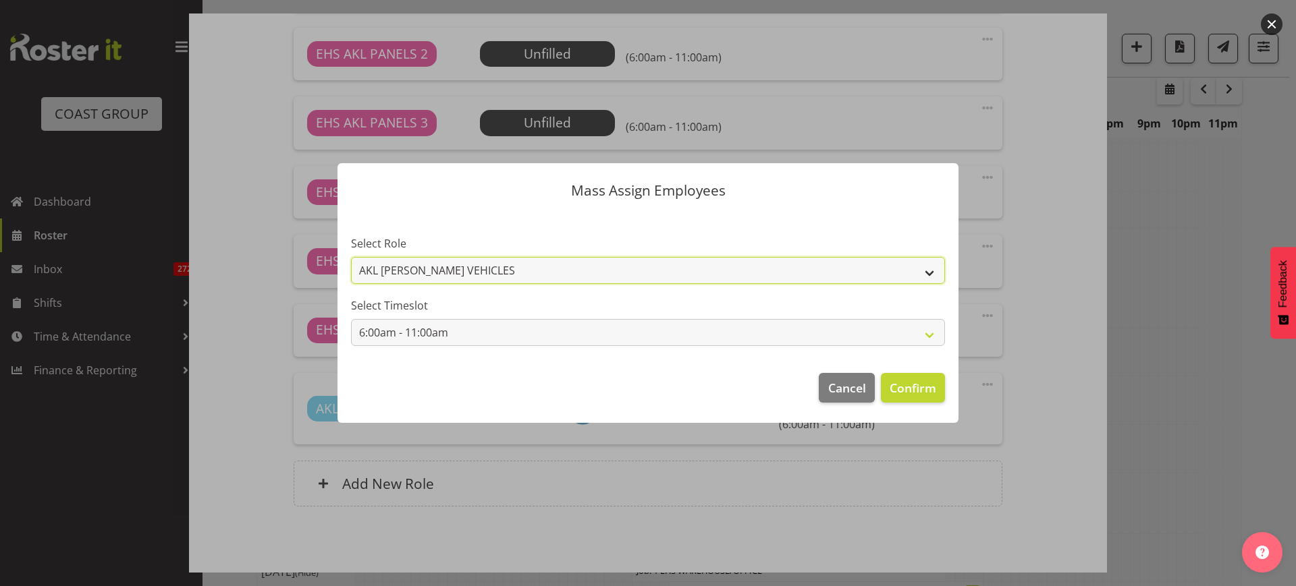
click at [925, 269] on select "AKL [PERSON_NAME] VEHICLES EHS AKL PANELS" at bounding box center [648, 270] width 594 height 27
select select "188"
click at [351, 257] on select "AKL [PERSON_NAME] VEHICLES EHS AKL PANELS" at bounding box center [648, 270] width 594 height 27
click at [902, 389] on span "Confirm" at bounding box center [912, 388] width 47 height 18
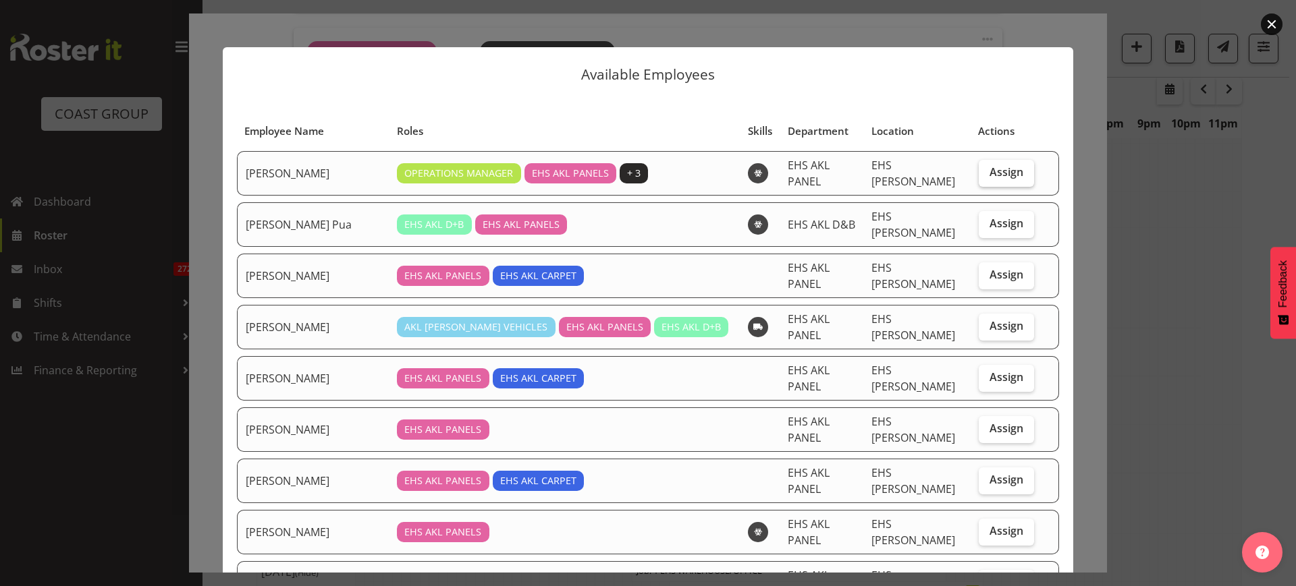
click at [989, 169] on span "Assign" at bounding box center [1006, 171] width 34 height 13
click at [980, 169] on input "Assign" at bounding box center [982, 172] width 9 height 9
checkbox input "true"
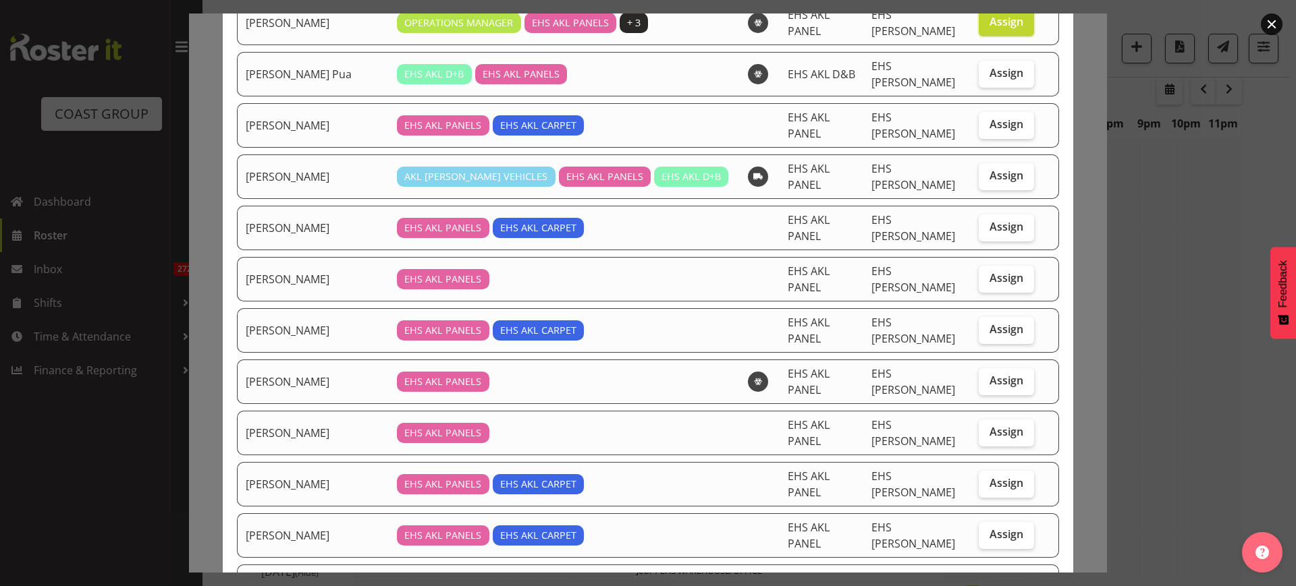
scroll to position [169, 0]
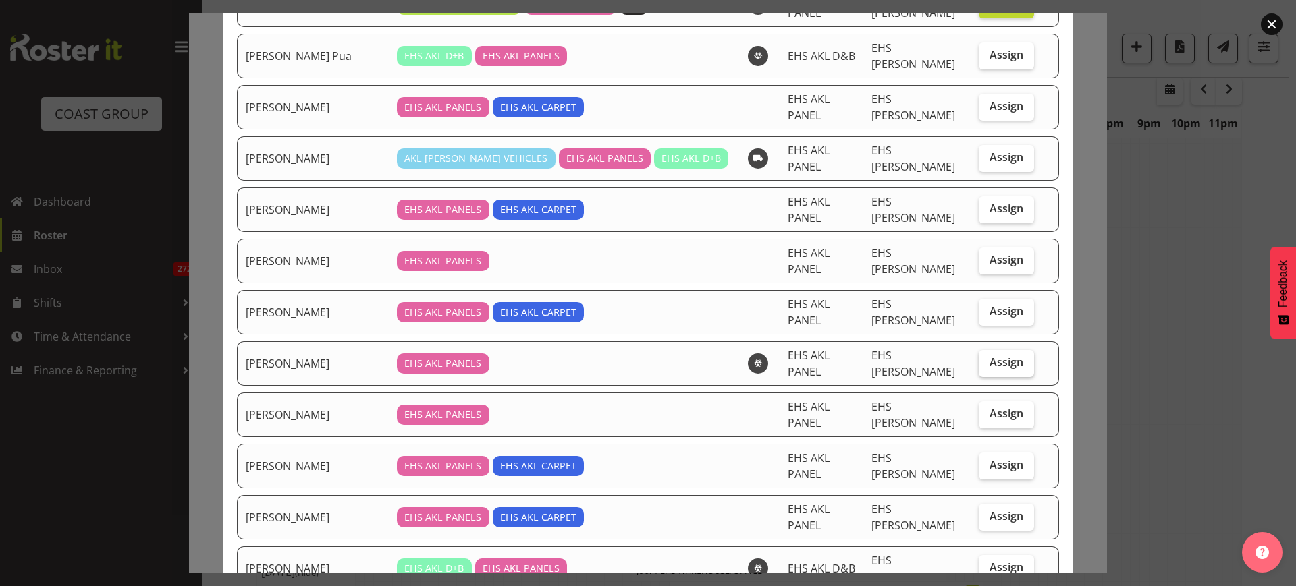
click at [989, 356] on span "Assign" at bounding box center [1006, 362] width 34 height 13
click at [981, 358] on input "Assign" at bounding box center [982, 362] width 9 height 9
checkbox input "true"
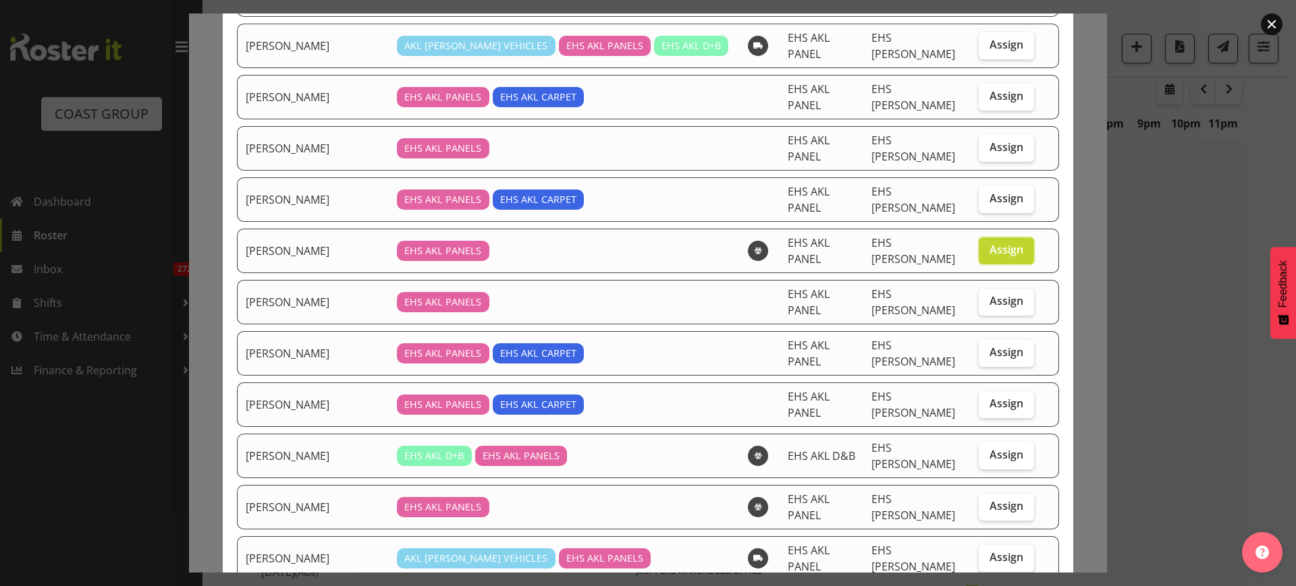
scroll to position [337, 0]
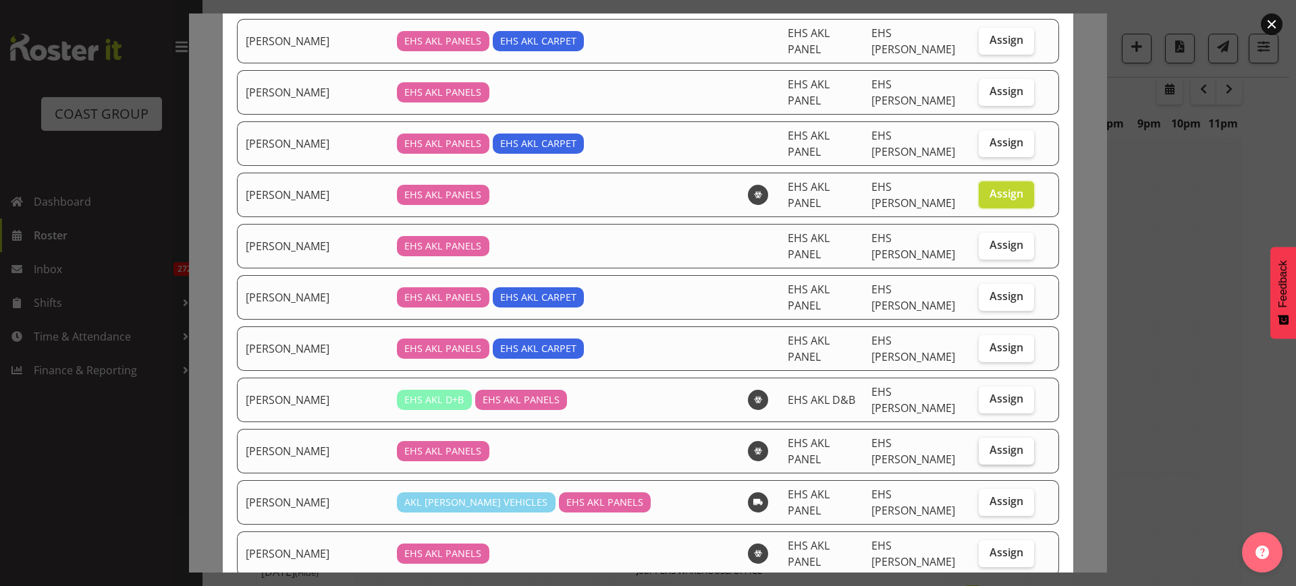
click at [989, 443] on span "Assign" at bounding box center [1006, 449] width 34 height 13
click at [987, 446] on input "Assign" at bounding box center [982, 450] width 9 height 9
checkbox input "true"
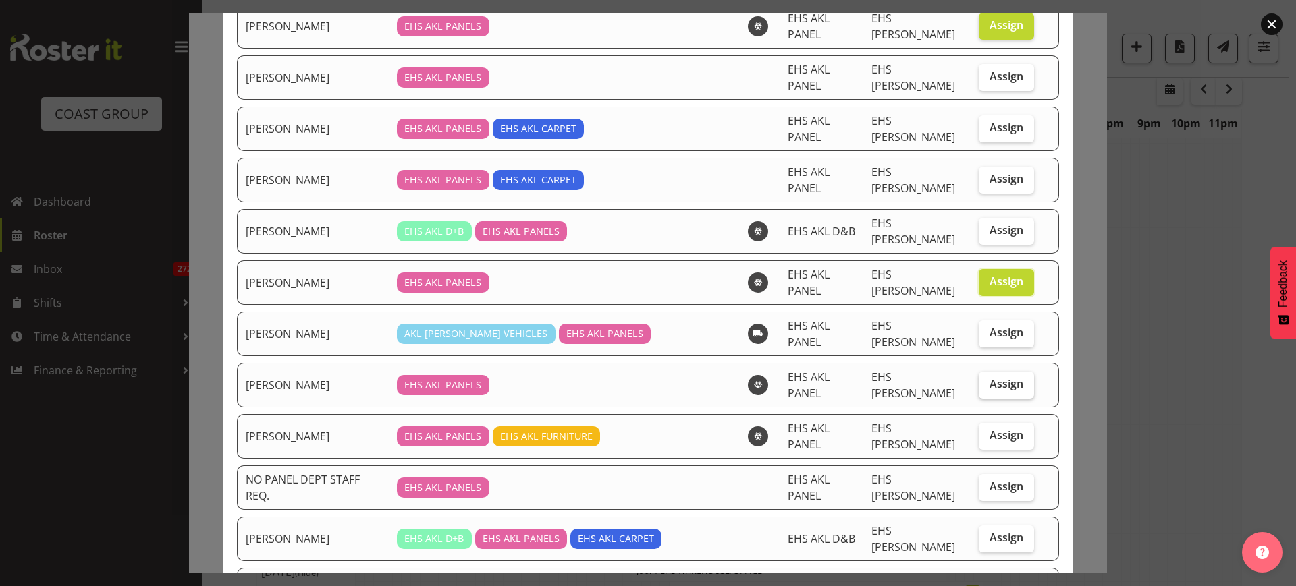
click at [989, 377] on span "Assign" at bounding box center [1006, 383] width 34 height 13
click at [987, 380] on input "Assign" at bounding box center [982, 384] width 9 height 9
checkbox input "true"
click at [989, 429] on span "Assign" at bounding box center [1006, 435] width 34 height 13
click at [986, 431] on input "Assign" at bounding box center [982, 435] width 9 height 9
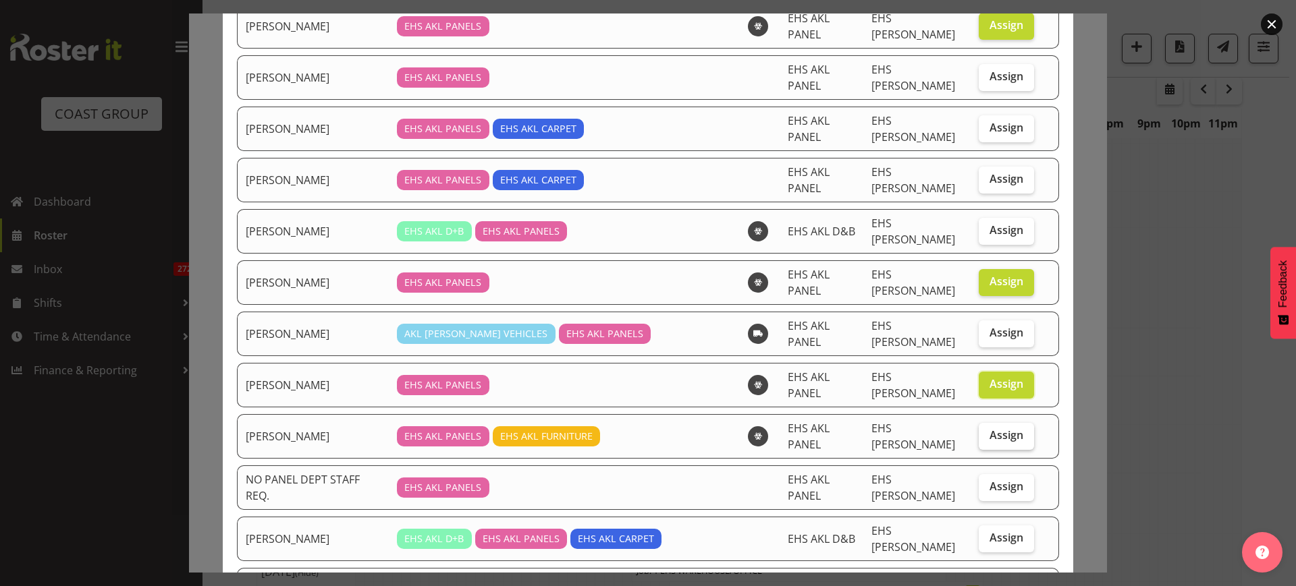
checkbox input "true"
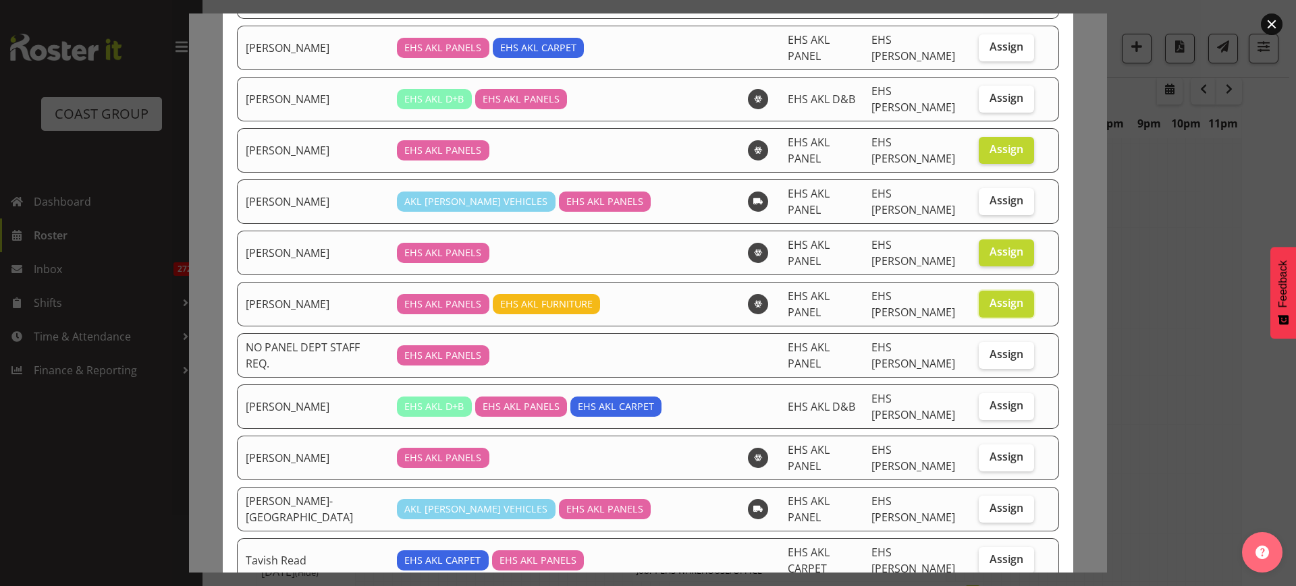
scroll to position [665, 0]
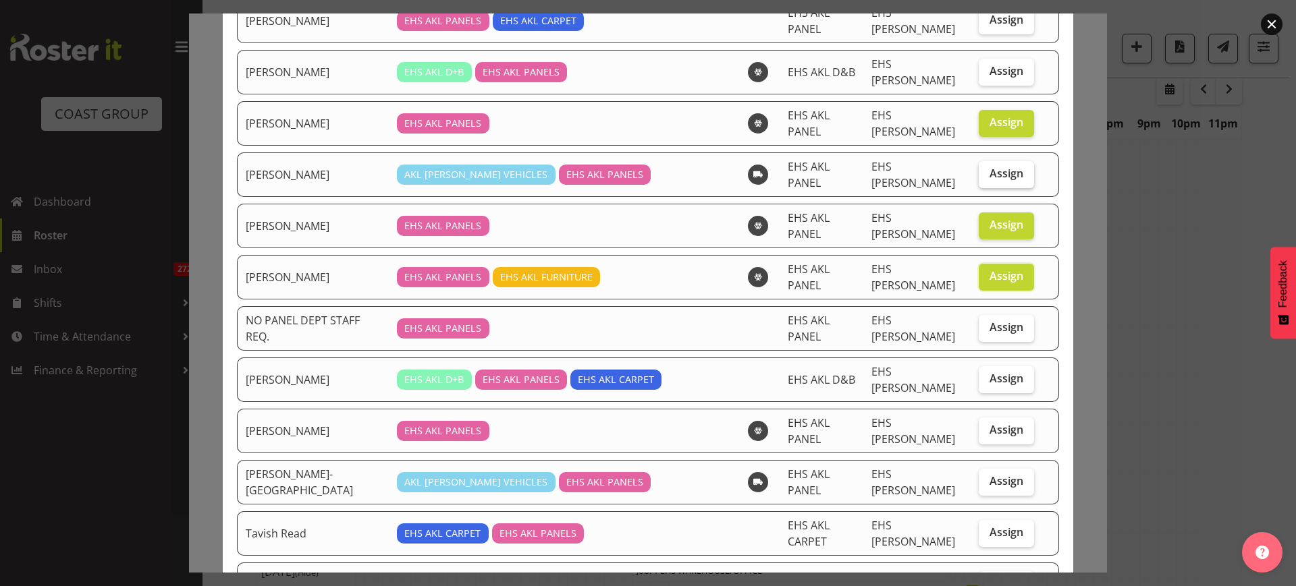
click at [989, 167] on span "Assign" at bounding box center [1006, 173] width 34 height 13
click at [987, 169] on input "Assign" at bounding box center [982, 173] width 9 height 9
checkbox input "true"
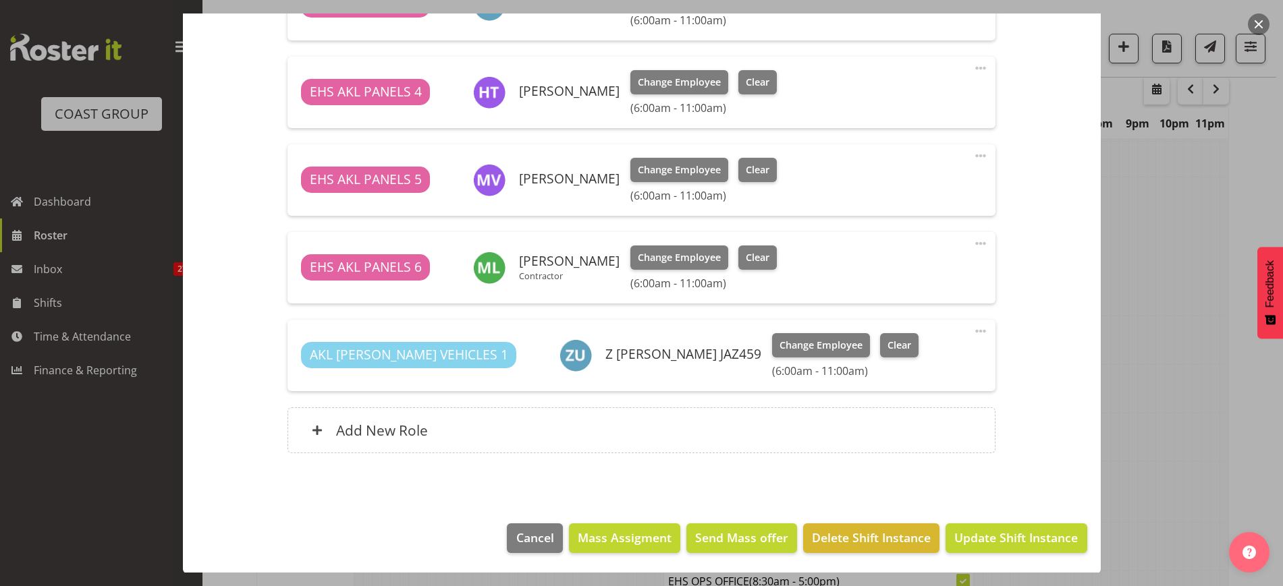
scroll to position [1024, 0]
click at [990, 536] on span "Update Shift Instance" at bounding box center [1015, 537] width 123 height 18
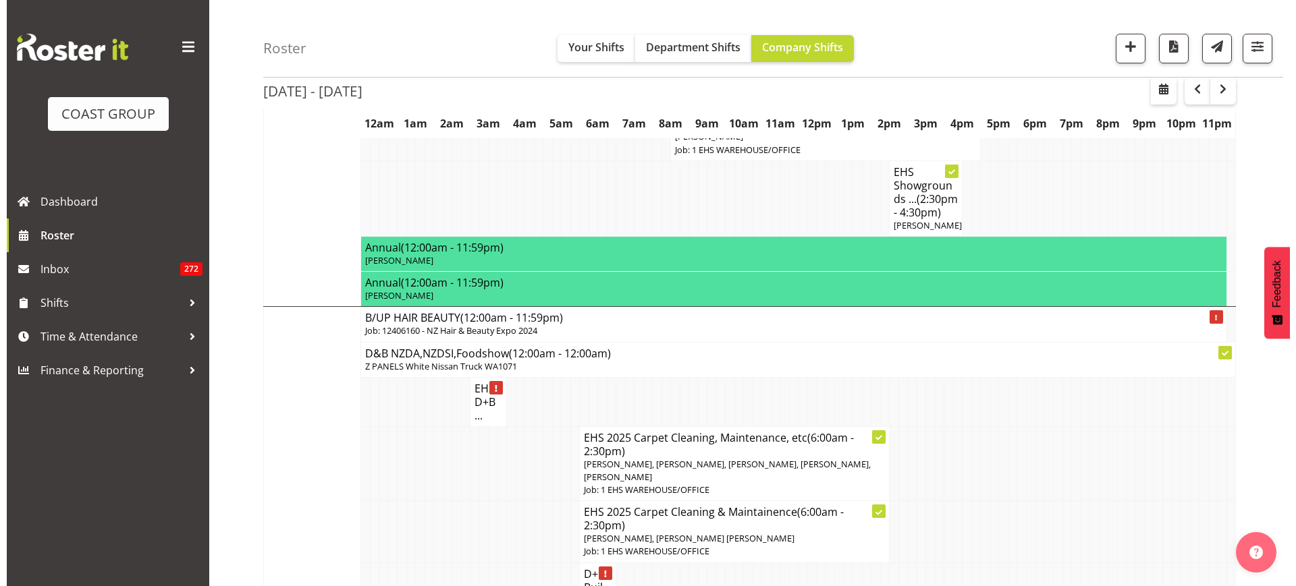
scroll to position [2439, 0]
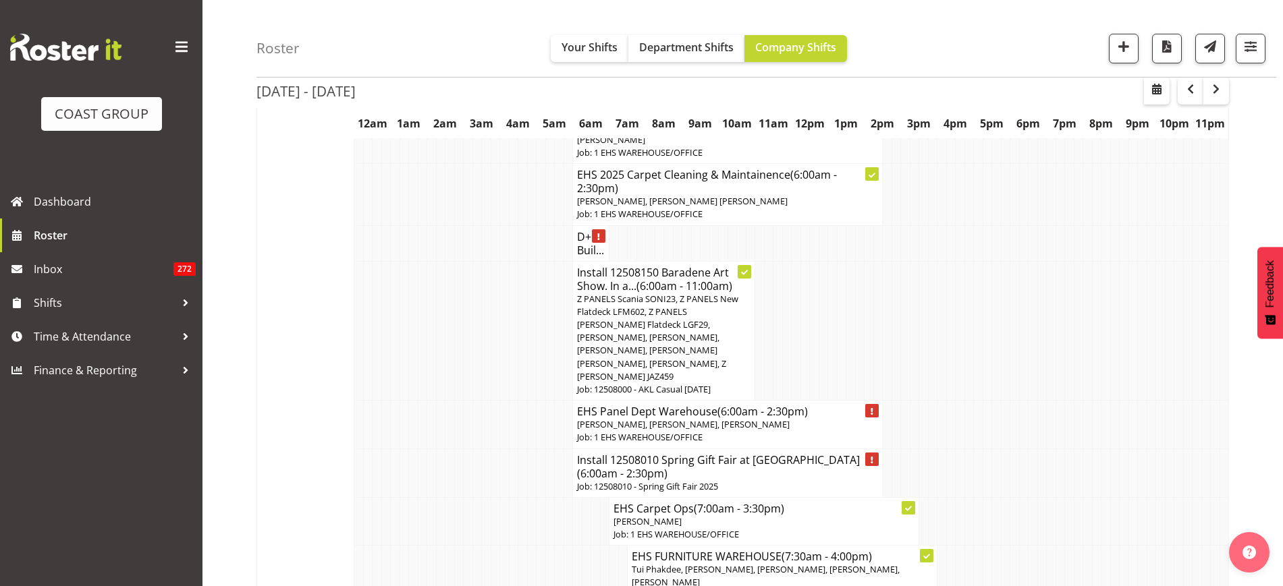
click at [720, 453] on h4 "Install 12508010 Spring Gift Fair at [GEOGRAPHIC_DATA] (6:00am - 2:30pm)" at bounding box center [727, 466] width 301 height 27
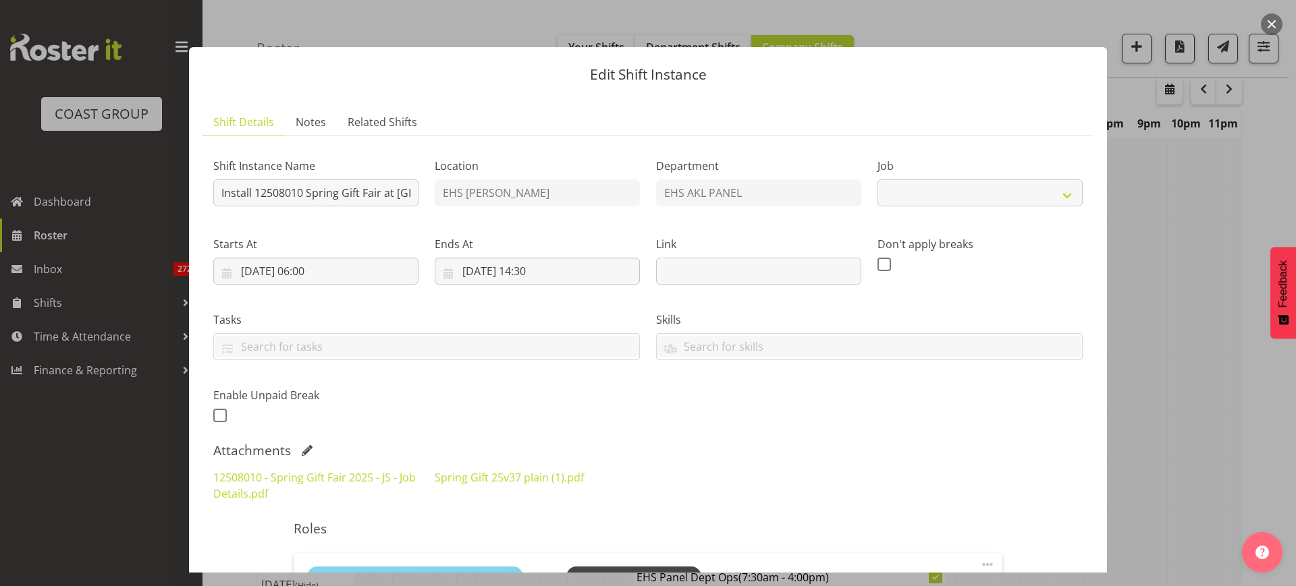
select select "8514"
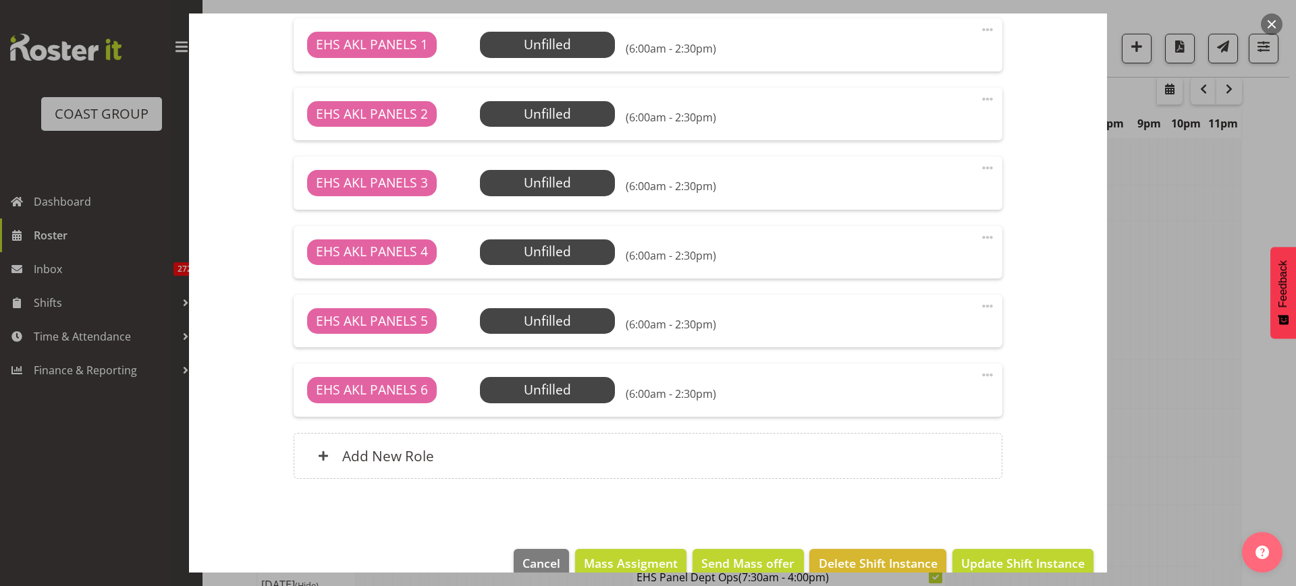
scroll to position [699, 0]
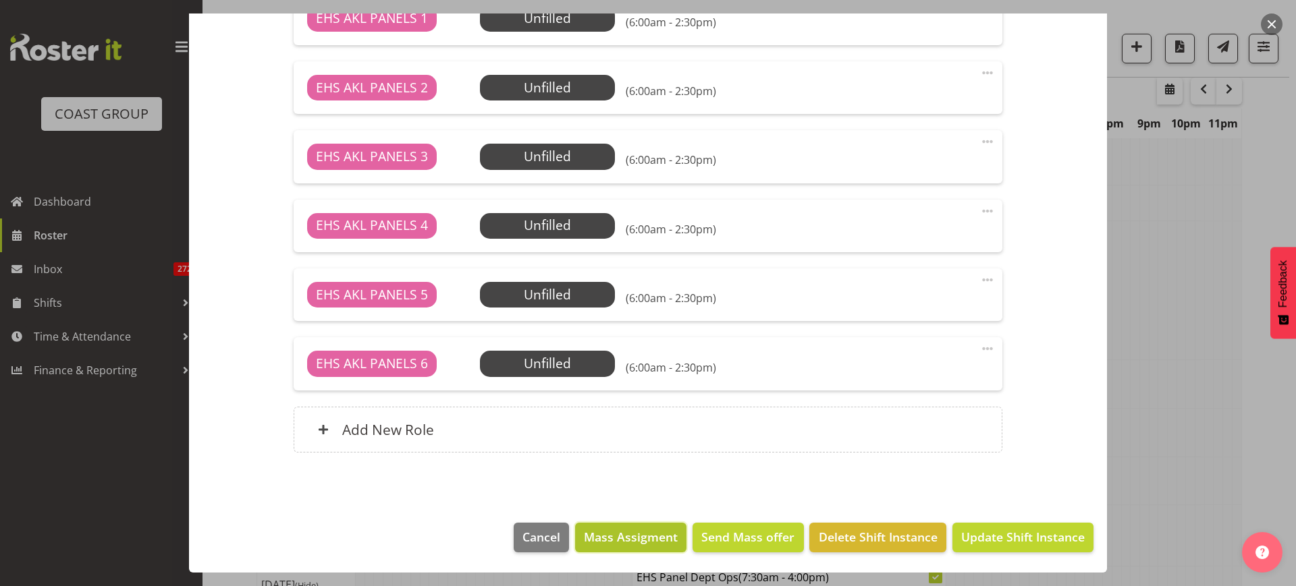
click at [605, 538] on span "Mass Assigment" at bounding box center [631, 537] width 94 height 18
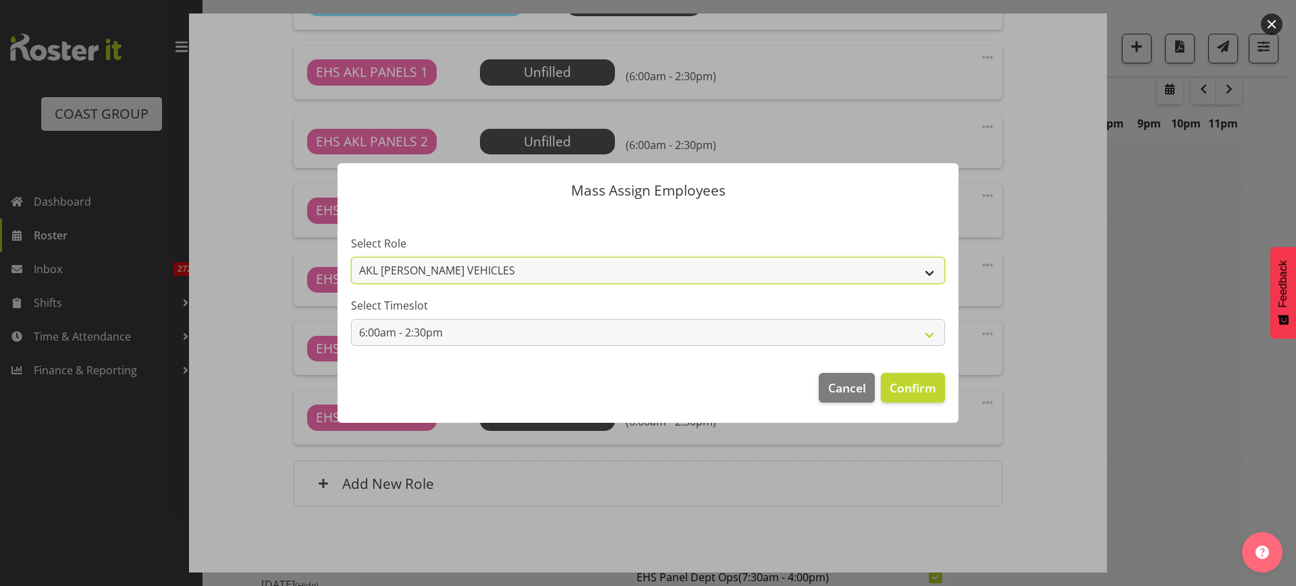
click at [928, 272] on select "AKL [PERSON_NAME] VEHICLES EHS AKL PANELS" at bounding box center [648, 270] width 594 height 27
select select "188"
click at [351, 257] on select "AKL [PERSON_NAME] VEHICLES EHS AKL PANELS" at bounding box center [648, 270] width 594 height 27
click at [906, 385] on span "Confirm" at bounding box center [912, 388] width 47 height 18
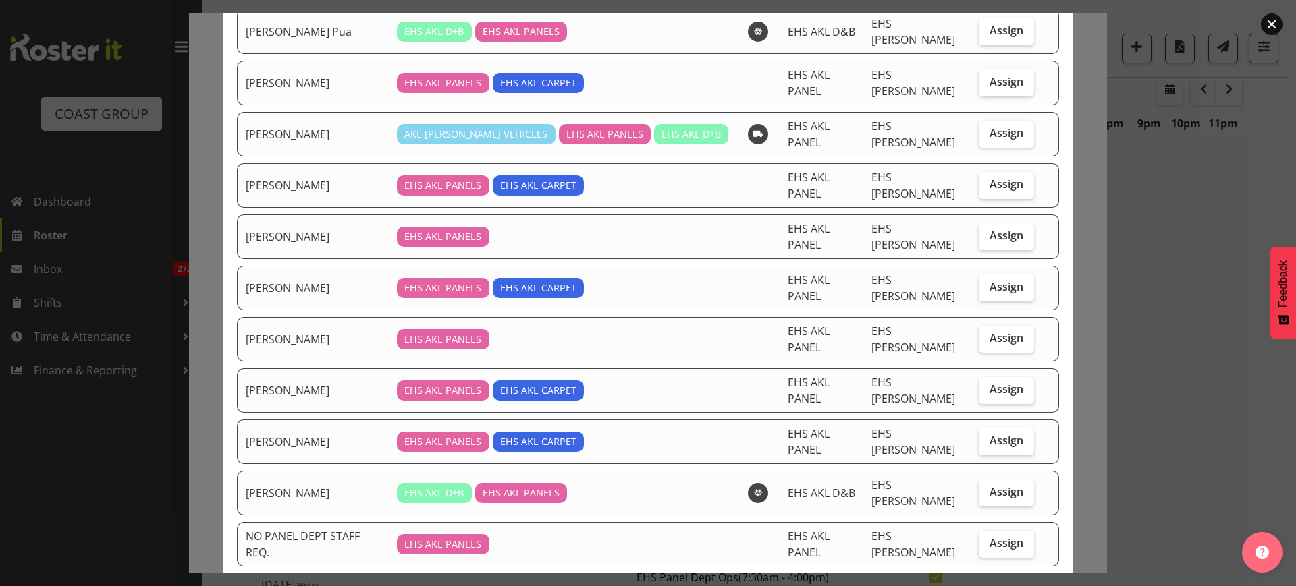
scroll to position [169, 0]
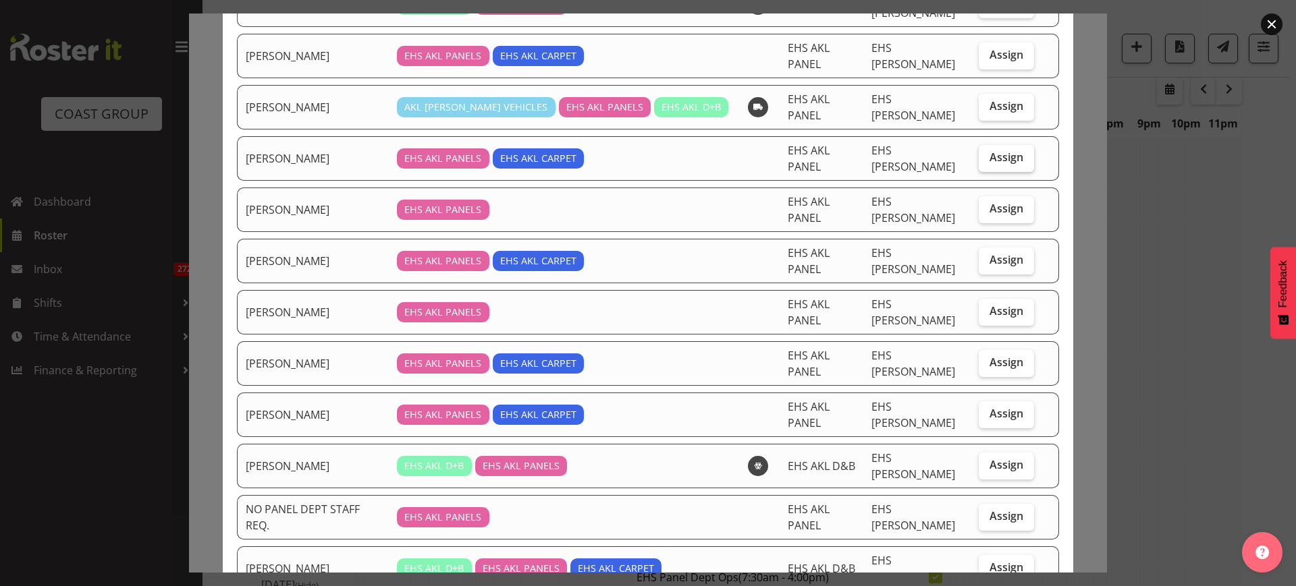
click at [989, 150] on span "Assign" at bounding box center [1006, 156] width 34 height 13
click at [987, 153] on input "Assign" at bounding box center [982, 157] width 9 height 9
checkbox input "true"
click at [989, 253] on span "Assign" at bounding box center [1006, 259] width 34 height 13
click at [987, 256] on input "Assign" at bounding box center [982, 260] width 9 height 9
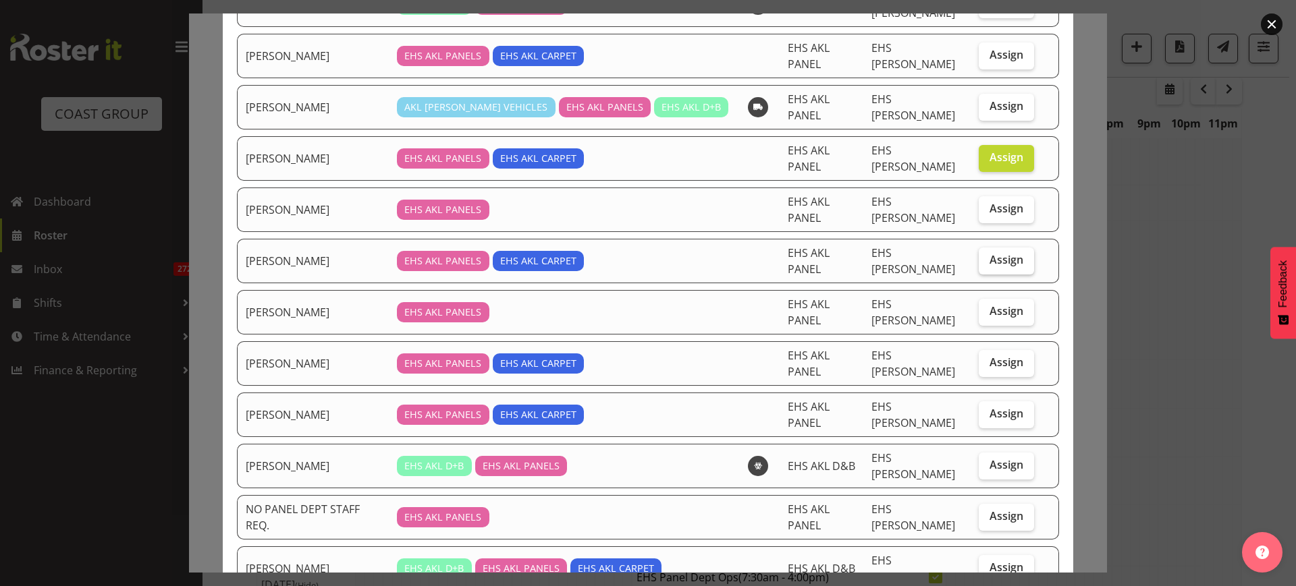
checkbox input "true"
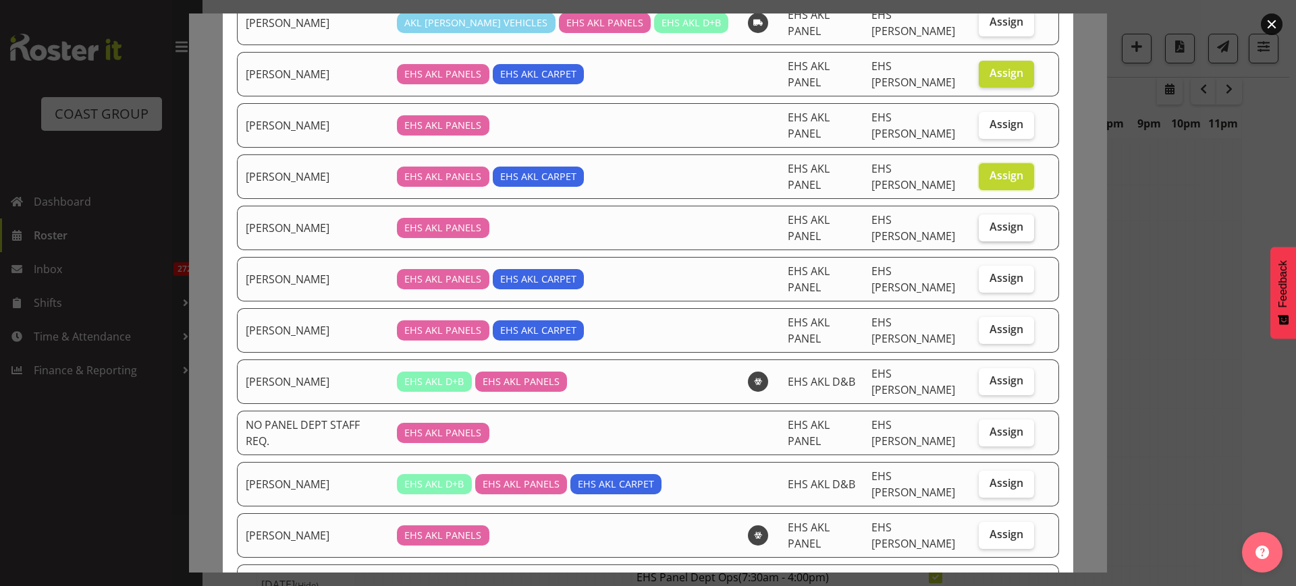
scroll to position [337, 0]
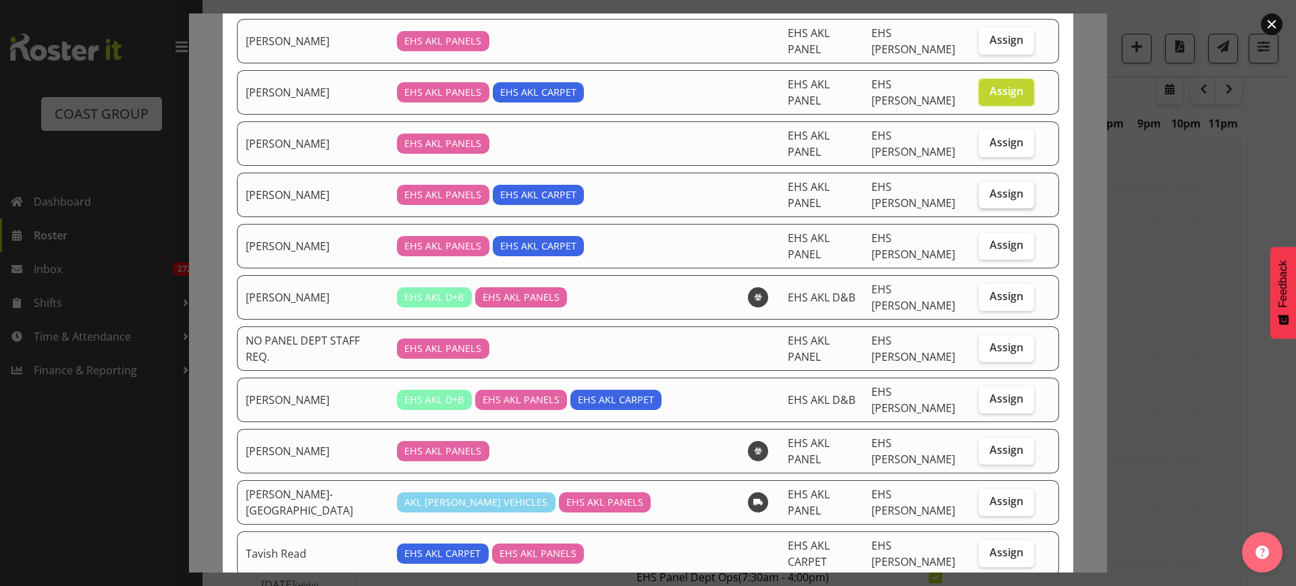
click at [983, 182] on label "Assign" at bounding box center [1005, 195] width 55 height 27
click at [983, 190] on input "Assign" at bounding box center [982, 194] width 9 height 9
checkbox input "true"
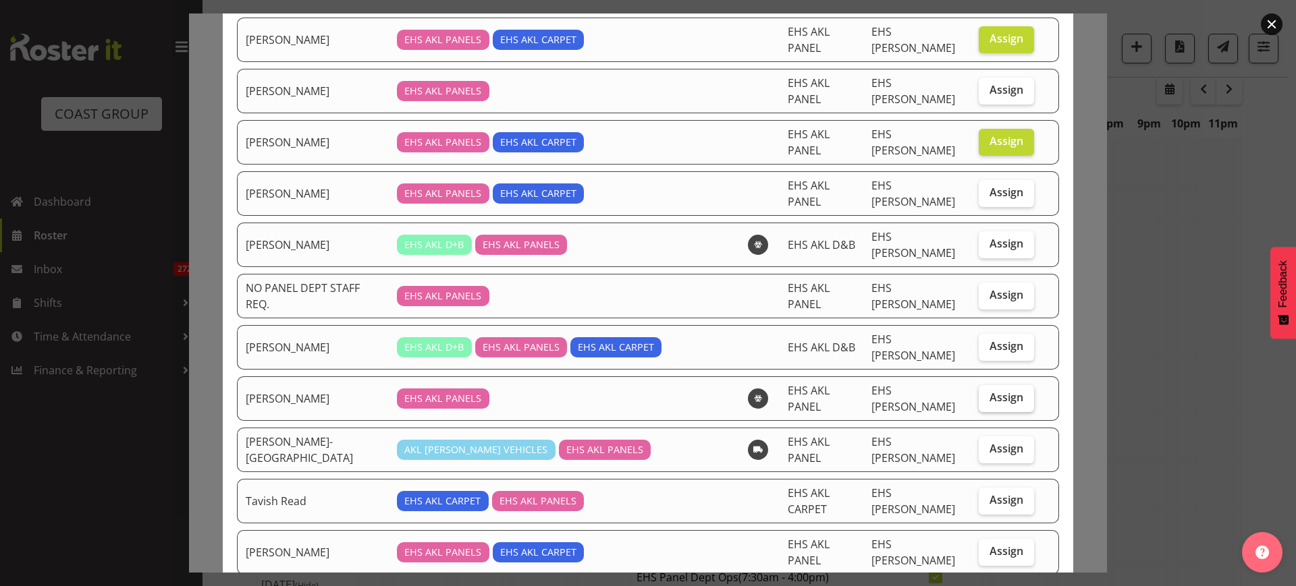
click at [989, 391] on span "Assign" at bounding box center [1006, 397] width 34 height 13
click at [987, 393] on input "Assign" at bounding box center [982, 397] width 9 height 9
checkbox input "true"
click at [991, 442] on span "Assign" at bounding box center [1006, 448] width 34 height 13
click at [987, 445] on input "Assign" at bounding box center [982, 449] width 9 height 9
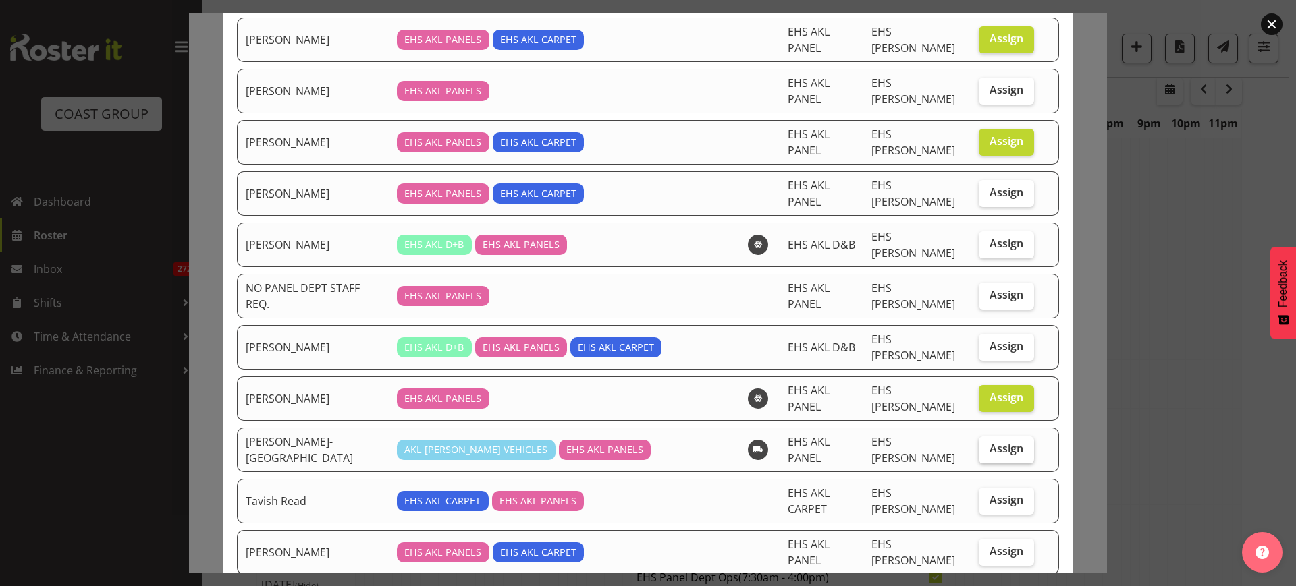
checkbox input "true"
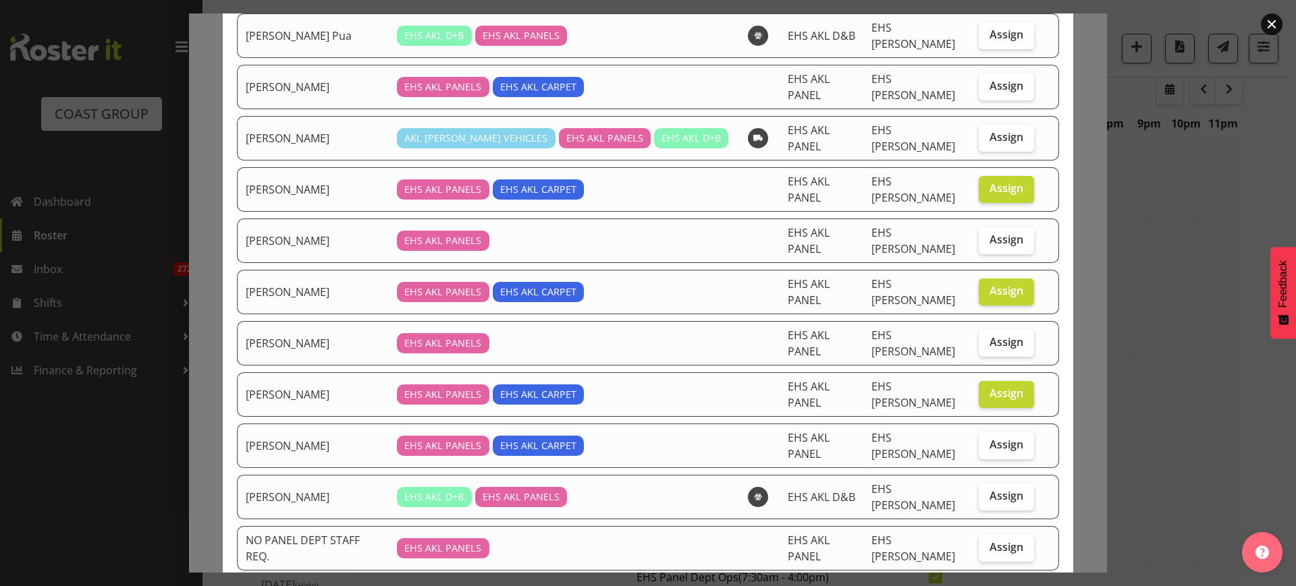
scroll to position [137, 0]
click at [989, 80] on span "Assign" at bounding box center [1006, 86] width 34 height 13
click at [987, 82] on input "Assign" at bounding box center [982, 86] width 9 height 9
checkbox input "true"
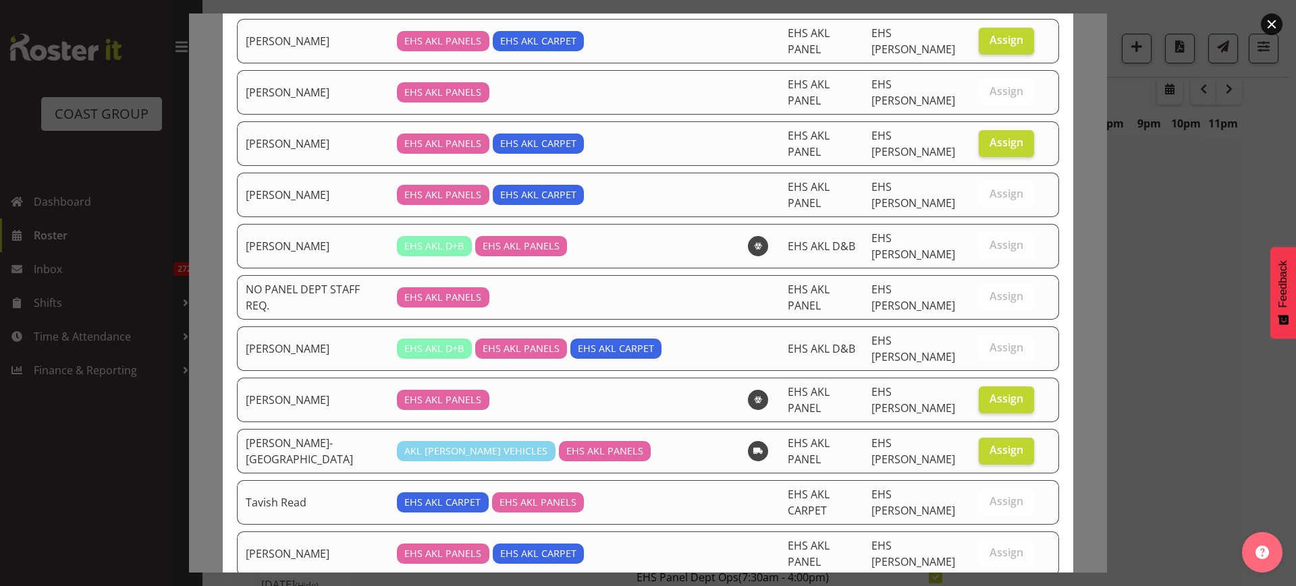
scroll to position [390, 0]
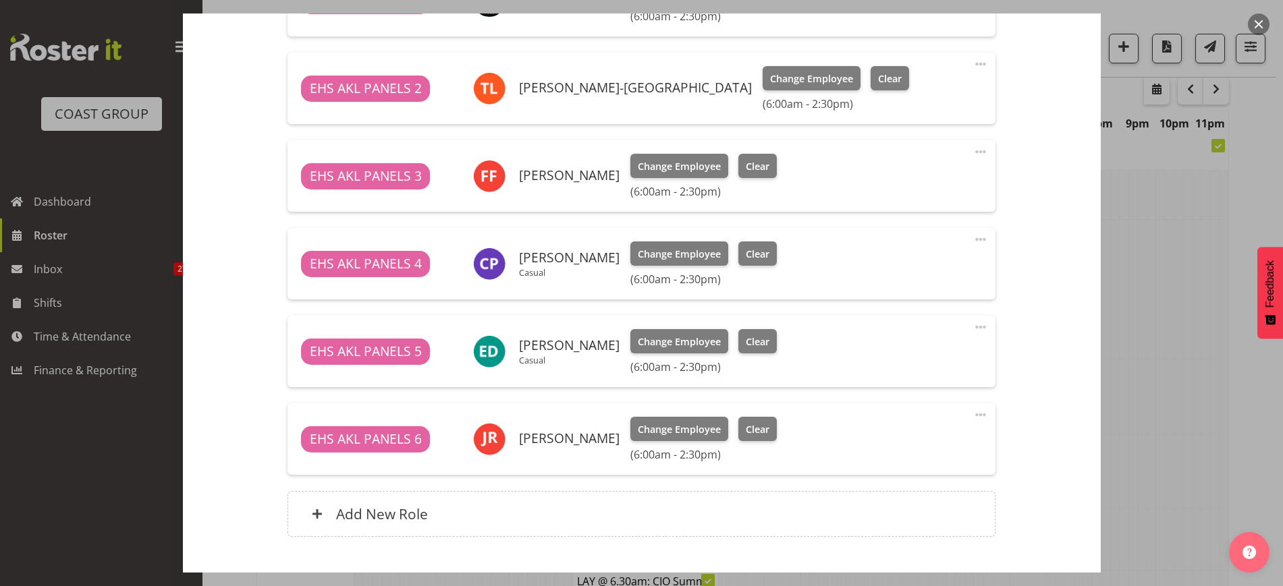
scroll to position [810, 0]
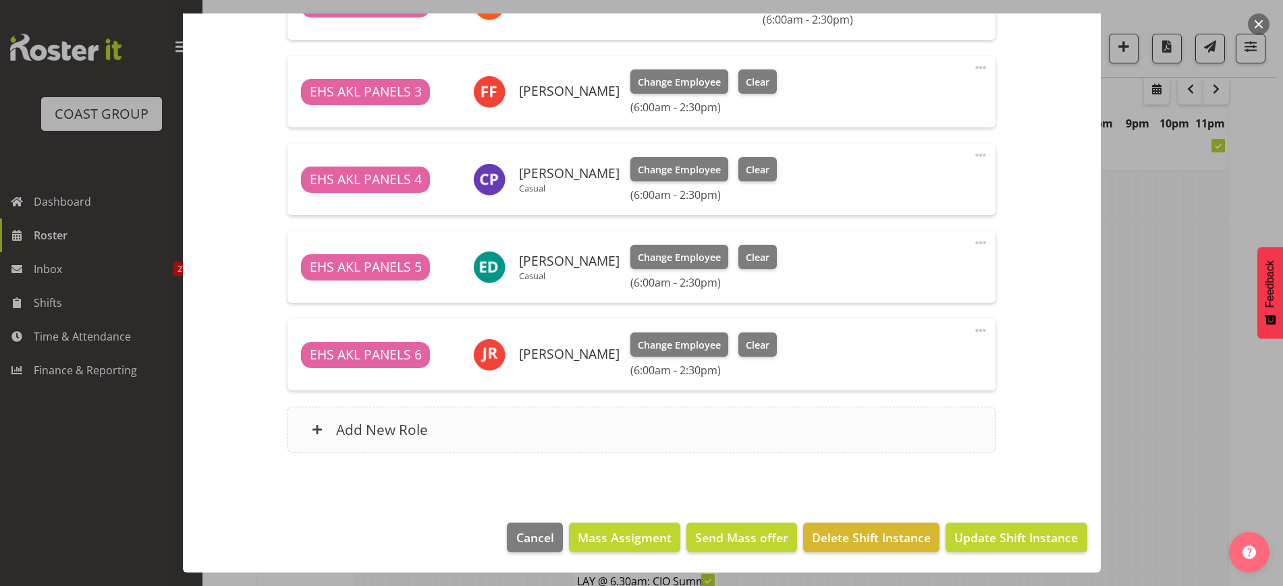
click at [547, 428] on div "Add New Role" at bounding box center [641, 430] width 708 height 46
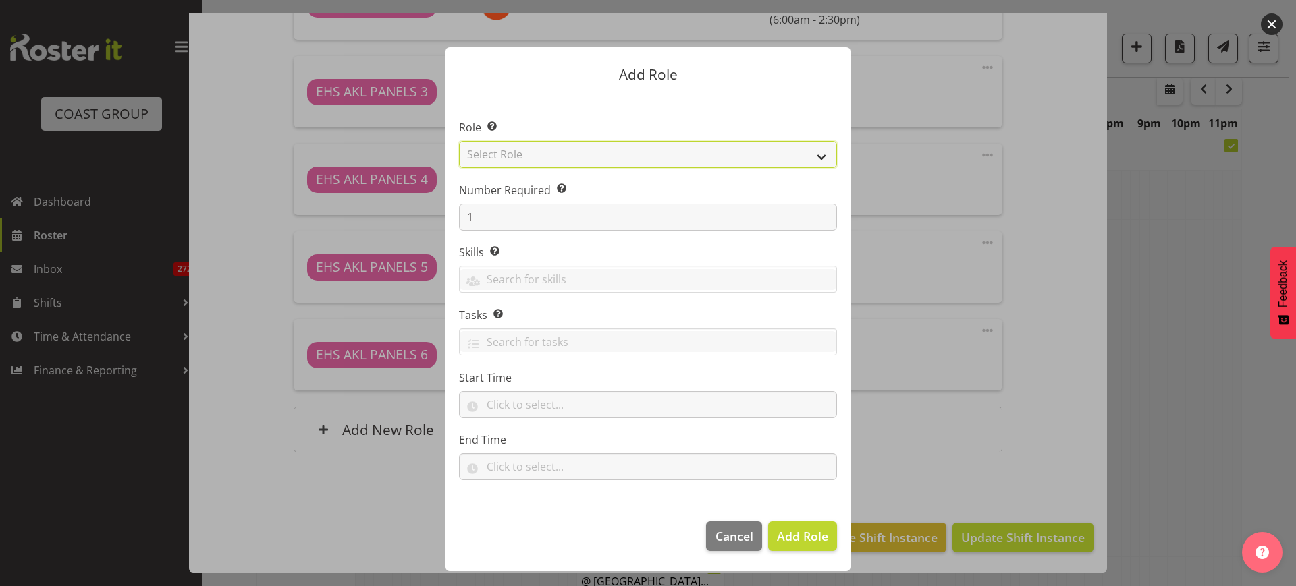
click at [821, 159] on select "Select Role ACCOUNT MANAGER ACCOUNT MANAGER DW ACCOUNTS [PERSON_NAME] VEHICLES …" at bounding box center [648, 154] width 378 height 27
select select "188"
click at [459, 141] on select "Select Role ACCOUNT MANAGER ACCOUNT MANAGER DW ACCOUNTS [PERSON_NAME] VEHICLES …" at bounding box center [648, 154] width 378 height 27
click at [520, 220] on input "1" at bounding box center [648, 217] width 378 height 27
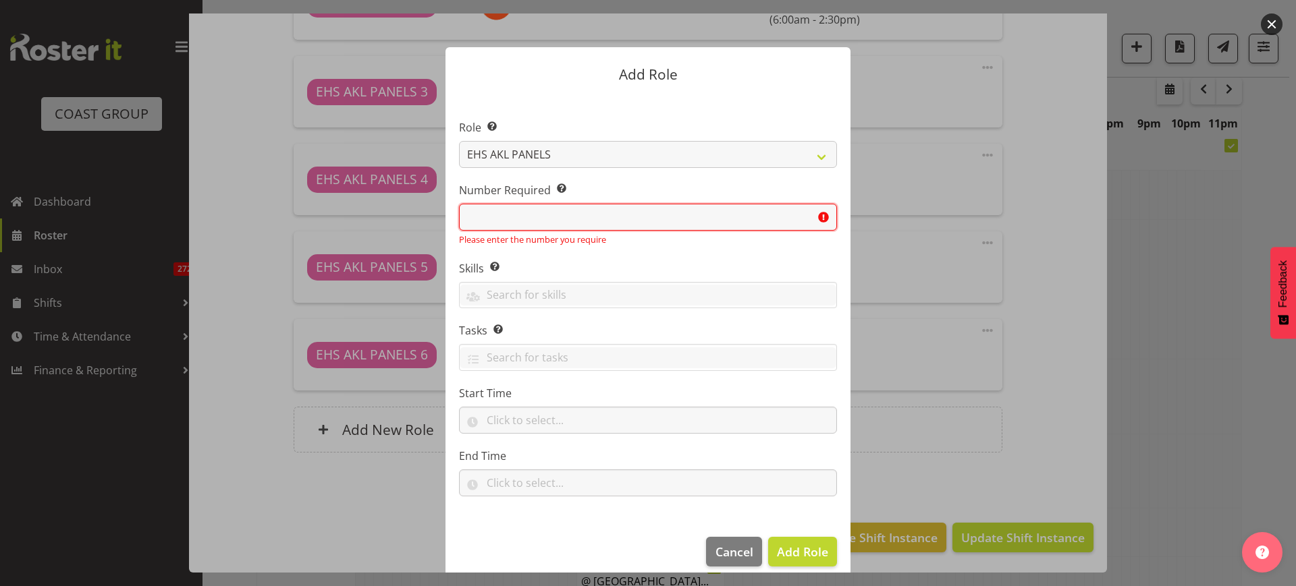
type input "2"
type input "1"
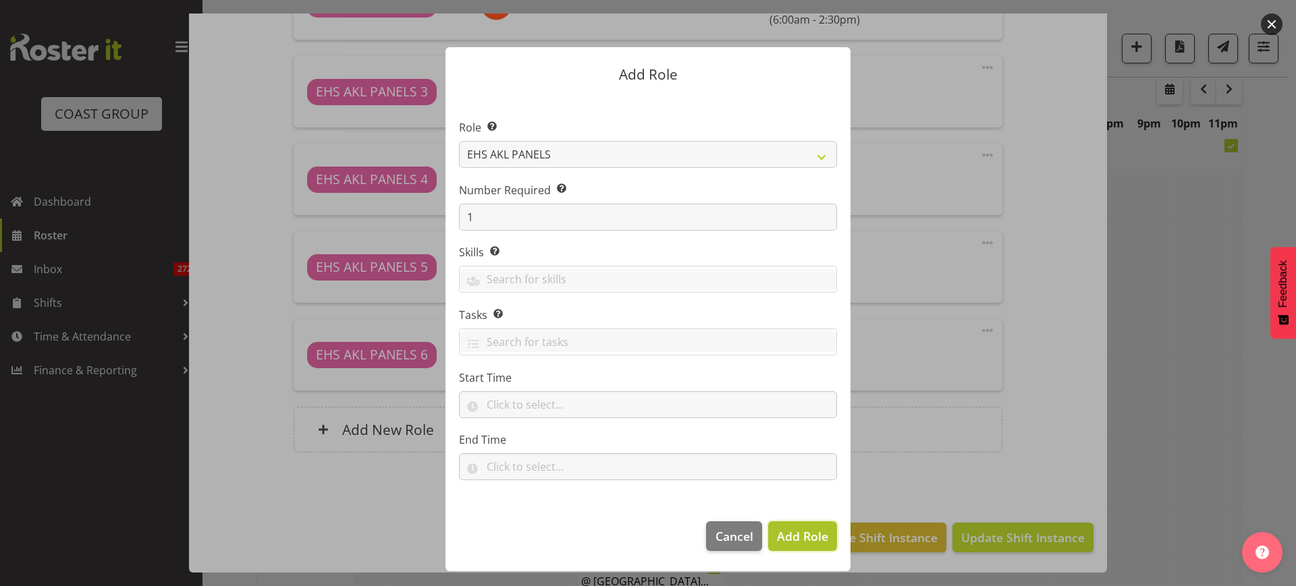
click at [783, 533] on span "Add Role" at bounding box center [802, 536] width 51 height 16
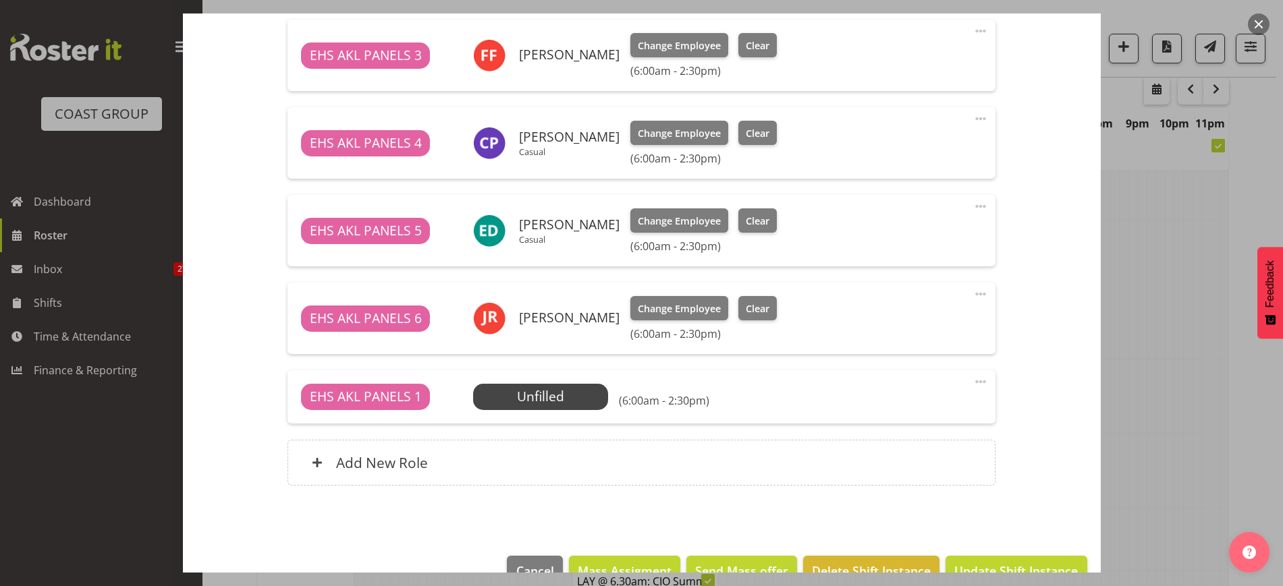
scroll to position [880, 0]
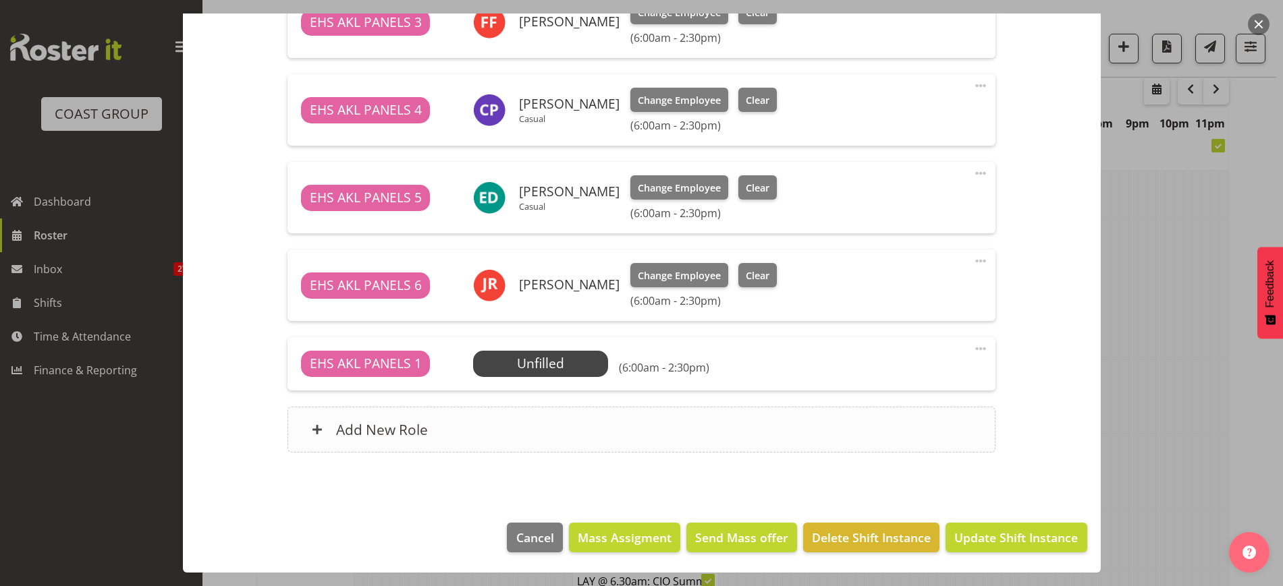
click at [687, 433] on div "Add New Role" at bounding box center [641, 430] width 708 height 46
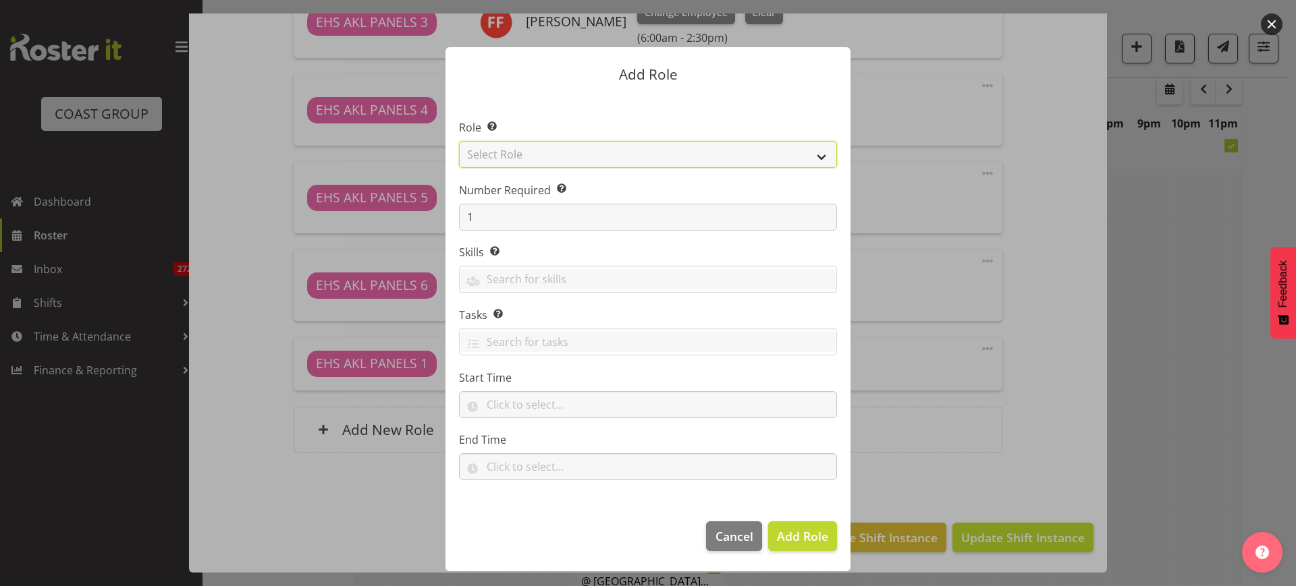
click at [822, 157] on select "Select Role ACCOUNT MANAGER ACCOUNT MANAGER DW ACCOUNTS [PERSON_NAME] VEHICLES …" at bounding box center [648, 154] width 378 height 27
select select "188"
click at [459, 141] on select "Select Role ACCOUNT MANAGER ACCOUNT MANAGER DW ACCOUNTS [PERSON_NAME] VEHICLES …" at bounding box center [648, 154] width 378 height 27
click at [669, 218] on input "1" at bounding box center [648, 217] width 378 height 27
type input "4"
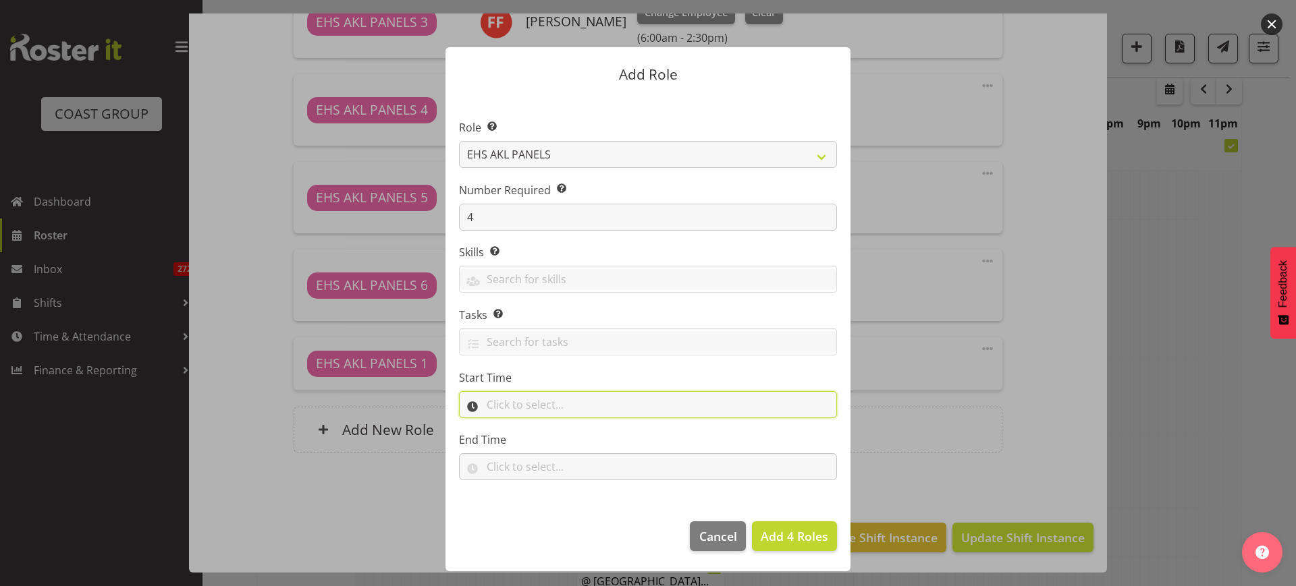
click at [596, 408] on input "text" at bounding box center [648, 404] width 378 height 27
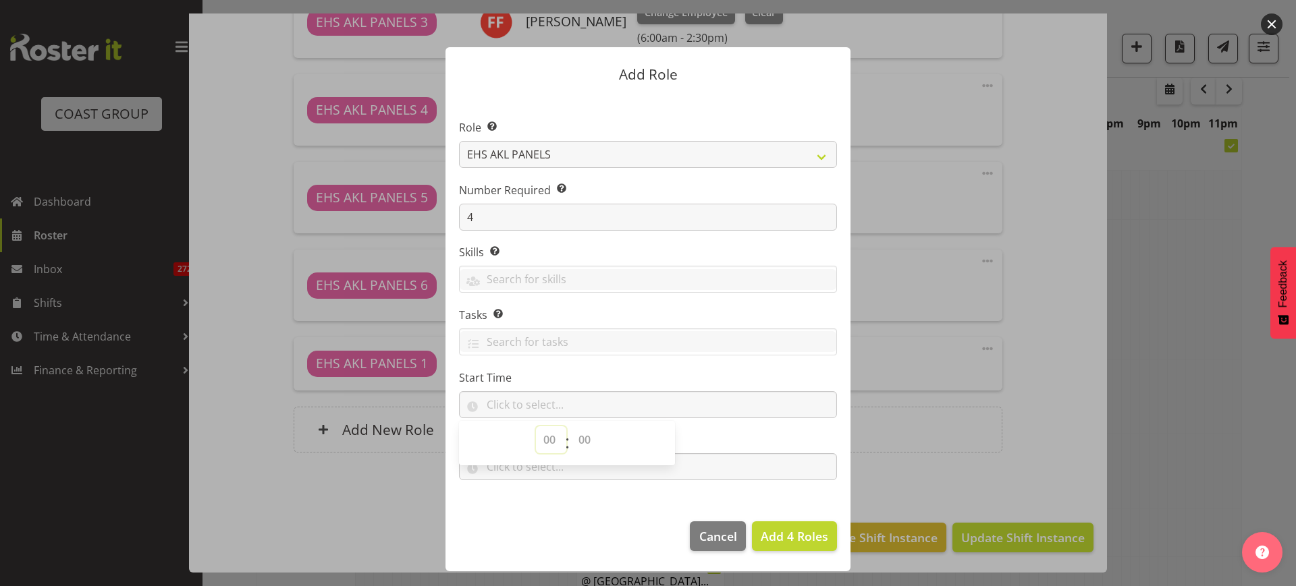
click at [547, 441] on select "00 00 01 02 03 04 05 06 07 08 09 10 11 12 13 14 15 16 17 18 19 20 21 22 23" at bounding box center [551, 439] width 30 height 27
select select "11"
click at [536, 426] on select "00 00 01 02 03 04 05 06 07 08 09 10 11 12 13 14 15 16 17 18 19 20 21 22 23" at bounding box center [551, 439] width 30 height 27
click at [585, 441] on select "00 00 01 02 03 04 05 06 07 08 09 10 11 12 13 14 15 16 17 18 19 20 21 22 23 24 2…" at bounding box center [586, 439] width 30 height 27
select select "0"
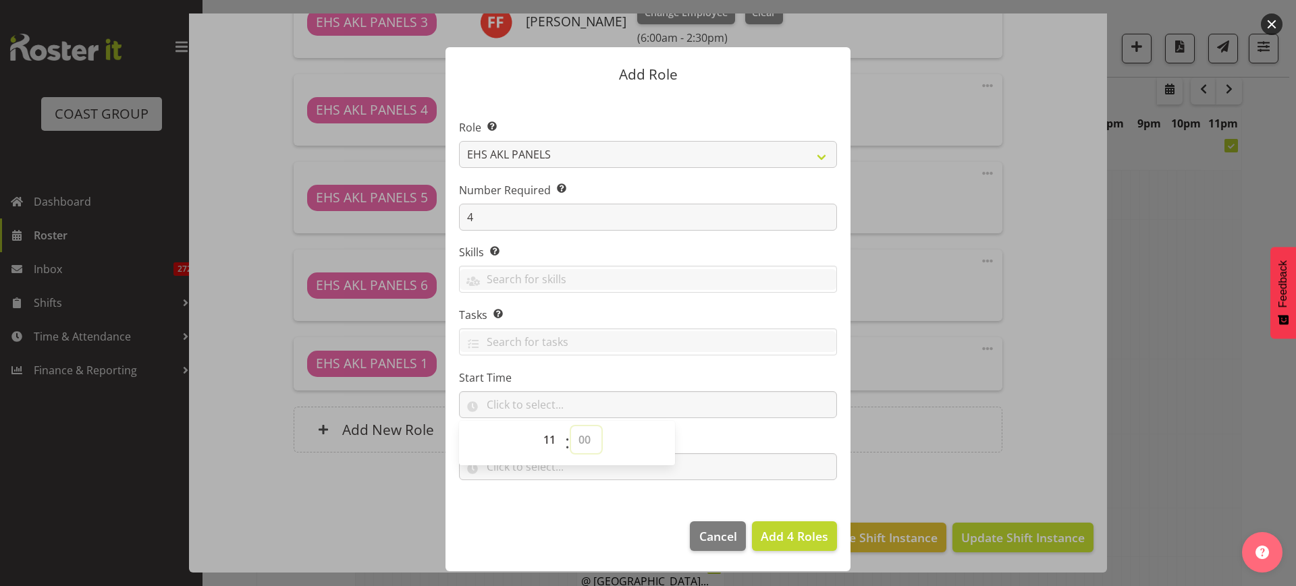
click at [571, 426] on select "00 00 01 02 03 04 05 06 07 08 09 10 11 12 13 14 15 16 17 18 19 20 21 22 23 24 2…" at bounding box center [586, 439] width 30 height 27
type input "11:00"
click at [717, 464] on input "text" at bounding box center [648, 466] width 378 height 27
click at [549, 507] on select "00 00 01 02 03 04 05 06 07 08 09 10 11 12 13 14 15 16 17 18 19 20 21 22 23" at bounding box center [551, 502] width 30 height 27
select select "14"
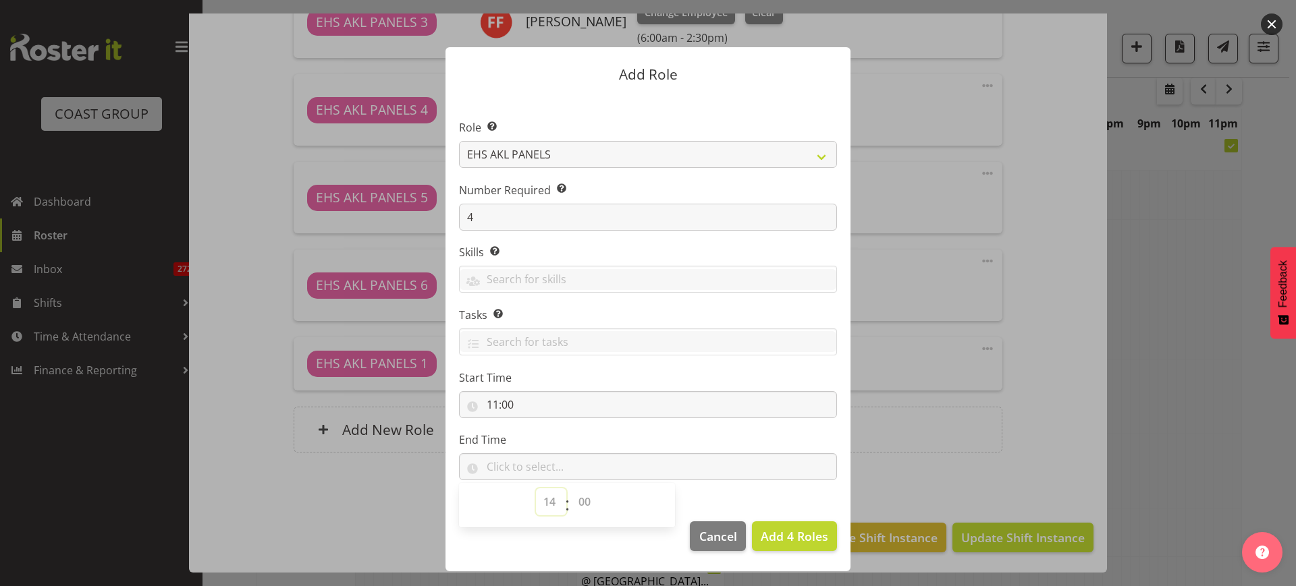
click at [536, 489] on select "00 00 01 02 03 04 05 06 07 08 09 10 11 12 13 14 15 16 17 18 19 20 21 22 23" at bounding box center [551, 502] width 30 height 27
click at [586, 503] on select "00 00 01 02 03 04 05 06 07 08 09 10 11 12 13 14 15 16 17 18 19 20 21 22 23 24 2…" at bounding box center [586, 502] width 30 height 27
select select "30"
click at [571, 489] on select "00 00 01 02 03 04 05 06 07 08 09 10 11 12 13 14 15 16 17 18 19 20 21 22 23 24 2…" at bounding box center [586, 502] width 30 height 27
type input "14:30"
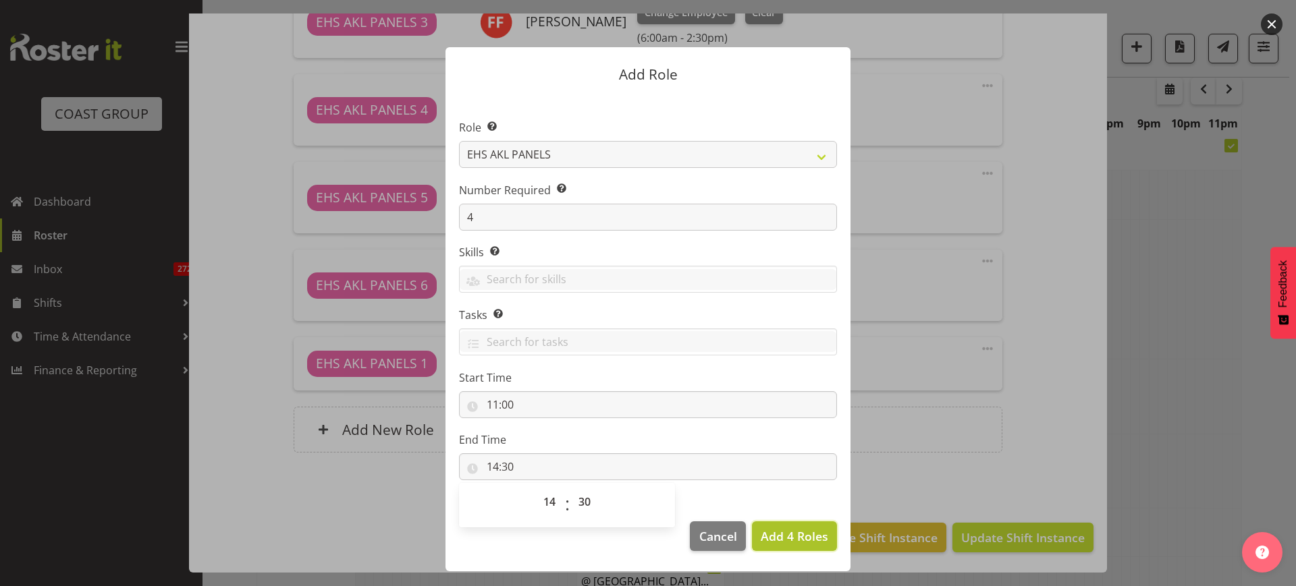
click at [793, 539] on span "Add 4 Roles" at bounding box center [794, 536] width 67 height 16
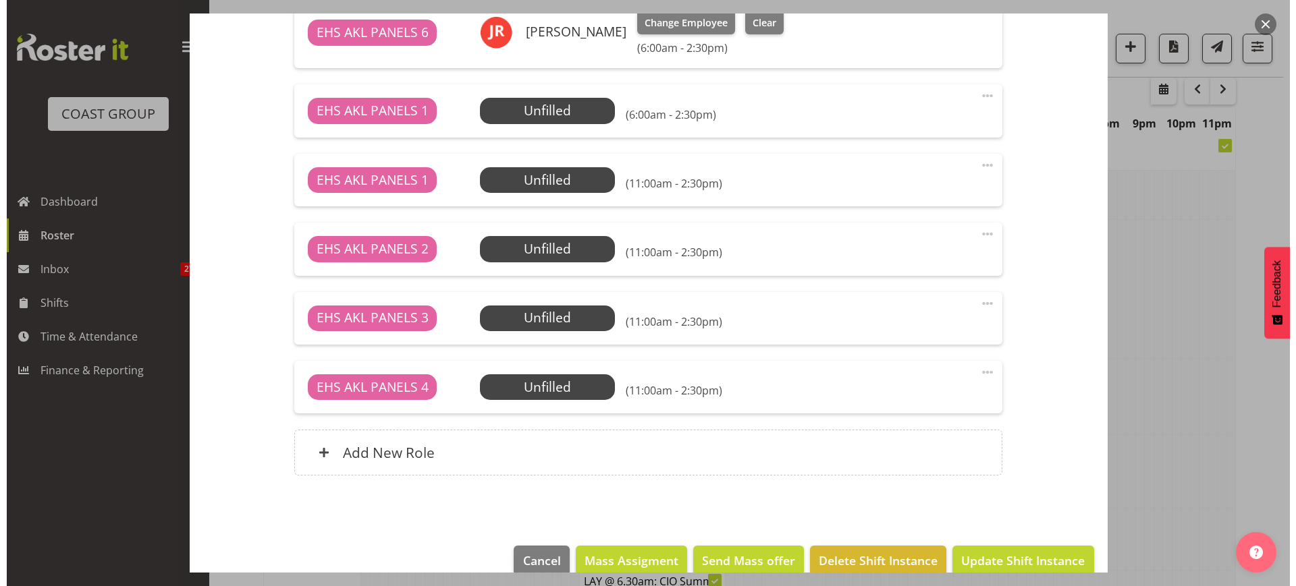
scroll to position [1156, 0]
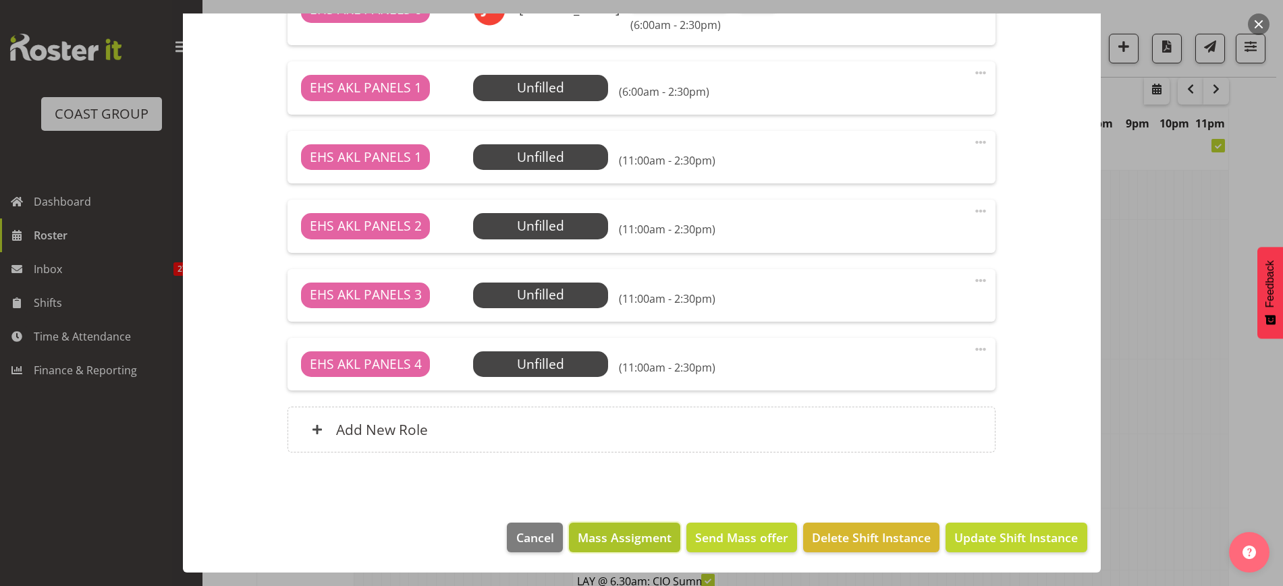
click at [635, 534] on span "Mass Assigment" at bounding box center [625, 538] width 94 height 18
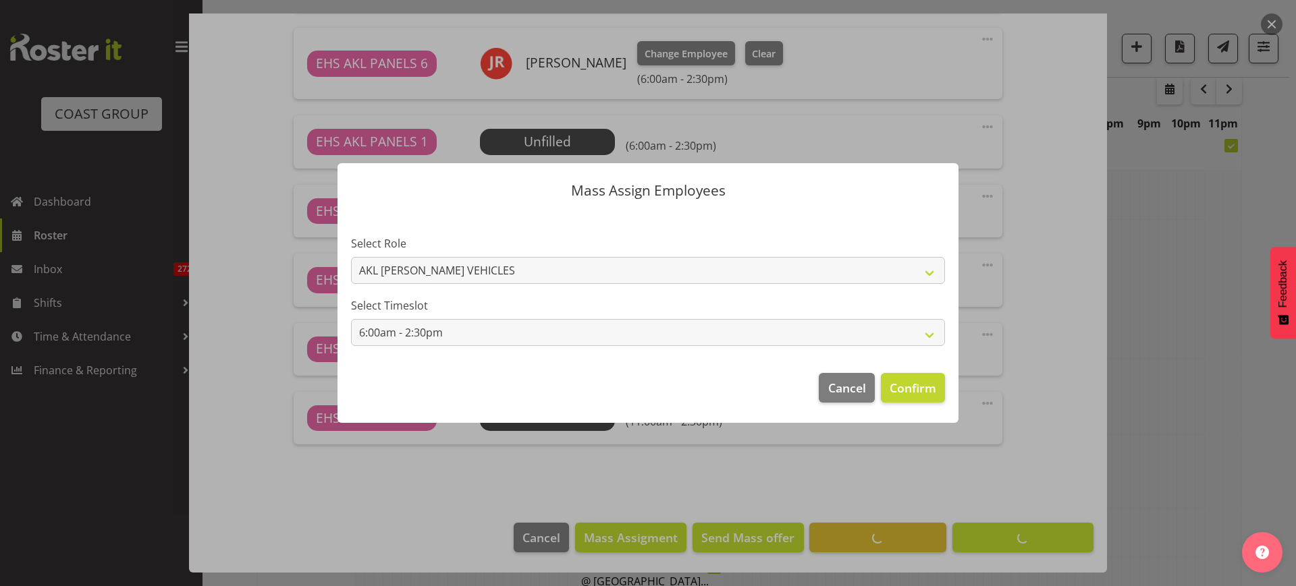
scroll to position [1102, 0]
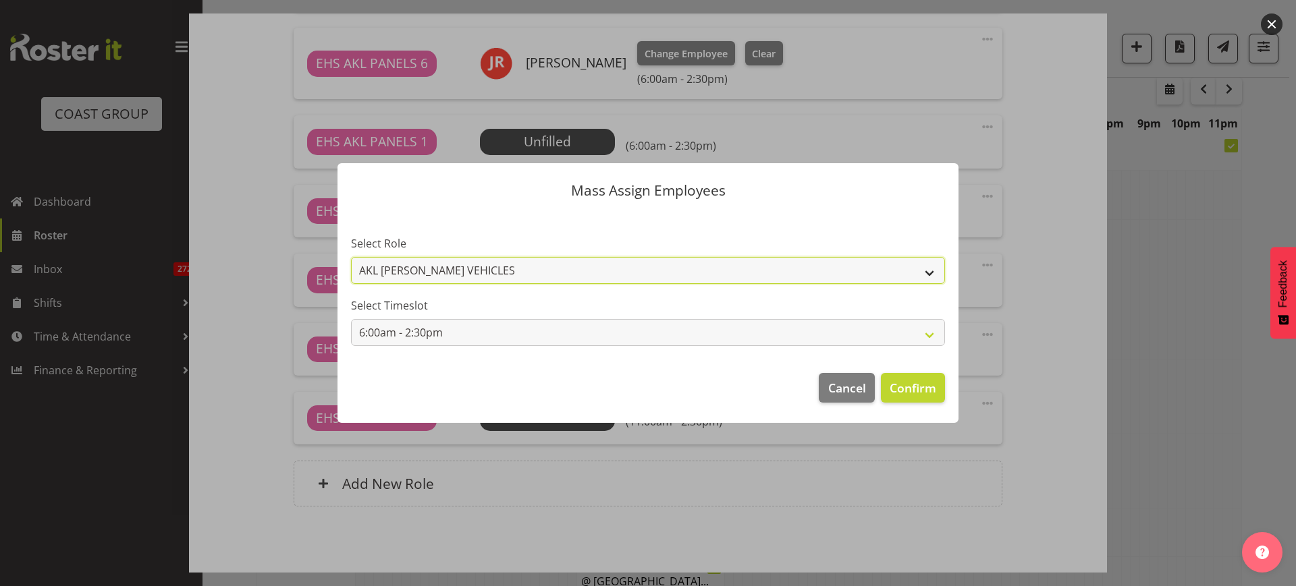
click at [929, 277] on select "AKL [PERSON_NAME] VEHICLES EHS AKL PANELS" at bounding box center [648, 270] width 594 height 27
select select "188"
click at [351, 257] on select "AKL [PERSON_NAME] VEHICLES EHS AKL PANELS" at bounding box center [648, 270] width 594 height 27
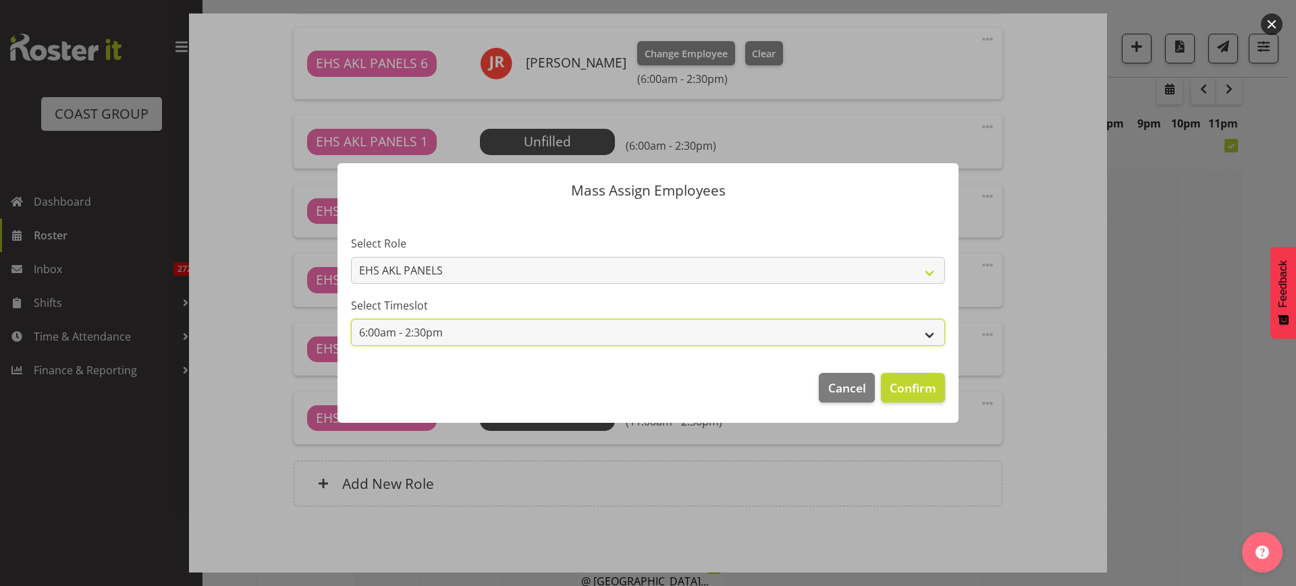
click at [931, 332] on select "6:00am - 2:30pm 11:00am - 2:30pm" at bounding box center [648, 332] width 594 height 27
select select "11:00am - 2:30pm"
click at [351, 319] on select "6:00am - 2:30pm 11:00am - 2:30pm" at bounding box center [648, 332] width 594 height 27
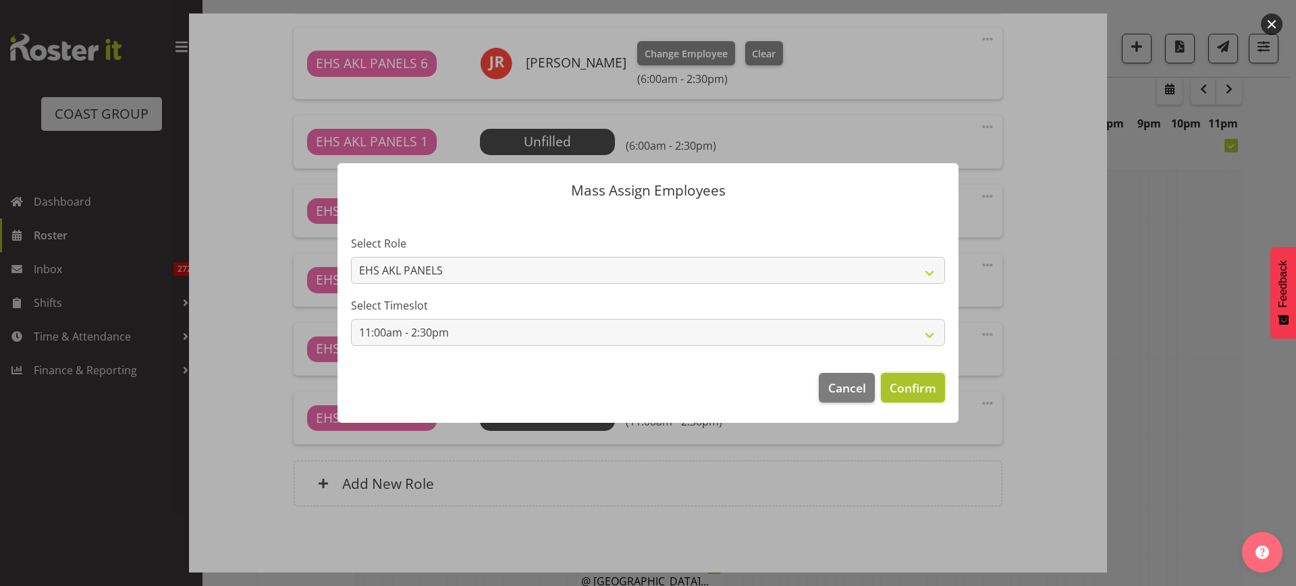
click at [911, 382] on span "Confirm" at bounding box center [912, 388] width 47 height 18
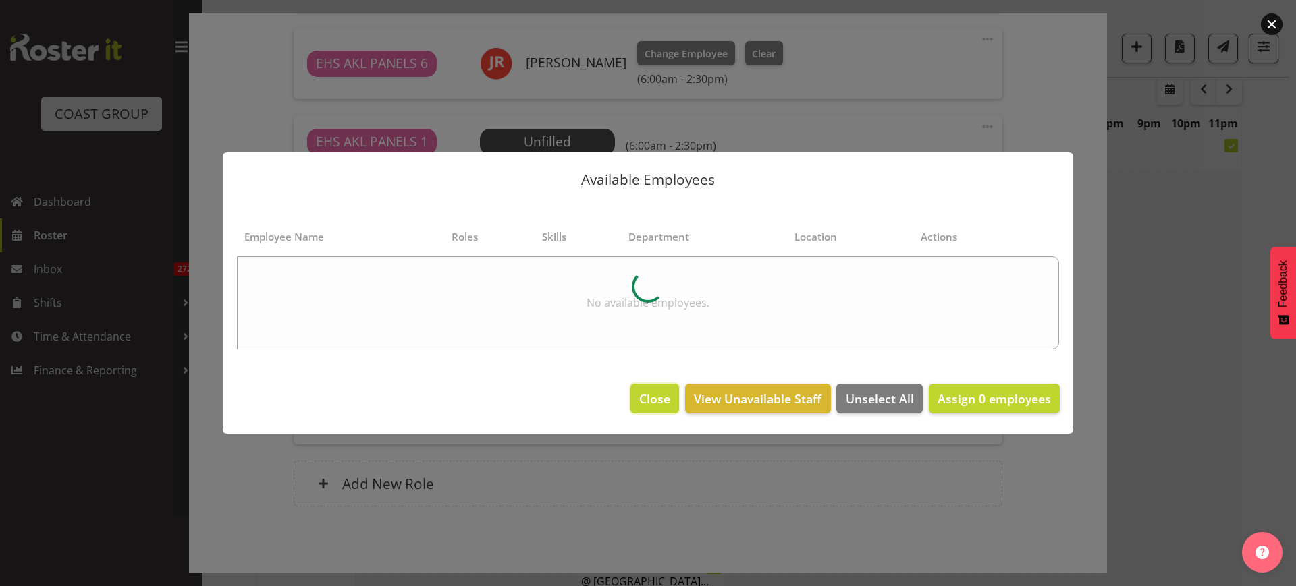
click at [655, 401] on span "Close" at bounding box center [654, 399] width 31 height 18
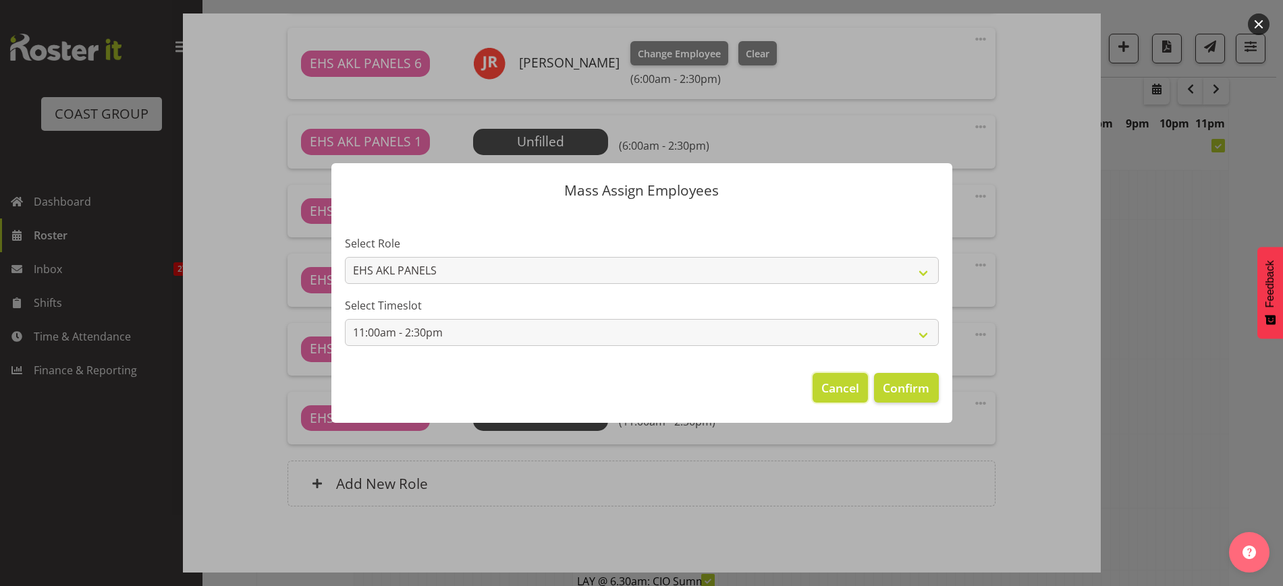
click at [852, 393] on span "Cancel" at bounding box center [840, 388] width 38 height 18
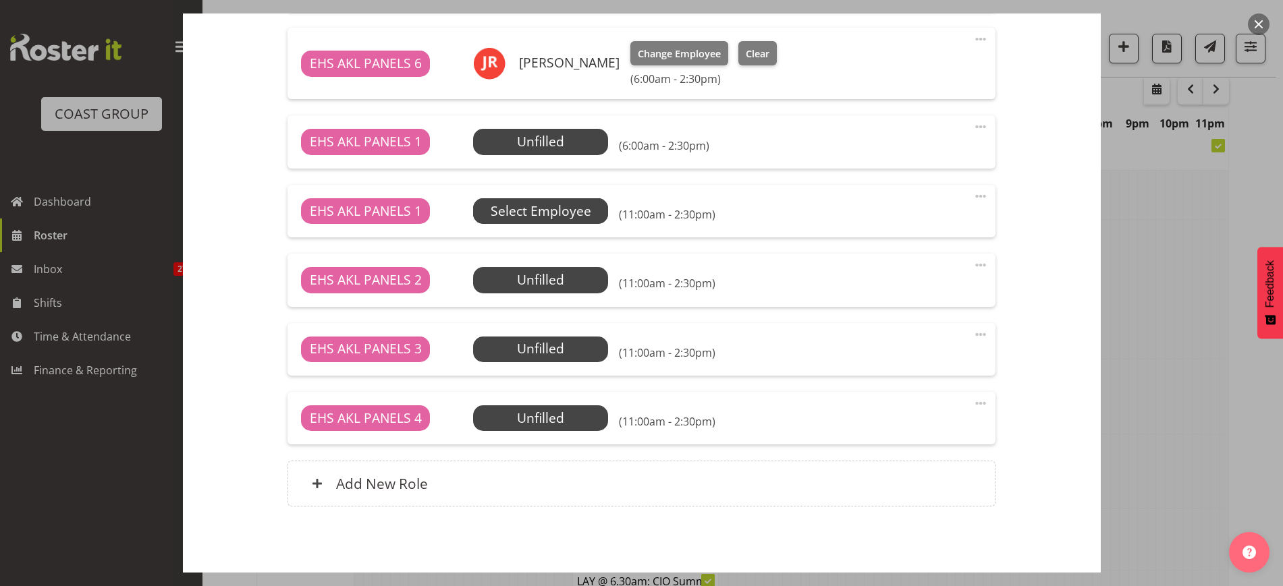
click at [0, 0] on span "Select Employee" at bounding box center [0, 0] width 0 height 0
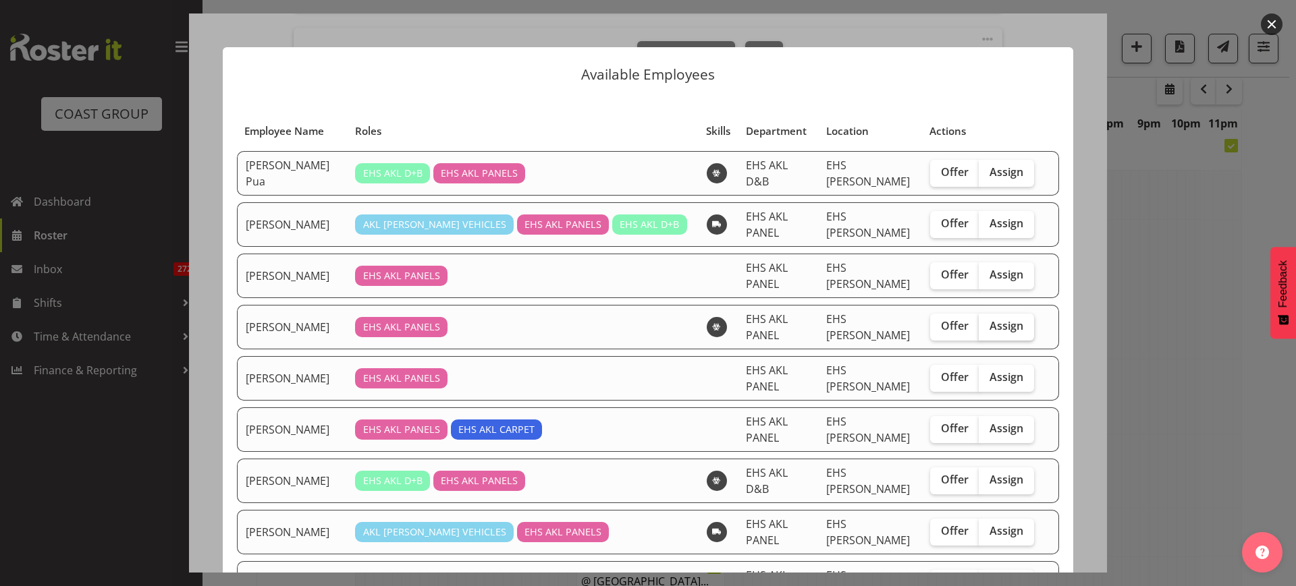
click at [1010, 325] on label "Assign" at bounding box center [1005, 327] width 55 height 27
click at [987, 325] on input "Assign" at bounding box center [982, 326] width 9 height 9
checkbox input "true"
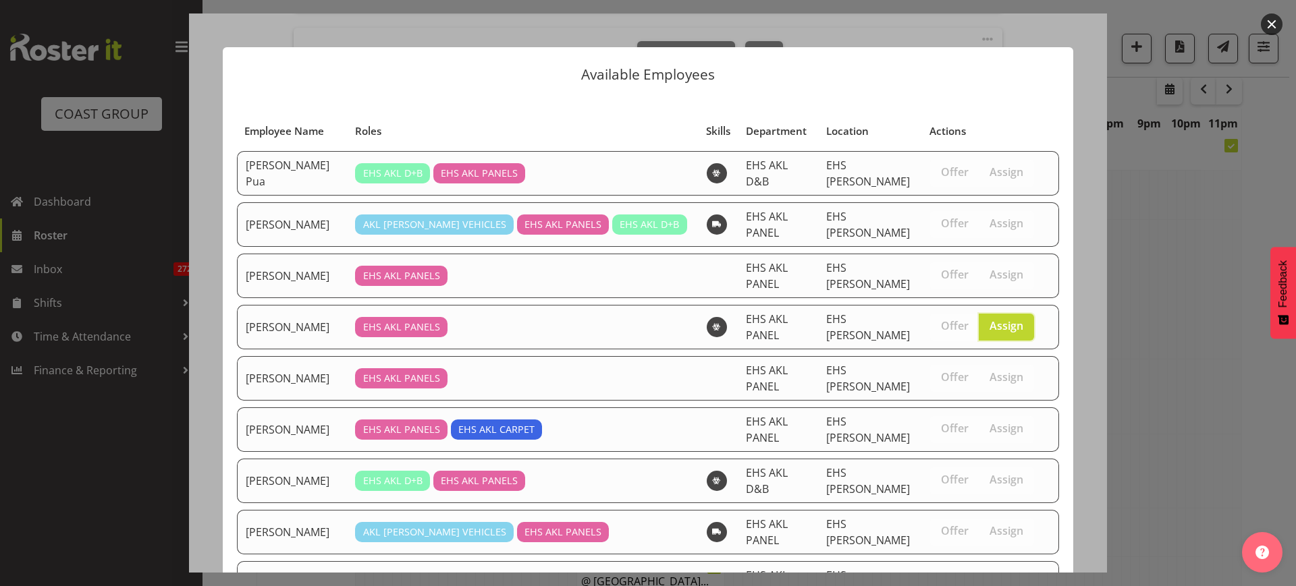
scroll to position [323, 0]
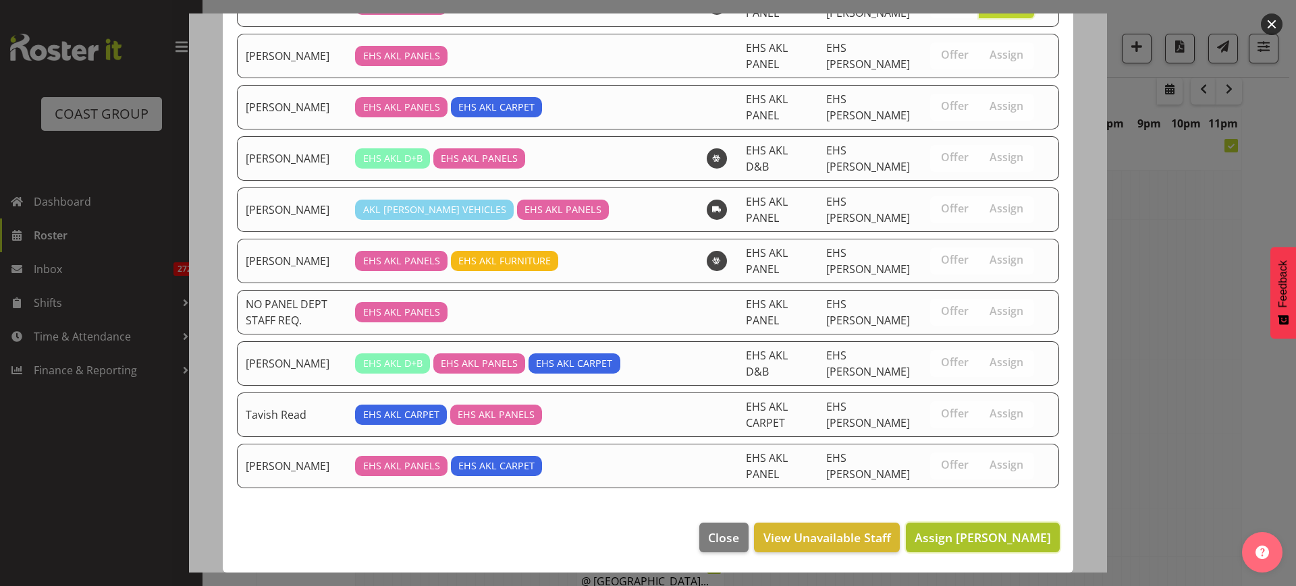
click at [942, 536] on span "Assign [PERSON_NAME]" at bounding box center [982, 538] width 136 height 16
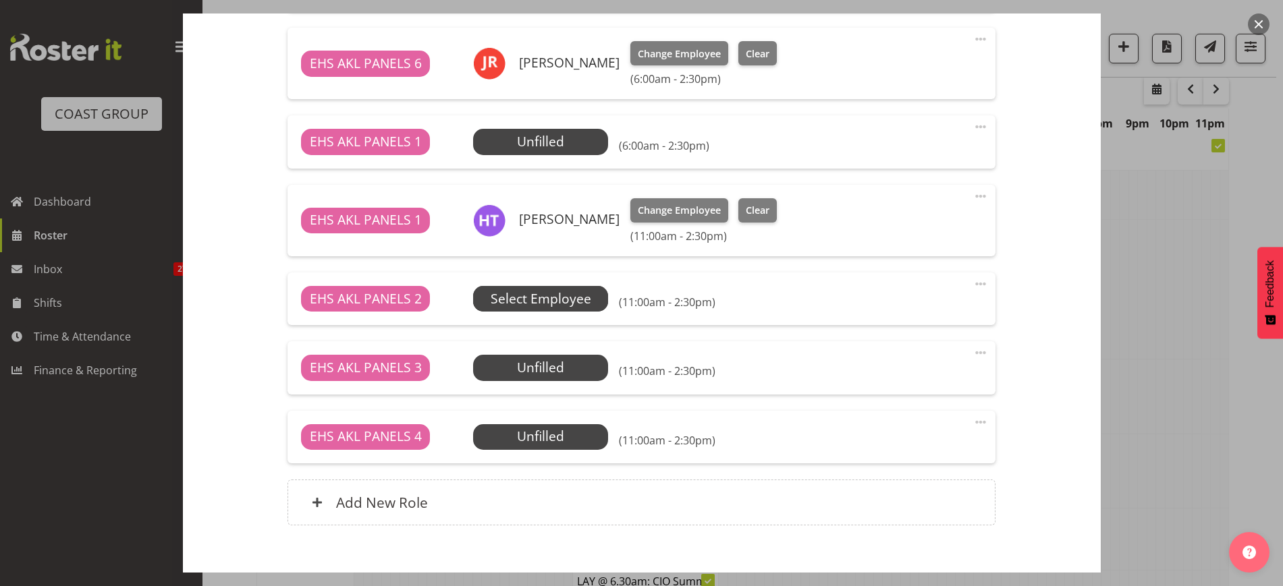
click at [0, 0] on span "Select Employee" at bounding box center [0, 0] width 0 height 0
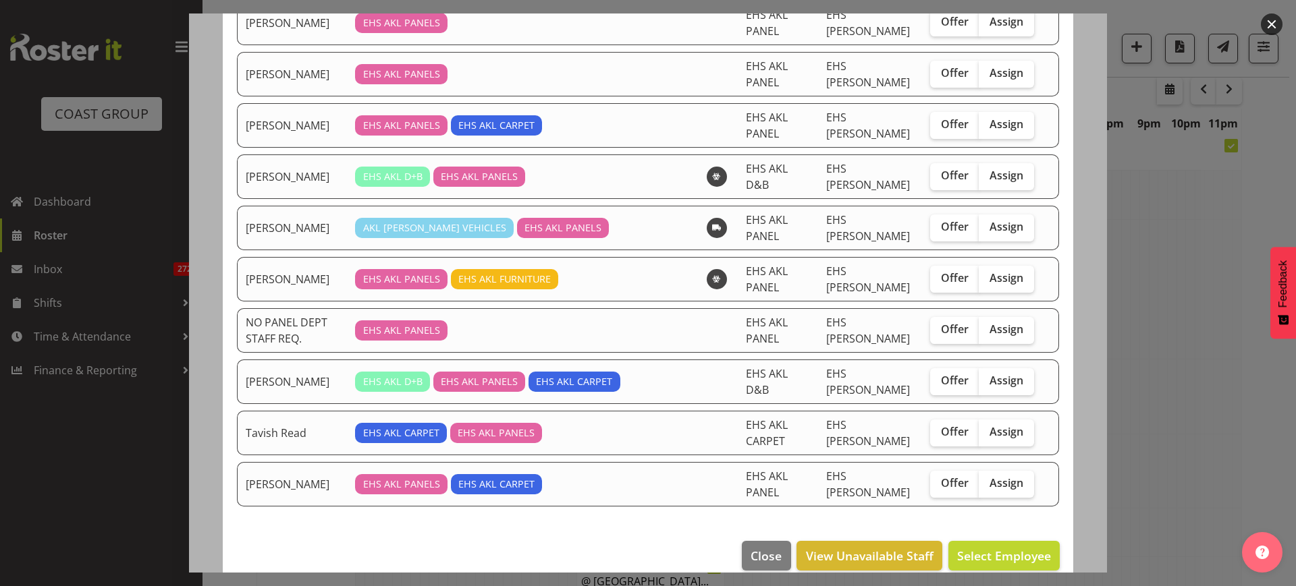
scroll to position [271, 0]
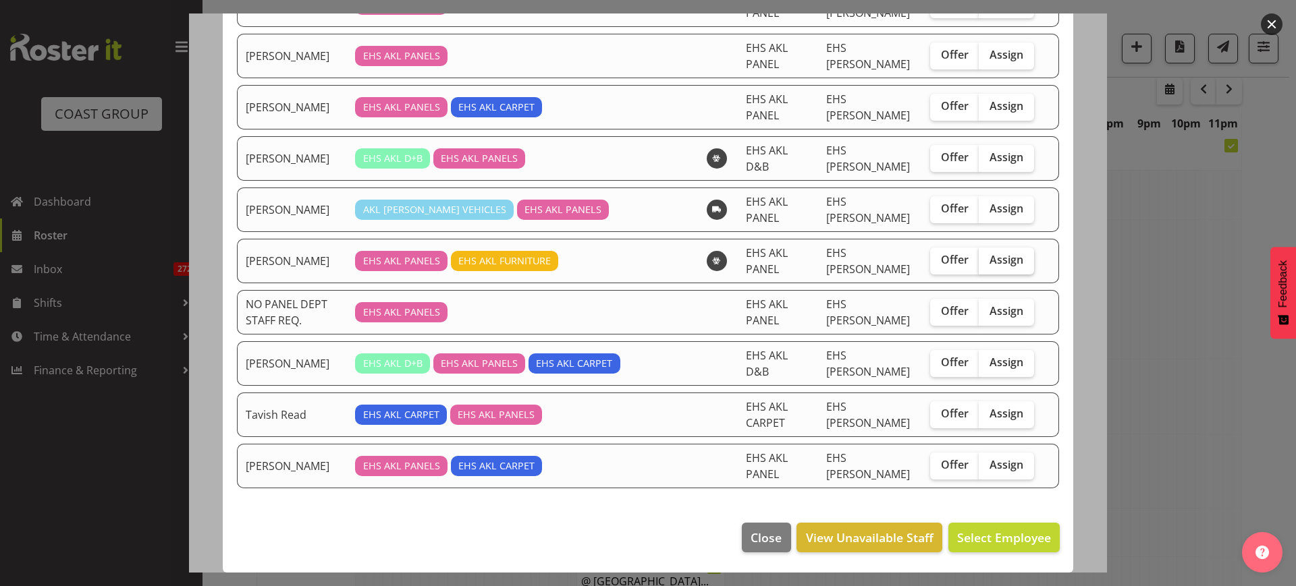
click at [989, 258] on span "Assign" at bounding box center [1006, 259] width 34 height 13
click at [986, 258] on input "Assign" at bounding box center [982, 260] width 9 height 9
checkbox input "true"
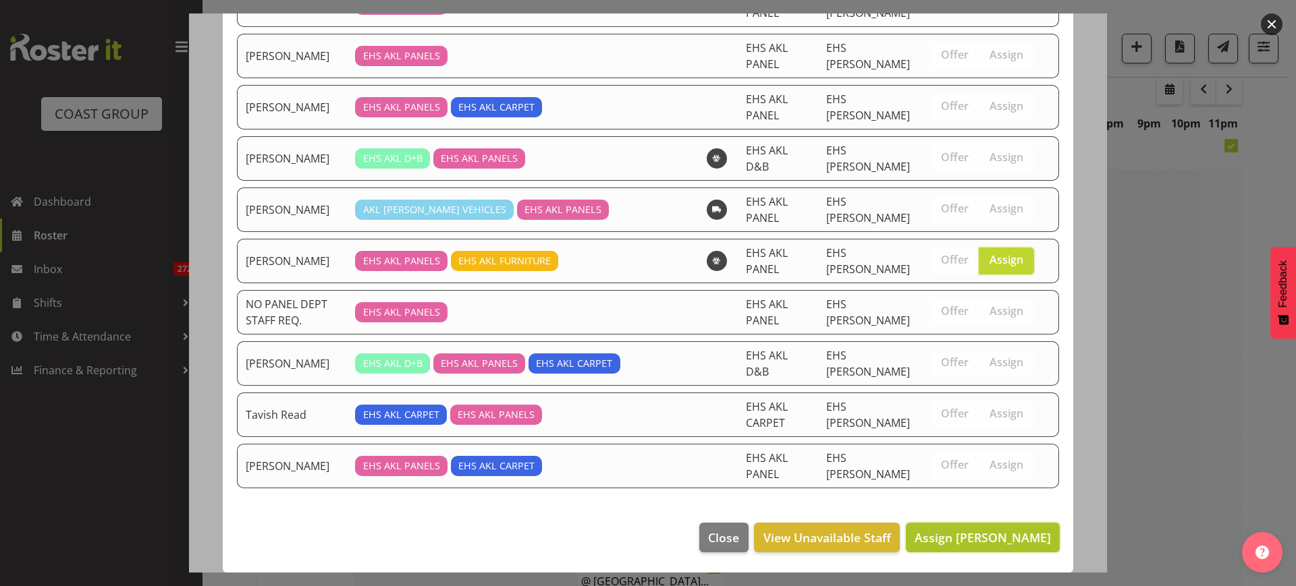
click at [942, 538] on span "Assign [PERSON_NAME]" at bounding box center [982, 538] width 136 height 16
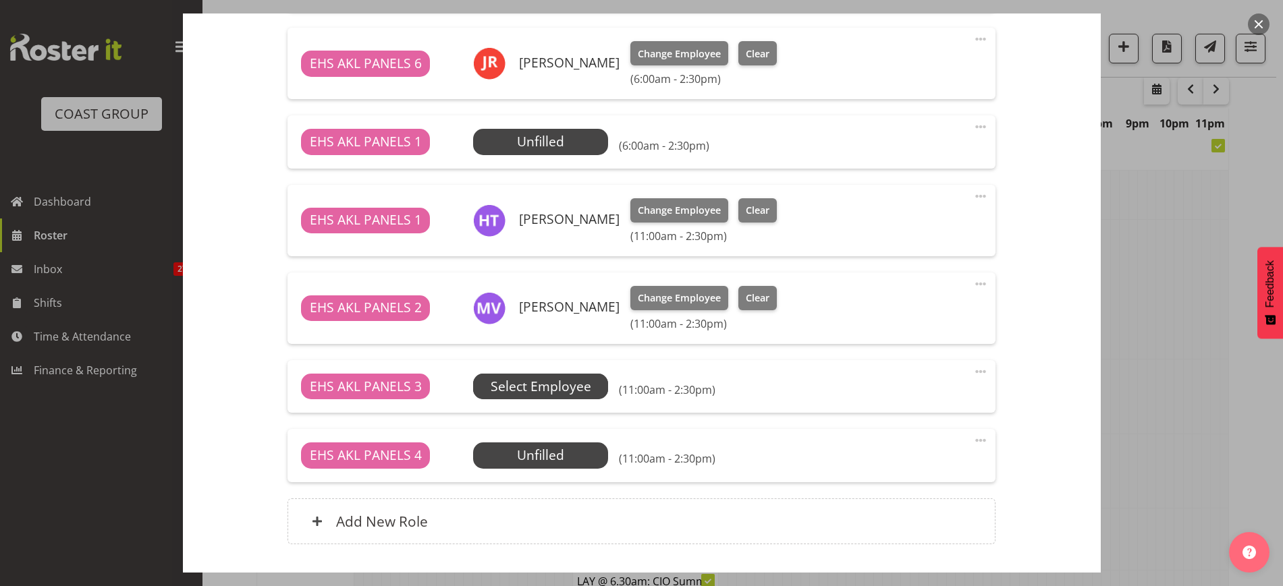
click at [0, 0] on span "Select Employee" at bounding box center [0, 0] width 0 height 0
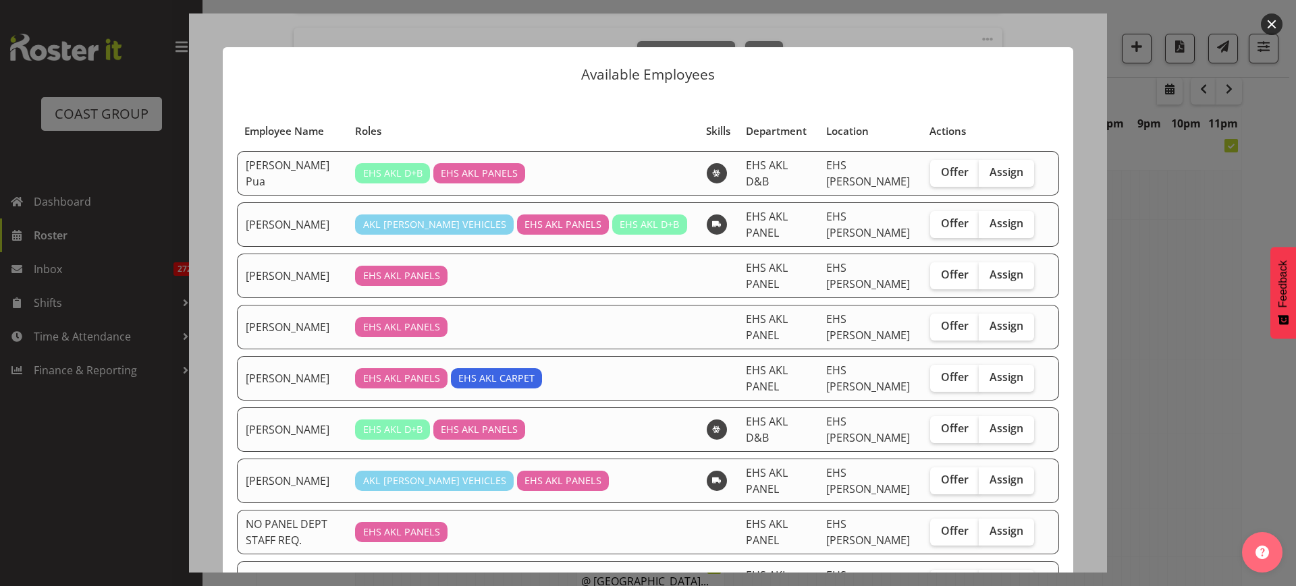
scroll to position [169, 0]
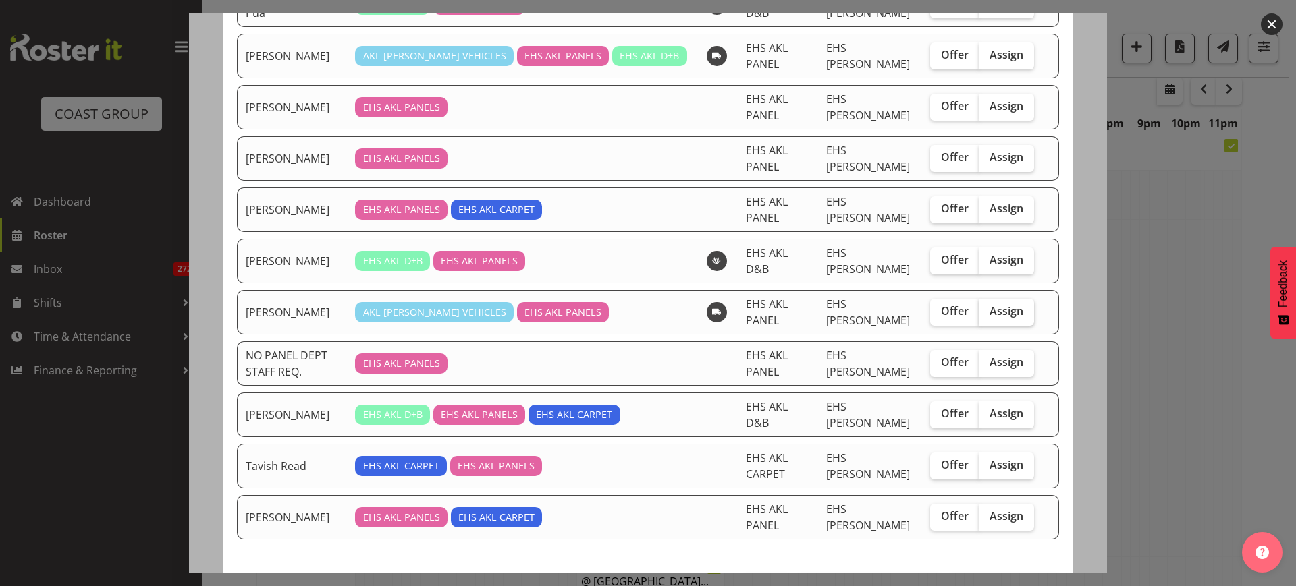
click at [989, 310] on span "Assign" at bounding box center [1006, 310] width 34 height 13
click at [984, 310] on input "Assign" at bounding box center [982, 311] width 9 height 9
checkbox input "true"
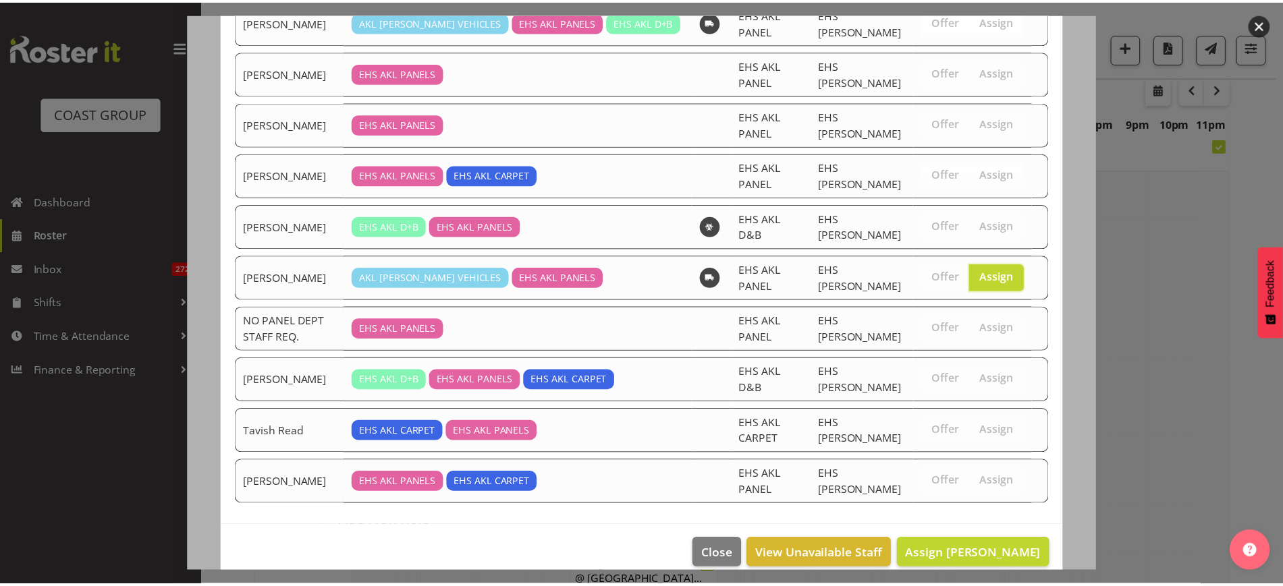
scroll to position [220, 0]
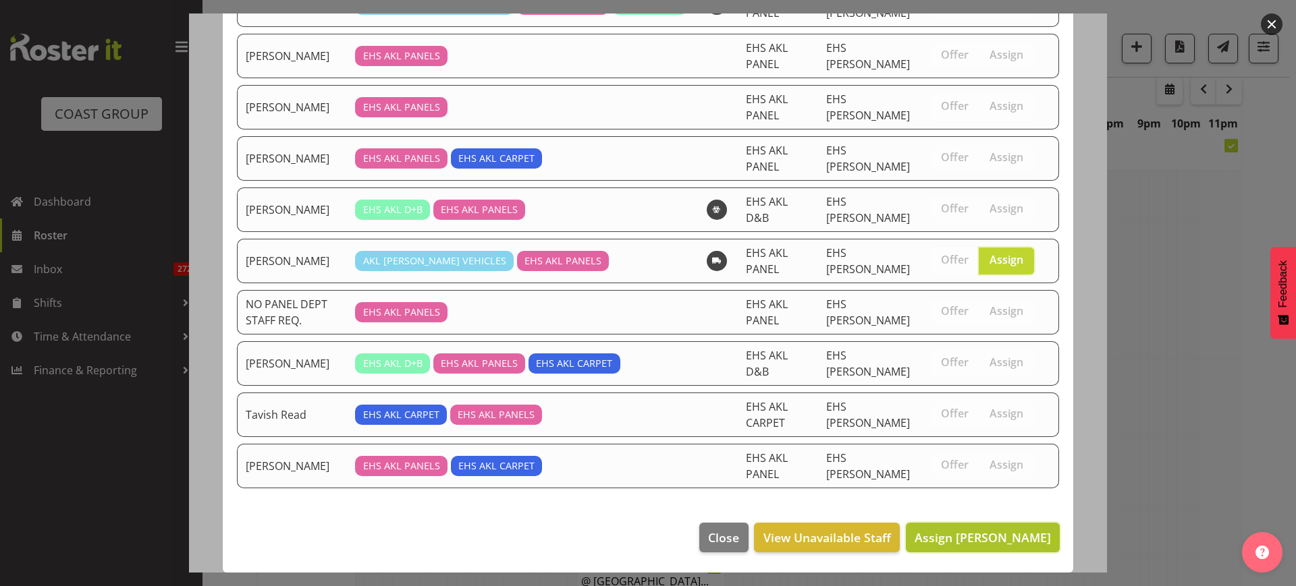
click at [974, 534] on span "Assign [PERSON_NAME]" at bounding box center [982, 538] width 136 height 16
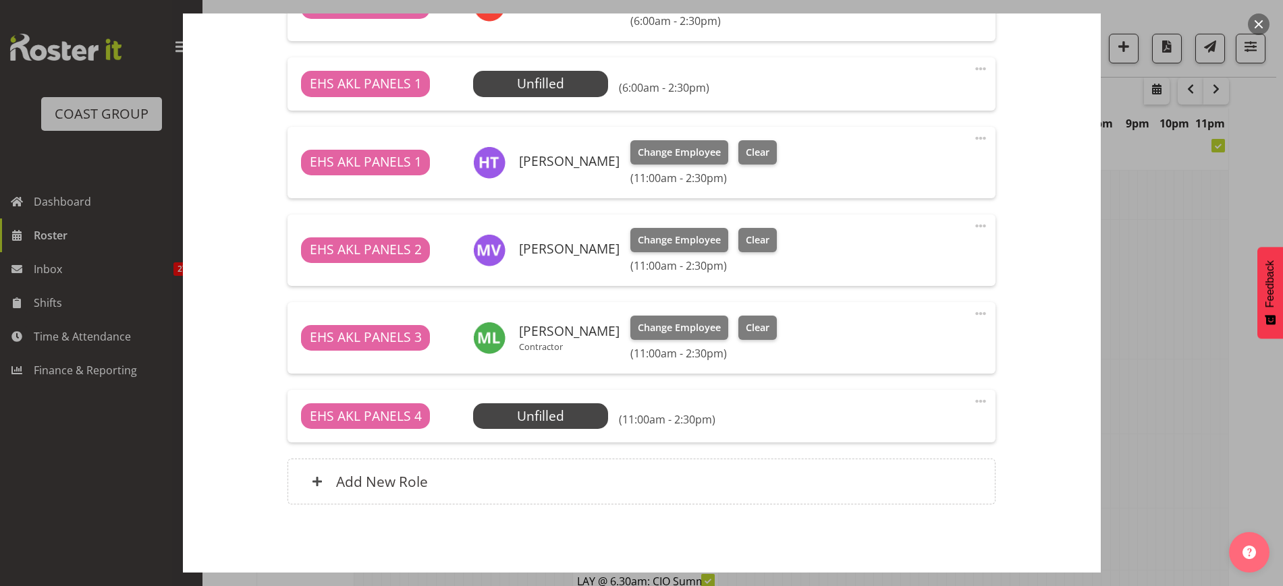
scroll to position [1186, 0]
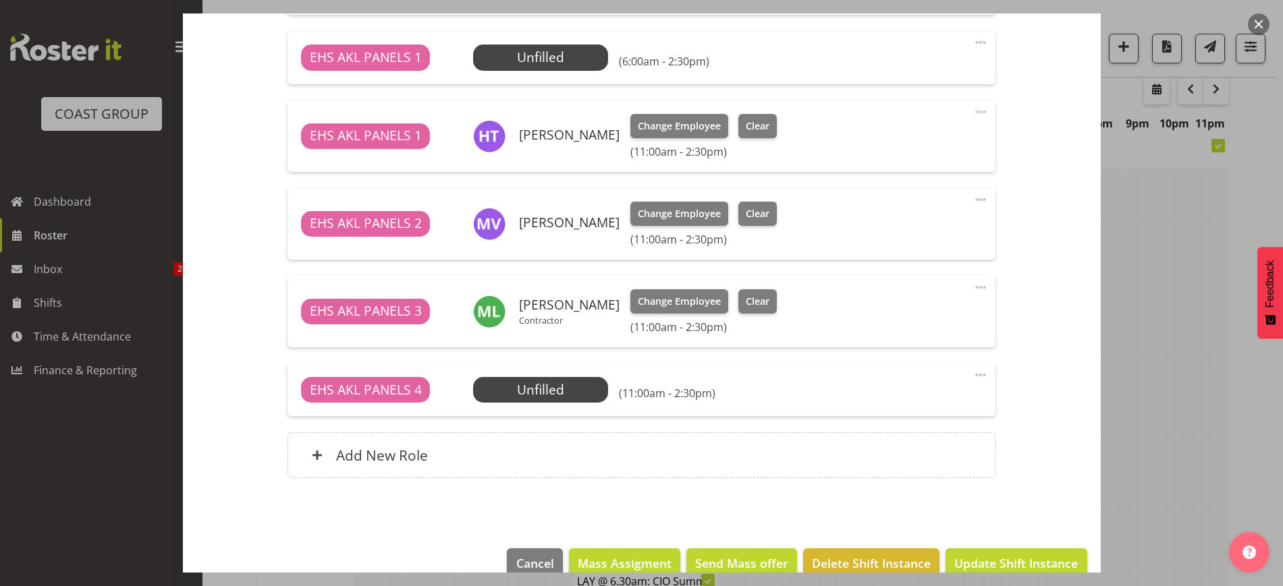
click at [972, 371] on span at bounding box center [980, 375] width 16 height 16
click at [936, 452] on link "Delete" at bounding box center [924, 453] width 130 height 24
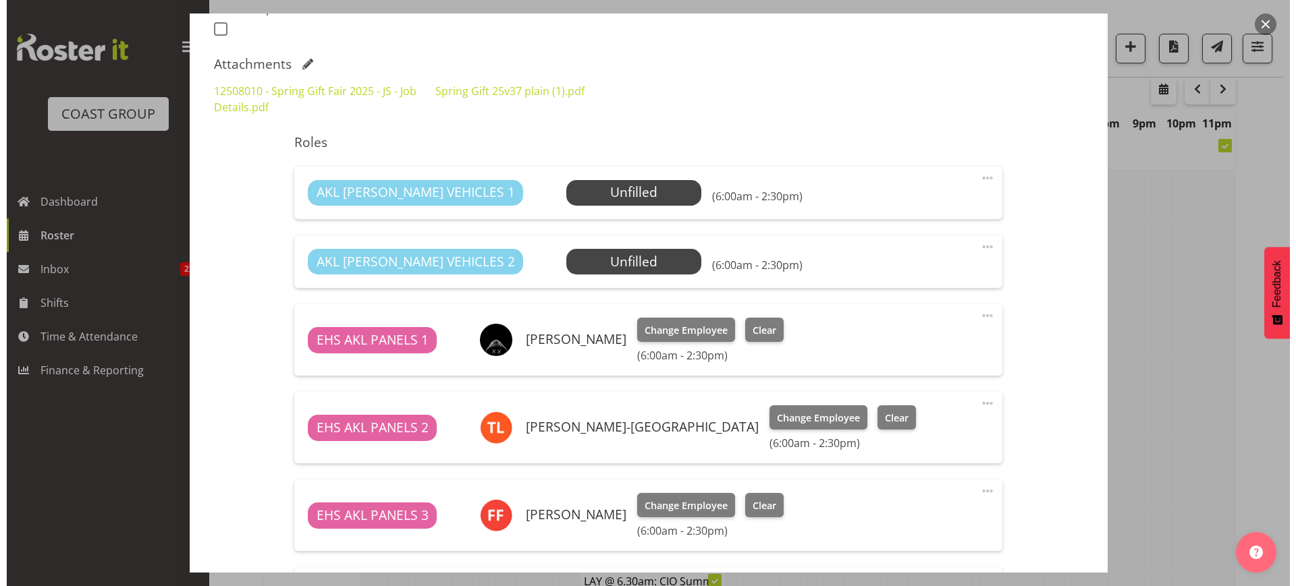
scroll to position [384, 0]
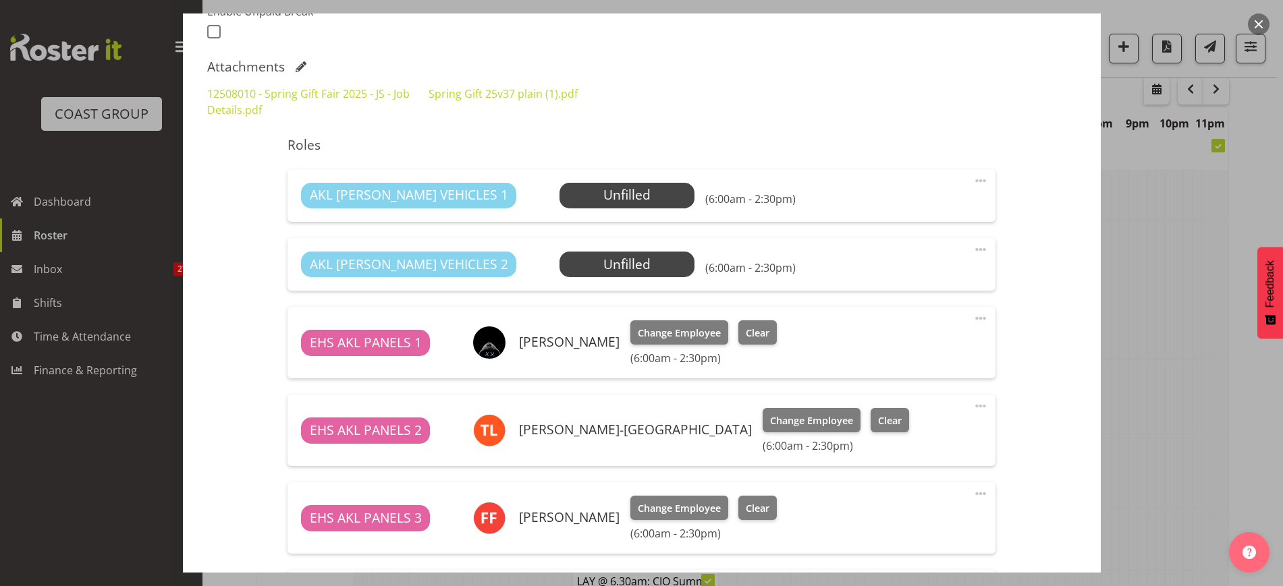
click at [972, 180] on span at bounding box center [980, 181] width 16 height 16
click at [906, 209] on link "Edit" at bounding box center [924, 210] width 130 height 24
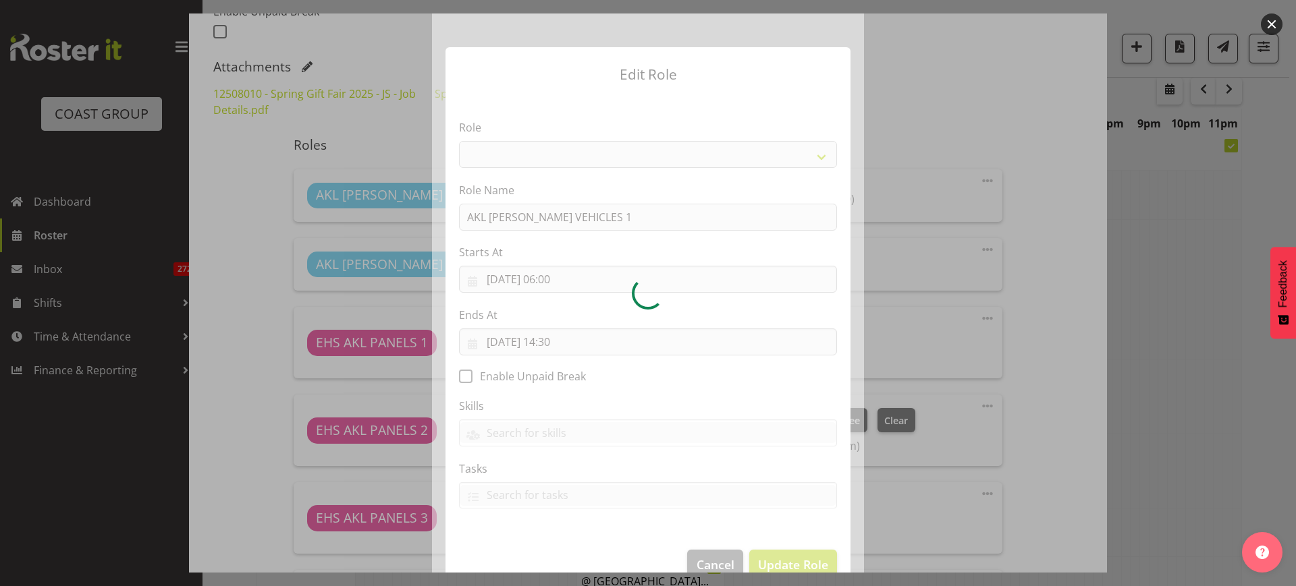
select select "81"
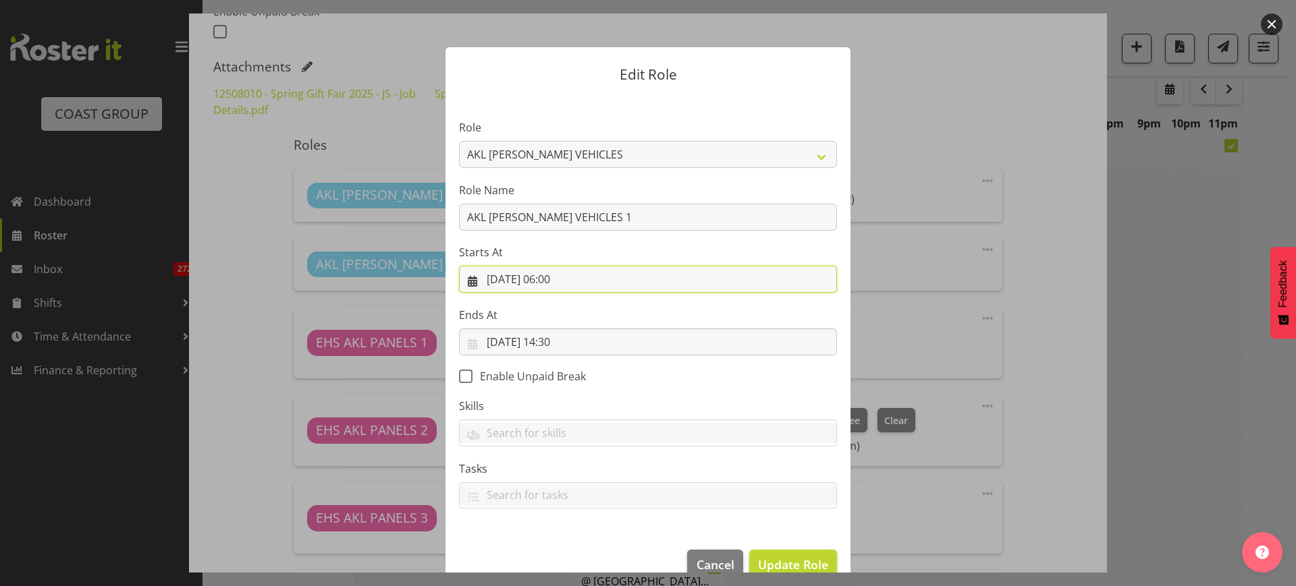
click at [595, 281] on input "[DATE] 06:00" at bounding box center [648, 279] width 378 height 27
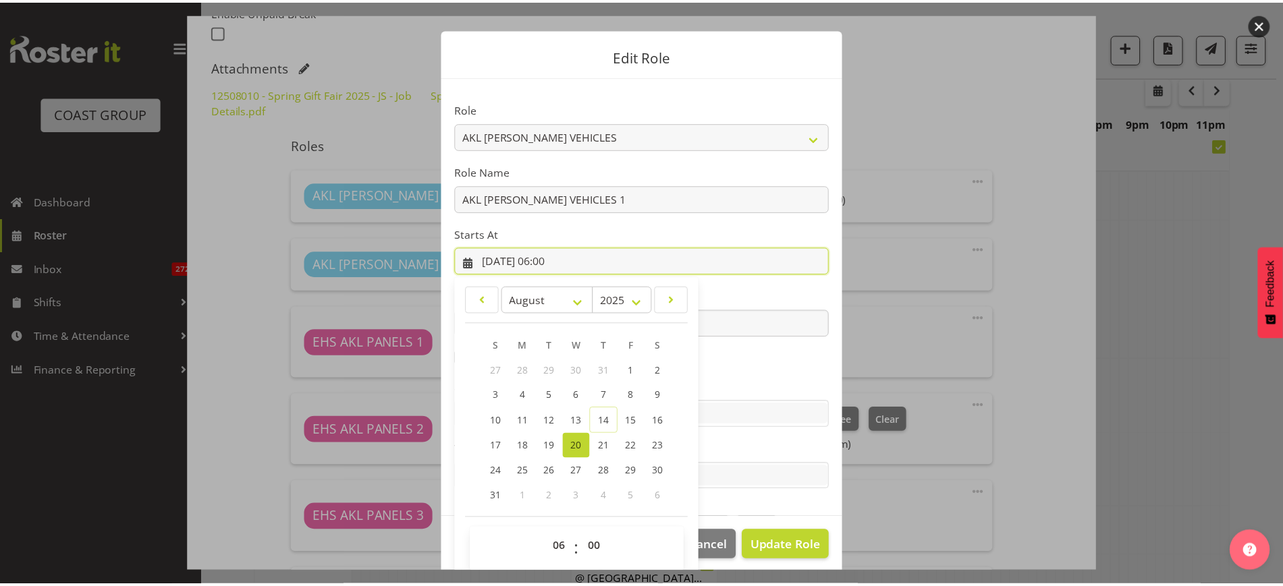
scroll to position [28, 0]
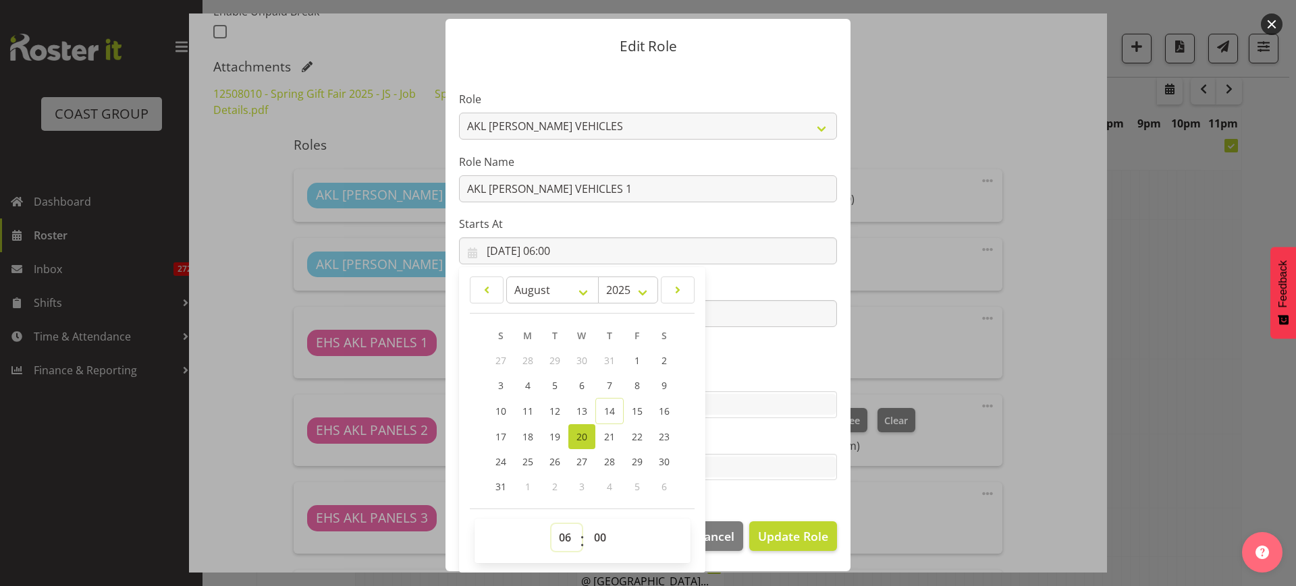
click at [558, 537] on select "00 01 02 03 04 05 06 07 08 09 10 11 12 13 14 15 16 17 18 19 20 21 22 23" at bounding box center [566, 537] width 30 height 27
select select "11"
click at [551, 524] on select "00 01 02 03 04 05 06 07 08 09 10 11 12 13 14 15 16 17 18 19 20 21 22 23" at bounding box center [566, 537] width 30 height 27
type input "[DATE] 11:00"
click at [781, 530] on span "Update Role" at bounding box center [793, 537] width 70 height 18
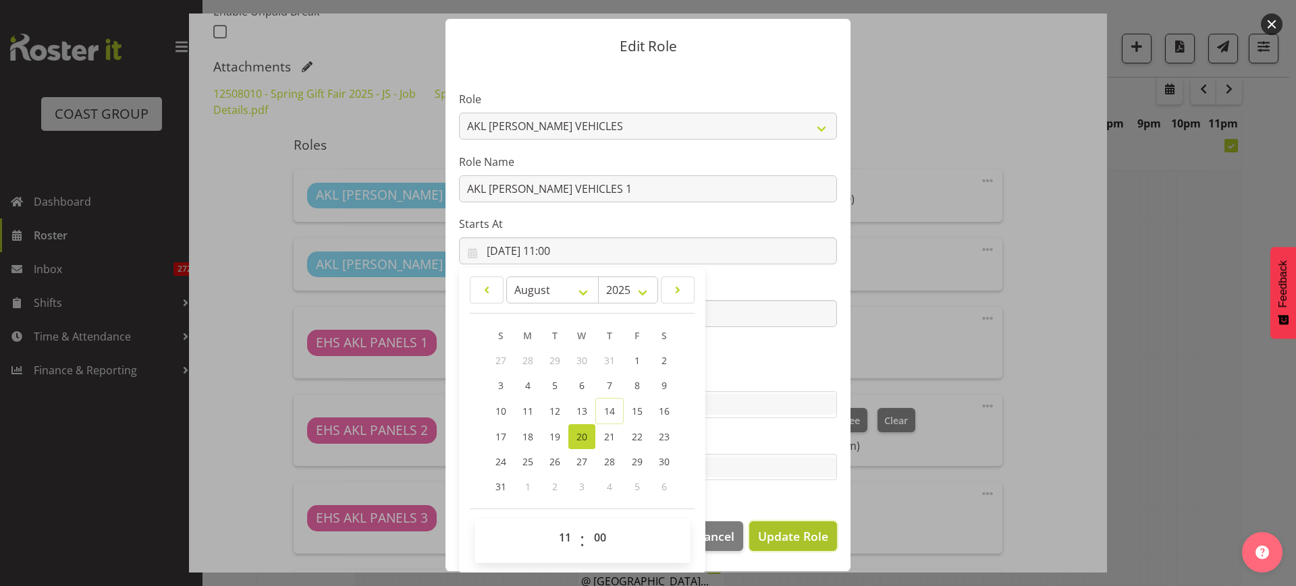
select select
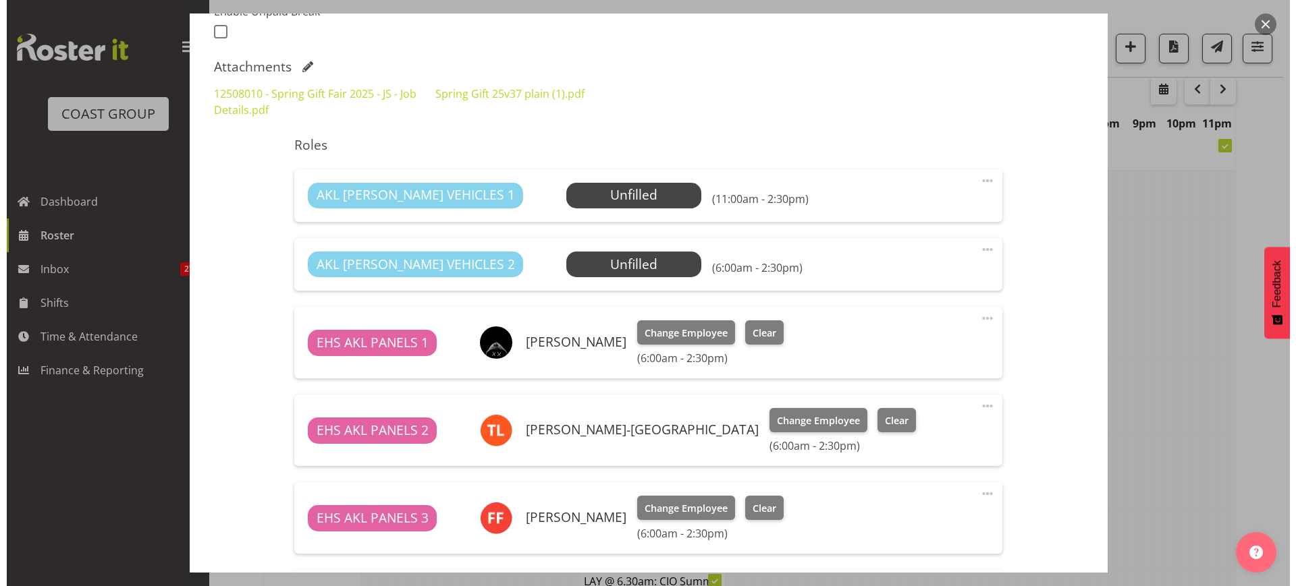
scroll to position [0, 0]
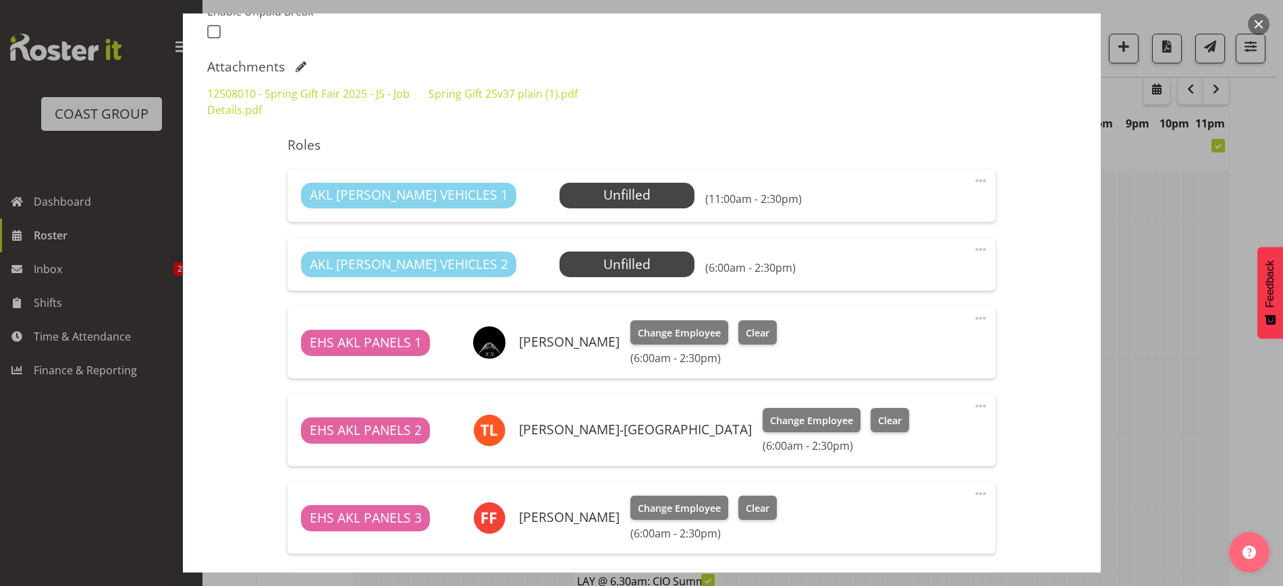
click at [972, 250] on span at bounding box center [980, 250] width 16 height 16
click at [900, 283] on link "Edit" at bounding box center [924, 279] width 130 height 24
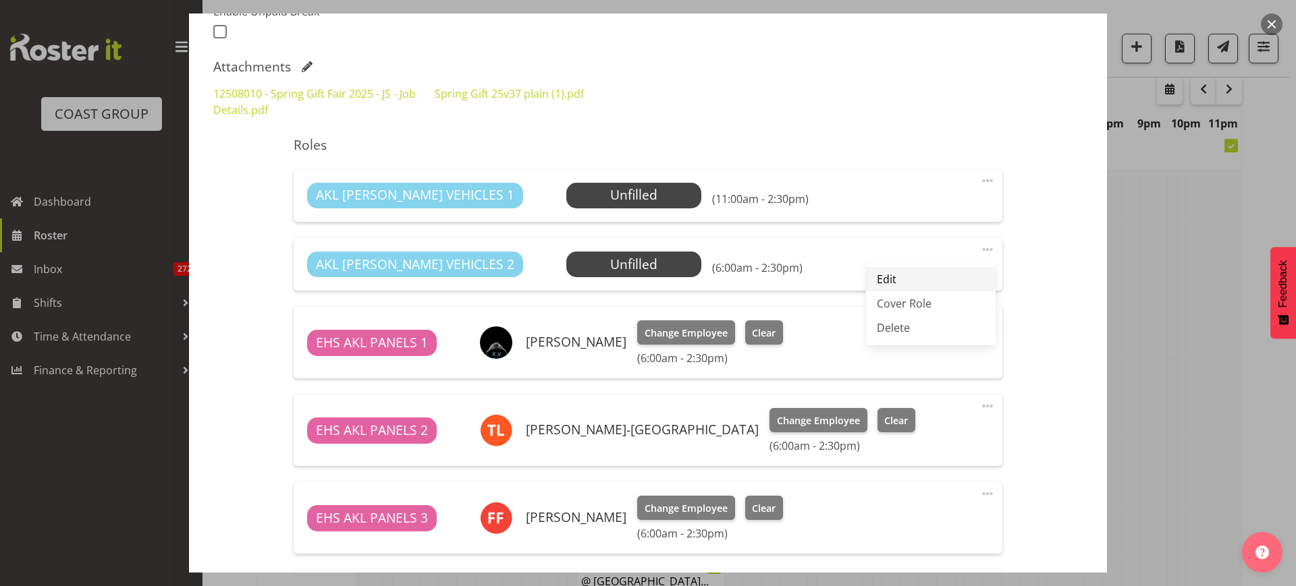
select select "7"
select select "2025"
select select "6"
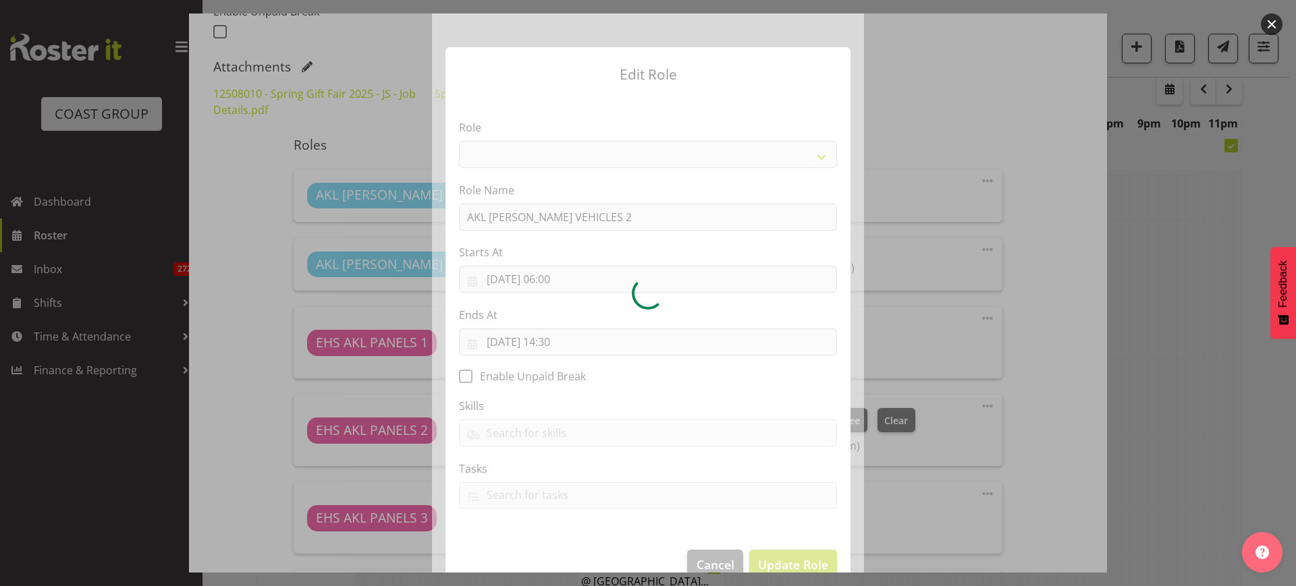
select select "81"
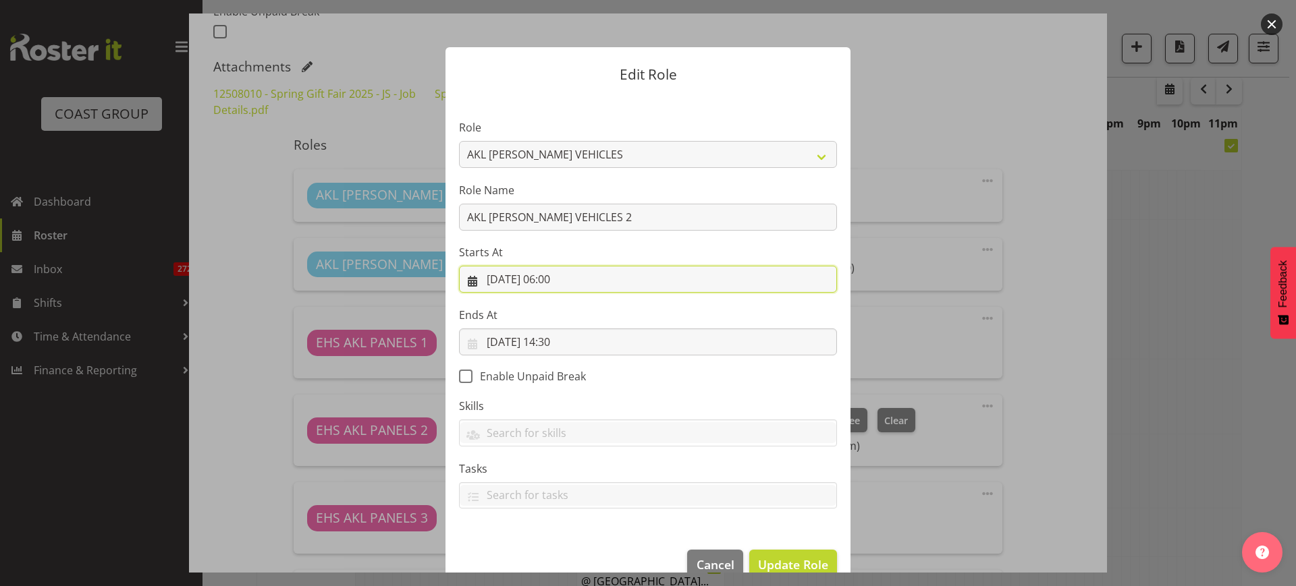
click at [600, 283] on input "[DATE] 06:00" at bounding box center [648, 279] width 378 height 27
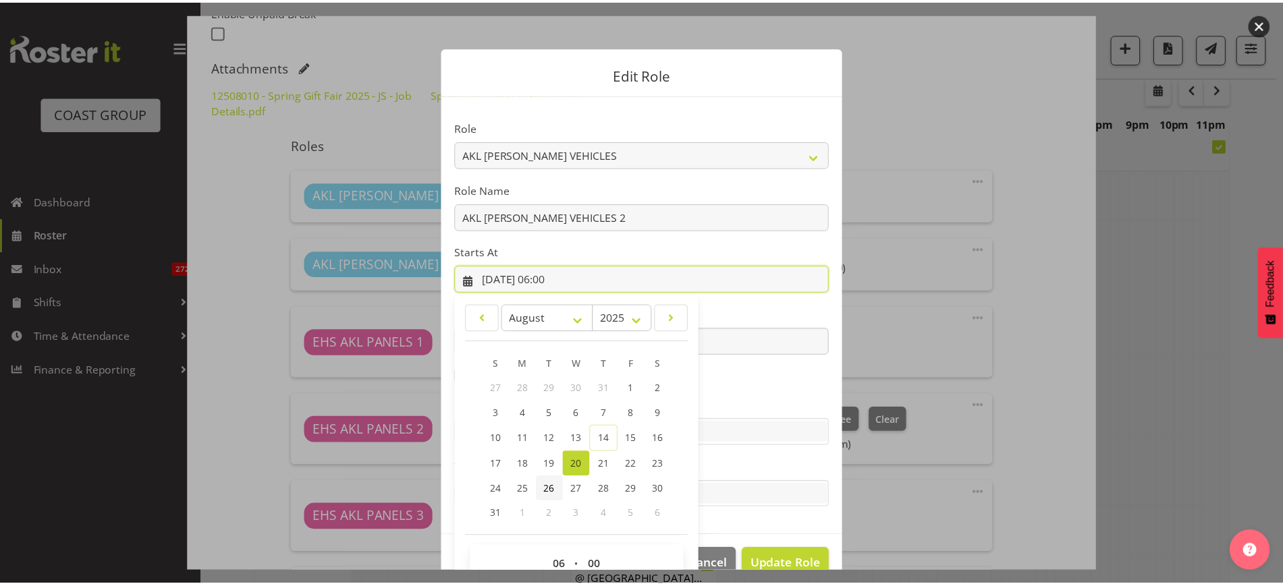
scroll to position [28, 0]
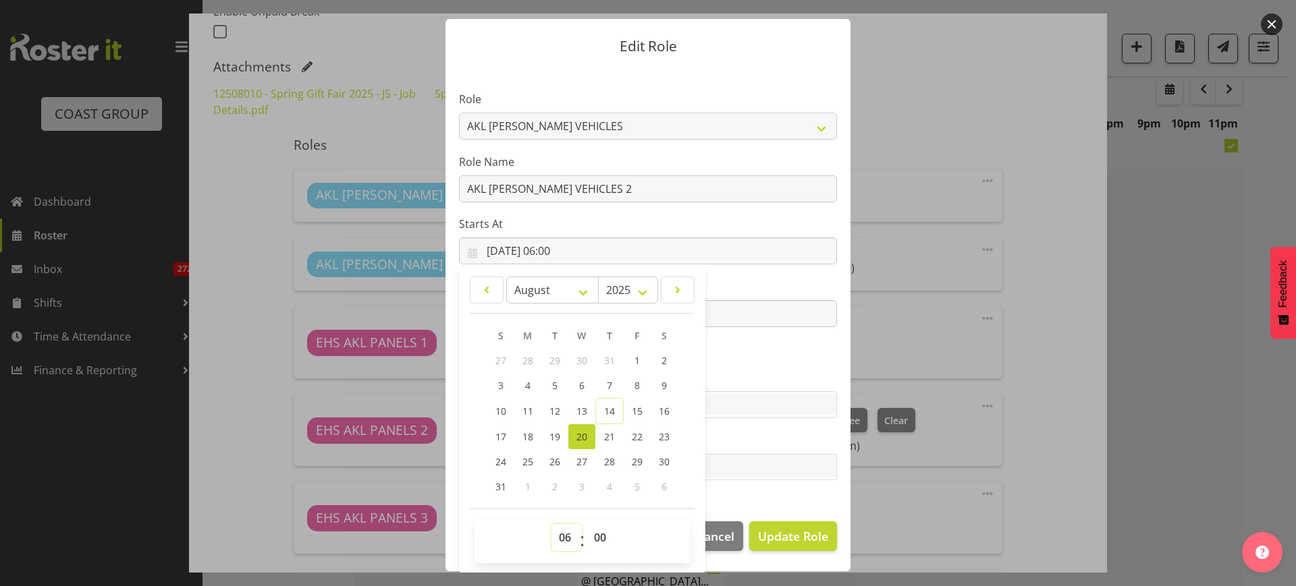
click at [557, 532] on select "00 01 02 03 04 05 06 07 08 09 10 11 12 13 14 15 16 17 18 19 20 21 22 23" at bounding box center [566, 537] width 30 height 27
select select "11"
click at [551, 524] on select "00 01 02 03 04 05 06 07 08 09 10 11 12 13 14 15 16 17 18 19 20 21 22 23" at bounding box center [566, 537] width 30 height 27
type input "[DATE] 11:00"
click at [767, 529] on span "Update Role" at bounding box center [793, 537] width 70 height 18
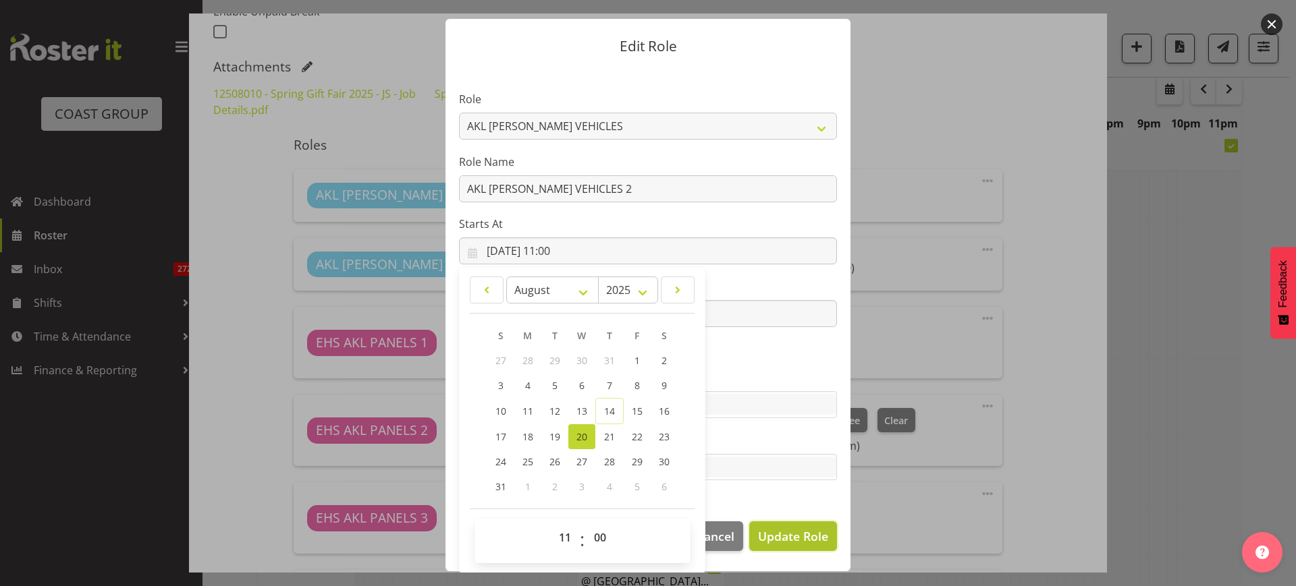
select select
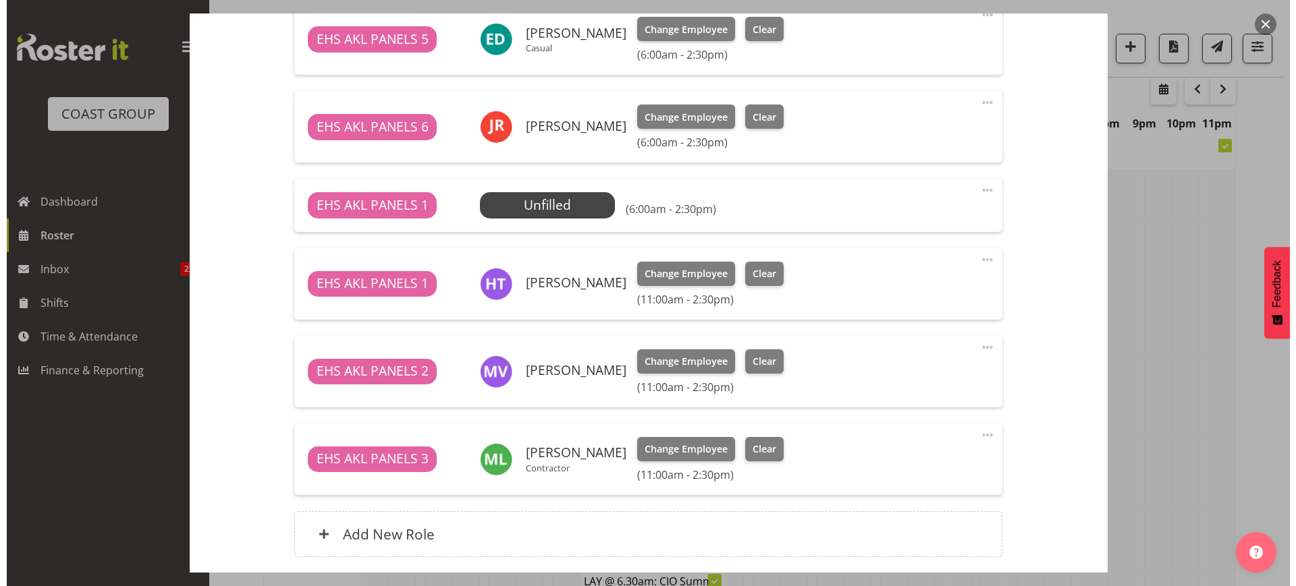
scroll to position [1143, 0]
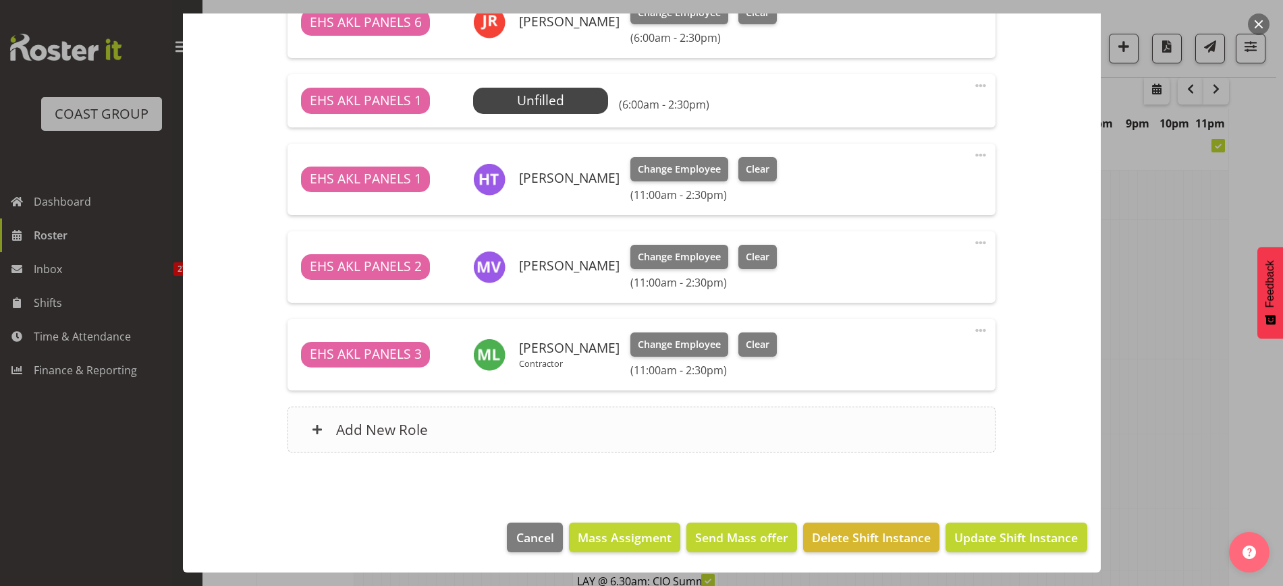
click at [710, 431] on div "Add New Role" at bounding box center [641, 430] width 708 height 46
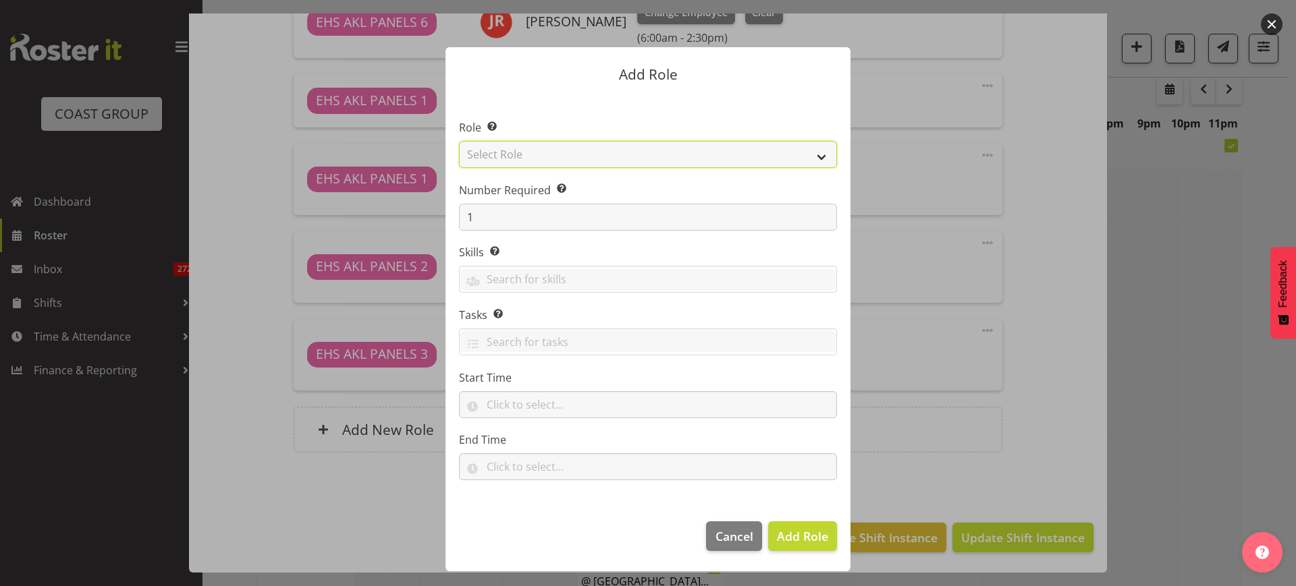
click at [822, 155] on select "Select Role ACCOUNT MANAGER ACCOUNT MANAGER DW ACCOUNTS [PERSON_NAME] VEHICLES …" at bounding box center [648, 154] width 378 height 27
select select "81"
click at [459, 141] on select "Select Role ACCOUNT MANAGER ACCOUNT MANAGER DW ACCOUNTS [PERSON_NAME] VEHICLES …" at bounding box center [648, 154] width 378 height 27
click at [800, 536] on span "Add Role" at bounding box center [802, 536] width 51 height 16
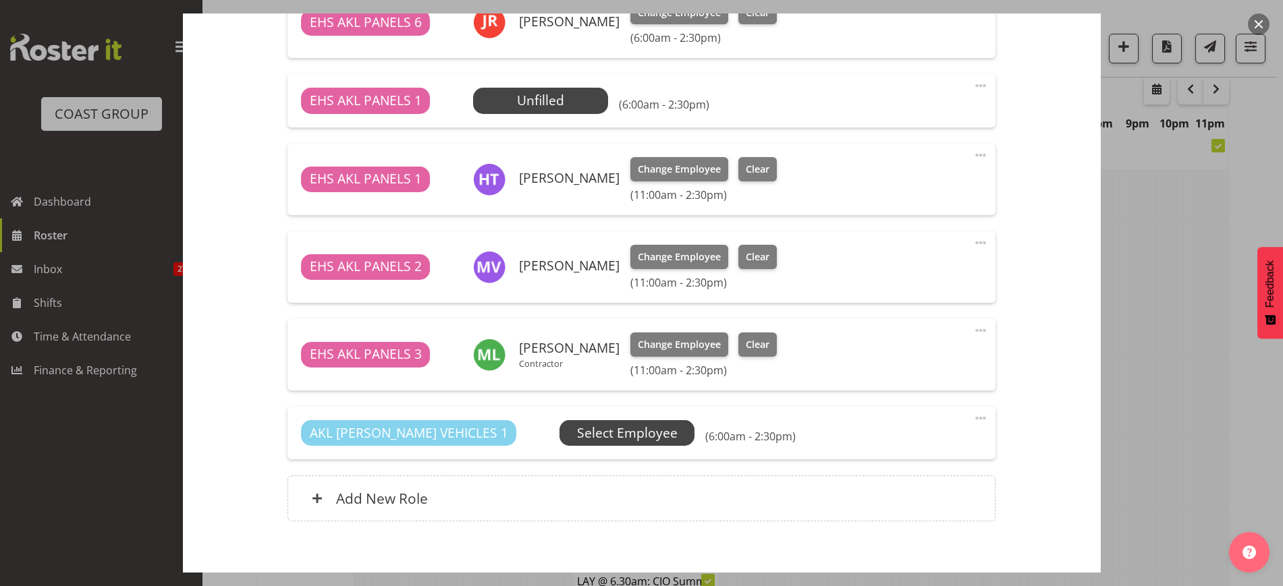
click at [0, 0] on span "Select Employee" at bounding box center [0, 0] width 0 height 0
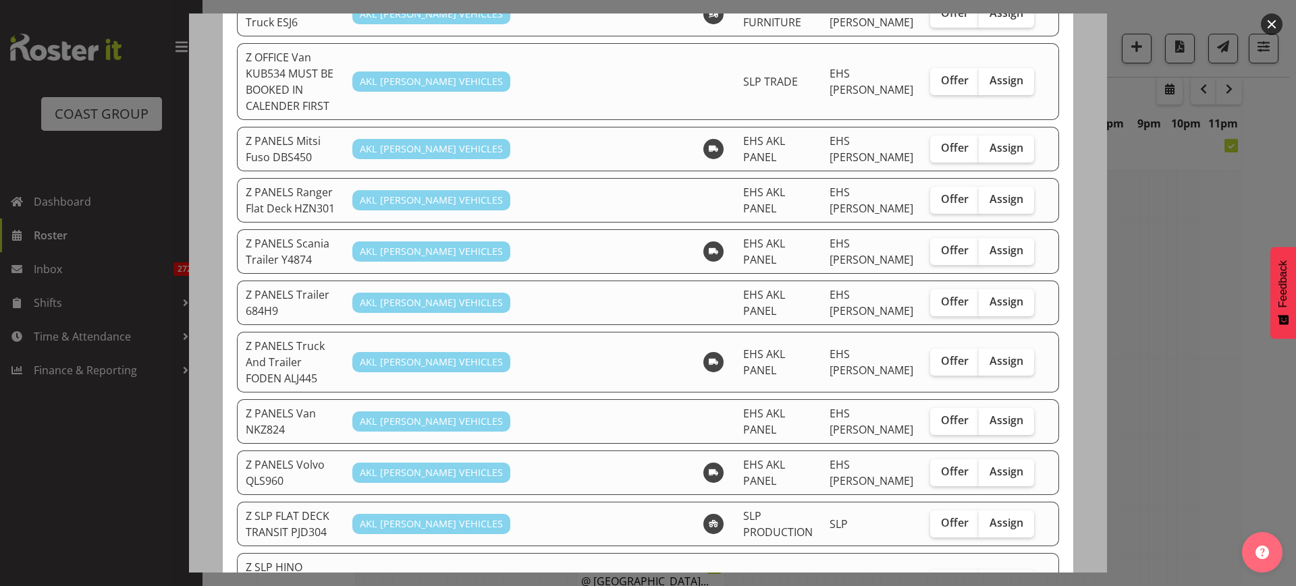
scroll to position [759, 0]
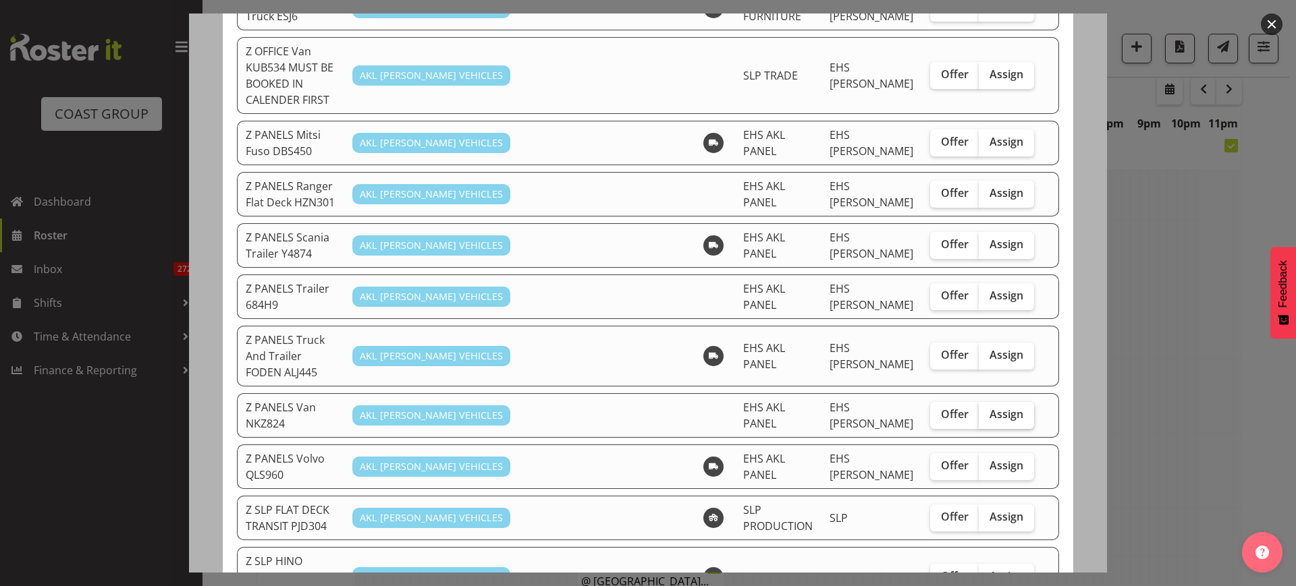
click at [998, 408] on span "Assign" at bounding box center [1006, 414] width 34 height 13
click at [987, 410] on input "Assign" at bounding box center [982, 414] width 9 height 9
checkbox input "true"
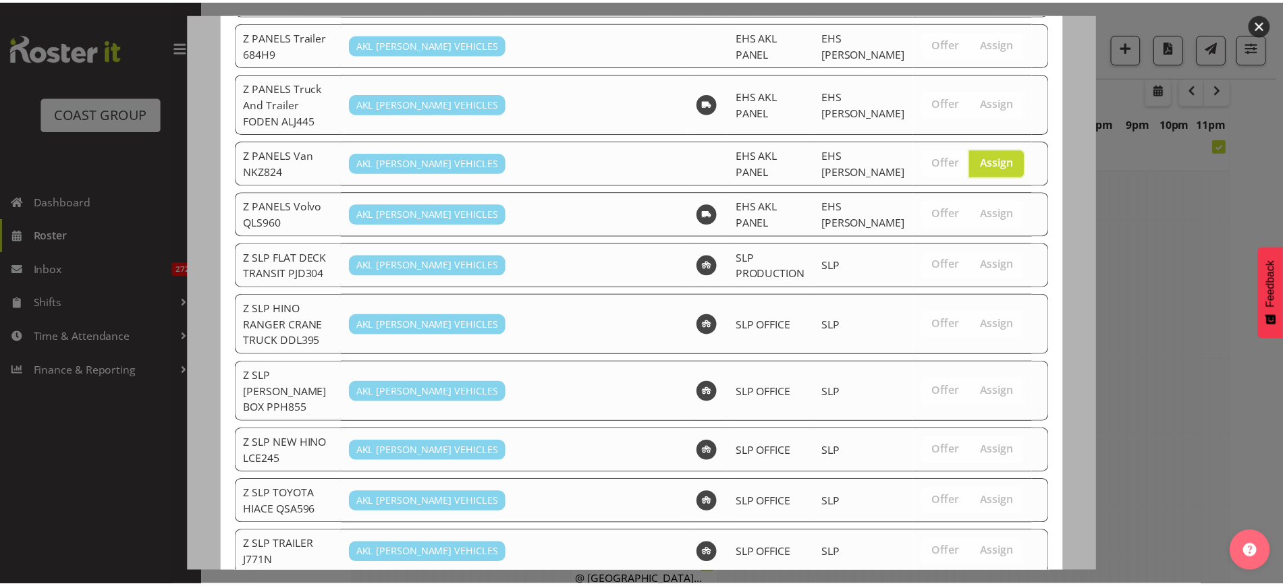
scroll to position [1014, 0]
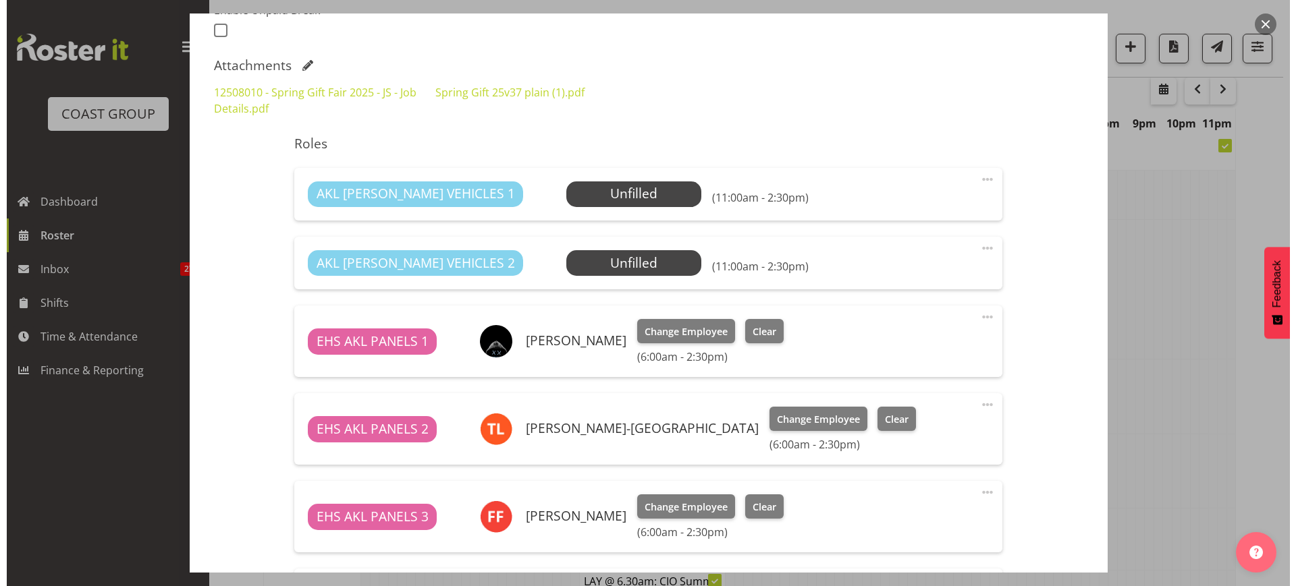
scroll to position [384, 0]
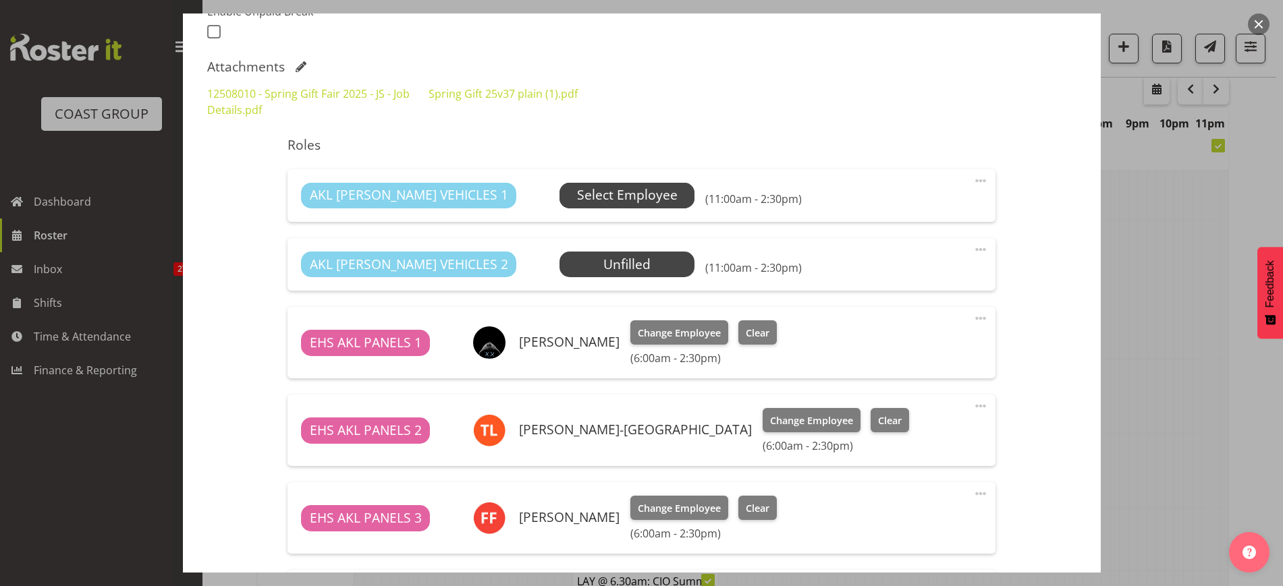
click at [577, 198] on span "Select Employee" at bounding box center [627, 196] width 101 height 20
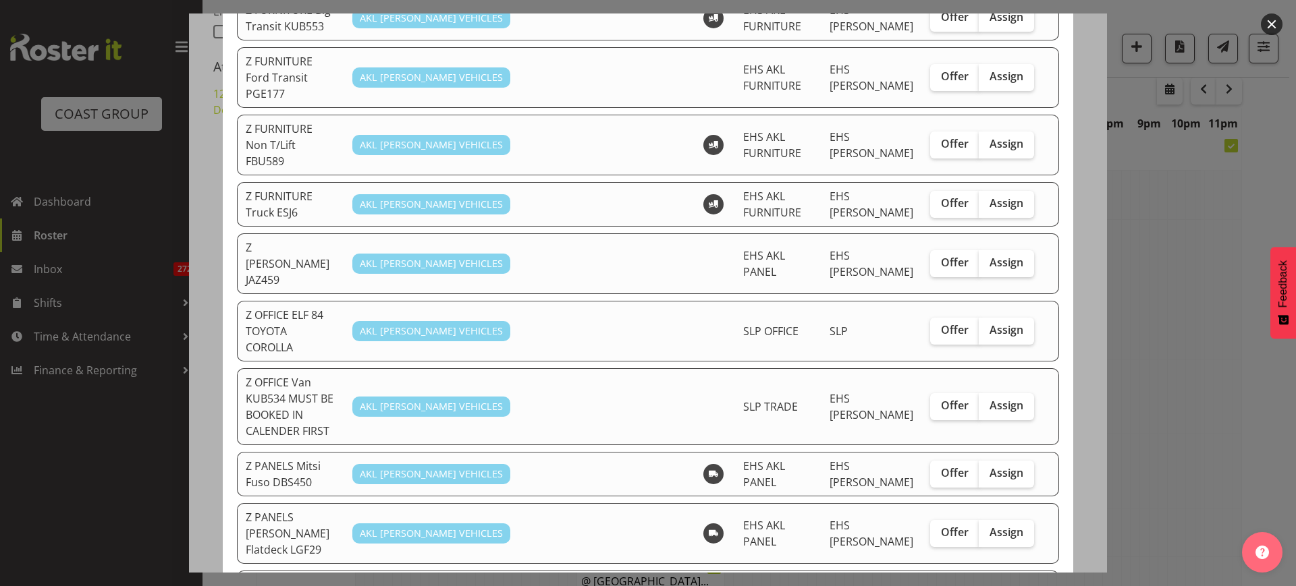
scroll to position [590, 0]
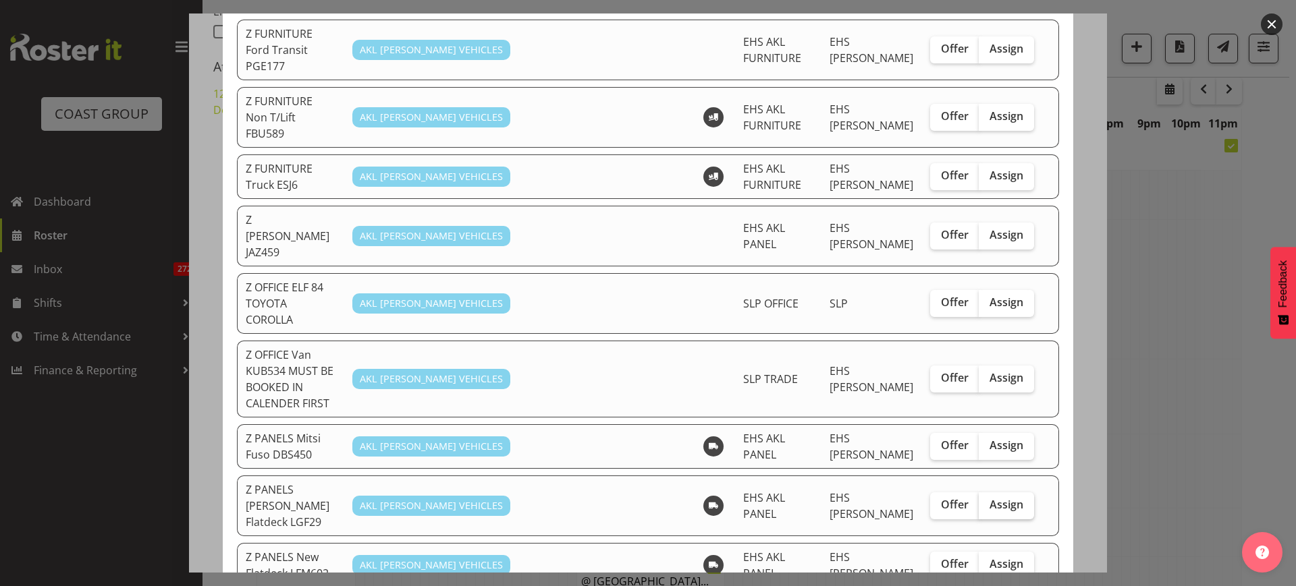
click at [989, 498] on span "Assign" at bounding box center [1006, 504] width 34 height 13
click at [987, 501] on input "Assign" at bounding box center [982, 505] width 9 height 9
checkbox input "true"
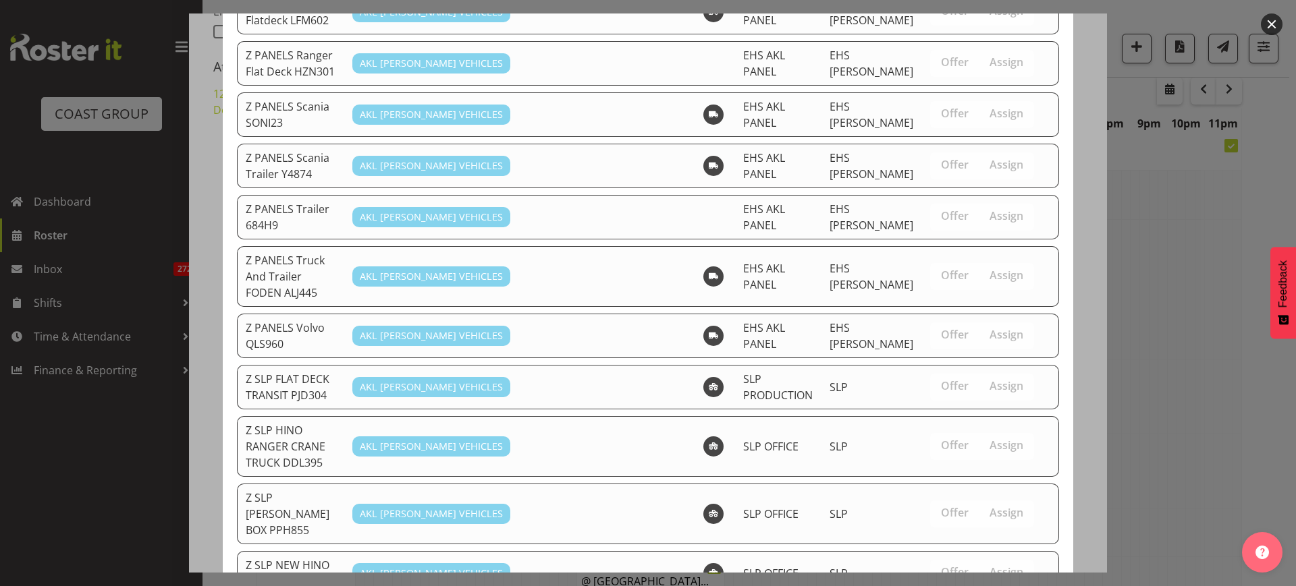
scroll to position [1213, 0]
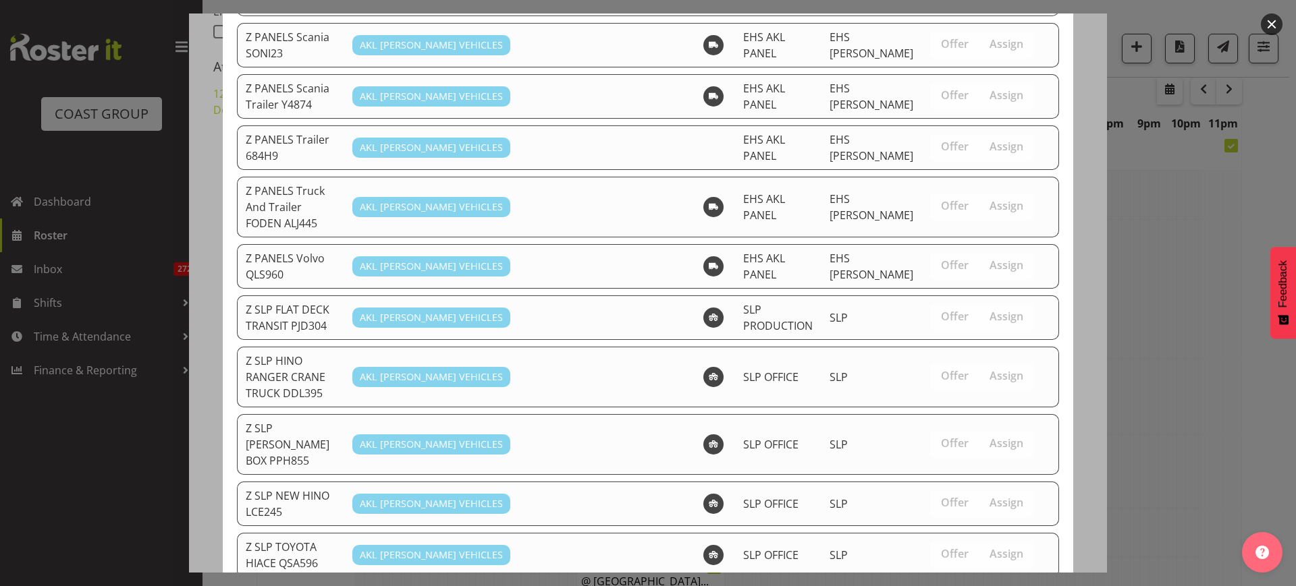
drag, startPoint x: 929, startPoint y: 538, endPoint x: 864, endPoint y: 512, distance: 69.3
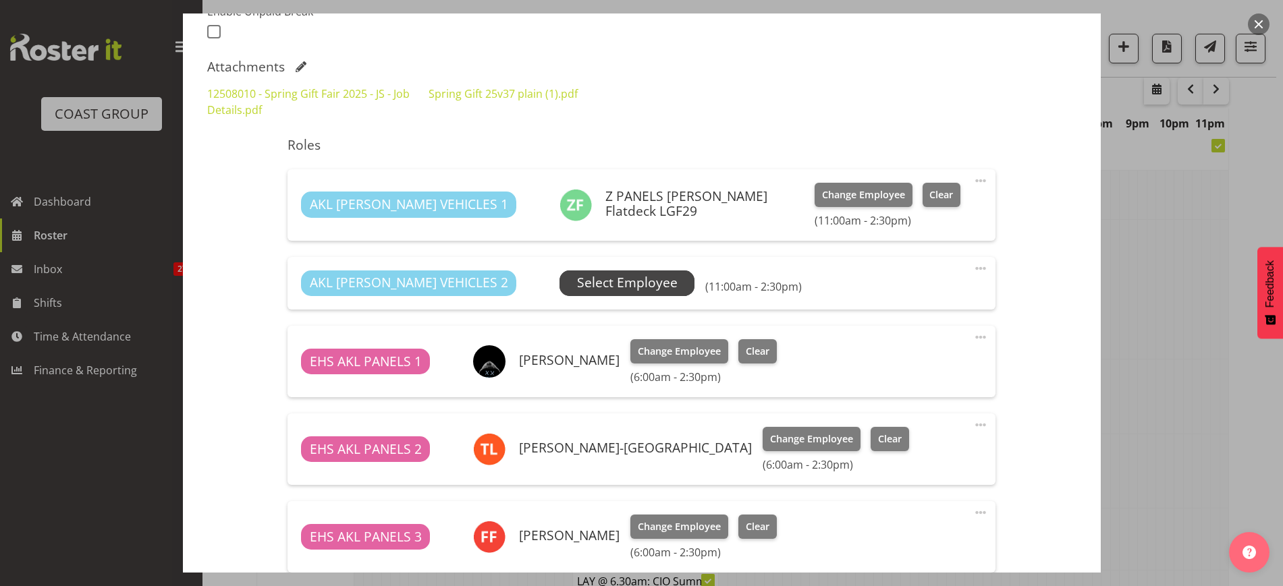
click at [592, 283] on span "Select Employee" at bounding box center [627, 283] width 101 height 20
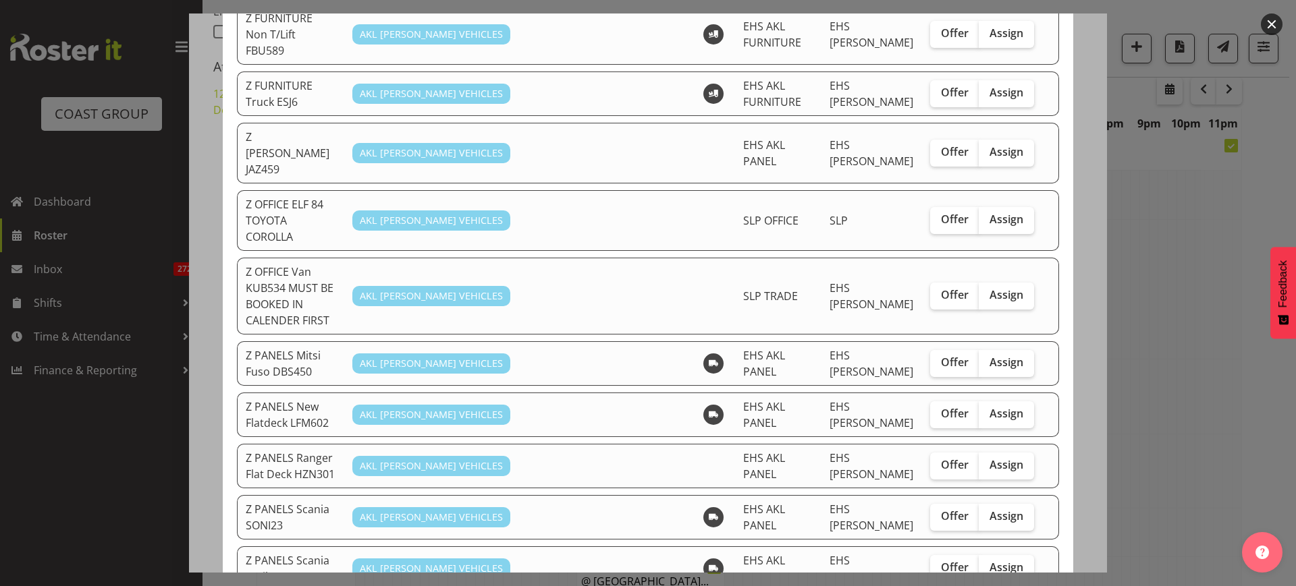
scroll to position [675, 0]
click at [1001, 406] on span "Assign" at bounding box center [1006, 412] width 34 height 13
click at [987, 408] on input "Assign" at bounding box center [982, 412] width 9 height 9
checkbox input "true"
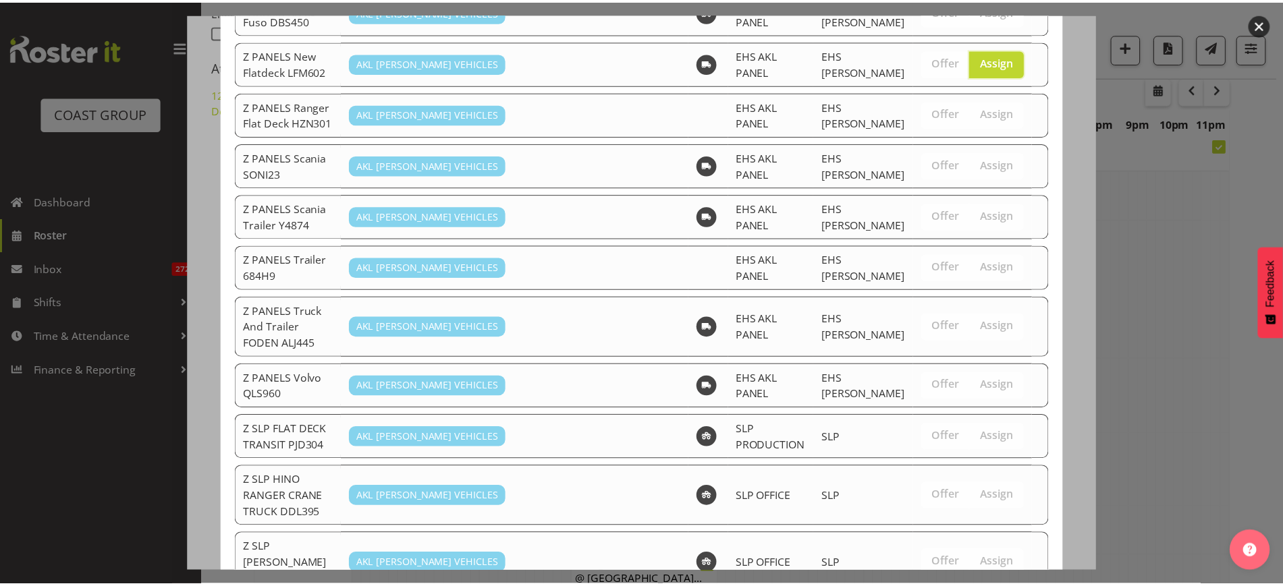
scroll to position [1162, 0]
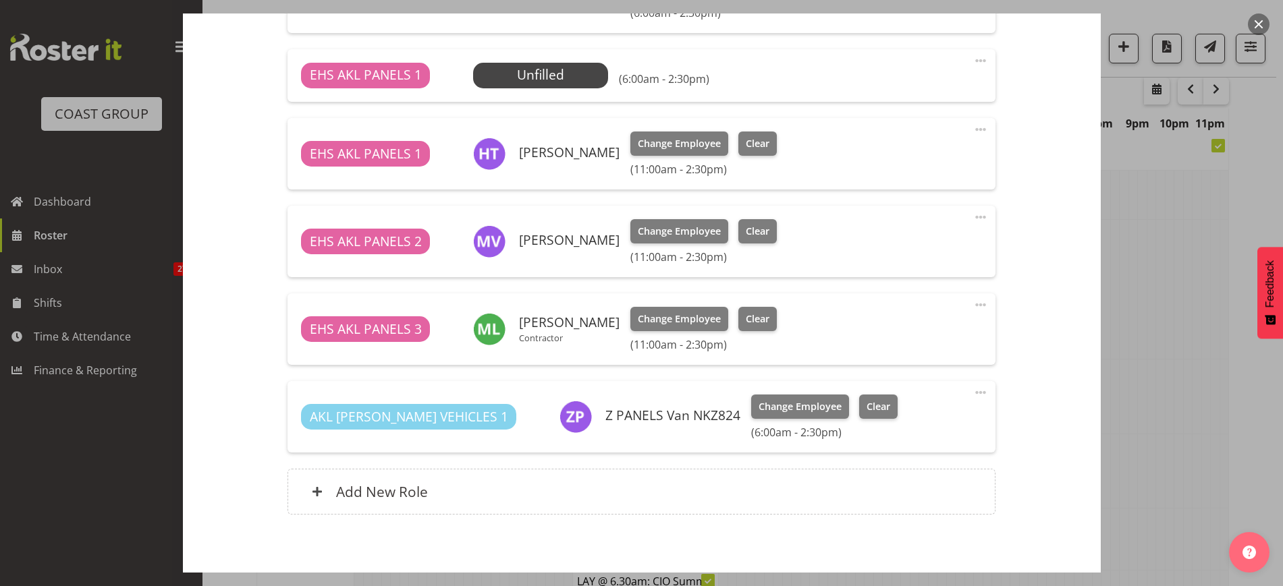
scroll to position [1268, 0]
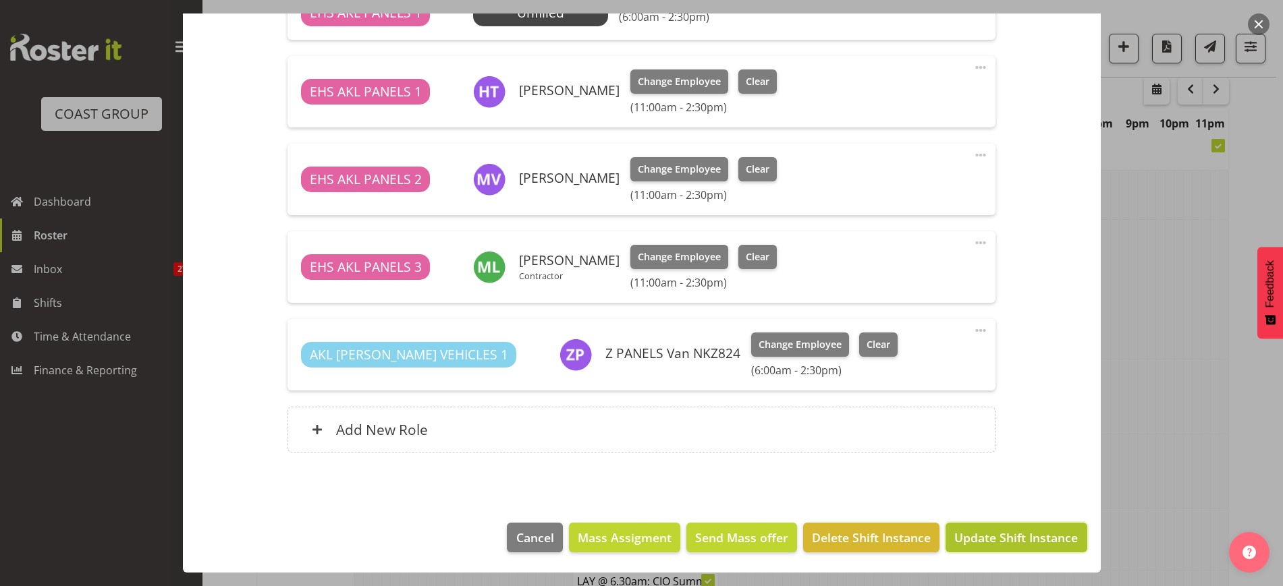
click at [982, 539] on span "Update Shift Instance" at bounding box center [1015, 538] width 123 height 18
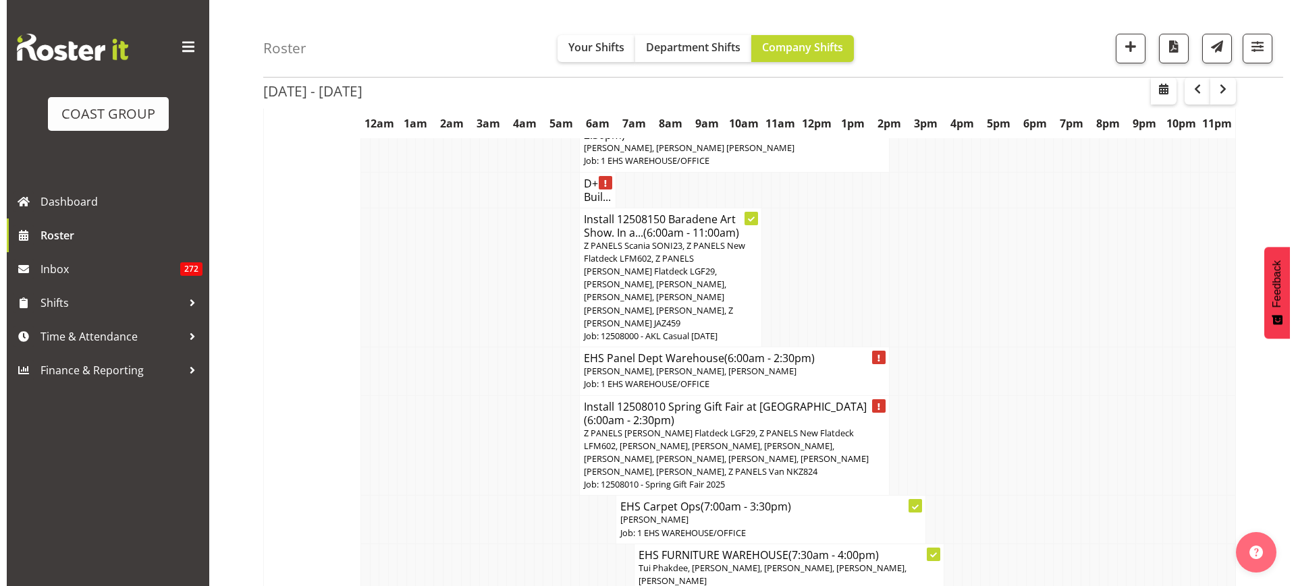
scroll to position [2439, 0]
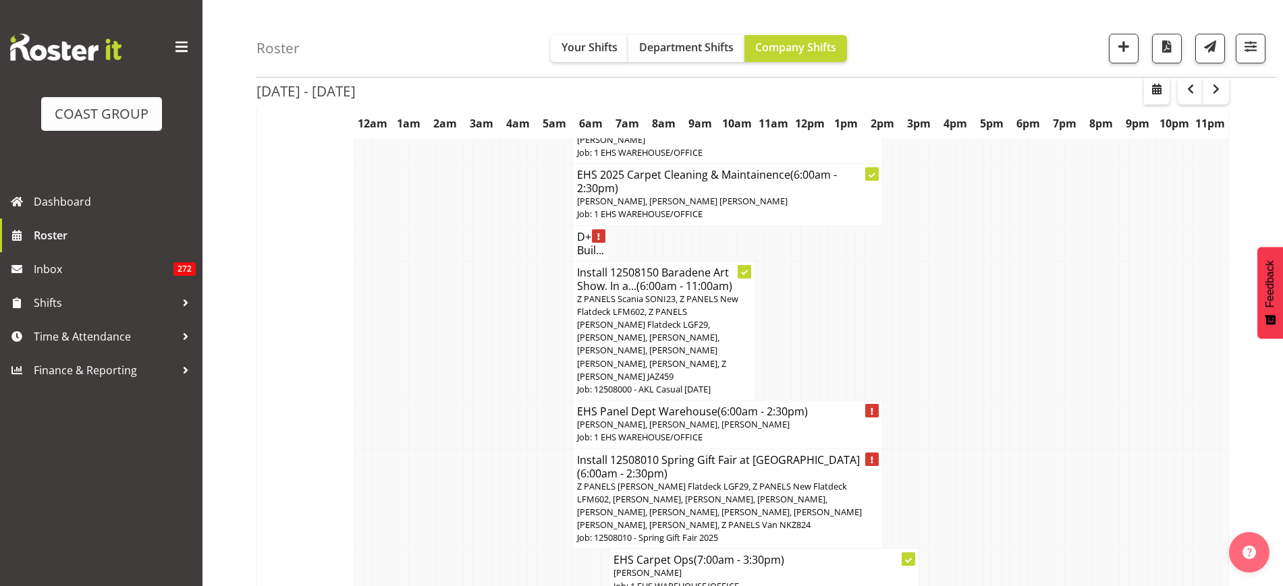
click at [799, 418] on p "[PERSON_NAME], [PERSON_NAME], [PERSON_NAME]" at bounding box center [727, 424] width 301 height 13
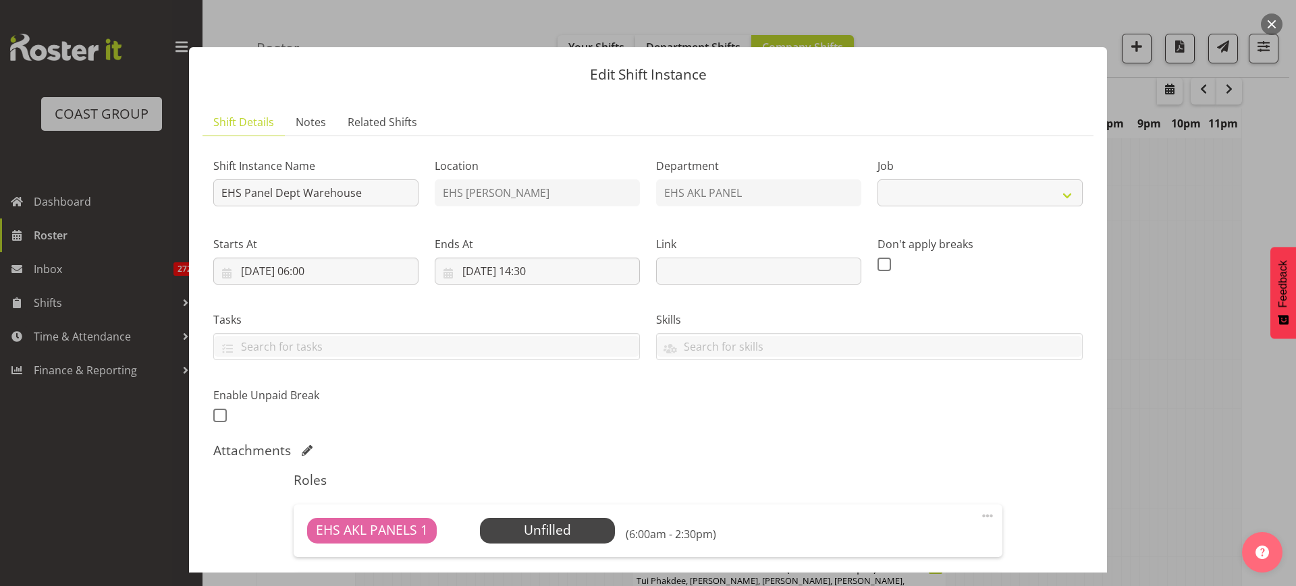
select select "69"
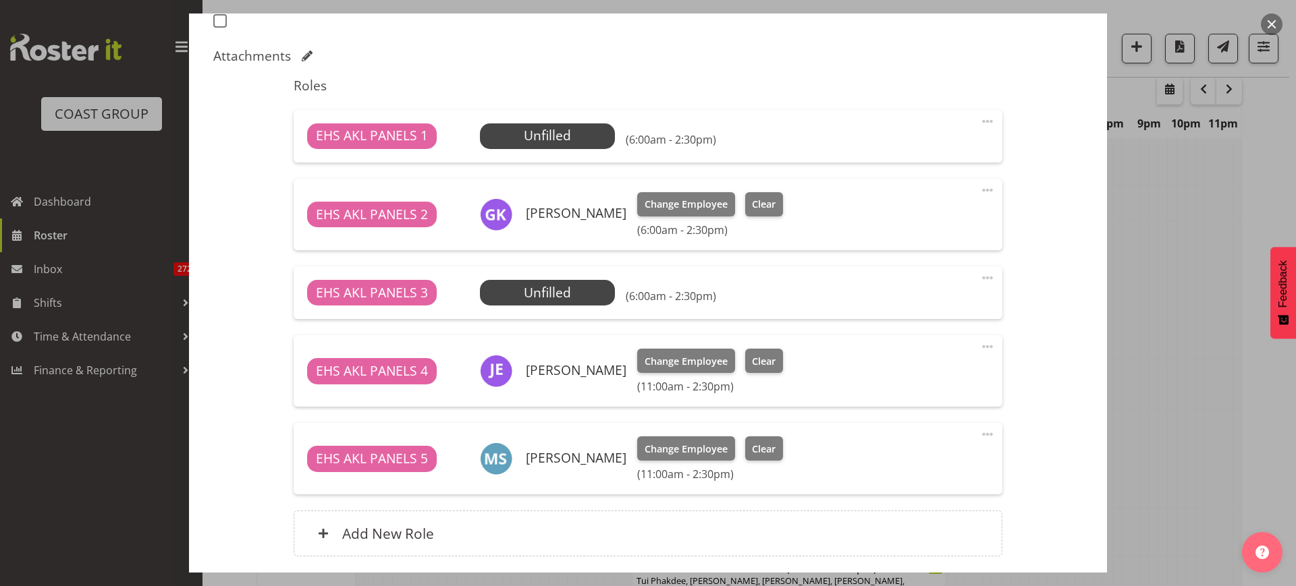
scroll to position [422, 0]
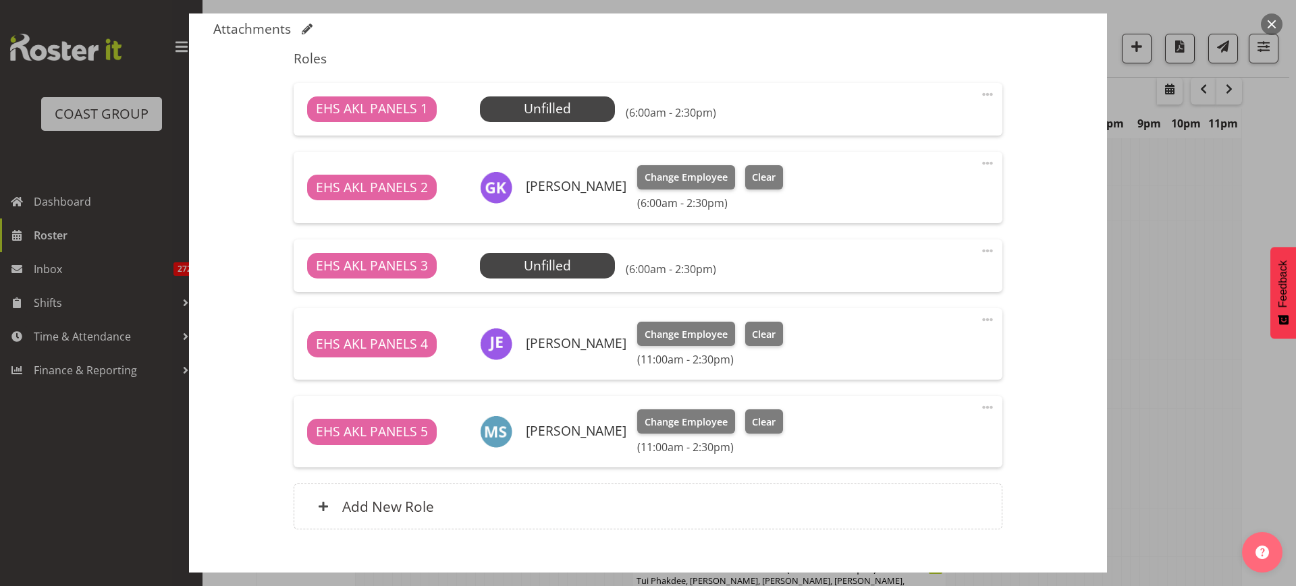
click at [979, 94] on span at bounding box center [987, 94] width 16 height 16
click at [956, 164] on link "Delete" at bounding box center [931, 173] width 130 height 24
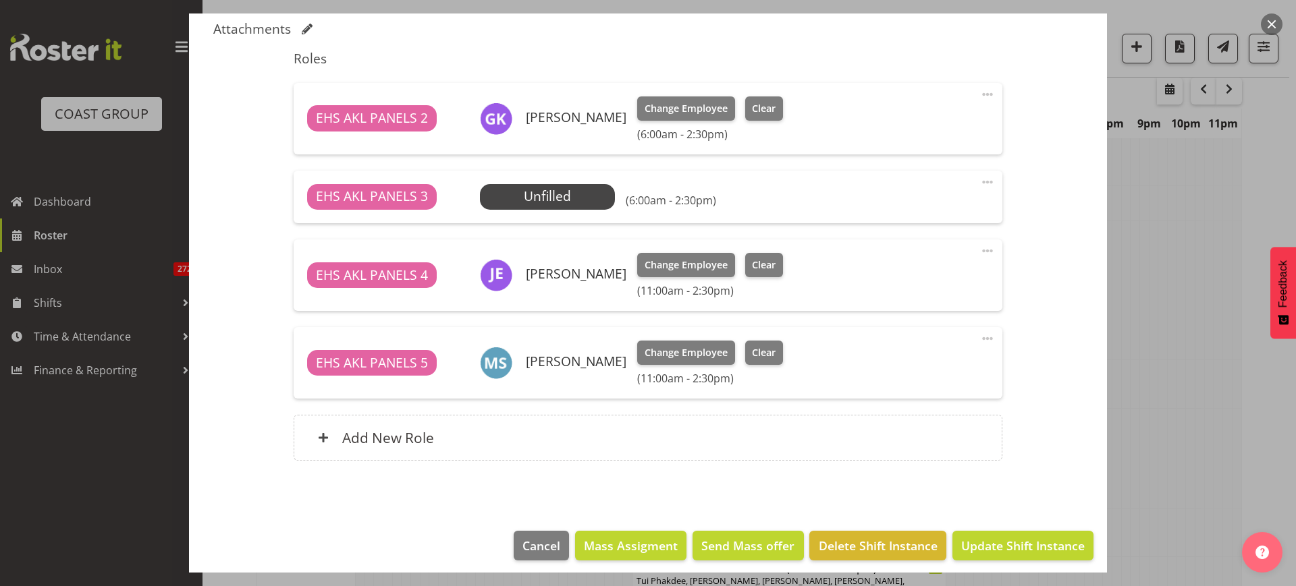
click at [979, 180] on span at bounding box center [987, 182] width 16 height 16
click at [941, 248] on link "Delete" at bounding box center [931, 260] width 130 height 24
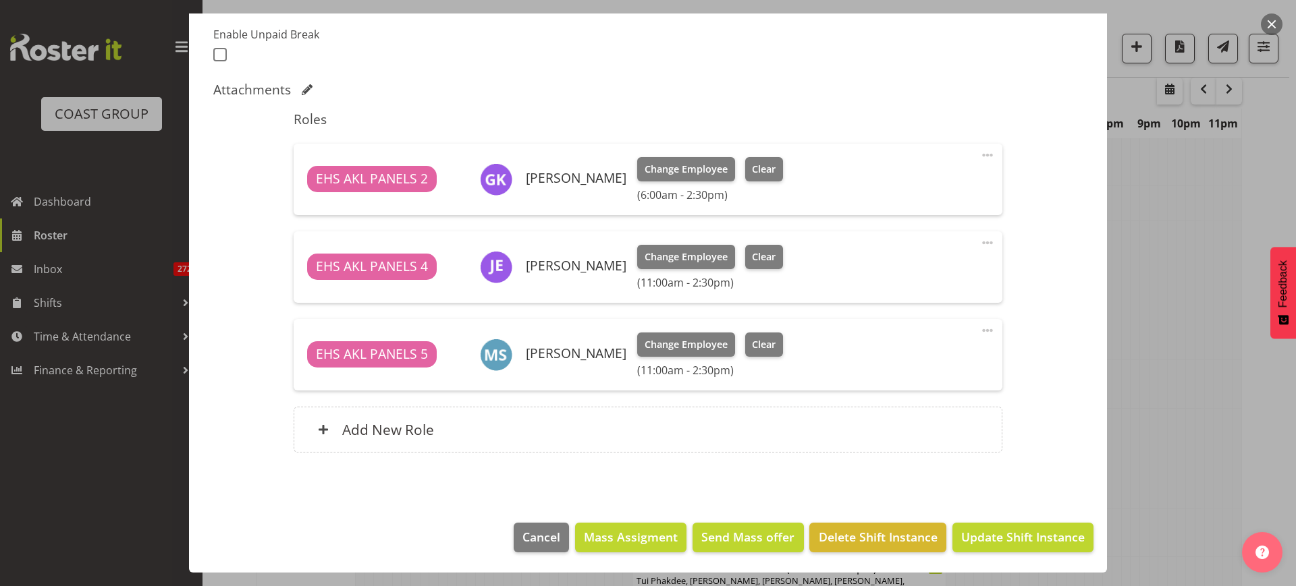
scroll to position [361, 0]
click at [1001, 539] on span "Update Shift Instance" at bounding box center [1022, 537] width 123 height 18
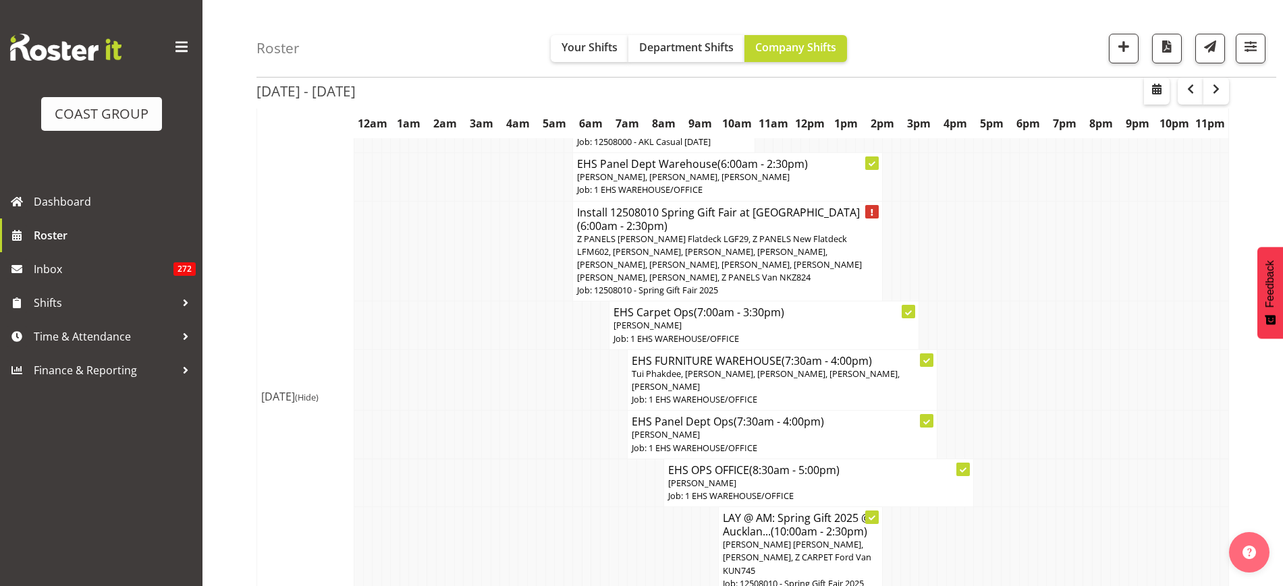
scroll to position [2777, 0]
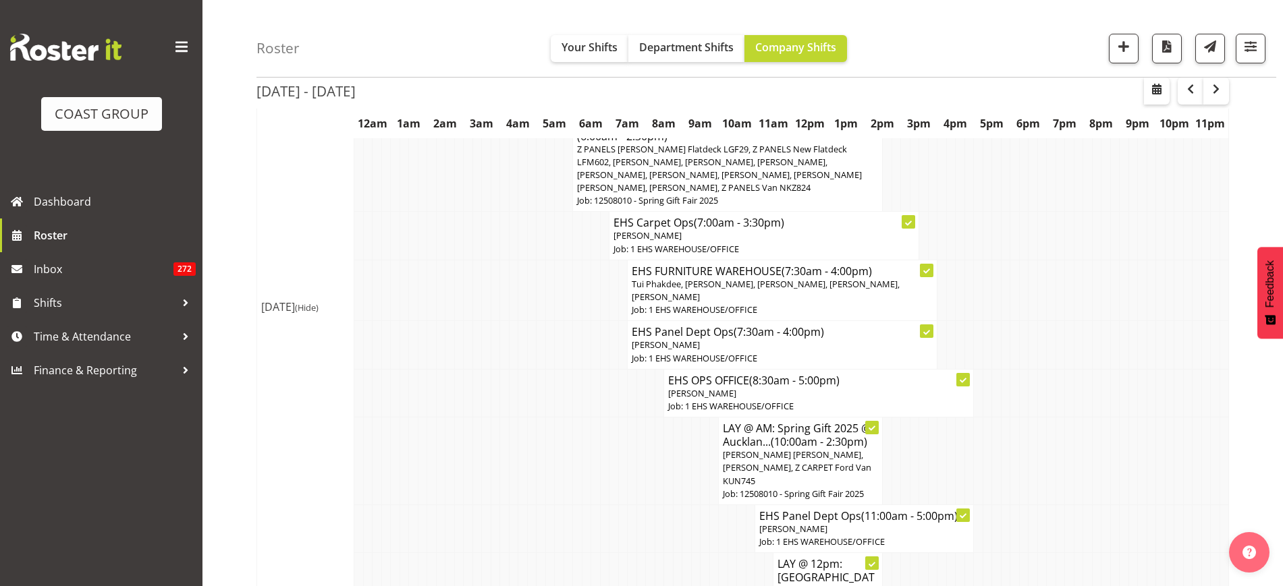
click at [846, 339] on p "[PERSON_NAME]" at bounding box center [782, 345] width 301 height 13
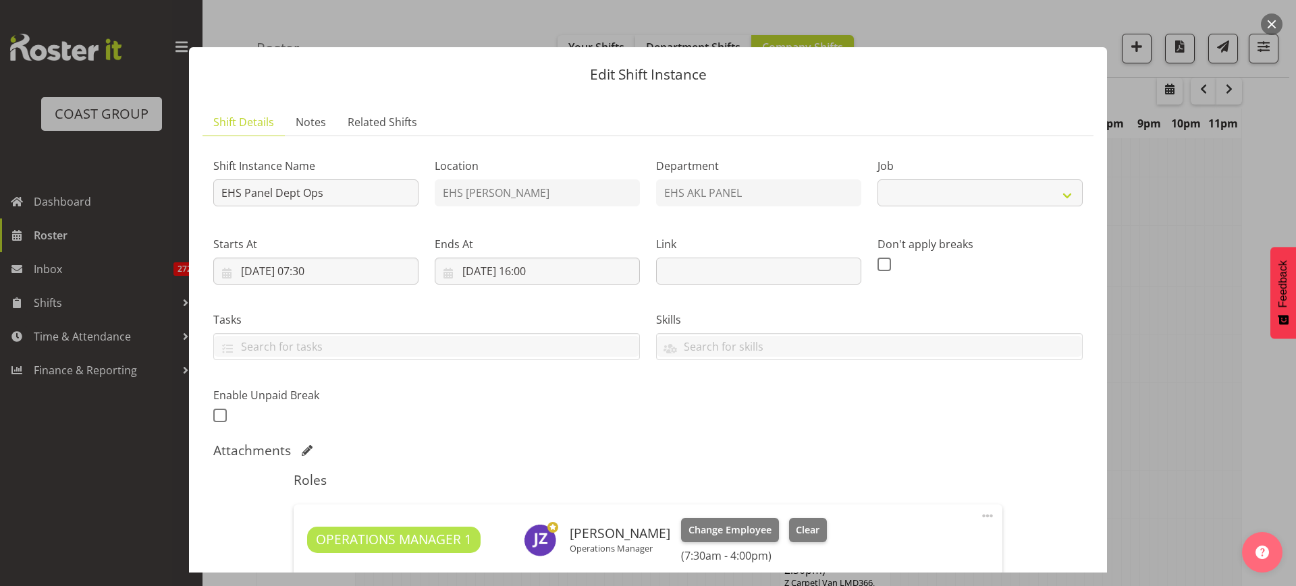
scroll to position [186, 0]
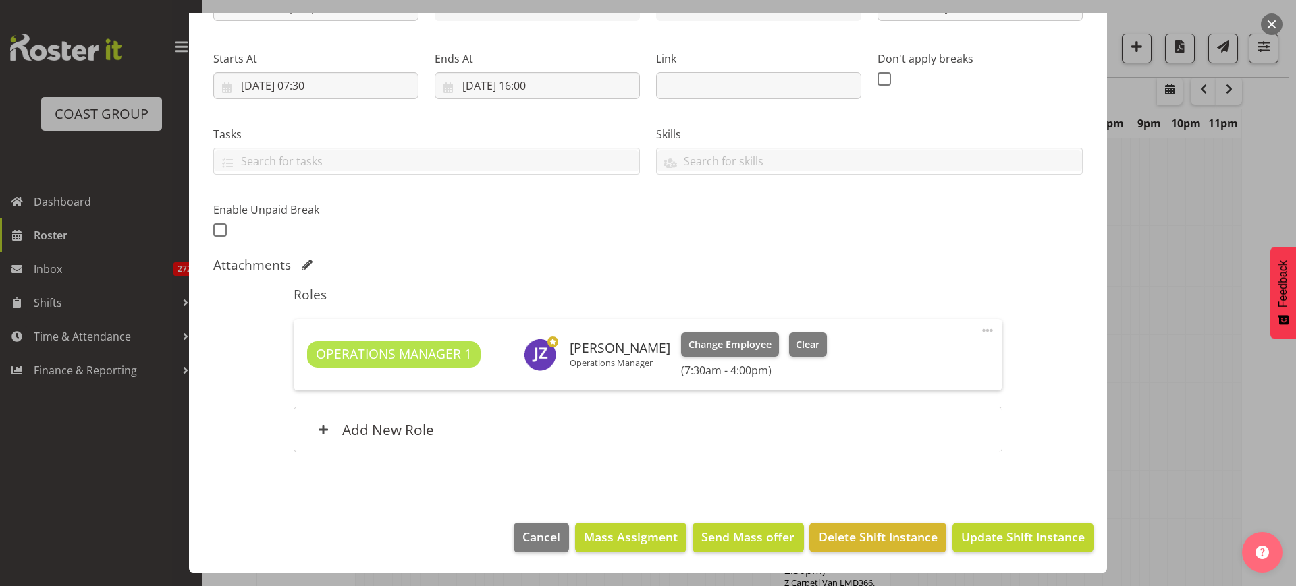
select select "69"
click at [979, 330] on span at bounding box center [987, 331] width 16 height 16
click at [893, 361] on link "Edit" at bounding box center [931, 360] width 130 height 24
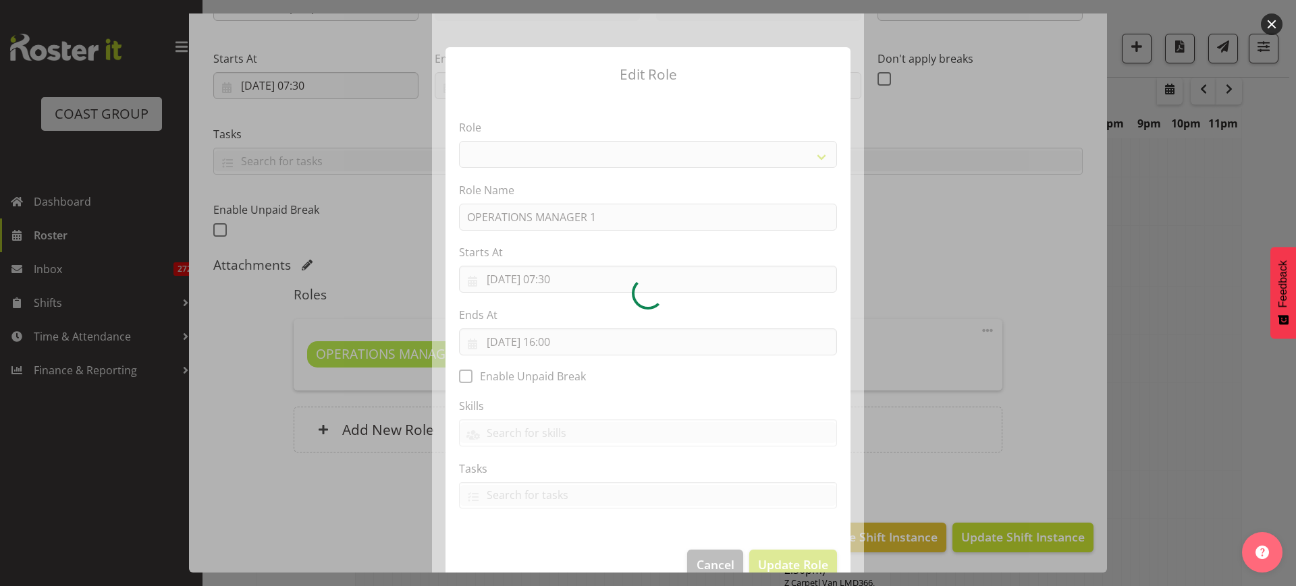
select select "198"
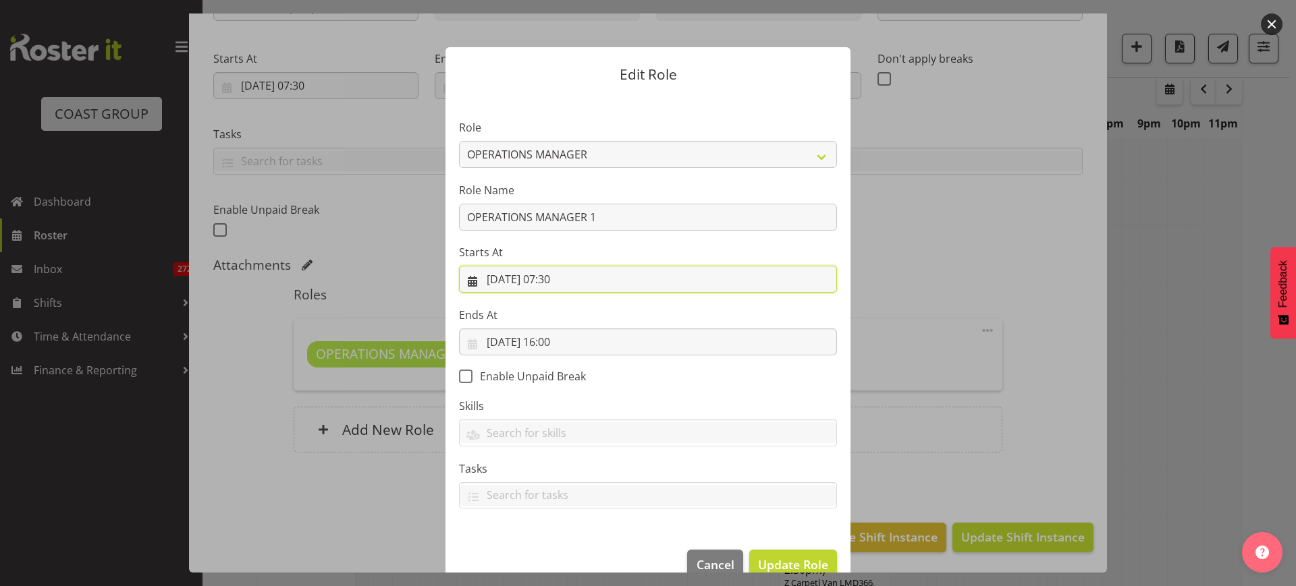
click at [594, 280] on input "[DATE] 07:30" at bounding box center [648, 279] width 378 height 27
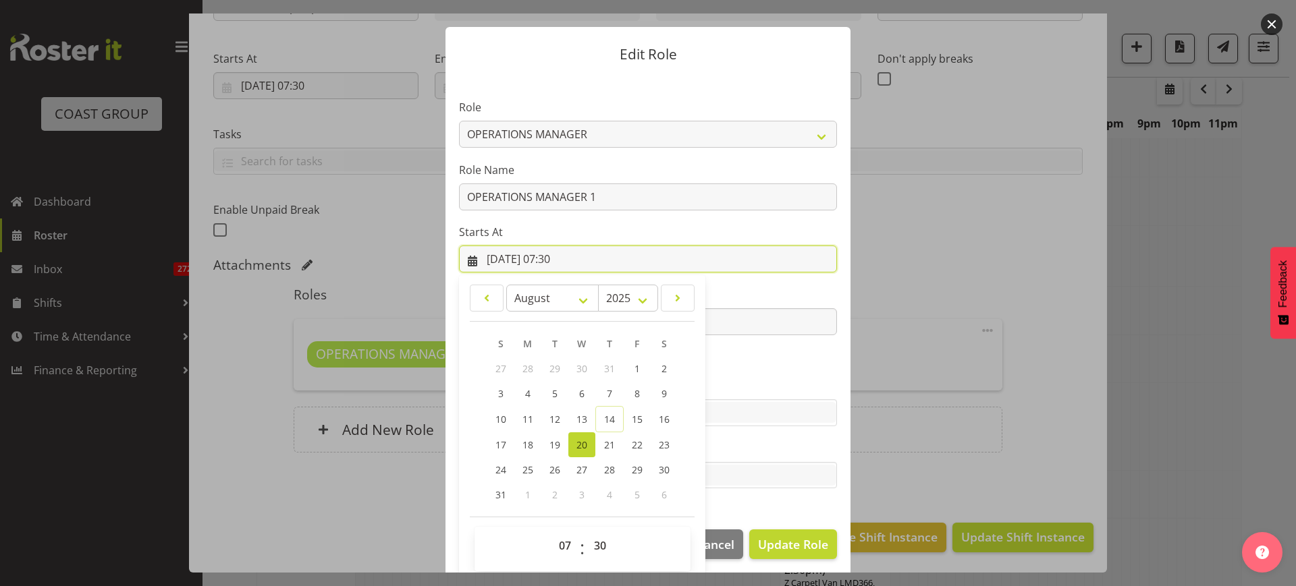
scroll to position [28, 0]
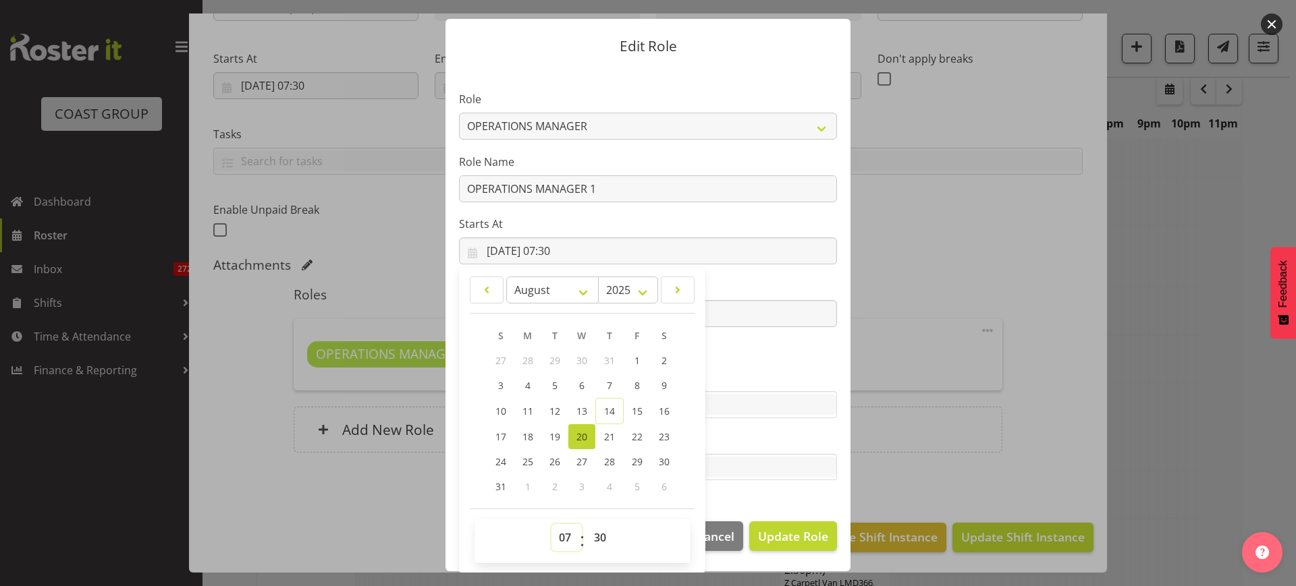
click at [560, 537] on select "00 01 02 03 04 05 06 07 08 09 10 11 12 13 14 15 16 17 18 19 20 21 22 23" at bounding box center [566, 537] width 30 height 27
select select "14"
click at [551, 524] on select "00 01 02 03 04 05 06 07 08 09 10 11 12 13 14 15 16 17 18 19 20 21 22 23" at bounding box center [566, 537] width 30 height 27
type input "[DATE] 14:30"
click at [802, 537] on span "Update Role" at bounding box center [793, 537] width 70 height 18
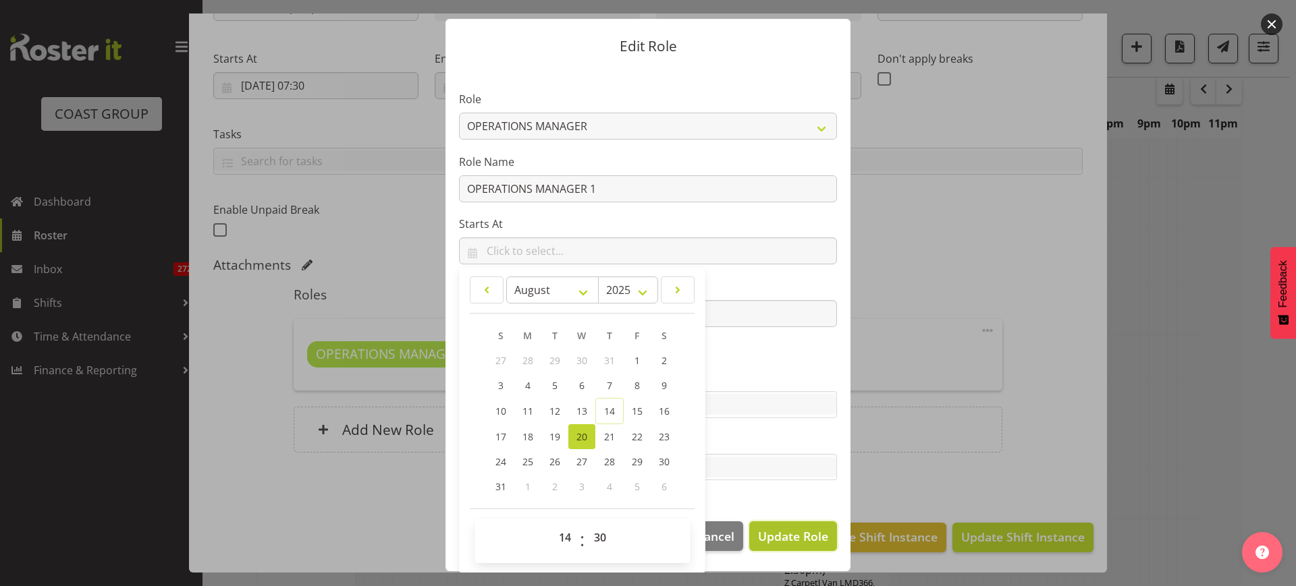
select select
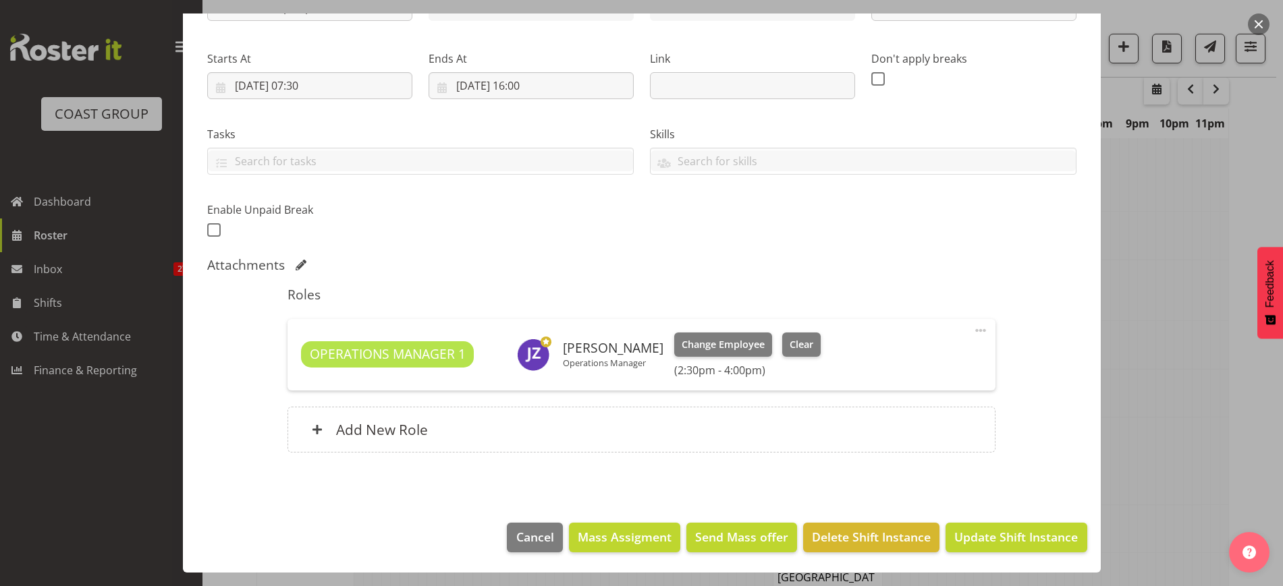
scroll to position [0, 0]
click at [966, 533] on span "Update Shift Instance" at bounding box center [1015, 537] width 123 height 18
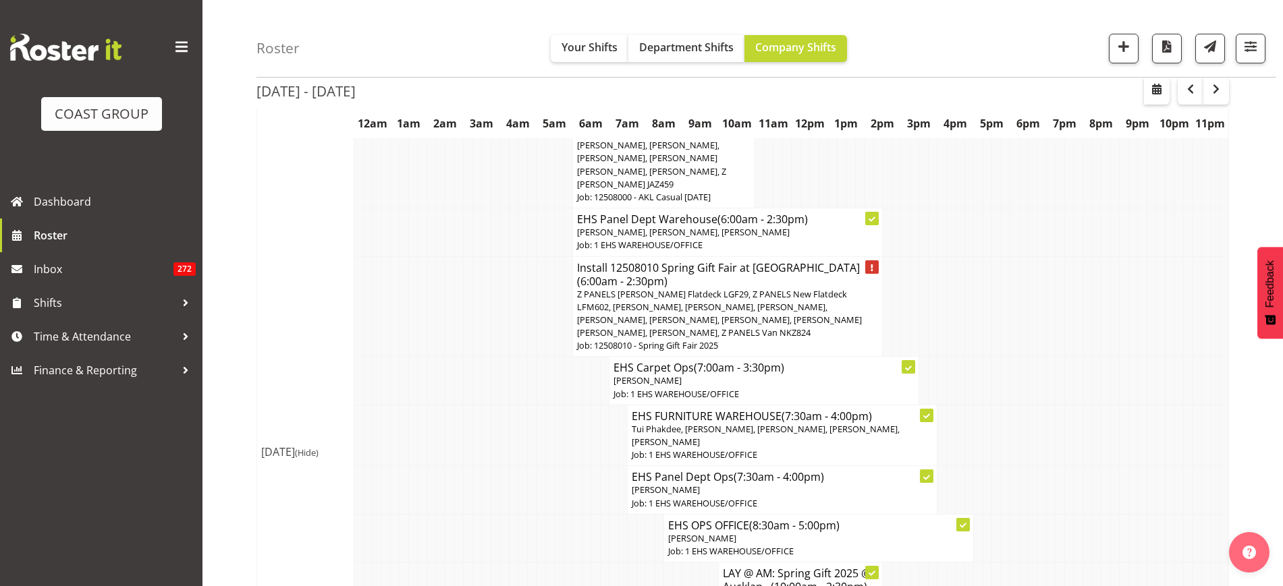
scroll to position [2608, 0]
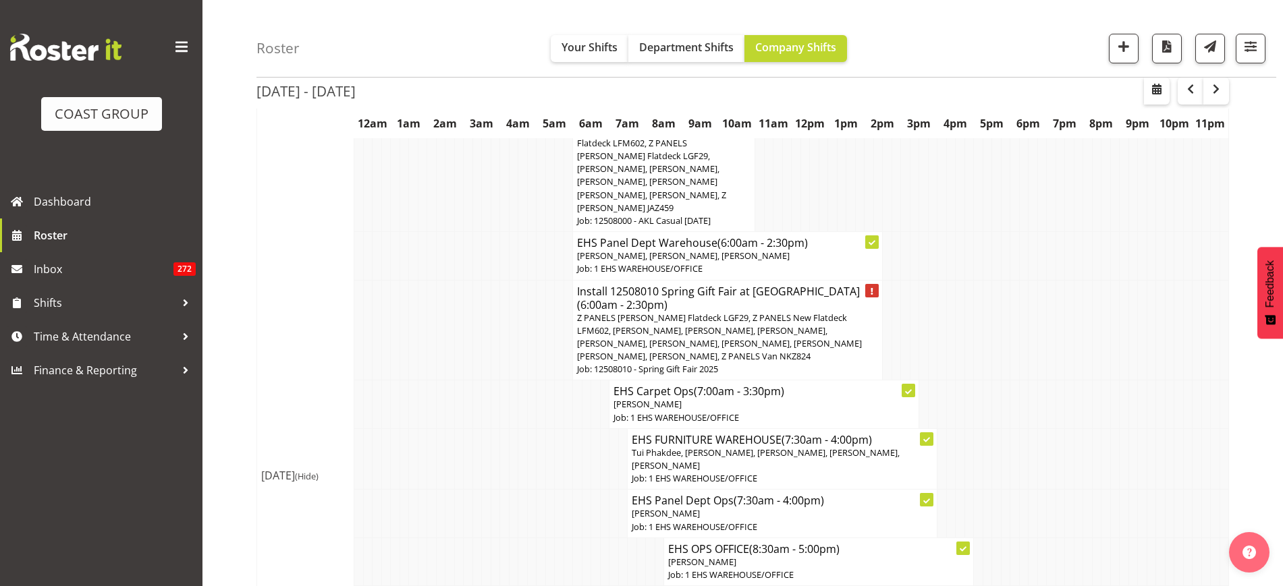
click at [786, 312] on span "Z PANELS [PERSON_NAME] Flatdeck LGF29, Z PANELS New Flatdeck LFM602, [PERSON_NA…" at bounding box center [719, 337] width 285 height 51
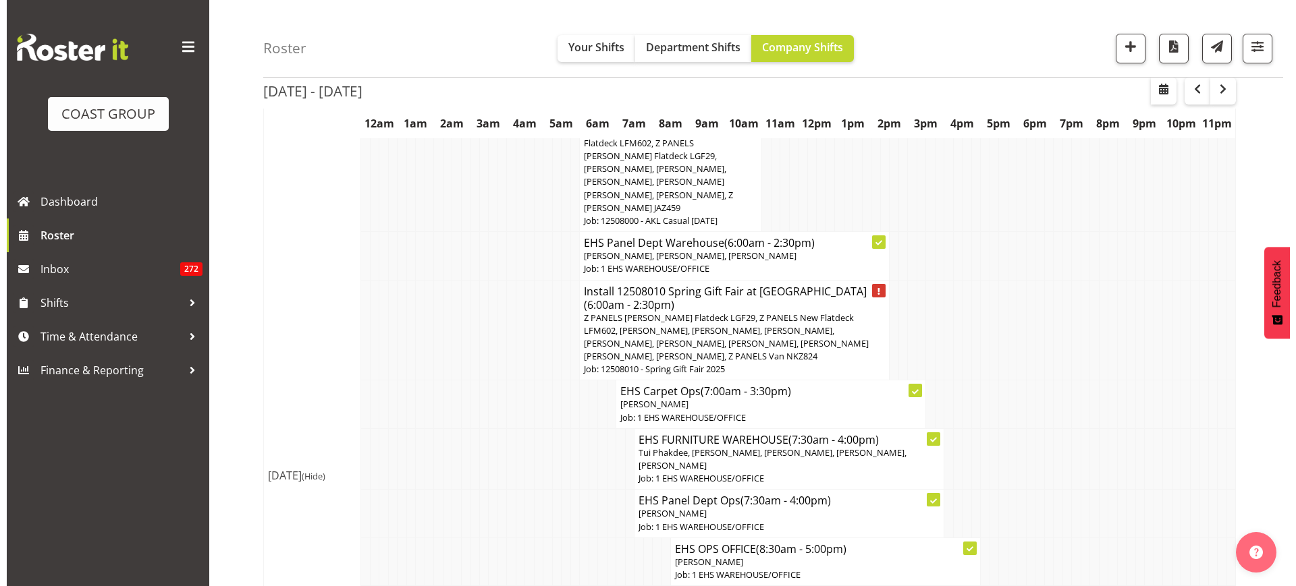
scroll to position [2602, 0]
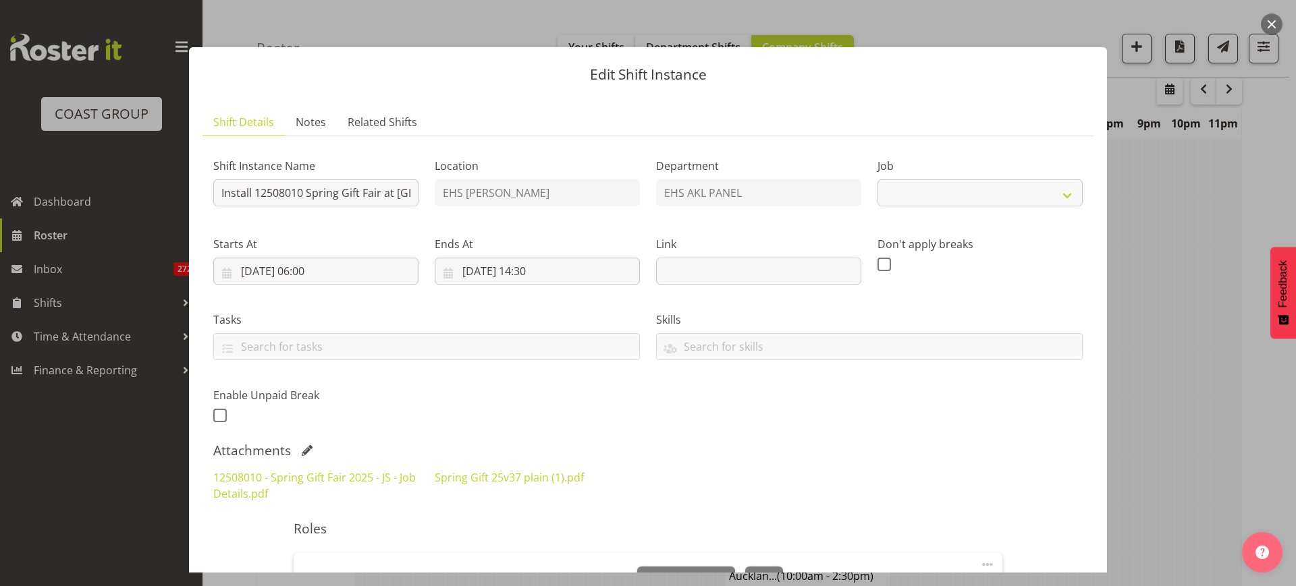
select select "8514"
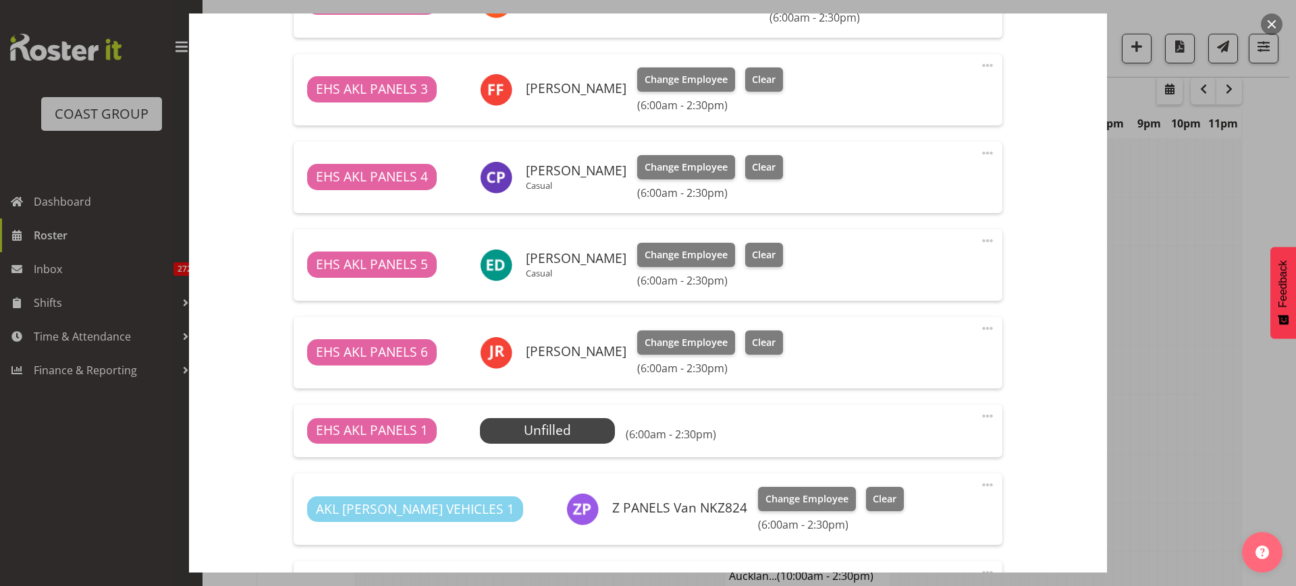
scroll to position [759, 0]
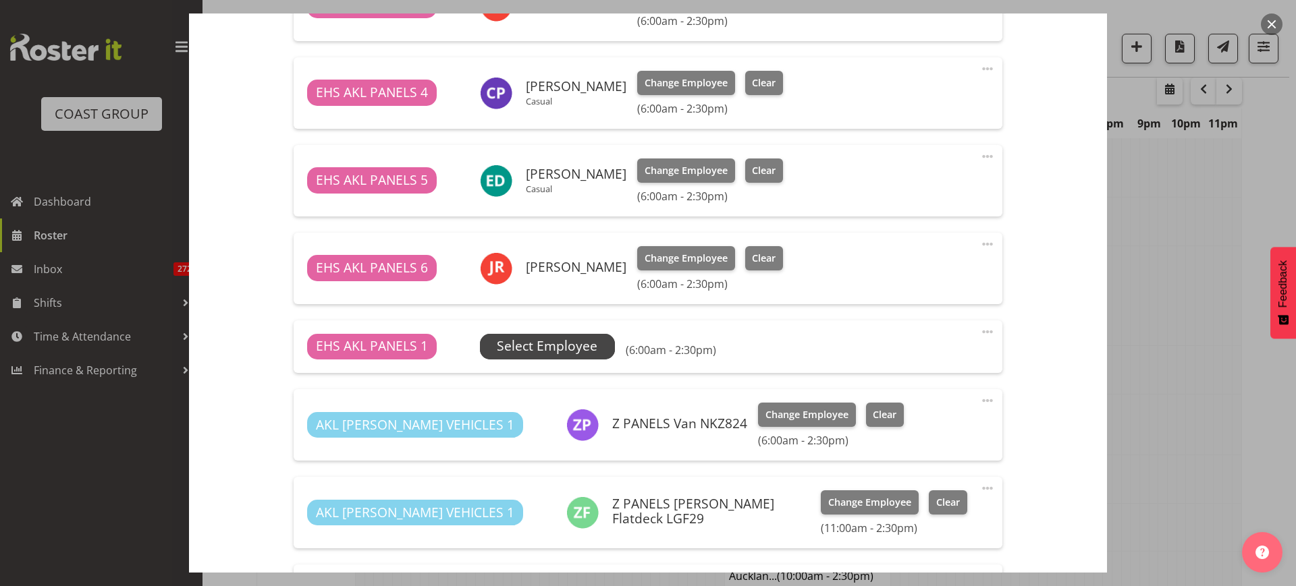
click at [563, 348] on span "Select Employee" at bounding box center [547, 347] width 101 height 20
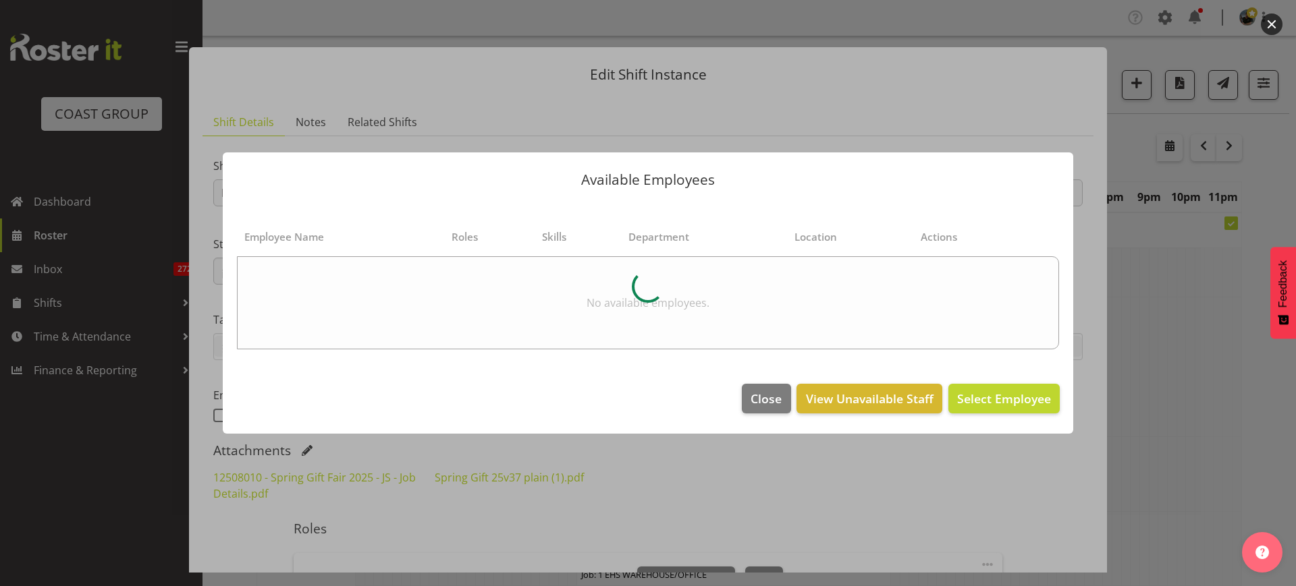
select select "8514"
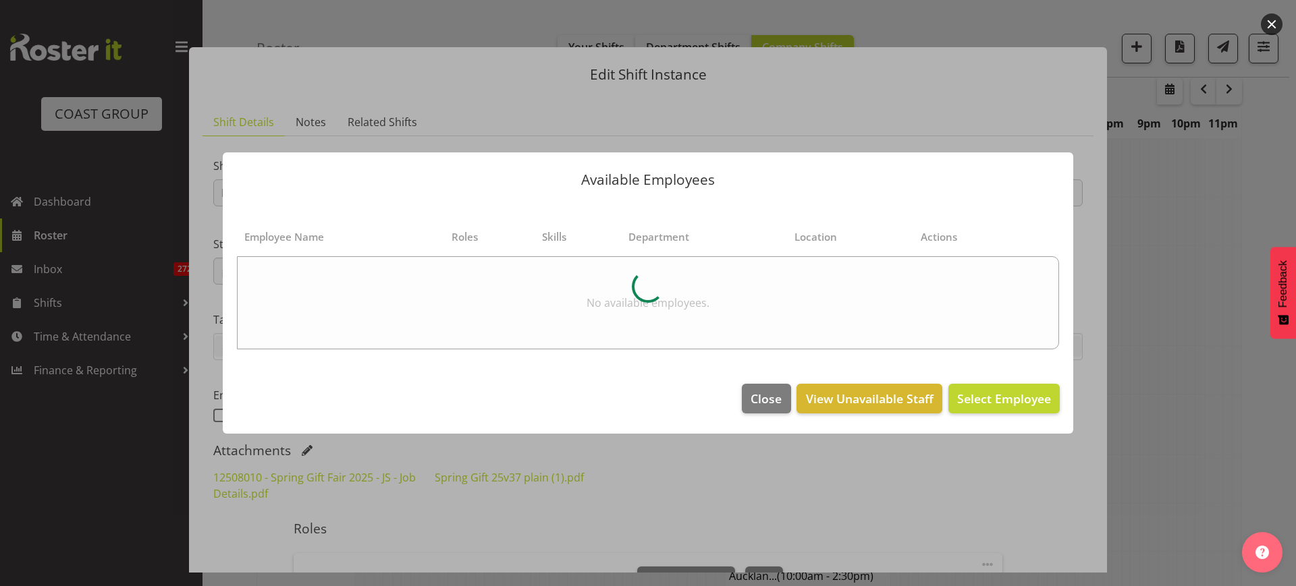
scroll to position [759, 0]
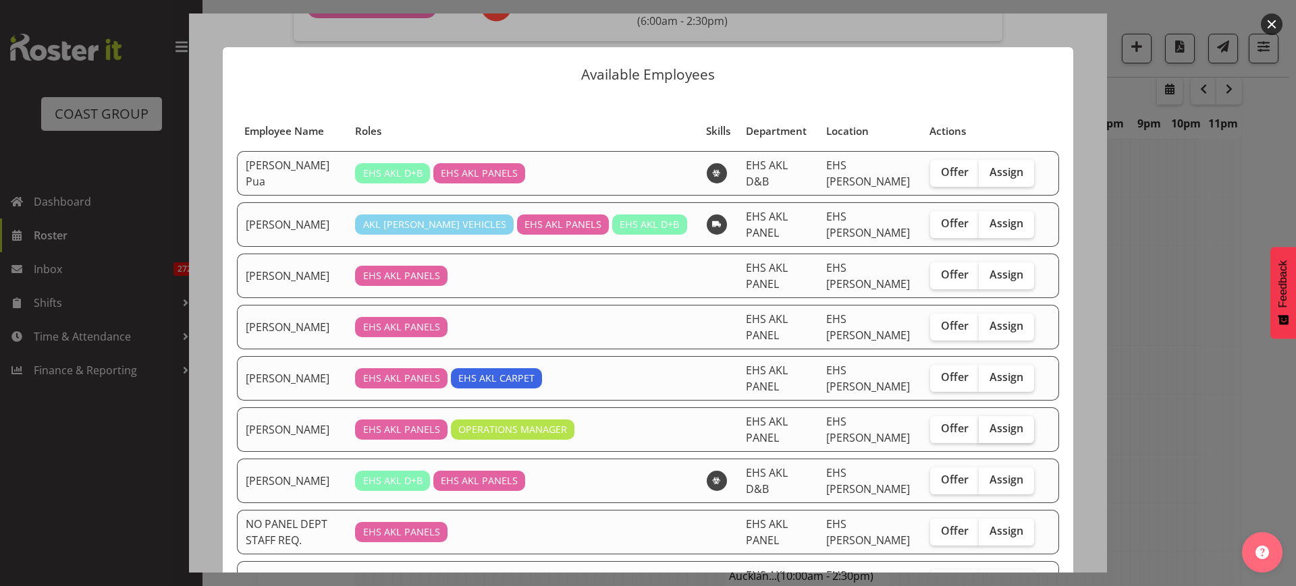
click at [999, 431] on span "Assign" at bounding box center [1006, 428] width 34 height 13
click at [987, 431] on input "Assign" at bounding box center [982, 428] width 9 height 9
checkbox input "true"
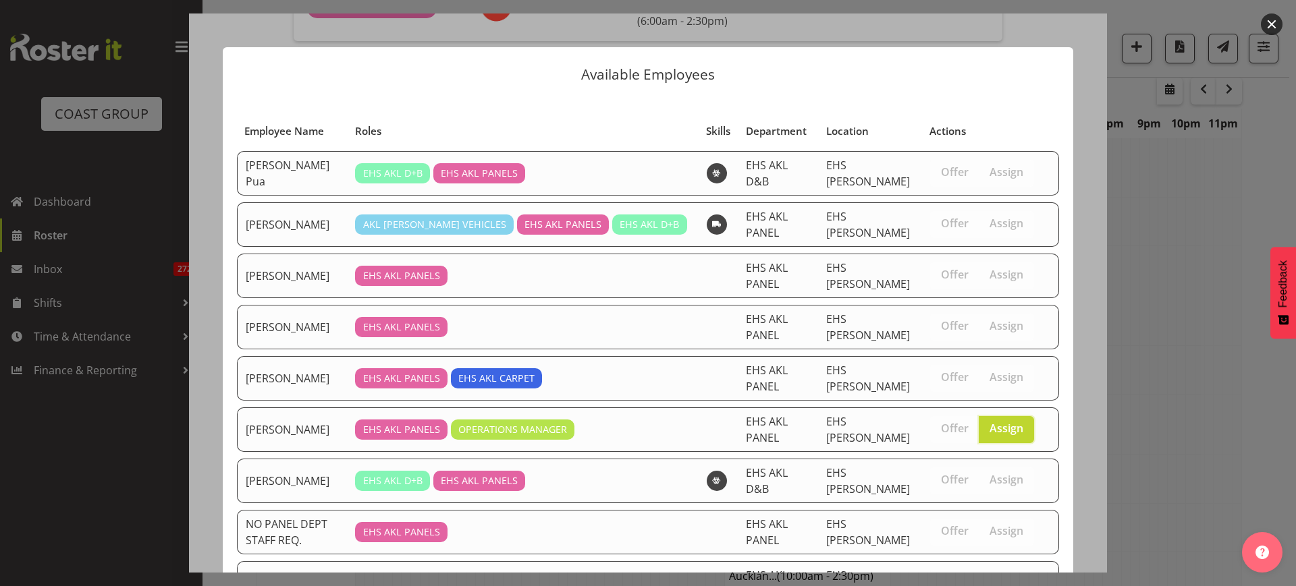
scroll to position [220, 0]
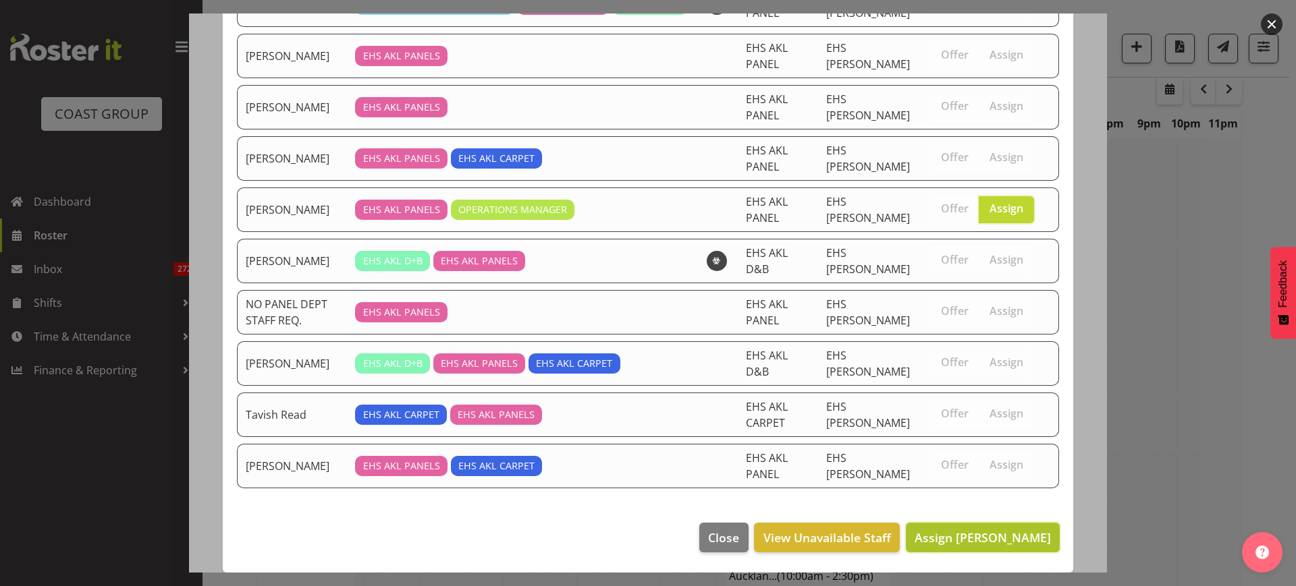
click at [968, 543] on span "Assign Jeremy Zhu" at bounding box center [982, 538] width 136 height 16
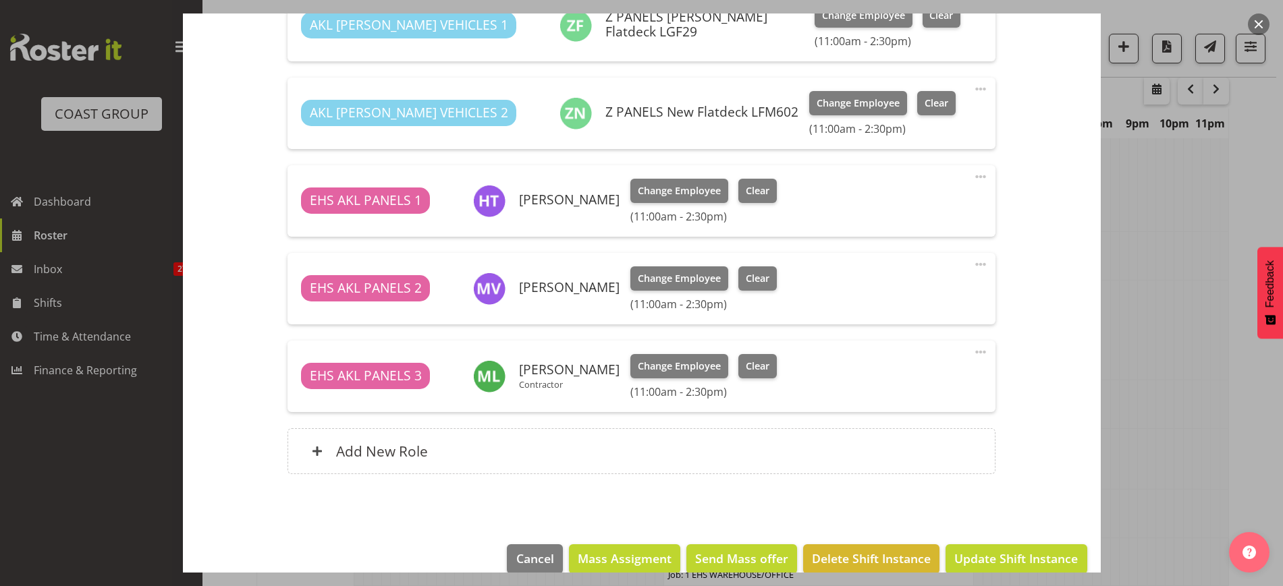
scroll to position [1287, 0]
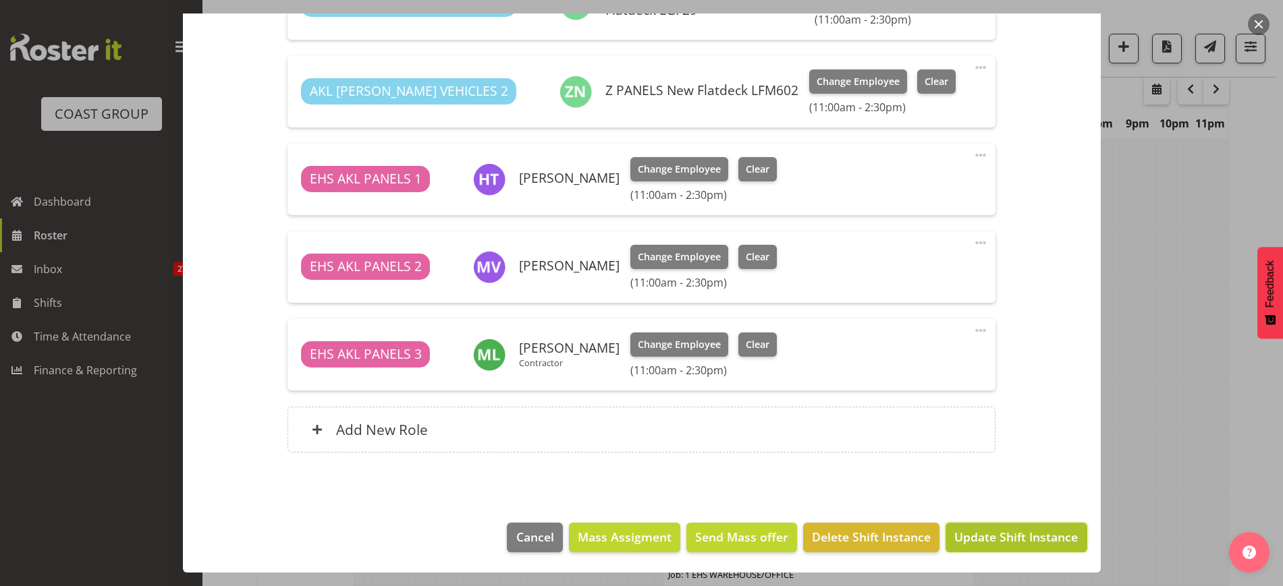
click at [990, 539] on span "Update Shift Instance" at bounding box center [1015, 537] width 123 height 18
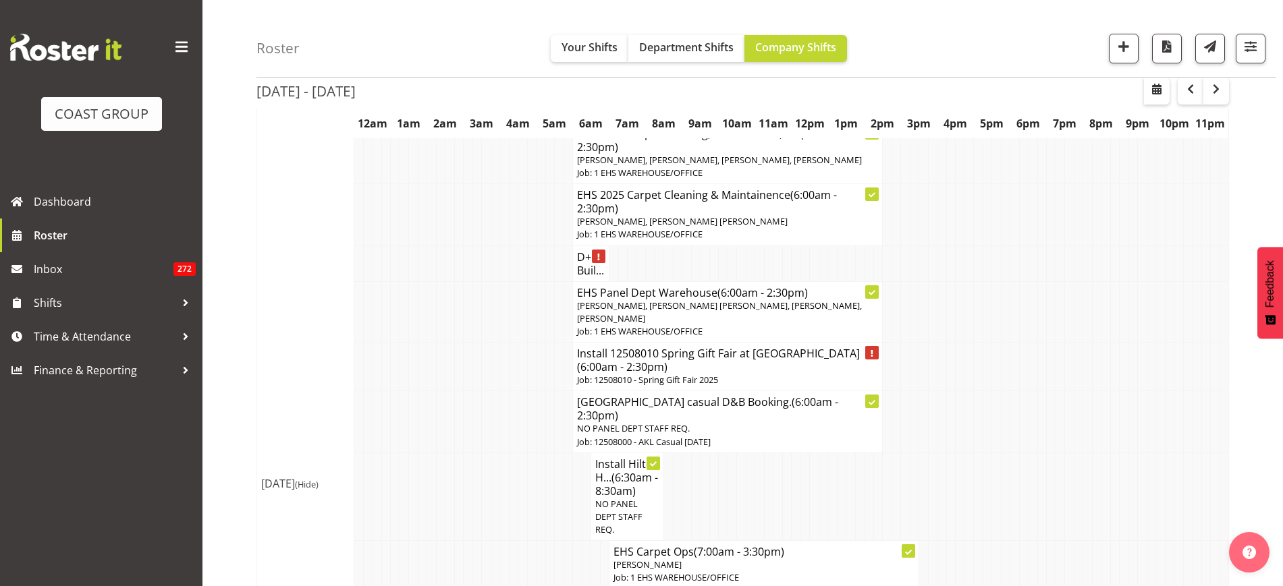
scroll to position [3880, 0]
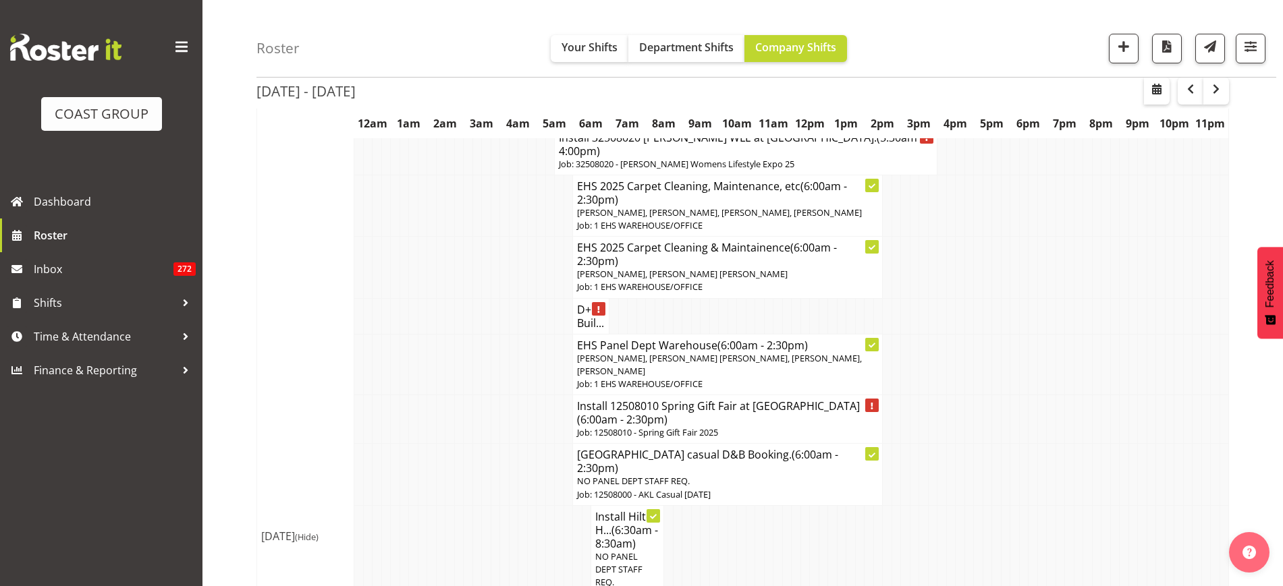
click at [721, 399] on h4 "Install 12508010 Spring Gift Fair at [GEOGRAPHIC_DATA] (6:00am - 2:30pm)" at bounding box center [727, 412] width 301 height 27
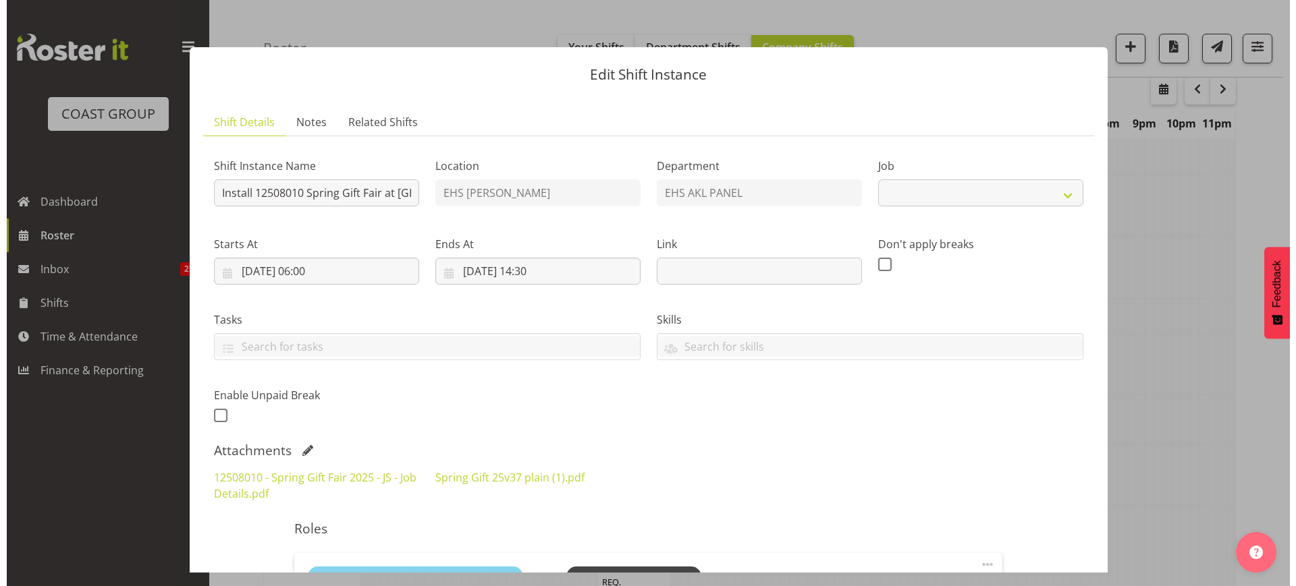
scroll to position [3867, 0]
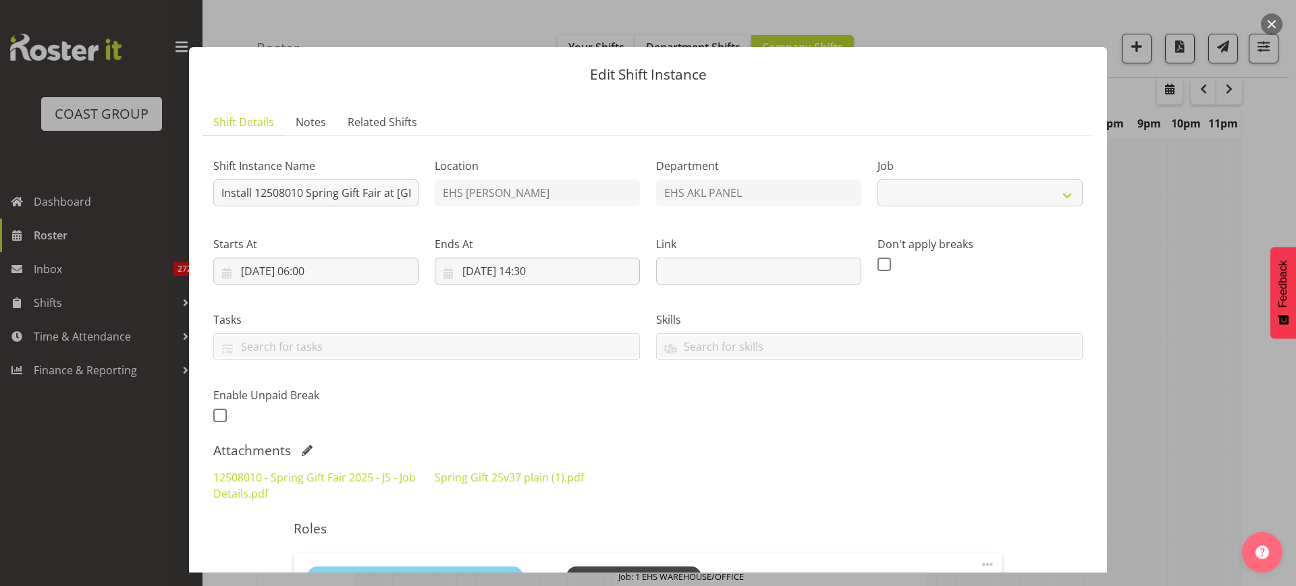
select select "8514"
click at [1270, 23] on button "button" at bounding box center [1272, 24] width 22 height 22
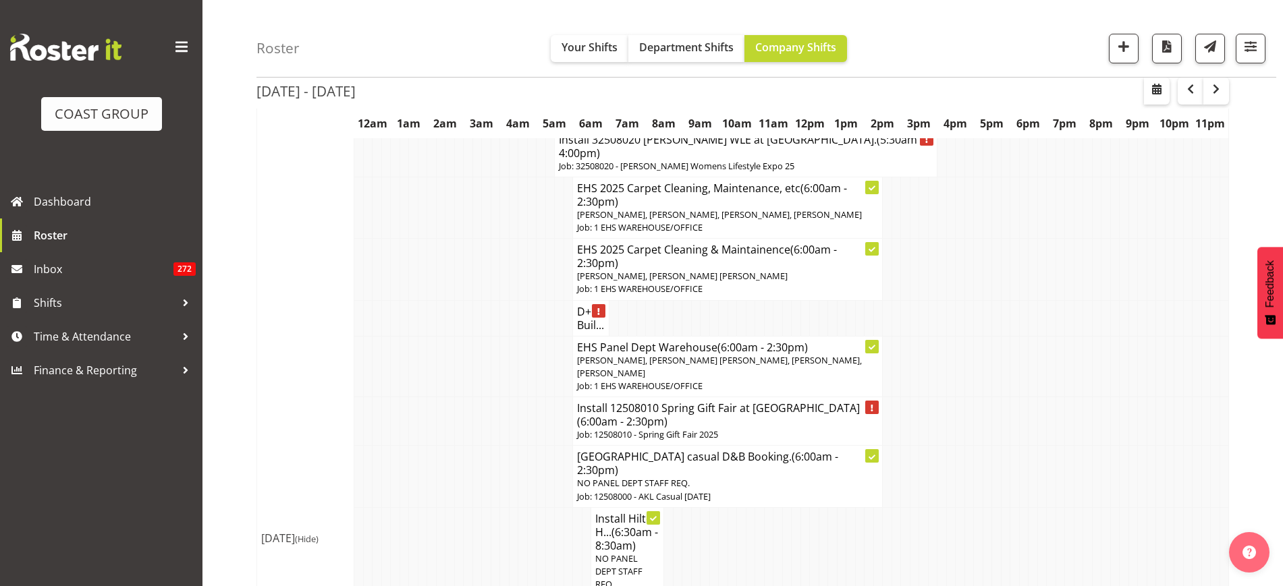
scroll to position [3880, 0]
click at [712, 352] on span "[PERSON_NAME], [PERSON_NAME] [PERSON_NAME], [PERSON_NAME], [PERSON_NAME]" at bounding box center [719, 364] width 285 height 25
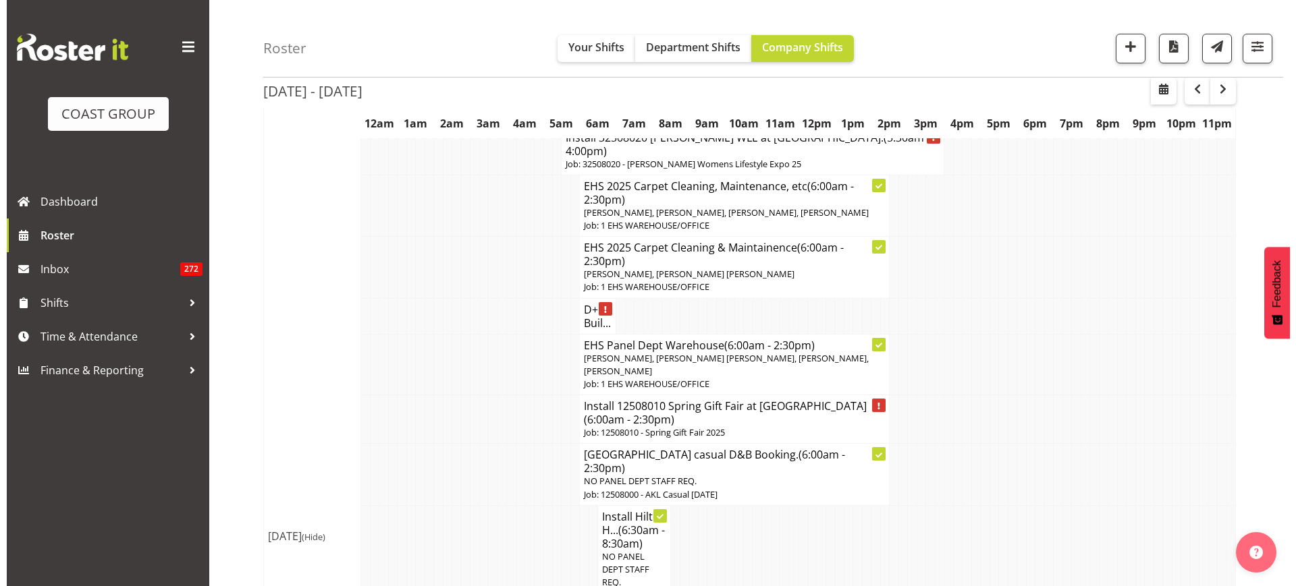
scroll to position [3867, 0]
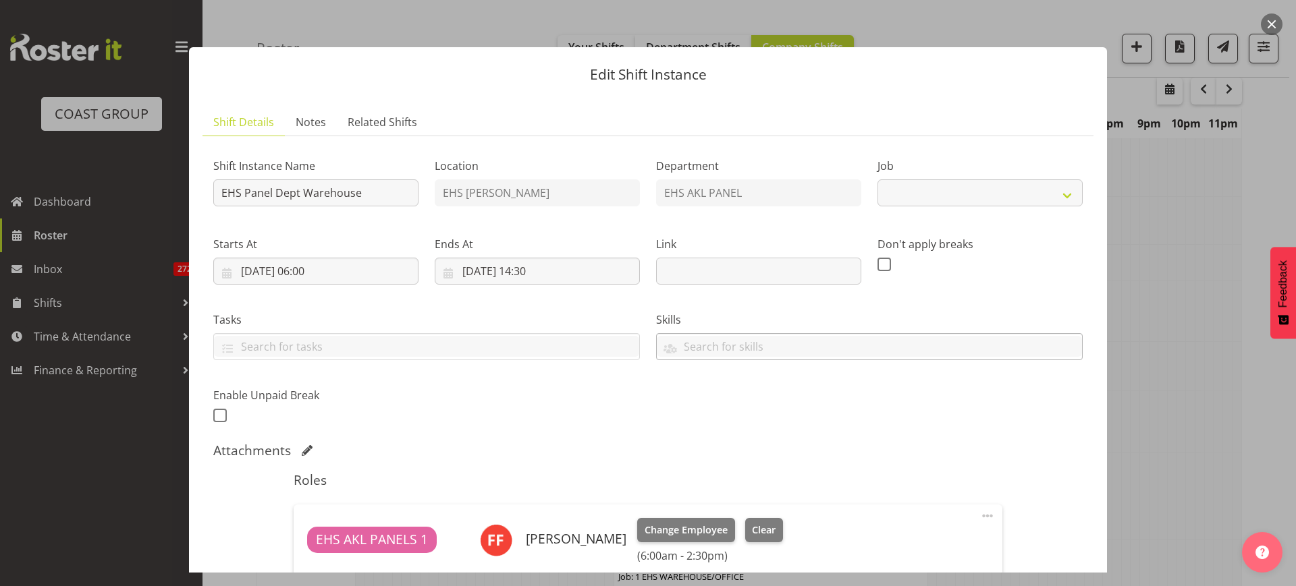
select select "69"
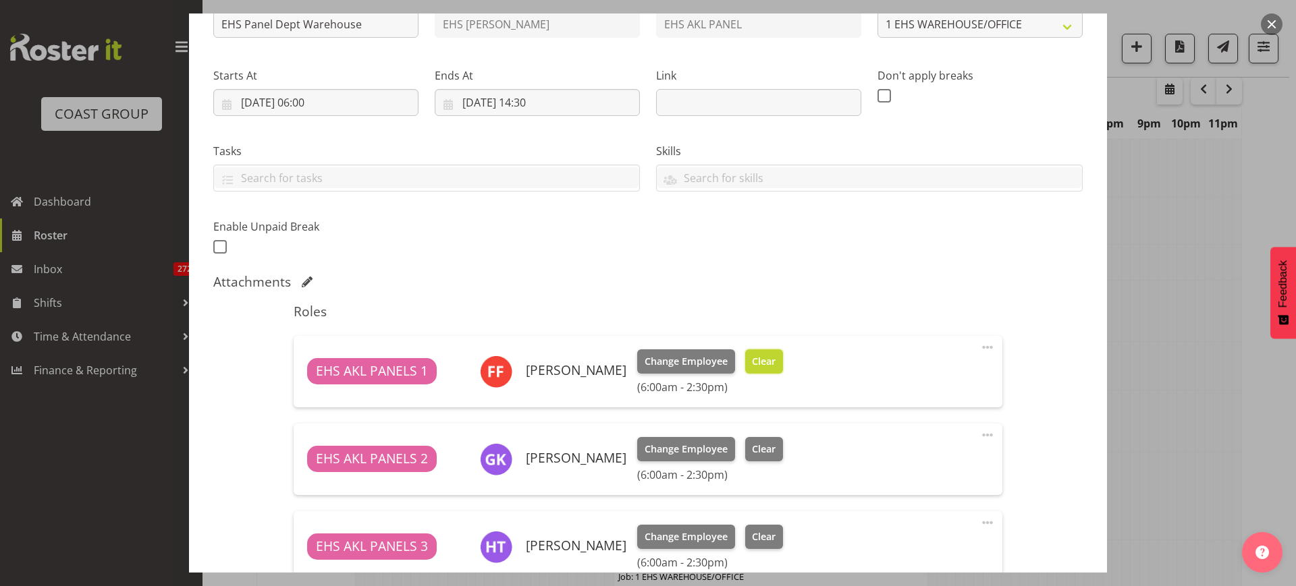
click at [754, 360] on span "Clear" at bounding box center [764, 361] width 24 height 15
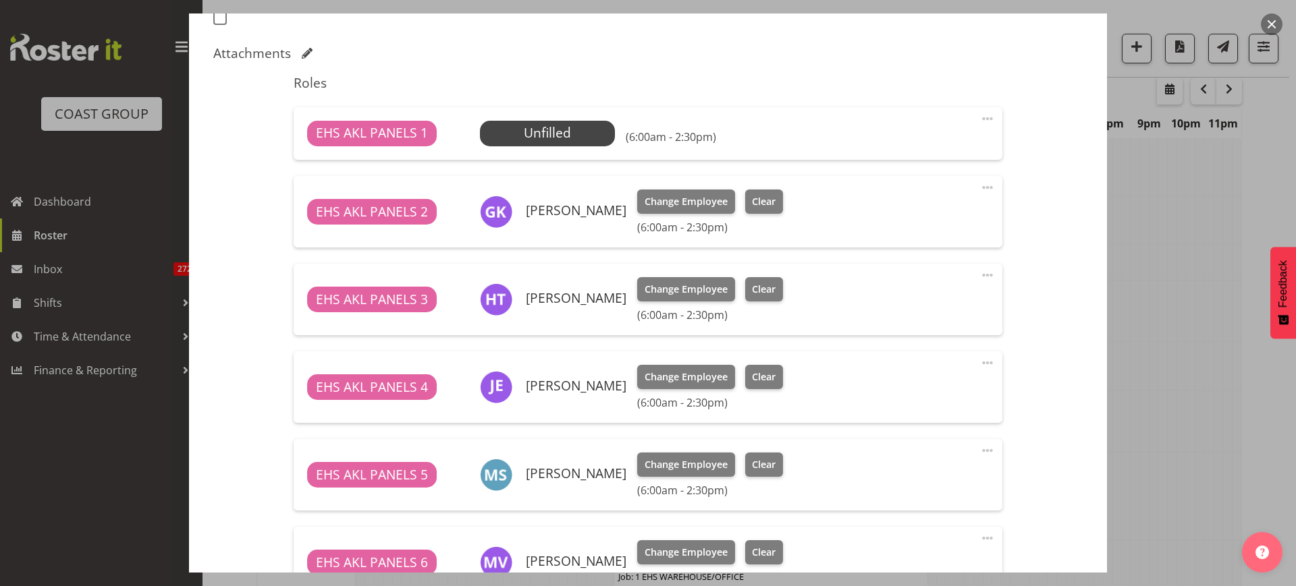
scroll to position [422, 0]
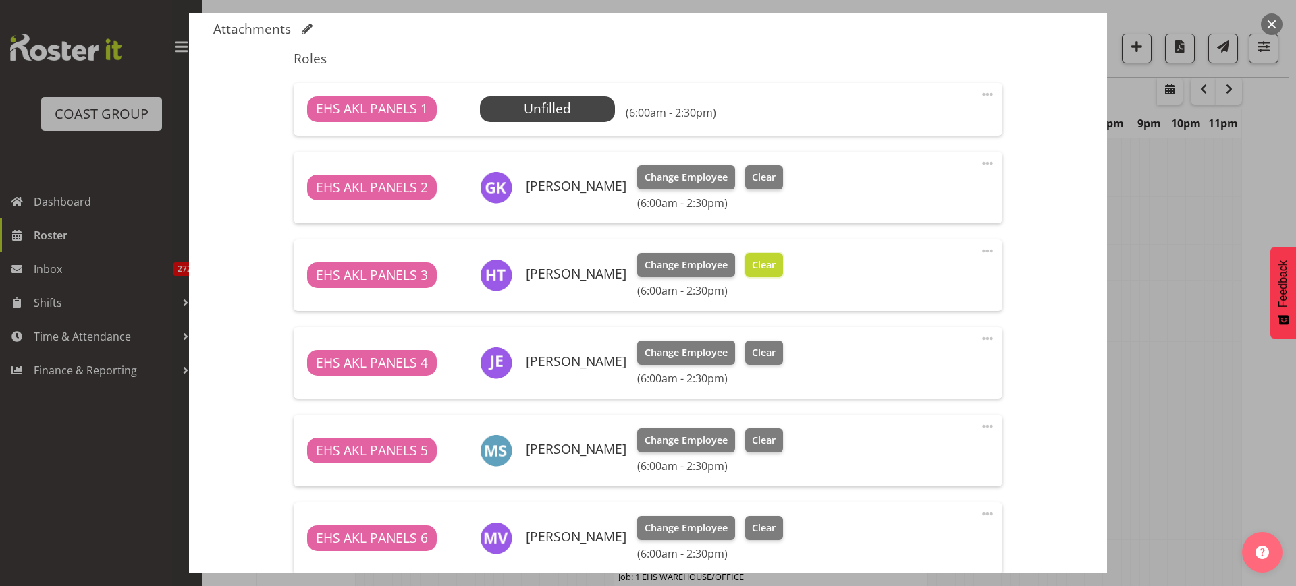
click at [763, 271] on span "Clear" at bounding box center [764, 265] width 24 height 15
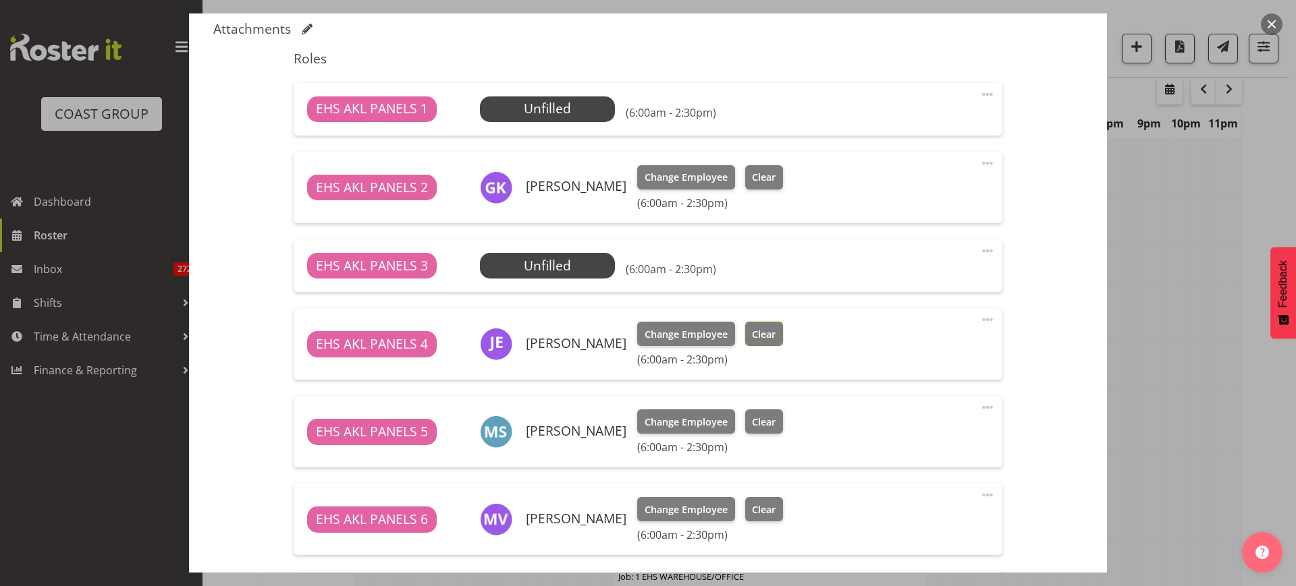
click at [758, 339] on span "Clear" at bounding box center [764, 334] width 24 height 15
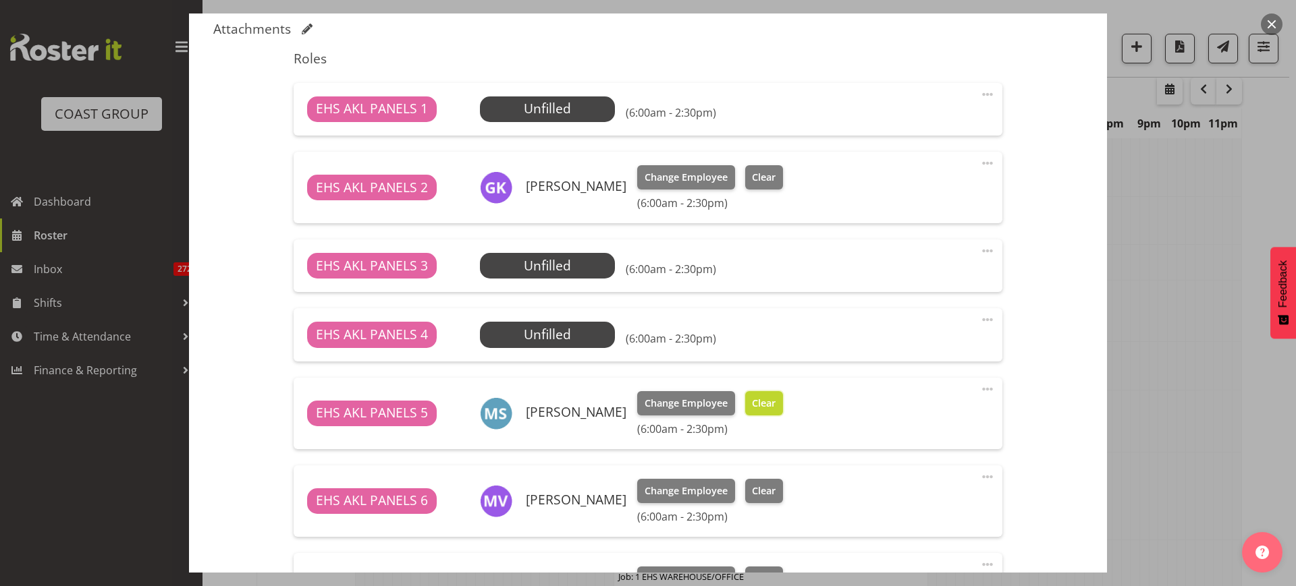
click at [754, 399] on span "Clear" at bounding box center [764, 403] width 24 height 15
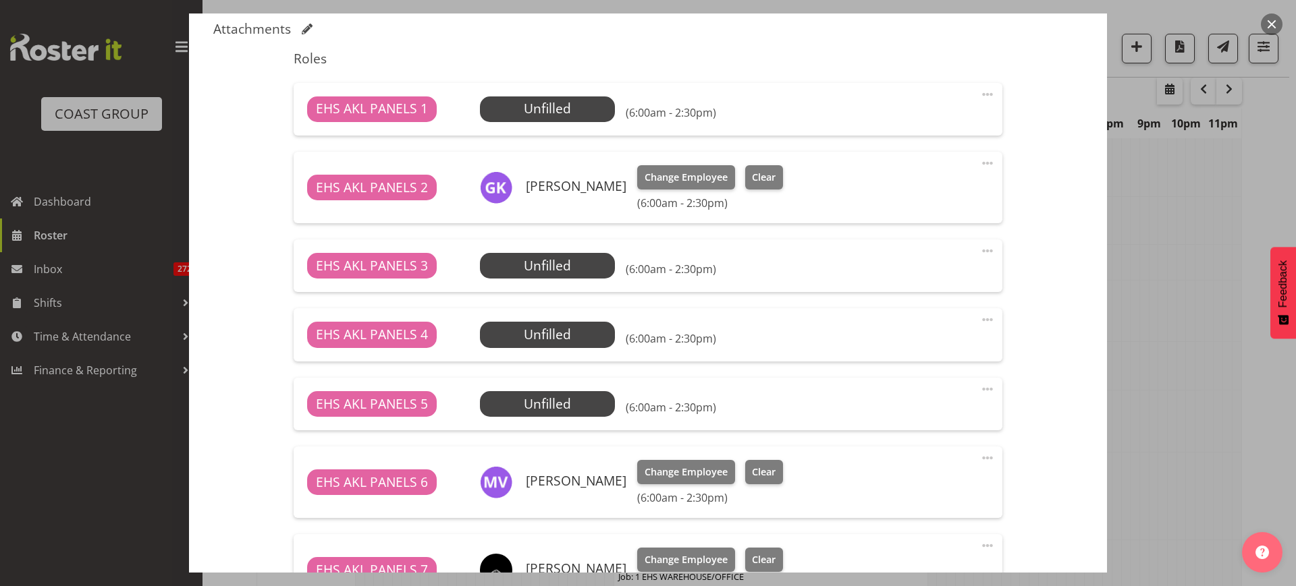
scroll to position [590, 0]
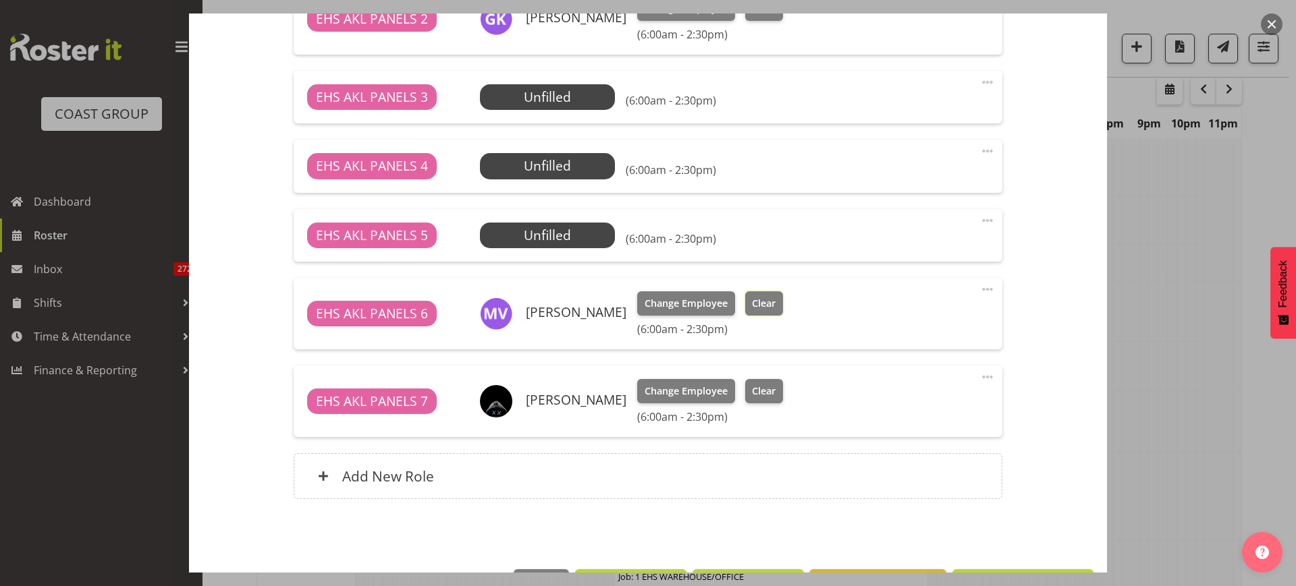
click at [775, 304] on span "Clear" at bounding box center [764, 303] width 24 height 15
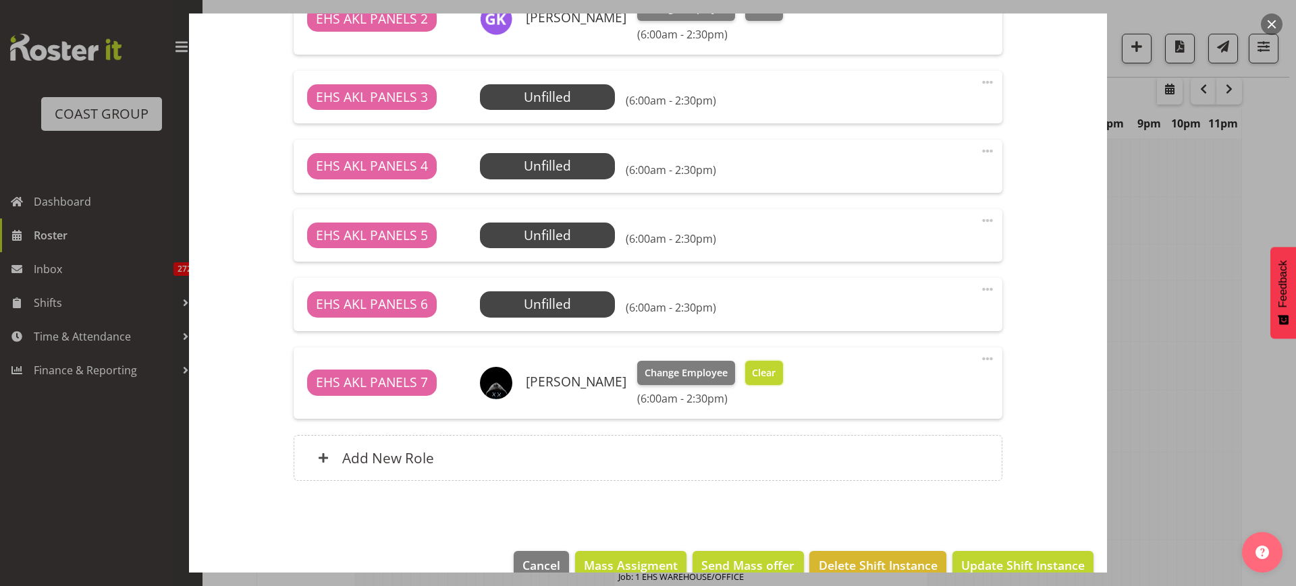
click at [777, 375] on button "Clear" at bounding box center [764, 373] width 38 height 24
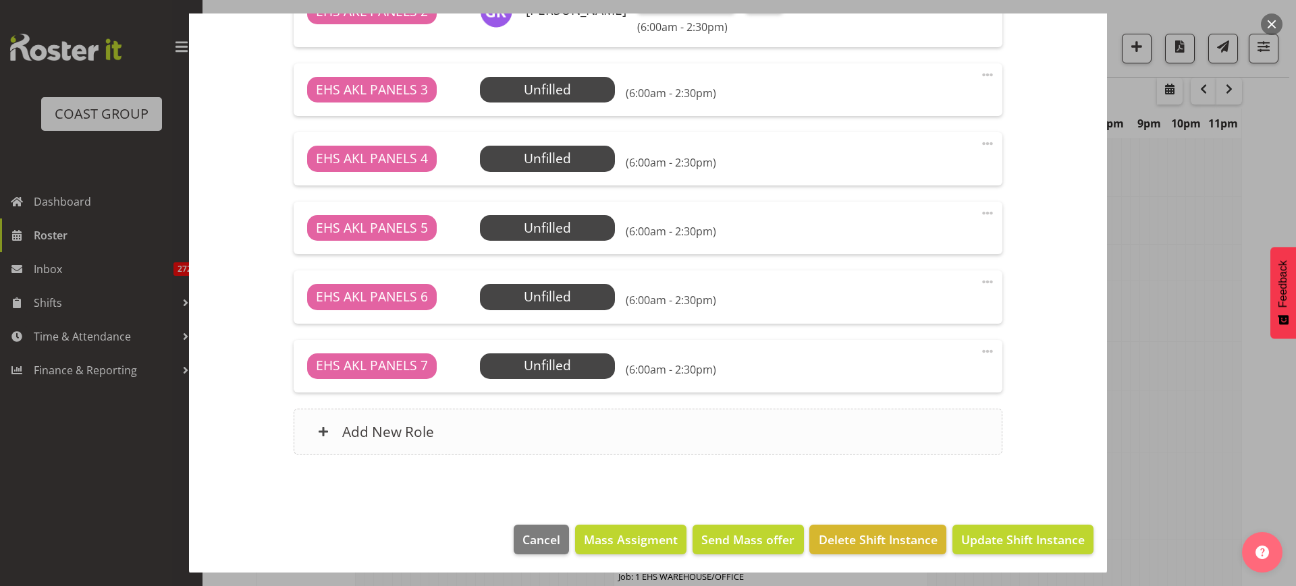
scroll to position [600, 0]
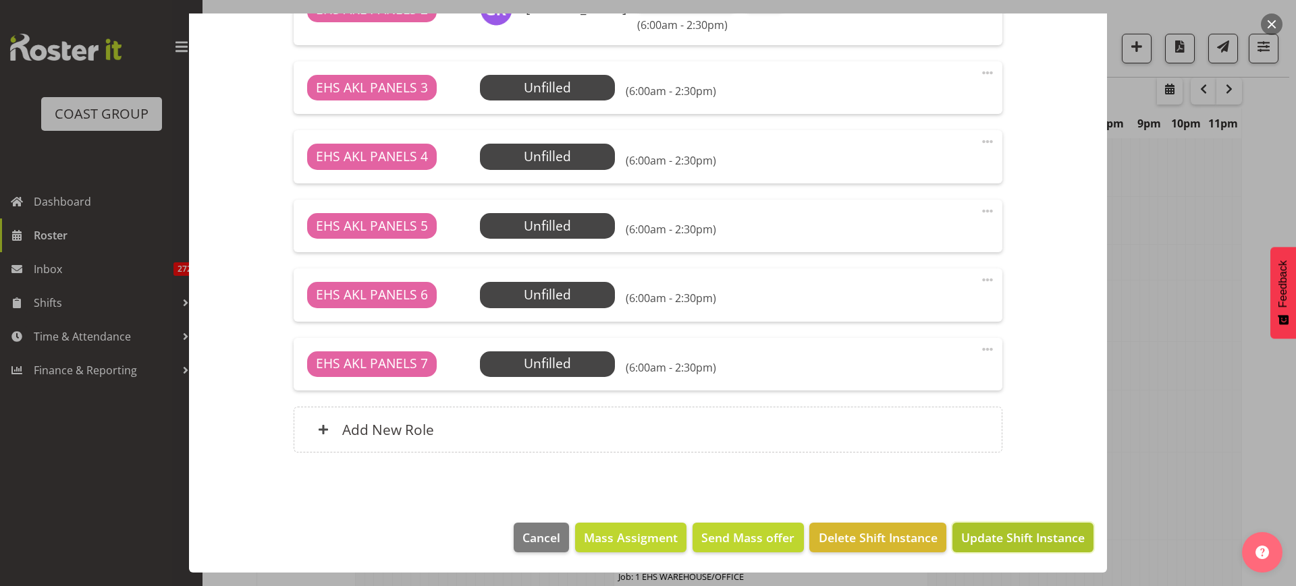
click at [983, 536] on span "Update Shift Instance" at bounding box center [1022, 538] width 123 height 18
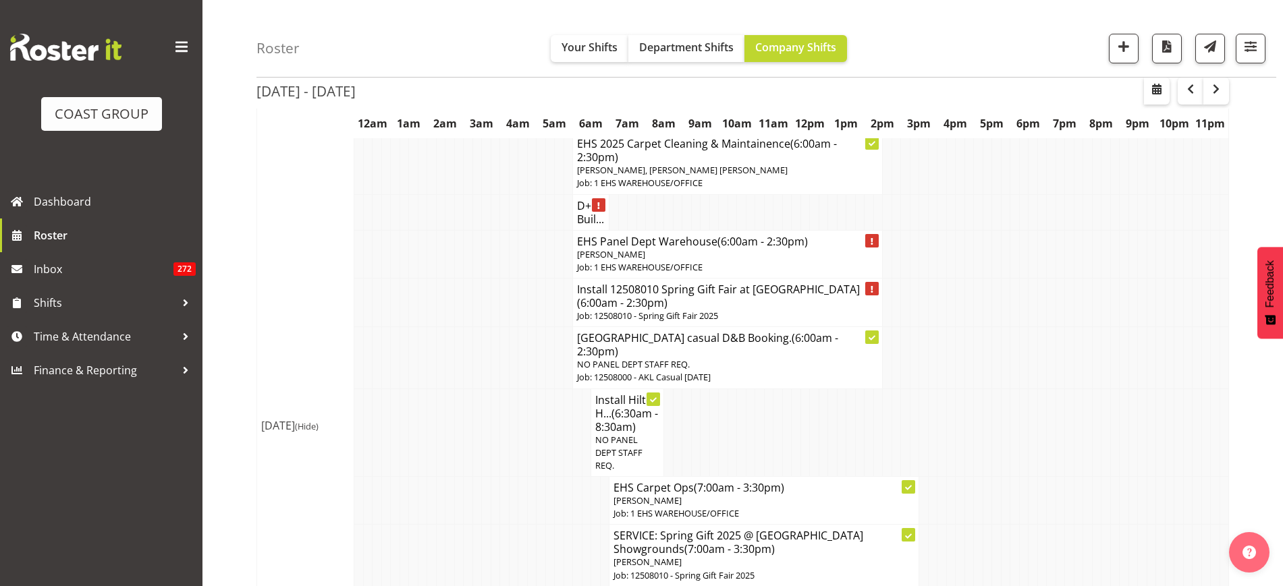
scroll to position [3958, 0]
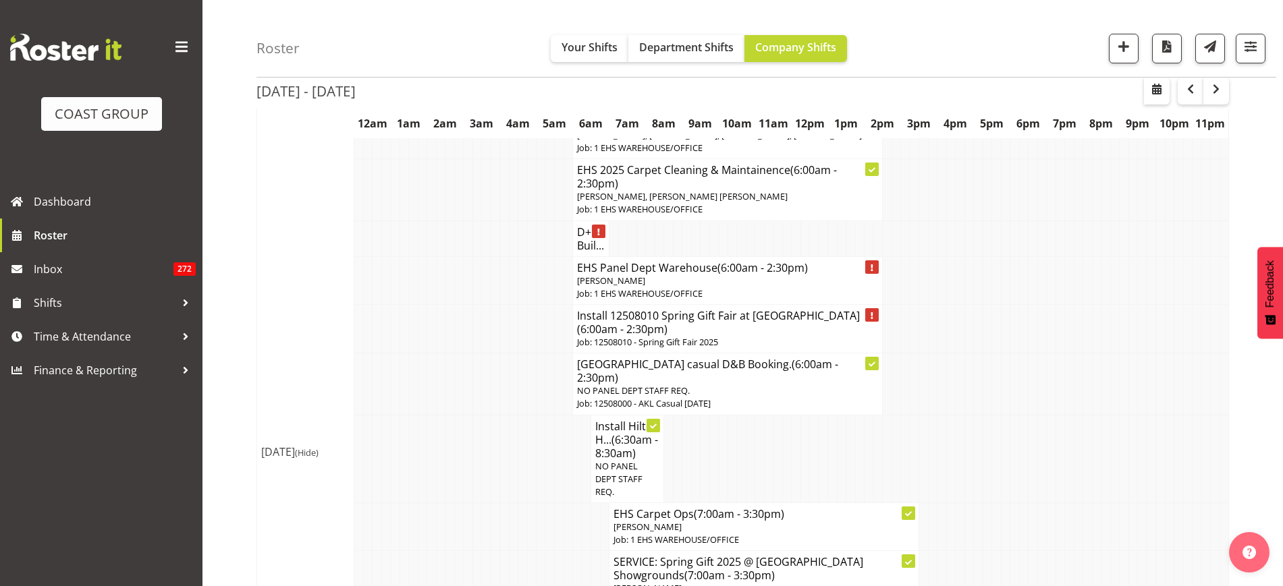
click at [698, 309] on h4 "Install 12508010 Spring Gift Fair at [GEOGRAPHIC_DATA] (6:00am - 2:30pm)" at bounding box center [727, 322] width 301 height 27
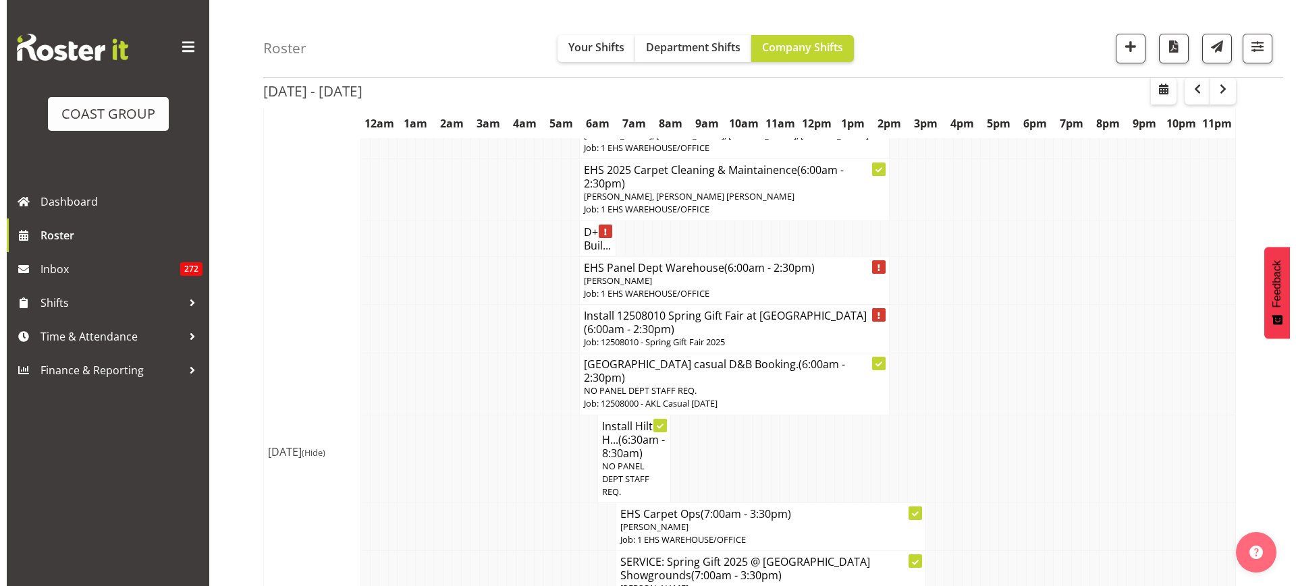
scroll to position [3945, 0]
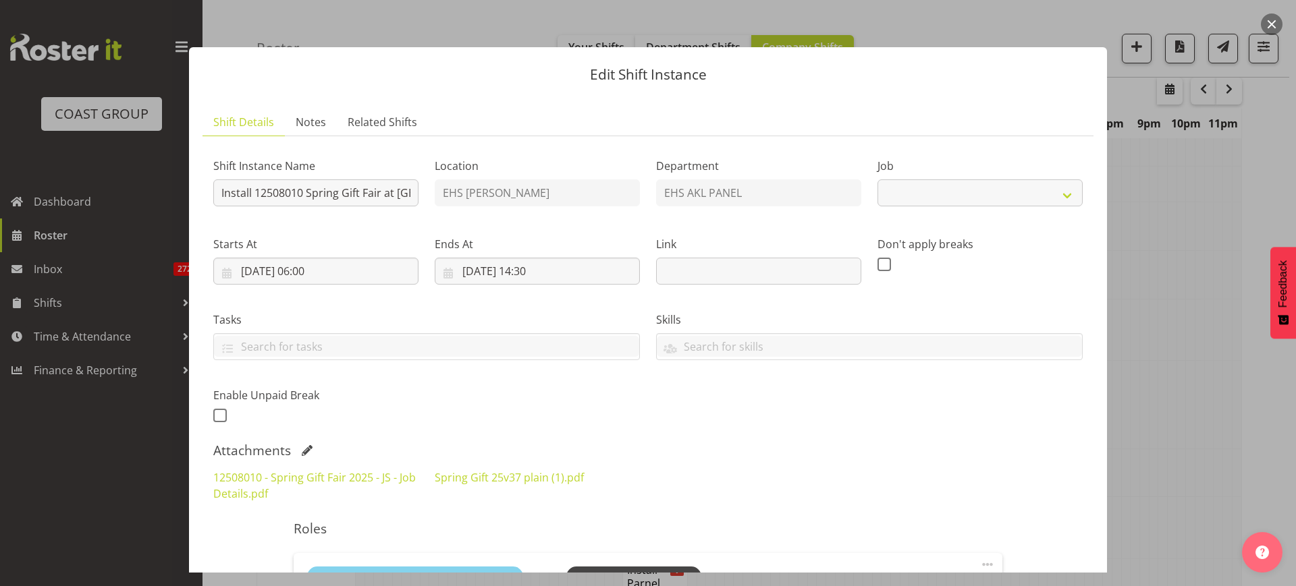
select select "8514"
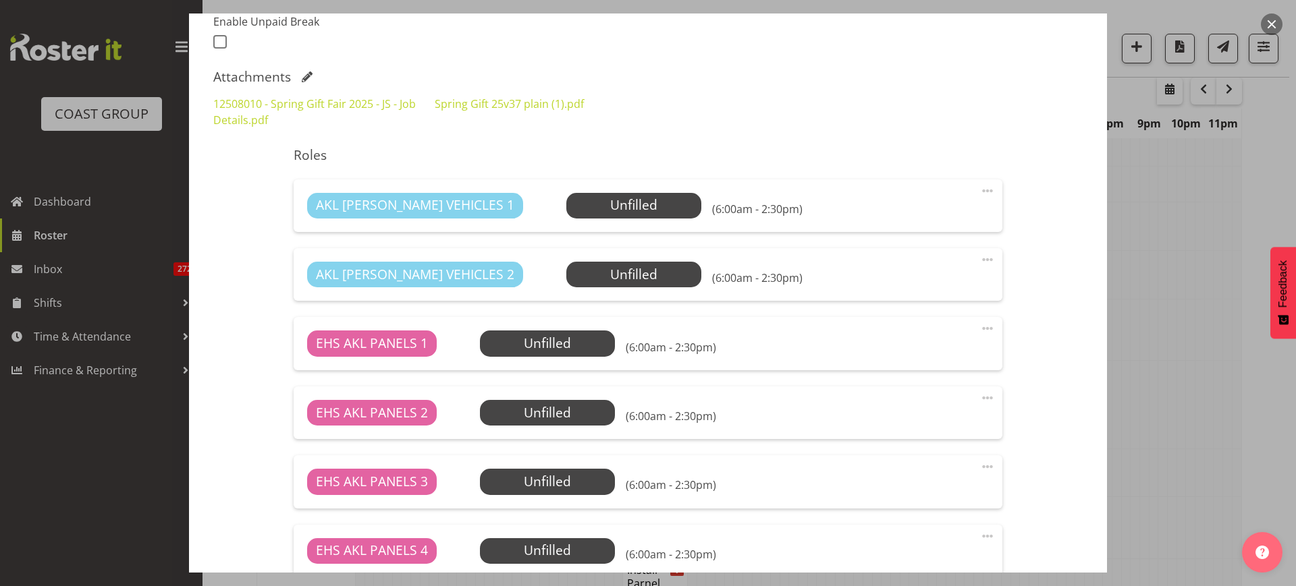
scroll to position [337, 0]
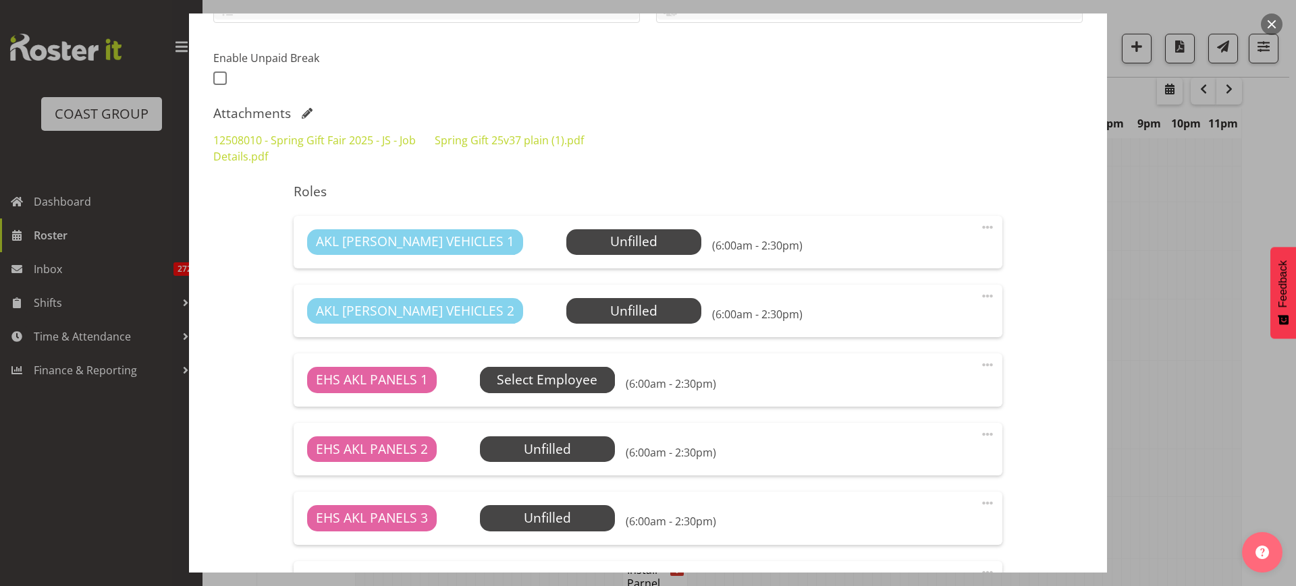
click at [0, 0] on span "Select Employee" at bounding box center [0, 0] width 0 height 0
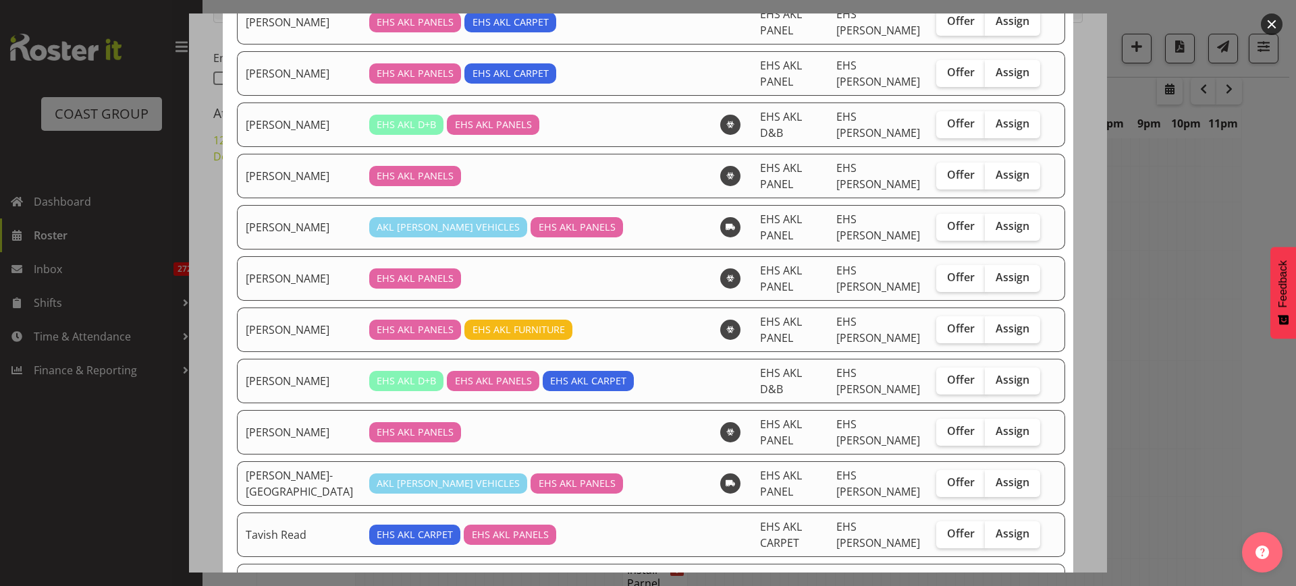
scroll to position [574, 0]
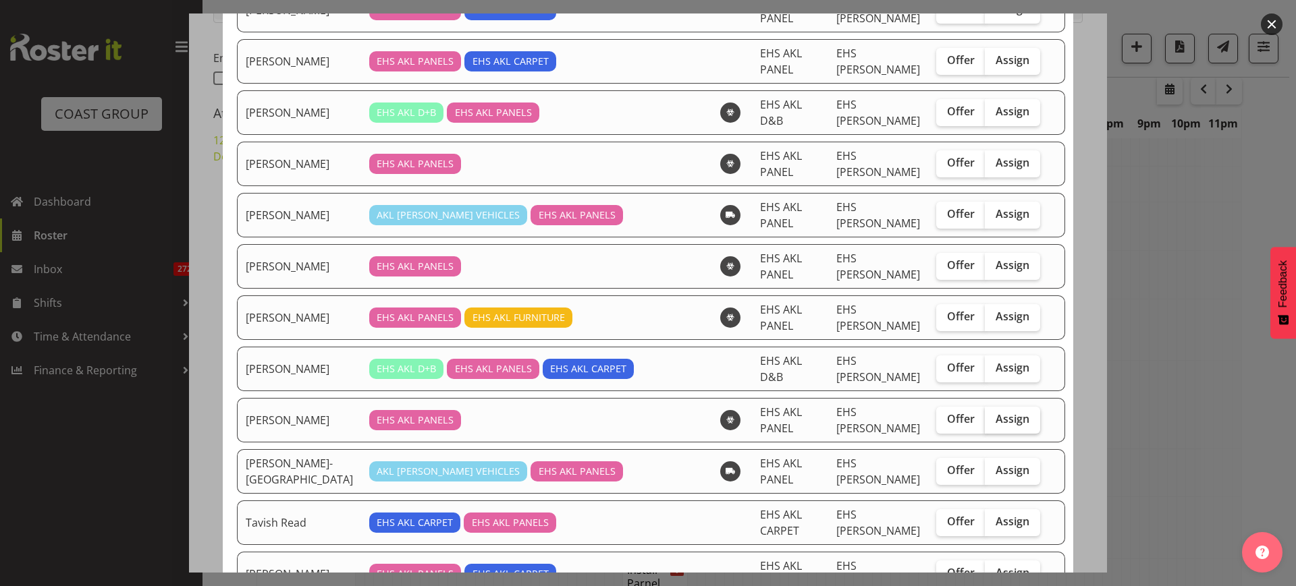
click at [1003, 412] on span "Assign" at bounding box center [1012, 418] width 34 height 13
click at [993, 415] on input "Assign" at bounding box center [989, 419] width 9 height 9
checkbox input "true"
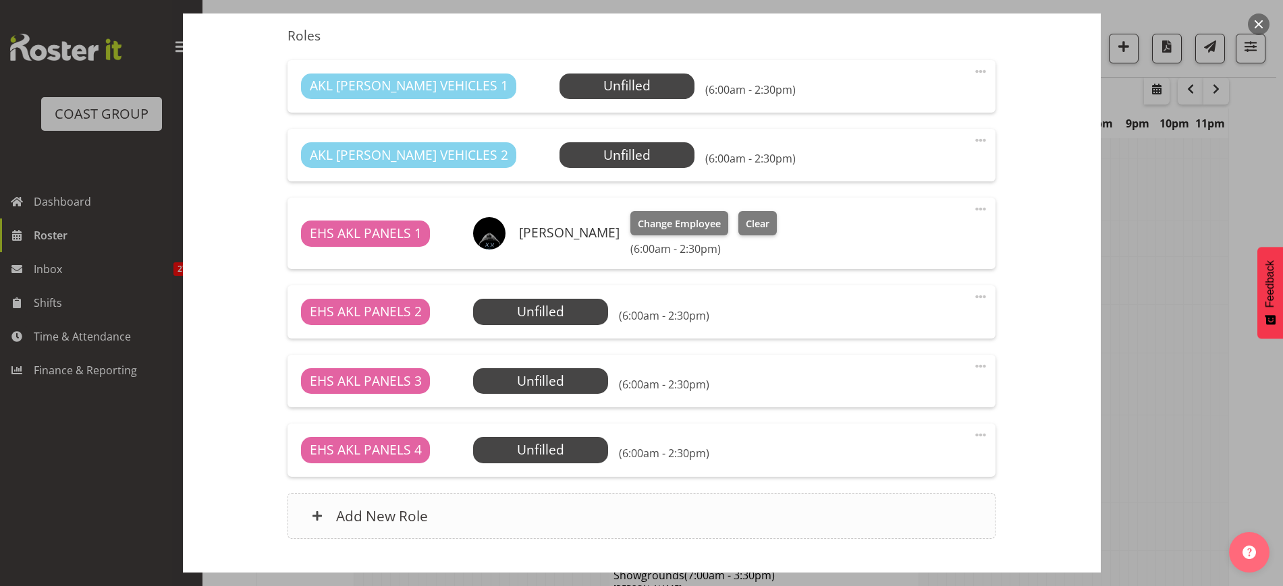
scroll to position [580, 0]
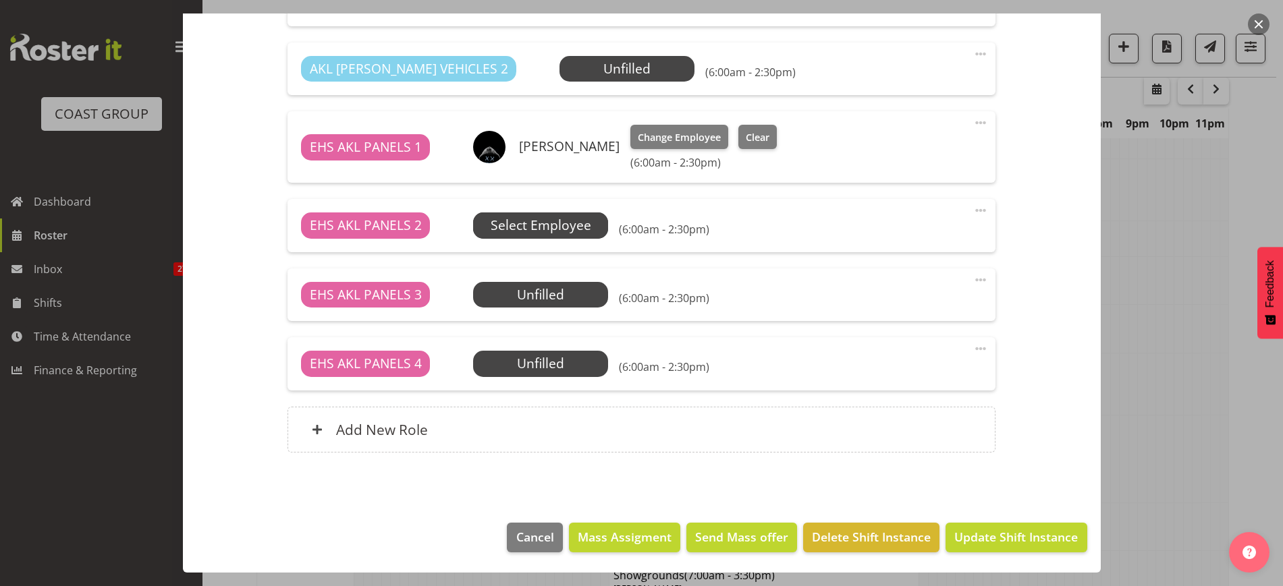
click at [0, 0] on span "Select Employee" at bounding box center [0, 0] width 0 height 0
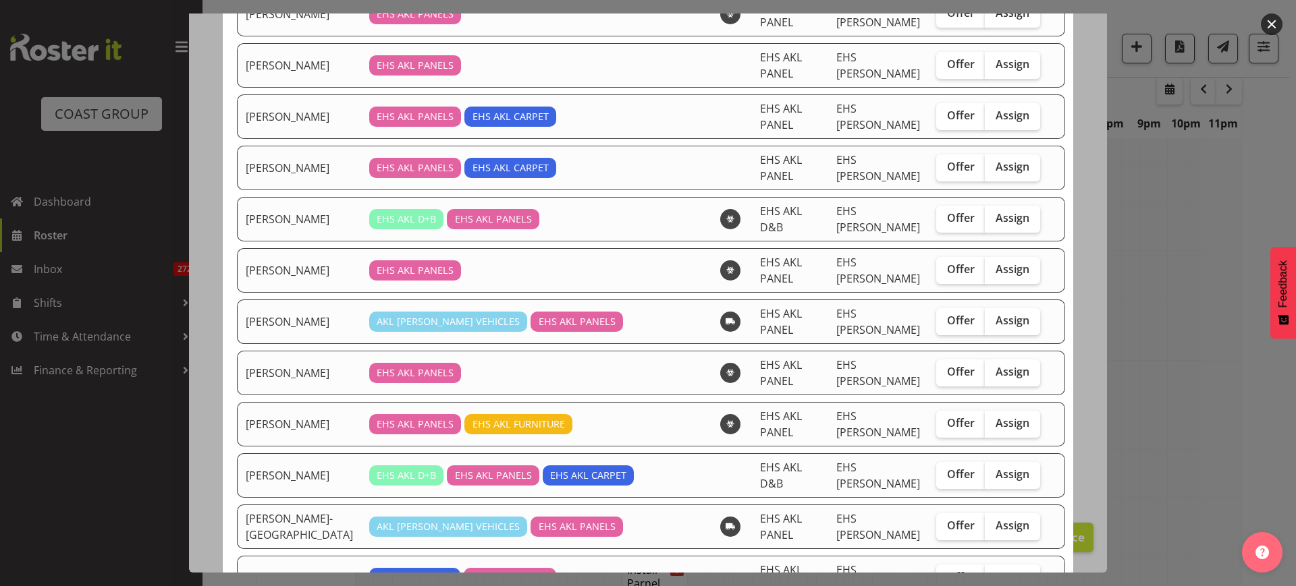
scroll to position [506, 0]
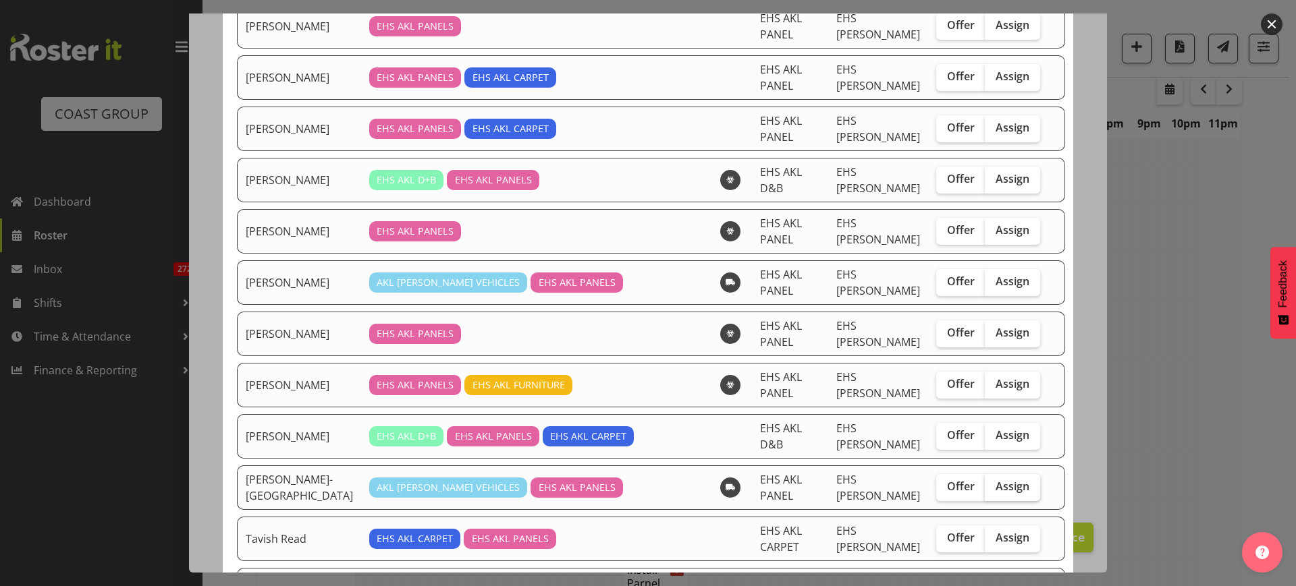
click at [995, 480] on span "Assign" at bounding box center [1012, 486] width 34 height 13
click at [993, 482] on input "Assign" at bounding box center [989, 486] width 9 height 9
checkbox input "true"
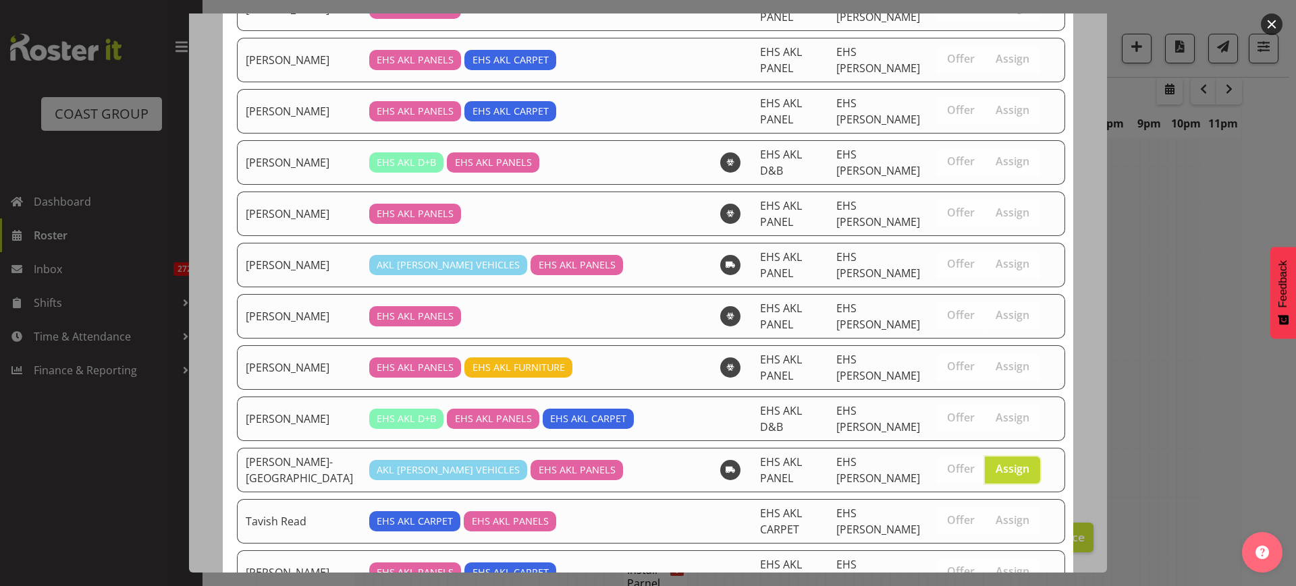
scroll to position [528, 0]
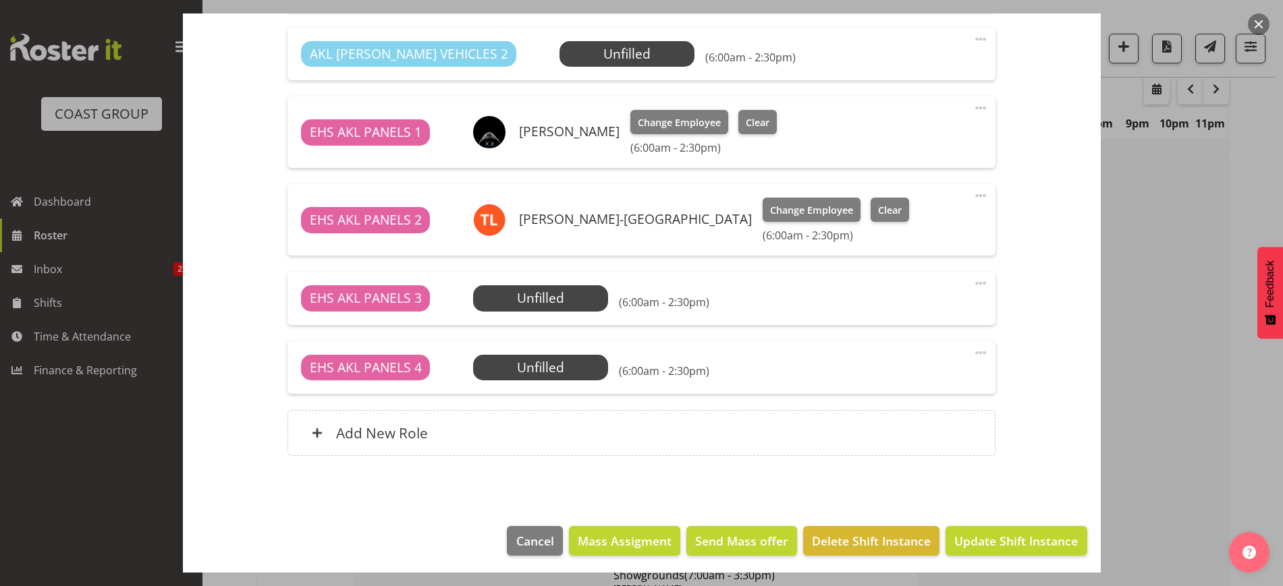
scroll to position [598, 0]
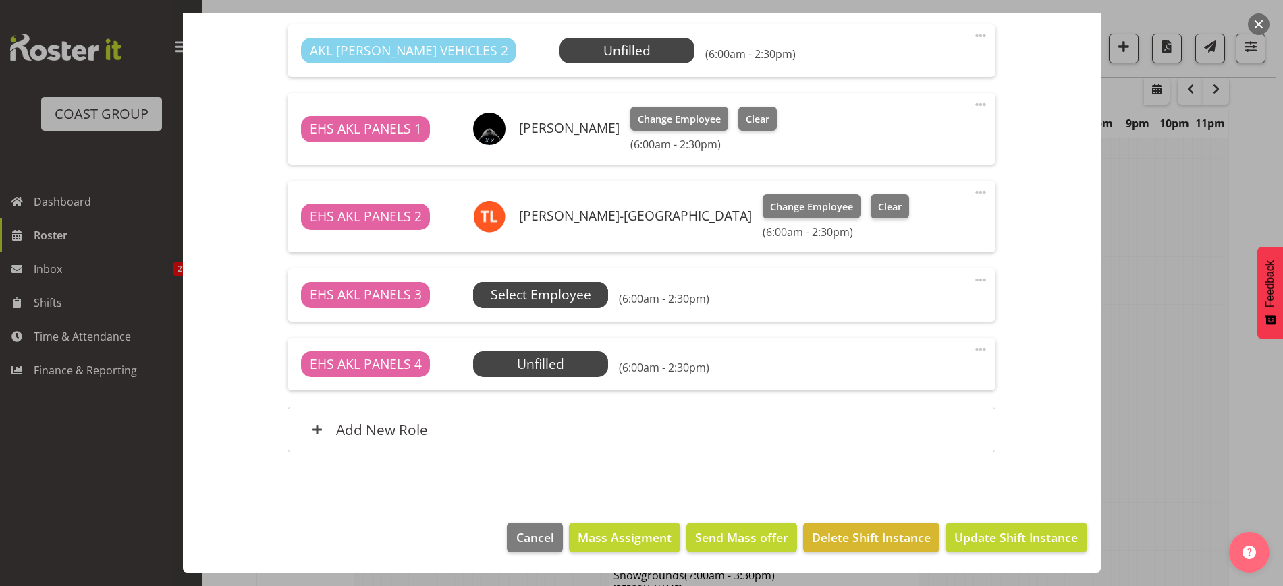
click at [0, 0] on span "Select Employee" at bounding box center [0, 0] width 0 height 0
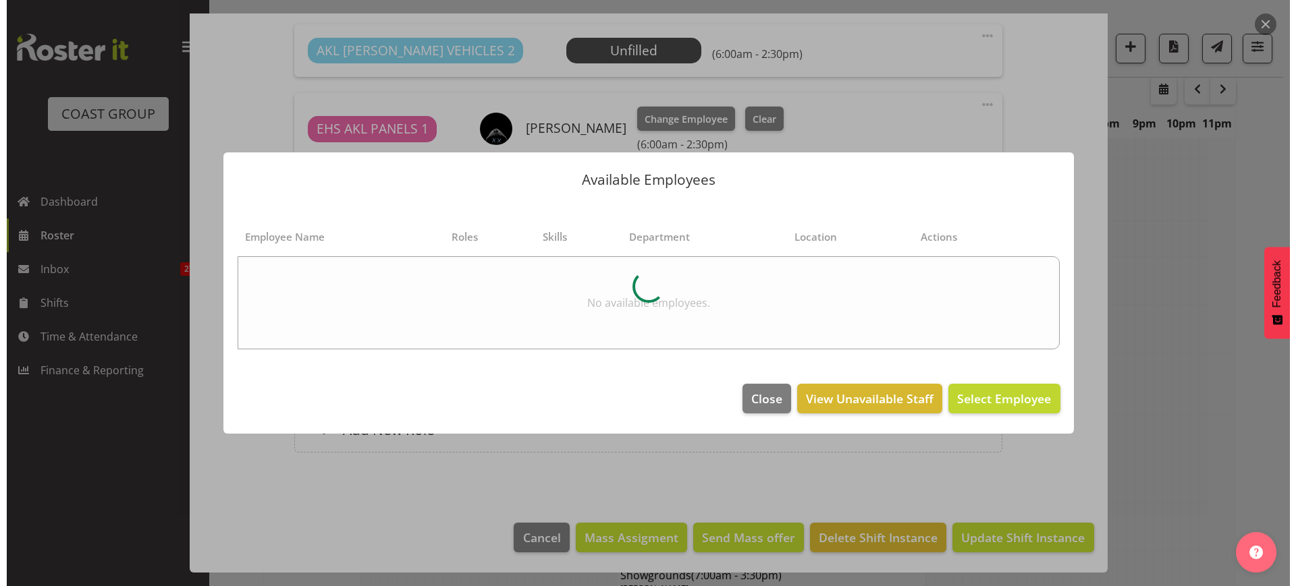
scroll to position [3945, 0]
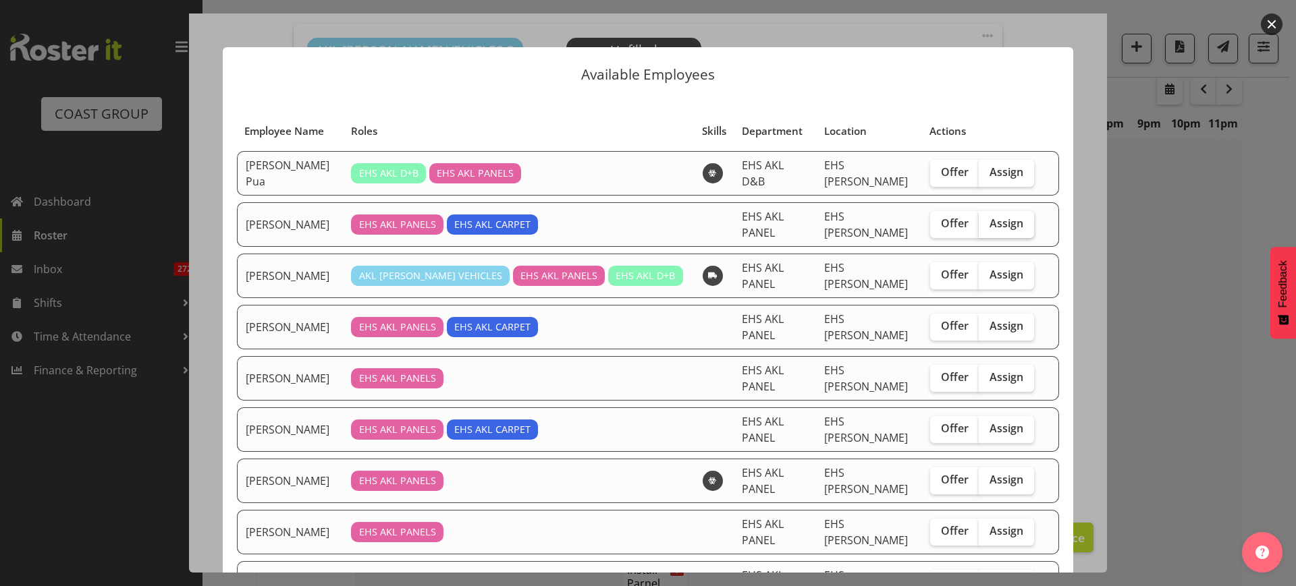
click at [989, 217] on span "Assign" at bounding box center [1006, 223] width 34 height 13
click at [985, 219] on input "Assign" at bounding box center [982, 223] width 9 height 9
checkbox input "true"
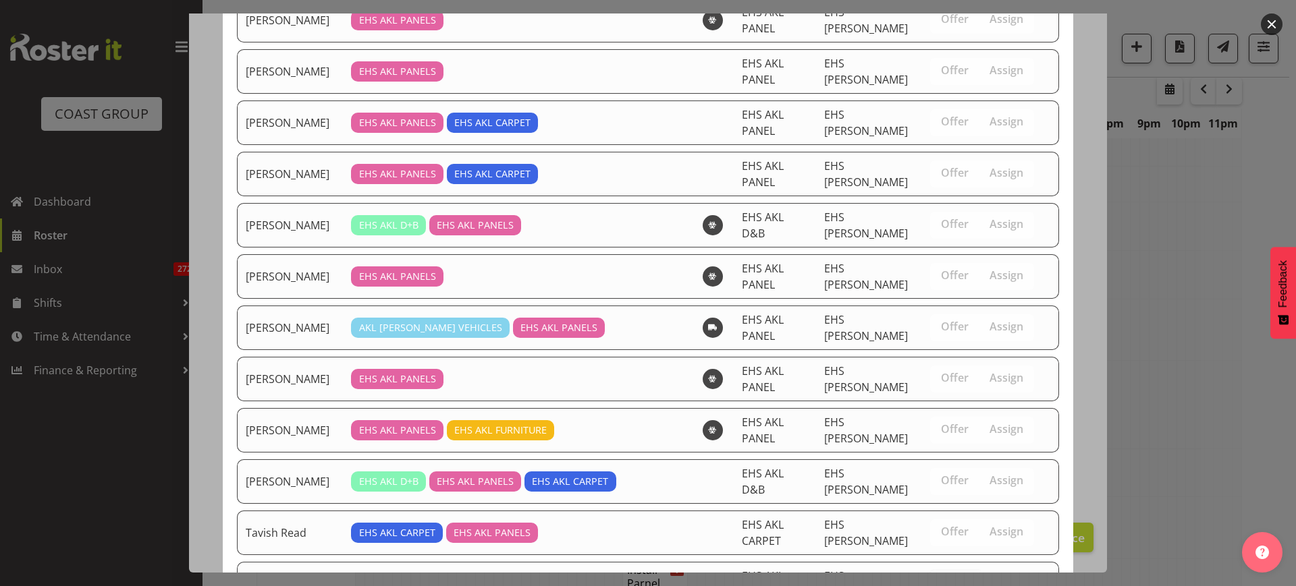
scroll to position [482, 0]
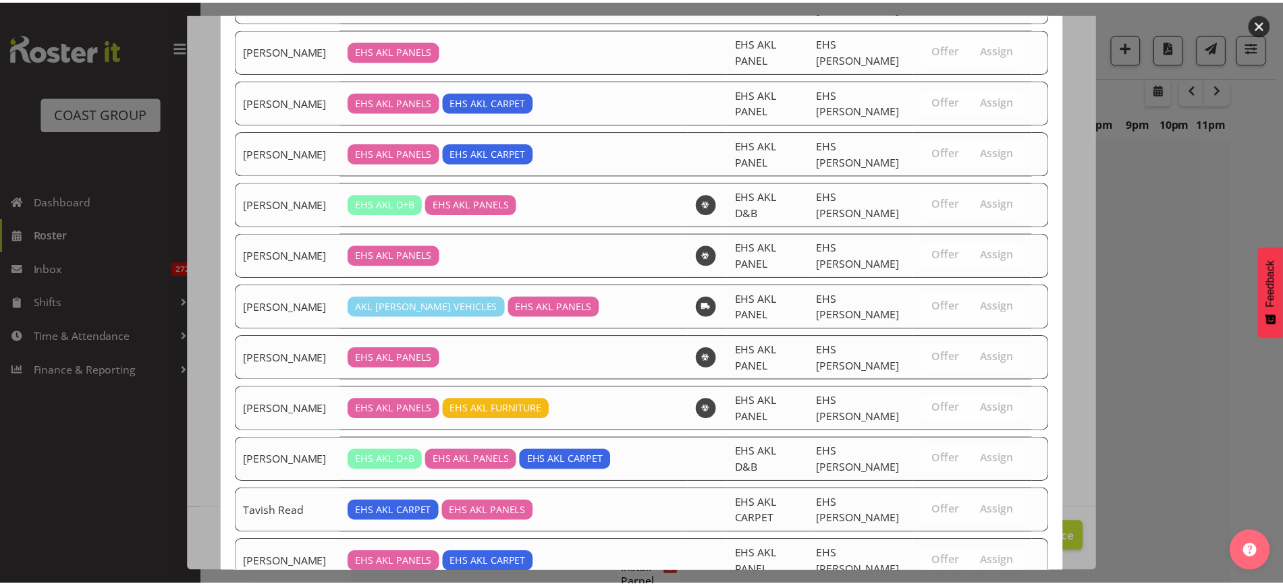
scroll to position [3958, 0]
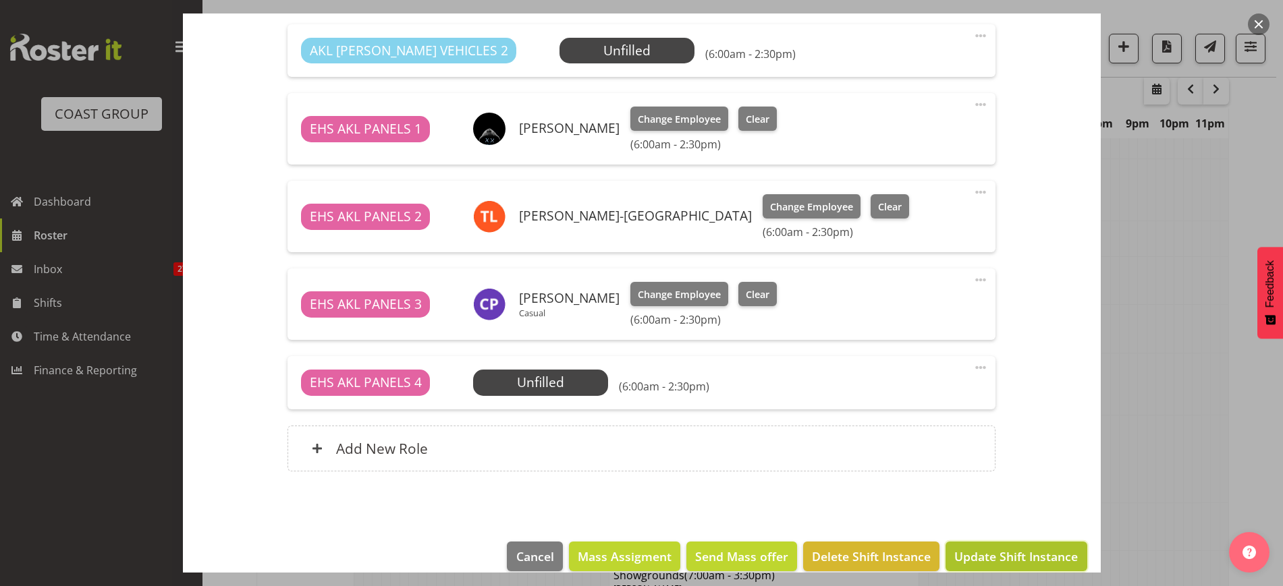
click at [990, 551] on span "Update Shift Instance" at bounding box center [1015, 557] width 123 height 18
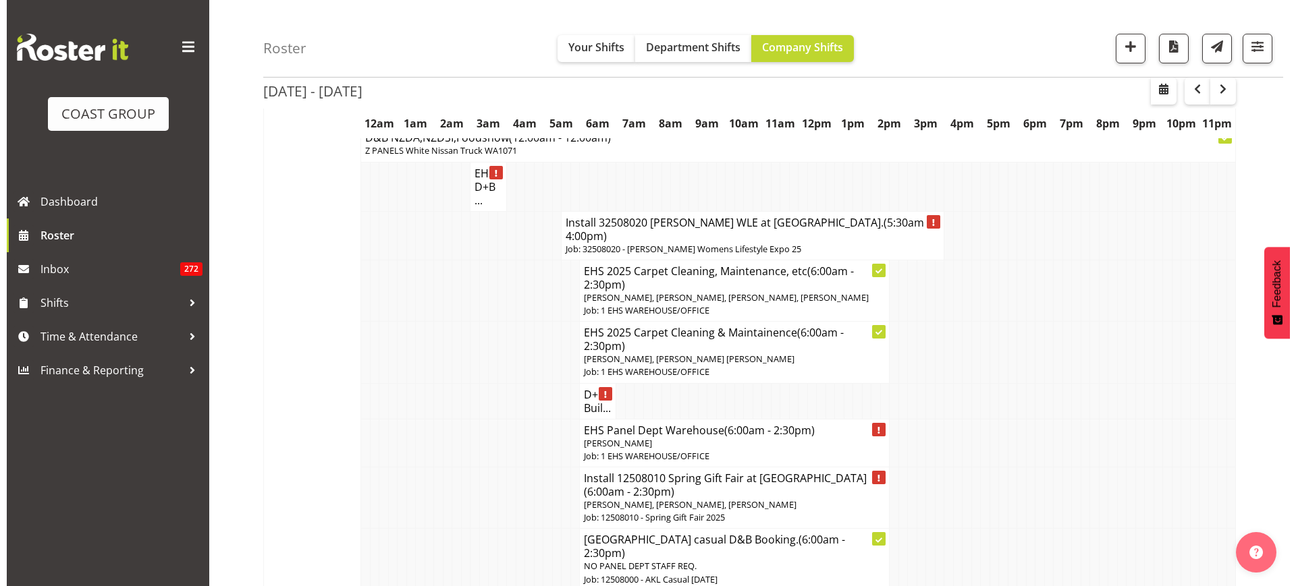
scroll to position [3705, 0]
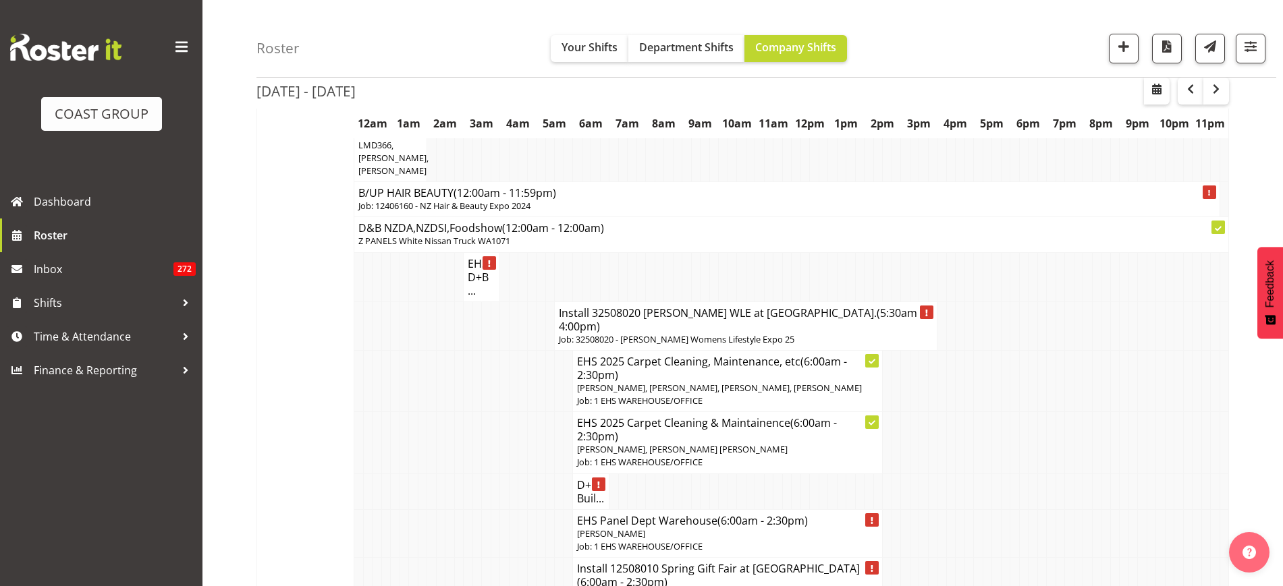
click at [709, 306] on h4 "Install 32508020 Hamilton WLE at Claudeland. (5:30am - 4:00pm)" at bounding box center [746, 319] width 374 height 27
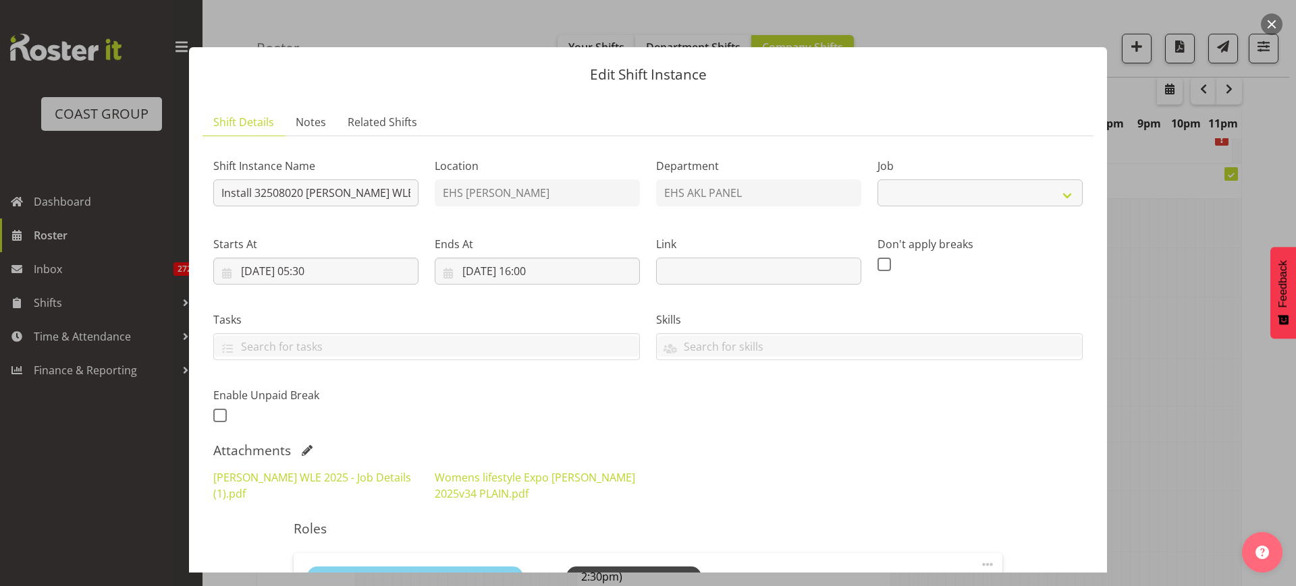
select select "8933"
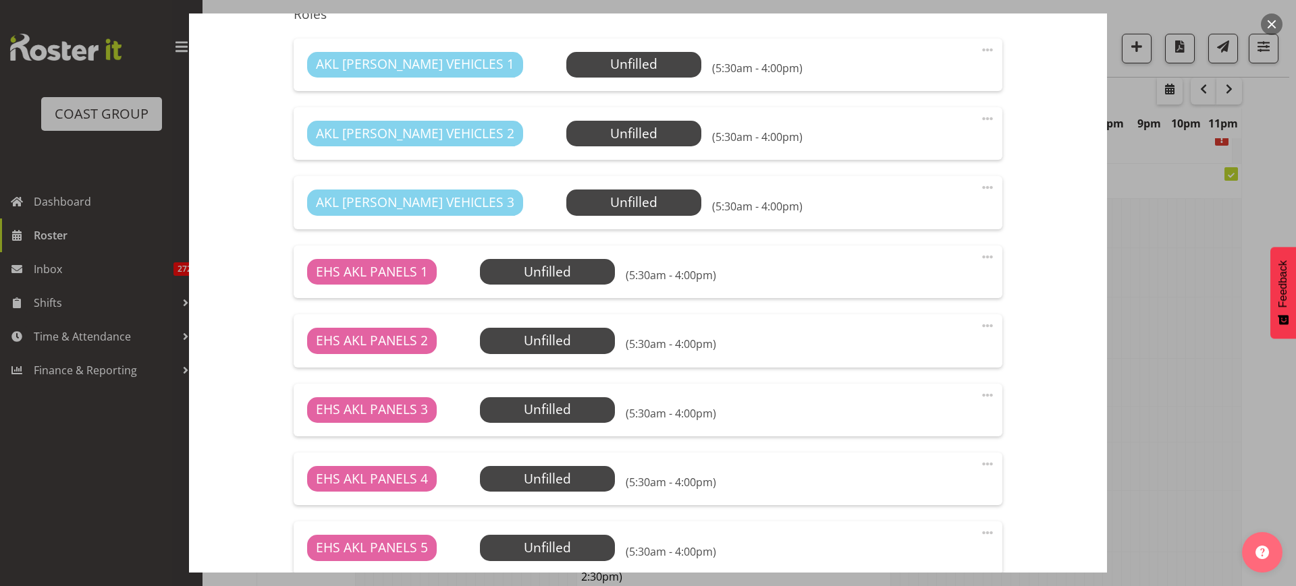
scroll to position [768, 0]
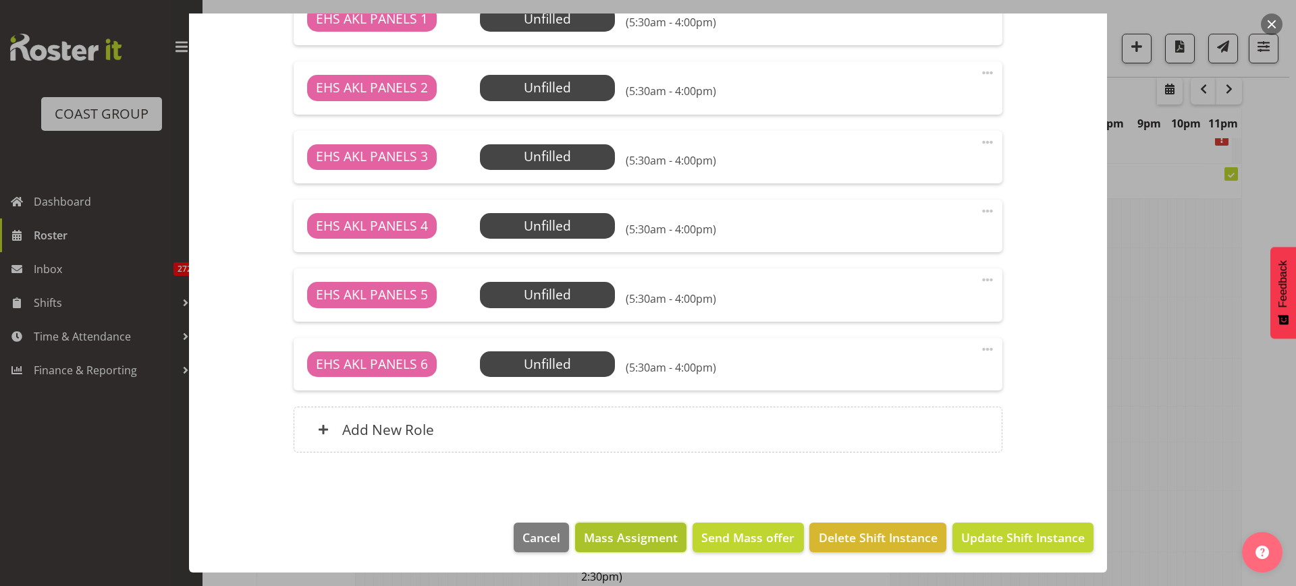
click at [621, 542] on span "Mass Assigment" at bounding box center [631, 538] width 94 height 18
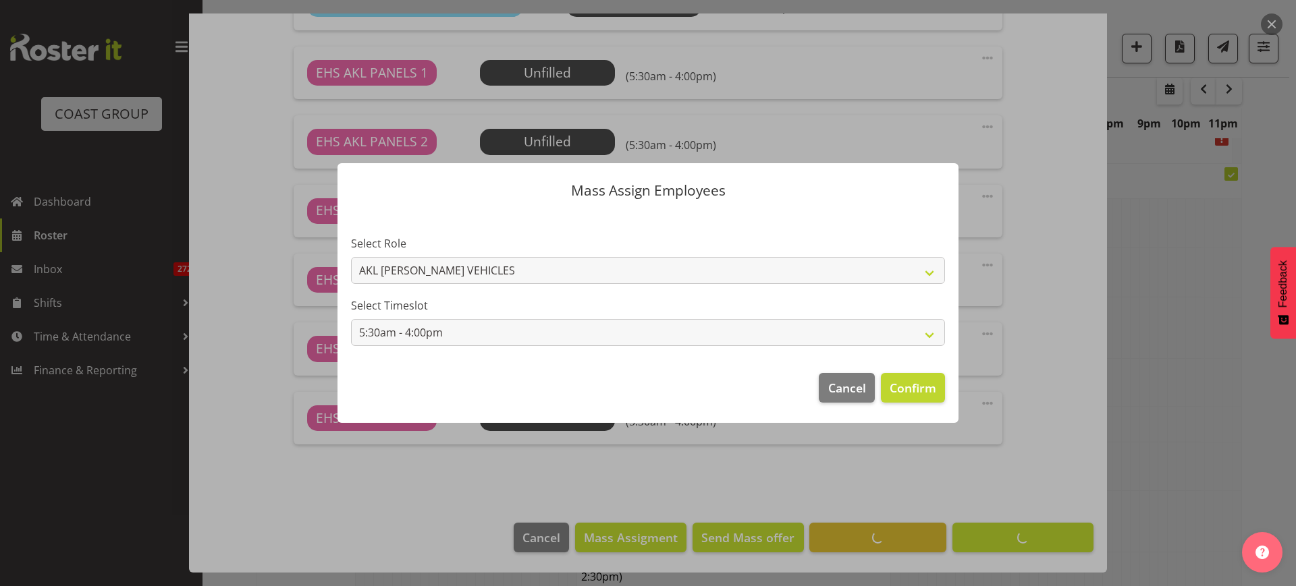
scroll to position [714, 0]
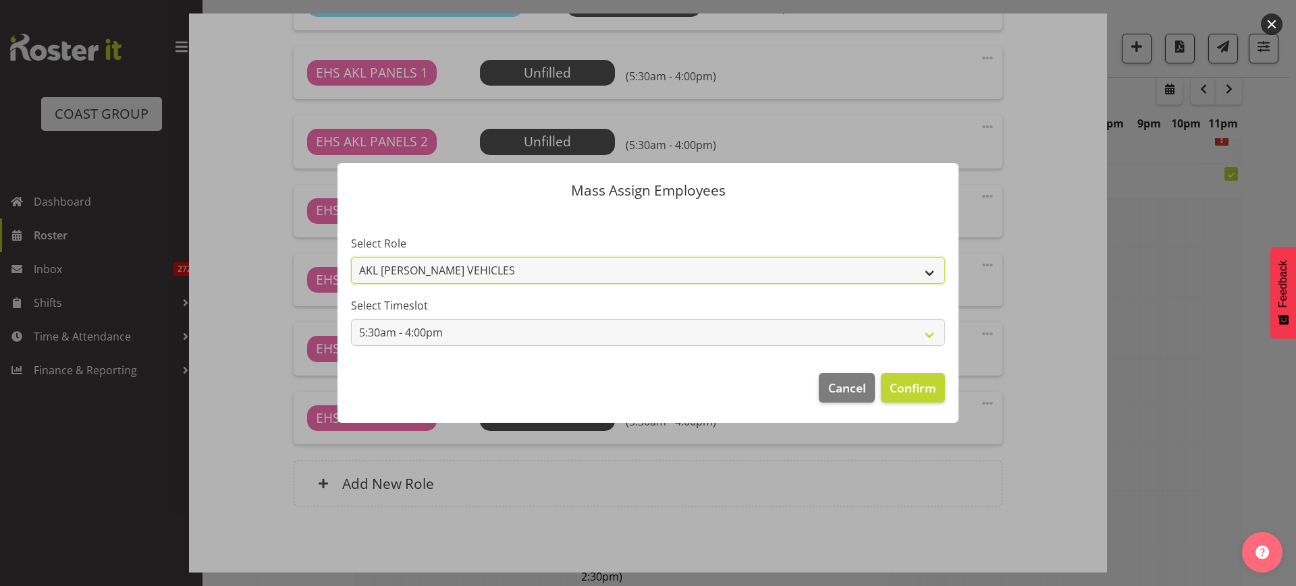
click at [931, 273] on select "AKL [PERSON_NAME] VEHICLES EHS AKL PANELS" at bounding box center [648, 270] width 594 height 27
select select "188"
click at [351, 257] on select "AKL [PERSON_NAME] VEHICLES EHS AKL PANELS" at bounding box center [648, 270] width 594 height 27
click at [900, 389] on span "Confirm" at bounding box center [912, 388] width 47 height 18
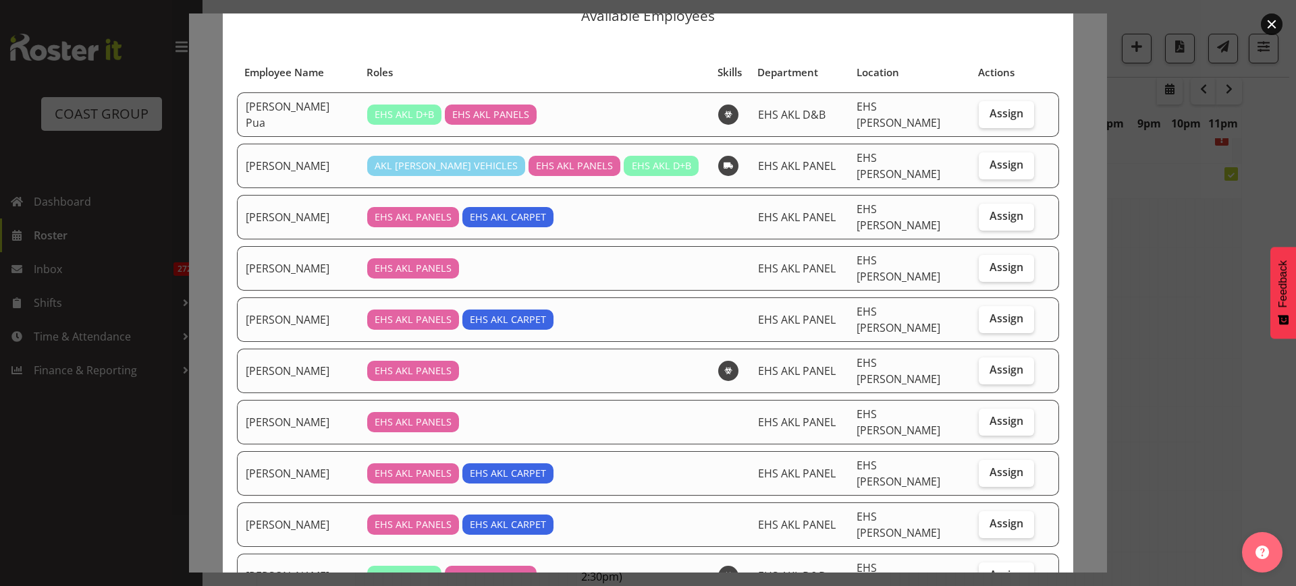
scroll to position [84, 0]
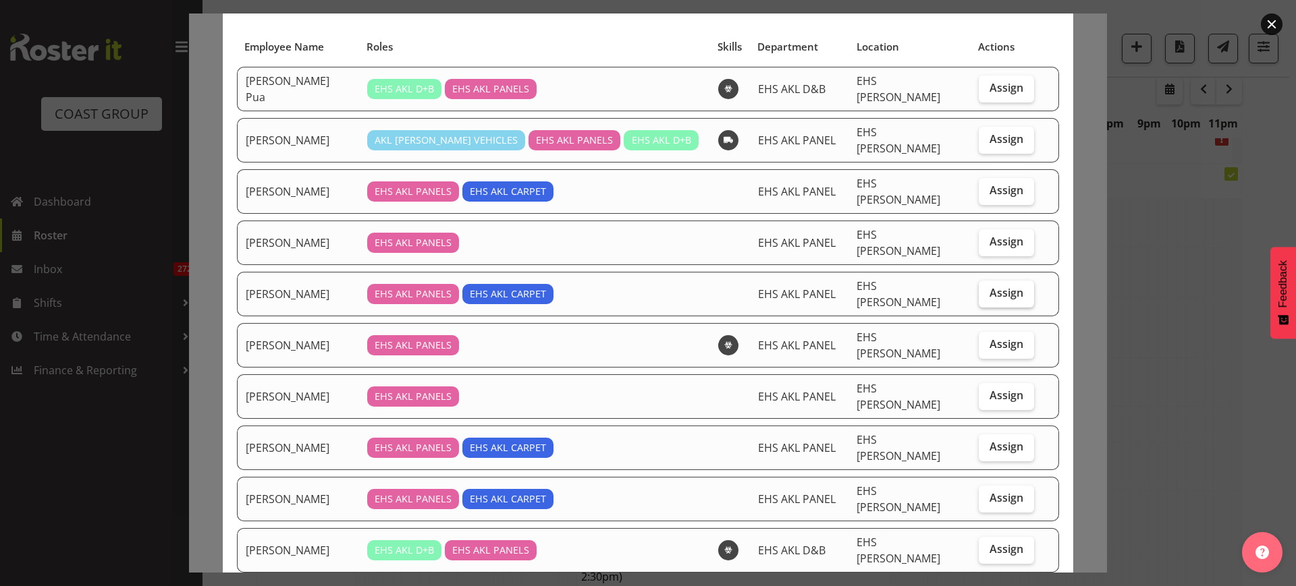
click at [989, 286] on span "Assign" at bounding box center [1006, 292] width 34 height 13
click at [979, 289] on input "Assign" at bounding box center [982, 293] width 9 height 9
checkbox input "true"
click at [989, 337] on span "Assign" at bounding box center [1006, 343] width 34 height 13
click at [983, 340] on input "Assign" at bounding box center [982, 344] width 9 height 9
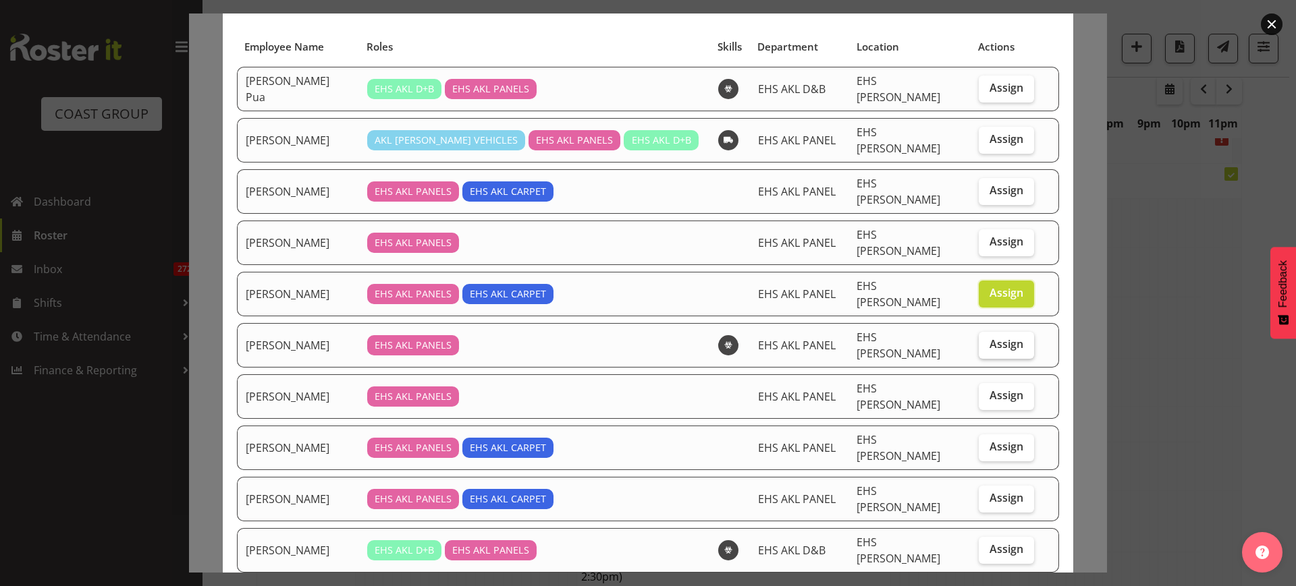
checkbox input "true"
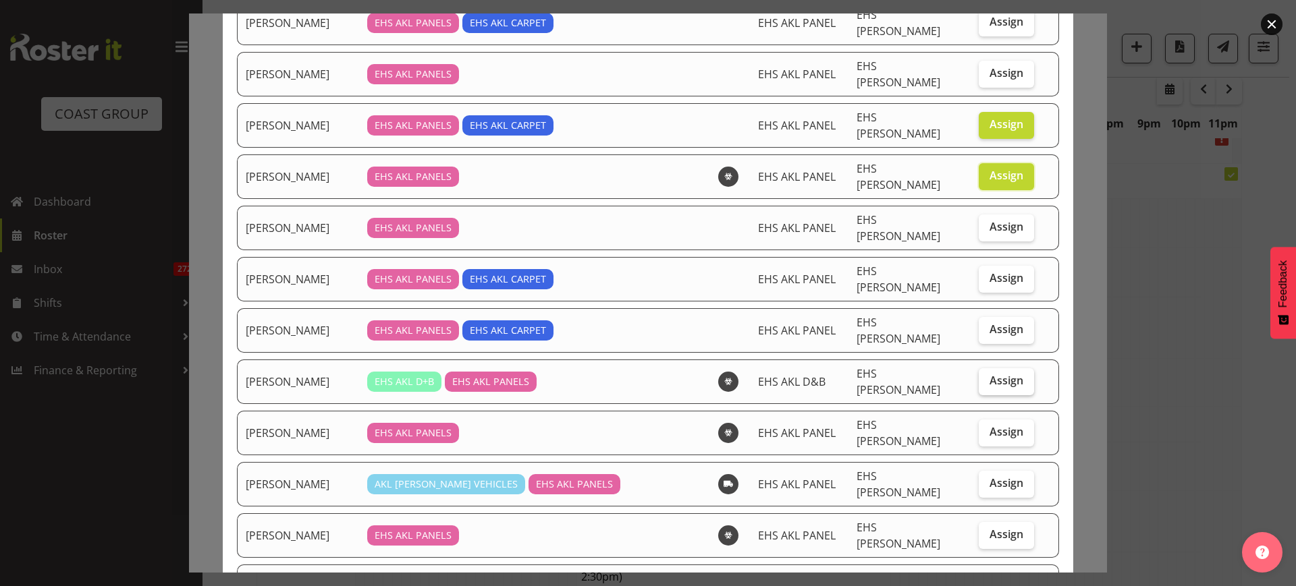
scroll to position [337, 0]
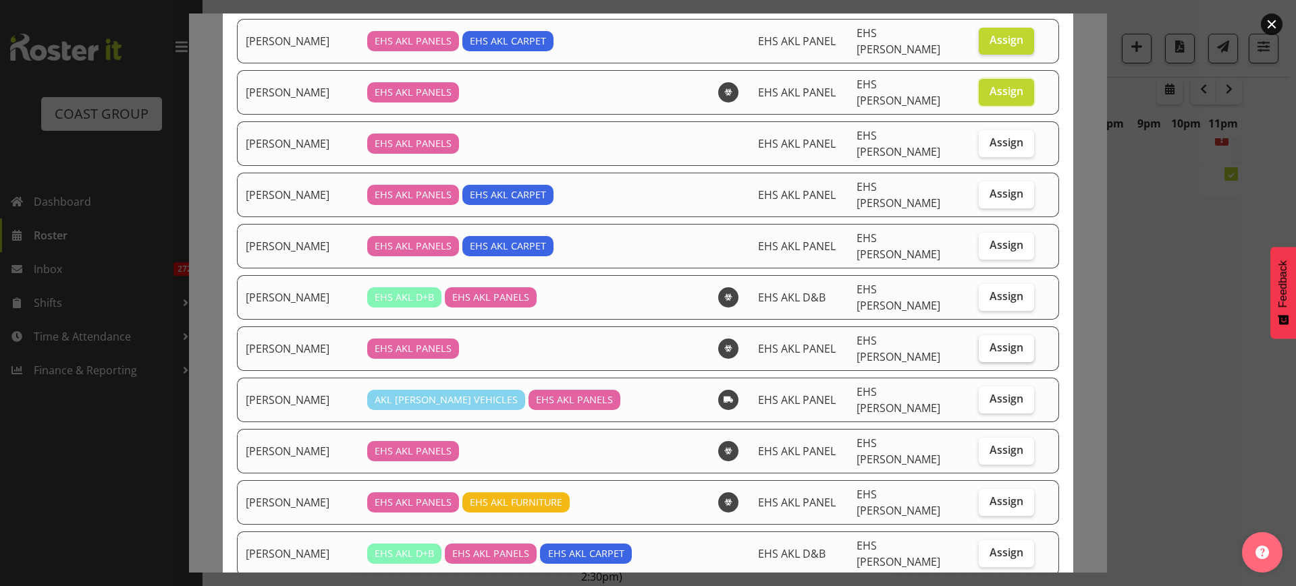
click at [989, 341] on span "Assign" at bounding box center [1006, 347] width 34 height 13
click at [981, 343] on input "Assign" at bounding box center [982, 347] width 9 height 9
checkbox input "true"
click at [989, 392] on span "Assign" at bounding box center [1006, 398] width 34 height 13
click at [979, 395] on input "Assign" at bounding box center [982, 399] width 9 height 9
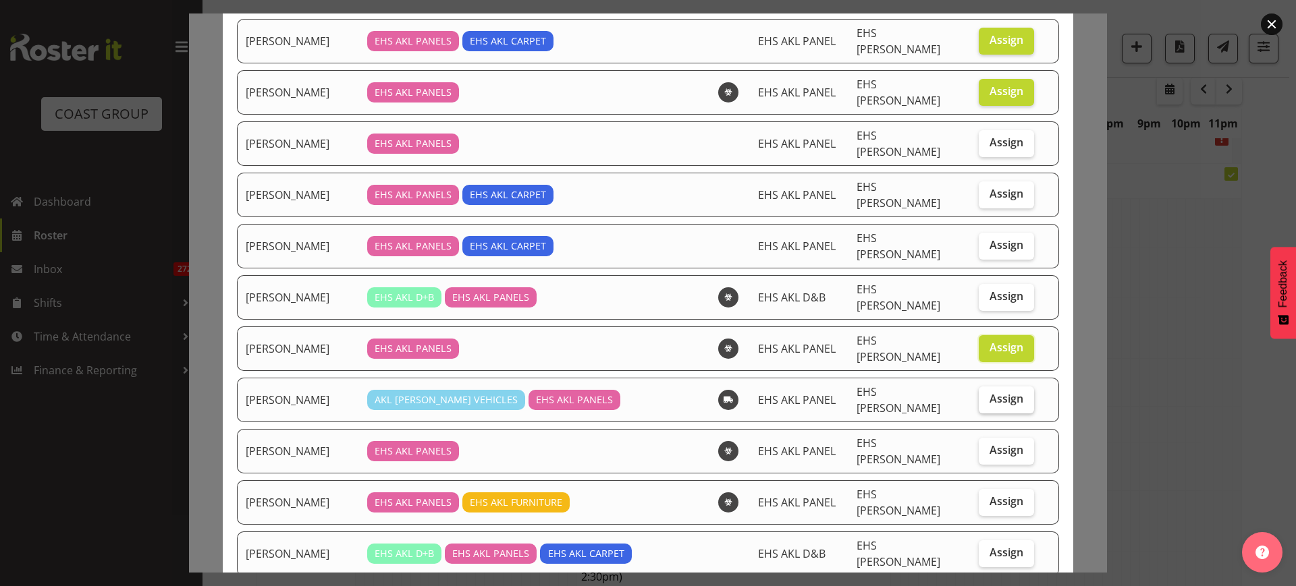
checkbox input "true"
click at [989, 443] on span "Assign" at bounding box center [1006, 449] width 34 height 13
click at [980, 446] on input "Assign" at bounding box center [982, 450] width 9 height 9
checkbox input "true"
click at [989, 495] on span "Assign" at bounding box center [1006, 501] width 34 height 13
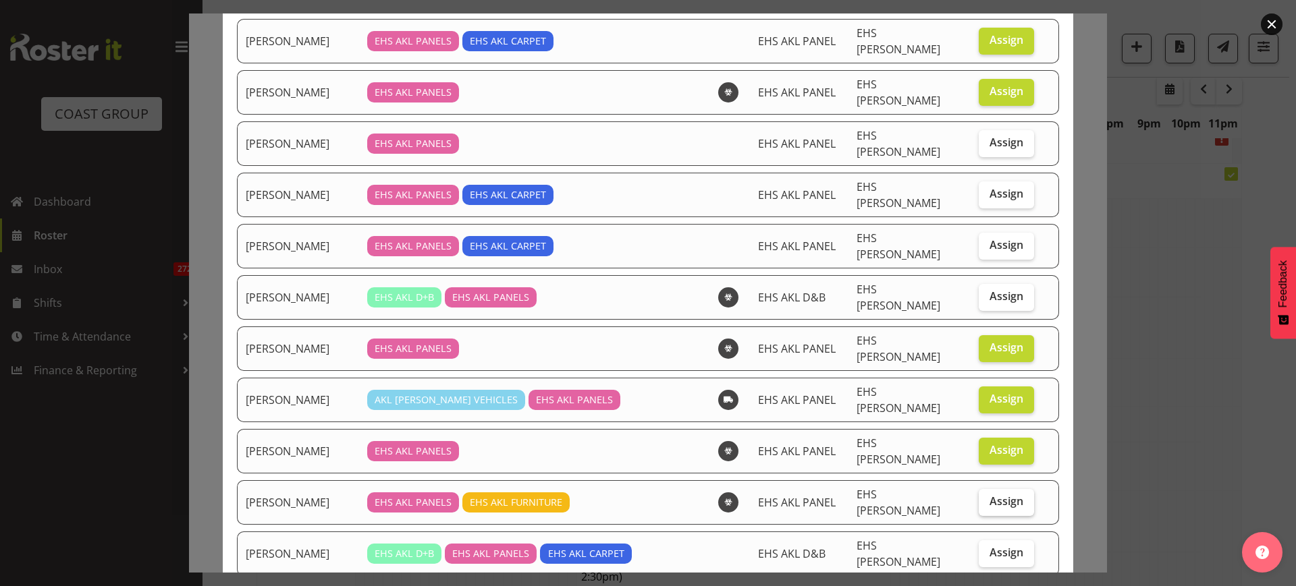
click at [986, 497] on input "Assign" at bounding box center [982, 501] width 9 height 9
checkbox input "true"
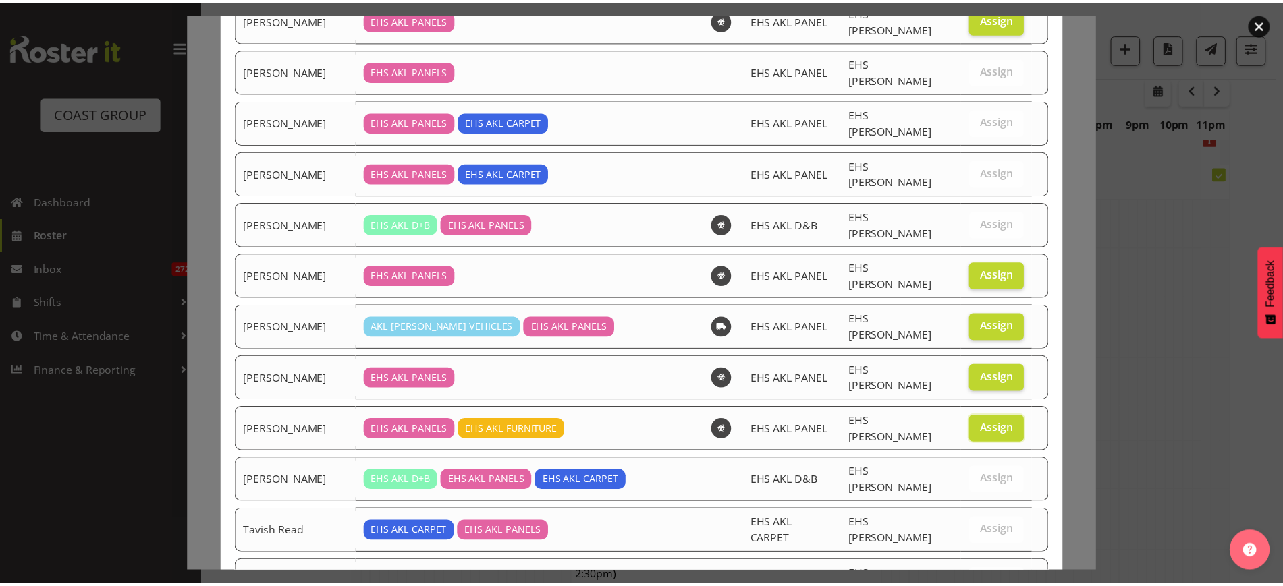
scroll to position [436, 0]
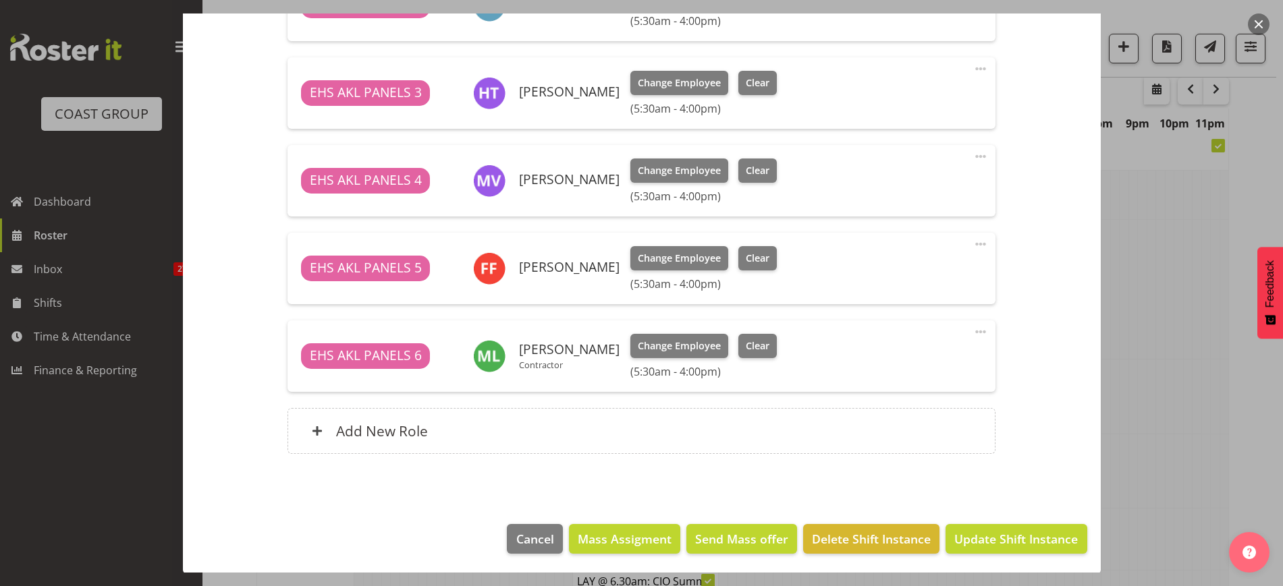
scroll to position [880, 0]
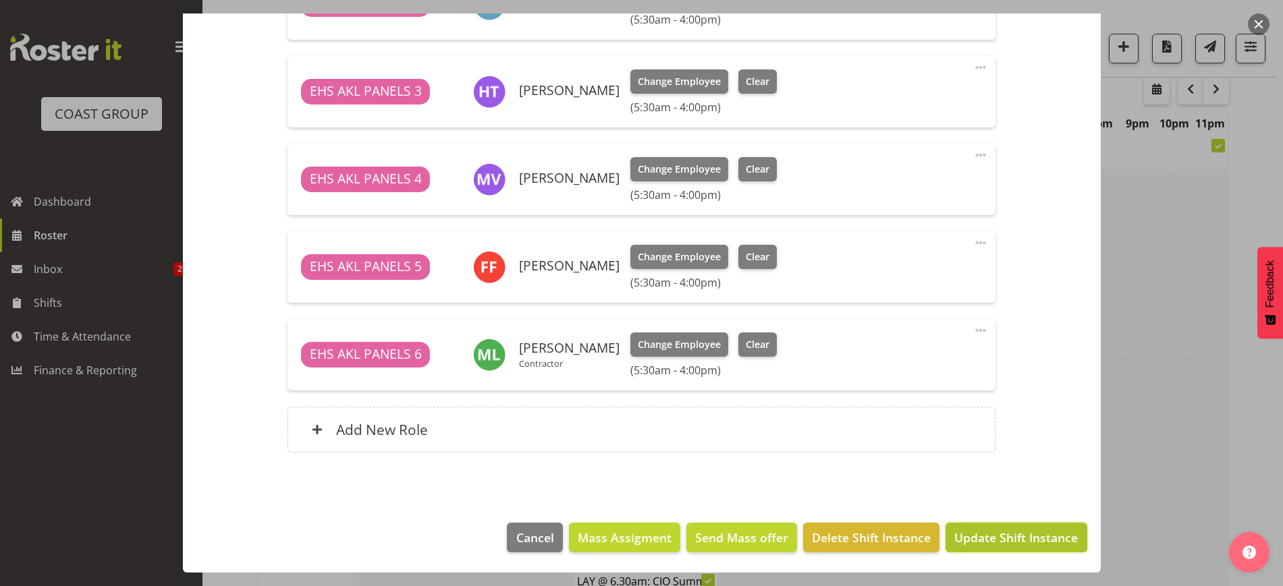
click at [970, 541] on span "Update Shift Instance" at bounding box center [1015, 538] width 123 height 18
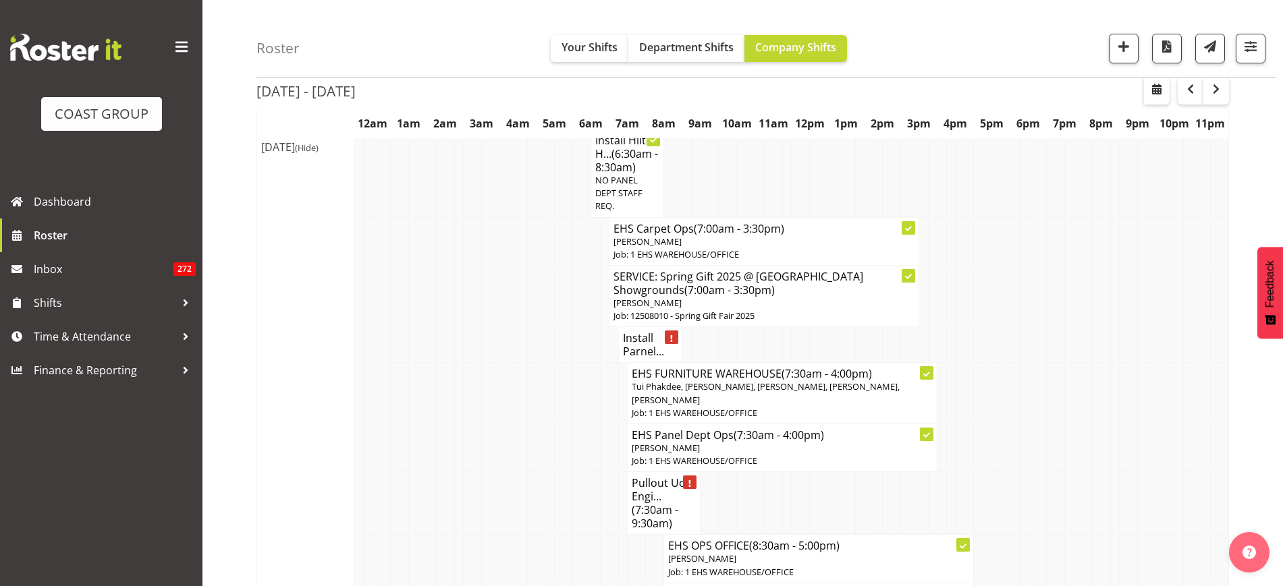
scroll to position [4380, 0]
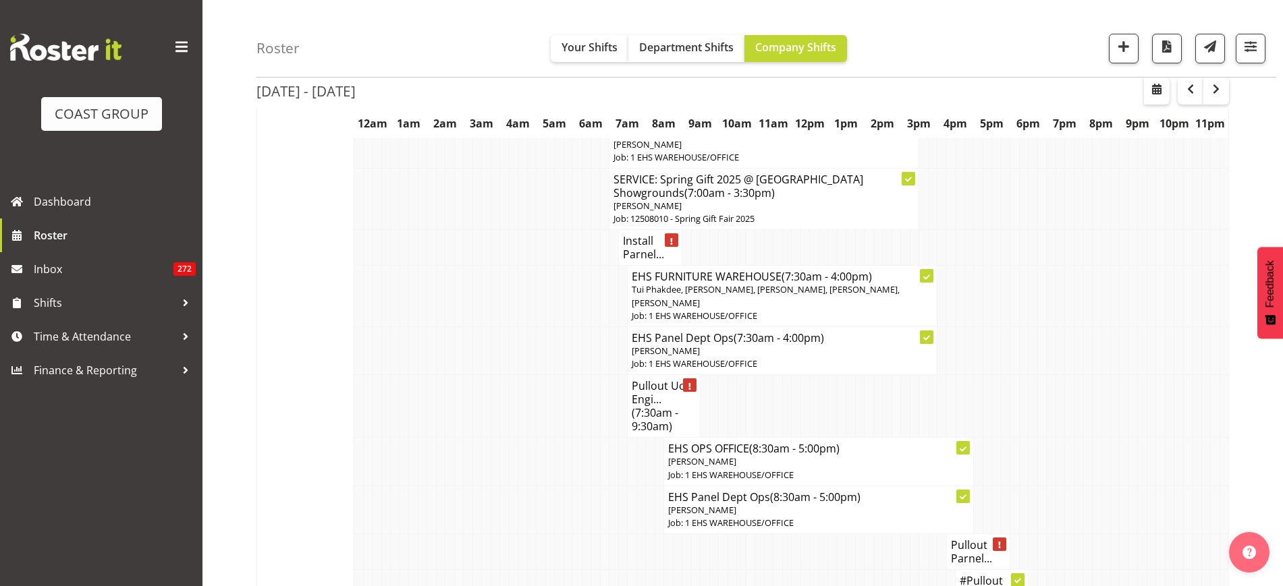
click at [663, 406] on span "(7:30am - 9:30am)" at bounding box center [655, 420] width 47 height 28
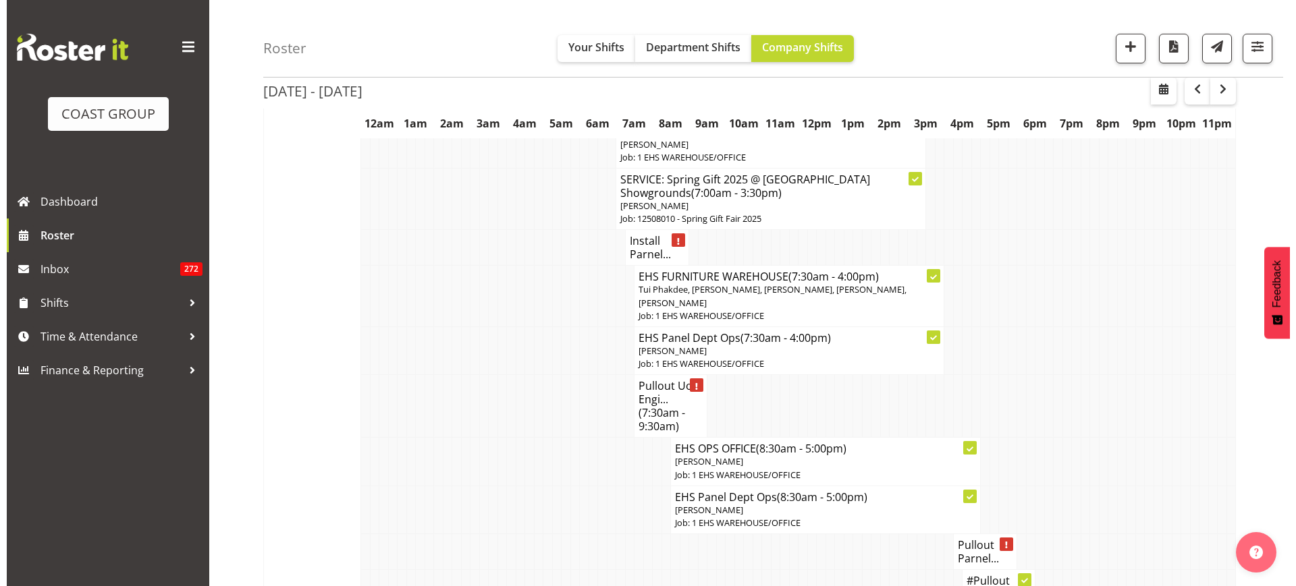
scroll to position [4367, 0]
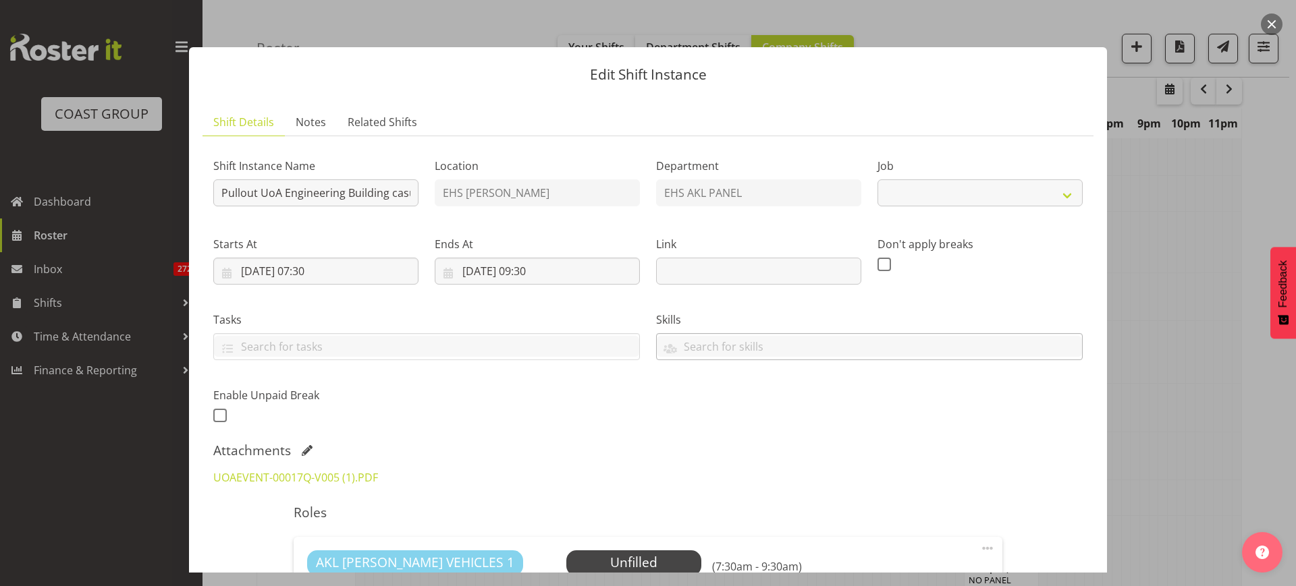
select select "8652"
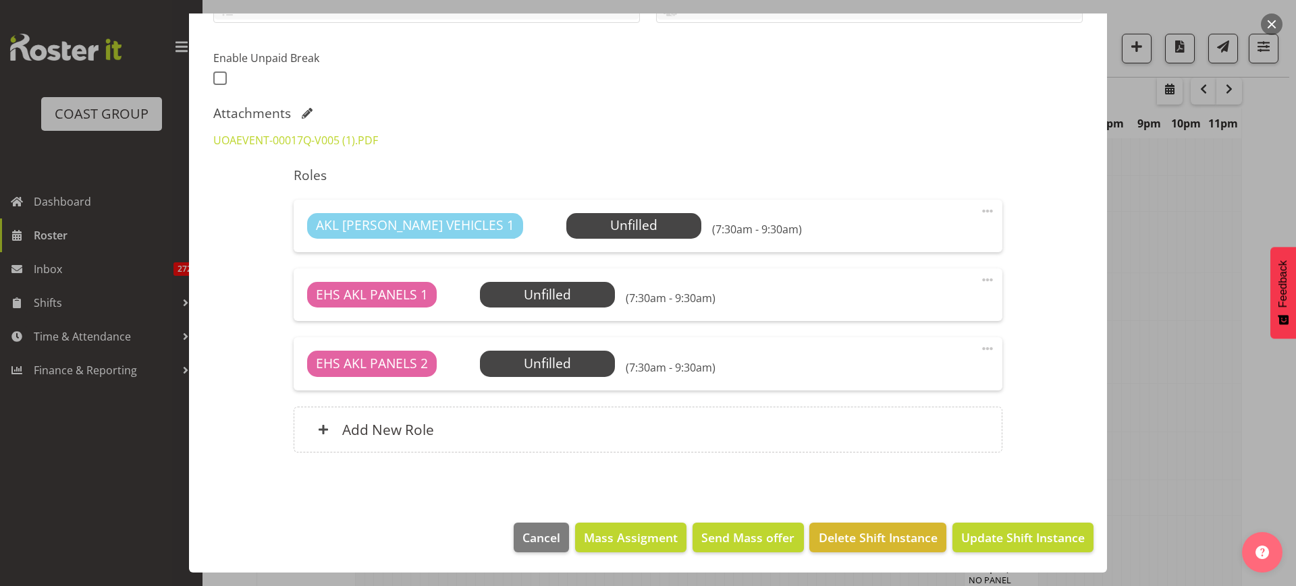
scroll to position [169, 0]
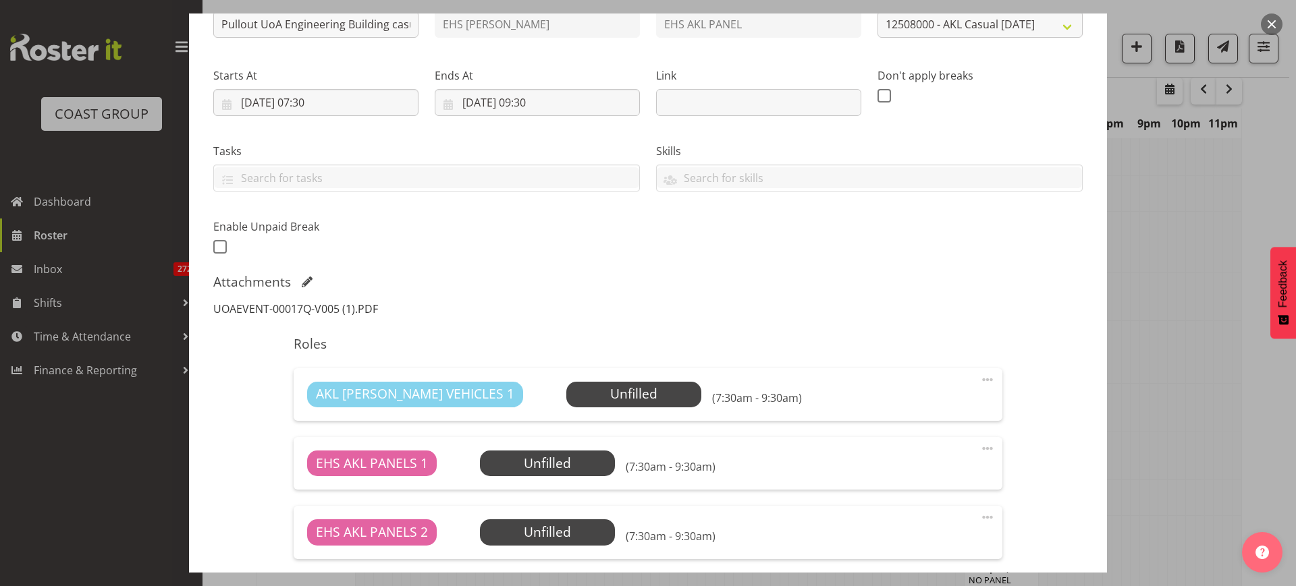
click at [284, 310] on link "UOAEVENT-00017Q-V005 (1).PDF" at bounding box center [295, 309] width 165 height 15
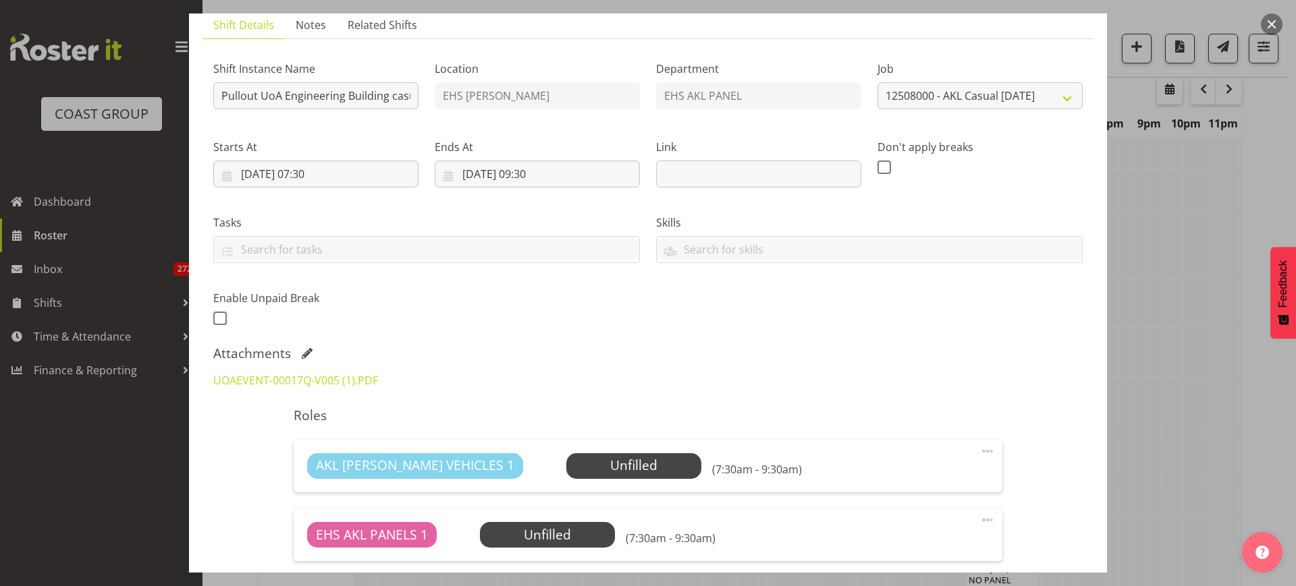
scroll to position [84, 0]
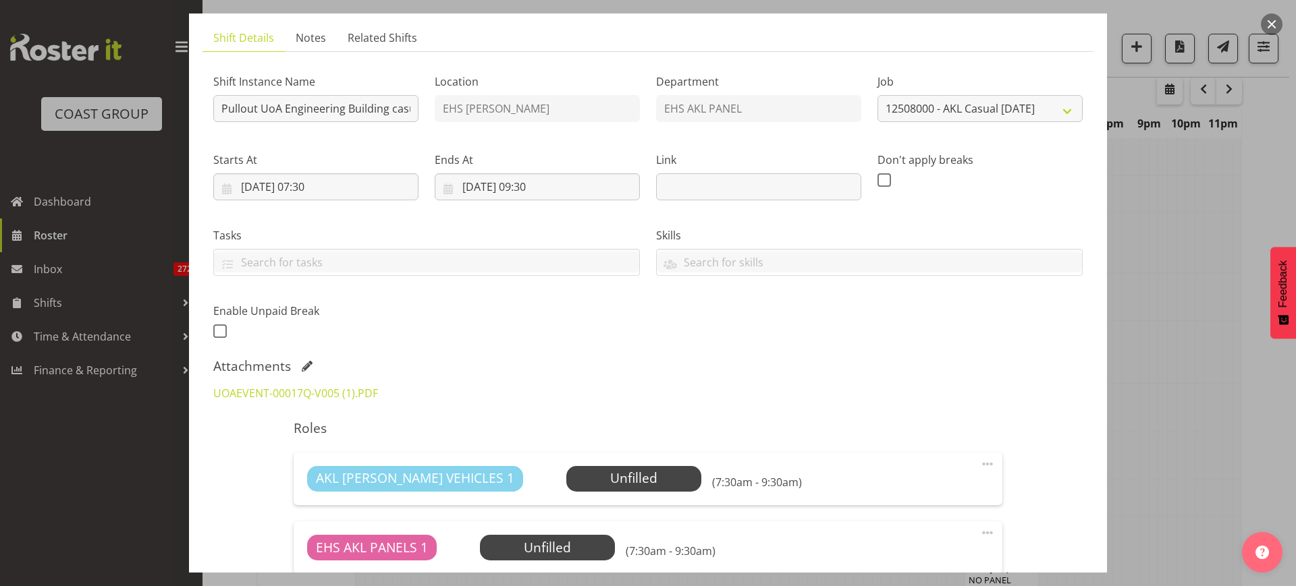
click at [1267, 22] on button "button" at bounding box center [1272, 24] width 22 height 22
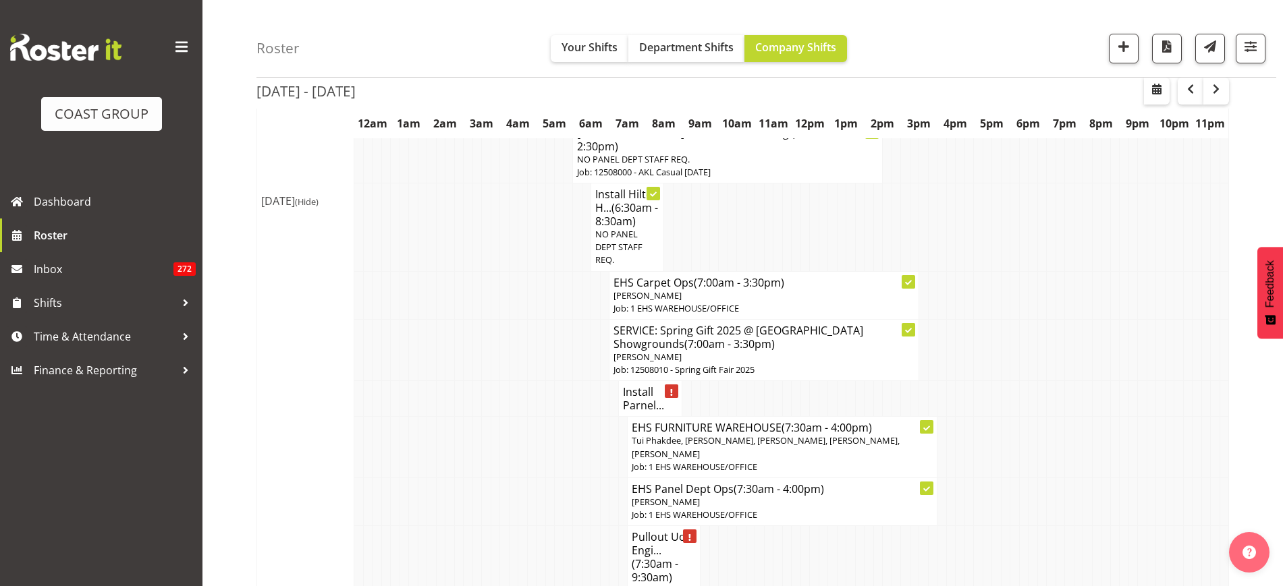
scroll to position [4211, 0]
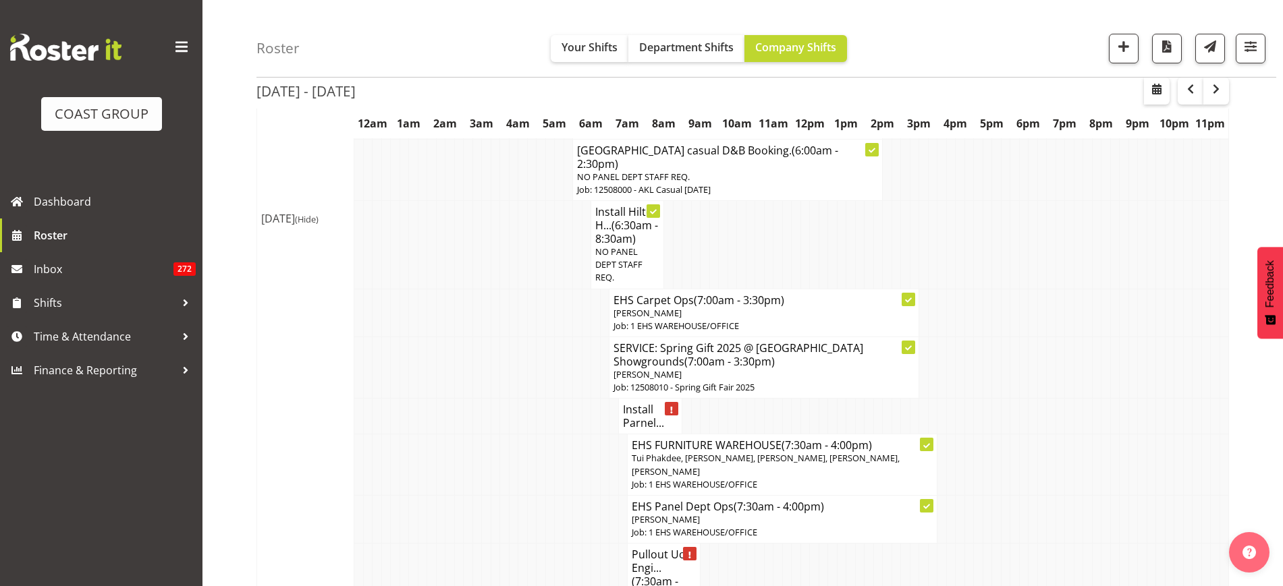
click at [636, 403] on h4 "Install Parnel..." at bounding box center [650, 416] width 55 height 27
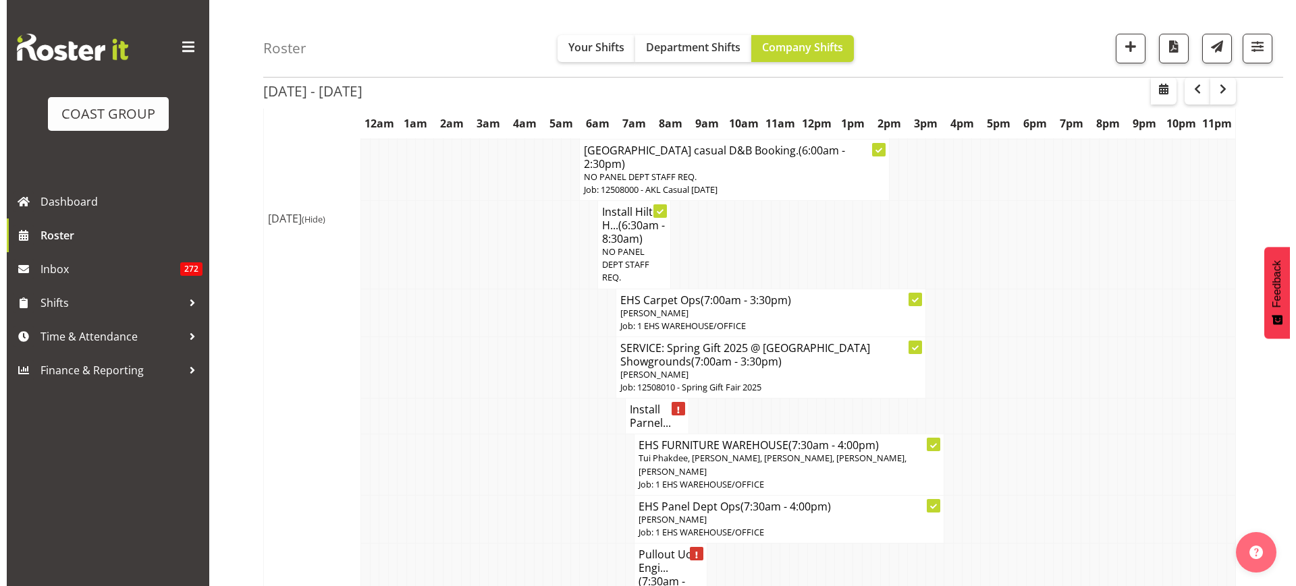
scroll to position [4198, 0]
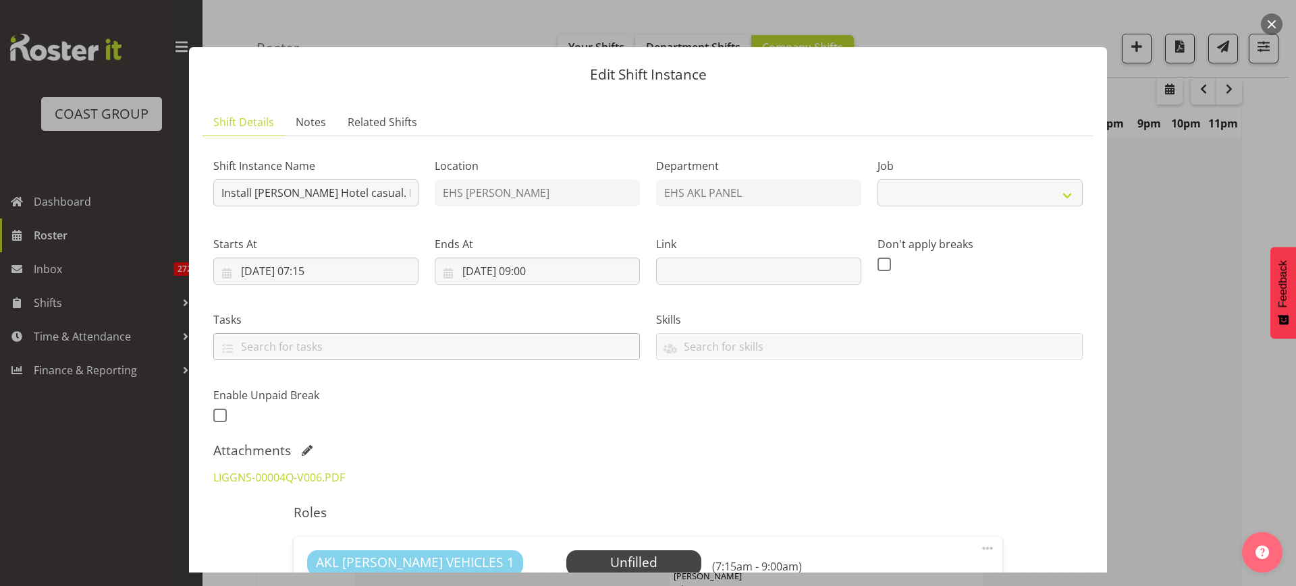
select select "8652"
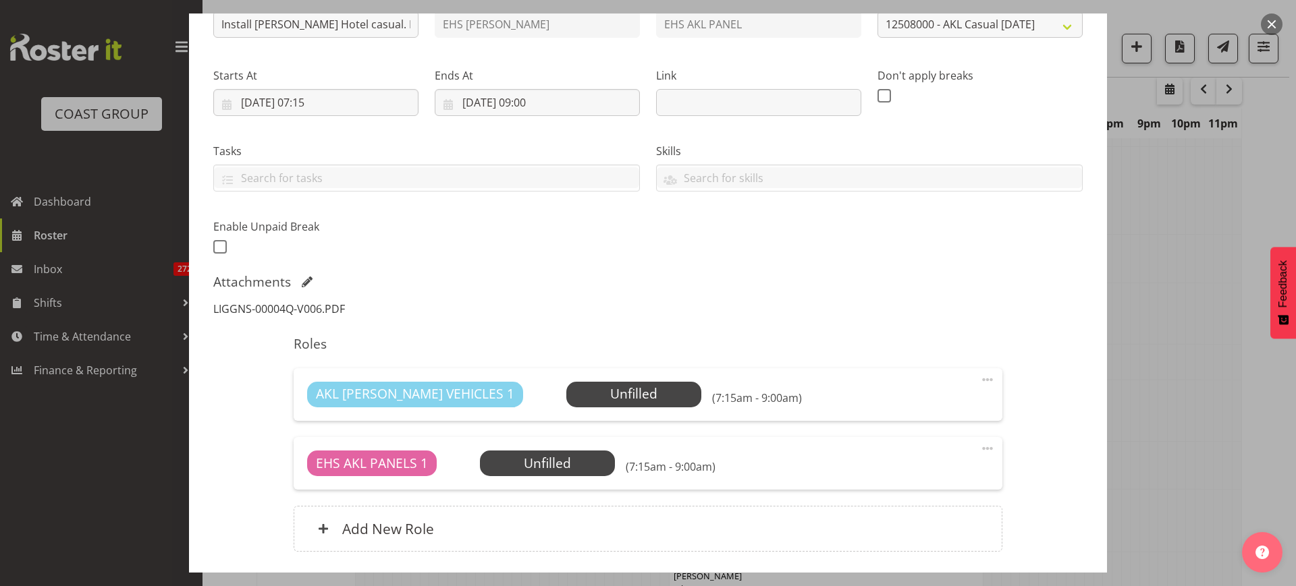
click at [321, 306] on link "LIGGNS-00004Q-V006.PDF" at bounding box center [279, 309] width 132 height 15
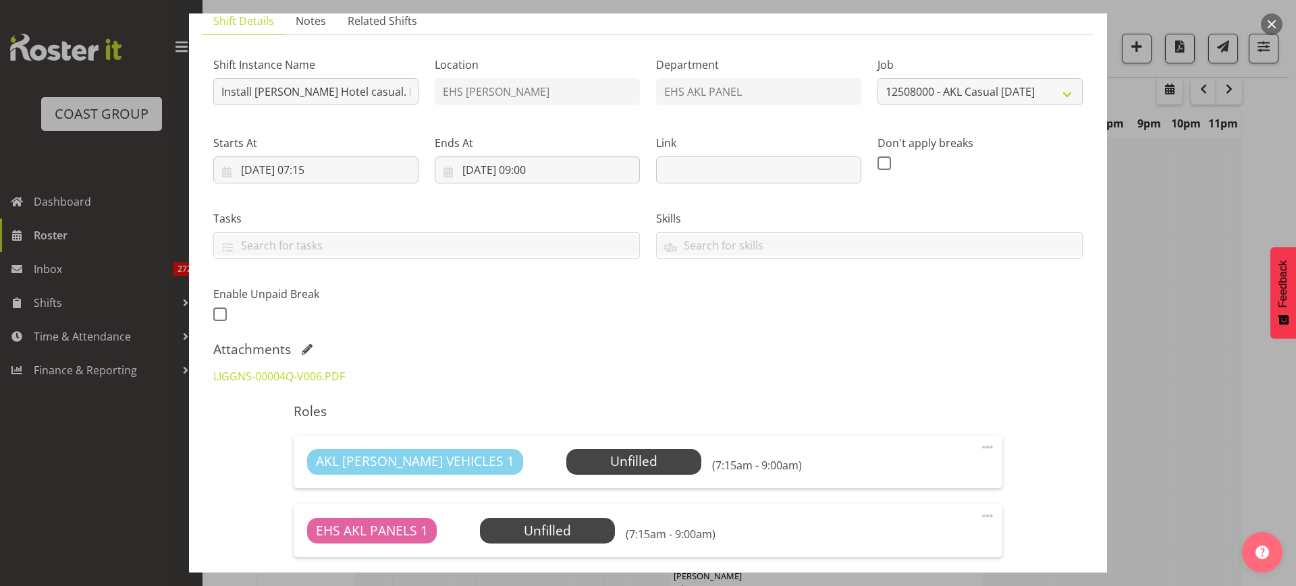
scroll to position [0, 0]
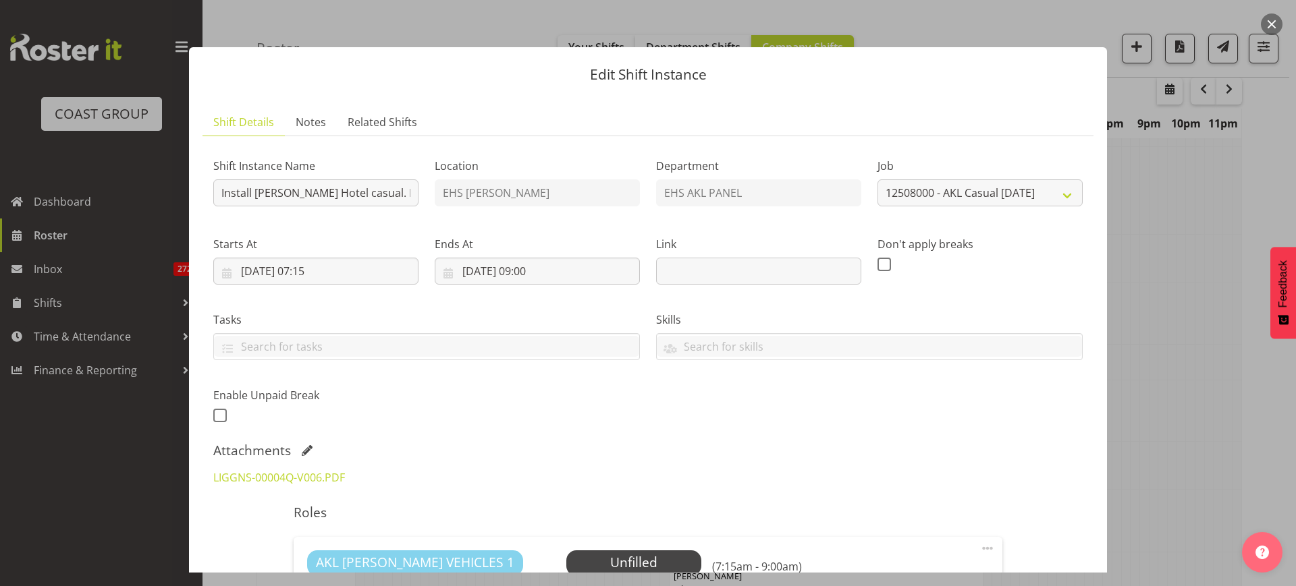
click at [1275, 20] on button "button" at bounding box center [1272, 24] width 22 height 22
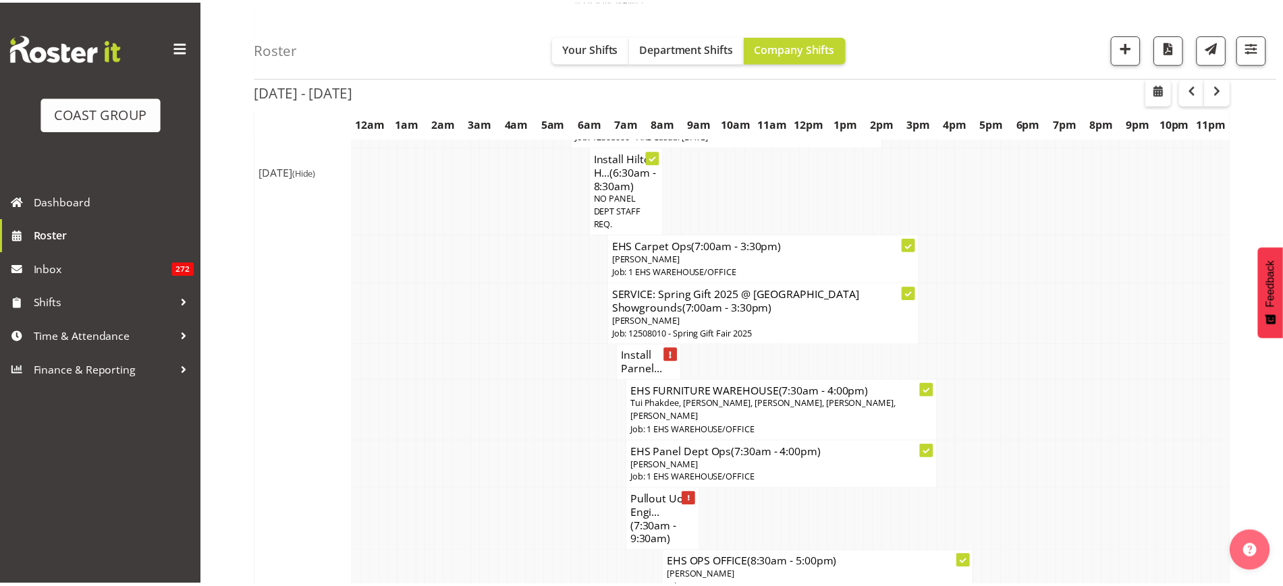
scroll to position [4211, 0]
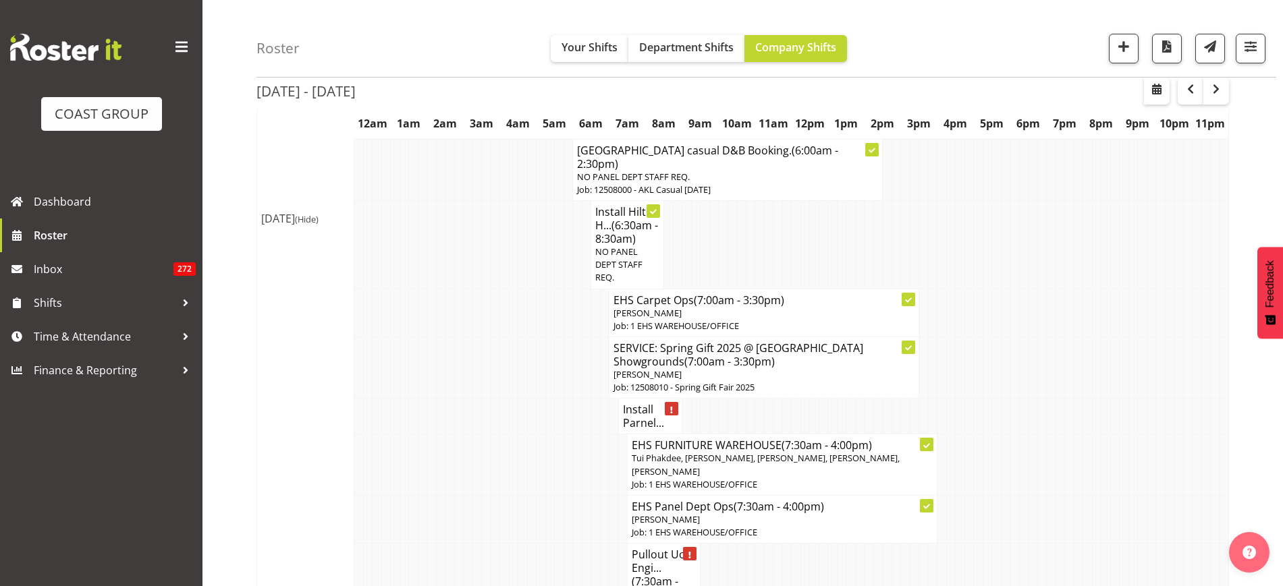
click at [657, 574] on span "(7:30am - 9:30am)" at bounding box center [655, 588] width 47 height 28
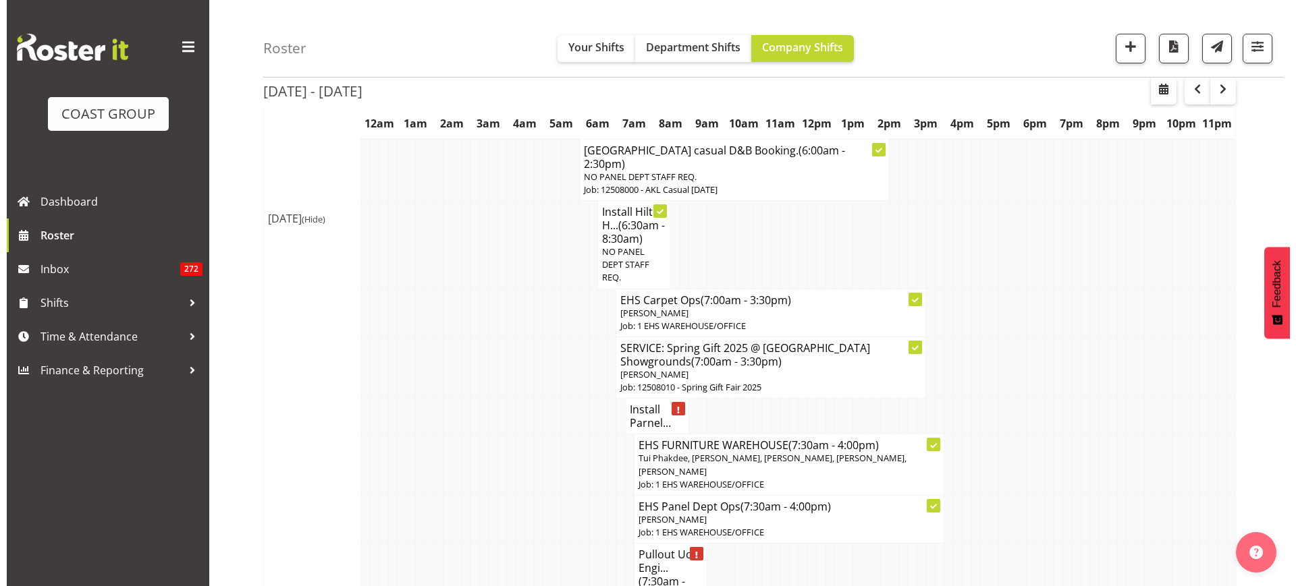
scroll to position [4198, 0]
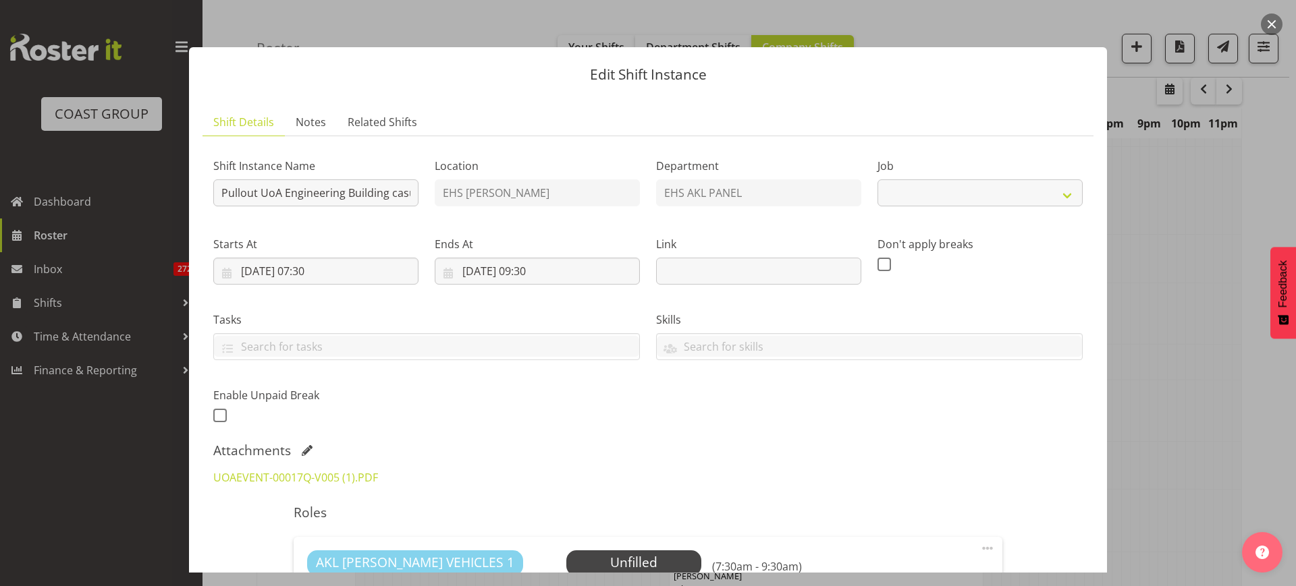
select select "8652"
click at [356, 196] on input "Pullout UoA Engineering Building casual. Out at 8am." at bounding box center [315, 193] width 205 height 27
click at [1270, 26] on button "button" at bounding box center [1272, 24] width 22 height 22
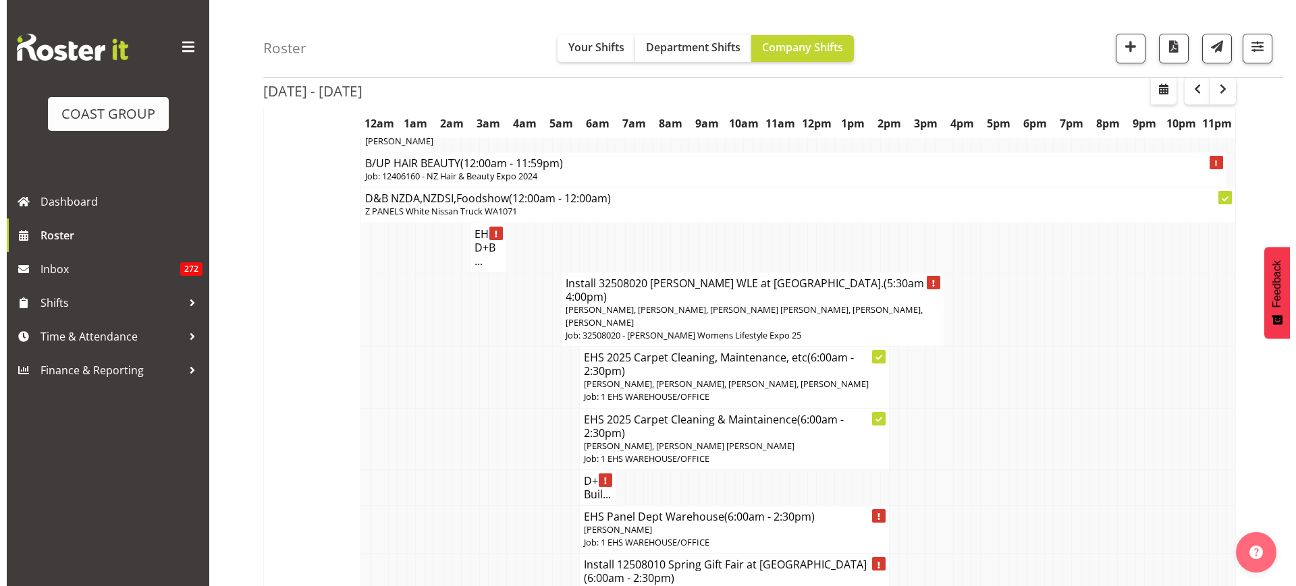
scroll to position [3705, 0]
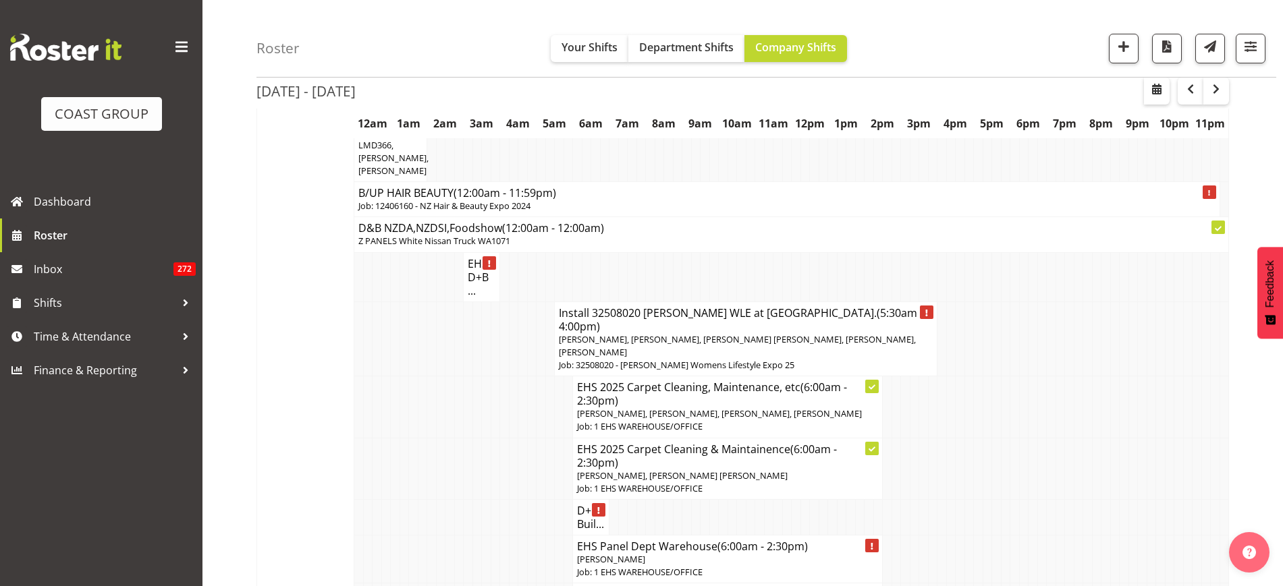
click at [702, 333] on span "Jonathan Elder, Martin Samuel, Hemi Tomlinson, Matthieu Vendrely, Freddieric Fi…" at bounding box center [737, 345] width 357 height 25
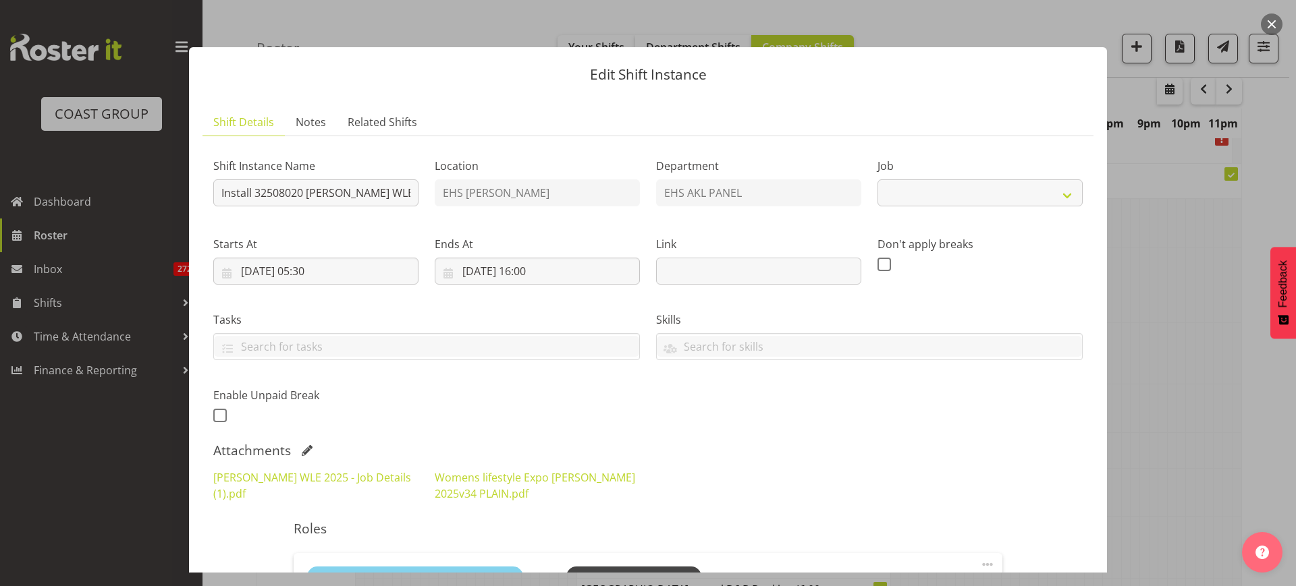
select select "8933"
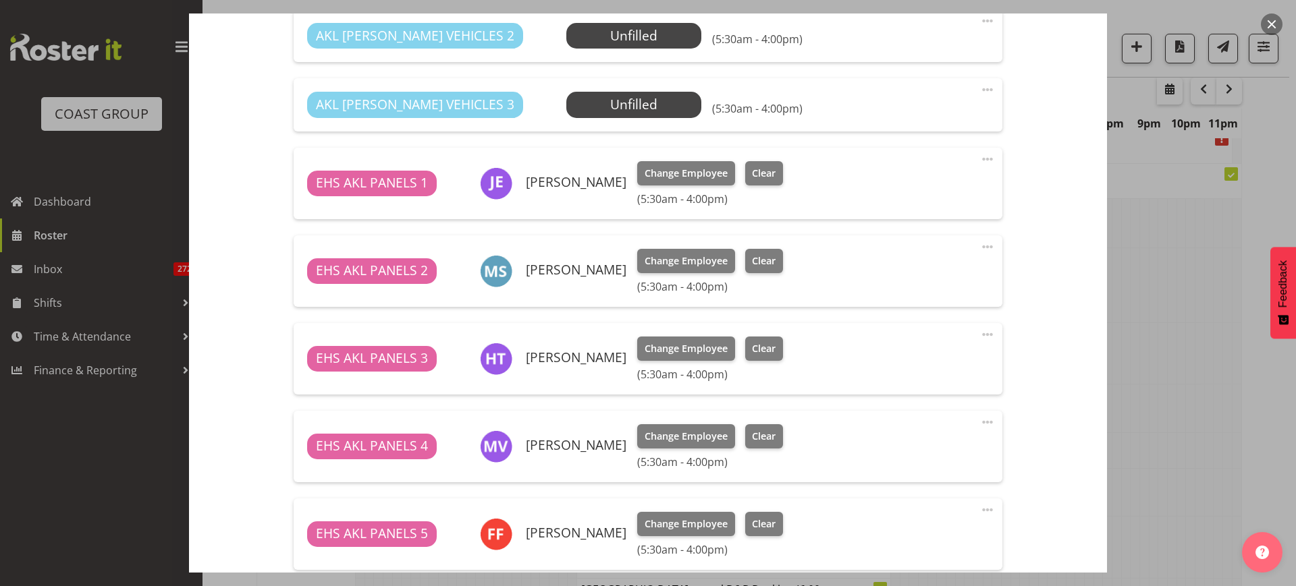
scroll to position [590, 0]
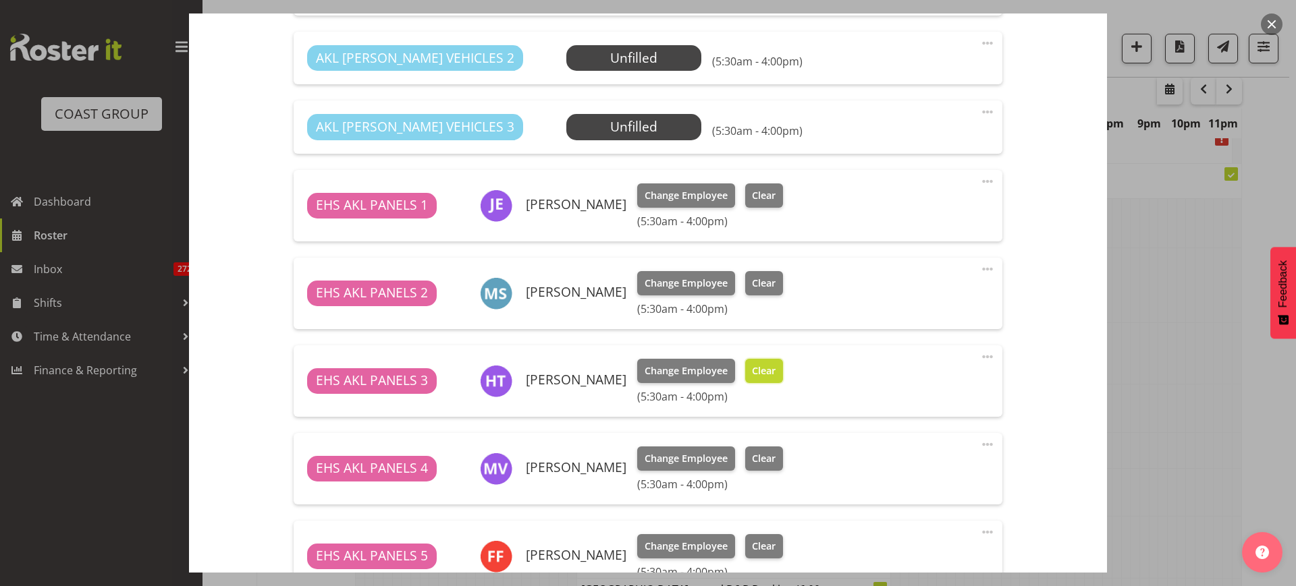
click at [766, 371] on span "Clear" at bounding box center [764, 371] width 24 height 15
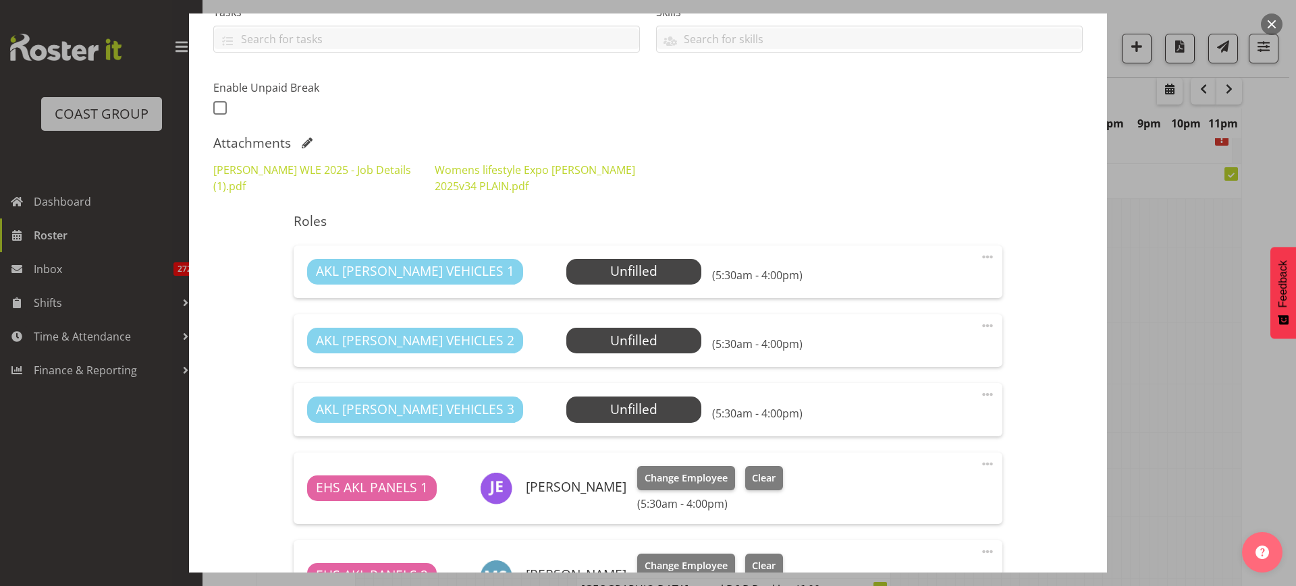
scroll to position [102, 0]
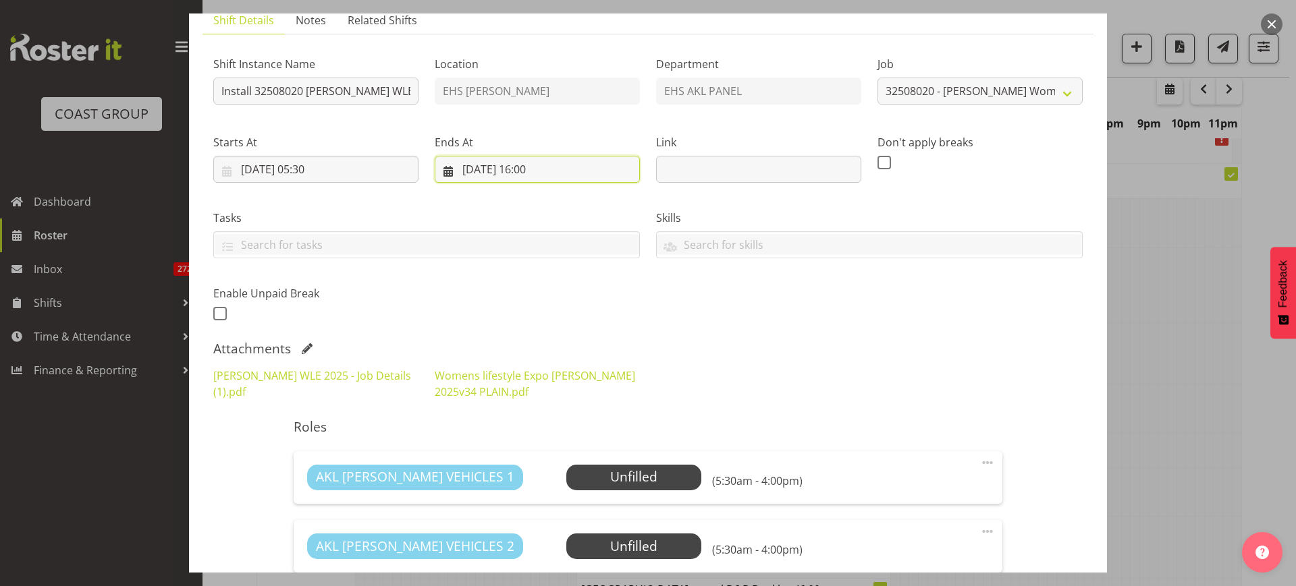
click at [579, 169] on input "21/08/2025, 16:00" at bounding box center [537, 169] width 205 height 27
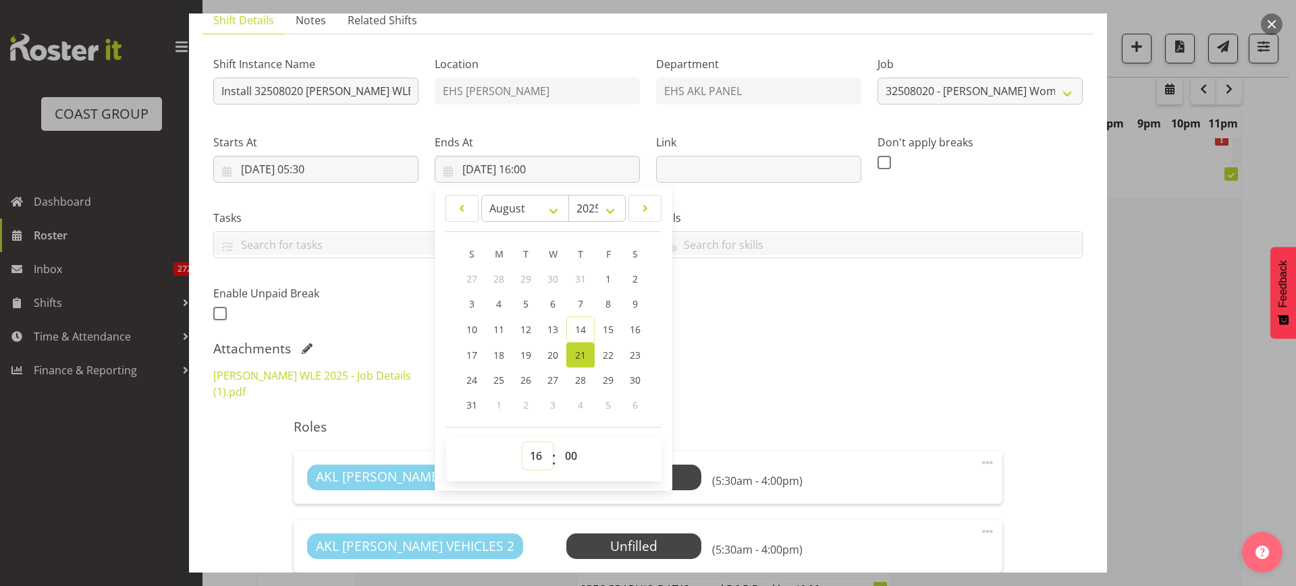
click at [533, 452] on select "00 01 02 03 04 05 06 07 08 09 10 11 12 13 14 15 16 17 18 19 20 21 22 23" at bounding box center [537, 456] width 30 height 27
select select "15"
click at [522, 443] on select "00 01 02 03 04 05 06 07 08 09 10 11 12 13 14 15 16 17 18 19 20 21 22 23" at bounding box center [537, 456] width 30 height 27
type input "21/08/2025, 15:00"
click at [568, 454] on select "00 01 02 03 04 05 06 07 08 09 10 11 12 13 14 15 16 17 18 19 20 21 22 23 24 25 2…" at bounding box center [572, 456] width 30 height 27
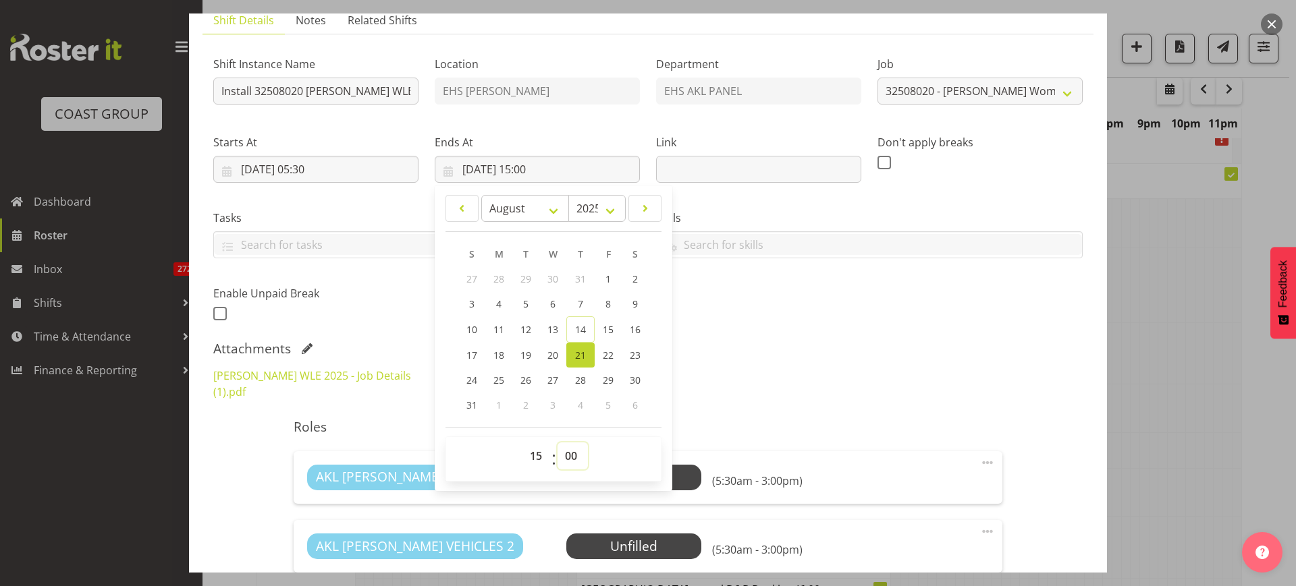
select select "30"
click at [557, 443] on select "00 01 02 03 04 05 06 07 08 09 10 11 12 13 14 15 16 17 18 19 20 21 22 23 24 25 2…" at bounding box center [572, 456] width 30 height 27
type input "21/08/2025, 15:30"
click at [750, 355] on div "Attachments" at bounding box center [647, 349] width 869 height 16
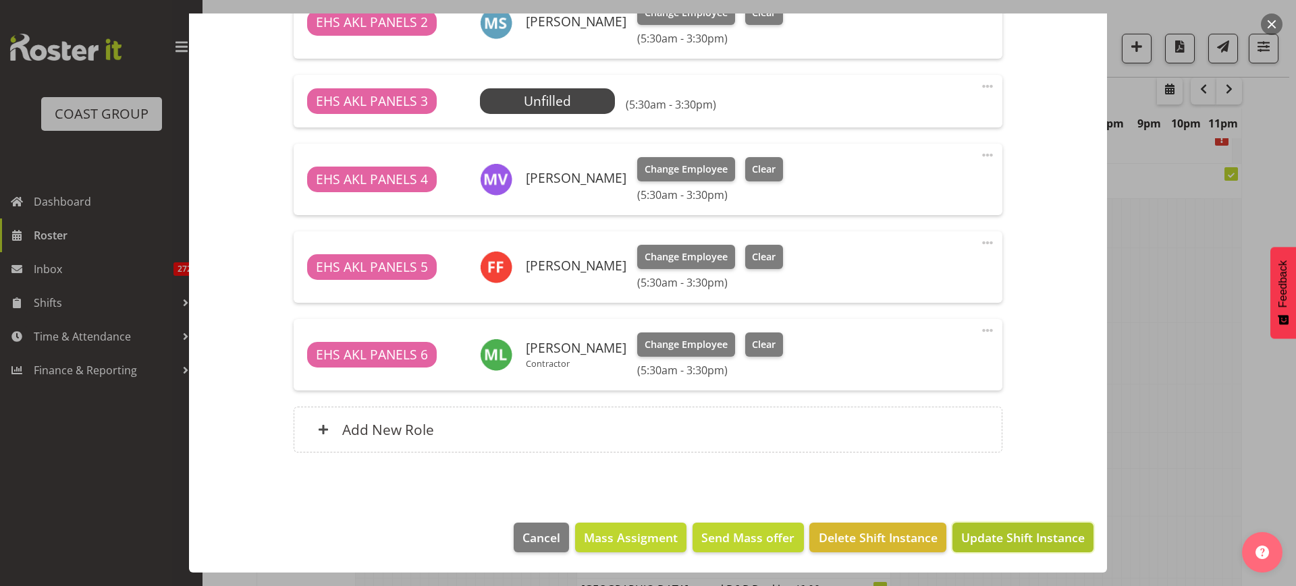
click at [968, 537] on span "Update Shift Instance" at bounding box center [1022, 538] width 123 height 18
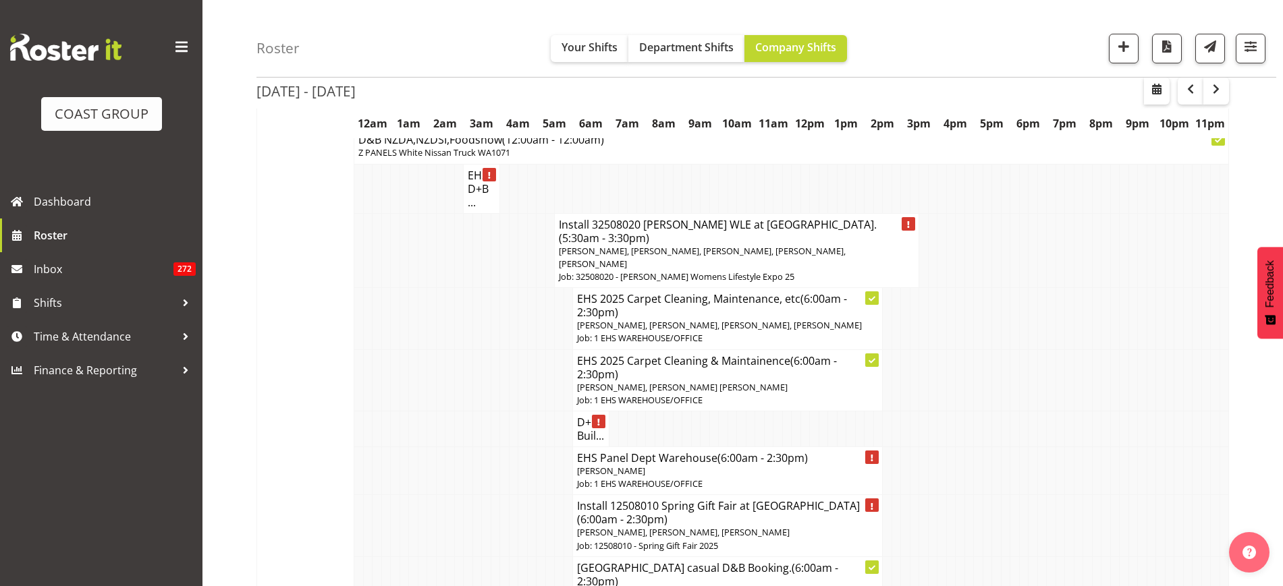
scroll to position [3789, 0]
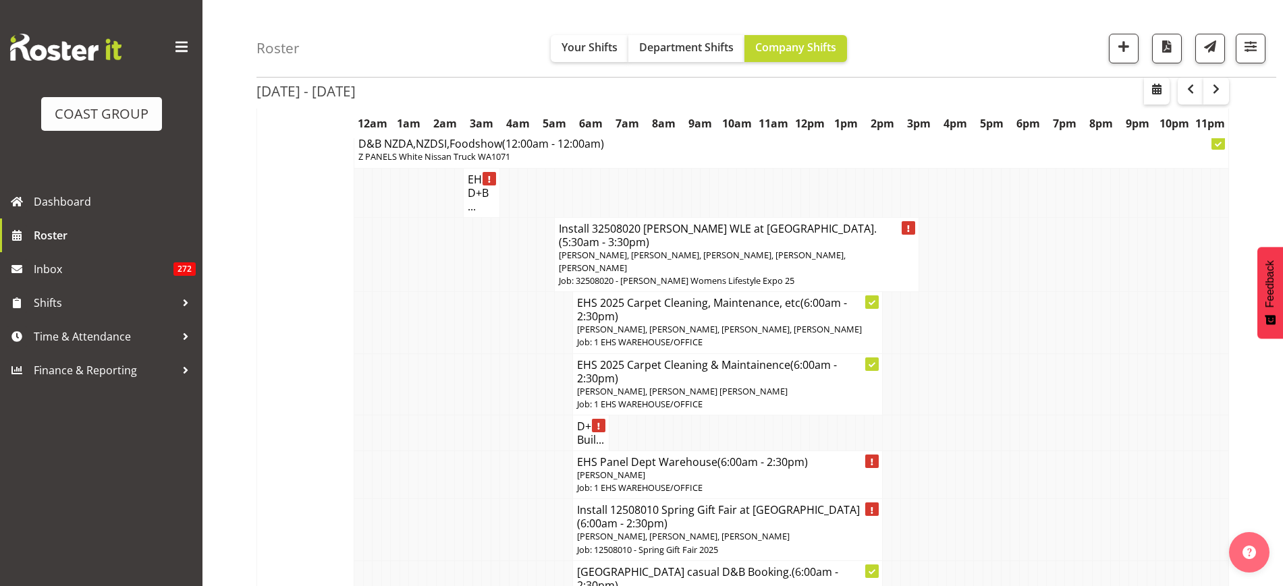
click at [759, 469] on p "[PERSON_NAME]" at bounding box center [727, 475] width 301 height 13
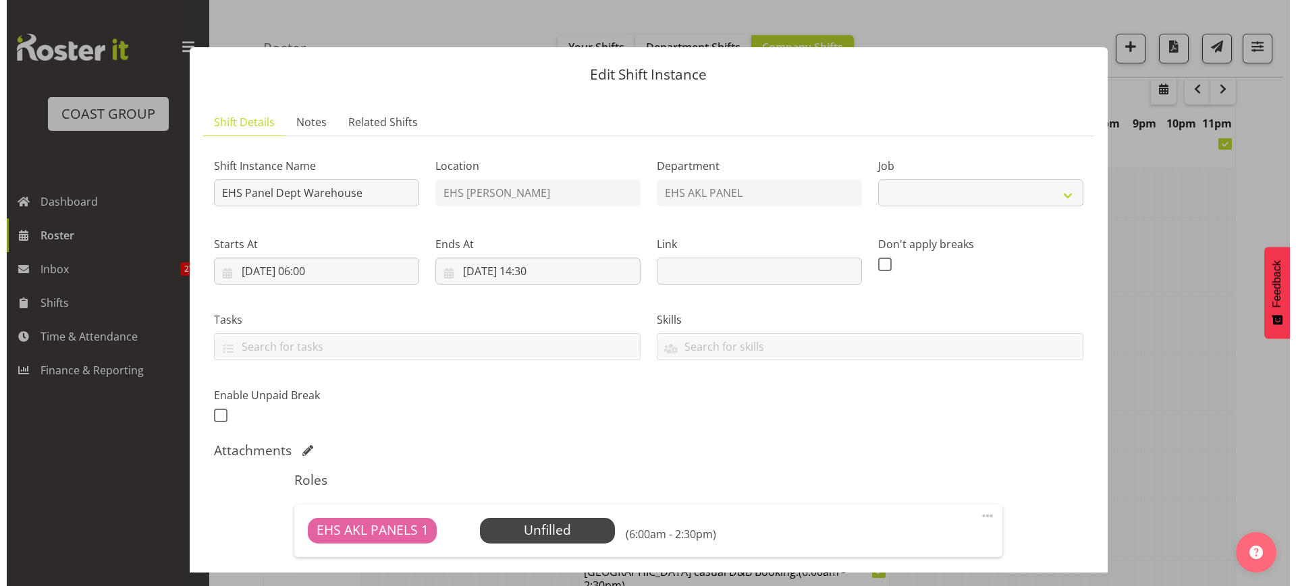
scroll to position [3776, 0]
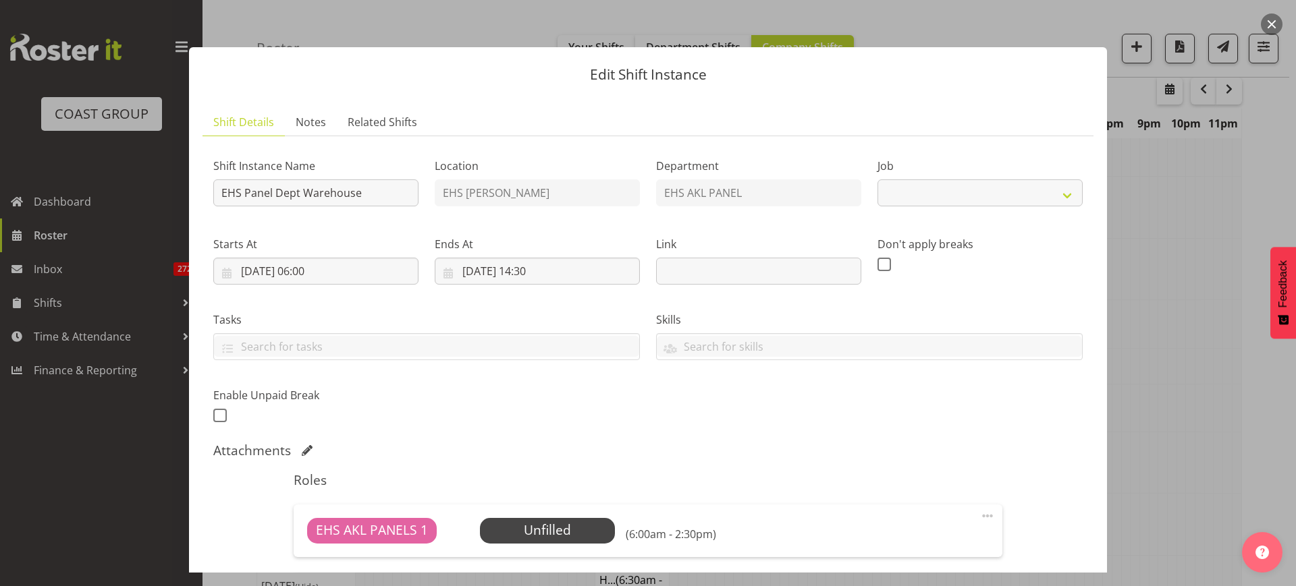
select select "69"
click at [979, 515] on span at bounding box center [987, 516] width 16 height 16
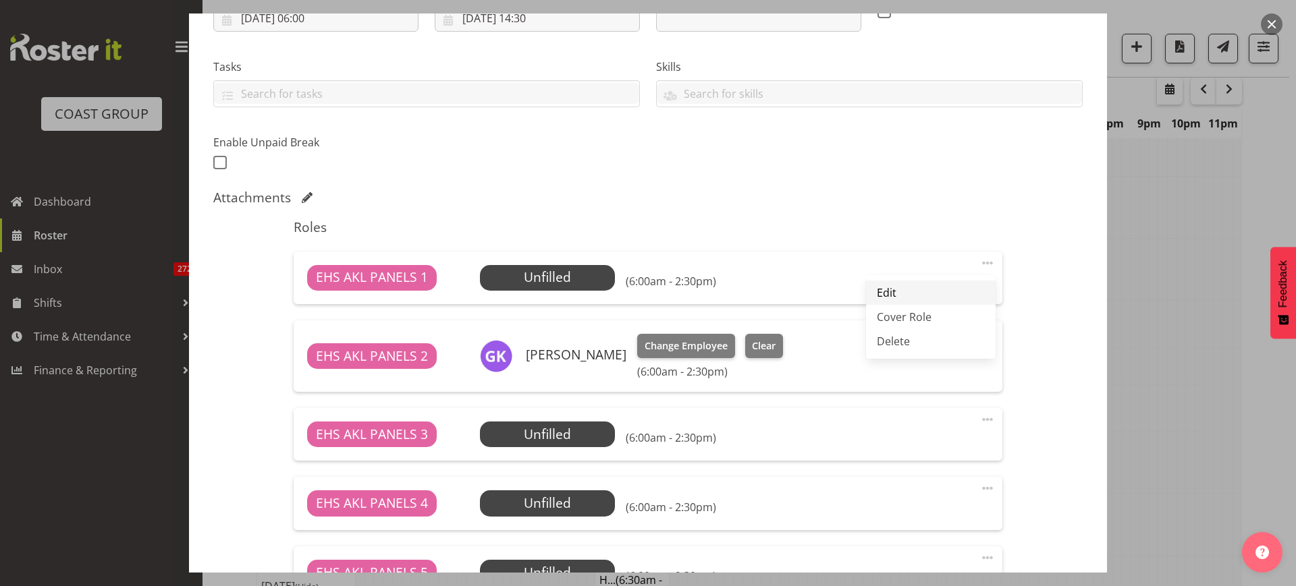
click at [880, 292] on link "Edit" at bounding box center [931, 293] width 130 height 24
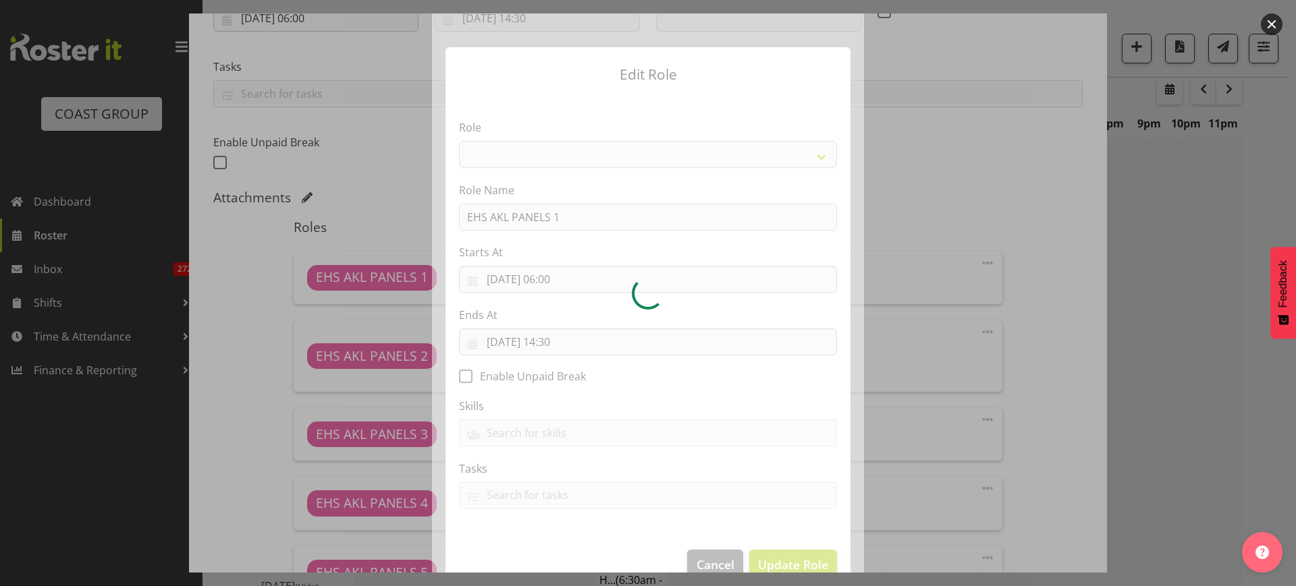
select select "188"
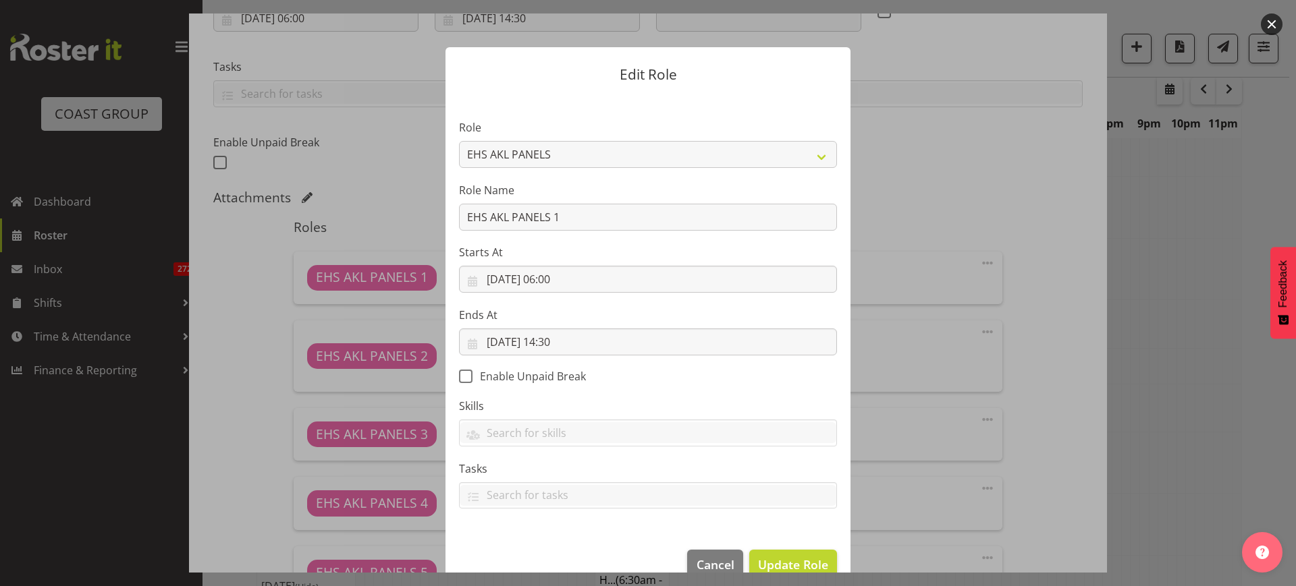
click at [1270, 28] on button "button" at bounding box center [1272, 24] width 22 height 22
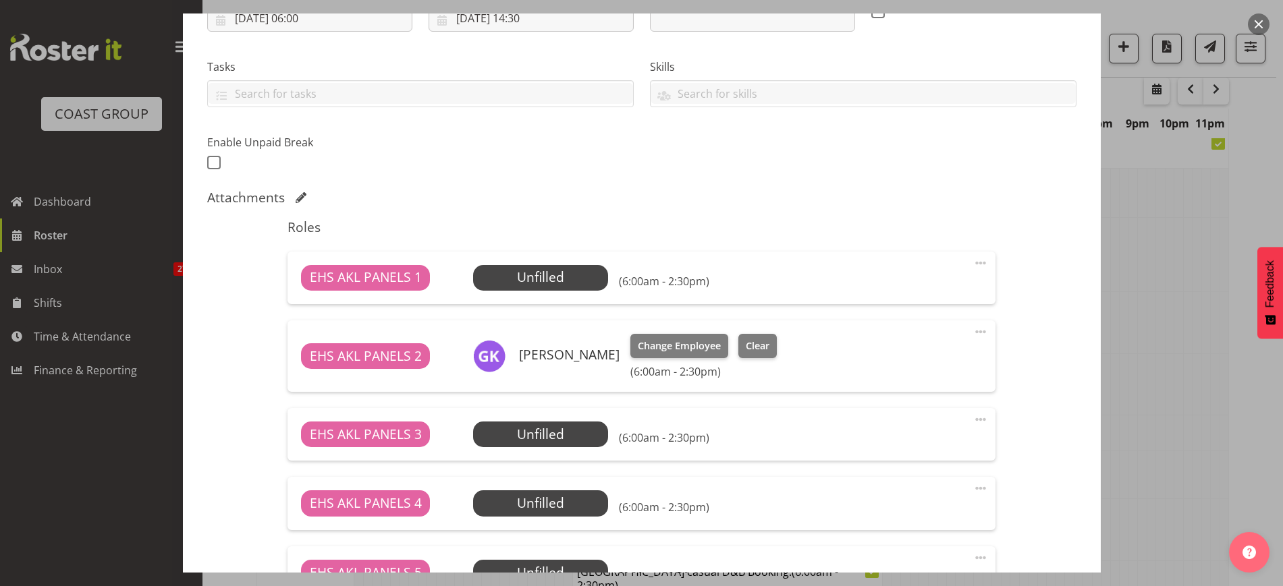
scroll to position [0, 0]
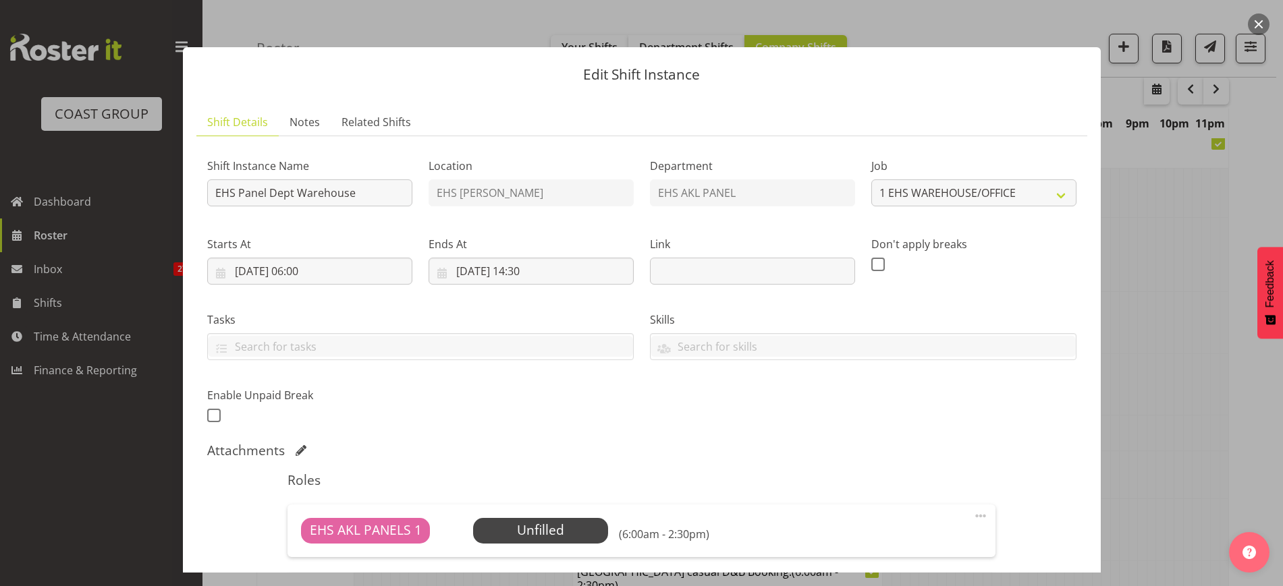
click at [1260, 22] on button "button" at bounding box center [1259, 24] width 22 height 22
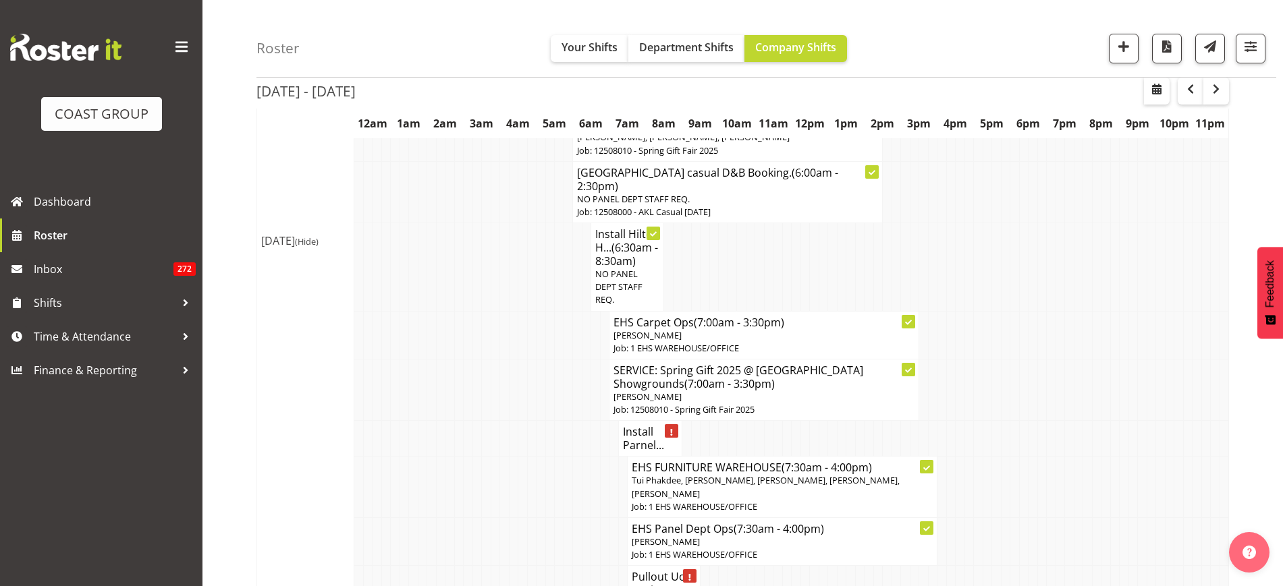
scroll to position [4211, 0]
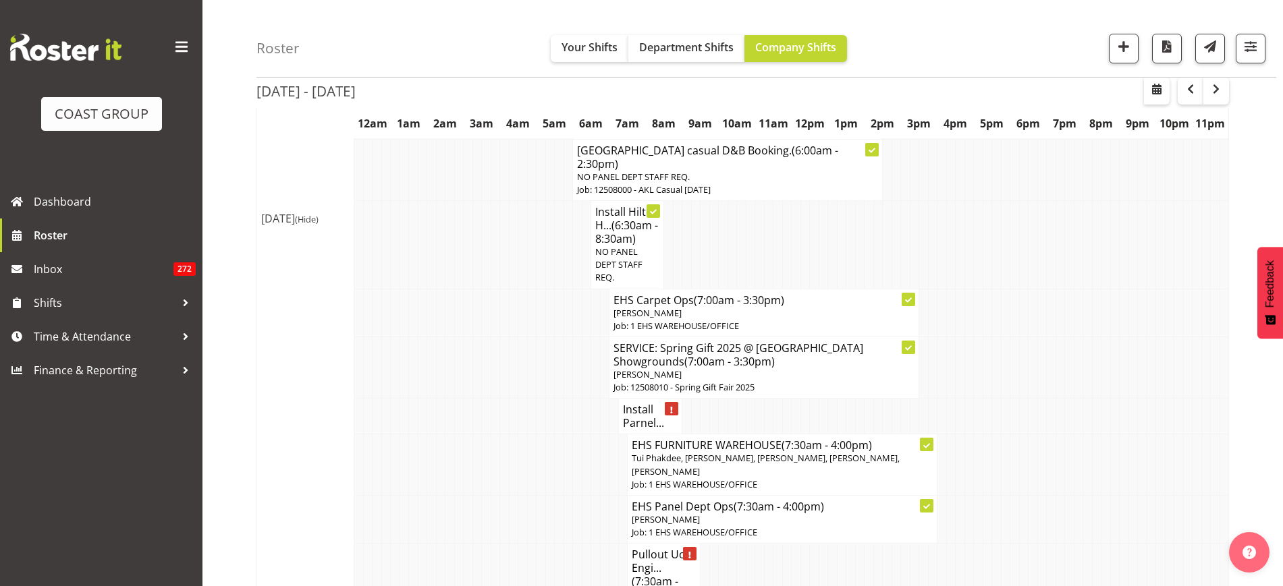
click at [646, 548] on h4 "Pullout UoA Engi... (7:30am - 9:30am)" at bounding box center [664, 575] width 64 height 54
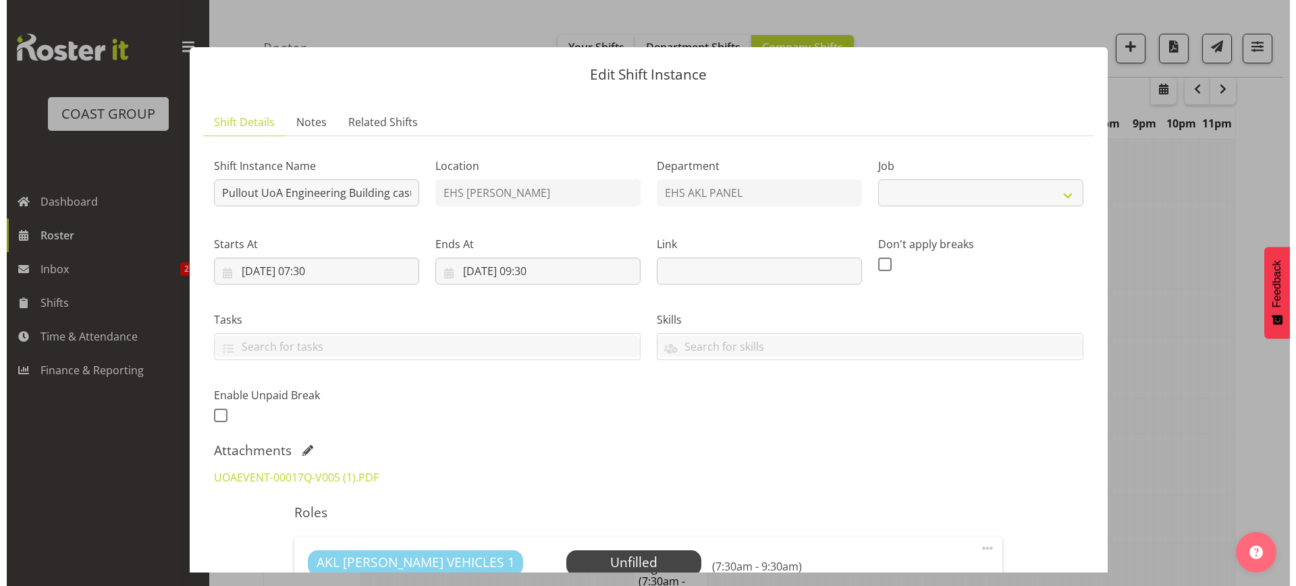
scroll to position [4198, 0]
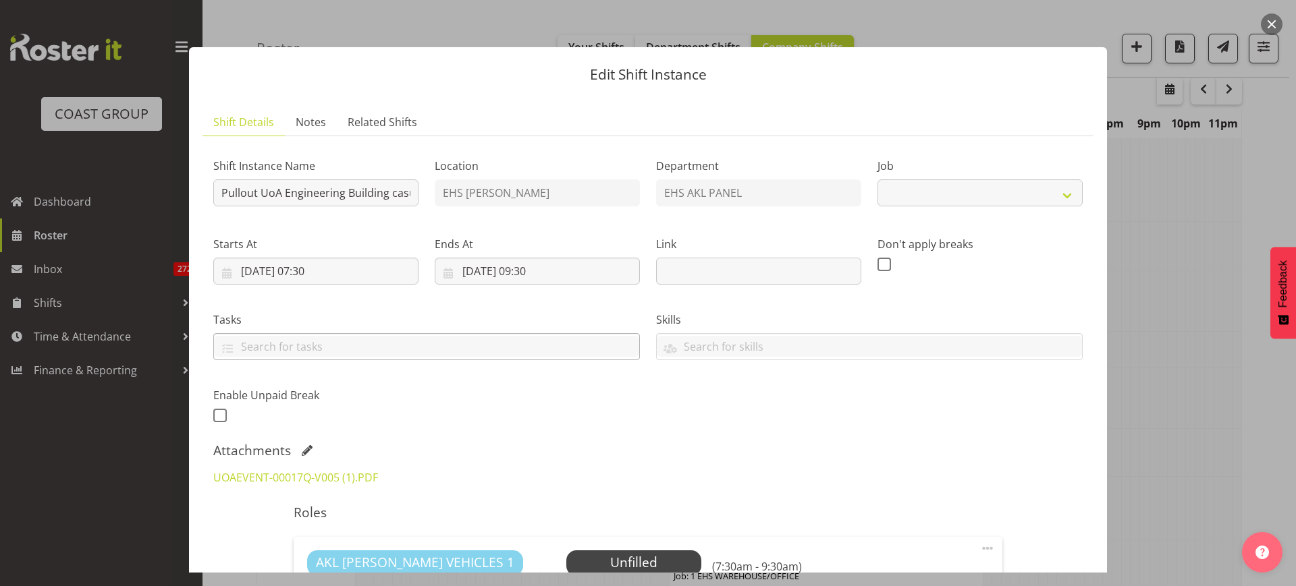
select select "8652"
click at [308, 473] on link "UOAEVENT-00017Q-V005 (1).PDF" at bounding box center [295, 477] width 165 height 15
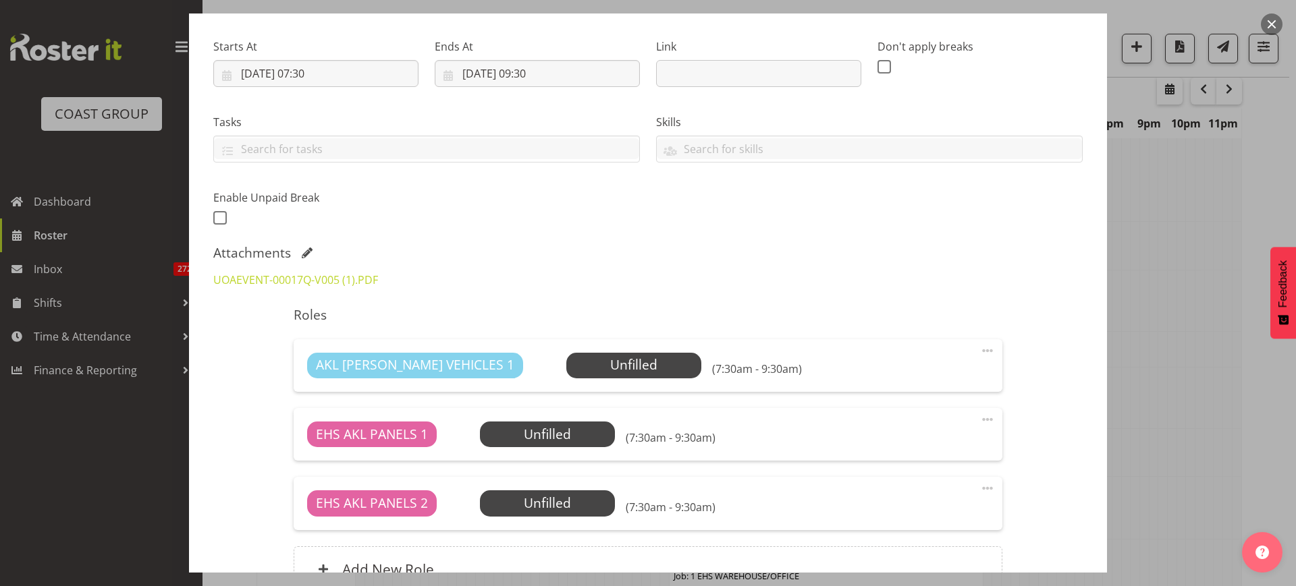
scroll to position [84, 0]
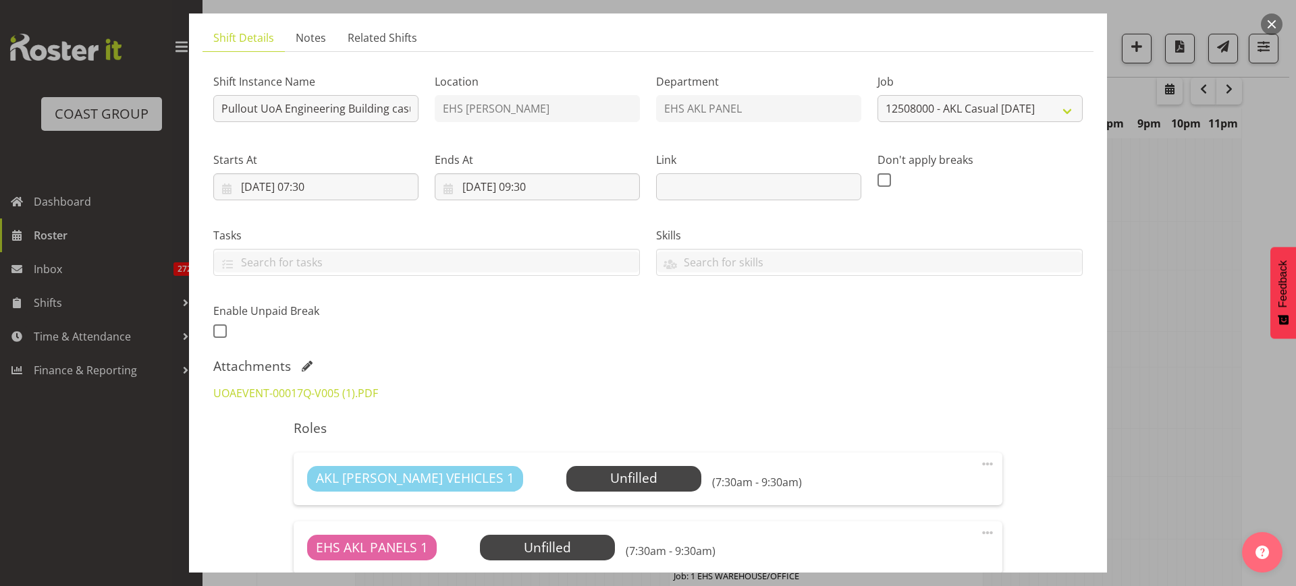
click at [1267, 25] on button "button" at bounding box center [1272, 24] width 22 height 22
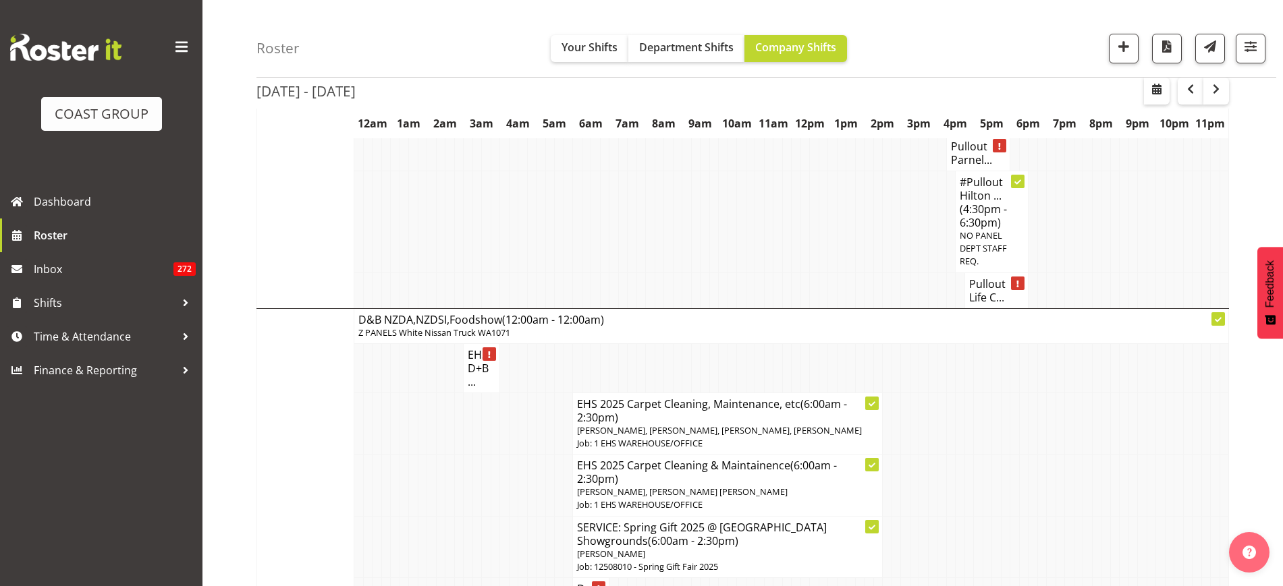
scroll to position [4801, 0]
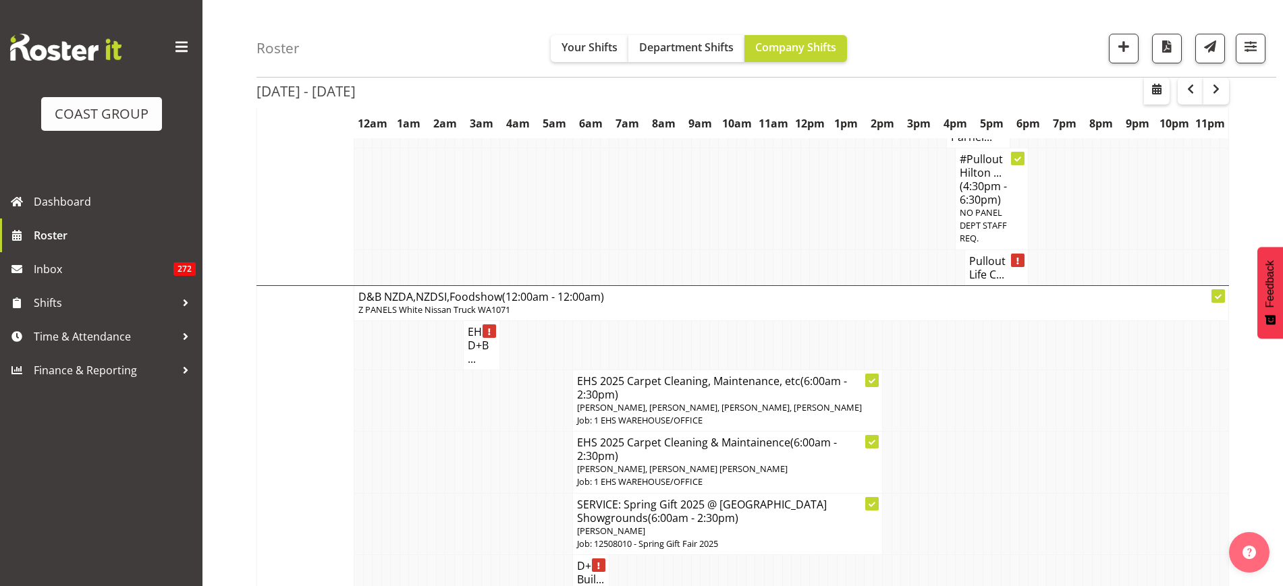
click at [888, 290] on h4 "D&B NZDA,NZDSI,Foodshow (12:00am - 12:00am)" at bounding box center [791, 296] width 866 height 13
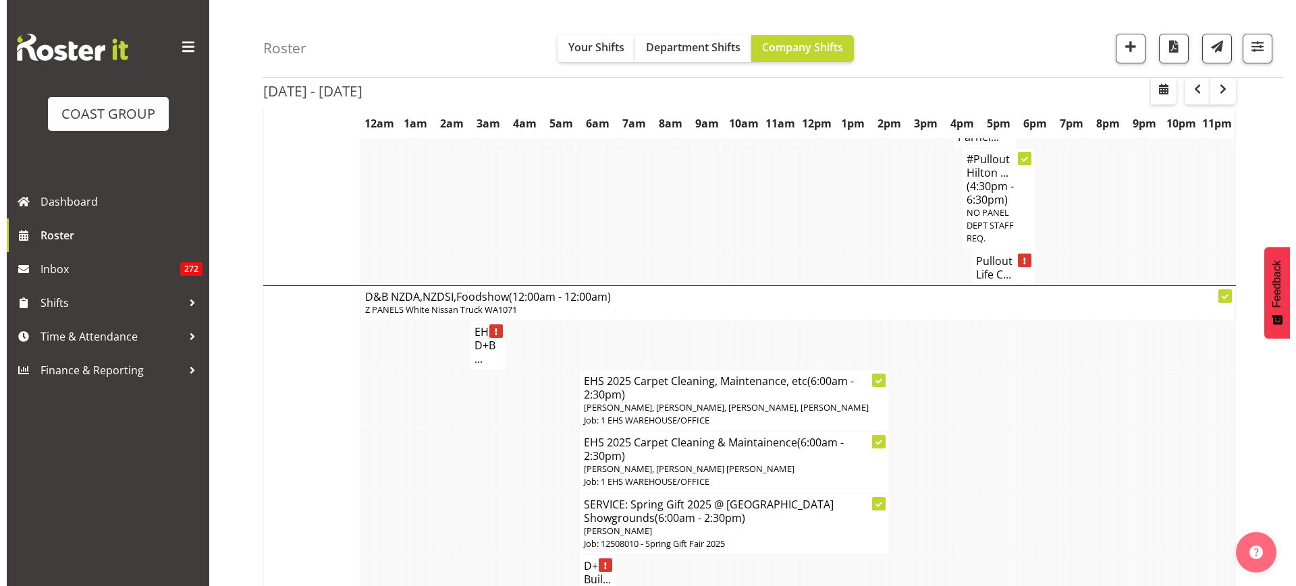
scroll to position [4788, 0]
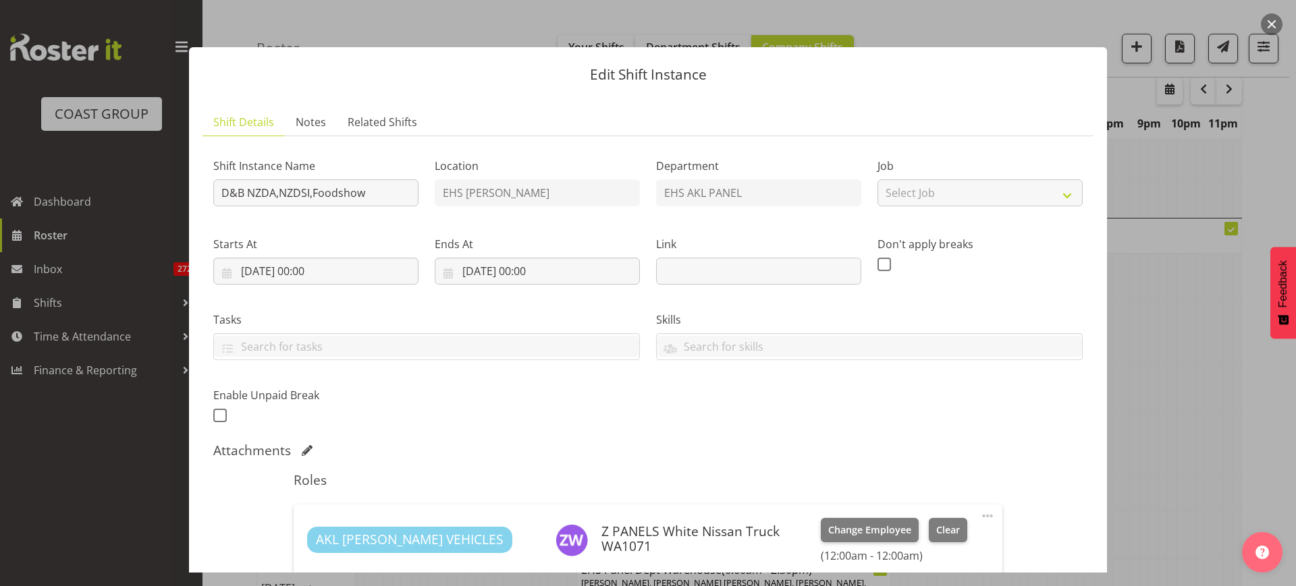
click at [1272, 27] on button "button" at bounding box center [1272, 24] width 22 height 22
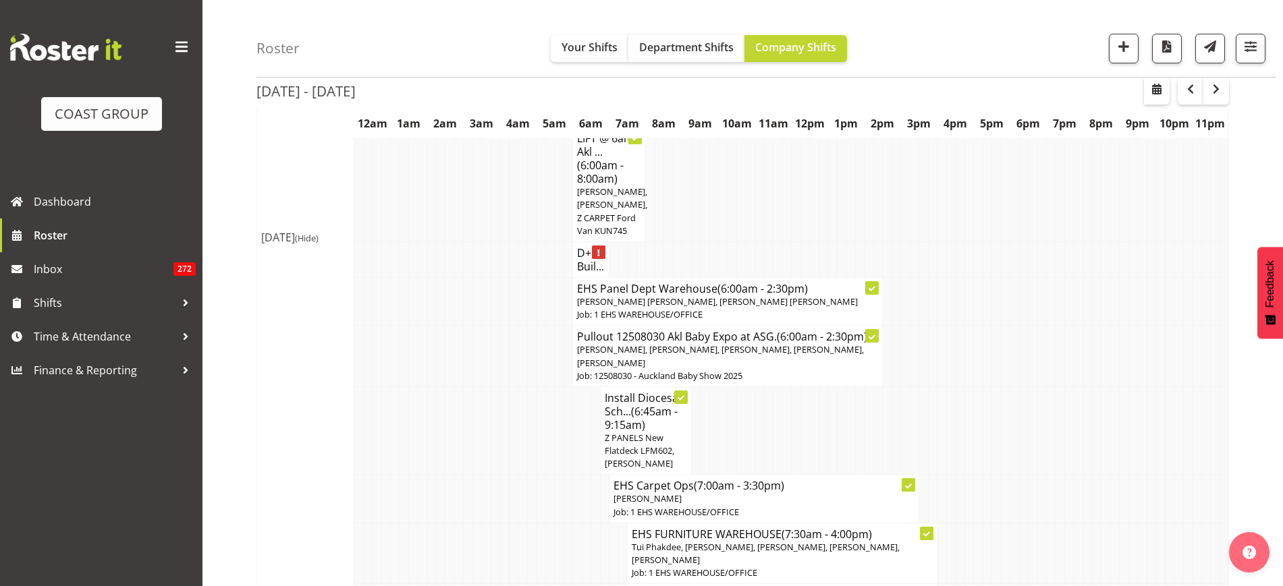
scroll to position [279, 0]
